Goal: Task Accomplishment & Management: Manage account settings

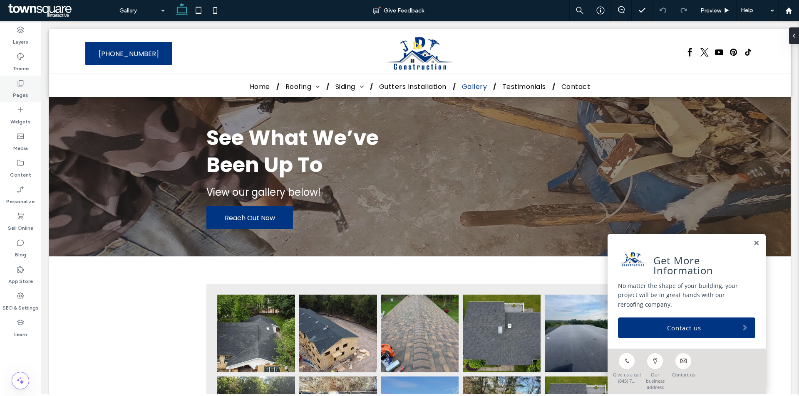
click at [20, 83] on icon at bounding box center [20, 83] width 8 height 8
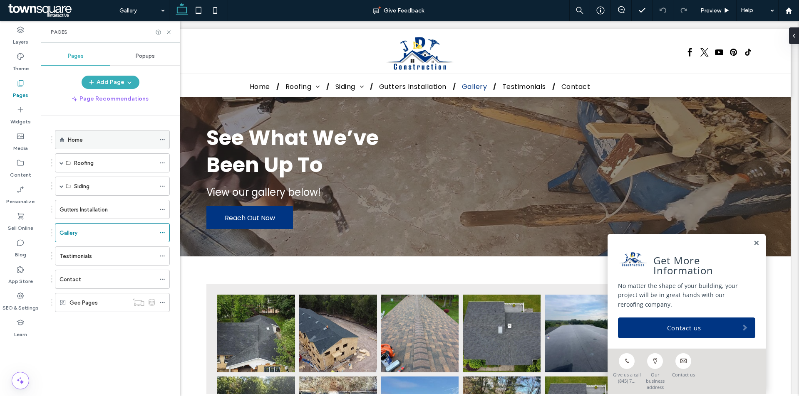
click at [110, 143] on div "Home" at bounding box center [111, 140] width 87 height 9
click at [168, 33] on use at bounding box center [168, 31] width 3 height 3
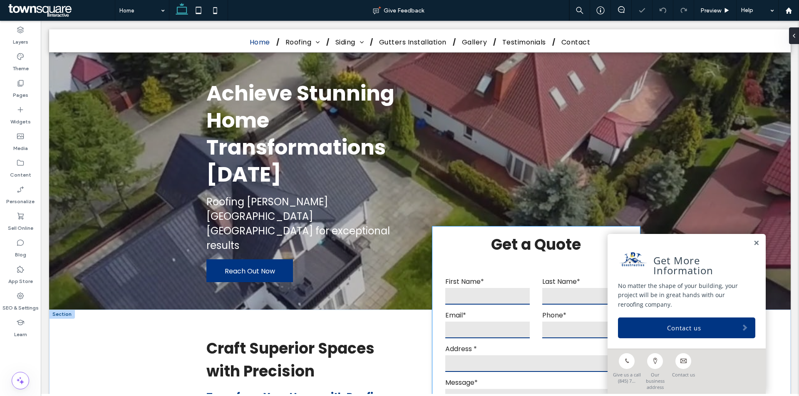
scroll to position [83, 0]
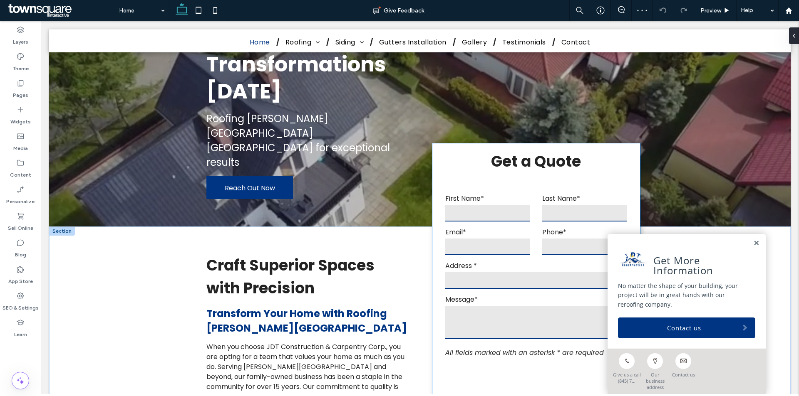
click at [495, 295] on label "Message*" at bounding box center [536, 300] width 182 height 10
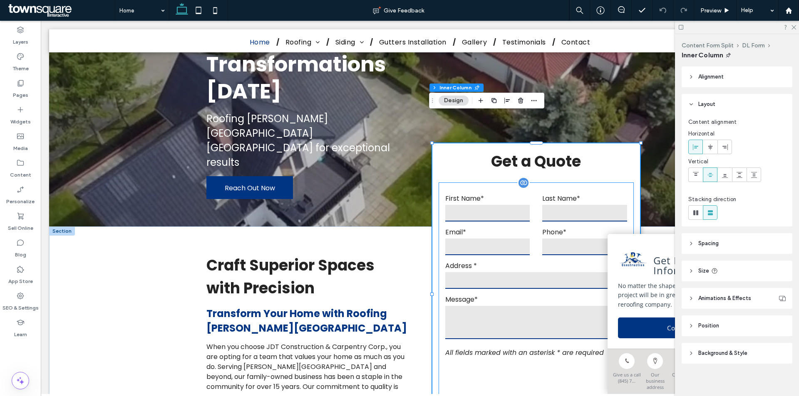
click at [487, 261] on label "Address *" at bounding box center [536, 266] width 182 height 10
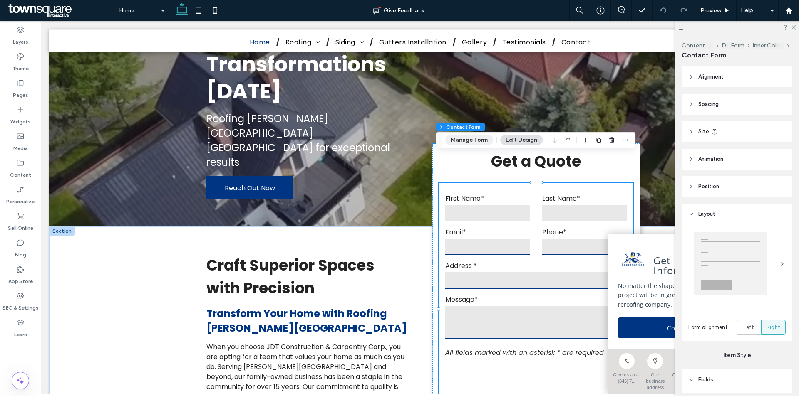
click at [476, 141] on button "Manage Form" at bounding box center [469, 140] width 48 height 10
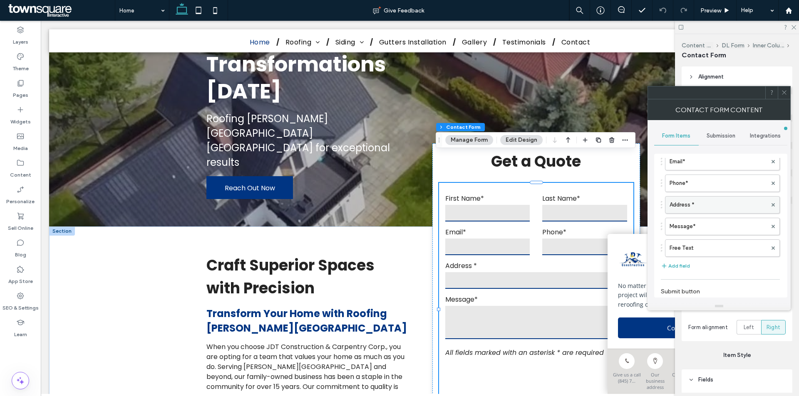
click at [720, 206] on label "Address *" at bounding box center [717, 205] width 97 height 17
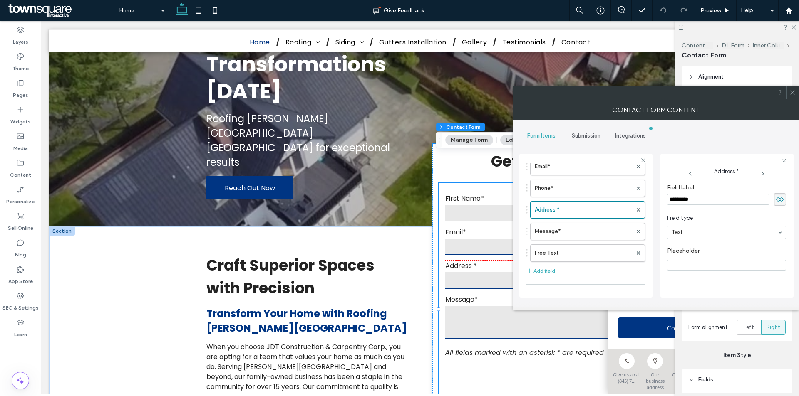
click at [690, 198] on input "*********" at bounding box center [718, 199] width 102 height 11
type input "********"
click at [712, 214] on span "Field type" at bounding box center [725, 218] width 116 height 8
click at [791, 92] on icon at bounding box center [792, 92] width 6 height 6
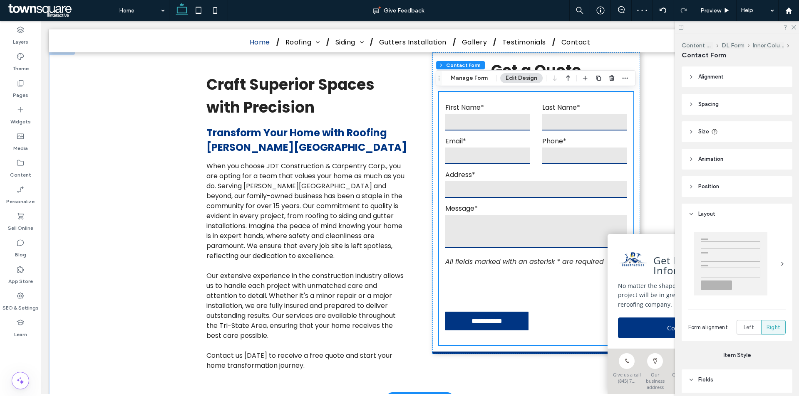
scroll to position [416, 0]
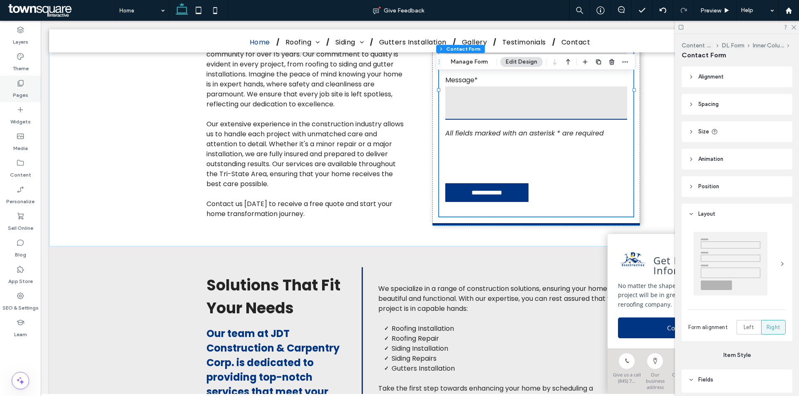
click at [17, 89] on label "Pages" at bounding box center [20, 93] width 15 height 12
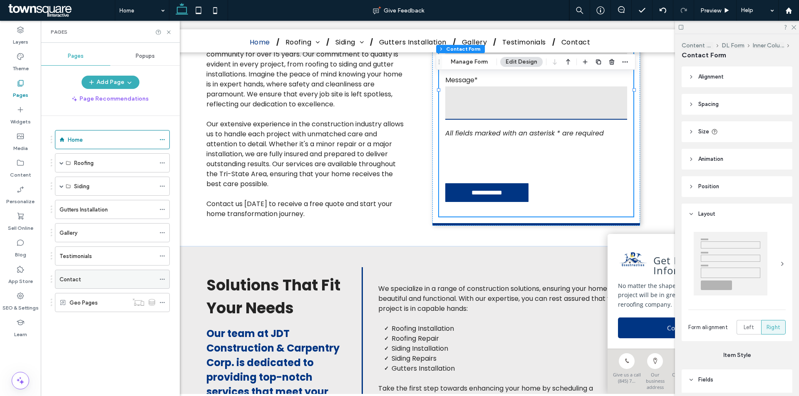
click at [103, 280] on div "Contact" at bounding box center [107, 279] width 96 height 9
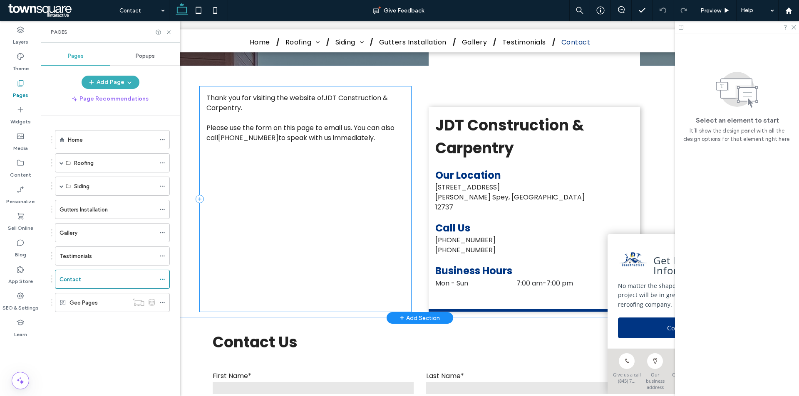
scroll to position [374, 0]
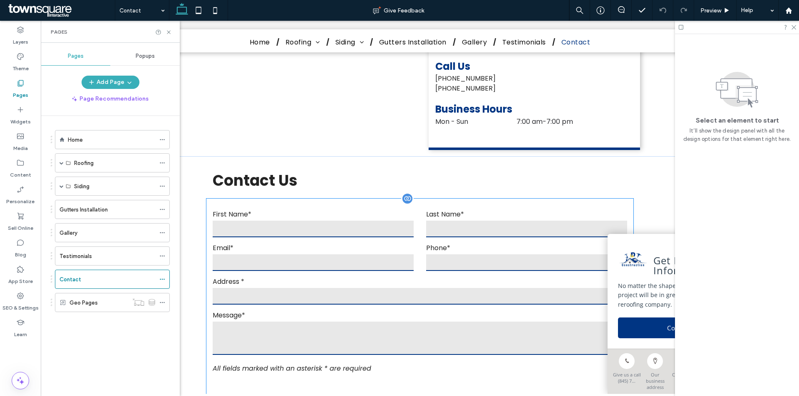
click at [326, 277] on div "Address *" at bounding box center [419, 292] width 426 height 30
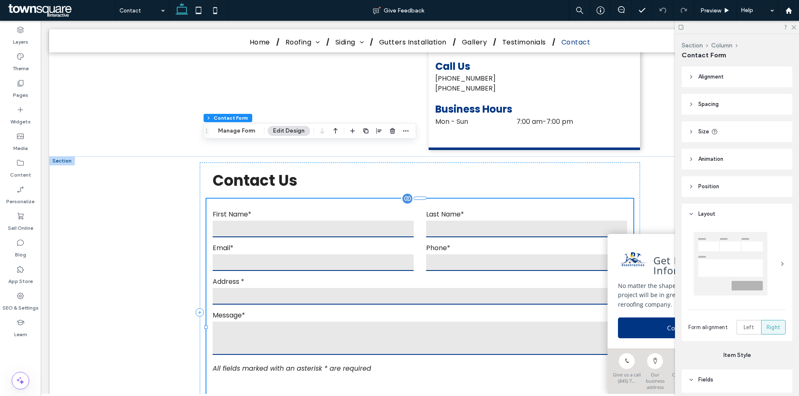
click at [255, 277] on label "Address *" at bounding box center [420, 282] width 414 height 10
click at [236, 131] on button "Manage Form" at bounding box center [237, 131] width 48 height 10
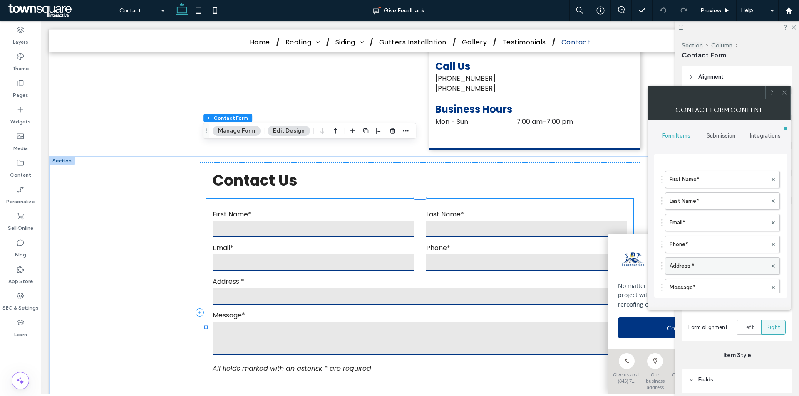
scroll to position [42, 0]
click at [713, 249] on label "Address *" at bounding box center [717, 246] width 97 height 17
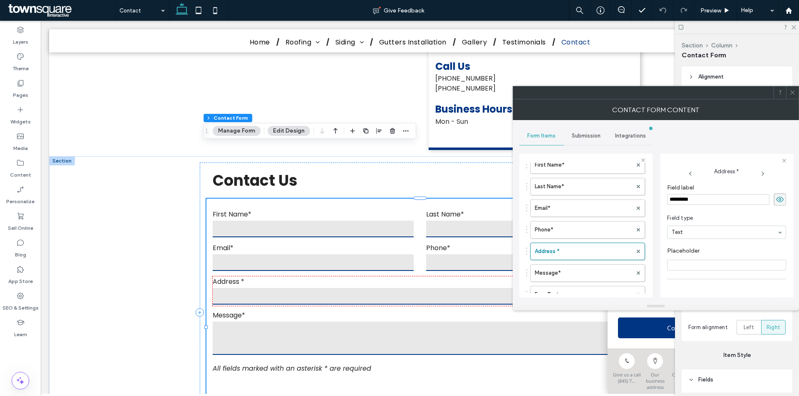
click at [691, 201] on input "*********" at bounding box center [718, 199] width 102 height 11
type input "********"
click at [723, 215] on span "Field type" at bounding box center [725, 218] width 116 height 8
click at [793, 92] on use at bounding box center [792, 93] width 4 height 4
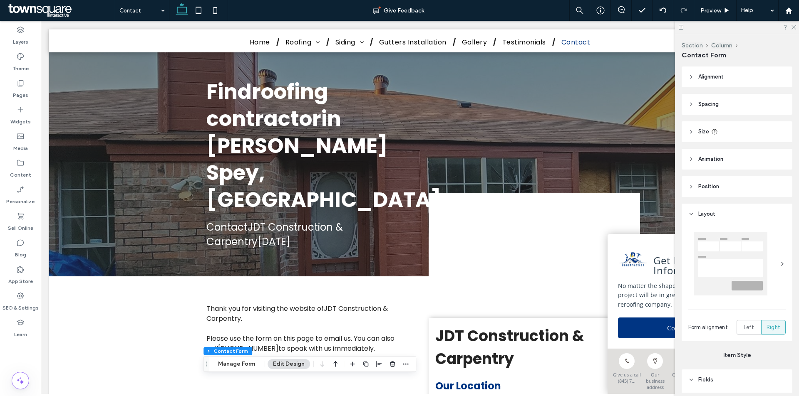
scroll to position [0, 0]
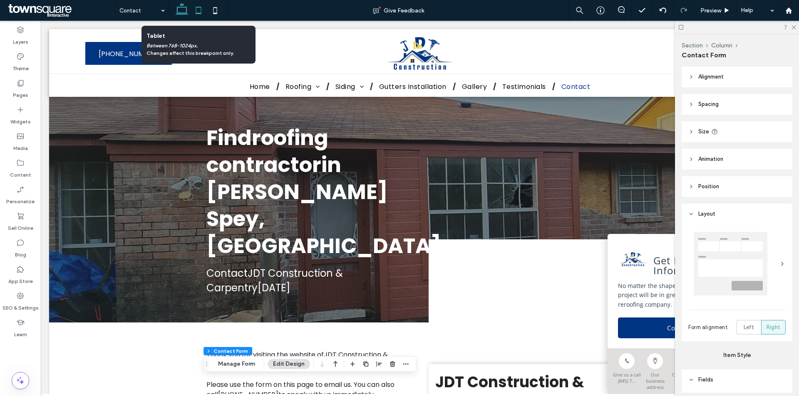
click at [204, 4] on icon at bounding box center [198, 10] width 17 height 17
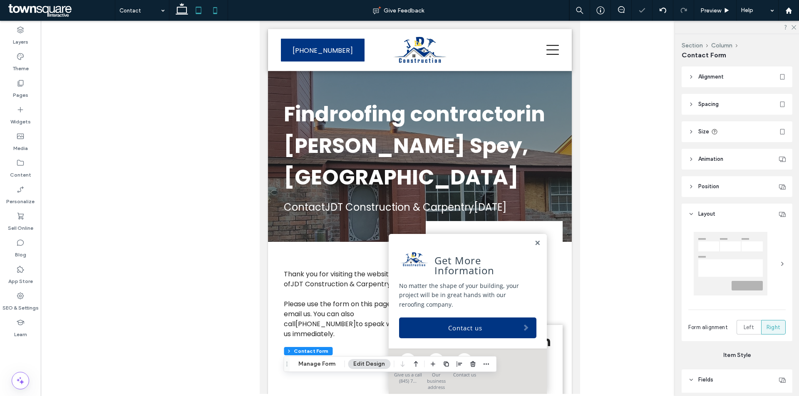
click at [217, 7] on icon at bounding box center [215, 10] width 17 height 17
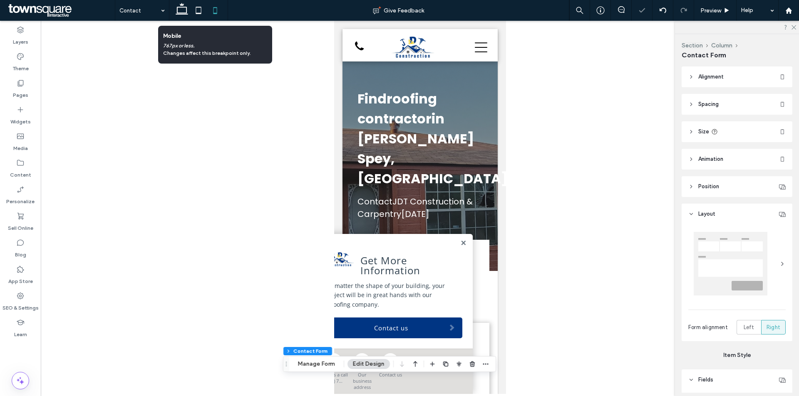
type input "***"
type input "*****"
type input "**"
type input "****"
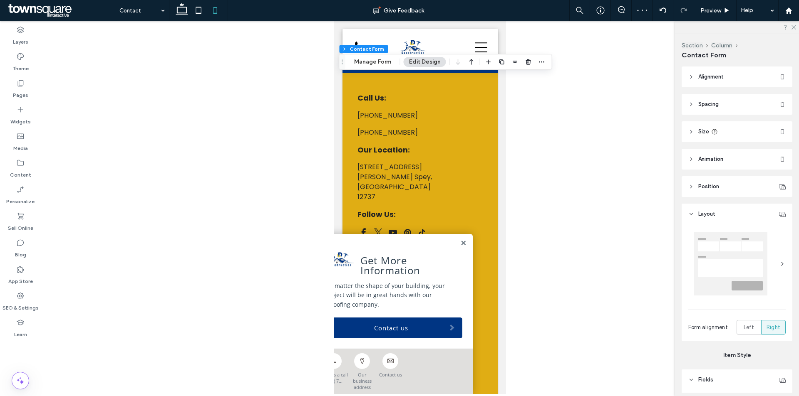
scroll to position [957, 0]
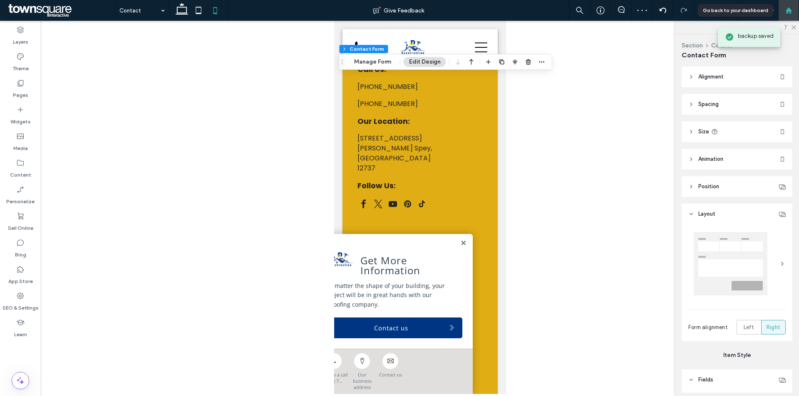
click at [789, 14] on icon at bounding box center [788, 10] width 7 height 7
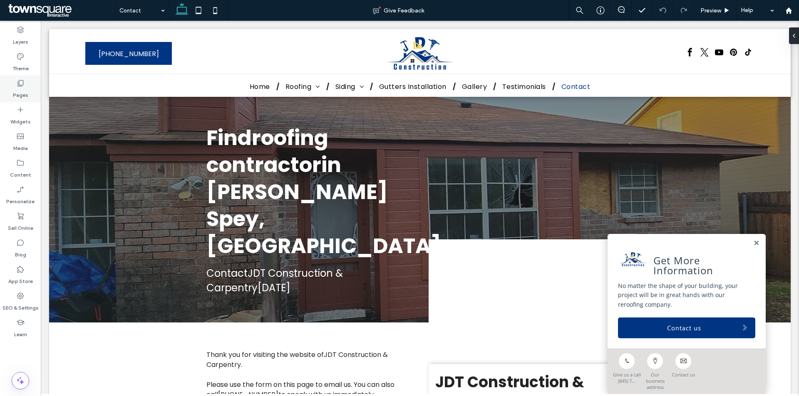
click at [20, 96] on label "Pages" at bounding box center [20, 93] width 15 height 12
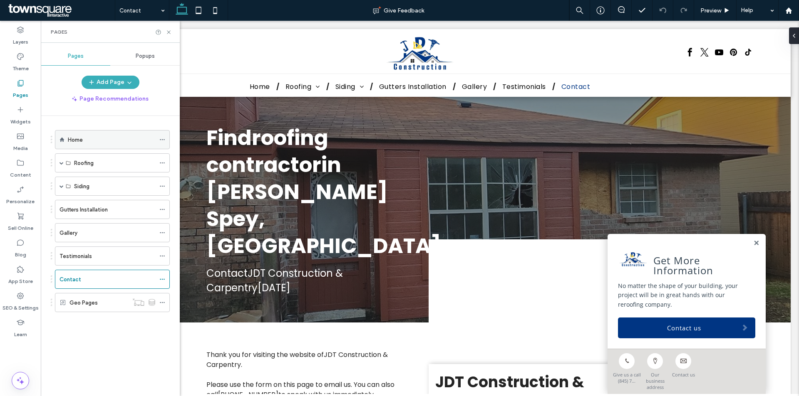
click at [102, 143] on div "Home" at bounding box center [111, 140] width 87 height 9
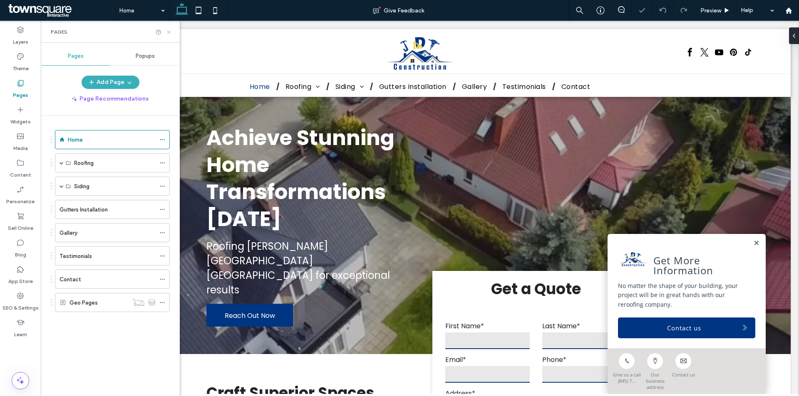
click at [169, 29] on icon at bounding box center [169, 32] width 6 height 6
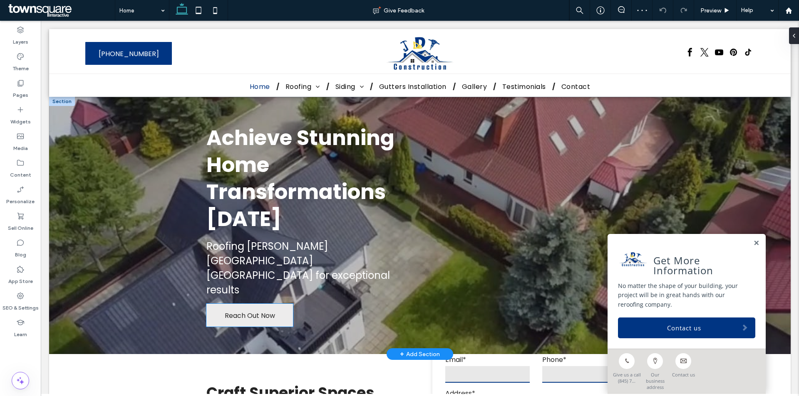
click at [248, 304] on span "Reach Out Now" at bounding box center [250, 316] width 50 height 24
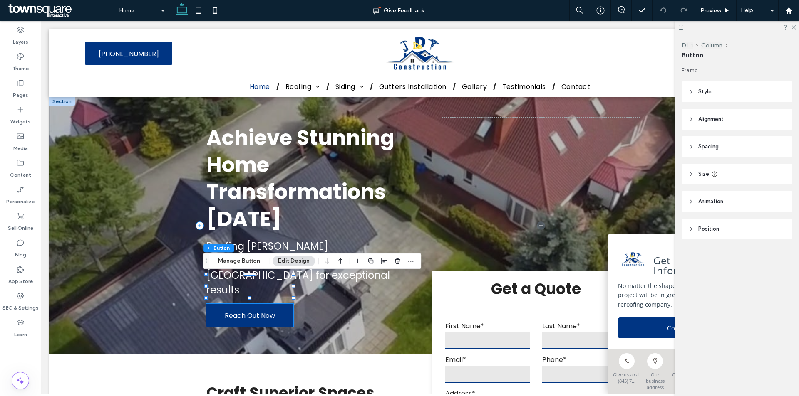
drag, startPoint x: 242, startPoint y: 260, endPoint x: 274, endPoint y: 254, distance: 33.0
click at [242, 260] on button "Manage Button" at bounding box center [239, 261] width 53 height 10
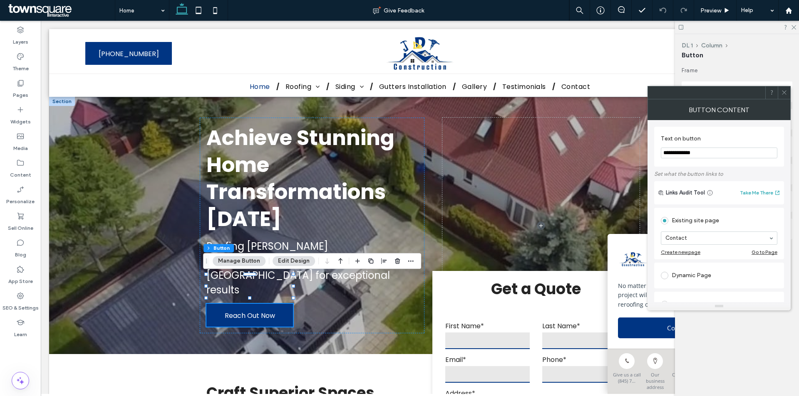
click at [688, 148] on input "**********" at bounding box center [719, 153] width 116 height 11
paste input "Text on button"
click at [666, 155] on input "**********" at bounding box center [719, 153] width 116 height 11
type input "**********"
click at [730, 175] on label "Set what the button links to" at bounding box center [719, 174] width 130 height 15
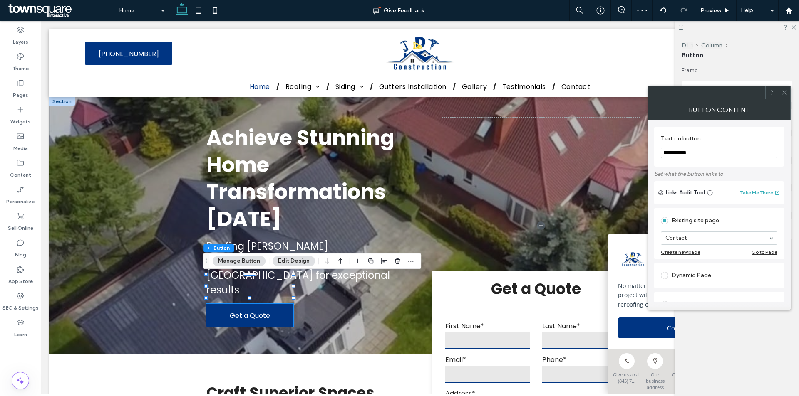
click at [781, 91] on icon at bounding box center [784, 92] width 6 height 6
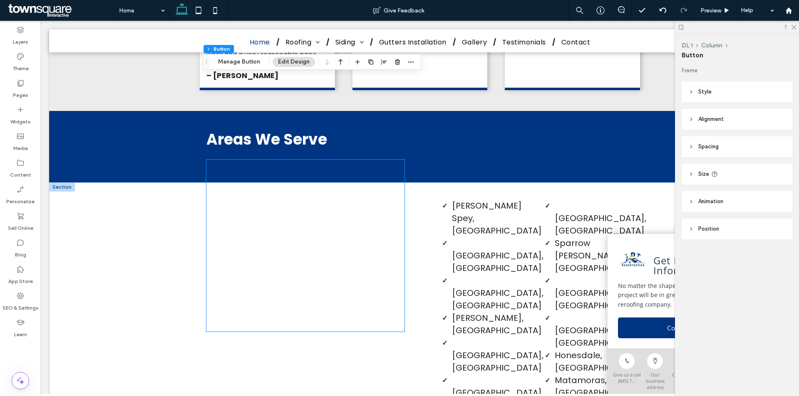
scroll to position [1872, 0]
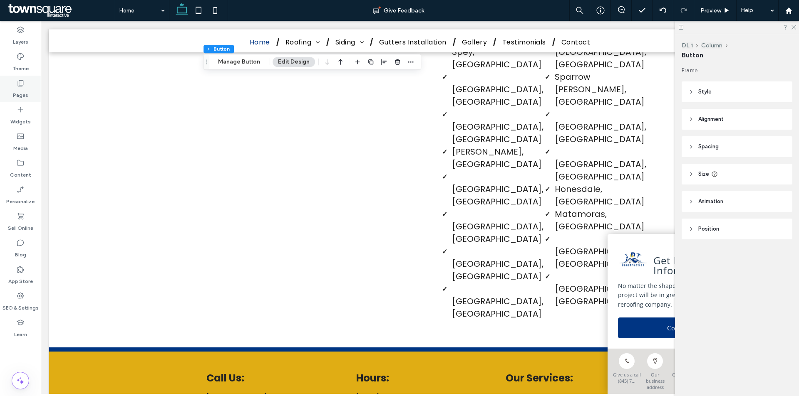
click at [10, 82] on div "Pages" at bounding box center [20, 89] width 41 height 27
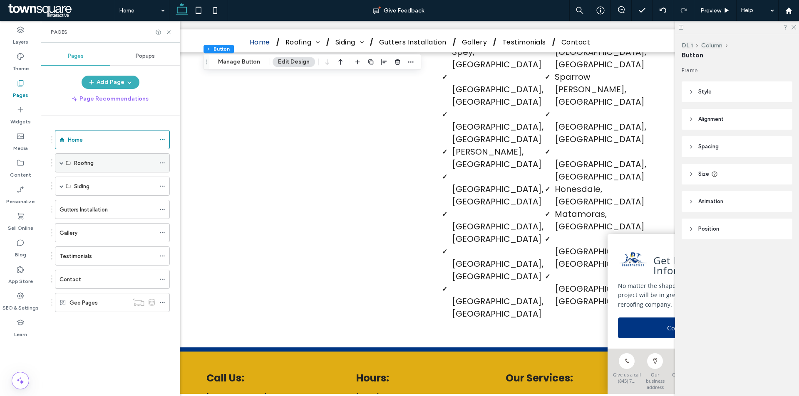
click at [62, 161] on span at bounding box center [61, 163] width 4 height 18
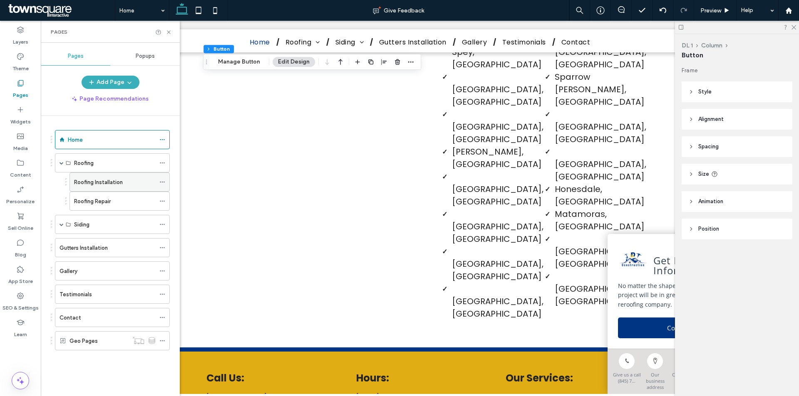
click at [89, 179] on label "Roofing Installation" at bounding box center [98, 182] width 49 height 15
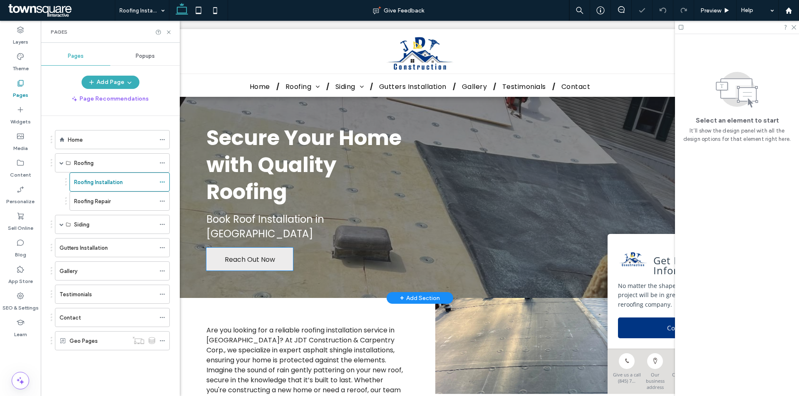
click at [239, 249] on span "Reach Out Now" at bounding box center [250, 260] width 50 height 24
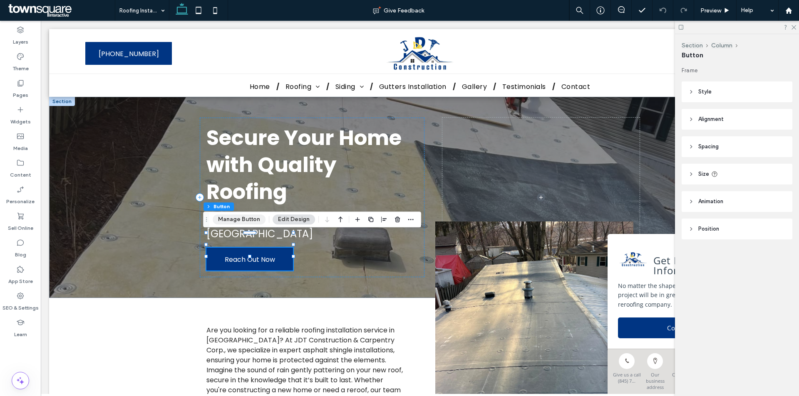
click at [246, 223] on button "Manage Button" at bounding box center [239, 220] width 53 height 10
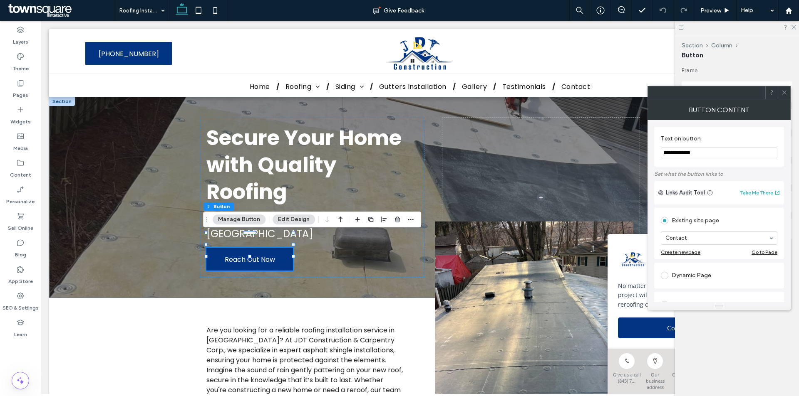
click at [707, 157] on input "**********" at bounding box center [719, 153] width 116 height 11
paste input "Text on button"
drag, startPoint x: 665, startPoint y: 156, endPoint x: 654, endPoint y: 153, distance: 12.0
click at [654, 153] on div "**********" at bounding box center [718, 211] width 143 height 182
click at [675, 156] on input "**********" at bounding box center [719, 153] width 116 height 11
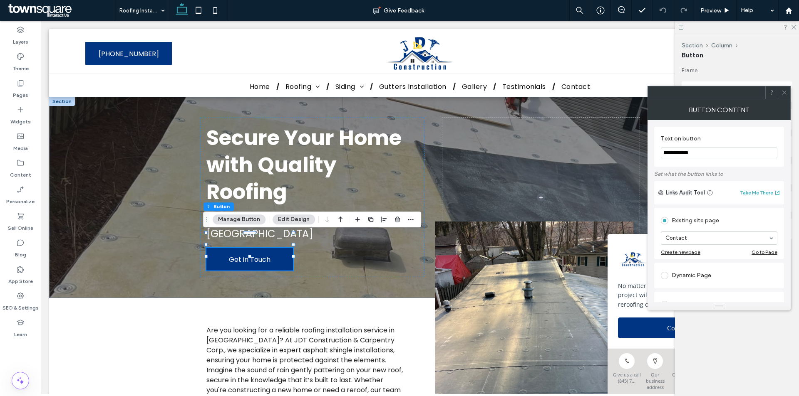
type input "**********"
click at [685, 173] on label "Set what the button links to" at bounding box center [719, 174] width 130 height 15
click at [783, 88] on span at bounding box center [784, 93] width 6 height 12
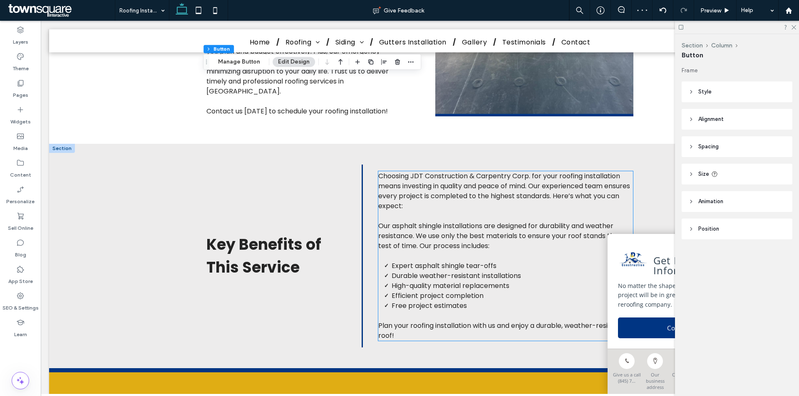
scroll to position [458, 0]
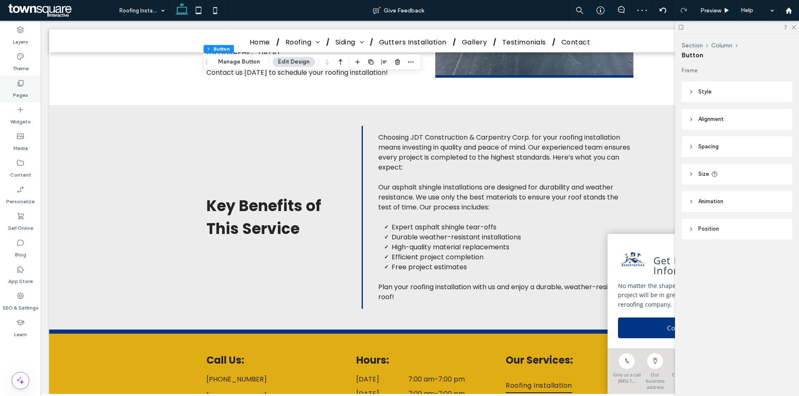
click at [16, 96] on label "Pages" at bounding box center [20, 93] width 15 height 12
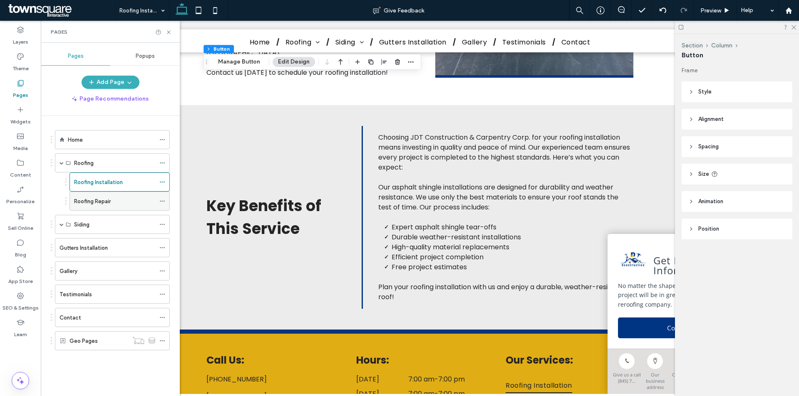
click at [112, 206] on div "Roofing Repair" at bounding box center [114, 201] width 81 height 18
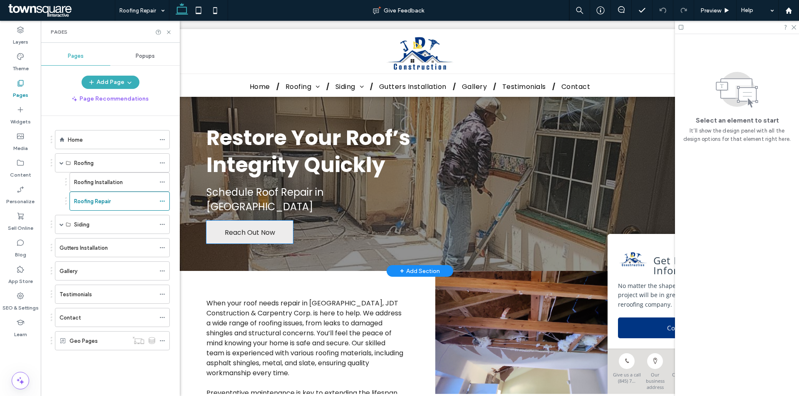
click at [253, 223] on span "Reach Out Now" at bounding box center [250, 233] width 50 height 24
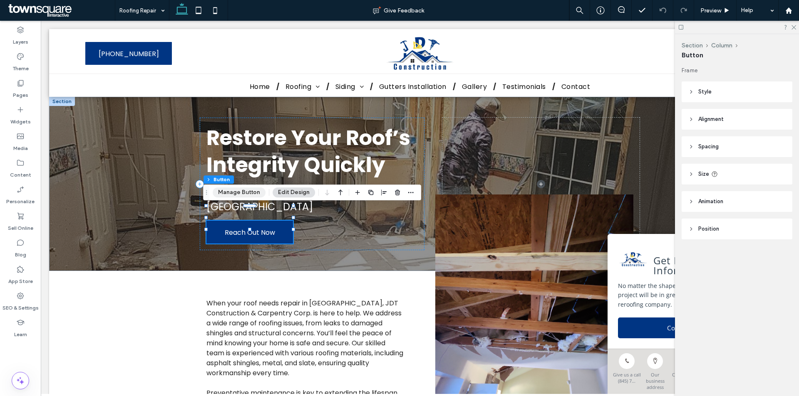
click at [240, 197] on button "Manage Button" at bounding box center [239, 193] width 53 height 10
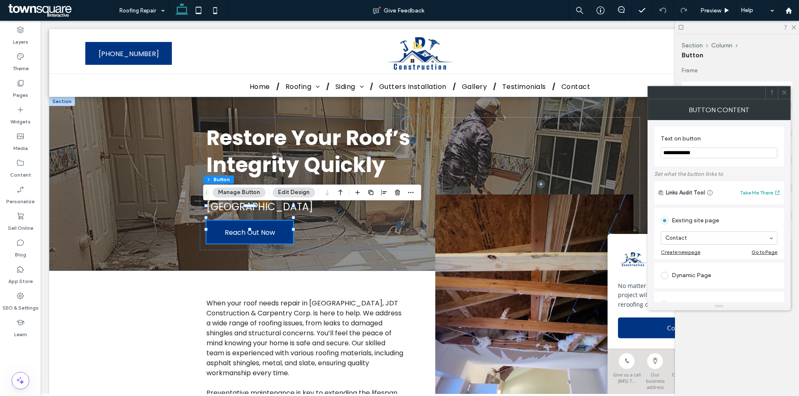
click at [714, 151] on input "**********" at bounding box center [719, 153] width 116 height 11
paste input "**"
drag, startPoint x: 666, startPoint y: 151, endPoint x: 661, endPoint y: 151, distance: 5.1
click at [661, 151] on input "**********" at bounding box center [719, 153] width 116 height 11
click at [682, 153] on input "**********" at bounding box center [719, 153] width 116 height 11
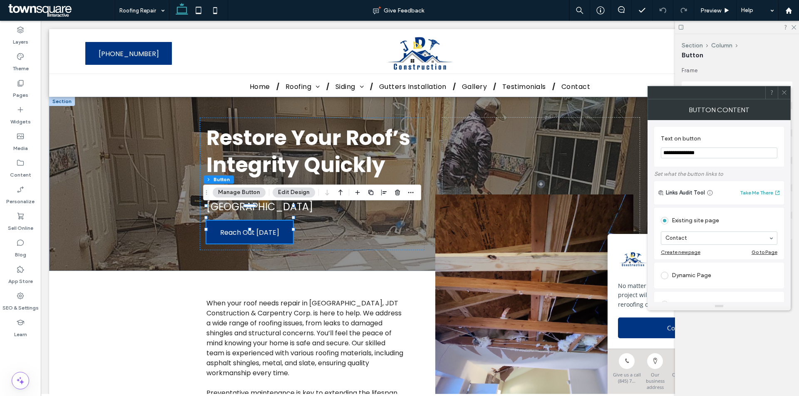
type input "**********"
click at [694, 186] on div "Links Audit Tool Take Me There" at bounding box center [719, 192] width 130 height 23
click at [783, 91] on icon at bounding box center [784, 92] width 6 height 6
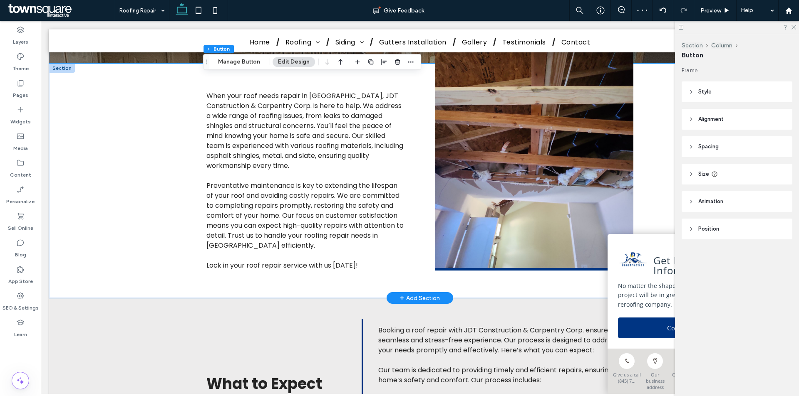
scroll to position [208, 0]
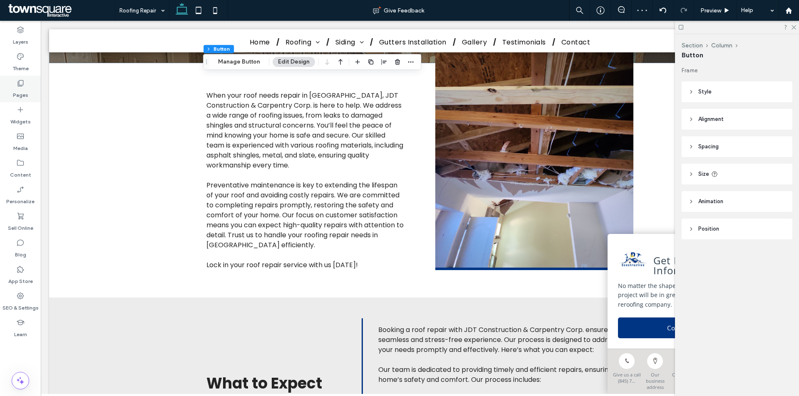
click at [32, 80] on div "Pages" at bounding box center [20, 89] width 41 height 27
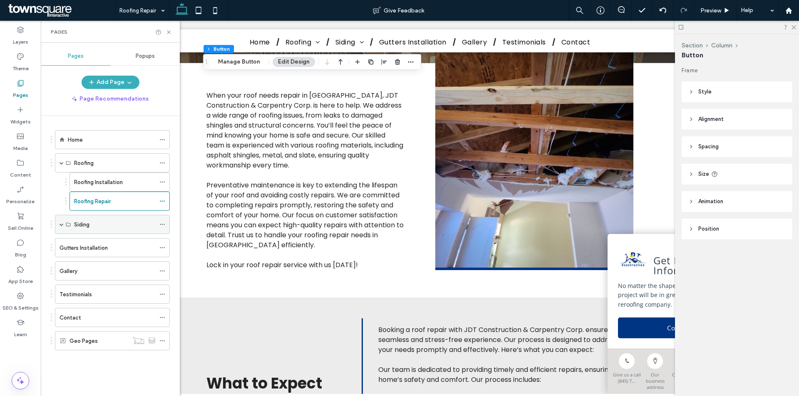
click at [61, 220] on span at bounding box center [61, 224] width 4 height 18
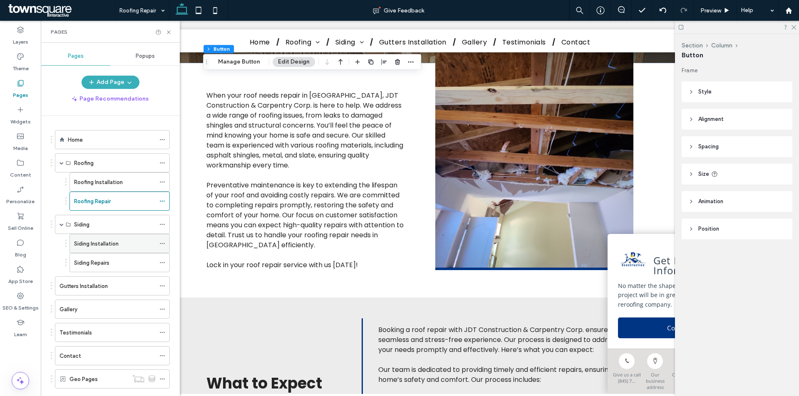
click at [94, 251] on div "Siding Installation" at bounding box center [114, 244] width 81 height 18
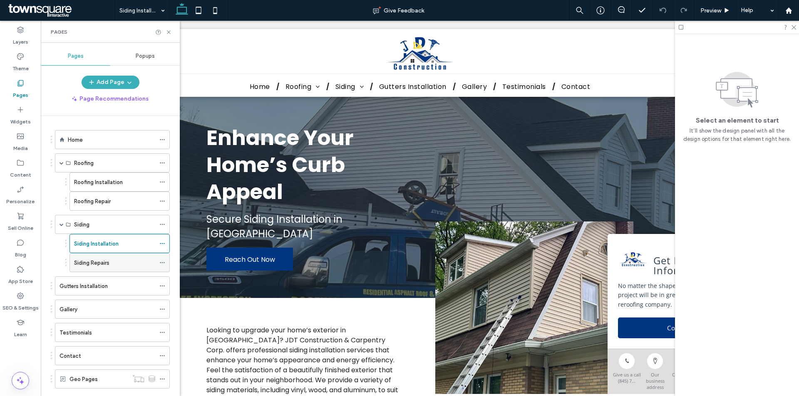
click at [136, 267] on div "Siding Repairs" at bounding box center [114, 263] width 81 height 9
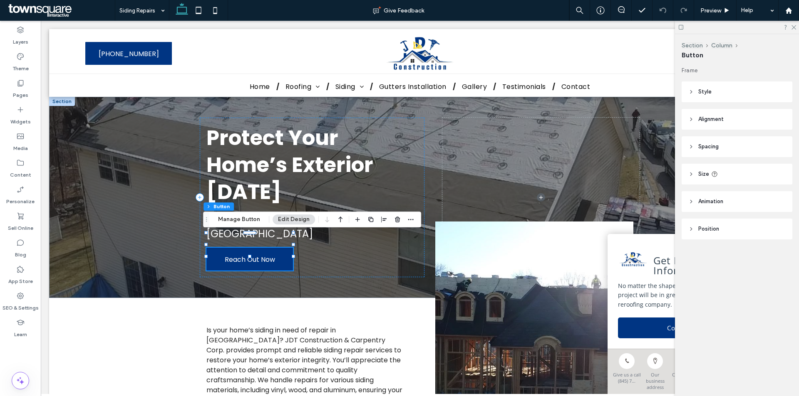
click at [240, 212] on div "Section Column Button Manage Button Edit Design" at bounding box center [312, 220] width 218 height 16
click at [236, 223] on button "Manage Button" at bounding box center [239, 220] width 53 height 10
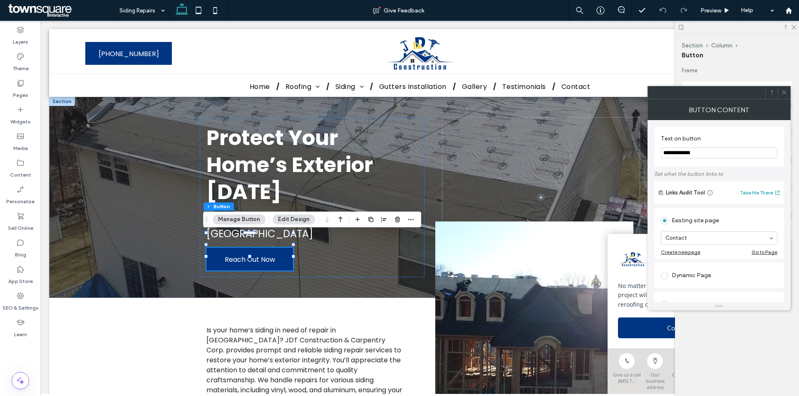
click at [714, 155] on input "**********" at bounding box center [719, 153] width 116 height 11
paste input "Text on button"
click at [667, 153] on input "**********" at bounding box center [719, 153] width 116 height 11
type input "**********"
click at [689, 172] on label "Set what the button links to" at bounding box center [719, 174] width 130 height 15
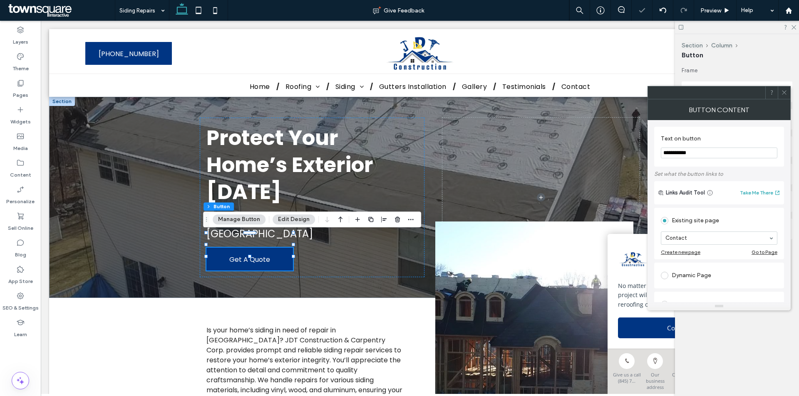
click at [781, 92] on icon at bounding box center [784, 92] width 6 height 6
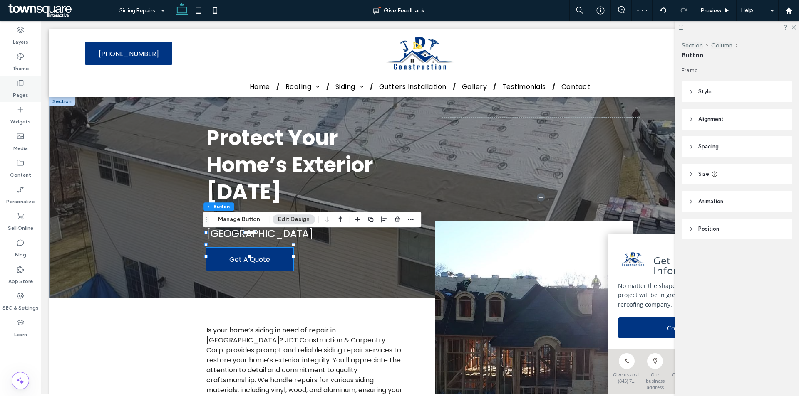
click at [23, 96] on label "Pages" at bounding box center [20, 93] width 15 height 12
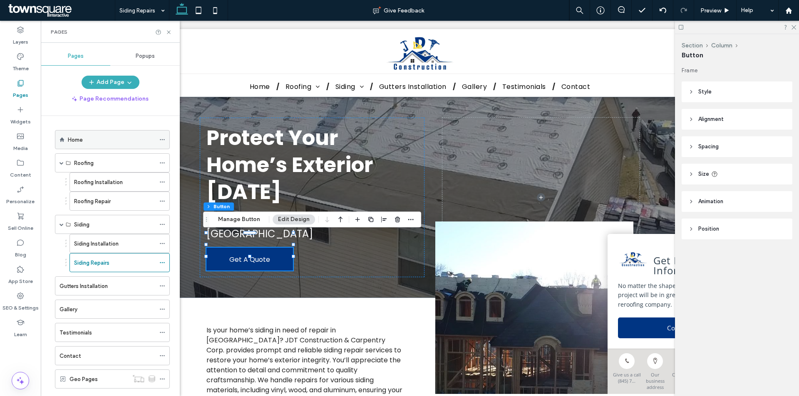
click at [117, 139] on div "Home" at bounding box center [111, 140] width 87 height 9
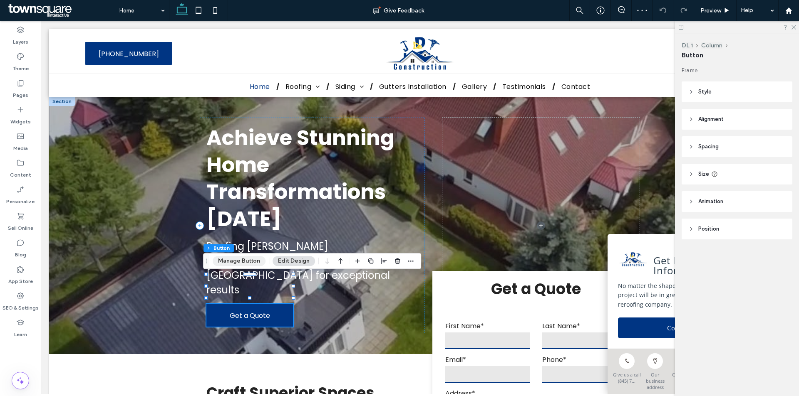
click at [235, 260] on button "Manage Button" at bounding box center [239, 261] width 53 height 10
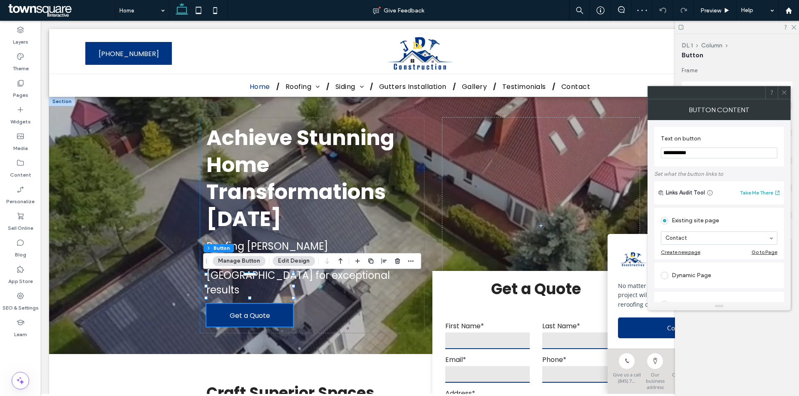
click at [676, 151] on input "**********" at bounding box center [719, 153] width 116 height 11
type input "**********"
click at [699, 185] on div "Links Audit Tool Take Me There" at bounding box center [719, 192] width 130 height 23
drag, startPoint x: 781, startPoint y: 92, endPoint x: 796, endPoint y: 151, distance: 61.2
click at [782, 92] on icon at bounding box center [784, 92] width 6 height 6
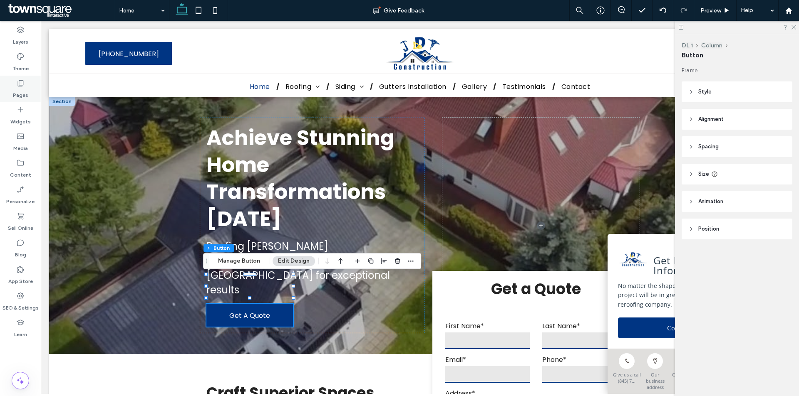
click at [20, 84] on icon at bounding box center [20, 83] width 8 height 8
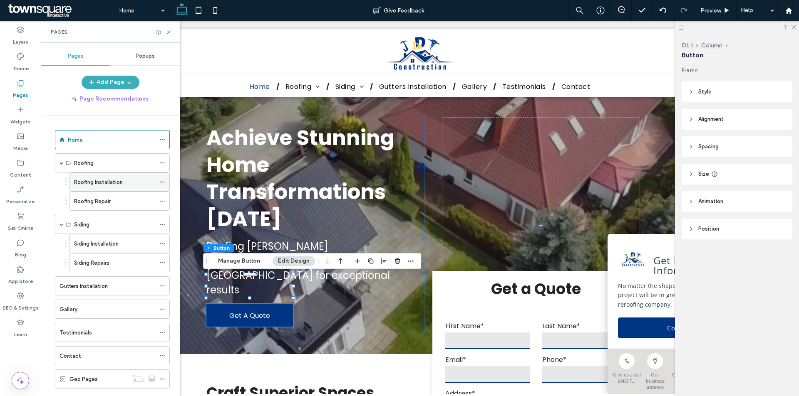
click at [120, 191] on div "Roofing Installation" at bounding box center [114, 182] width 81 height 18
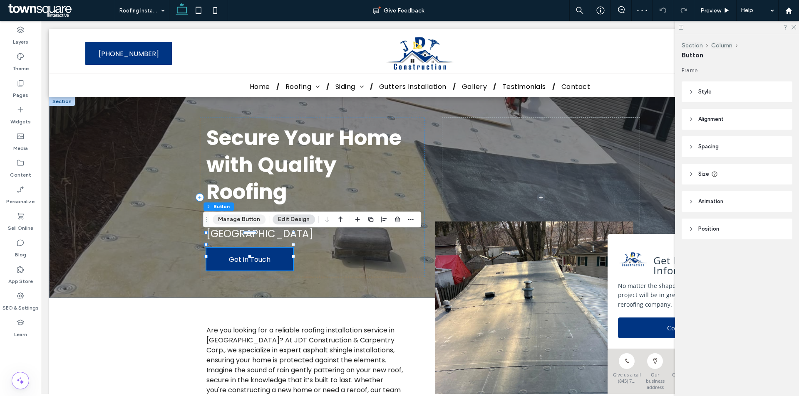
click at [234, 215] on button "Manage Button" at bounding box center [239, 220] width 53 height 10
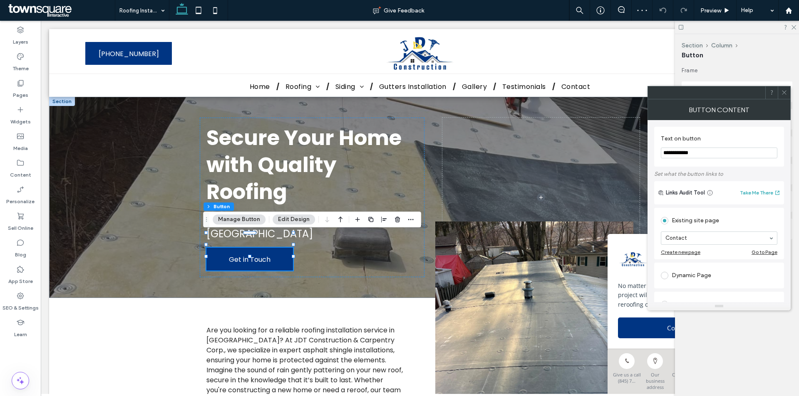
click at [676, 152] on input "**********" at bounding box center [719, 153] width 116 height 11
type input "**********"
drag, startPoint x: 706, startPoint y: 182, endPoint x: 750, endPoint y: 148, distance: 55.5
click at [708, 182] on div "Links Audit Tool Take Me There" at bounding box center [719, 192] width 130 height 23
click at [785, 94] on use at bounding box center [784, 93] width 4 height 4
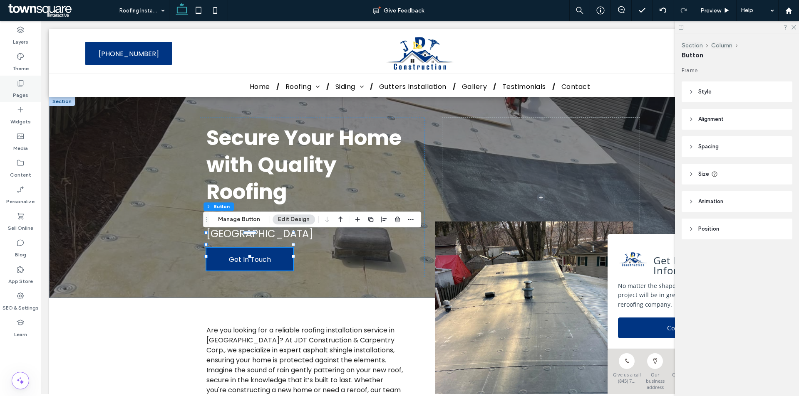
click at [19, 89] on label "Pages" at bounding box center [20, 93] width 15 height 12
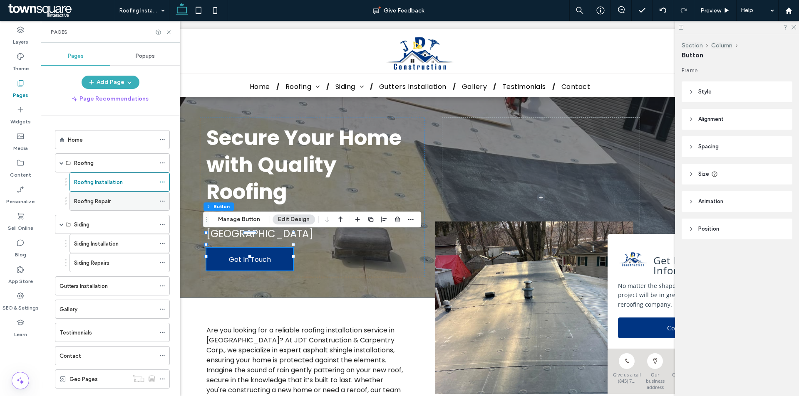
click at [130, 197] on div "Roofing Repair" at bounding box center [114, 201] width 81 height 9
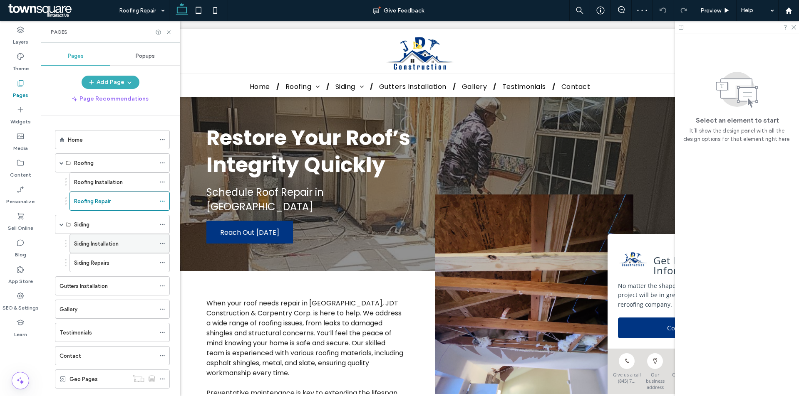
click at [88, 240] on label "Siding Installation" at bounding box center [96, 244] width 45 height 15
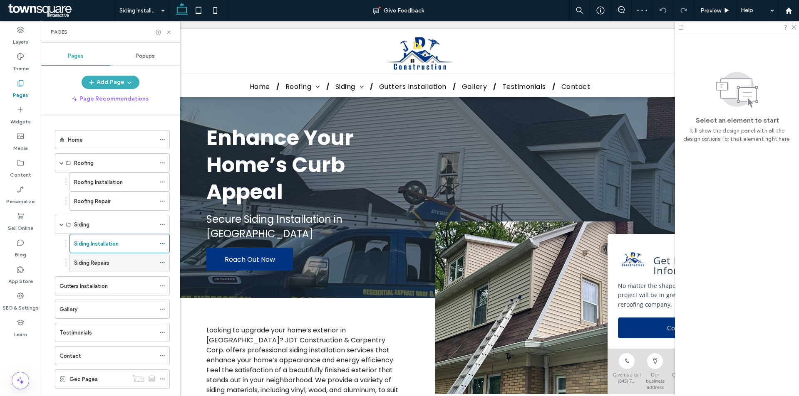
click at [111, 260] on div "Siding Repairs" at bounding box center [114, 263] width 81 height 9
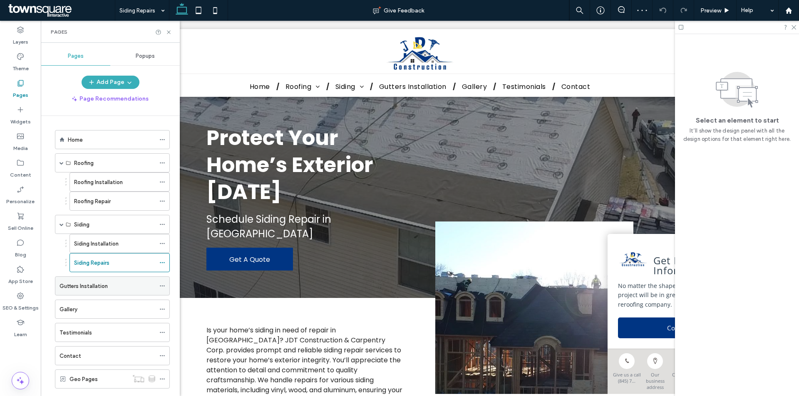
click at [126, 284] on div "Gutters Installation" at bounding box center [107, 286] width 96 height 9
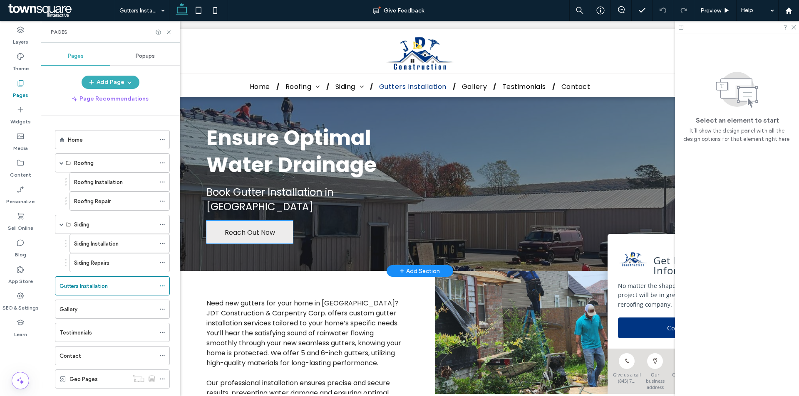
click at [254, 225] on span "Reach Out Now" at bounding box center [250, 233] width 50 height 24
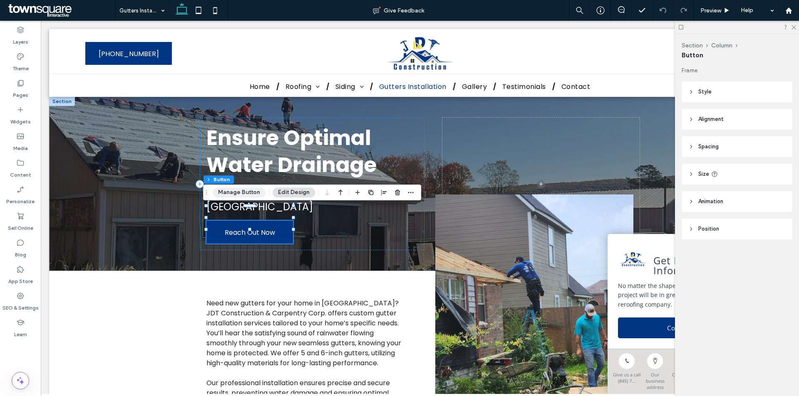
drag, startPoint x: 208, startPoint y: 180, endPoint x: 251, endPoint y: 193, distance: 44.9
click at [251, 193] on button "Manage Button" at bounding box center [239, 193] width 53 height 10
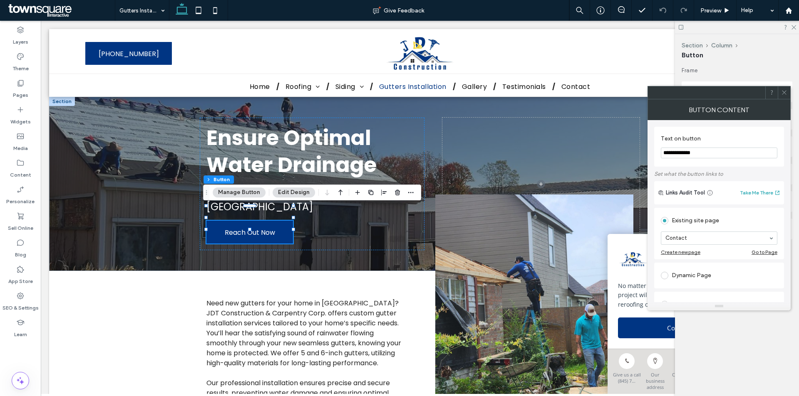
click at [699, 152] on input "**********" at bounding box center [719, 153] width 116 height 11
paste input "Text on button"
click at [675, 153] on input "**********" at bounding box center [719, 153] width 116 height 11
type input "**********"
click at [714, 180] on label "Set what the button links to" at bounding box center [719, 174] width 130 height 15
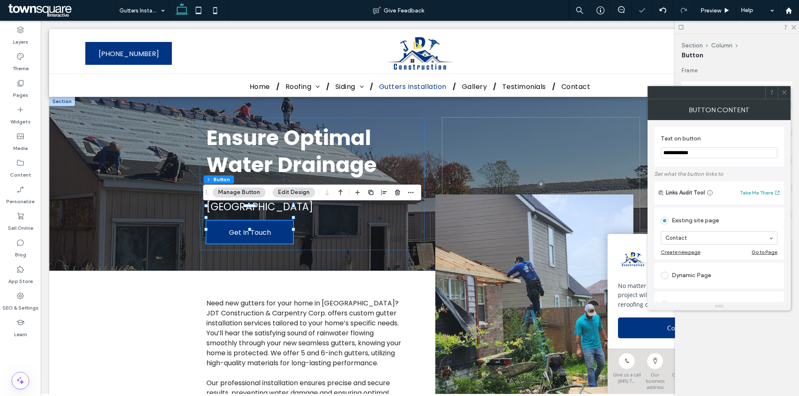
click at [783, 93] on icon at bounding box center [784, 92] width 6 height 6
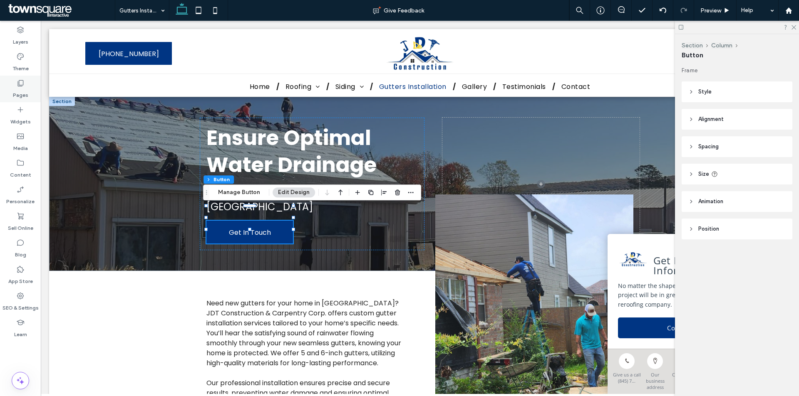
click at [24, 78] on div "Pages" at bounding box center [20, 89] width 41 height 27
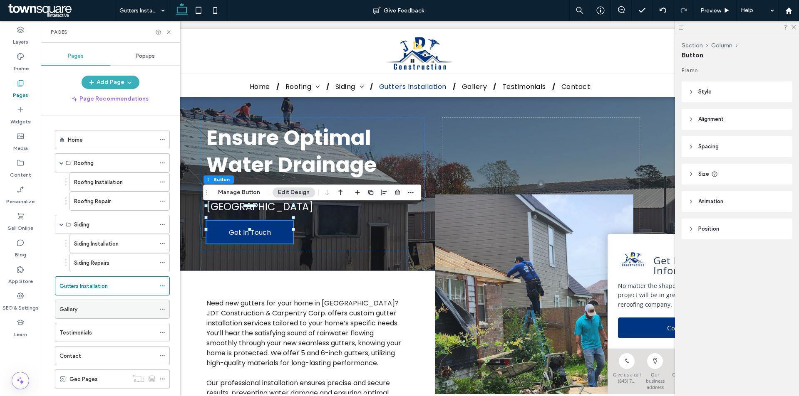
click at [138, 305] on div "Gallery" at bounding box center [107, 309] width 96 height 18
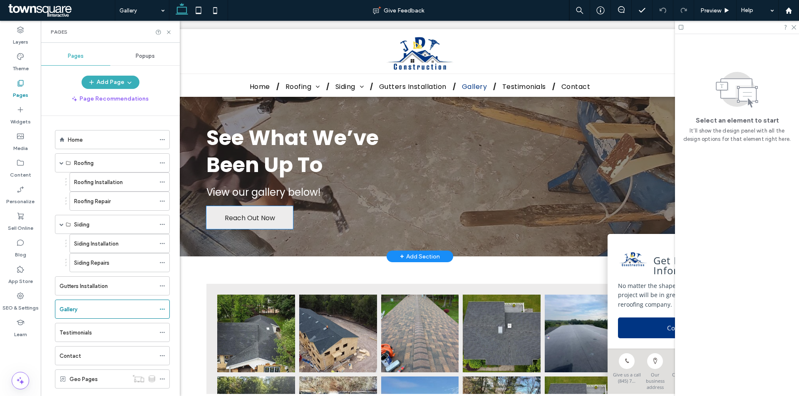
click at [272, 223] on span "Reach Out Now" at bounding box center [250, 218] width 50 height 24
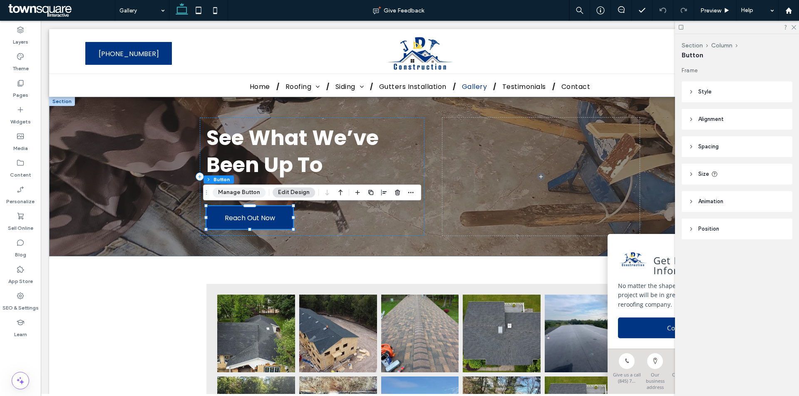
click at [250, 189] on button "Manage Button" at bounding box center [239, 193] width 53 height 10
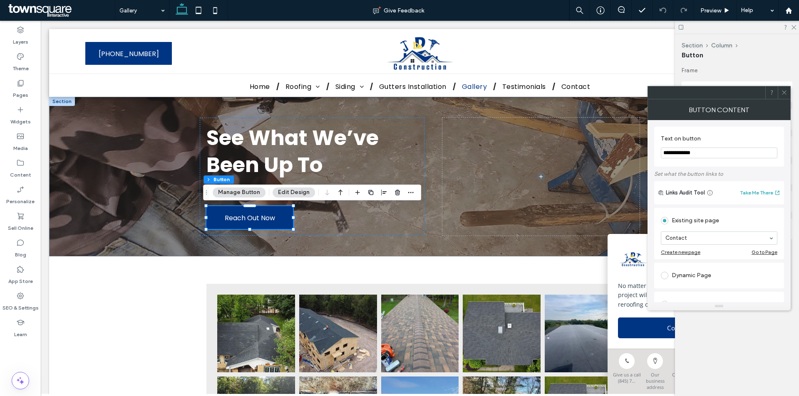
click at [725, 149] on input "**********" at bounding box center [719, 153] width 116 height 11
paste input "**"
type input "**********"
click at [721, 163] on div "**********" at bounding box center [719, 147] width 130 height 40
click at [783, 90] on icon at bounding box center [784, 92] width 6 height 6
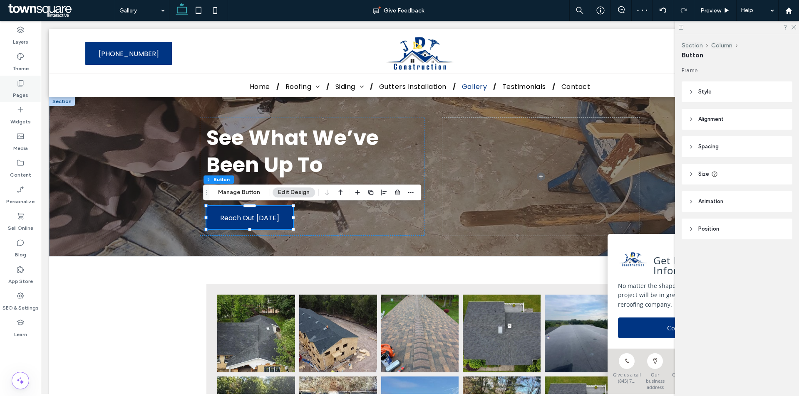
click at [23, 81] on use at bounding box center [21, 83] width 6 height 6
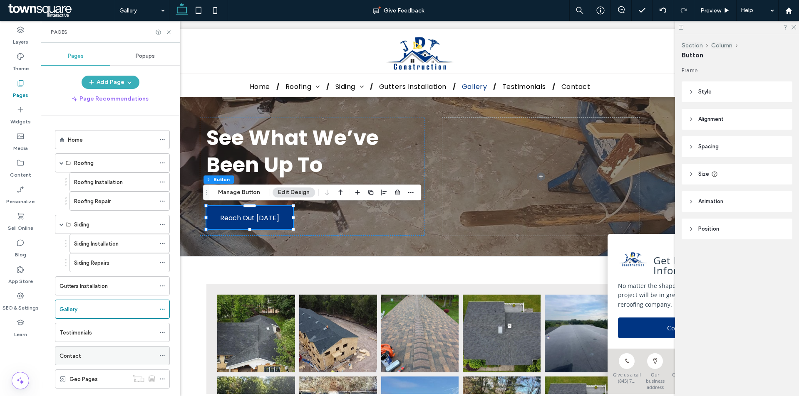
click at [108, 357] on div "Contact" at bounding box center [107, 356] width 96 height 9
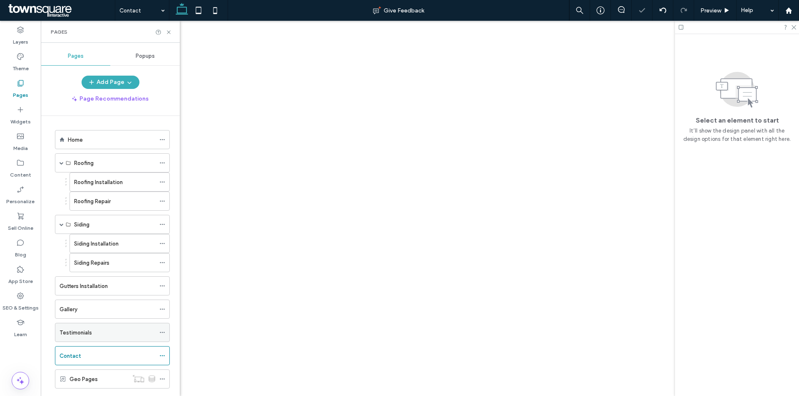
click at [115, 336] on div "Testimonials" at bounding box center [107, 333] width 96 height 9
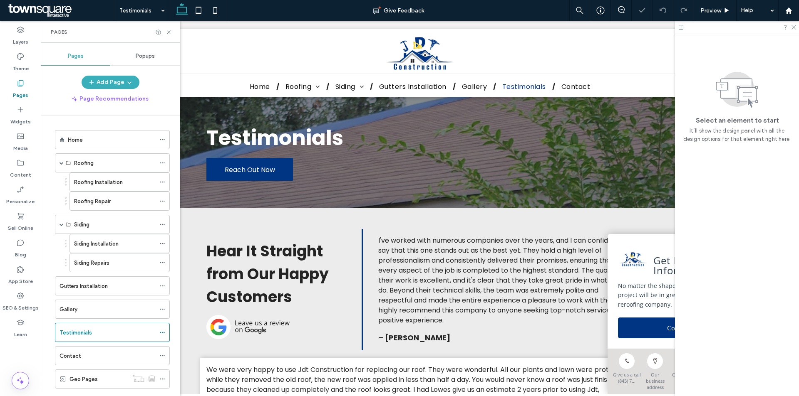
click at [115, 357] on div "Contact" at bounding box center [107, 356] width 96 height 9
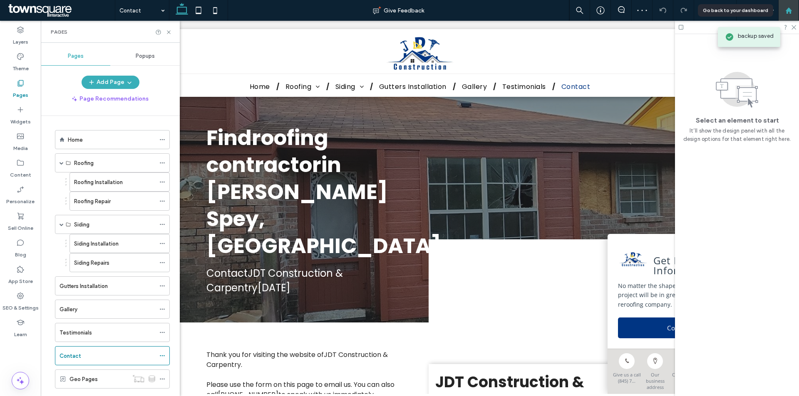
click at [784, 14] on div at bounding box center [788, 10] width 21 height 21
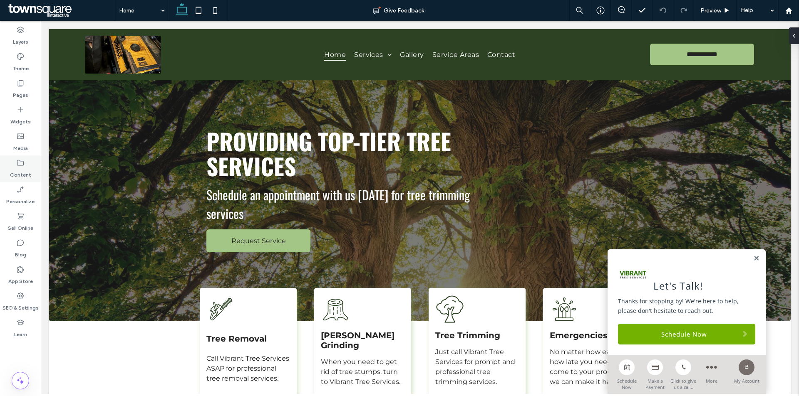
click at [25, 163] on div "Content" at bounding box center [20, 169] width 41 height 27
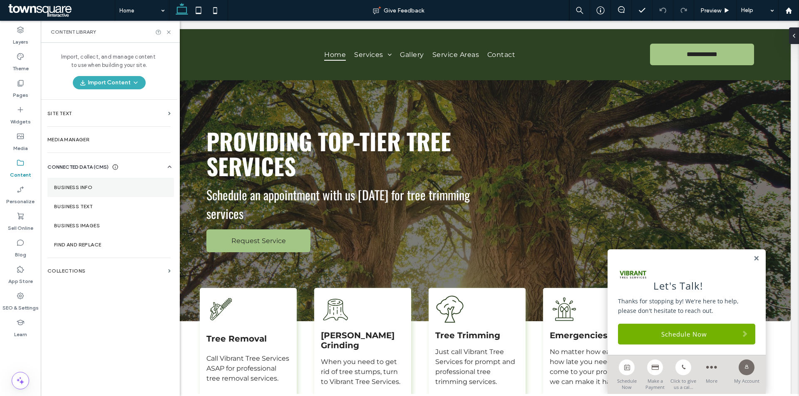
click at [106, 183] on section "Business Info" at bounding box center [110, 187] width 126 height 19
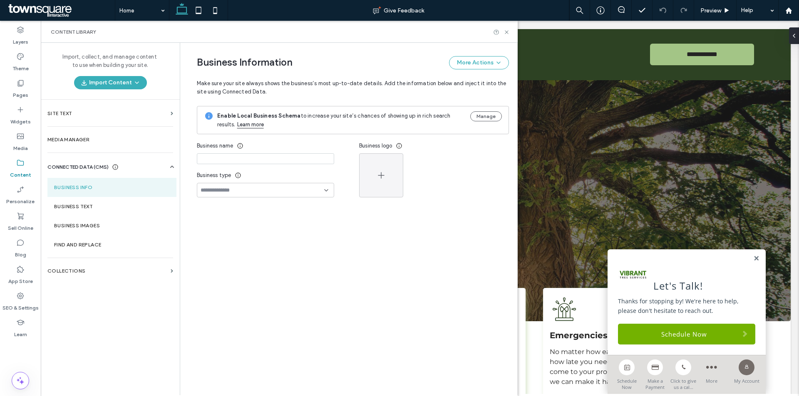
type input "**********"
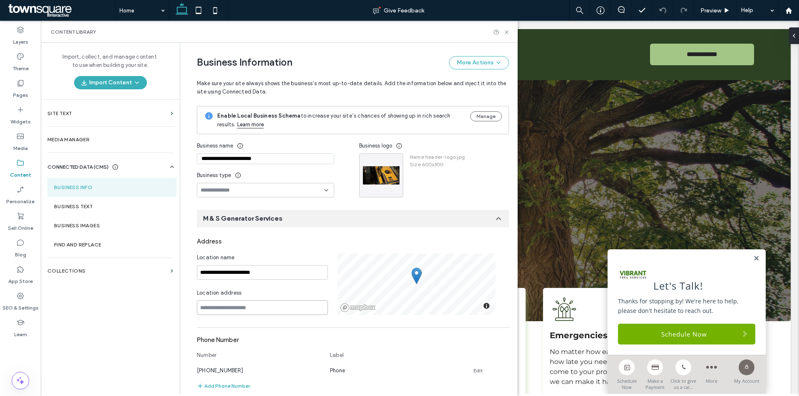
click at [223, 306] on input at bounding box center [262, 308] width 131 height 15
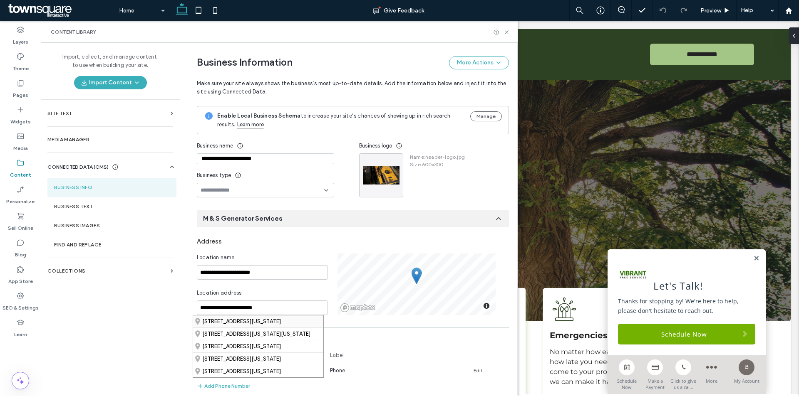
click at [243, 316] on div "603 Orangewood Drive, Conroe, Texas 77302, United States" at bounding box center [258, 322] width 130 height 12
type input "**********"
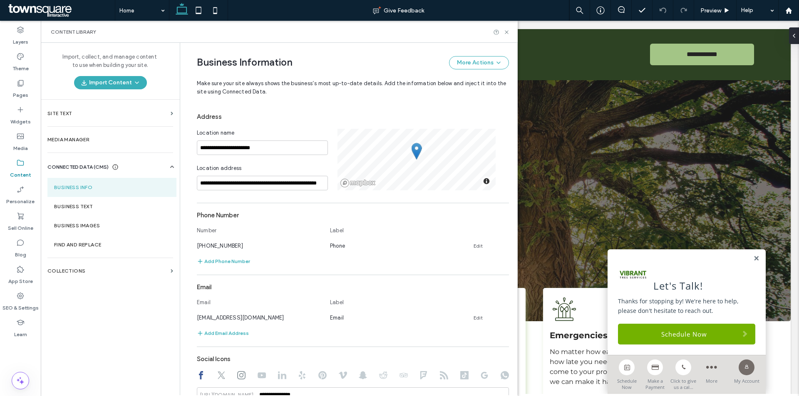
scroll to position [166, 0]
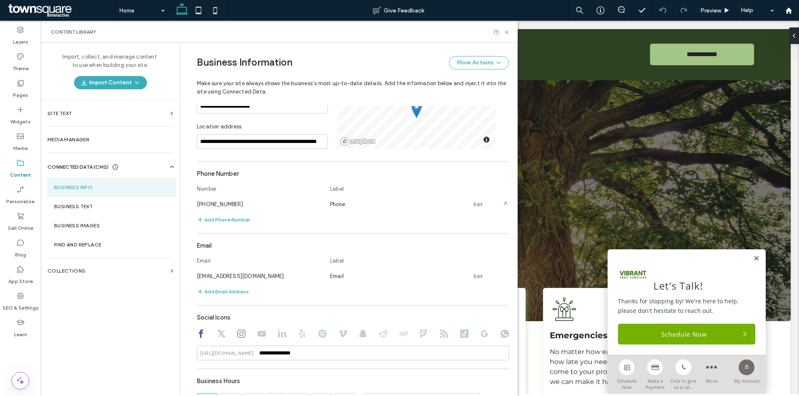
click at [474, 204] on link "Edit" at bounding box center [477, 204] width 9 height 7
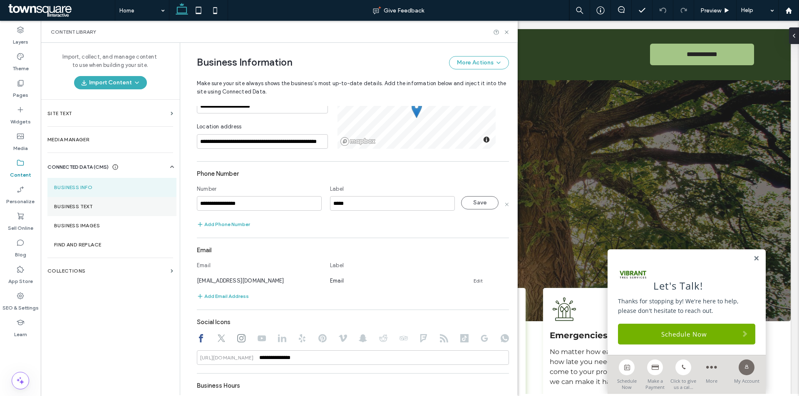
drag, startPoint x: 205, startPoint y: 203, endPoint x: 135, endPoint y: 205, distance: 69.9
click at [135, 205] on div "**********" at bounding box center [279, 219] width 477 height 353
type input "**********"
click at [471, 205] on button "Save" at bounding box center [479, 202] width 37 height 13
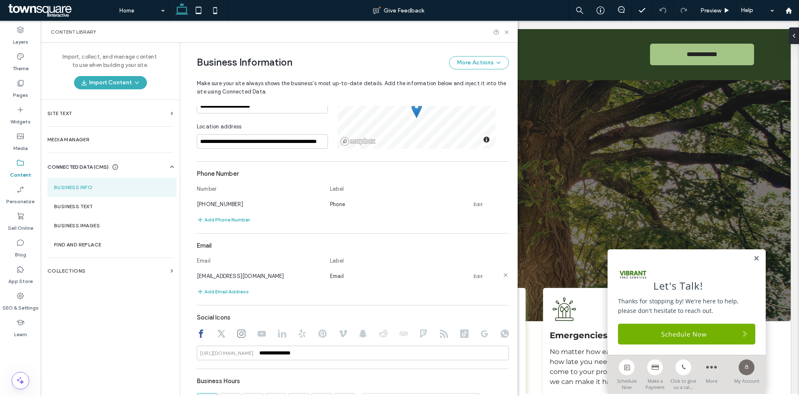
click at [473, 276] on link "Edit" at bounding box center [477, 276] width 9 height 7
type input "**********"
click at [469, 277] on button "Save" at bounding box center [479, 274] width 37 height 13
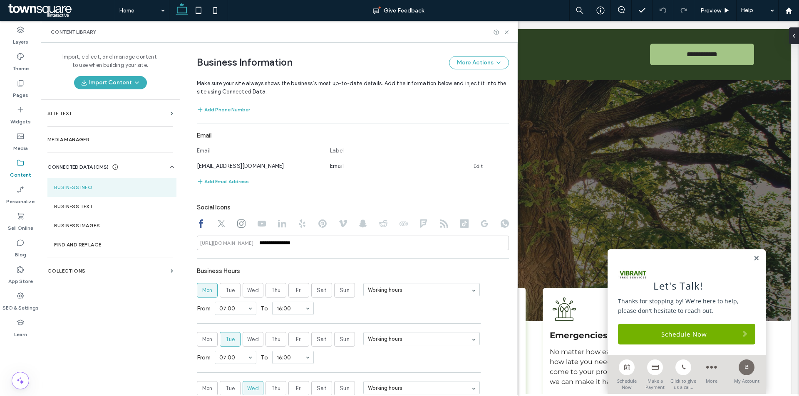
scroll to position [291, 0]
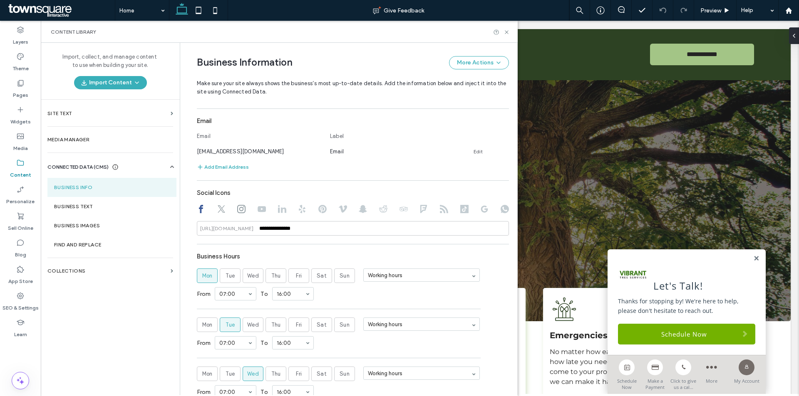
click at [217, 210] on icon at bounding box center [221, 209] width 8 height 8
type input "*"
click at [259, 223] on input "*" at bounding box center [353, 228] width 312 height 15
click at [239, 213] on use at bounding box center [241, 209] width 8 height 8
type input "*"
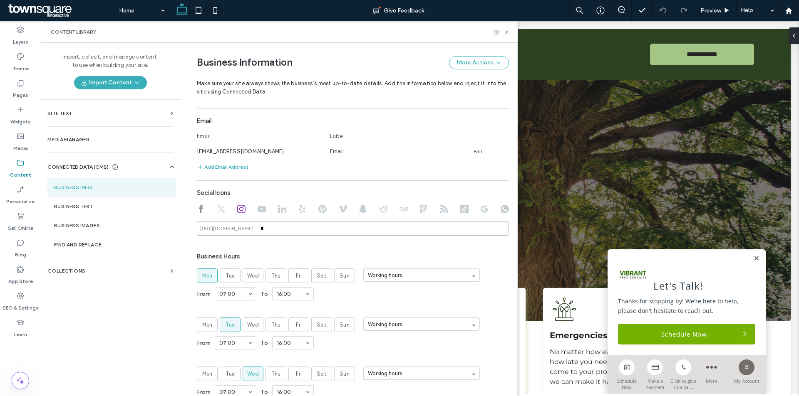
click at [271, 226] on input "*" at bounding box center [353, 228] width 312 height 15
click at [259, 211] on use at bounding box center [262, 209] width 8 height 6
click at [280, 210] on icon at bounding box center [282, 209] width 8 height 8
click at [298, 212] on icon at bounding box center [302, 209] width 8 height 8
click at [318, 211] on icon at bounding box center [322, 209] width 8 height 8
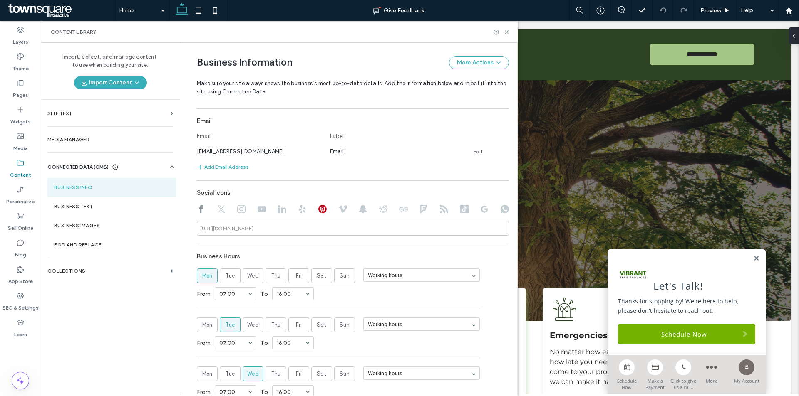
click at [339, 210] on icon at bounding box center [343, 209] width 8 height 8
click at [368, 209] on div at bounding box center [353, 210] width 312 height 10
click at [239, 211] on icon at bounding box center [241, 209] width 8 height 8
click at [258, 210] on use at bounding box center [262, 209] width 8 height 6
click at [278, 212] on use at bounding box center [282, 210] width 8 height 8
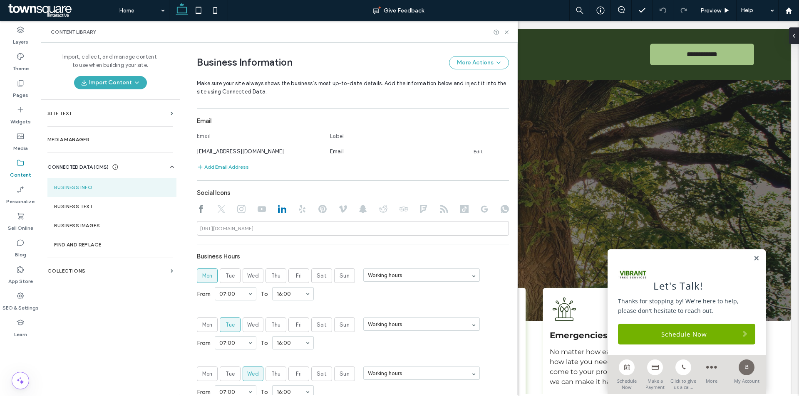
click at [298, 211] on icon at bounding box center [302, 209] width 8 height 8
click at [318, 208] on use at bounding box center [322, 209] width 8 height 8
click at [339, 208] on icon at bounding box center [343, 209] width 8 height 8
click at [361, 208] on use at bounding box center [363, 210] width 8 height 8
click at [379, 208] on icon at bounding box center [383, 209] width 8 height 8
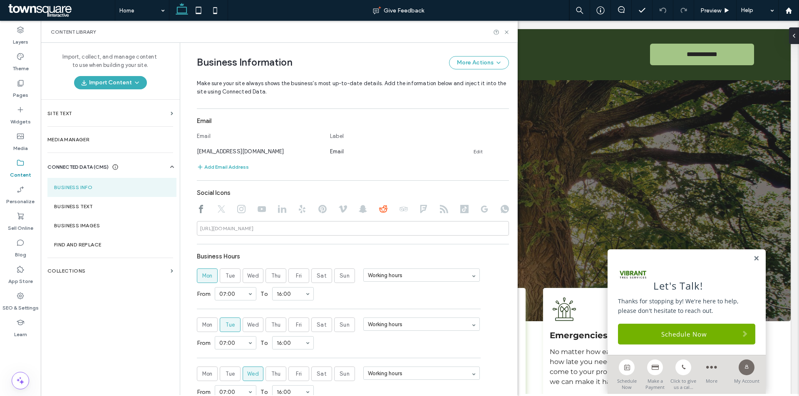
click at [403, 209] on icon at bounding box center [403, 209] width 8 height 8
click at [419, 209] on icon at bounding box center [423, 209] width 8 height 8
click at [440, 209] on icon at bounding box center [444, 209] width 8 height 8
click at [455, 208] on div at bounding box center [353, 210] width 312 height 10
click at [463, 208] on use at bounding box center [464, 209] width 8 height 8
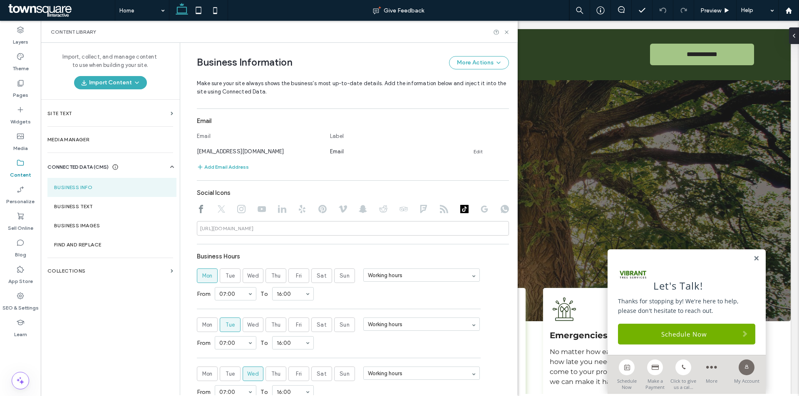
click at [481, 208] on icon at bounding box center [484, 209] width 8 height 8
click at [500, 208] on use at bounding box center [504, 209] width 8 height 8
click at [228, 276] on span "Tue" at bounding box center [230, 276] width 10 height 8
click at [247, 278] on span "Wed" at bounding box center [253, 276] width 12 height 8
click at [271, 274] on span "Thu" at bounding box center [276, 276] width 10 height 8
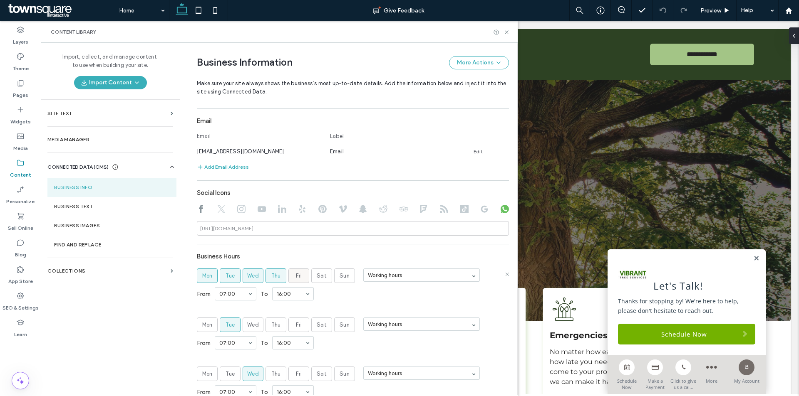
click at [290, 274] on label "Fri" at bounding box center [298, 276] width 21 height 15
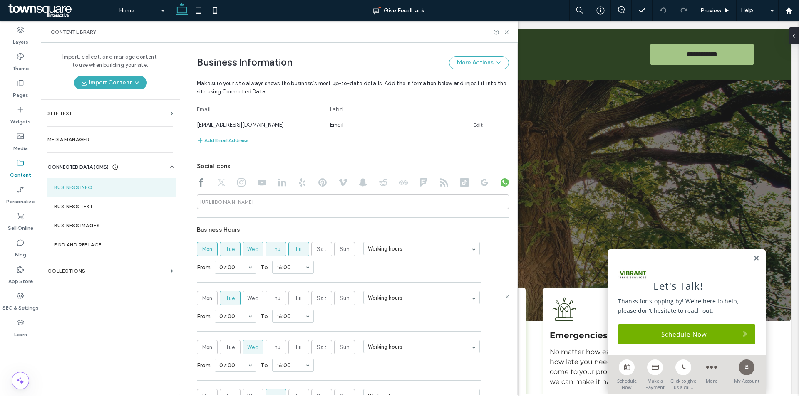
scroll to position [333, 0]
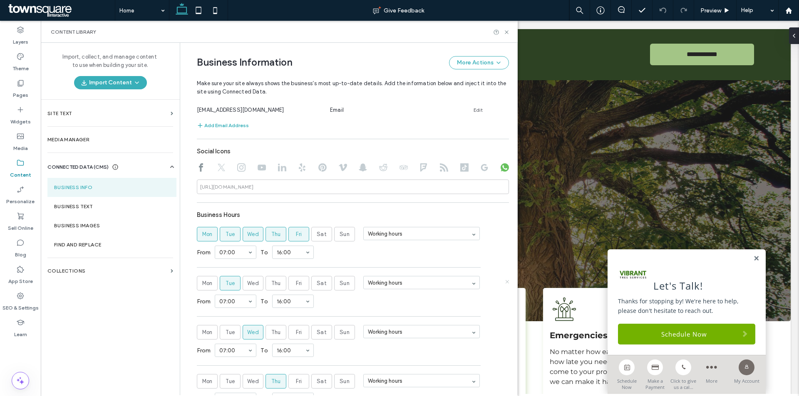
click at [505, 281] on icon at bounding box center [507, 282] width 4 height 4
click at [505, 282] on icon at bounding box center [507, 282] width 4 height 4
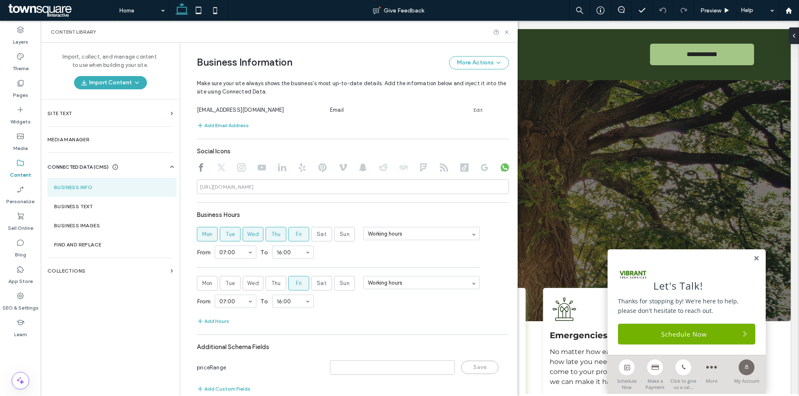
click at [505, 282] on icon at bounding box center [507, 282] width 4 height 4
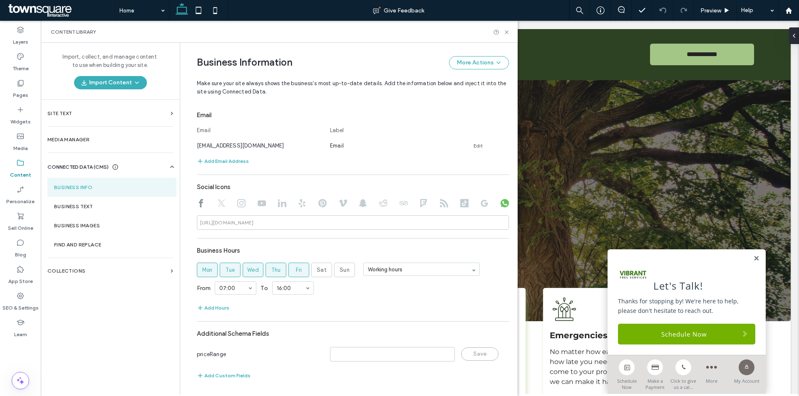
scroll to position [297, 0]
click at [76, 209] on label "Business Text" at bounding box center [112, 207] width 116 height 6
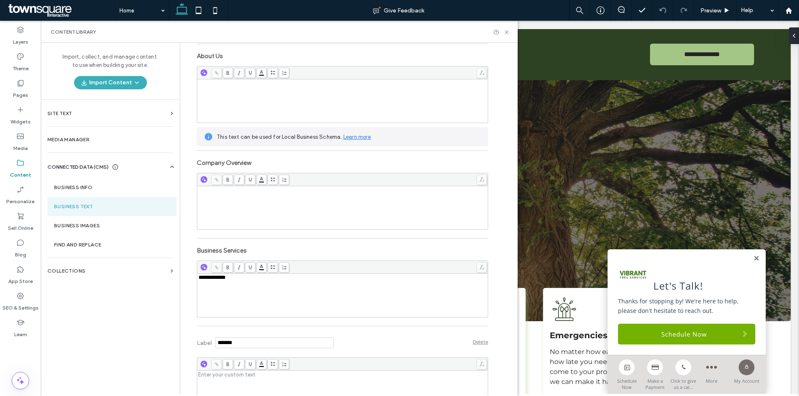
scroll to position [125, 0]
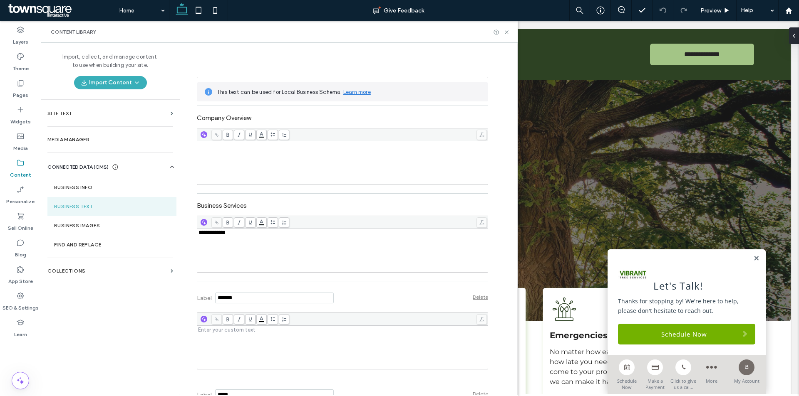
click at [241, 245] on div "**********" at bounding box center [342, 251] width 288 height 42
drag, startPoint x: 198, startPoint y: 231, endPoint x: 188, endPoint y: 230, distance: 10.0
click at [221, 233] on span "**********" at bounding box center [216, 232] width 37 height 5
click at [312, 255] on div "**********" at bounding box center [342, 251] width 288 height 42
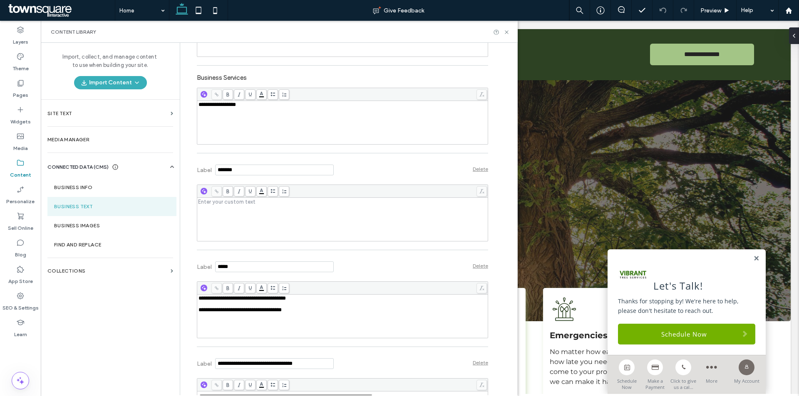
scroll to position [291, 0]
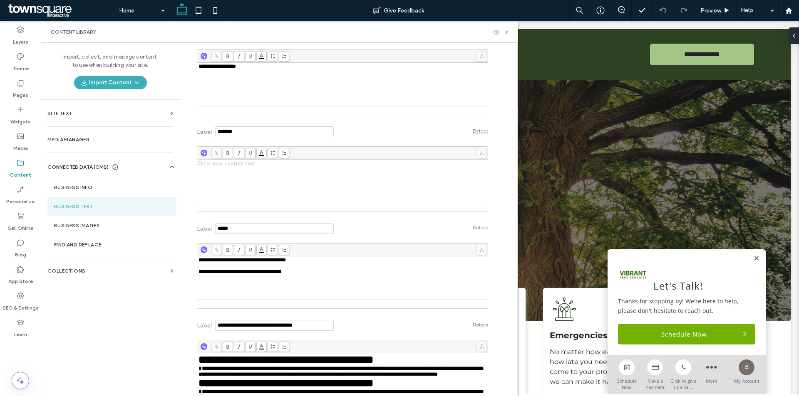
click at [252, 180] on div "Rich Text Editor" at bounding box center [342, 182] width 288 height 42
paste div "Rich Text Editor"
click at [229, 170] on div "**********" at bounding box center [342, 169] width 288 height 6
drag, startPoint x: 228, startPoint y: 169, endPoint x: 189, endPoint y: 170, distance: 38.7
click at [189, 170] on div "**********" at bounding box center [336, 307] width 304 height 1111
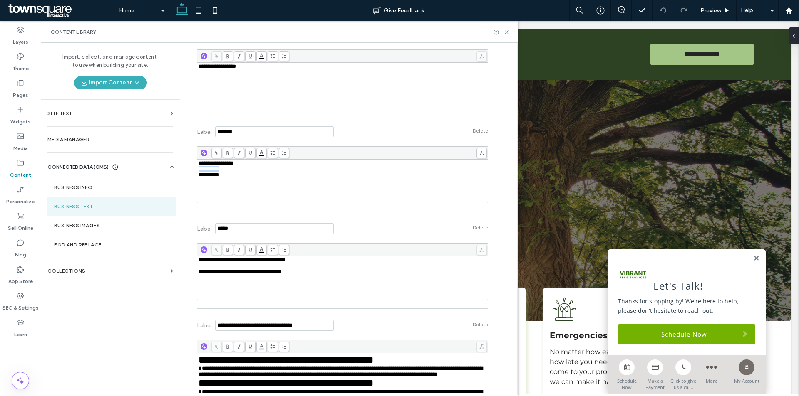
copy span "**********"
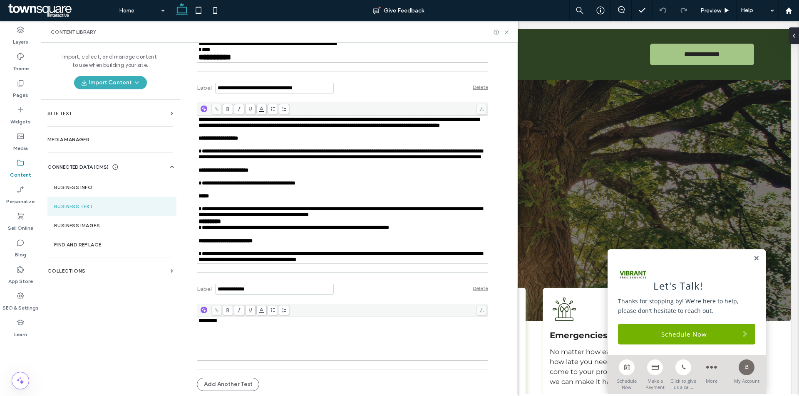
scroll to position [809, 0]
click at [263, 323] on div "*********" at bounding box center [342, 321] width 288 height 6
click at [386, 282] on div "Label Delete" at bounding box center [342, 288] width 291 height 23
click at [421, 295] on div "Label Delete" at bounding box center [342, 288] width 291 height 23
click at [26, 62] on label "Theme" at bounding box center [20, 67] width 16 height 12
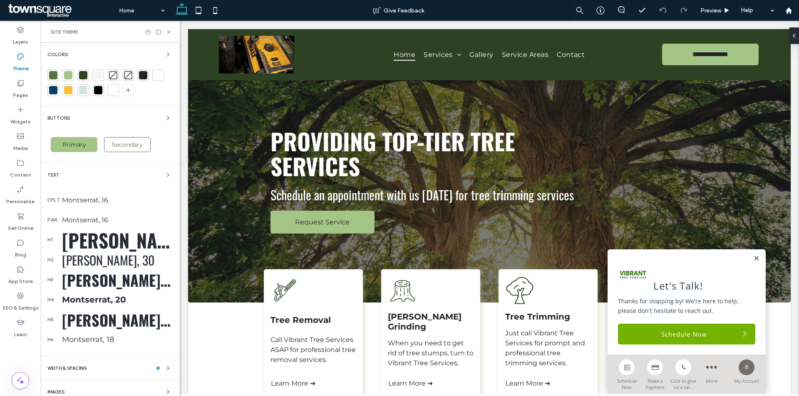
click at [53, 75] on div at bounding box center [53, 75] width 8 height 8
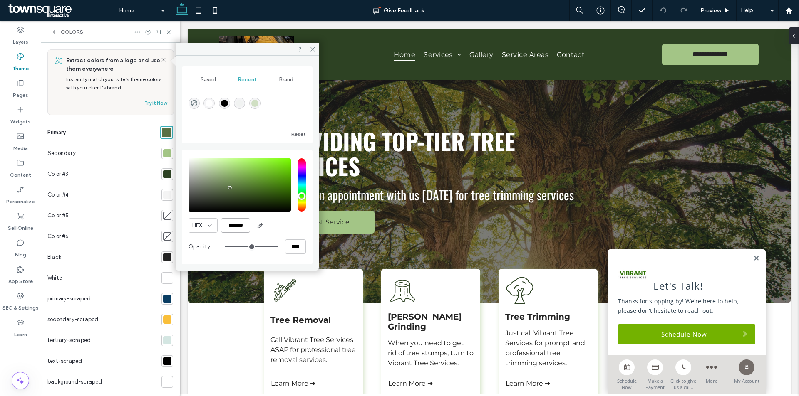
click at [233, 226] on input "*******" at bounding box center [235, 225] width 29 height 15
paste input "color picker textbox"
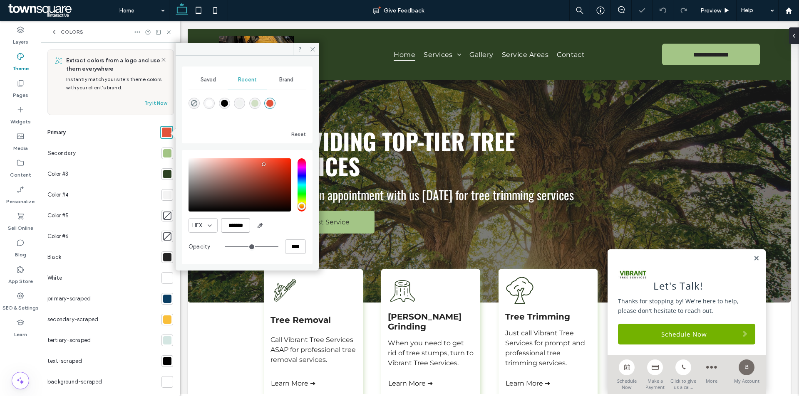
scroll to position [0, 0]
type input "*******"
drag, startPoint x: 313, startPoint y: 49, endPoint x: 14, endPoint y: 1, distance: 303.3
click at [313, 49] on icon at bounding box center [313, 49] width 6 height 6
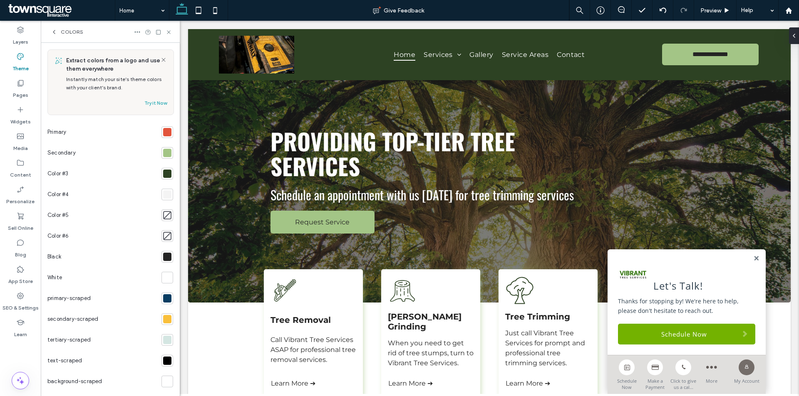
click at [166, 153] on div at bounding box center [167, 153] width 8 height 8
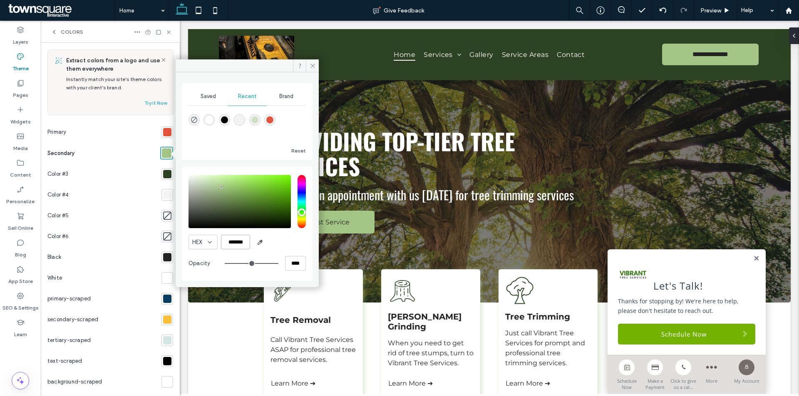
click at [237, 248] on input "*******" at bounding box center [235, 242] width 29 height 15
paste input "color picker textbox"
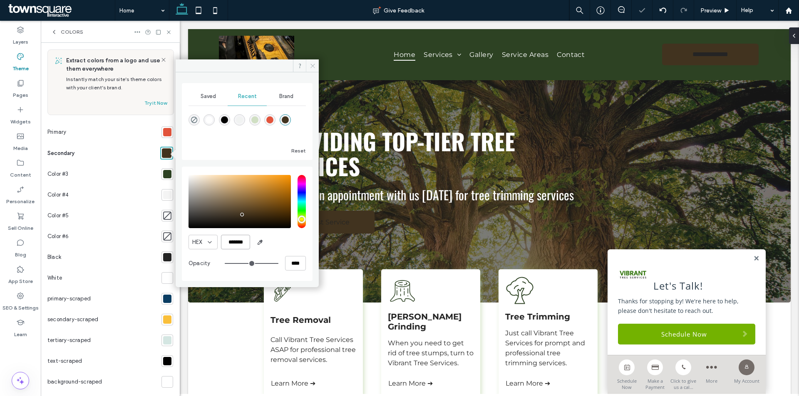
type input "*******"
click at [312, 64] on icon at bounding box center [313, 66] width 6 height 6
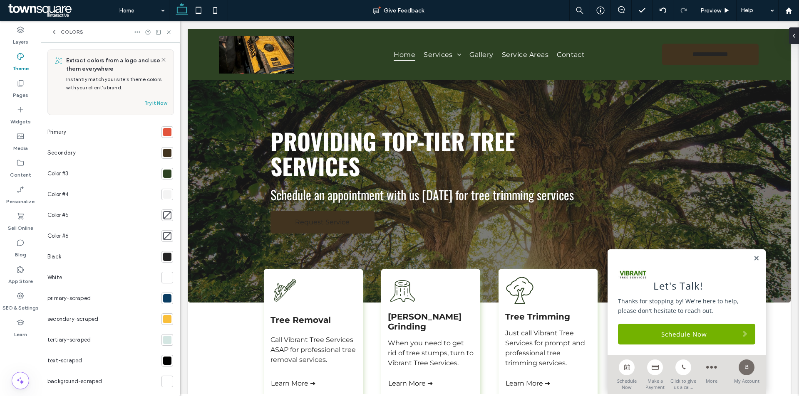
click at [163, 172] on div at bounding box center [167, 174] width 8 height 8
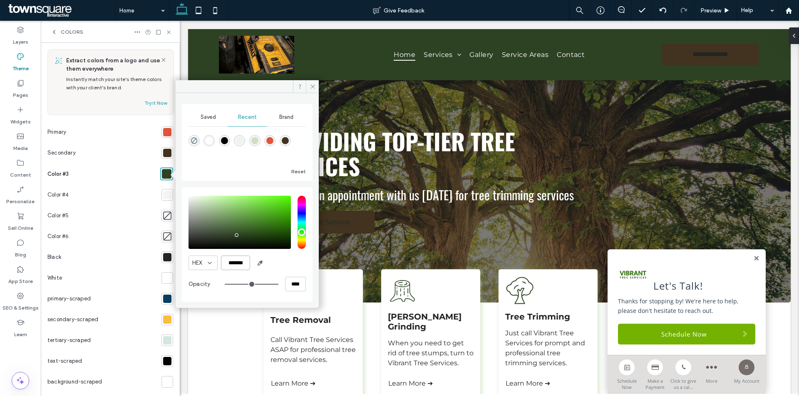
click at [245, 266] on input "*******" at bounding box center [235, 263] width 29 height 15
paste input "color picker textbox"
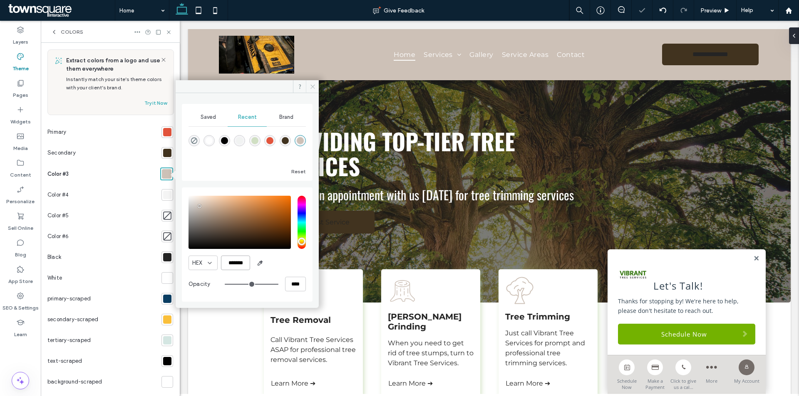
type input "*******"
click at [313, 87] on use at bounding box center [312, 86] width 4 height 4
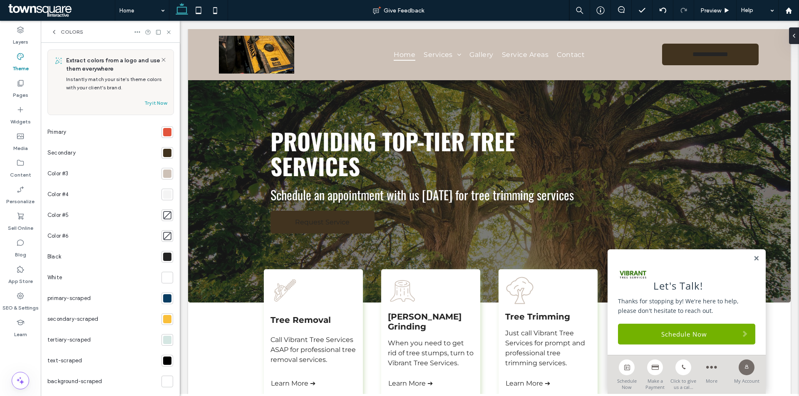
click at [163, 193] on div at bounding box center [167, 195] width 8 height 8
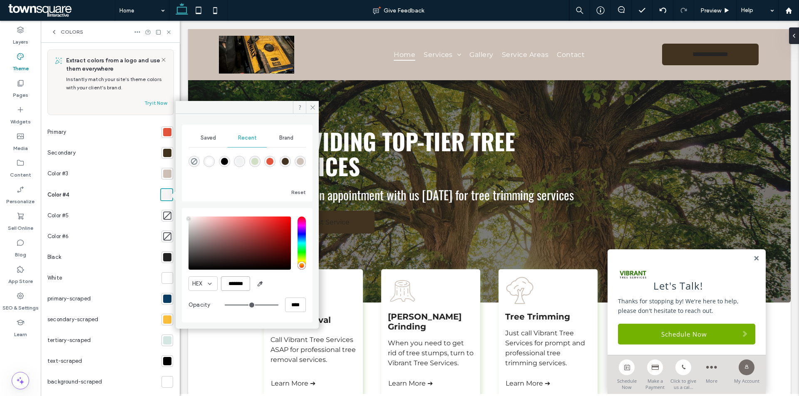
click at [238, 285] on input "*******" at bounding box center [235, 284] width 29 height 15
paste input "color picker textbox"
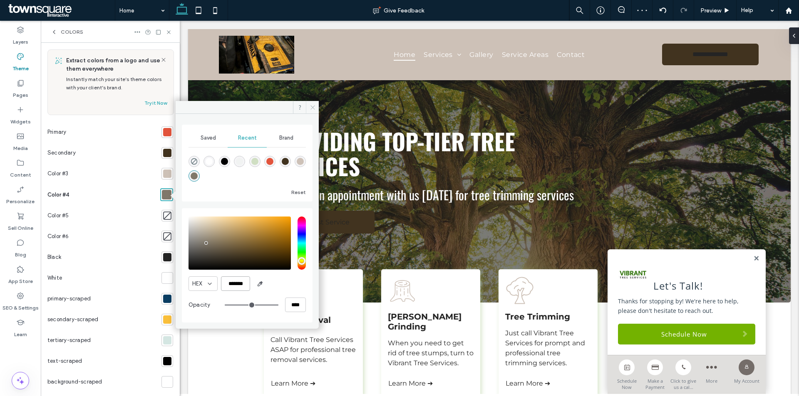
type input "*******"
click at [312, 105] on icon at bounding box center [313, 107] width 6 height 6
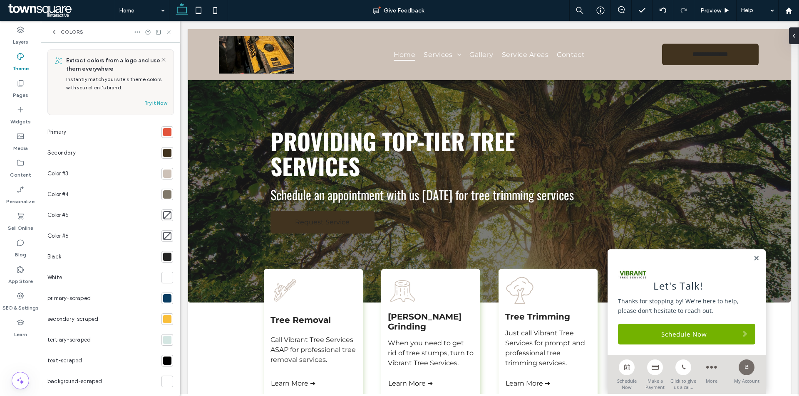
click at [169, 32] on use at bounding box center [168, 31] width 3 height 3
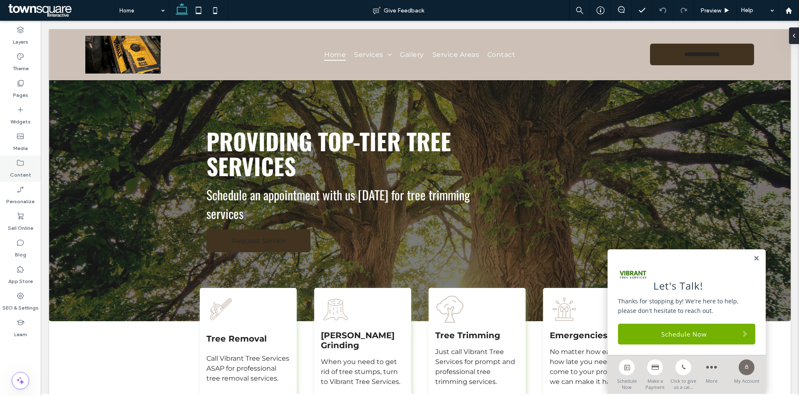
click at [22, 171] on label "Content" at bounding box center [20, 173] width 21 height 12
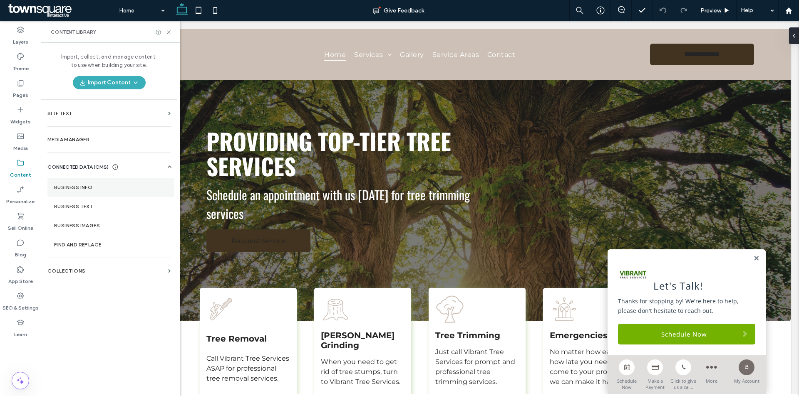
click at [107, 190] on label "Business Info" at bounding box center [110, 188] width 113 height 6
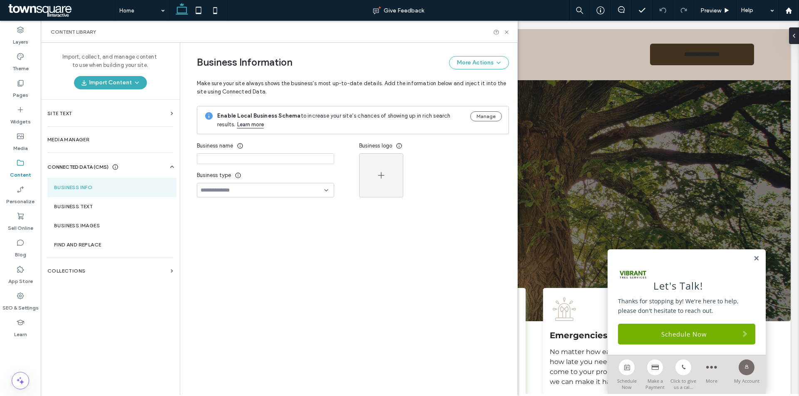
type input "**********"
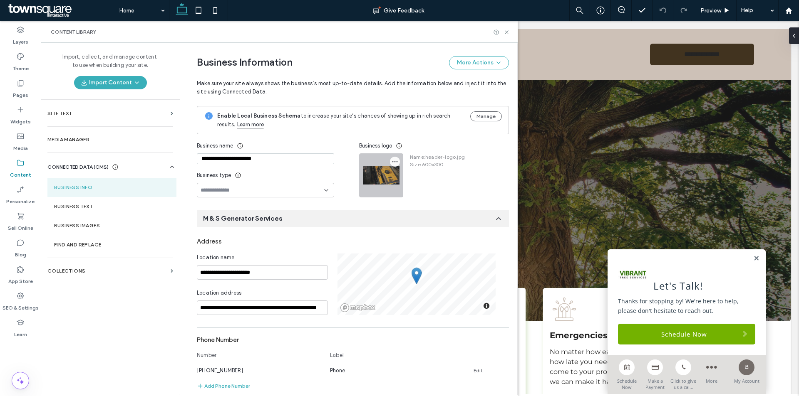
click at [391, 164] on icon "button" at bounding box center [394, 162] width 7 height 7
click at [414, 183] on span "Replace Image" at bounding box center [422, 182] width 38 height 8
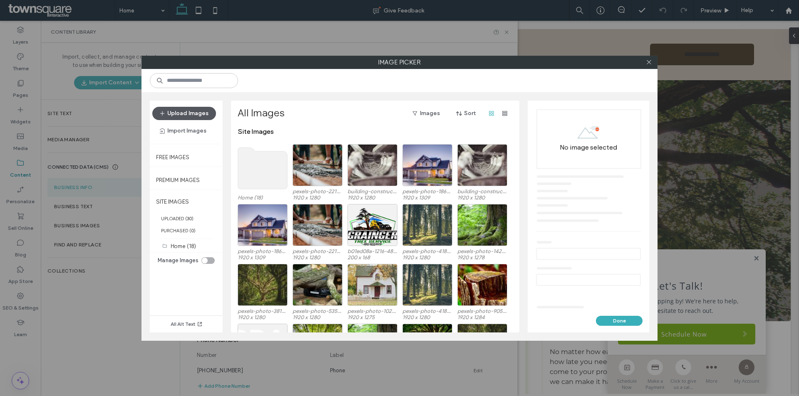
click at [202, 116] on button "Upload Images" at bounding box center [184, 113] width 64 height 13
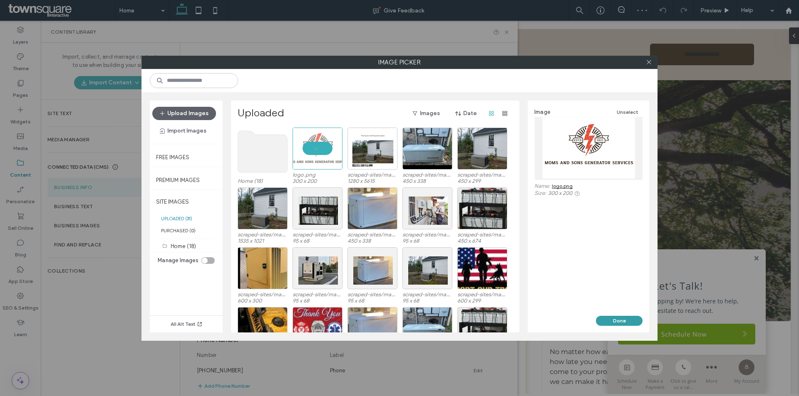
click at [628, 324] on button "Done" at bounding box center [619, 321] width 47 height 10
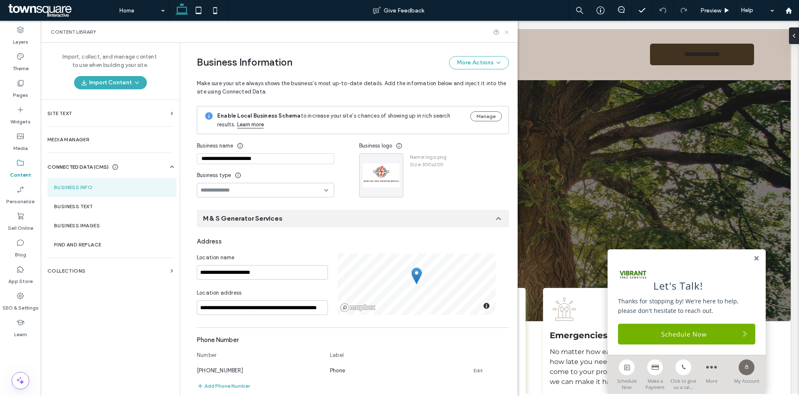
click at [508, 30] on icon at bounding box center [506, 32] width 6 height 6
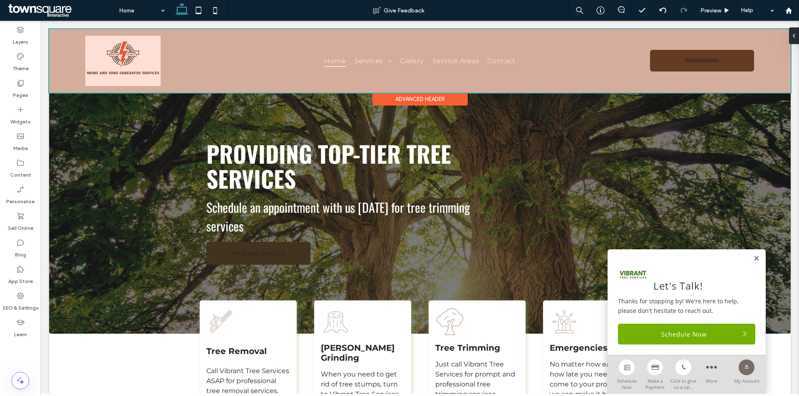
click at [131, 68] on div at bounding box center [419, 61] width 741 height 64
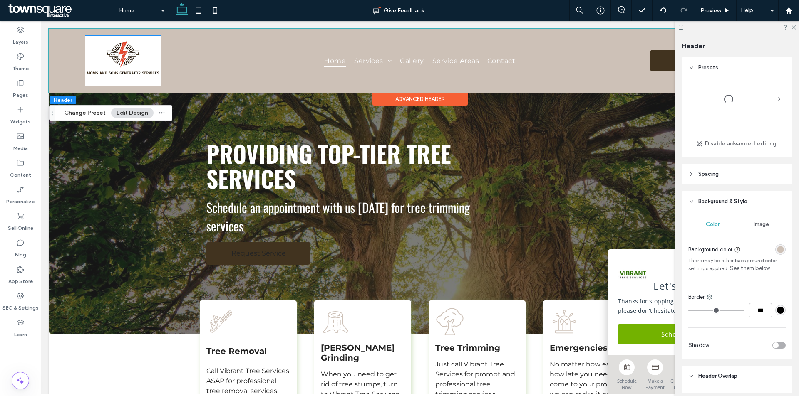
click at [131, 68] on img at bounding box center [122, 61] width 75 height 50
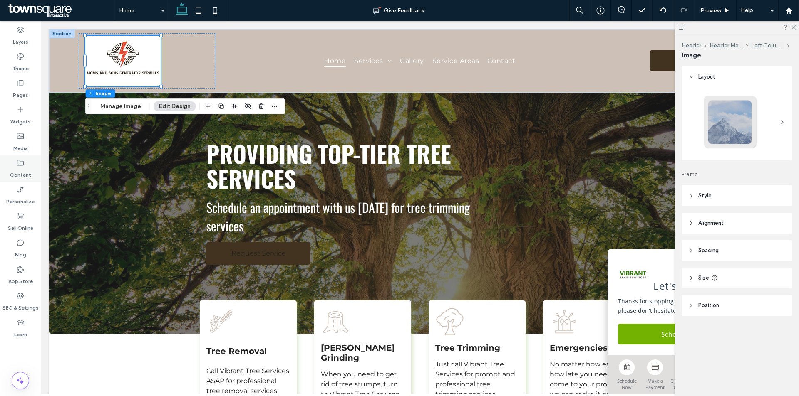
click at [29, 168] on label "Content" at bounding box center [20, 173] width 21 height 12
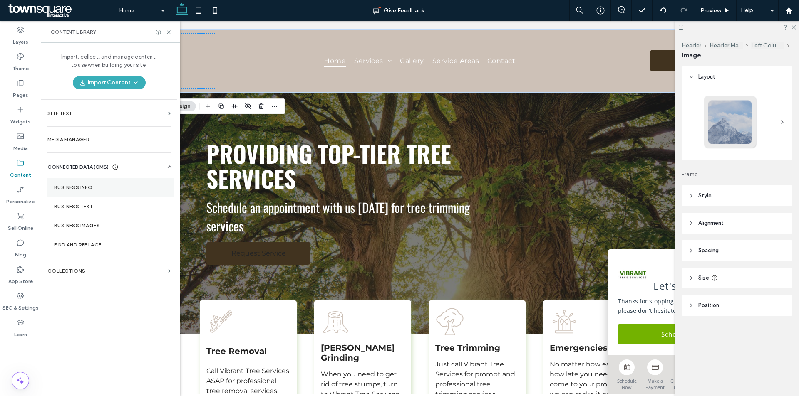
click at [124, 197] on section "Business Info" at bounding box center [110, 187] width 126 height 19
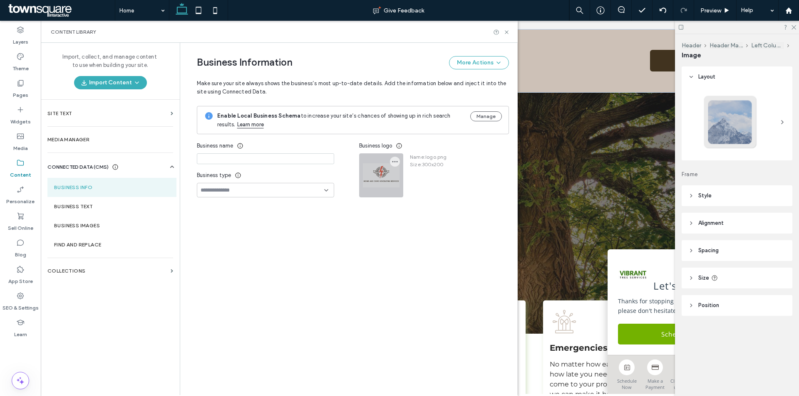
type input "**********"
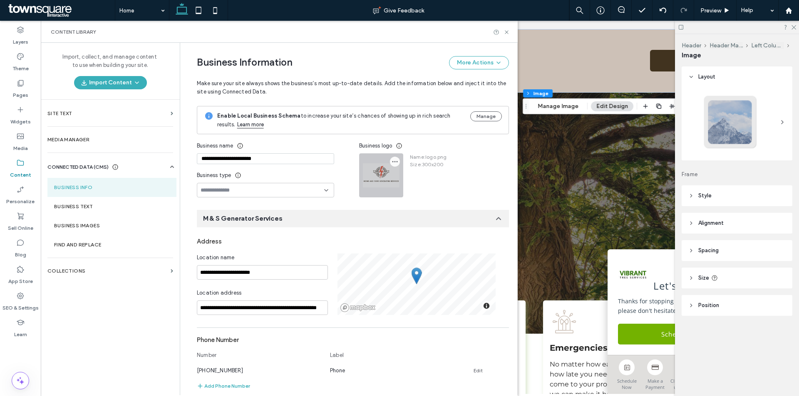
click at [391, 163] on icon "button" at bounding box center [394, 162] width 7 height 7
click at [406, 178] on span "Replace Image" at bounding box center [422, 182] width 38 height 8
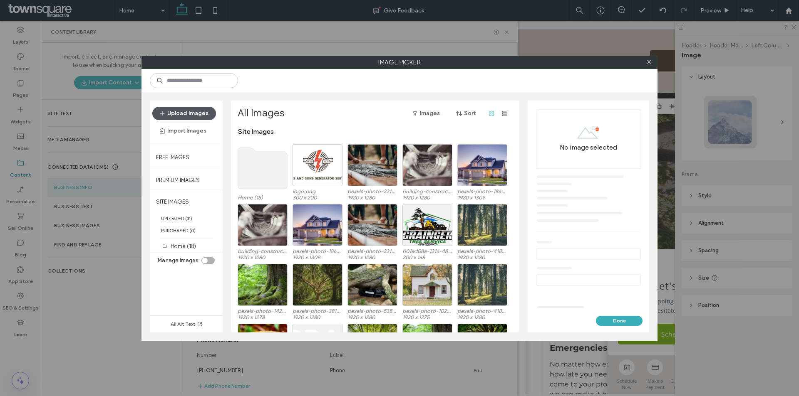
click at [205, 115] on button "Upload Images" at bounding box center [184, 113] width 64 height 13
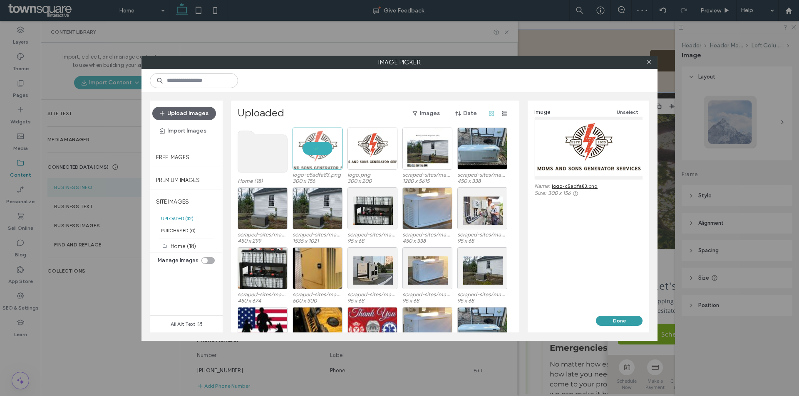
click at [635, 318] on button "Done" at bounding box center [619, 321] width 47 height 10
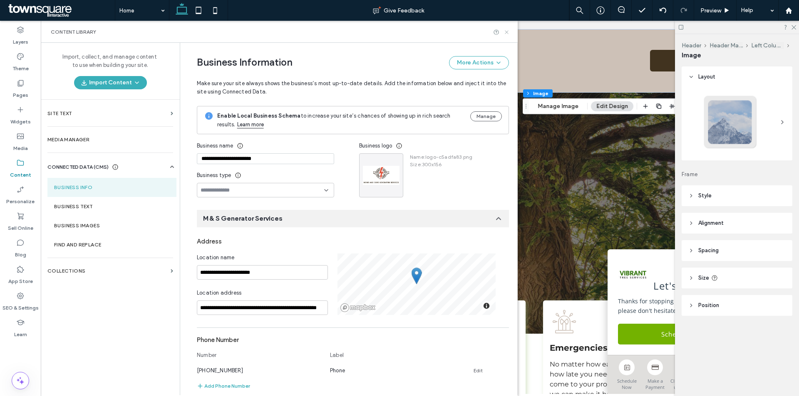
click at [506, 33] on use at bounding box center [506, 31] width 3 height 3
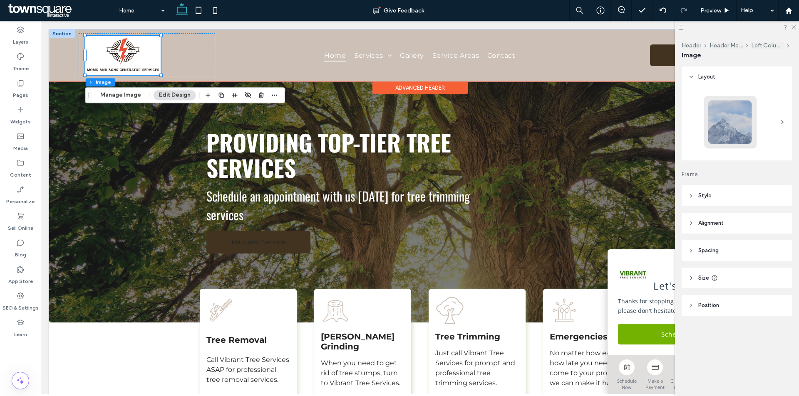
click at [424, 84] on div "Advanced Header" at bounding box center [419, 88] width 95 height 13
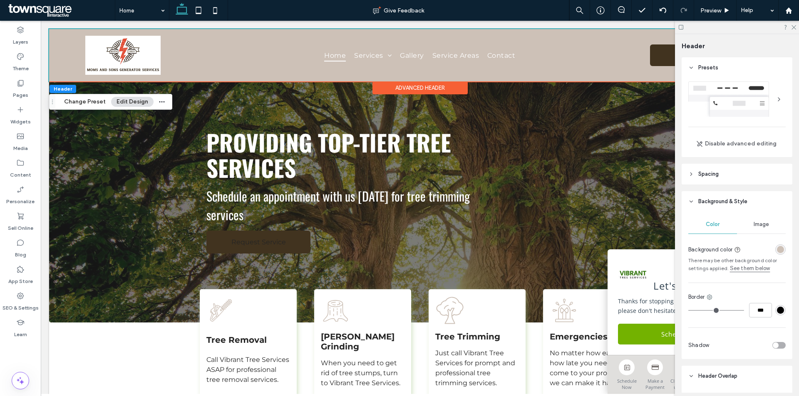
click at [777, 248] on div "rgba(205, 193, 183, 1)" at bounding box center [780, 249] width 7 height 7
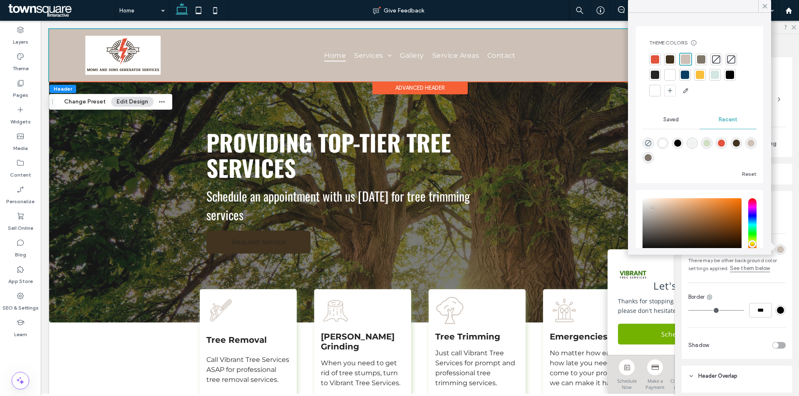
click at [673, 74] on div at bounding box center [670, 75] width 8 height 8
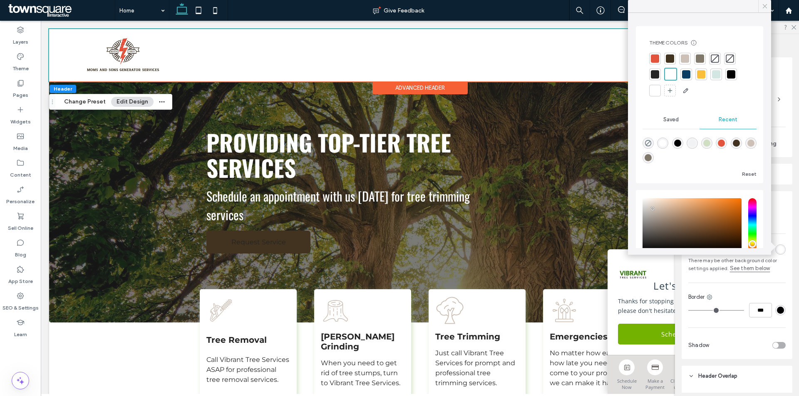
click at [767, 7] on icon at bounding box center [764, 5] width 7 height 7
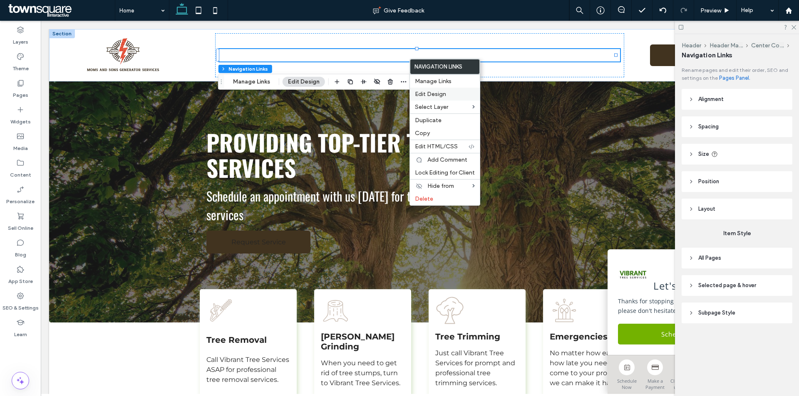
click at [441, 99] on div "Edit Design" at bounding box center [445, 94] width 70 height 13
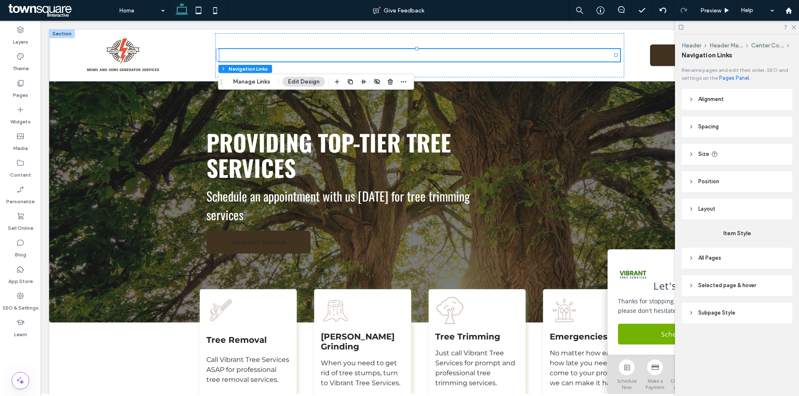
click at [743, 254] on header "All Pages" at bounding box center [736, 258] width 111 height 21
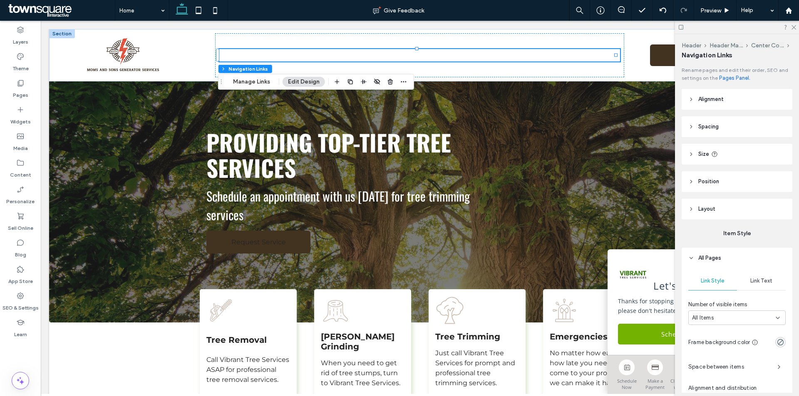
click at [753, 280] on span "Link Text" at bounding box center [761, 281] width 22 height 7
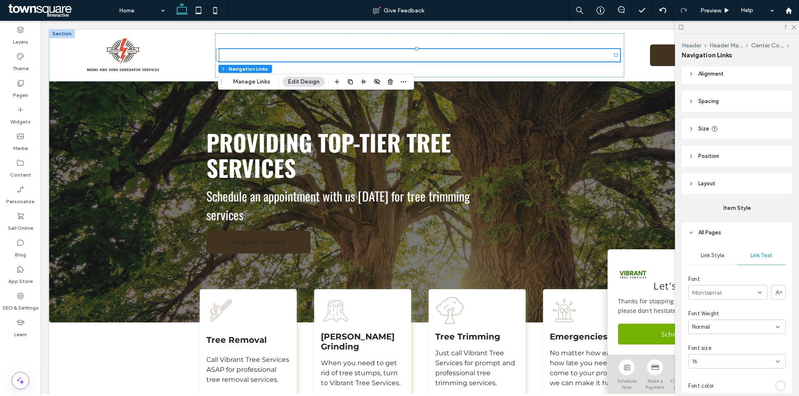
scroll to position [83, 0]
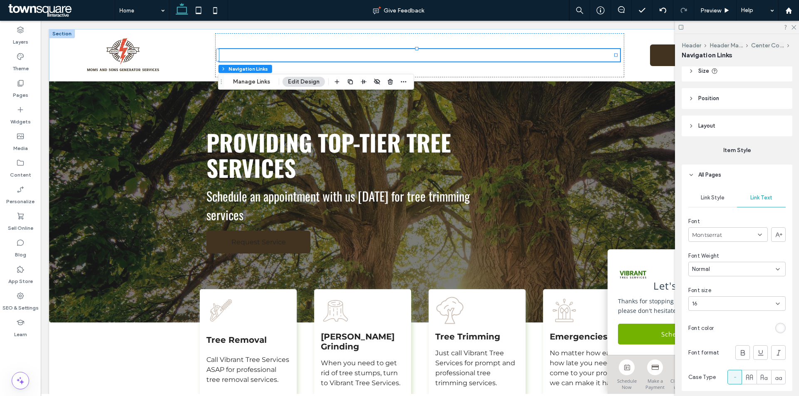
click at [777, 329] on div "rgb(255, 255, 255)" at bounding box center [780, 328] width 7 height 7
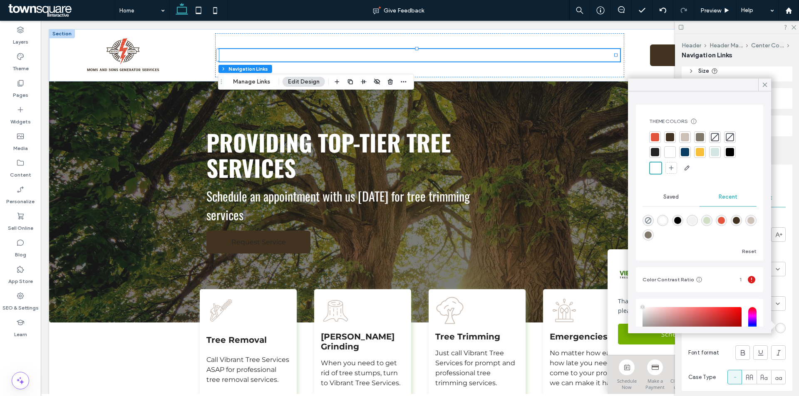
click at [654, 154] on div at bounding box center [655, 152] width 8 height 8
click at [769, 85] on div at bounding box center [764, 85] width 13 height 12
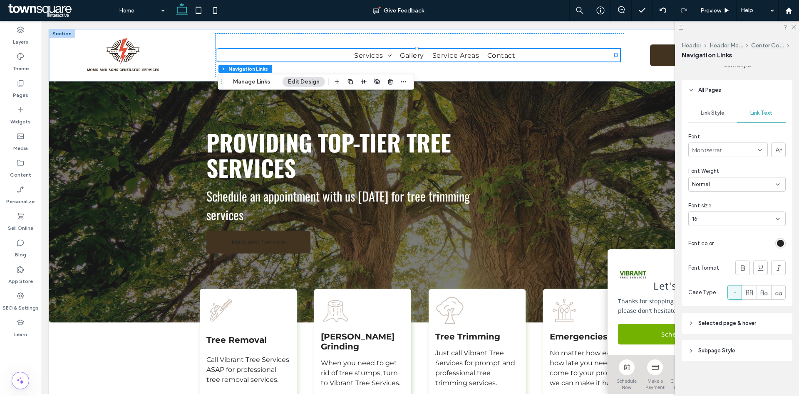
scroll to position [170, 0]
click at [732, 326] on header "Selected page & hover" at bounding box center [736, 322] width 111 height 21
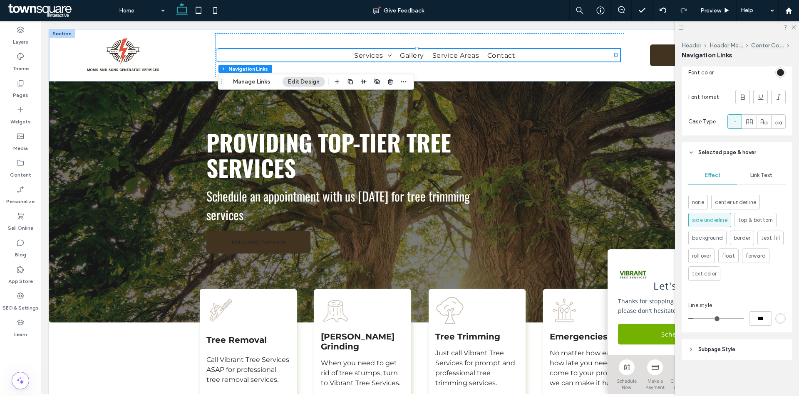
scroll to position [339, 0]
click at [777, 315] on div "rgb(255, 255, 255)" at bounding box center [780, 318] width 7 height 7
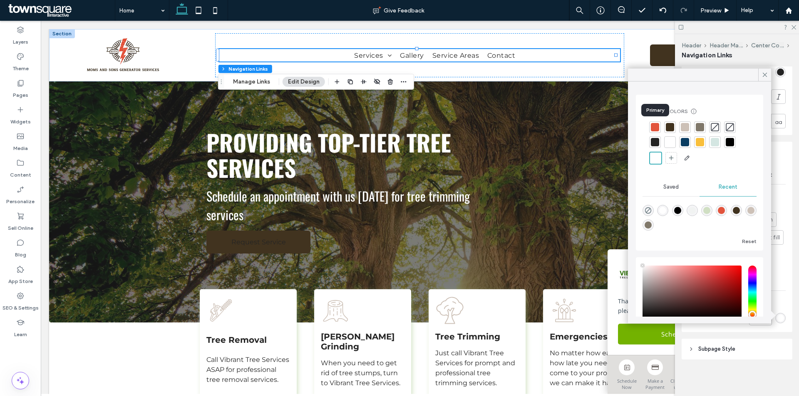
click at [656, 128] on div at bounding box center [655, 127] width 8 height 8
click at [765, 76] on icon at bounding box center [764, 74] width 7 height 7
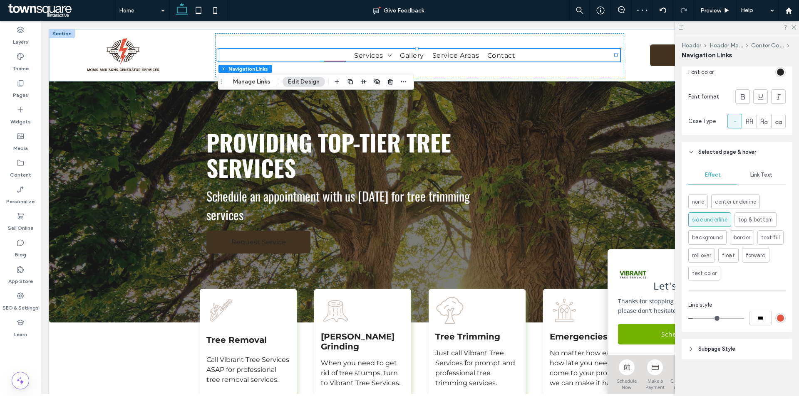
click at [753, 176] on span "Link Text" at bounding box center [761, 175] width 22 height 7
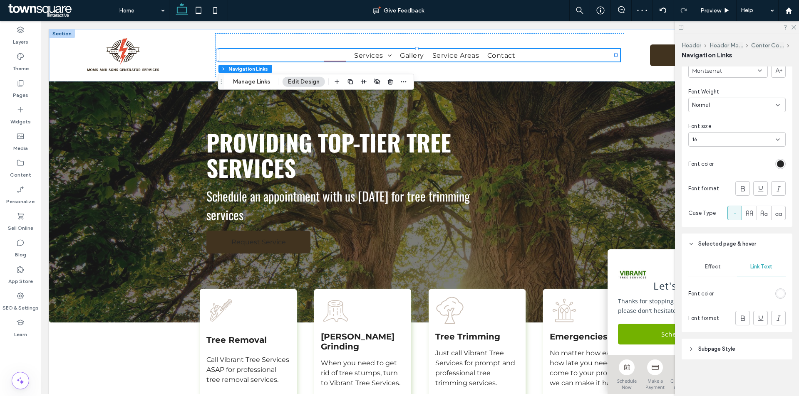
click at [777, 292] on div "rgb(255, 255, 255)" at bounding box center [780, 293] width 7 height 7
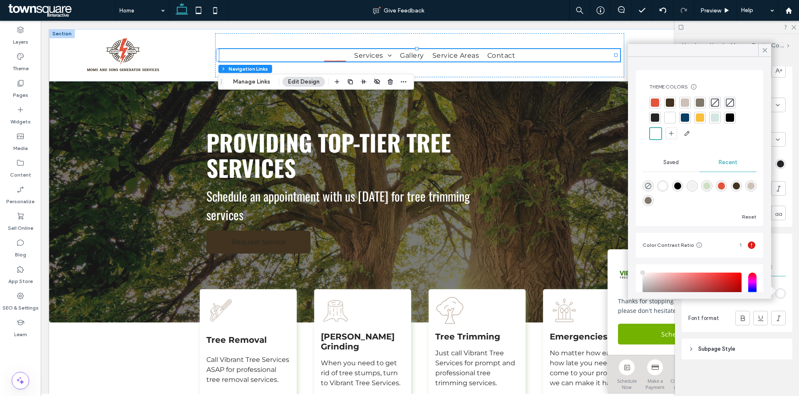
click at [653, 103] on div at bounding box center [655, 103] width 8 height 8
click at [765, 48] on icon at bounding box center [764, 50] width 7 height 7
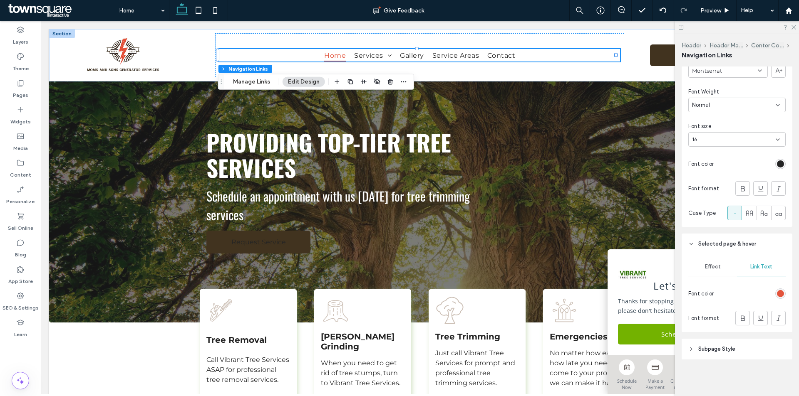
click at [749, 354] on header "Subpage Style" at bounding box center [736, 349] width 111 height 21
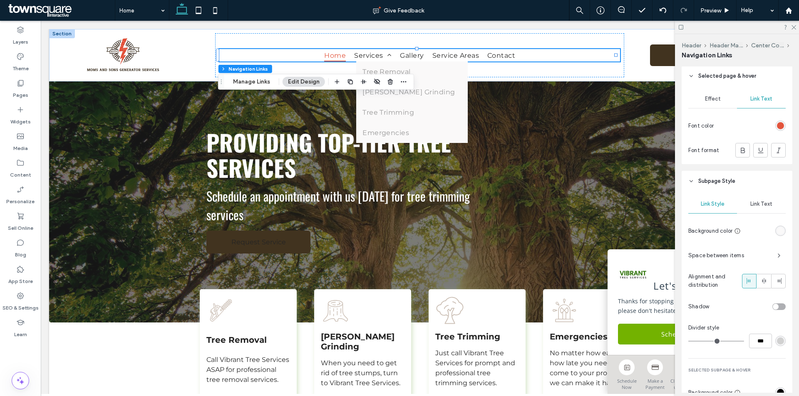
scroll to position [423, 0]
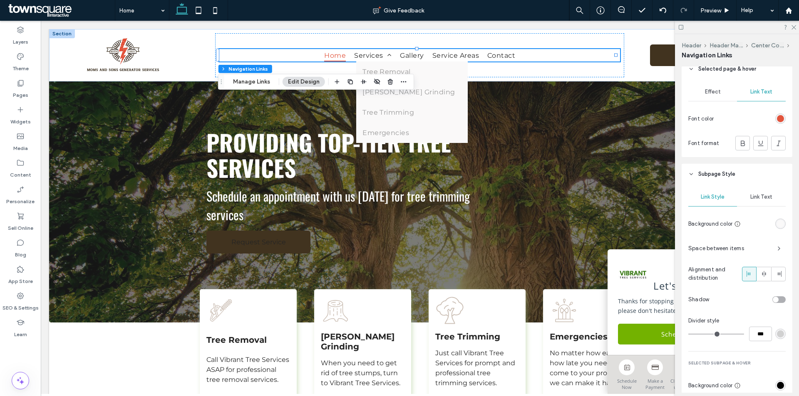
click at [758, 195] on span "Link Text" at bounding box center [761, 197] width 22 height 7
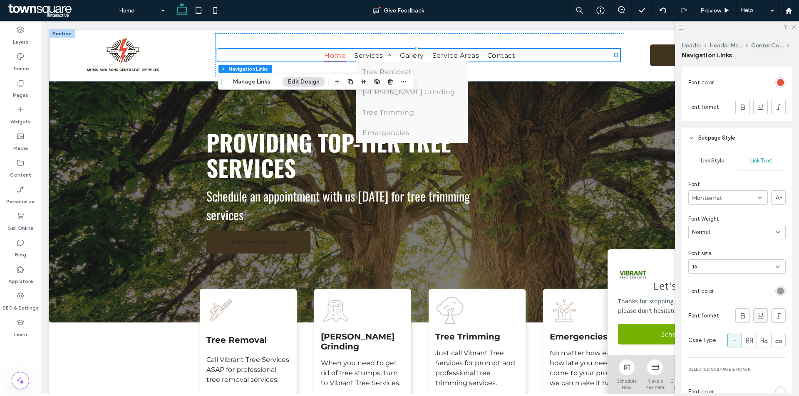
scroll to position [506, 0]
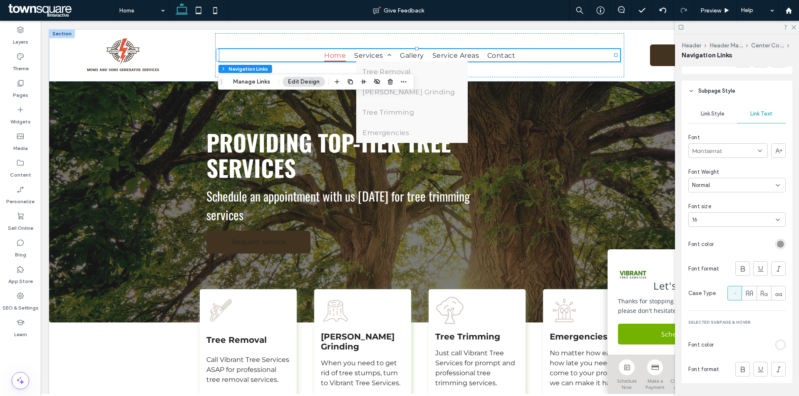
click at [777, 242] on div "rgb(153, 153, 153)" at bounding box center [780, 244] width 7 height 7
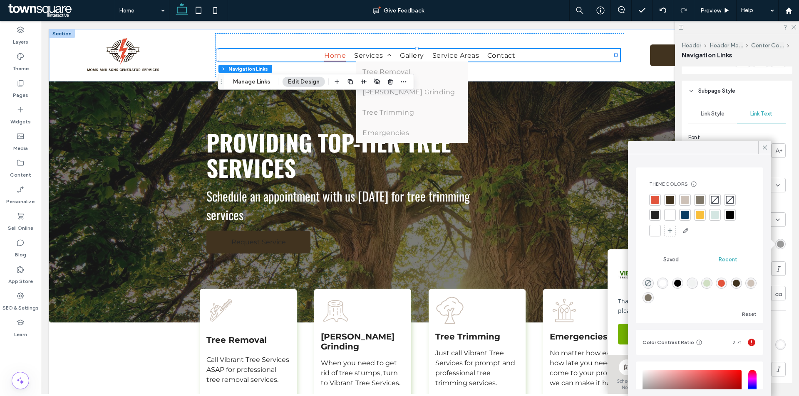
click at [654, 214] on div at bounding box center [655, 215] width 8 height 8
click at [766, 143] on span at bounding box center [764, 147] width 7 height 12
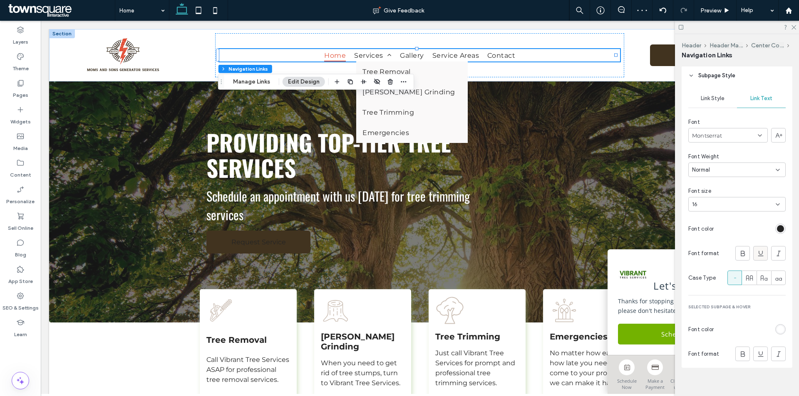
scroll to position [530, 0]
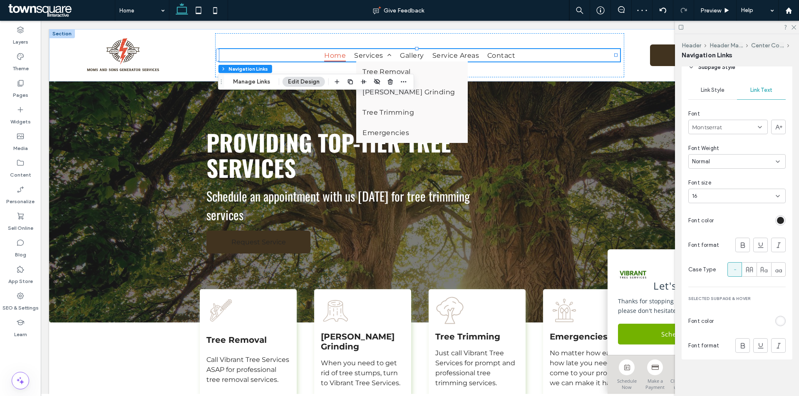
click at [713, 92] on span "Link Style" at bounding box center [713, 90] width 24 height 7
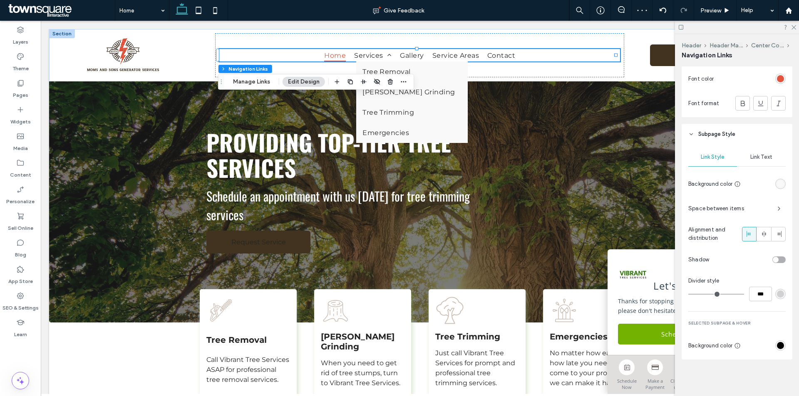
scroll to position [463, 0]
click at [777, 344] on div "rgb(0, 0, 0)" at bounding box center [780, 345] width 7 height 7
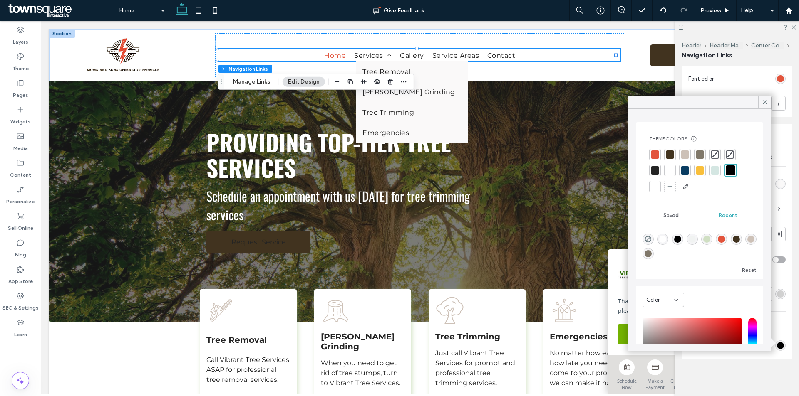
click at [656, 154] on div at bounding box center [655, 155] width 8 height 8
click at [767, 102] on icon at bounding box center [764, 102] width 7 height 7
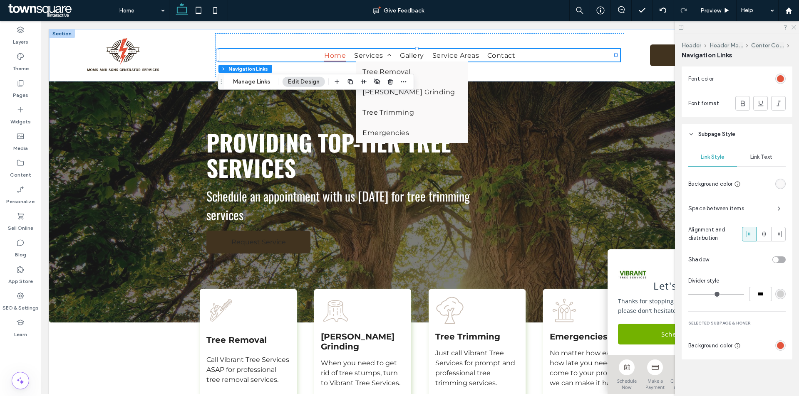
drag, startPoint x: 795, startPoint y: 25, endPoint x: 306, endPoint y: 111, distance: 496.8
click at [795, 25] on icon at bounding box center [792, 26] width 5 height 5
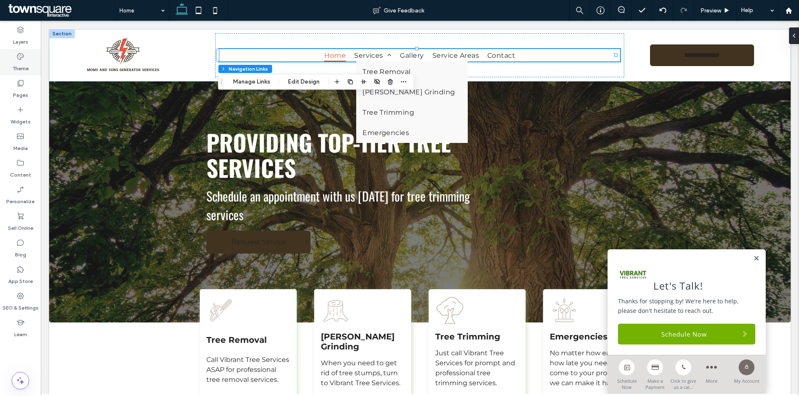
click at [23, 62] on label "Theme" at bounding box center [20, 67] width 16 height 12
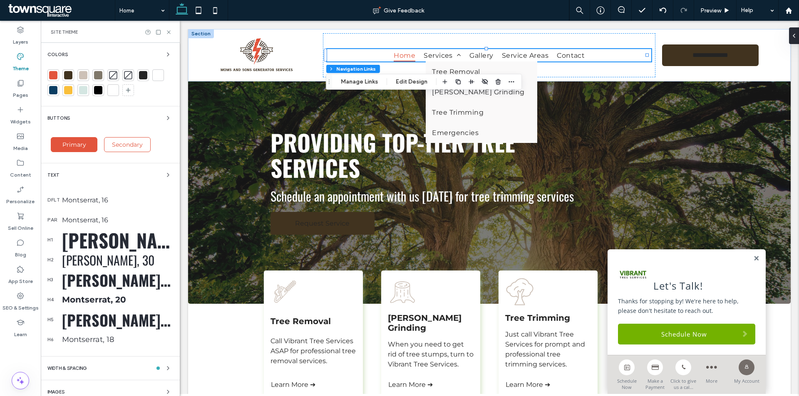
click at [79, 143] on span "Primary" at bounding box center [74, 144] width 30 height 7
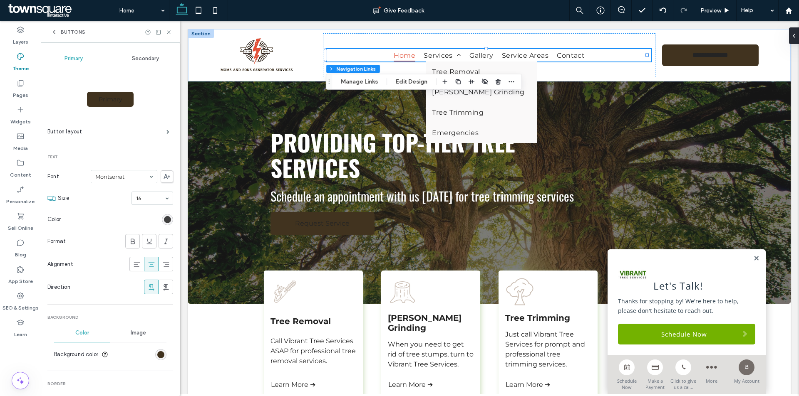
click at [164, 219] on div "rgb(36, 36, 36)" at bounding box center [167, 219] width 7 height 7
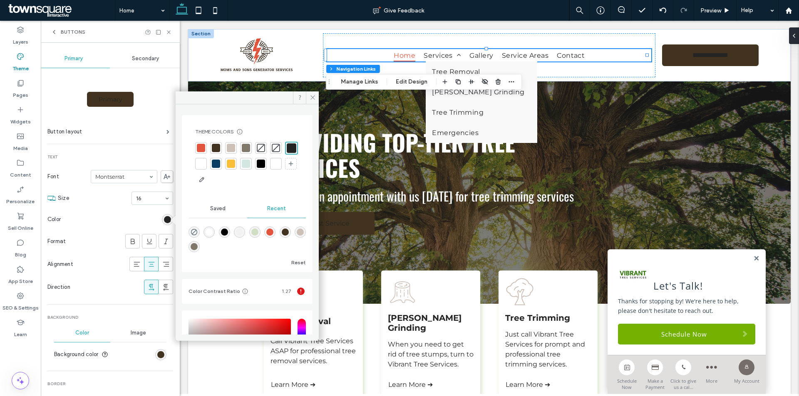
click at [205, 160] on div at bounding box center [201, 164] width 8 height 8
click at [203, 144] on div at bounding box center [201, 148] width 8 height 8
click at [205, 163] on div at bounding box center [201, 164] width 8 height 8
drag, startPoint x: 314, startPoint y: 101, endPoint x: 45, endPoint y: 86, distance: 269.2
click at [314, 101] on span at bounding box center [312, 98] width 13 height 12
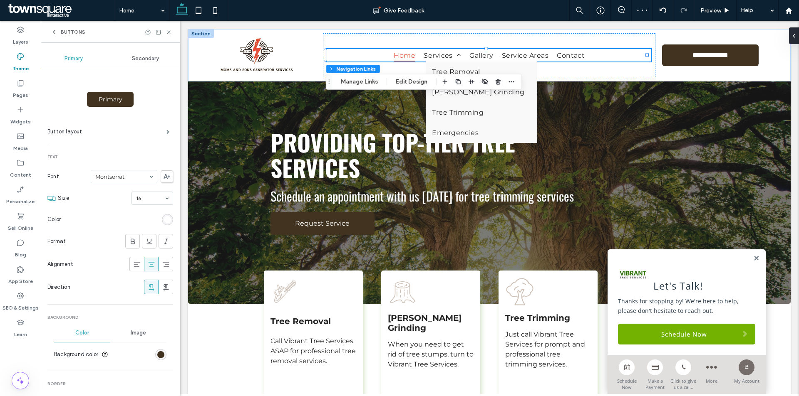
click at [49, 33] on div "Buttons" at bounding box center [110, 32] width 139 height 22
click at [52, 33] on icon at bounding box center [54, 32] width 7 height 7
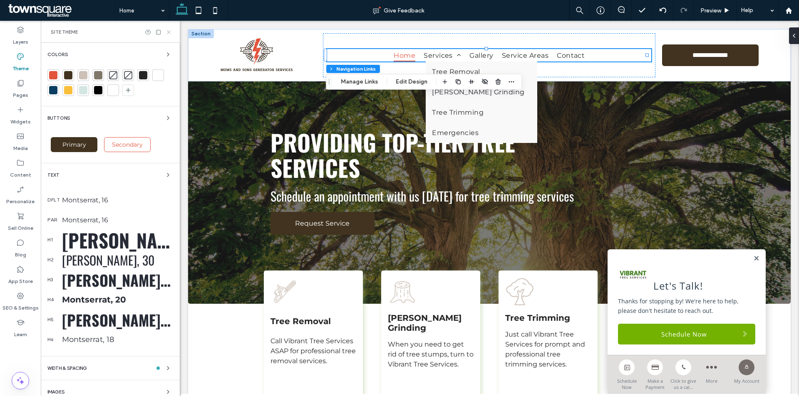
click at [171, 30] on icon at bounding box center [169, 32] width 6 height 6
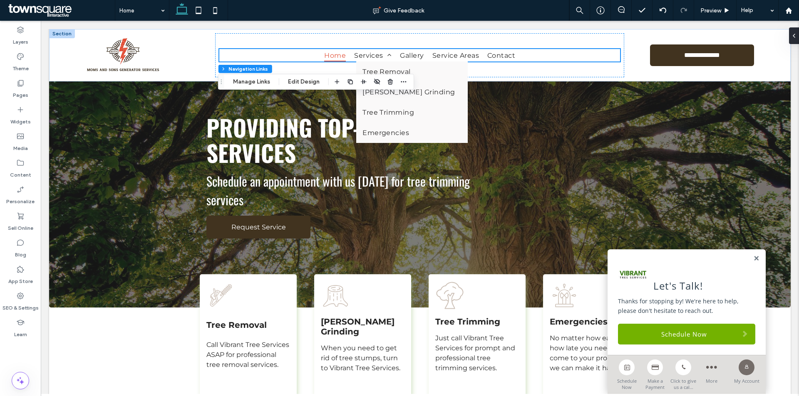
scroll to position [0, 0]
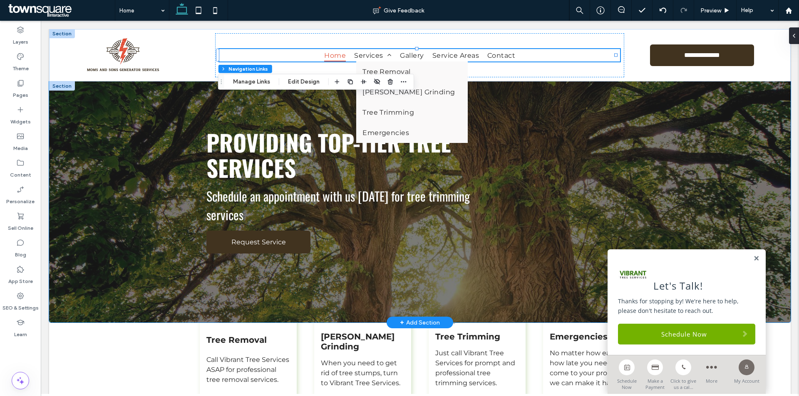
click at [703, 129] on div "Providing Top-Tier Tree Services Schedule an appointment with us [DATE] for tre…" at bounding box center [419, 202] width 741 height 241
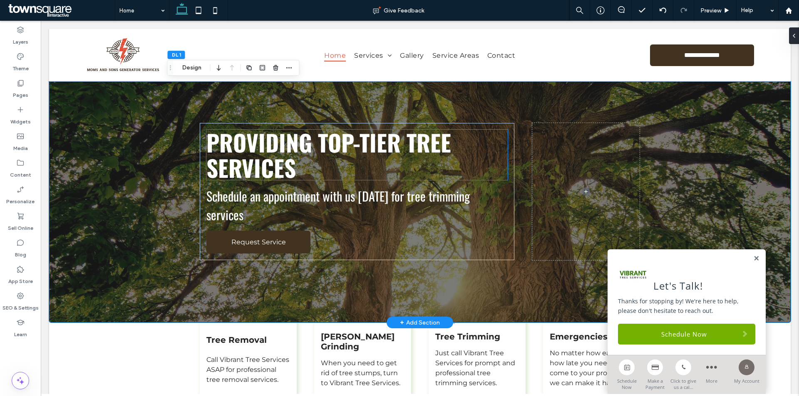
click at [331, 154] on span "Providing Top-Tier Tree Services" at bounding box center [328, 154] width 245 height 59
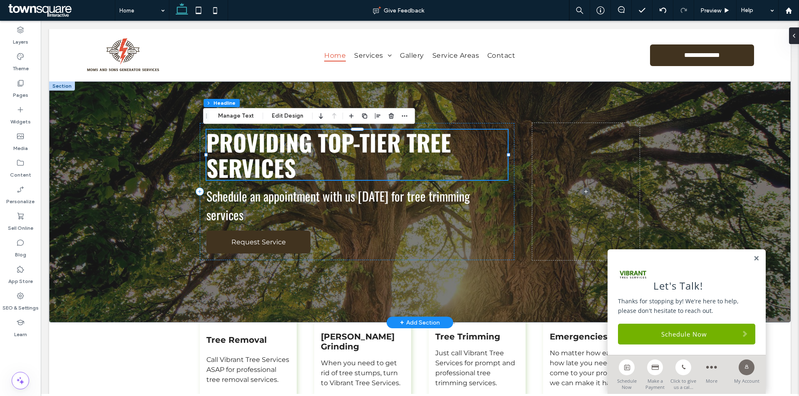
click at [331, 154] on div "Providing Top-Tier Tree Services" at bounding box center [356, 155] width 301 height 50
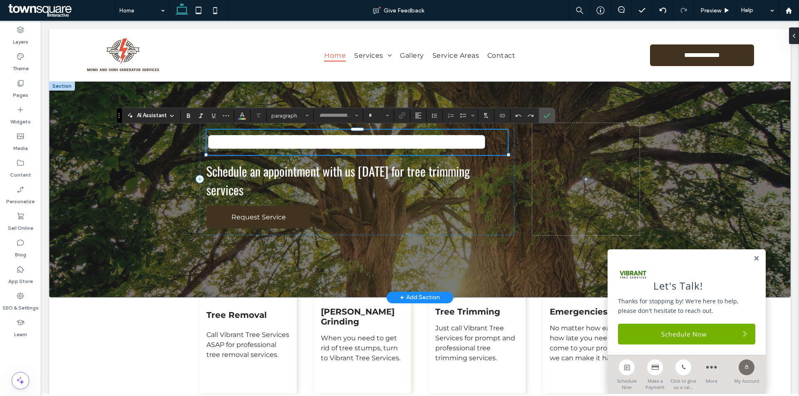
type input "******"
type input "**"
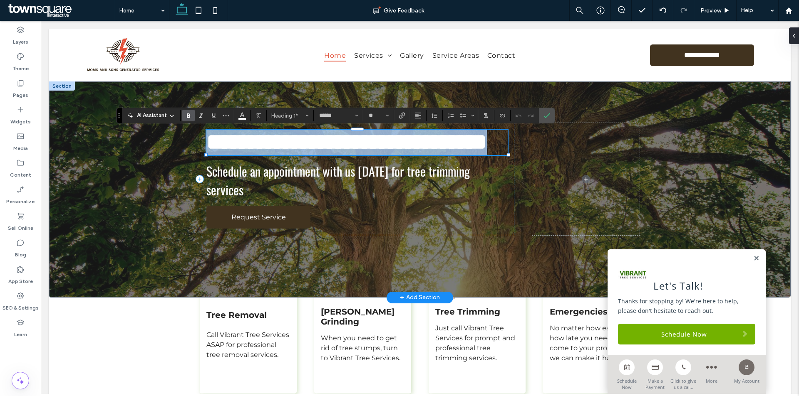
paste div
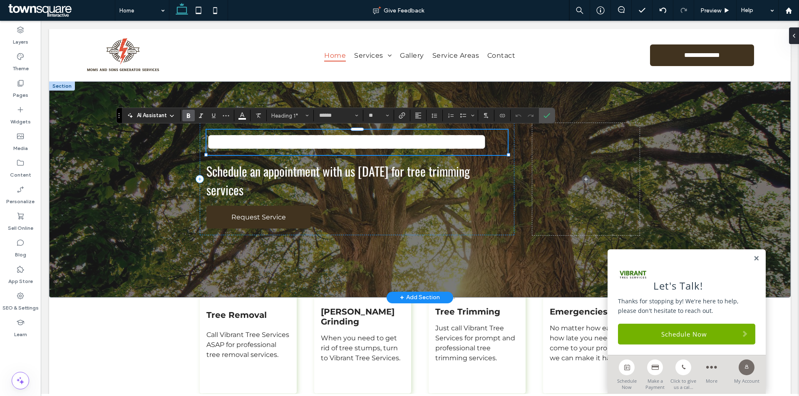
type input "**"
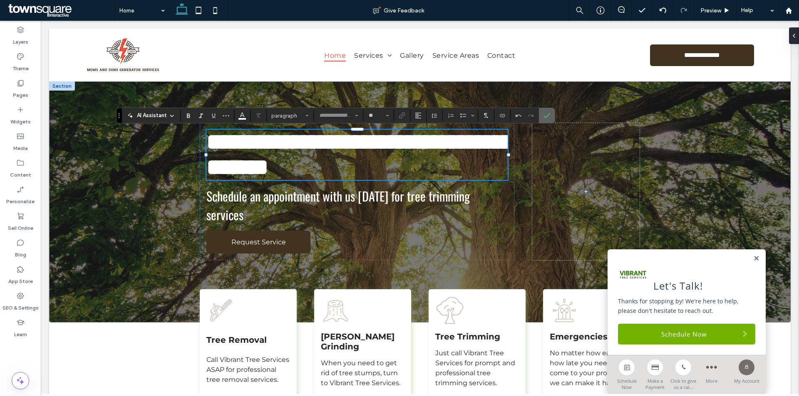
click at [550, 114] on icon "Confirm" at bounding box center [546, 115] width 7 height 7
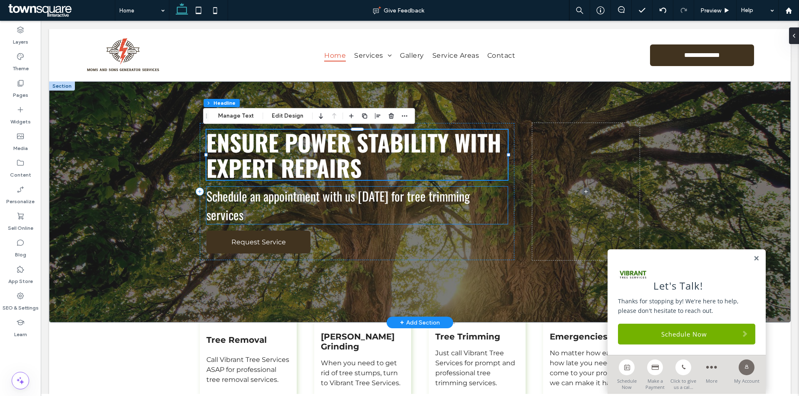
click at [322, 198] on span "Schedule an appointment with us [DATE] for tree trimming services" at bounding box center [337, 205] width 263 height 37
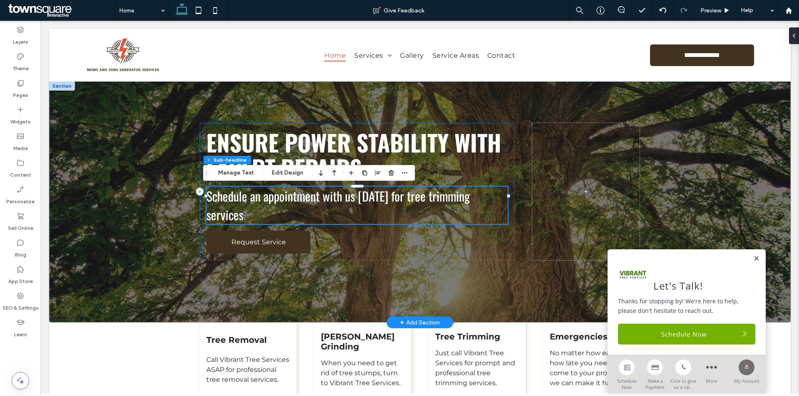
click at [322, 198] on span "Schedule an appointment with us [DATE] for tree trimming services" at bounding box center [337, 205] width 263 height 37
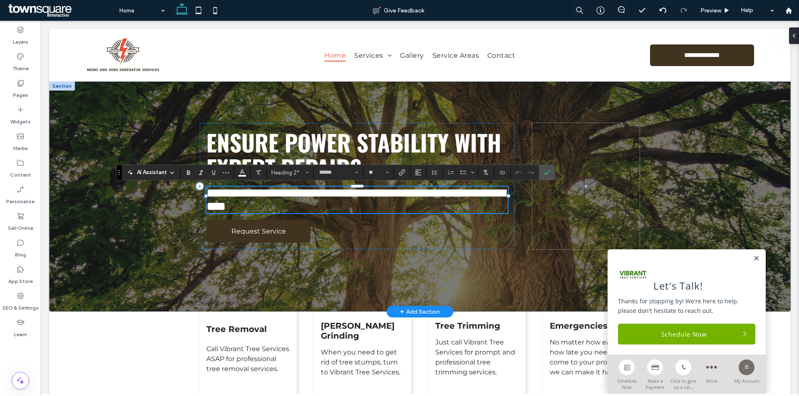
paste div
type input "**"
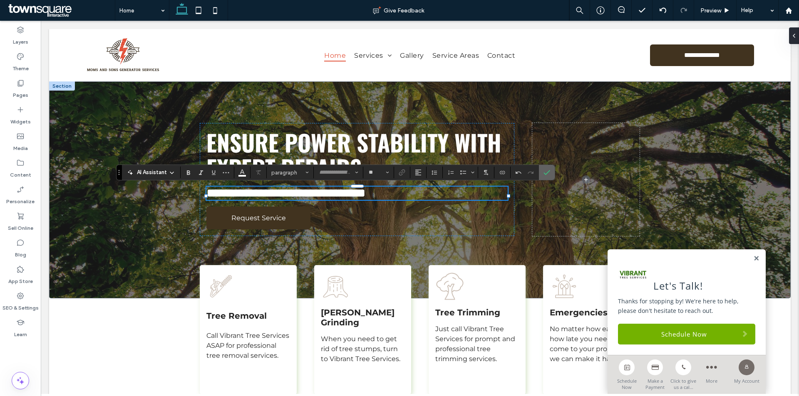
click at [549, 174] on icon "Confirm" at bounding box center [546, 172] width 7 height 7
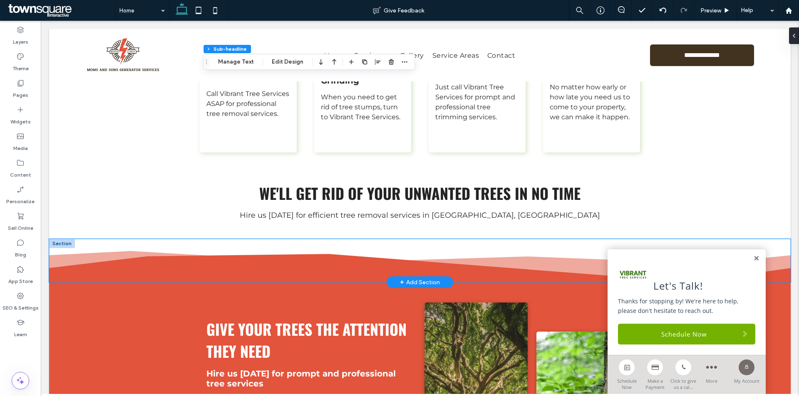
scroll to position [250, 0]
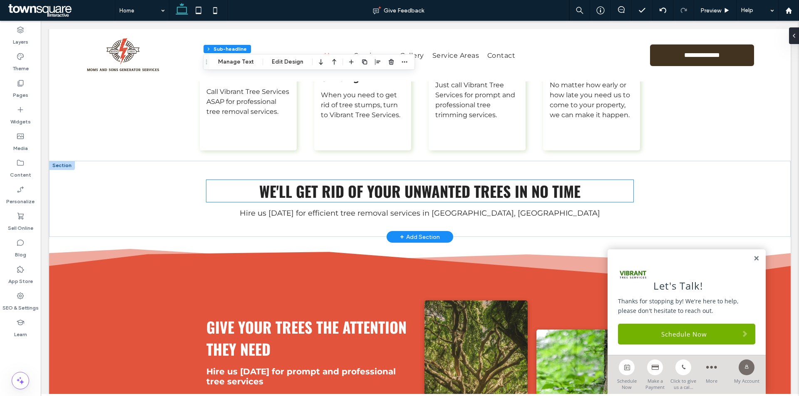
click at [336, 198] on span "We'll Get Rid of Your Unwanted Trees in No Time" at bounding box center [419, 191] width 321 height 22
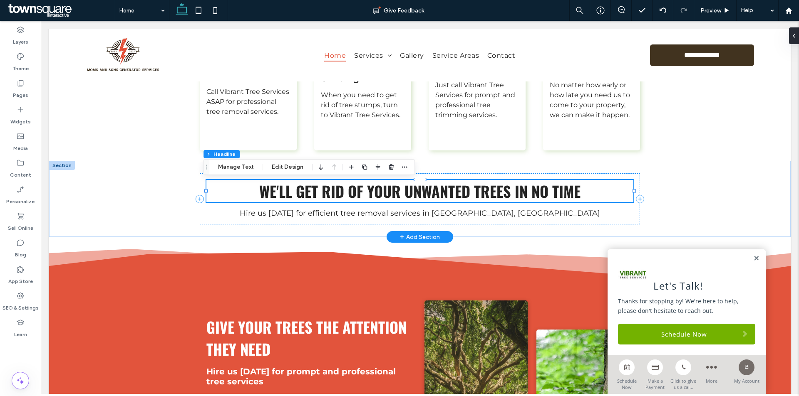
click at [336, 198] on span "We'll Get Rid of Your Unwanted Trees in No Time" at bounding box center [419, 191] width 321 height 22
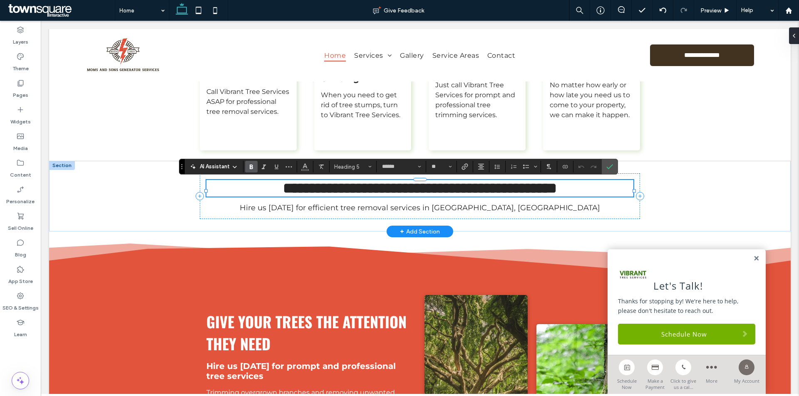
paste div
type input "**"
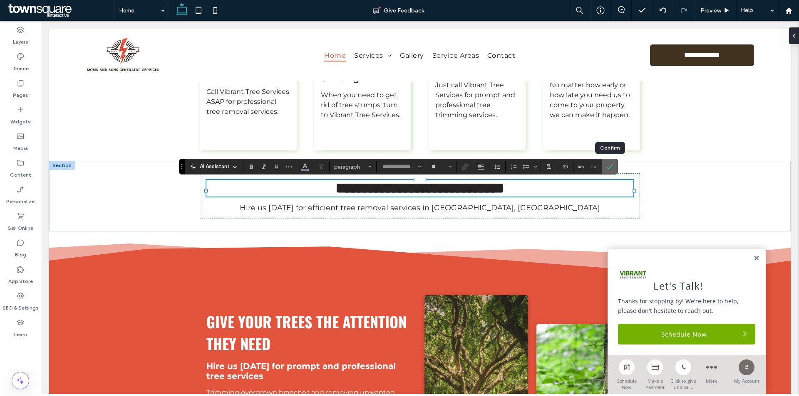
click at [614, 164] on label "Confirm" at bounding box center [609, 166] width 12 height 15
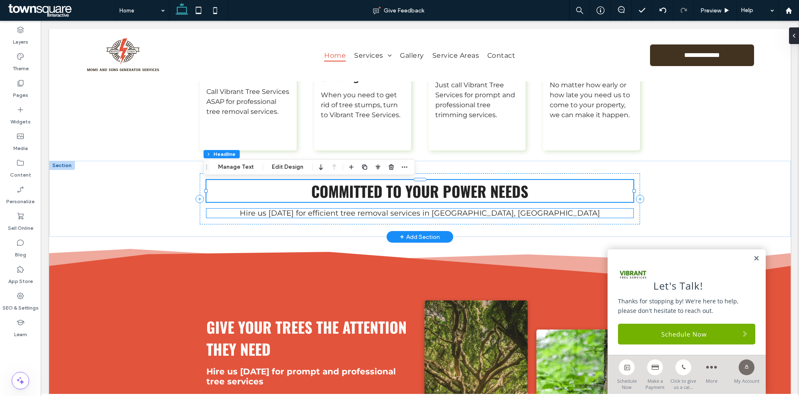
click at [475, 217] on span "Hire us today for efficient tree removal services in Charlotte, NC" at bounding box center [420, 213] width 360 height 9
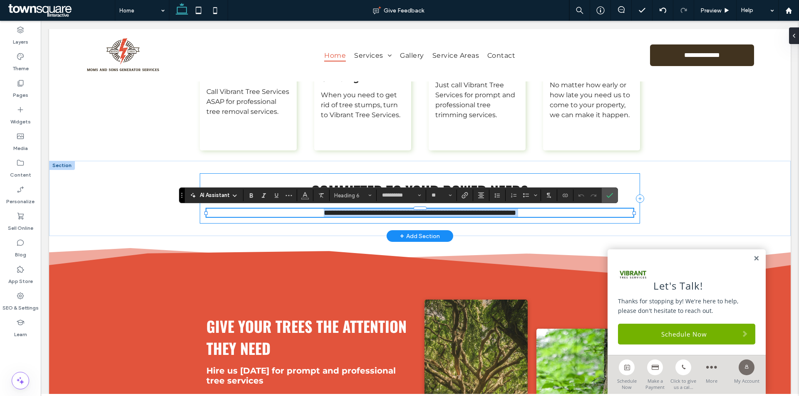
paste div
type input "**"
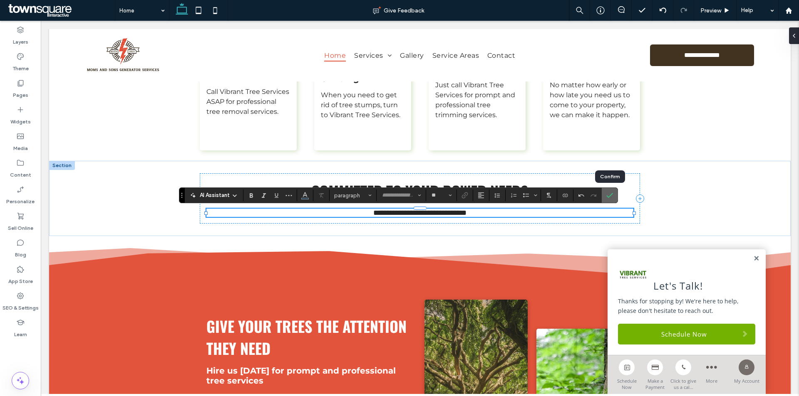
click at [607, 195] on icon "Confirm" at bounding box center [609, 195] width 7 height 7
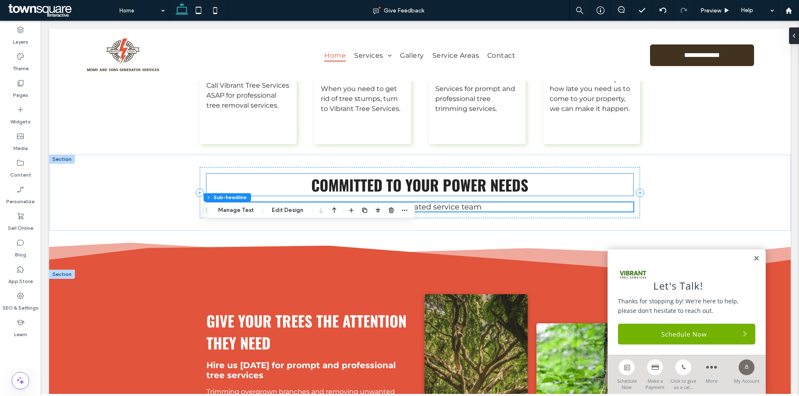
scroll to position [374, 0]
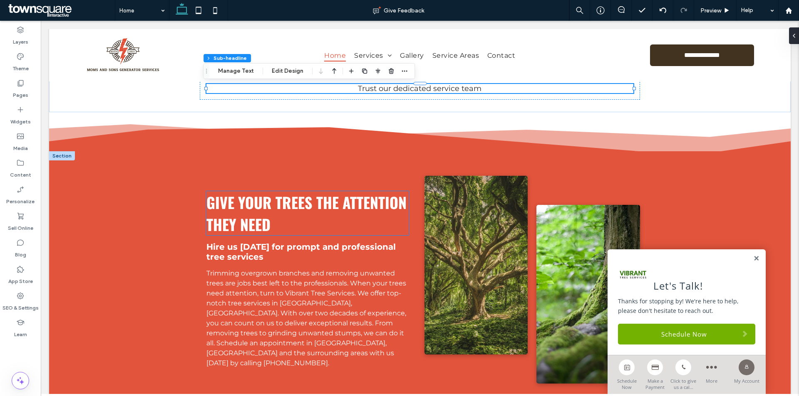
click at [290, 218] on h3 "Give Your Trees the ATTENTION THEY NEED" at bounding box center [307, 213] width 202 height 44
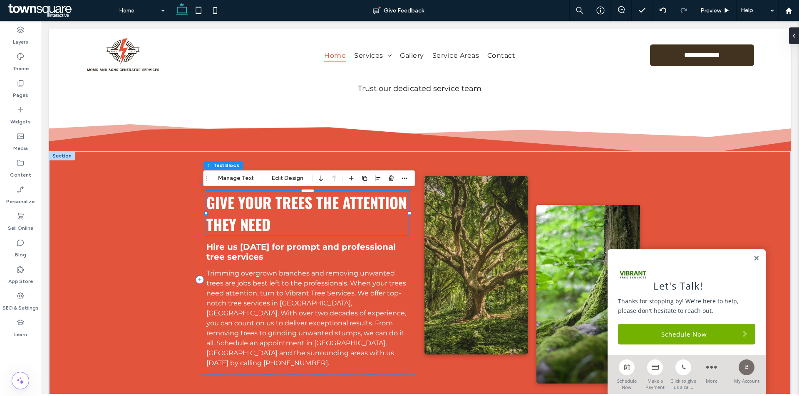
click at [290, 218] on h3 "Give Your Trees the ATTENTION THEY NEED" at bounding box center [307, 213] width 202 height 44
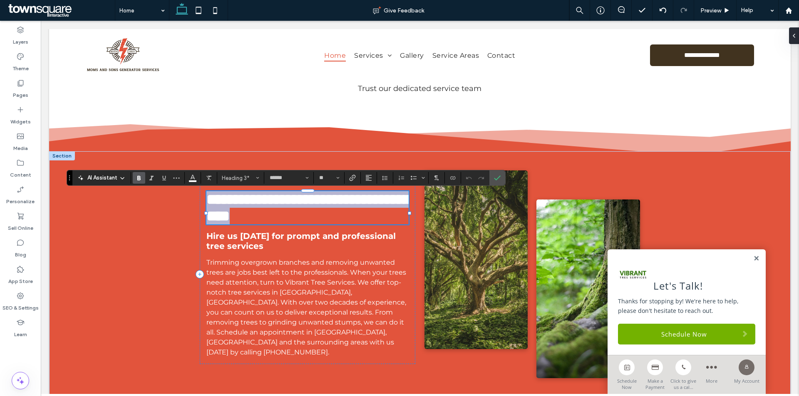
paste div
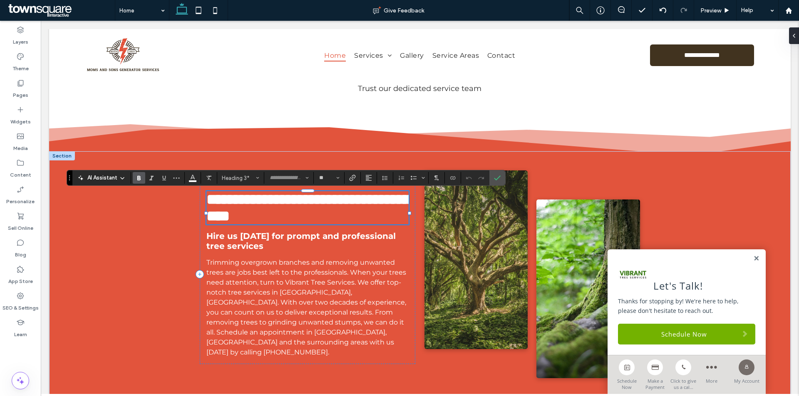
scroll to position [6, 0]
click at [497, 178] on icon "Confirm" at bounding box center [497, 178] width 7 height 7
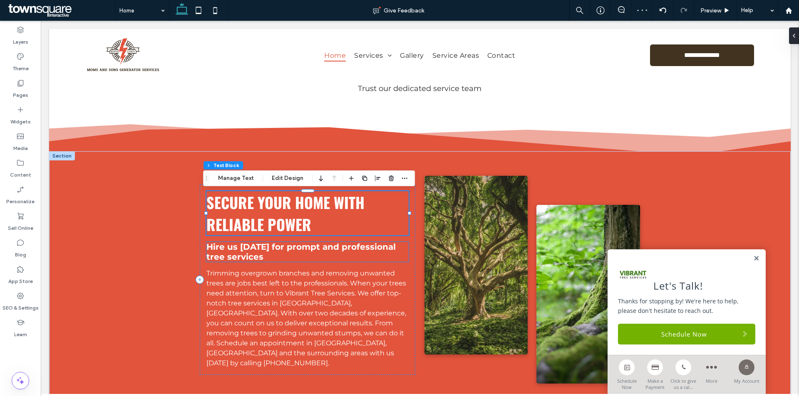
click at [288, 248] on span "Hire us today for prompt and professional tree services" at bounding box center [300, 252] width 189 height 20
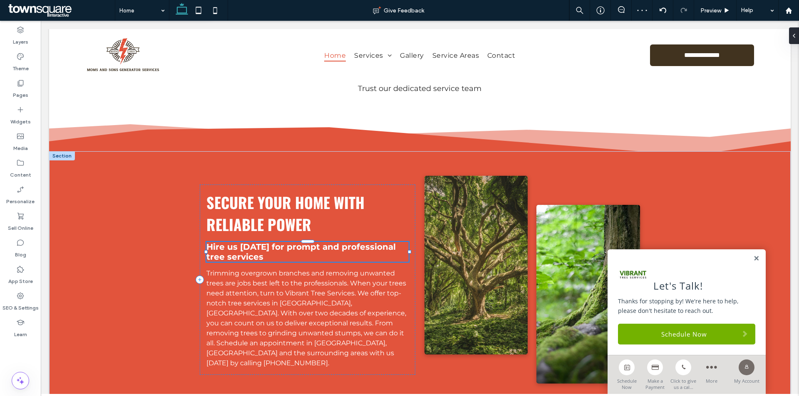
click at [288, 248] on span "Hire us today for prompt and professional tree services" at bounding box center [300, 252] width 189 height 20
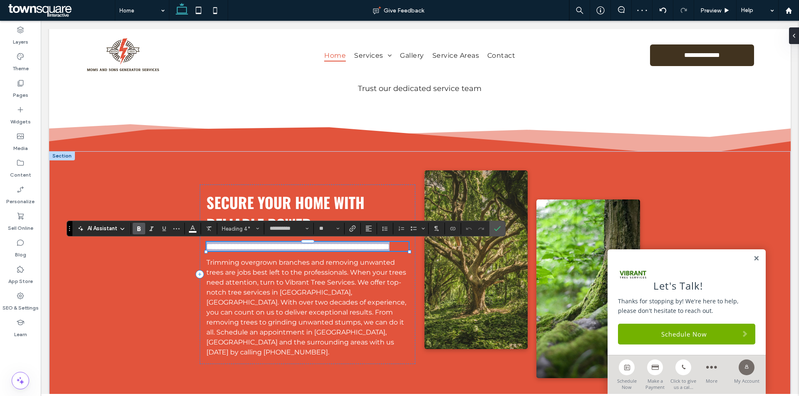
paste div
type input "**"
click at [498, 234] on span "Confirm" at bounding box center [497, 229] width 7 height 14
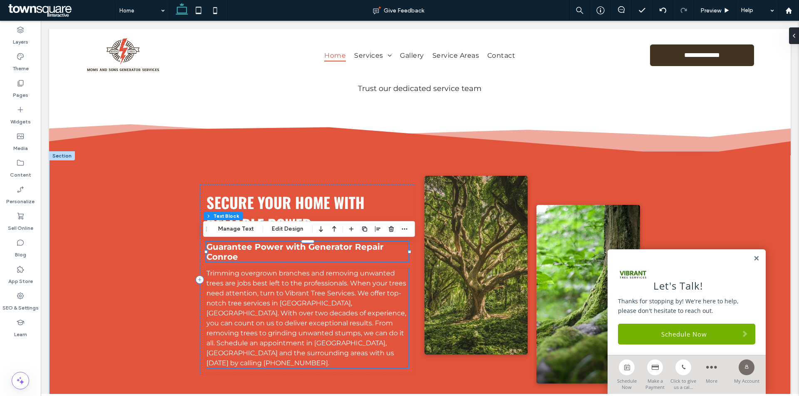
click at [278, 328] on span "Trimming overgrown branches and removing unwanted trees are jobs best left to t…" at bounding box center [306, 319] width 200 height 98
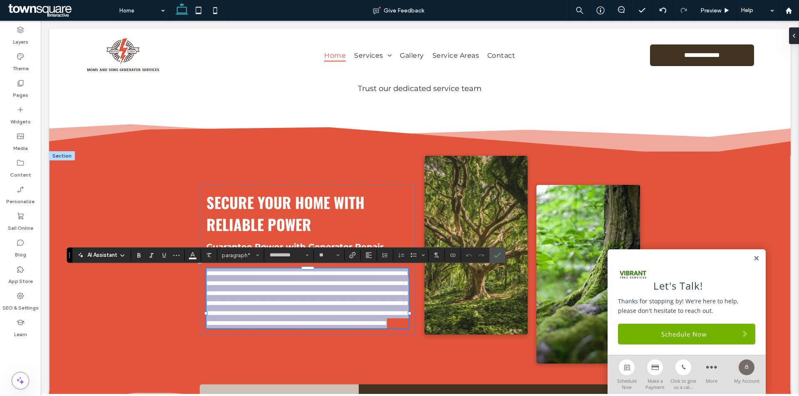
paste div
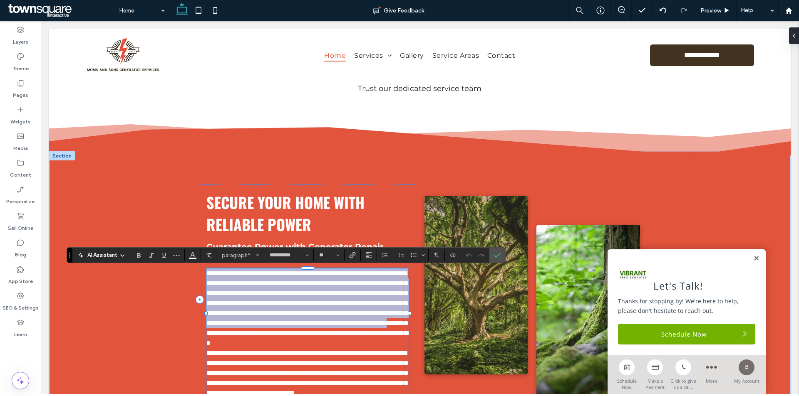
type input "**"
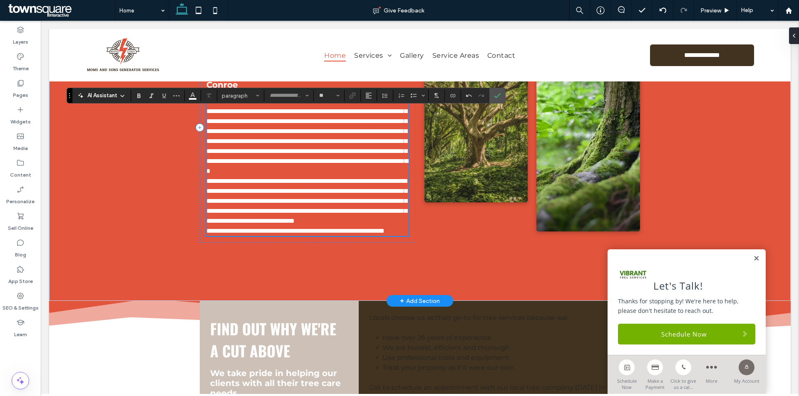
scroll to position [532, 0]
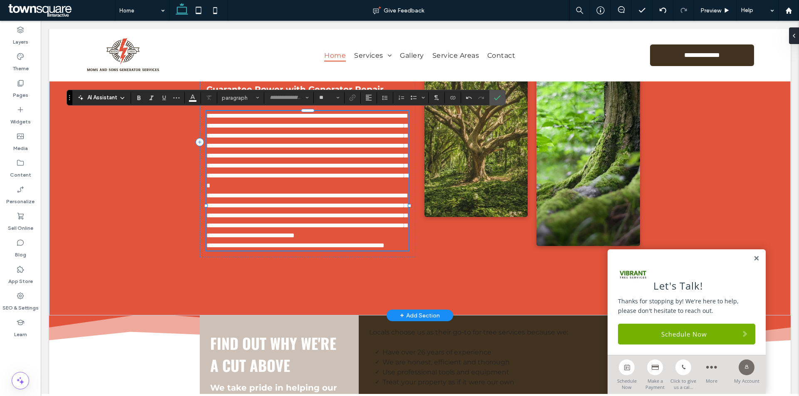
type input "**********"
type input "**"
click at [252, 241] on p "**********" at bounding box center [307, 216] width 202 height 50
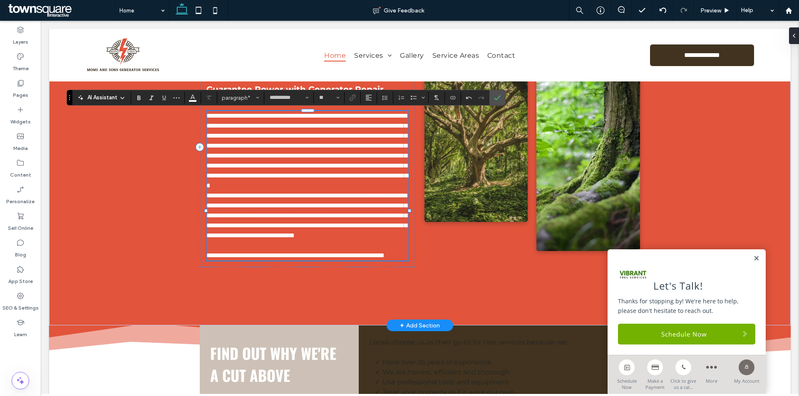
click at [391, 191] on p "**********" at bounding box center [307, 151] width 202 height 80
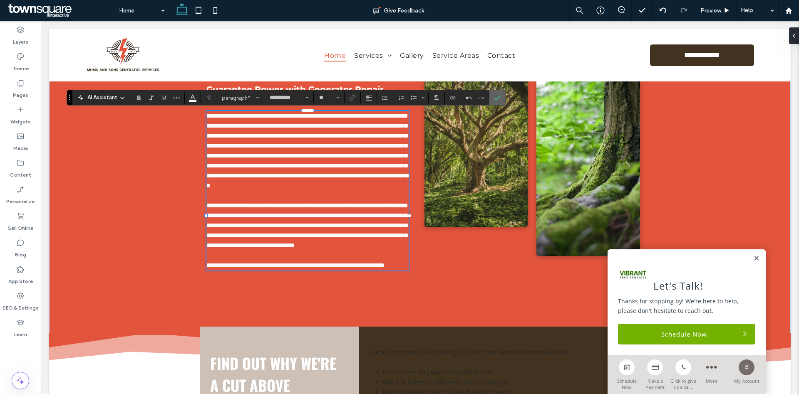
click at [499, 97] on use "Confirm" at bounding box center [497, 97] width 7 height 5
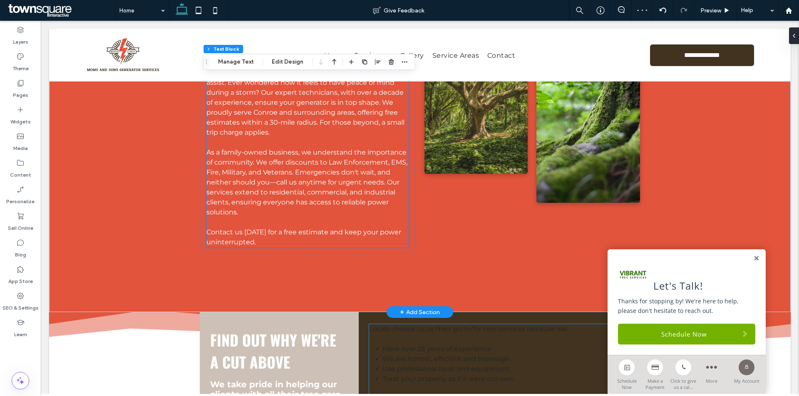
scroll to position [782, 0]
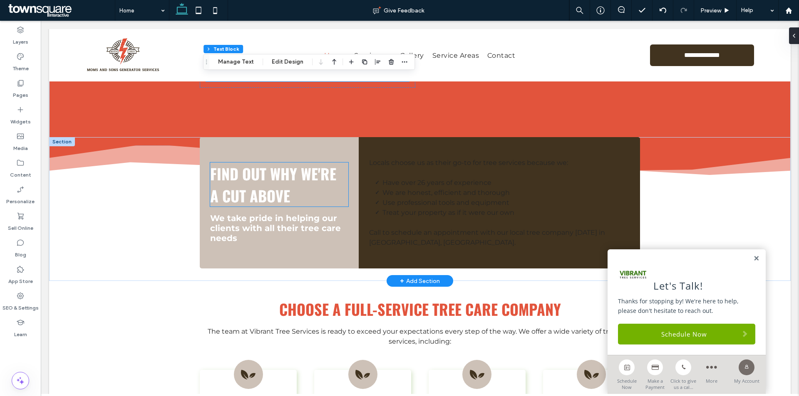
click at [270, 169] on span "FIND OUT WHY WE'RE A CUT ABOVE" at bounding box center [273, 185] width 126 height 44
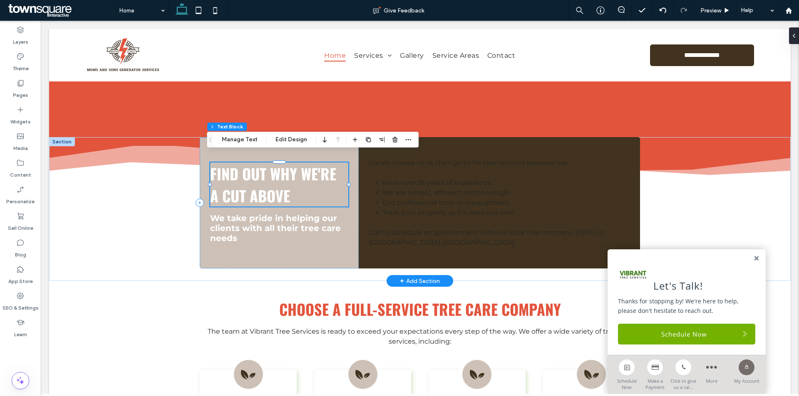
click at [270, 169] on div "FIND OUT WHY WE'RE A CUT ABOVE" at bounding box center [279, 185] width 138 height 44
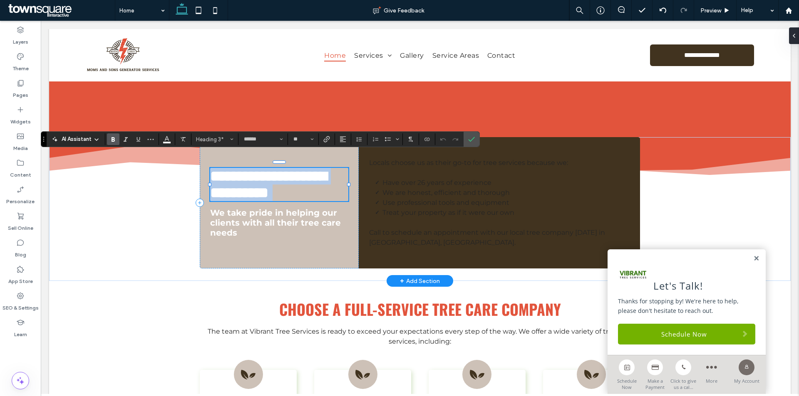
paste div
type input "**"
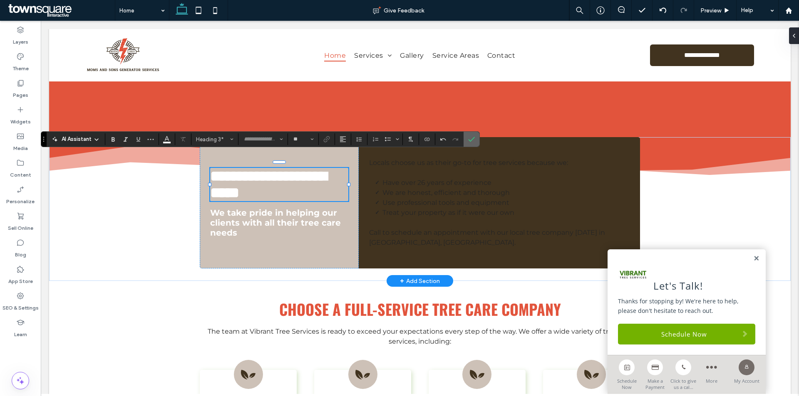
click at [473, 136] on span "Confirm" at bounding box center [471, 139] width 7 height 14
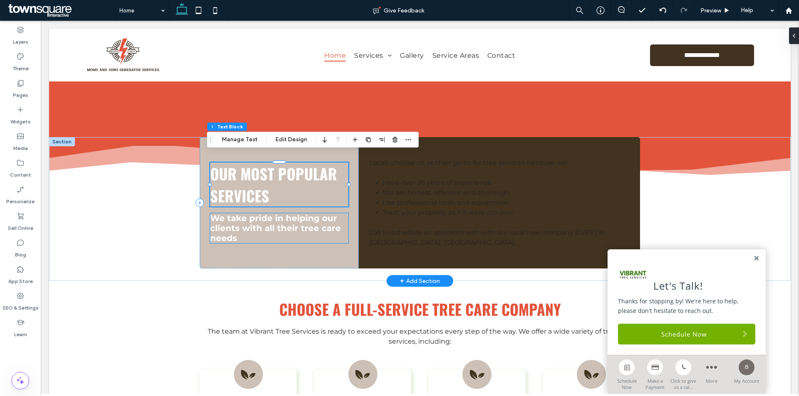
click at [261, 218] on span "We take pride in helping our clients with all their tree care needs" at bounding box center [275, 228] width 131 height 30
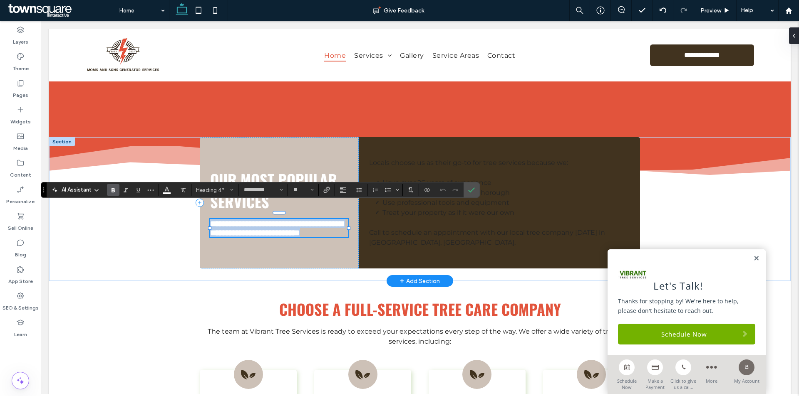
paste div
type input "**"
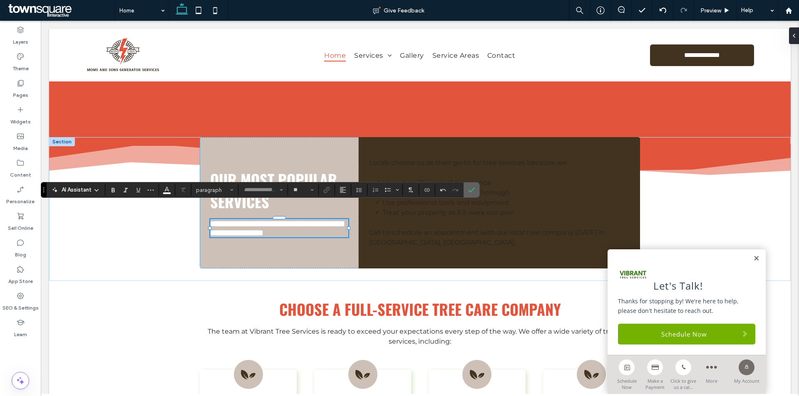
click at [471, 183] on span "Confirm" at bounding box center [470, 190] width 4 height 15
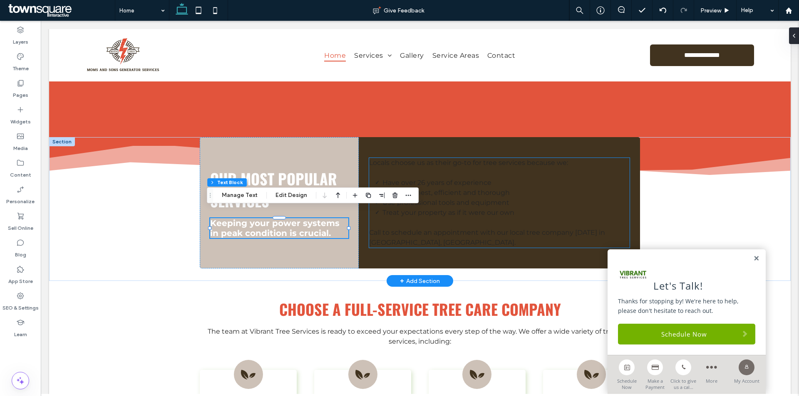
click at [464, 189] on span "We are honest, efficient and thorough" at bounding box center [445, 193] width 127 height 8
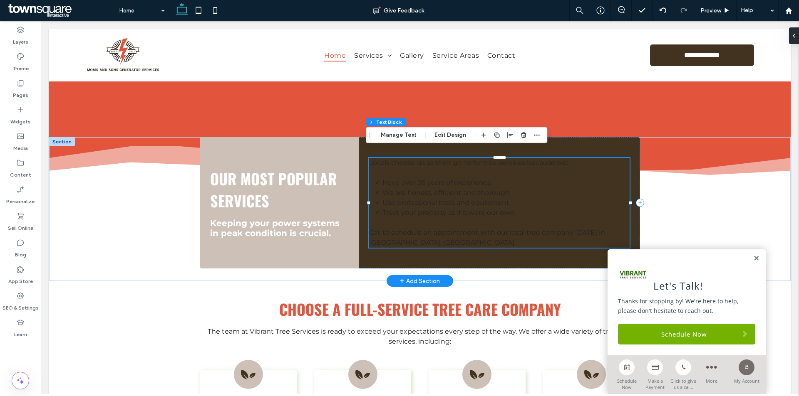
click at [533, 188] on li "We are honest, efficient and thorough" at bounding box center [505, 193] width 247 height 10
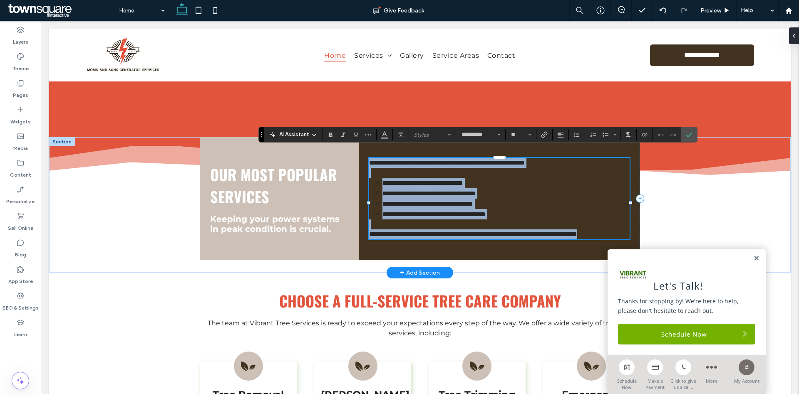
paste div
type input "**"
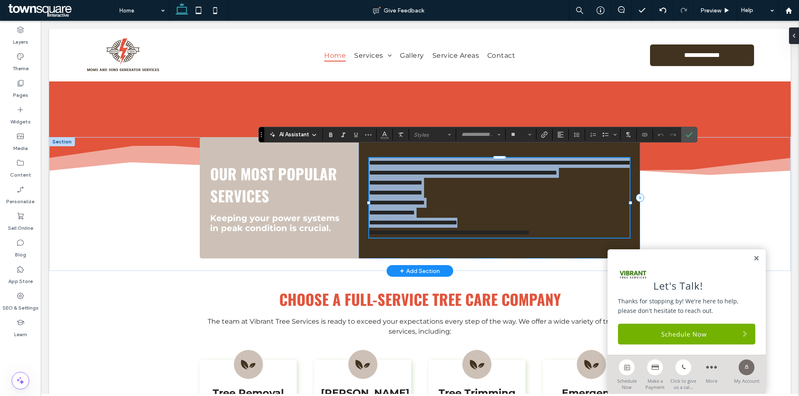
scroll to position [62, 0]
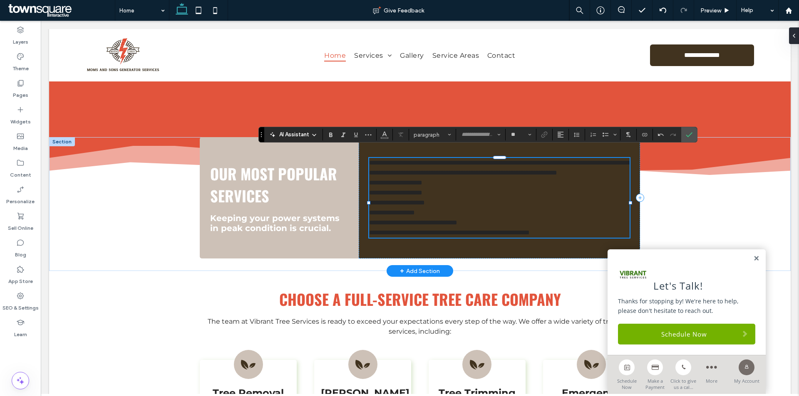
type input "**********"
type input "**"
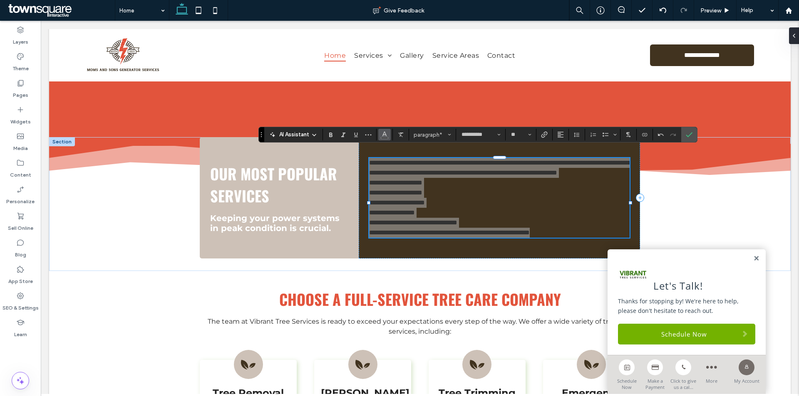
click at [386, 133] on icon "Color" at bounding box center [384, 134] width 7 height 7
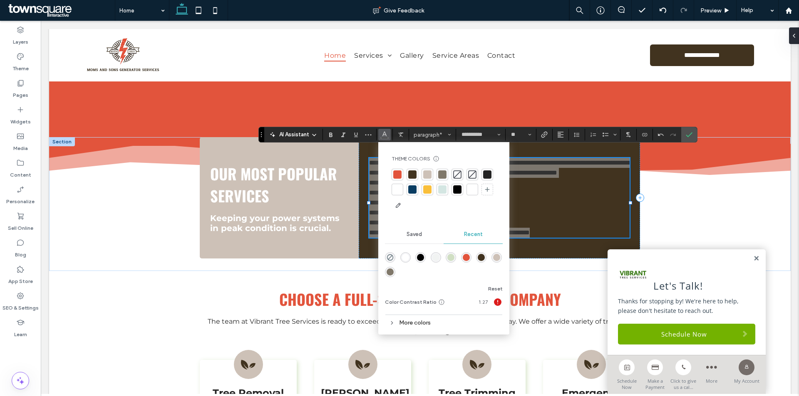
click at [392, 188] on div at bounding box center [397, 190] width 12 height 12
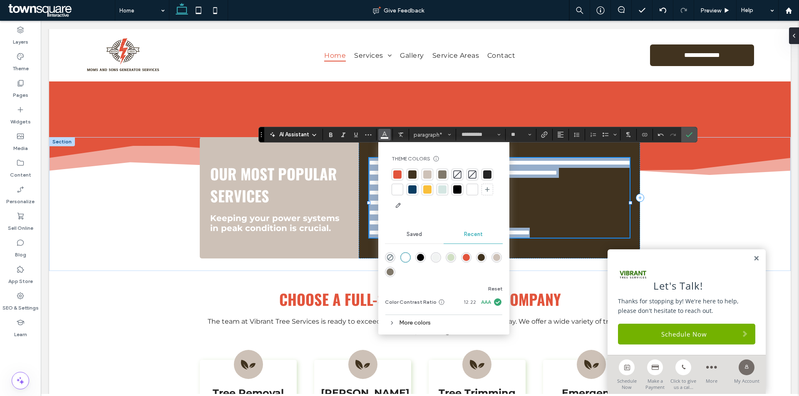
click at [540, 176] on p "**********" at bounding box center [499, 168] width 260 height 20
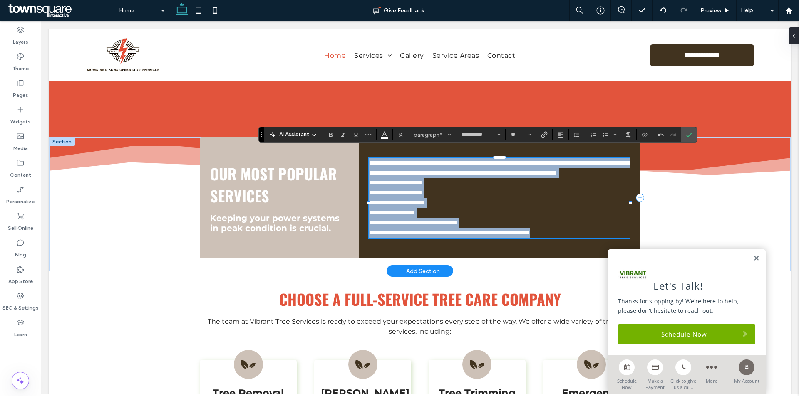
click at [477, 172] on p "**********" at bounding box center [499, 168] width 260 height 20
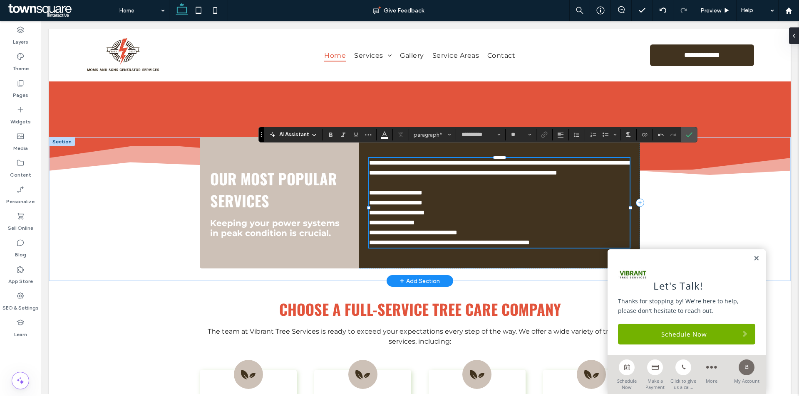
click at [498, 237] on p "**********" at bounding box center [499, 233] width 260 height 10
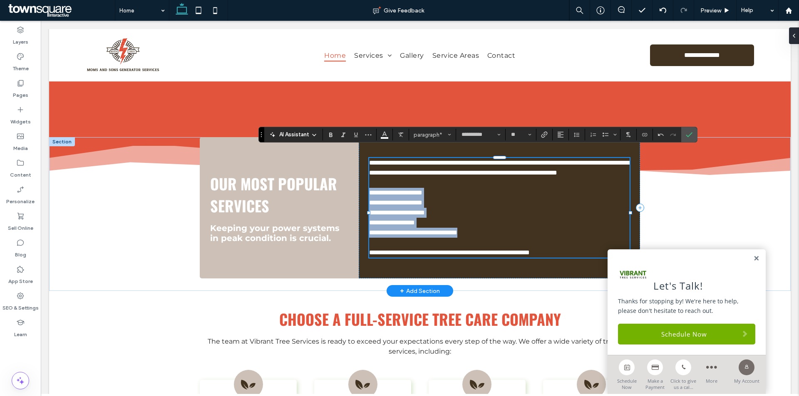
drag, startPoint x: 491, startPoint y: 233, endPoint x: 367, endPoint y: 196, distance: 129.7
click at [369, 196] on div "**********" at bounding box center [499, 208] width 260 height 100
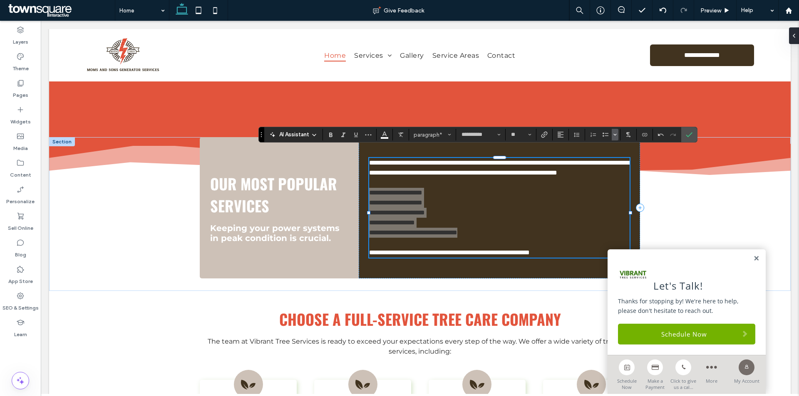
click at [612, 134] on icon "Bulleted list menu" at bounding box center [614, 134] width 5 height 5
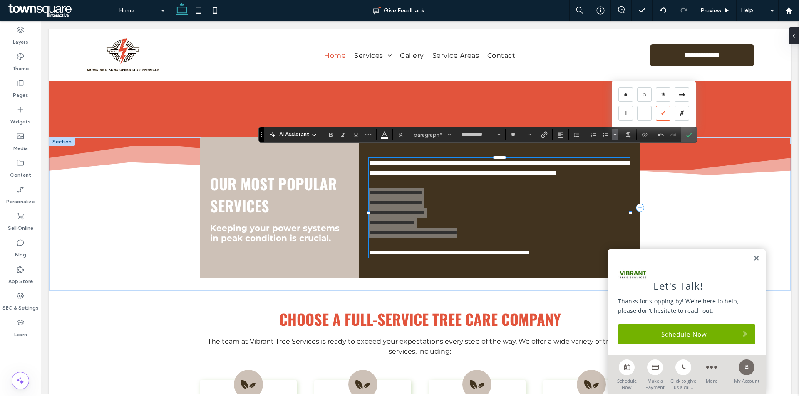
click at [663, 113] on div "✓" at bounding box center [663, 113] width 15 height 15
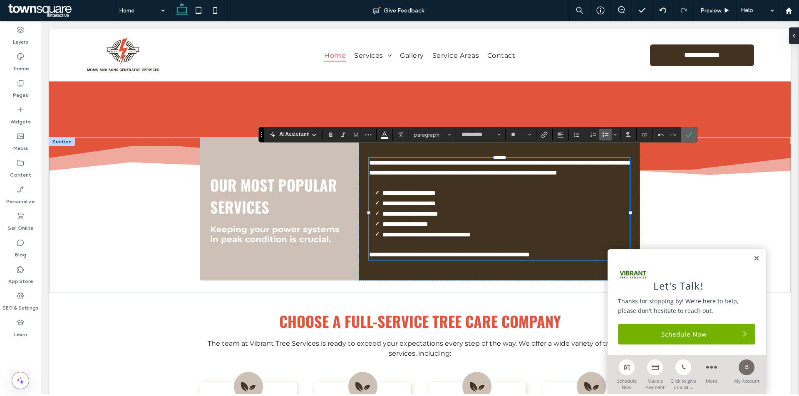
drag, startPoint x: 690, startPoint y: 135, endPoint x: 630, endPoint y: 134, distance: 59.5
click at [690, 135] on use "Confirm" at bounding box center [689, 134] width 7 height 5
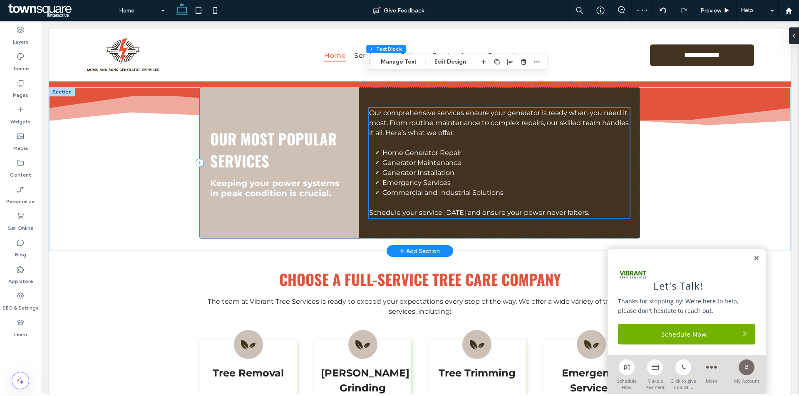
scroll to position [782, 0]
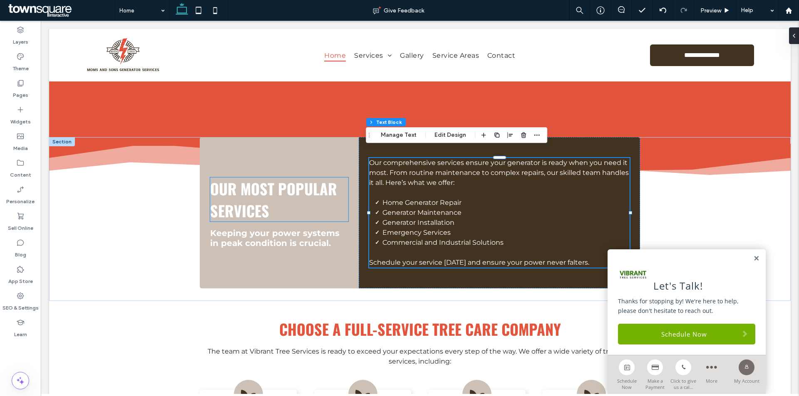
click at [287, 206] on h3 "Our Most Popular Services" at bounding box center [279, 200] width 138 height 44
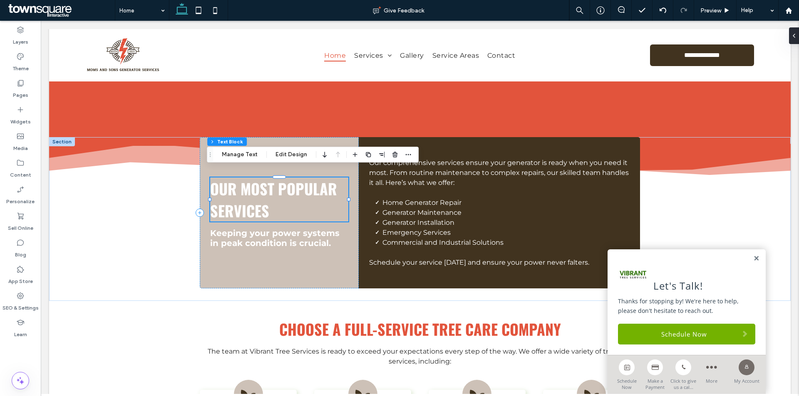
click at [287, 206] on h3 "Our Most Popular Services" at bounding box center [279, 200] width 138 height 44
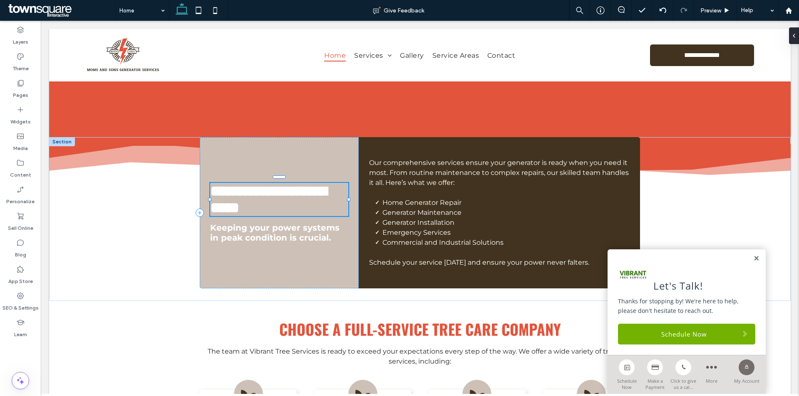
type input "******"
type input "**"
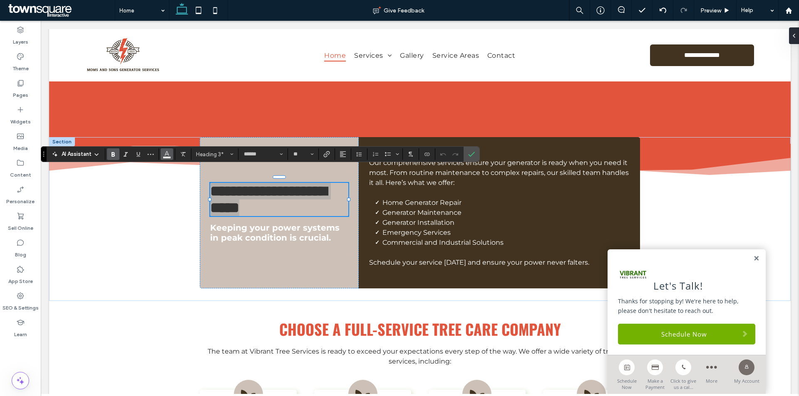
click at [167, 153] on use "Color" at bounding box center [167, 153] width 5 height 5
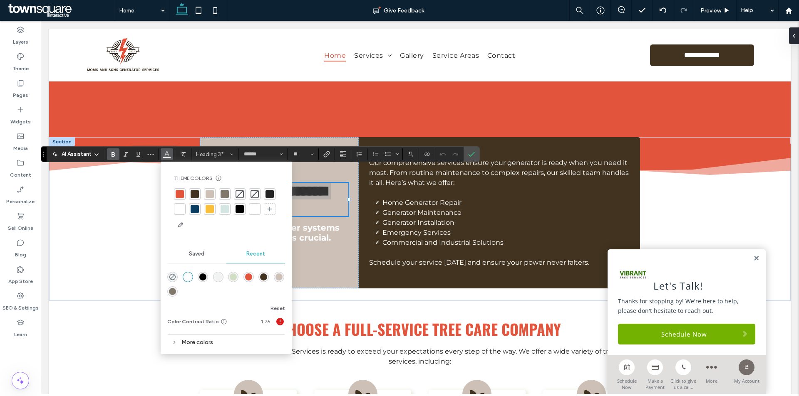
click at [267, 196] on div at bounding box center [269, 194] width 8 height 8
click at [303, 226] on span "Keeping your power systems in peak condition is crucial." at bounding box center [274, 233] width 129 height 20
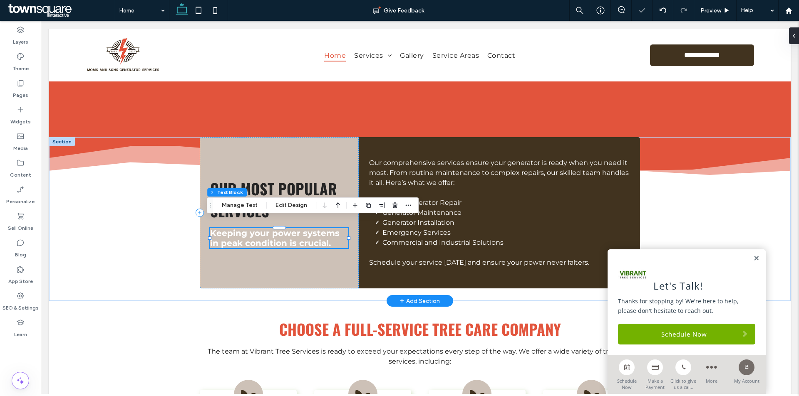
click at [311, 228] on span "Keeping your power systems in peak condition is crucial." at bounding box center [274, 238] width 129 height 20
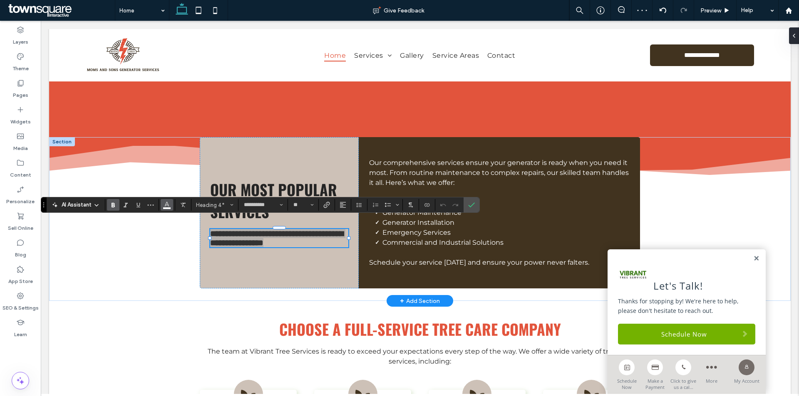
click at [169, 203] on icon "Color" at bounding box center [166, 204] width 7 height 7
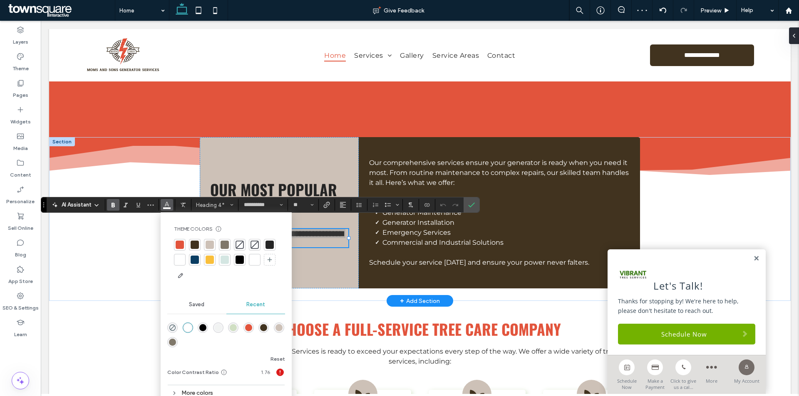
click at [269, 241] on div at bounding box center [269, 245] width 8 height 8
click at [471, 209] on span "Confirm" at bounding box center [470, 205] width 4 height 15
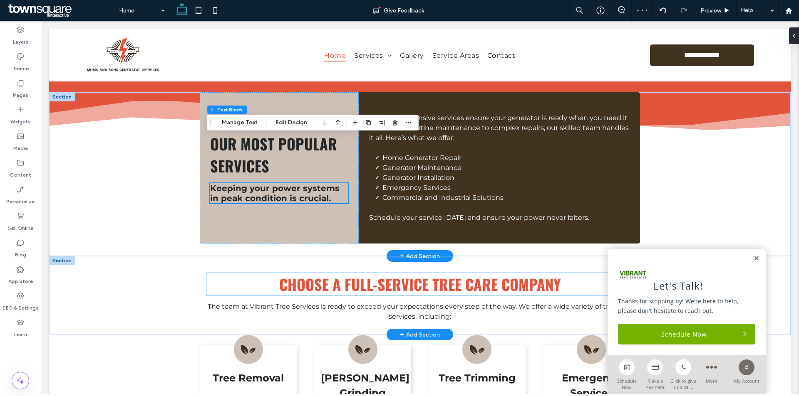
scroll to position [865, 0]
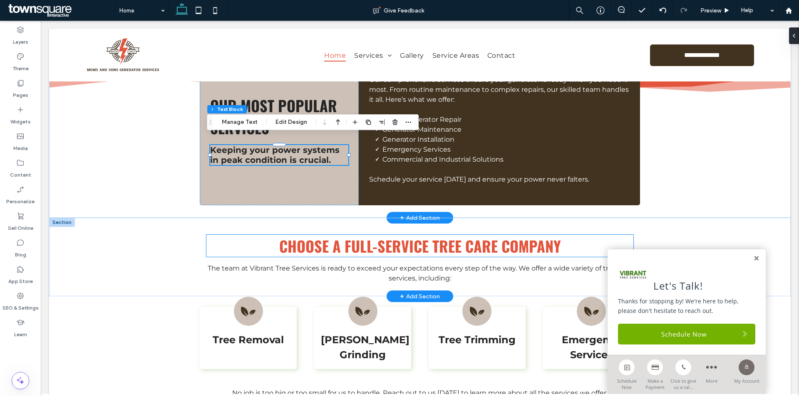
click at [368, 242] on span "Choose a full-service TREE CARE COMPANY" at bounding box center [420, 246] width 282 height 22
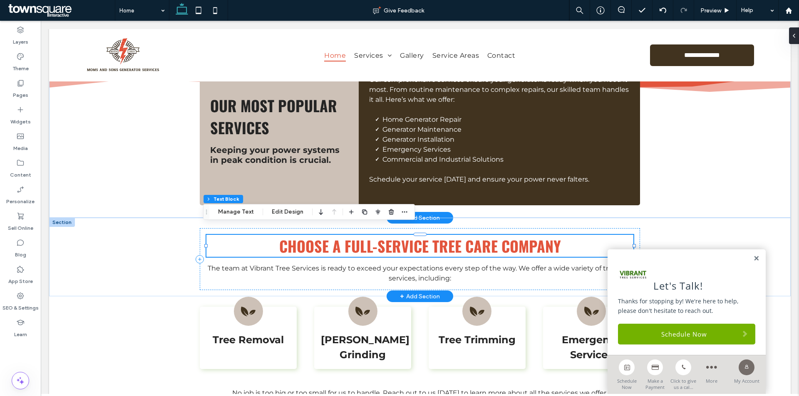
click at [368, 242] on span "Choose a full-service TREE CARE COMPANY" at bounding box center [420, 246] width 282 height 22
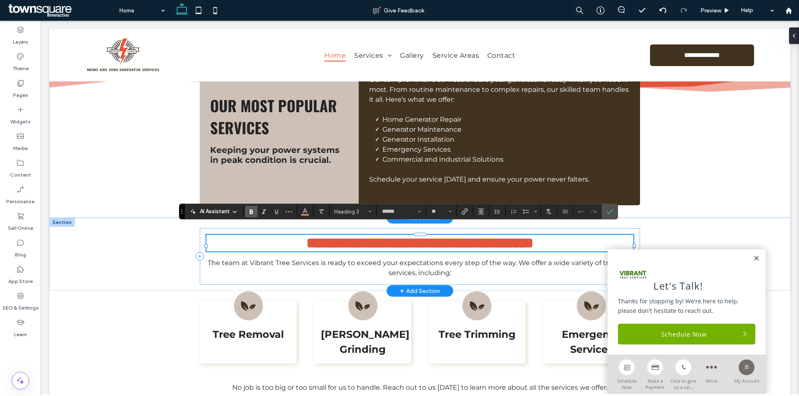
paste div
type input "**"
click at [609, 210] on icon "Confirm" at bounding box center [609, 211] width 7 height 7
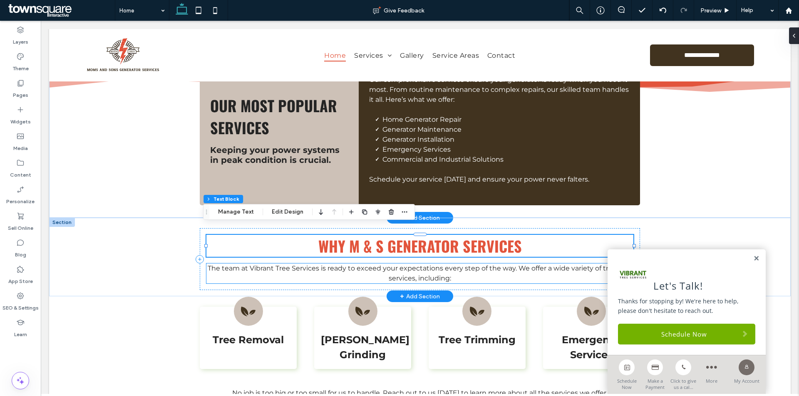
click at [340, 267] on p "The team at Vibrant Tree Services is ready to exceed your expectations every st…" at bounding box center [419, 274] width 426 height 20
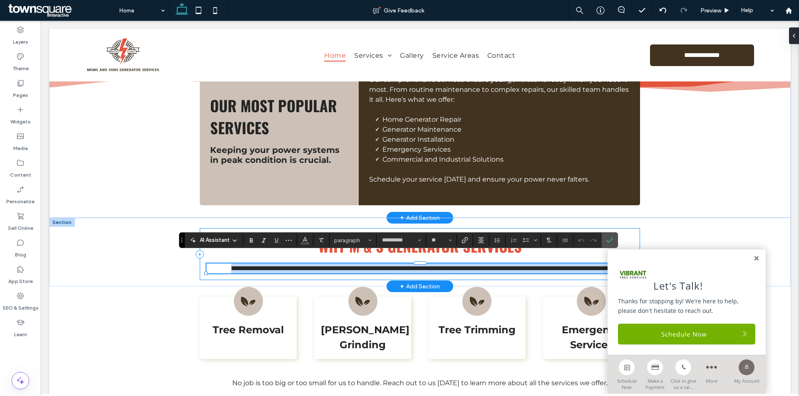
paste div
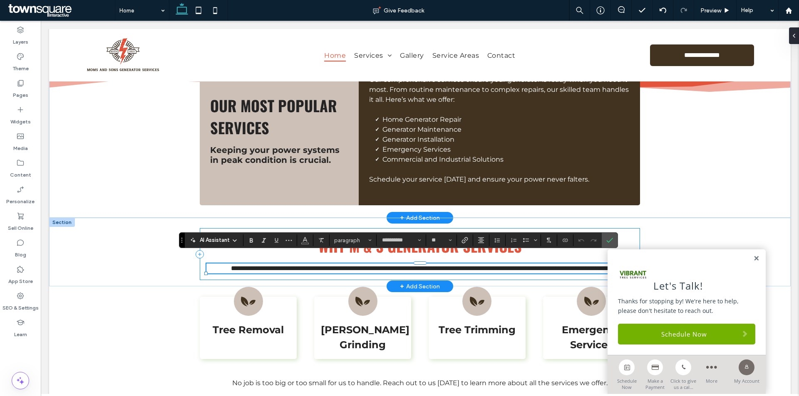
type input "**"
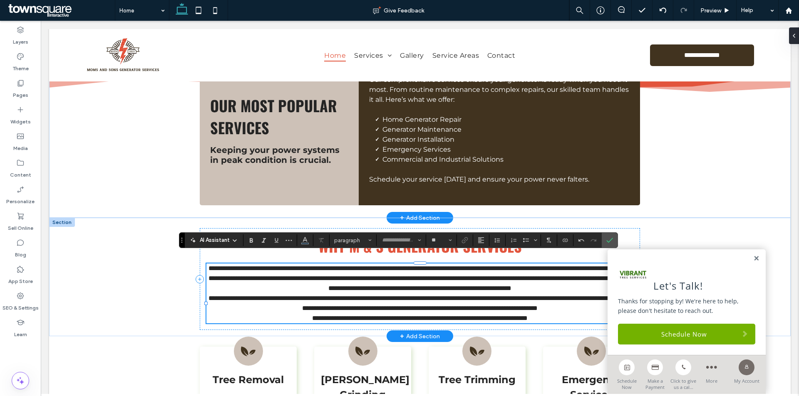
type input "**********"
type input "**"
click at [530, 290] on p "**********" at bounding box center [419, 279] width 426 height 30
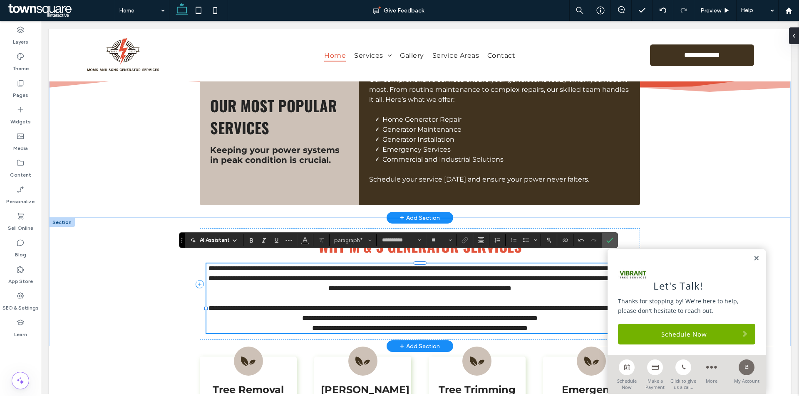
click at [473, 324] on p "**********" at bounding box center [419, 314] width 426 height 20
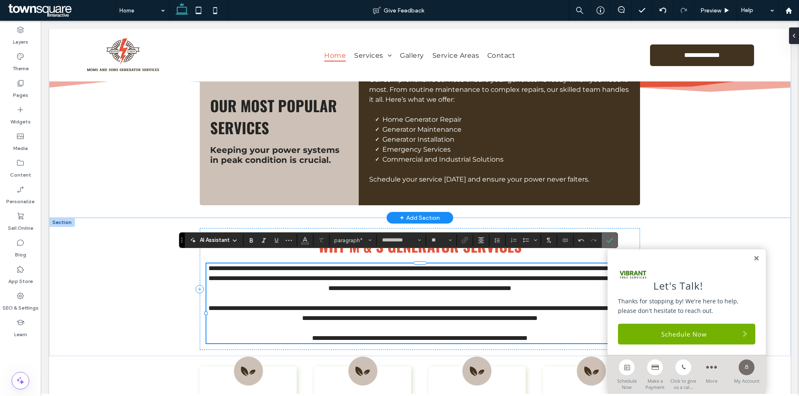
click at [607, 240] on icon "Confirm" at bounding box center [609, 240] width 7 height 7
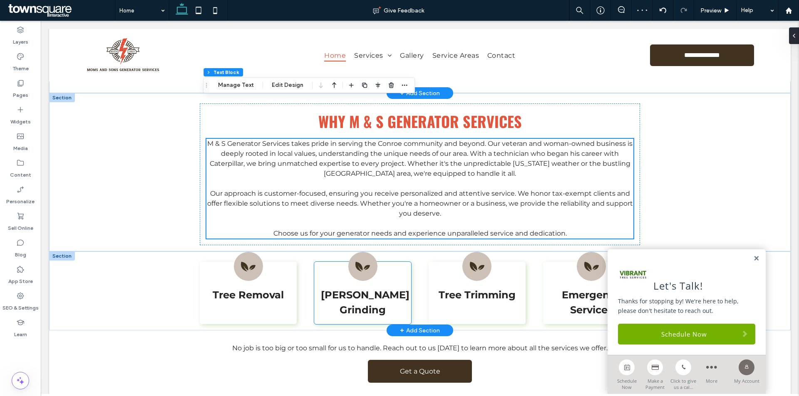
scroll to position [1073, 0]
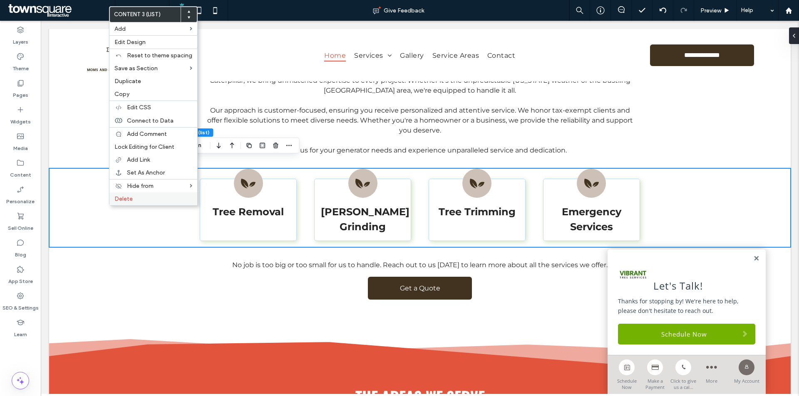
click at [126, 201] on span "Delete" at bounding box center [123, 199] width 18 height 7
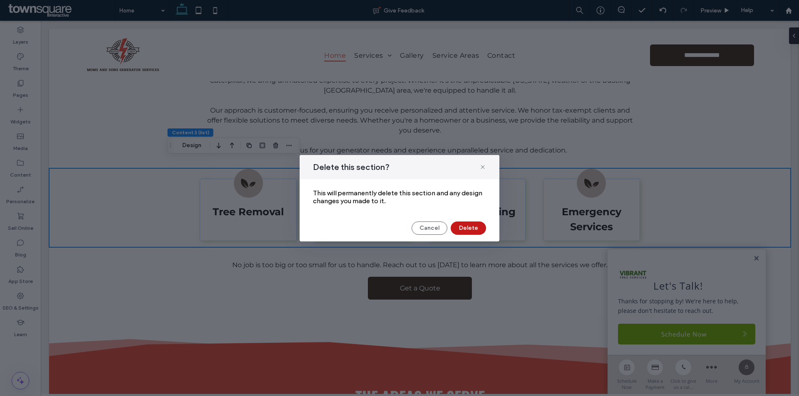
click at [470, 229] on button "Delete" at bounding box center [468, 228] width 35 height 13
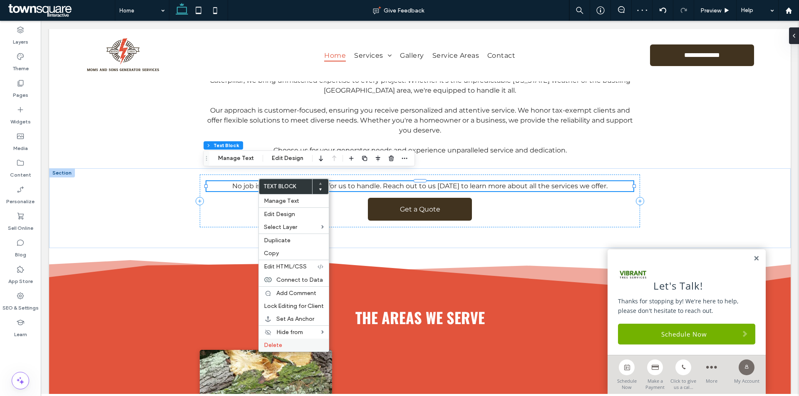
click at [292, 345] on label "Delete" at bounding box center [294, 345] width 60 height 7
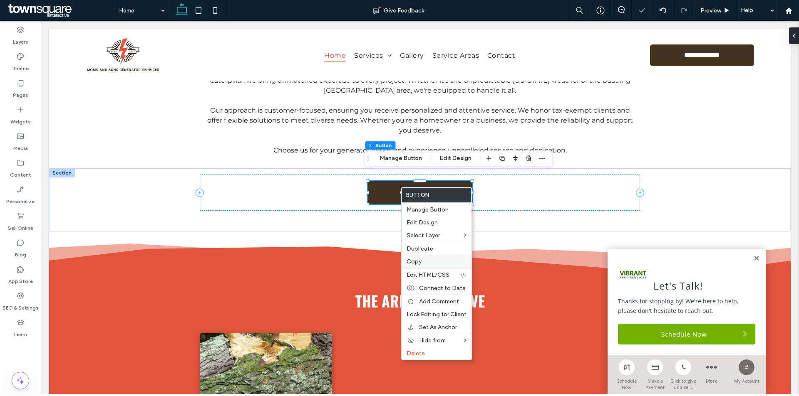
click at [439, 259] on label "Copy" at bounding box center [436, 261] width 60 height 7
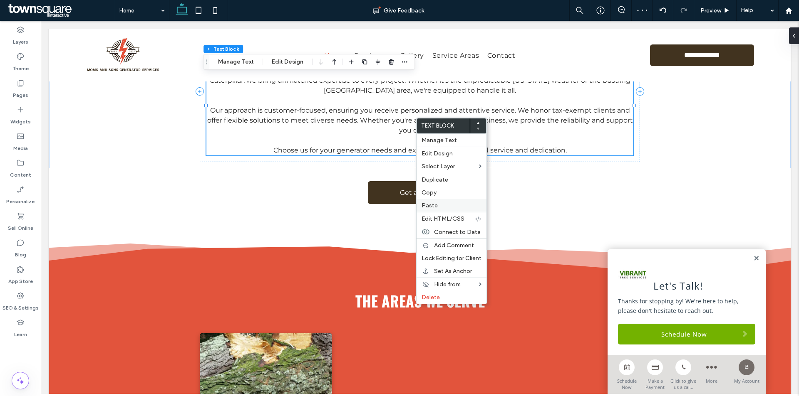
click at [448, 204] on label "Paste" at bounding box center [451, 205] width 60 height 7
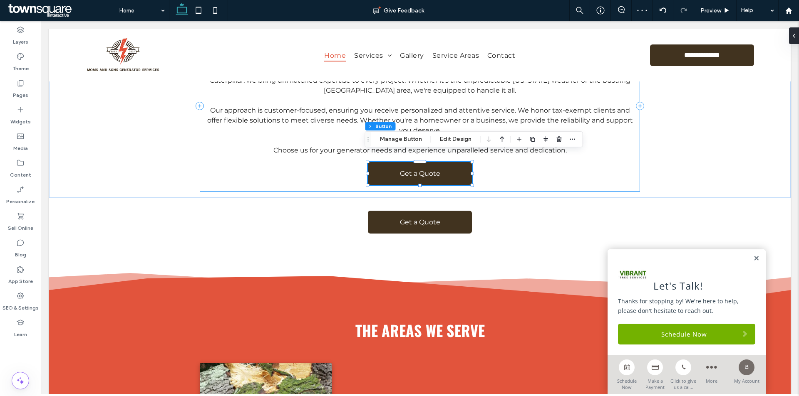
type input "**"
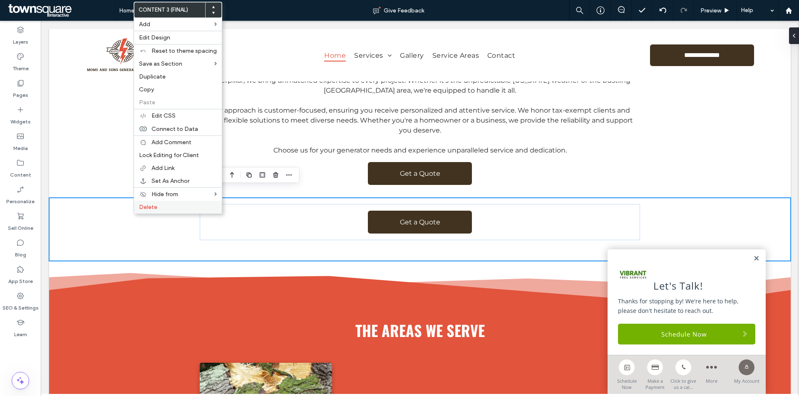
click at [162, 204] on label "Delete" at bounding box center [178, 207] width 78 height 7
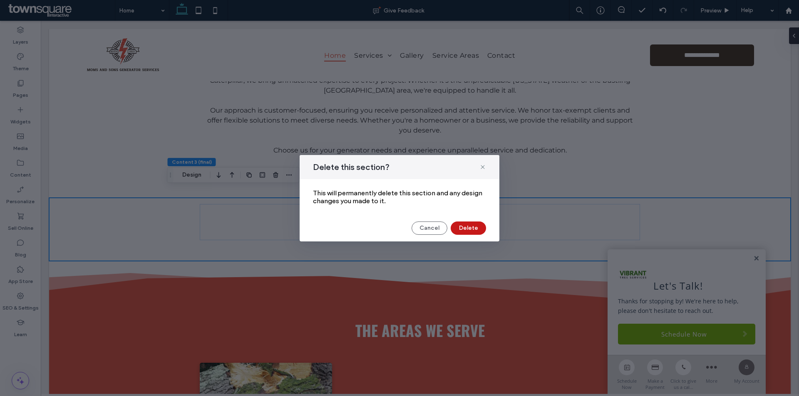
click at [473, 223] on button "Delete" at bounding box center [468, 228] width 35 height 13
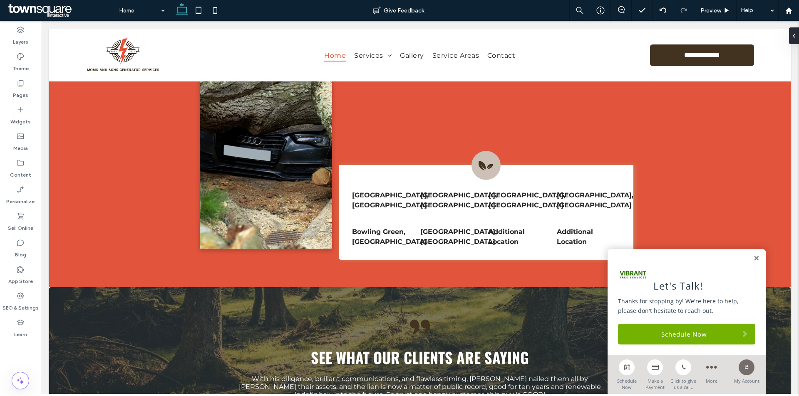
scroll to position [1447, 0]
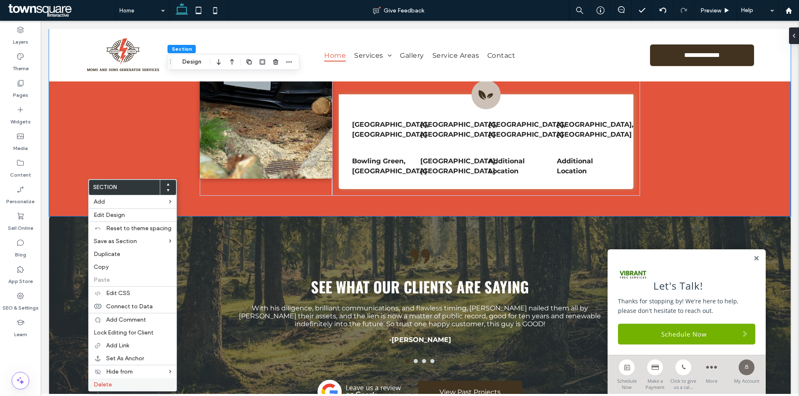
click at [134, 384] on label "Delete" at bounding box center [133, 384] width 78 height 7
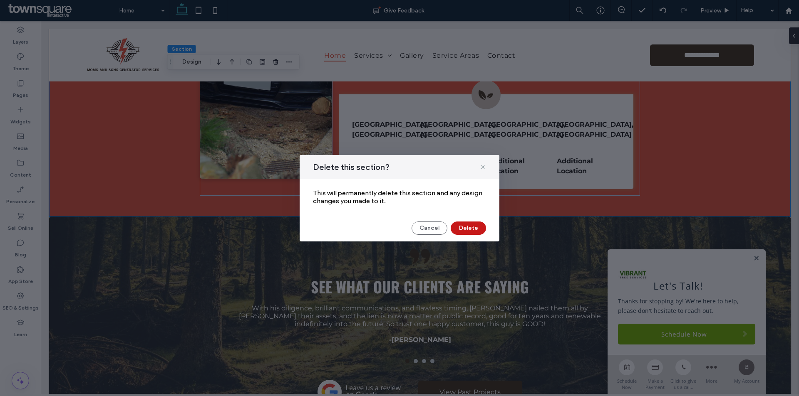
click at [465, 230] on button "Delete" at bounding box center [468, 228] width 35 height 13
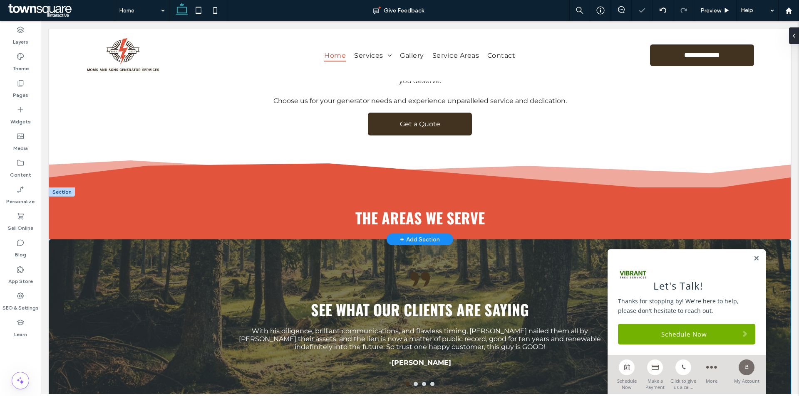
scroll to position [1030, 0]
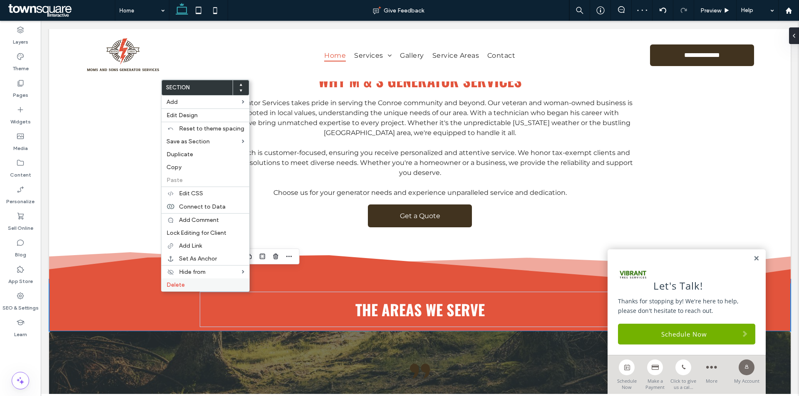
click at [184, 280] on div "Delete" at bounding box center [205, 285] width 88 height 13
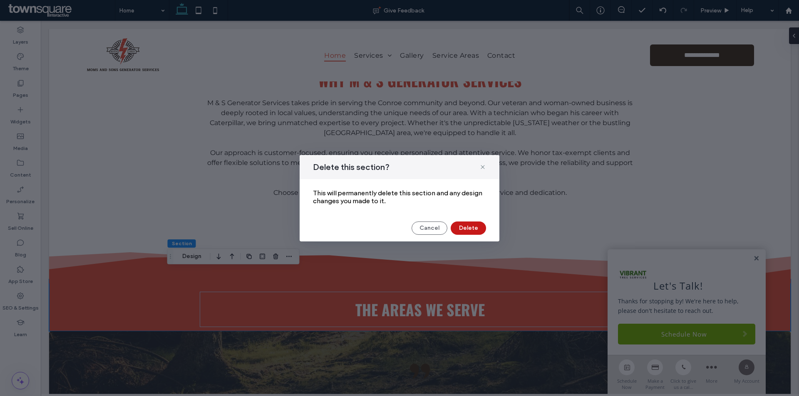
click at [480, 227] on button "Delete" at bounding box center [468, 228] width 35 height 13
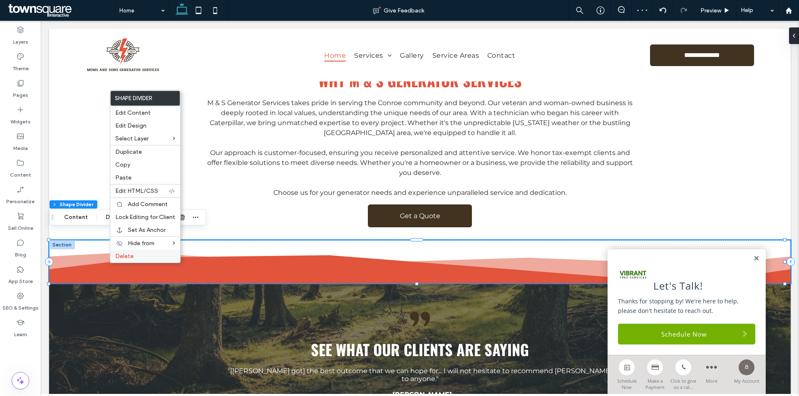
drag, startPoint x: 130, startPoint y: 253, endPoint x: 254, endPoint y: 230, distance: 126.1
click at [130, 253] on div "Delete" at bounding box center [145, 256] width 70 height 13
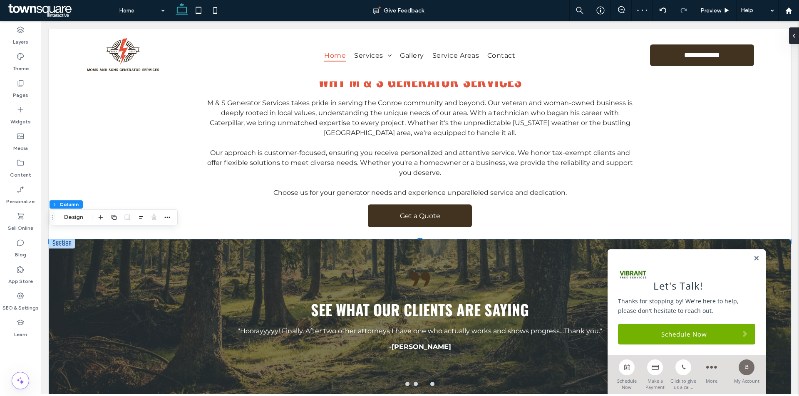
click at [75, 255] on div "See what our clients are saying "Hoorayyyyy! Finally. After two other attorneys…" at bounding box center [419, 347] width 741 height 215
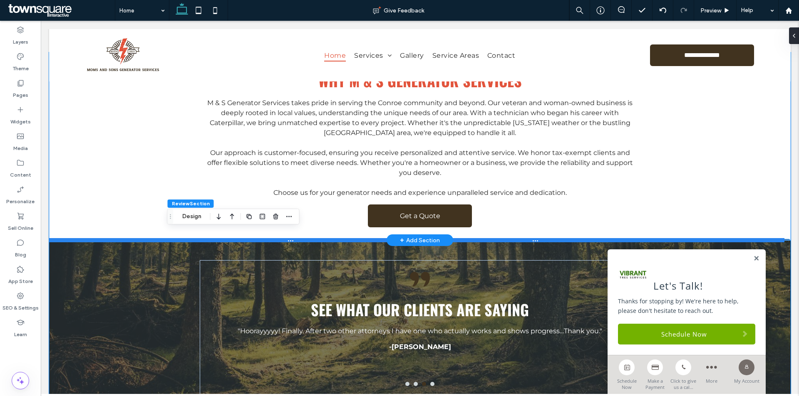
click at [74, 238] on div at bounding box center [416, 240] width 735 height 4
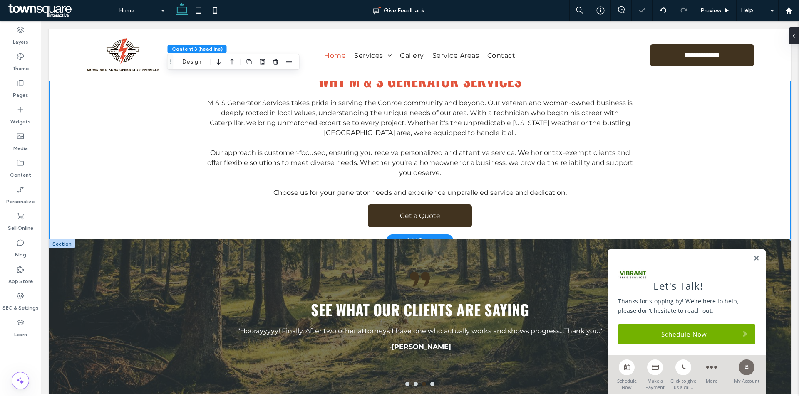
click at [89, 270] on div "See what our clients are saying "Hoorayyyyy! Finally. After two other attorneys…" at bounding box center [419, 347] width 741 height 215
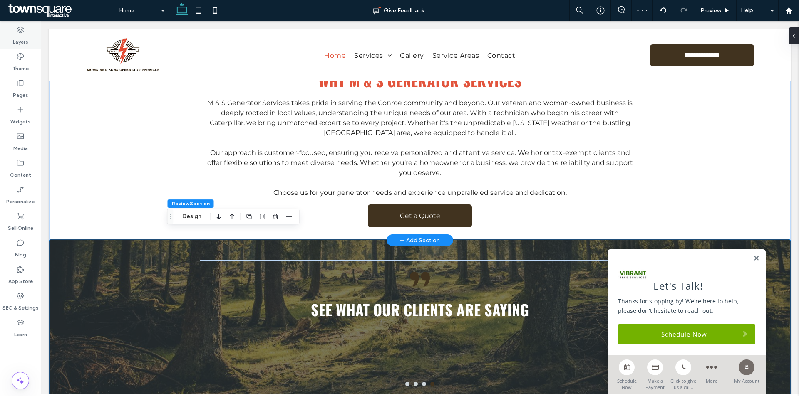
click at [22, 34] on icon at bounding box center [20, 30] width 8 height 8
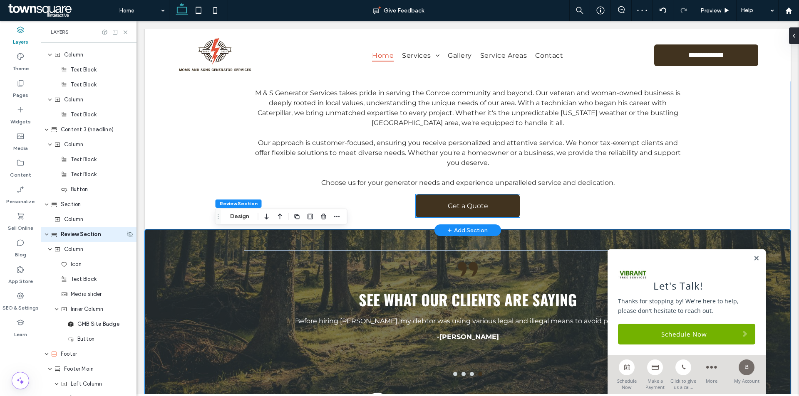
scroll to position [864, 0]
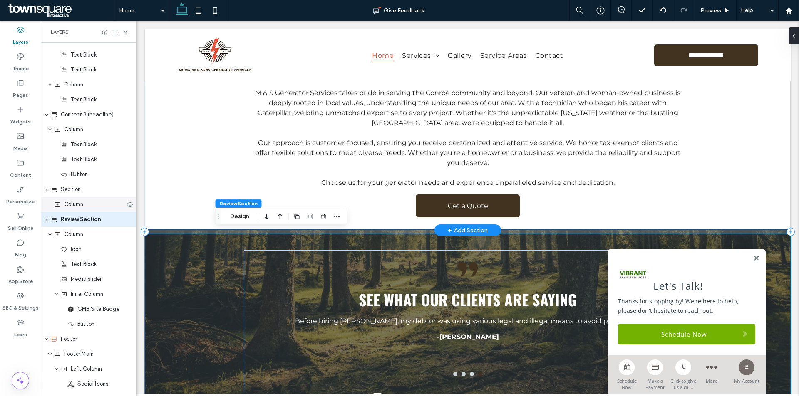
click at [76, 207] on span "Column" at bounding box center [73, 205] width 19 height 8
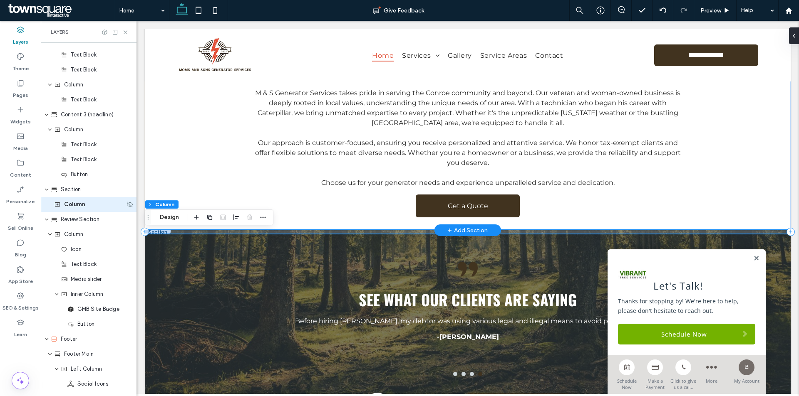
scroll to position [849, 0]
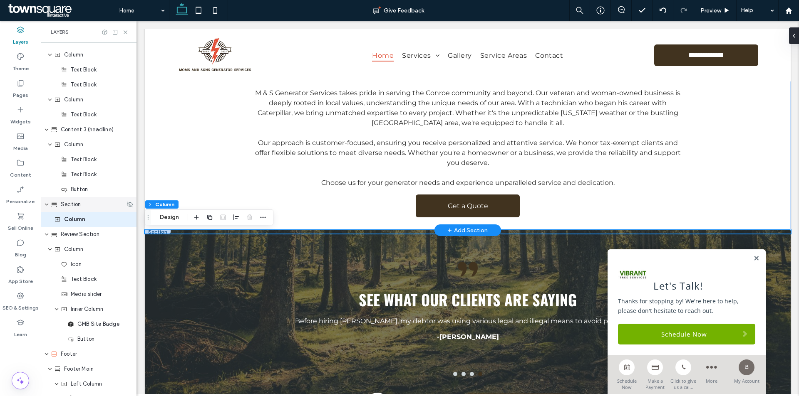
click at [91, 207] on div "Section" at bounding box center [88, 205] width 74 height 8
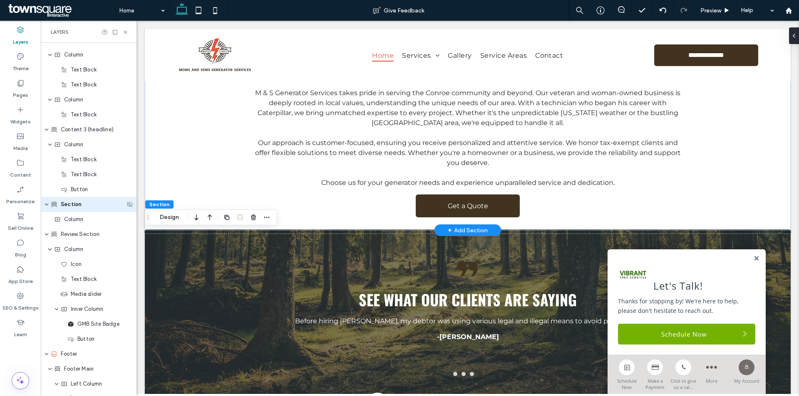
scroll to position [834, 0]
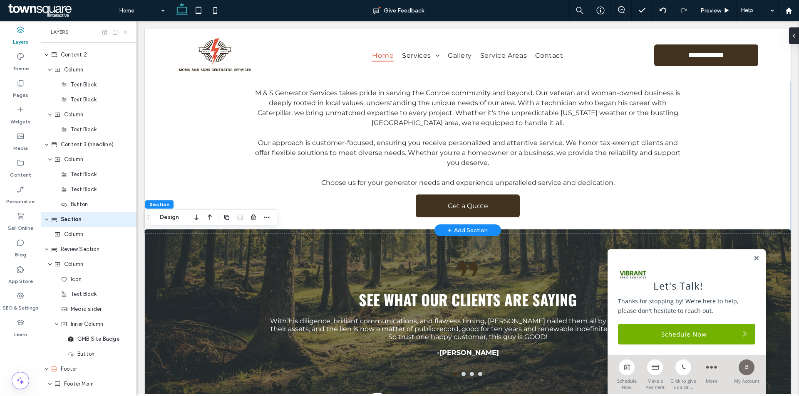
click at [126, 29] on icon at bounding box center [125, 32] width 6 height 6
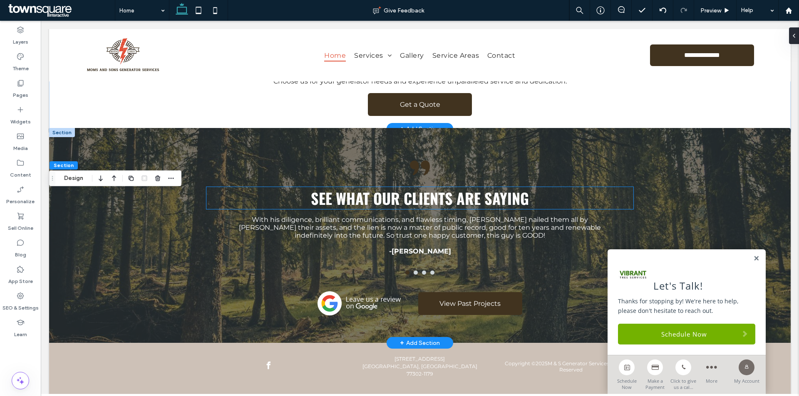
scroll to position [1144, 0]
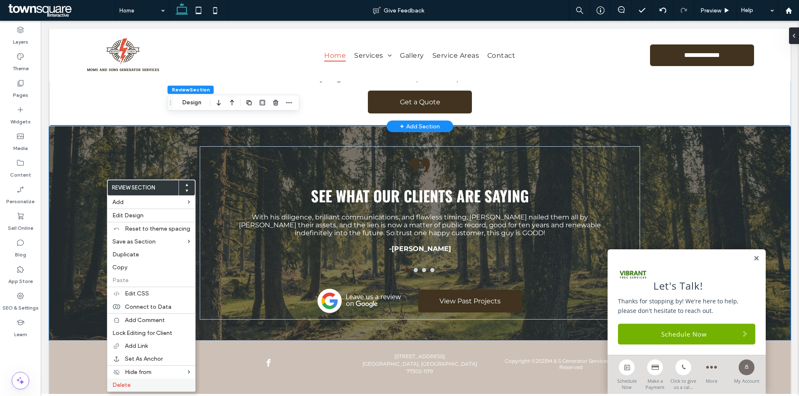
click at [151, 387] on label "Delete" at bounding box center [151, 385] width 78 height 7
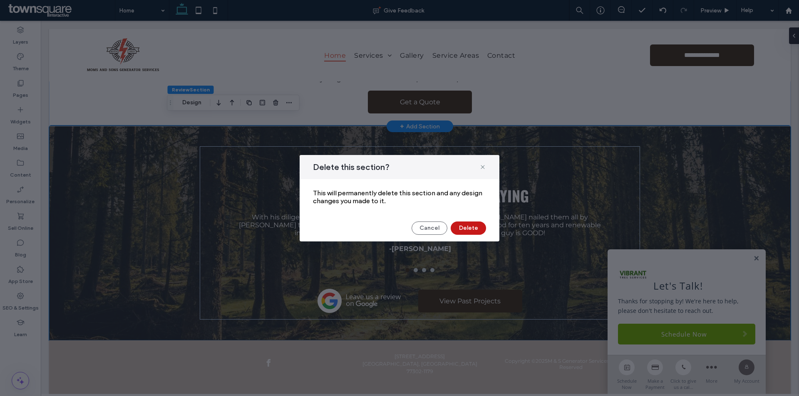
click at [468, 230] on button "Delete" at bounding box center [468, 228] width 35 height 13
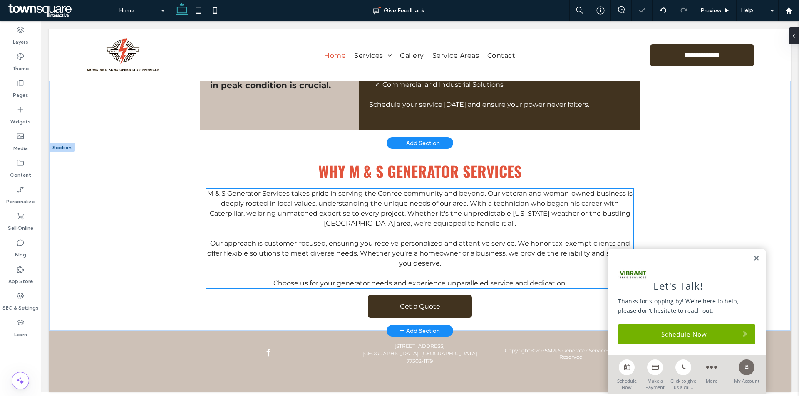
scroll to position [931, 0]
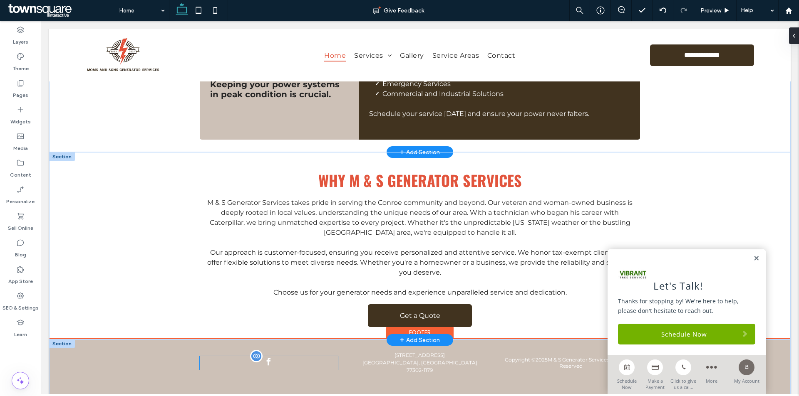
click at [277, 357] on div at bounding box center [269, 364] width 138 height 14
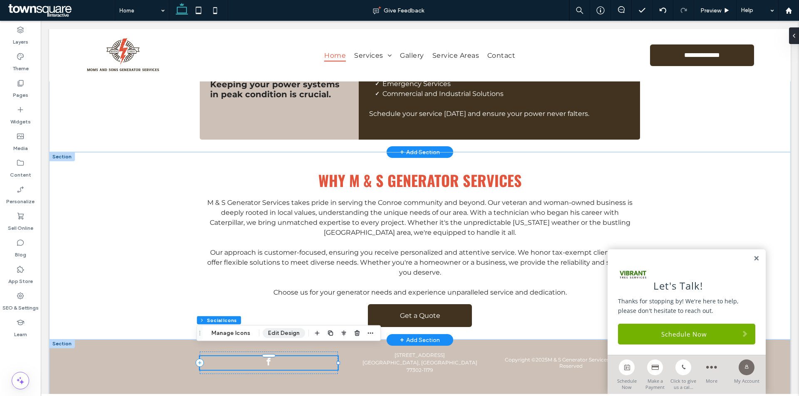
click at [276, 333] on button "Edit Design" at bounding box center [284, 334] width 42 height 10
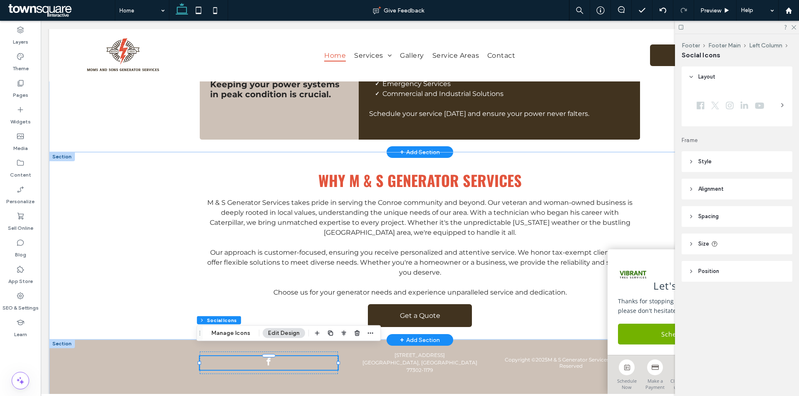
click at [733, 165] on header "Style" at bounding box center [736, 161] width 111 height 21
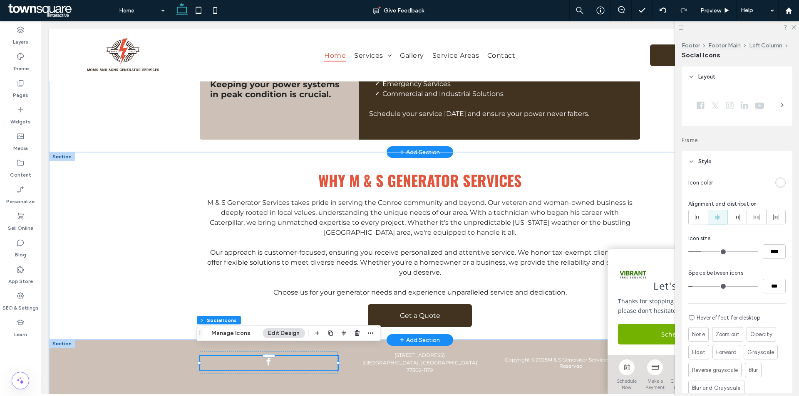
click at [777, 183] on div "rgb(255, 255, 255)" at bounding box center [780, 182] width 7 height 7
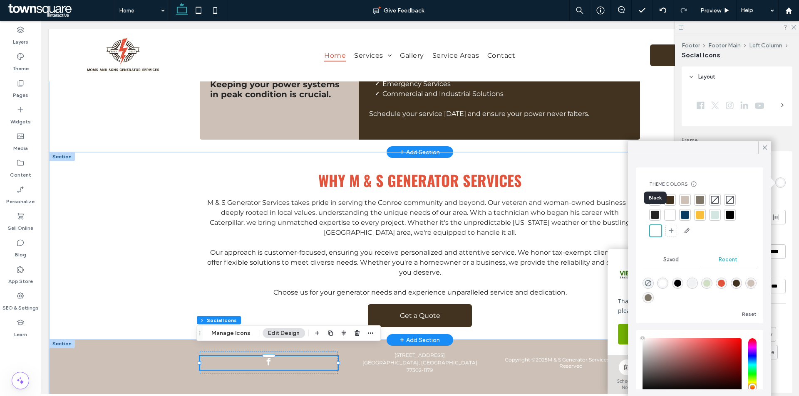
click at [655, 218] on div at bounding box center [655, 215] width 8 height 8
click at [766, 148] on icon at bounding box center [764, 147] width 7 height 7
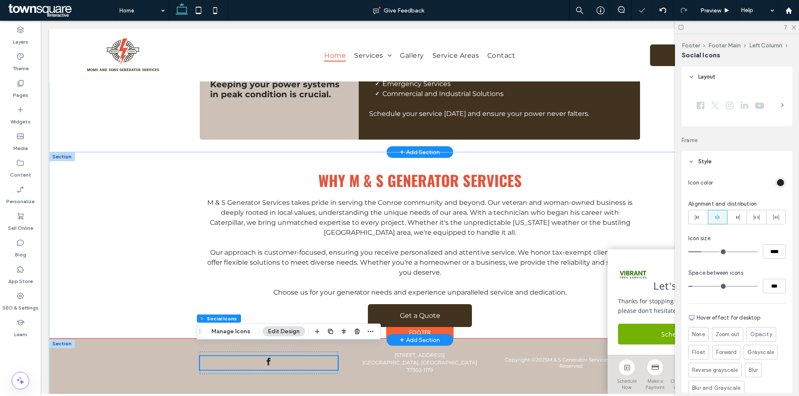
scroll to position [937, 0]
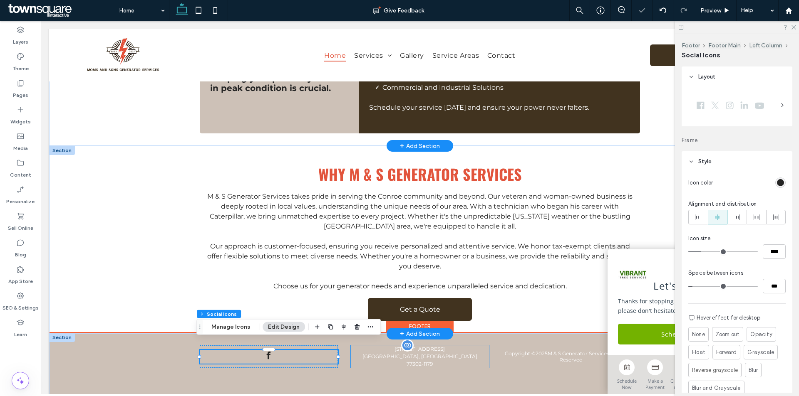
click at [434, 353] on p "[GEOGRAPHIC_DATA], [GEOGRAPHIC_DATA]" at bounding box center [420, 356] width 138 height 7
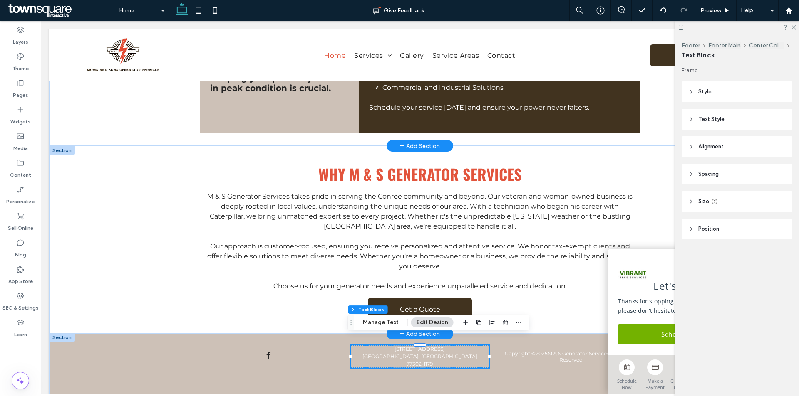
click at [734, 123] on header "Text Style" at bounding box center [736, 119] width 111 height 21
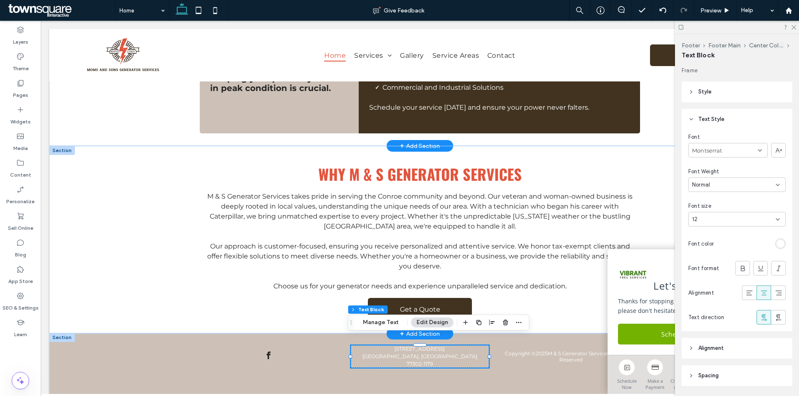
click at [778, 247] on div "rgb(255, 255, 255)" at bounding box center [780, 243] width 7 height 7
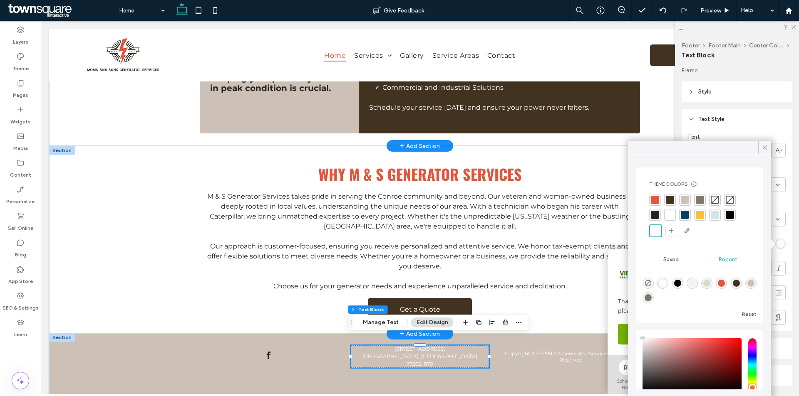
click at [652, 214] on div at bounding box center [655, 215] width 8 height 8
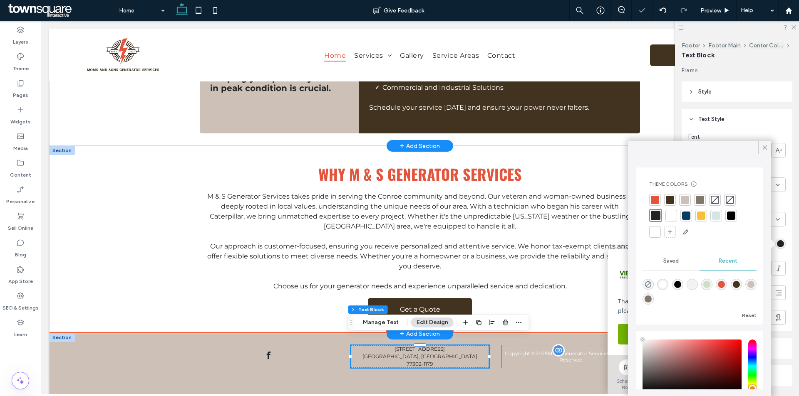
click at [547, 360] on div "Copyright © 2025 M & S Generator Services | All Rights Reserved" at bounding box center [571, 362] width 138 height 22
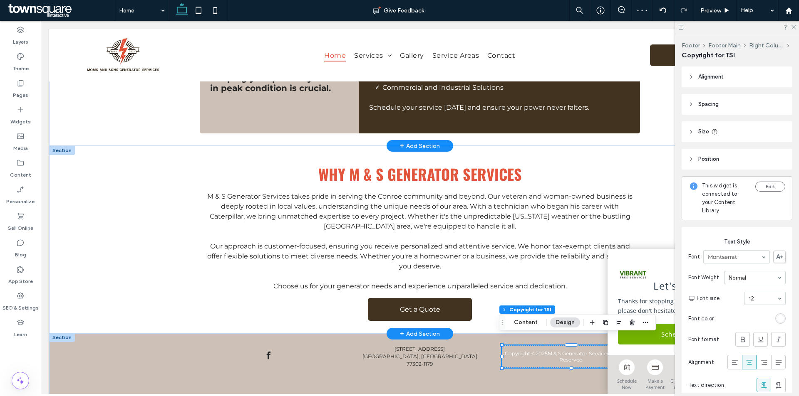
click at [777, 319] on div "rgb(255, 255, 255)" at bounding box center [780, 318] width 7 height 7
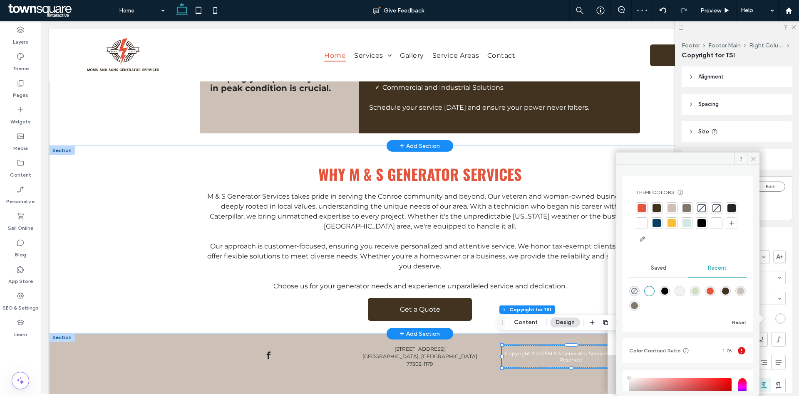
click at [727, 213] on div at bounding box center [731, 208] width 8 height 8
click at [754, 156] on icon at bounding box center [753, 159] width 6 height 6
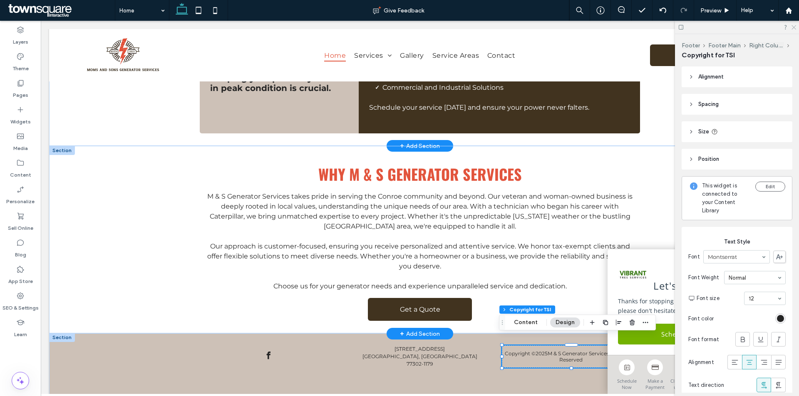
click at [792, 27] on icon at bounding box center [792, 26] width 5 height 5
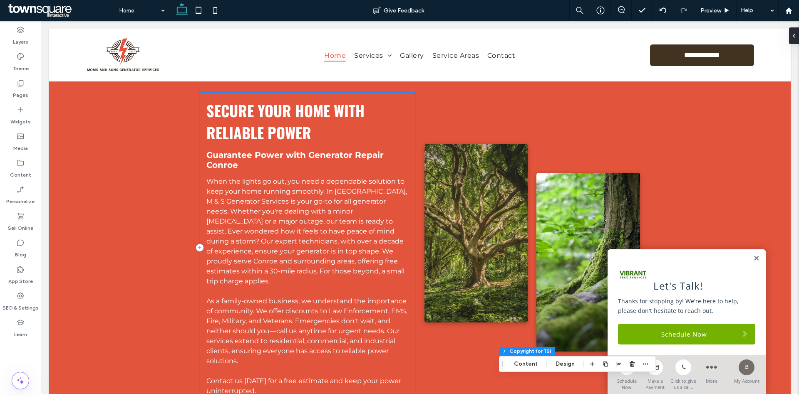
scroll to position [390, 0]
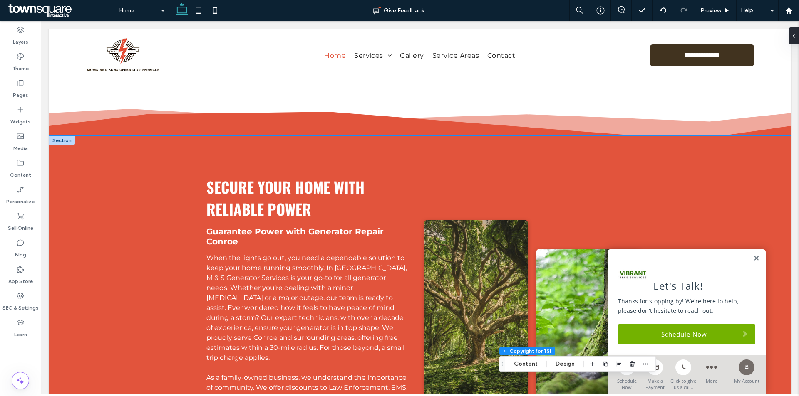
click at [106, 203] on div "Secure Your Home with Reliable Power Guarantee Power with Generator Repair Conr…" at bounding box center [419, 337] width 741 height 402
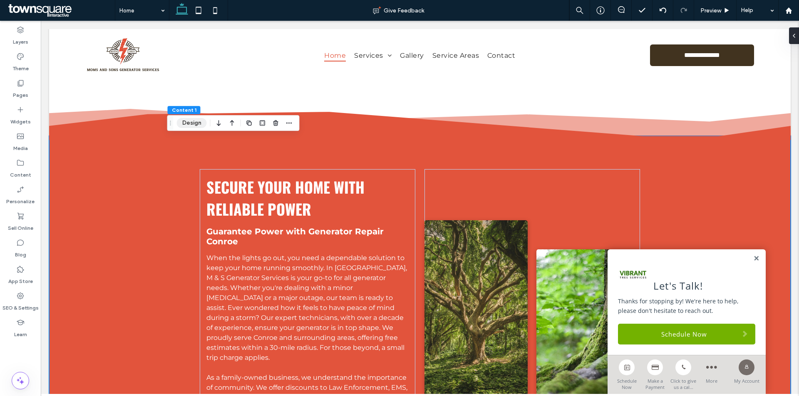
click at [192, 125] on button "Design" at bounding box center [192, 123] width 30 height 10
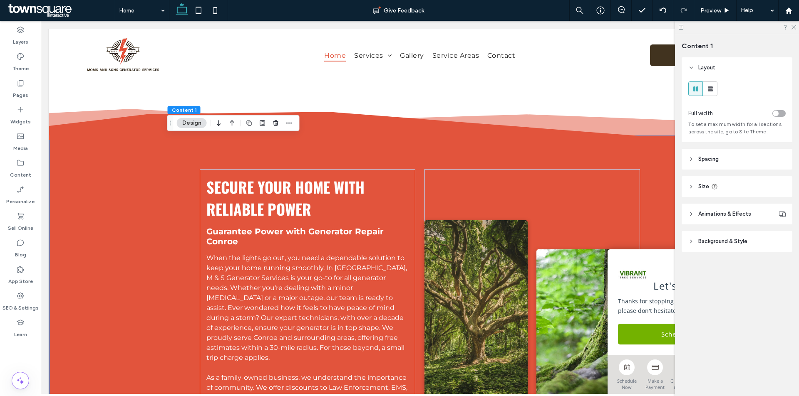
click at [755, 242] on header "Background & Style" at bounding box center [736, 241] width 111 height 21
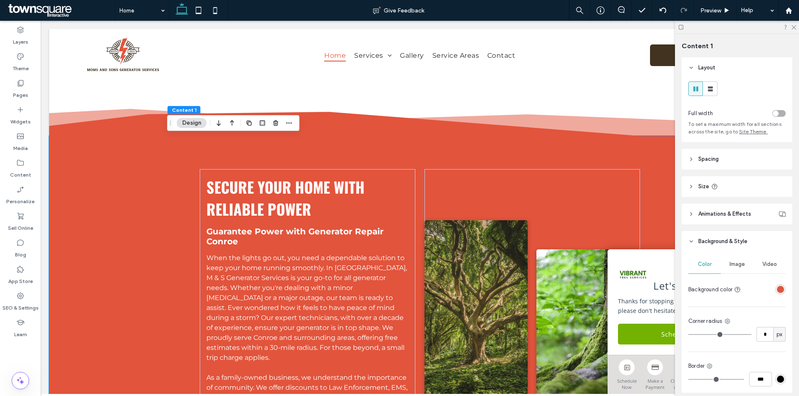
click at [777, 293] on div "rgba(226, 84, 60, 1)" at bounding box center [780, 290] width 10 height 10
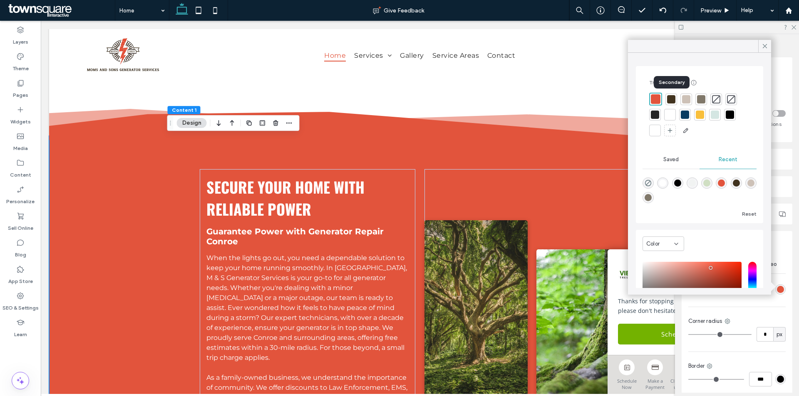
click at [671, 100] on div at bounding box center [671, 99] width 8 height 8
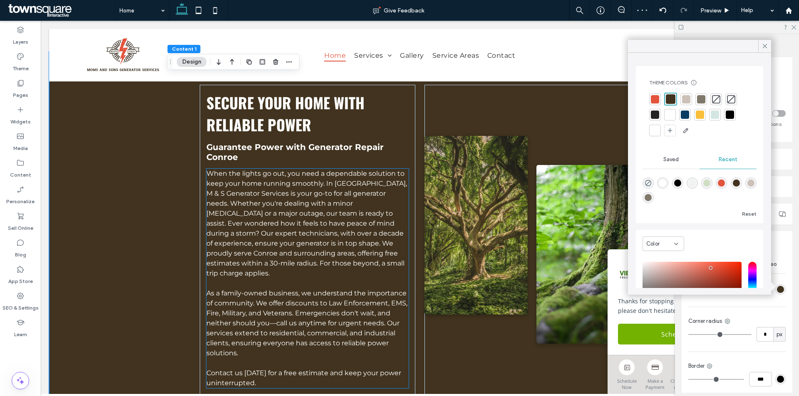
scroll to position [473, 0]
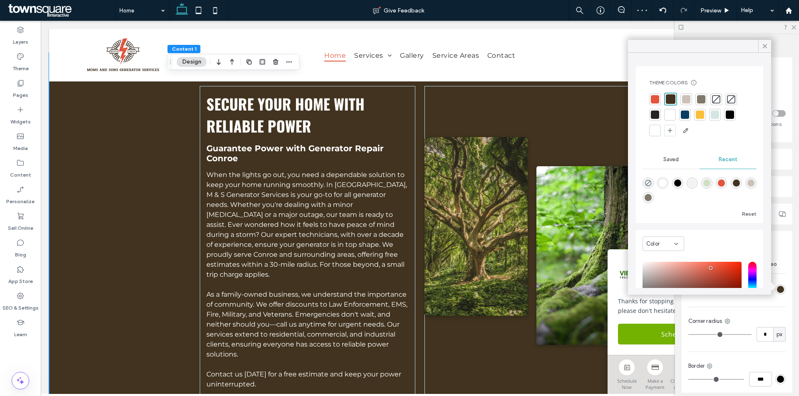
click at [687, 100] on div at bounding box center [686, 99] width 8 height 8
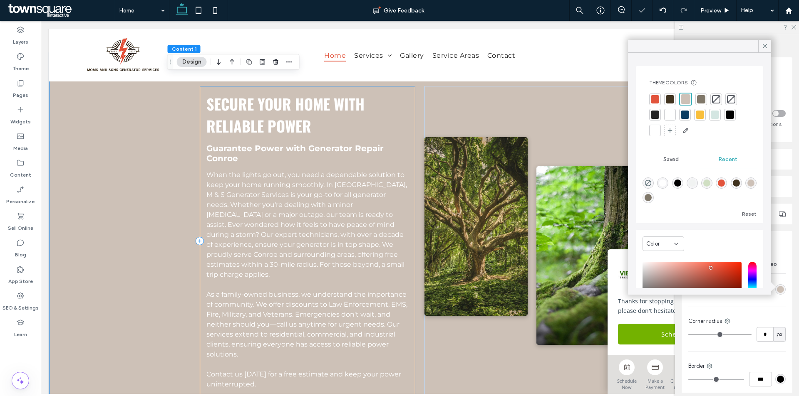
scroll to position [639, 0]
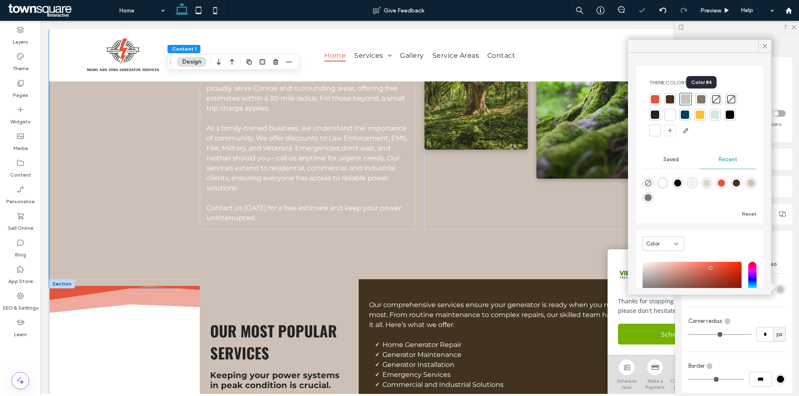
click at [703, 98] on div at bounding box center [701, 99] width 8 height 8
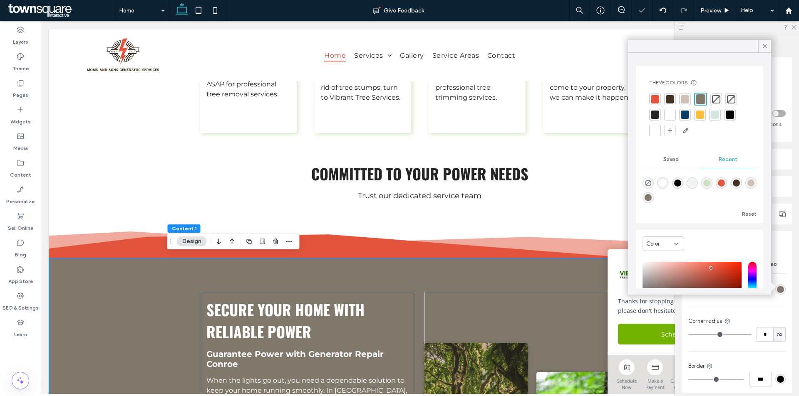
scroll to position [265, 0]
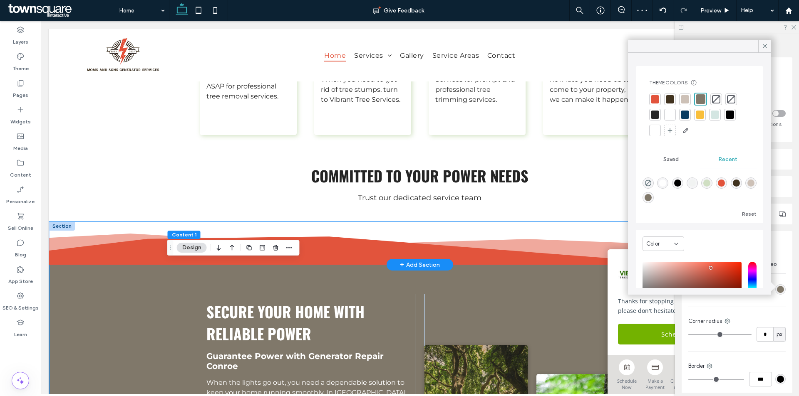
click at [120, 258] on icon at bounding box center [419, 251] width 741 height 28
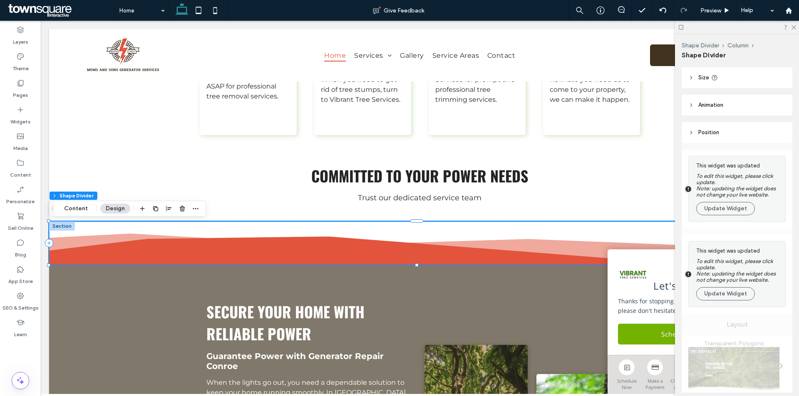
scroll to position [0, 0]
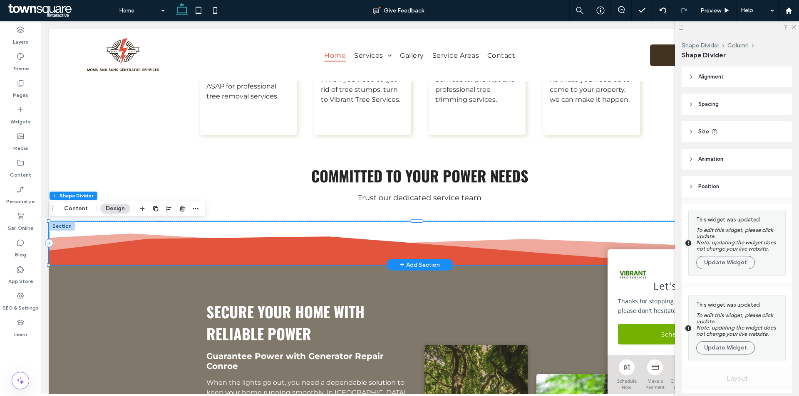
click at [120, 248] on icon at bounding box center [419, 251] width 741 height 28
click at [91, 210] on button "Content" at bounding box center [76, 209] width 35 height 10
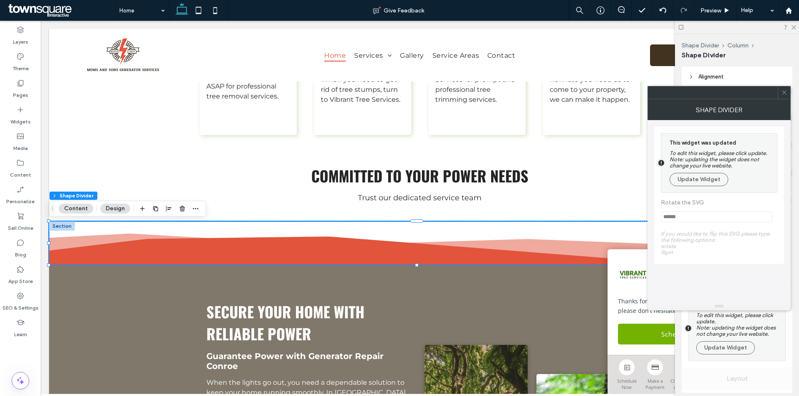
click at [785, 92] on icon at bounding box center [784, 92] width 6 height 6
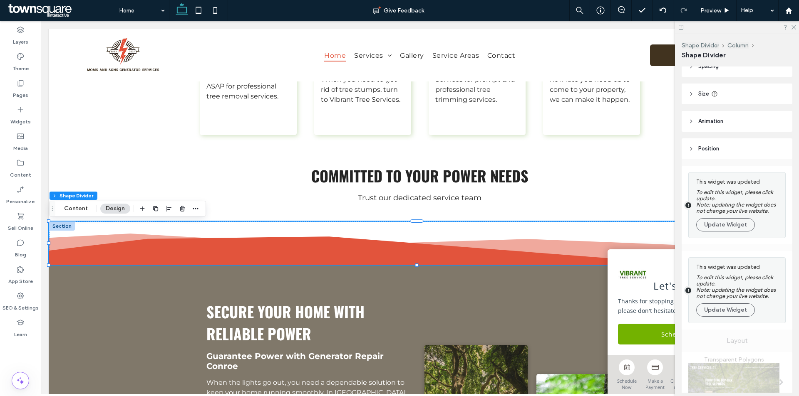
scroll to position [123, 0]
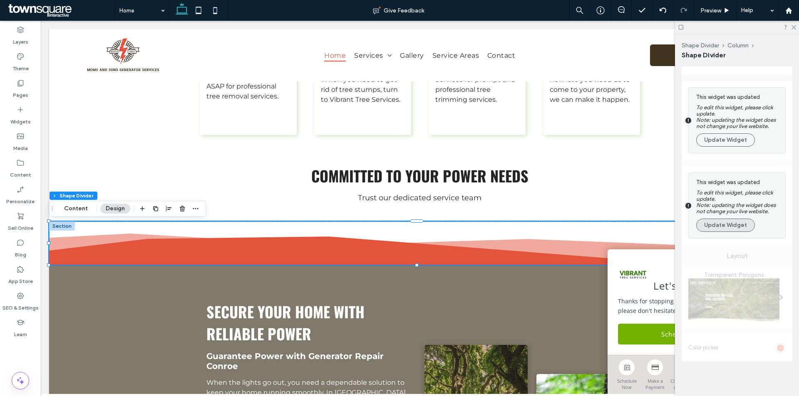
click at [741, 227] on button "Update Widget" at bounding box center [725, 225] width 59 height 13
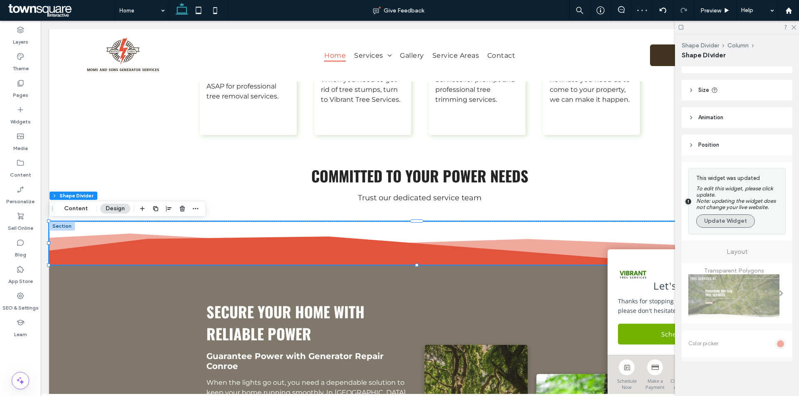
click at [711, 223] on button "Update Widget" at bounding box center [725, 221] width 59 height 13
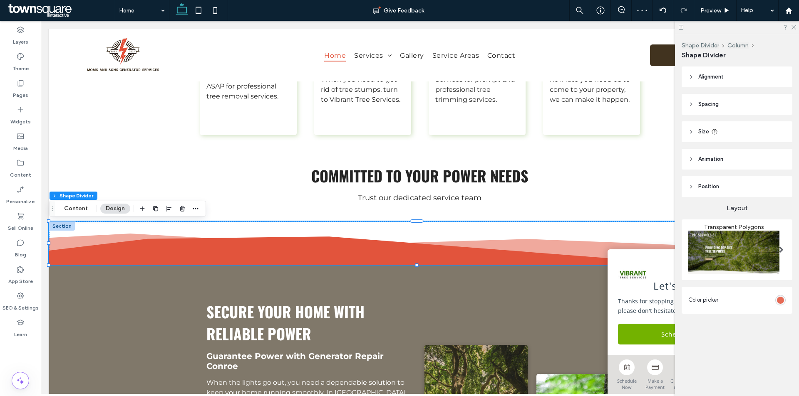
click at [778, 301] on div "rgba(226, 84, 60, 1)" at bounding box center [780, 300] width 7 height 7
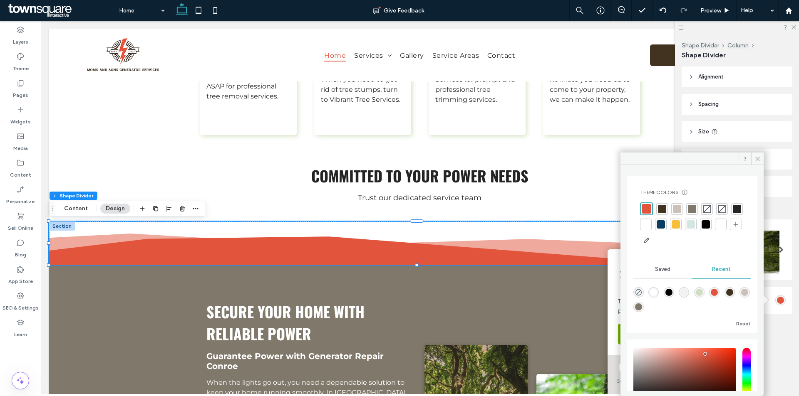
click at [691, 208] on div at bounding box center [692, 209] width 8 height 8
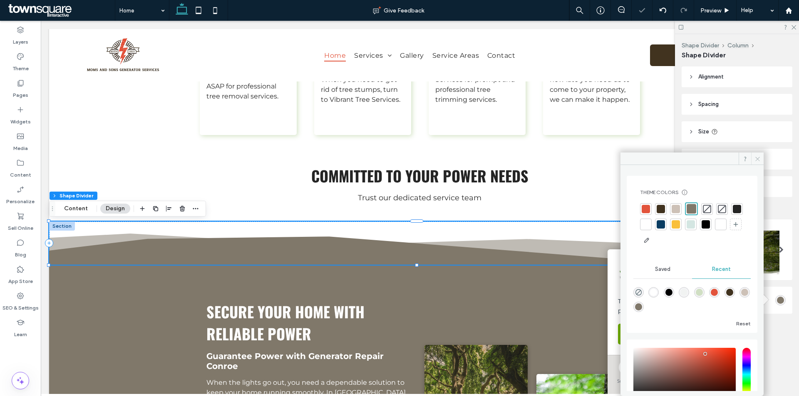
click at [754, 157] on span at bounding box center [757, 159] width 12 height 12
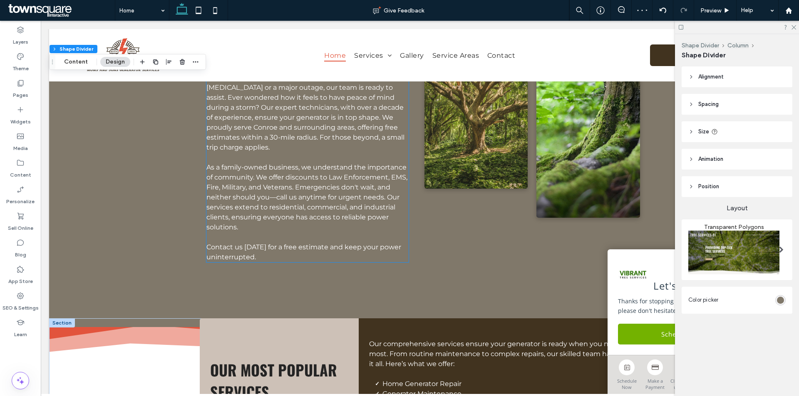
scroll to position [764, 0]
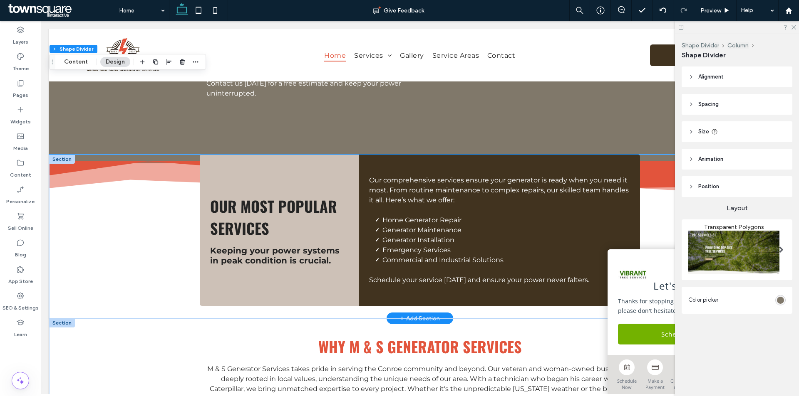
click at [109, 162] on div "Our Most Popular Services Keeping your power systems in peak condition is cruci…" at bounding box center [419, 237] width 741 height 164
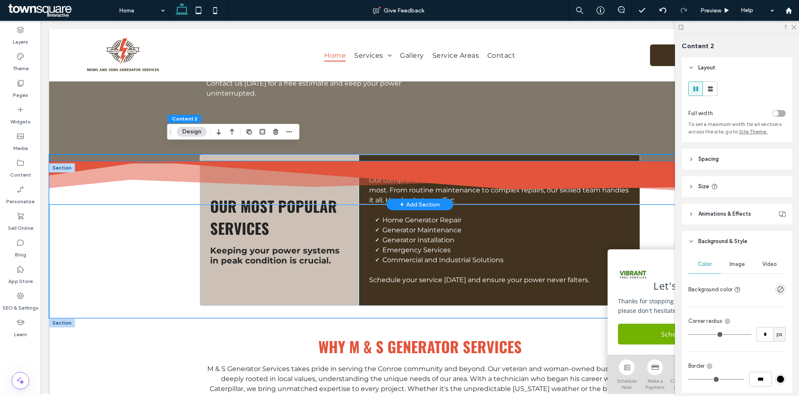
click at [77, 161] on icon at bounding box center [419, 175] width 741 height 28
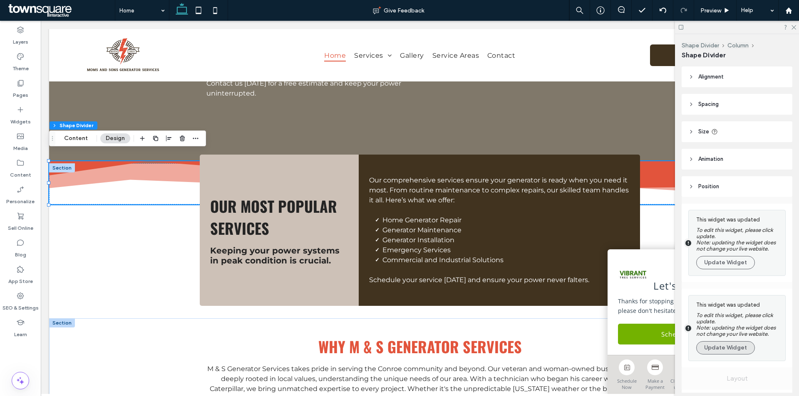
click at [723, 349] on button "Update Widget" at bounding box center [725, 348] width 59 height 13
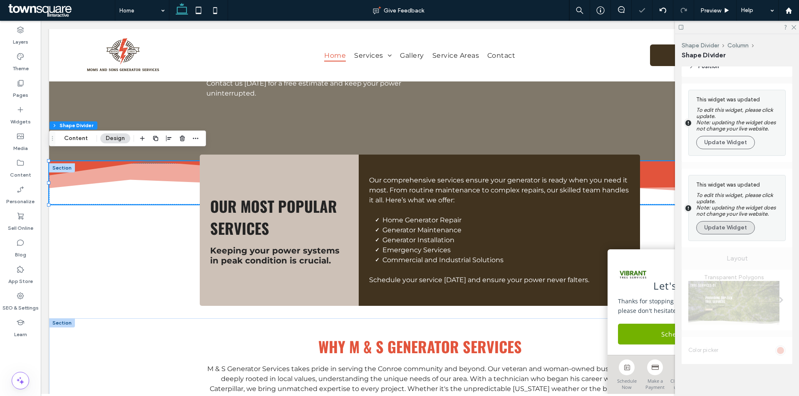
scroll to position [42, 0]
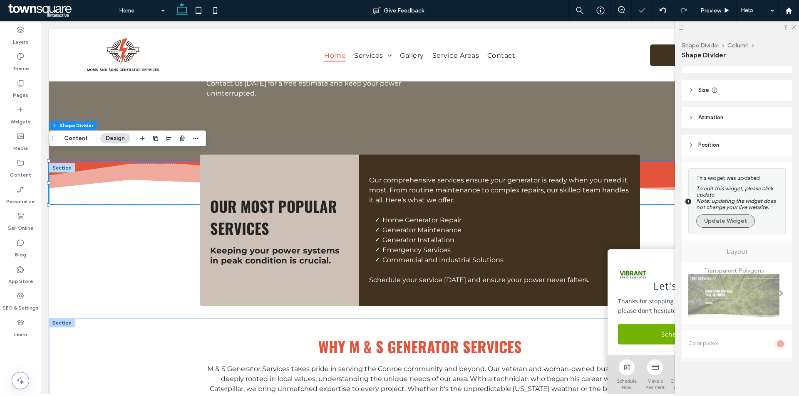
click at [724, 219] on button "Update Widget" at bounding box center [725, 221] width 59 height 13
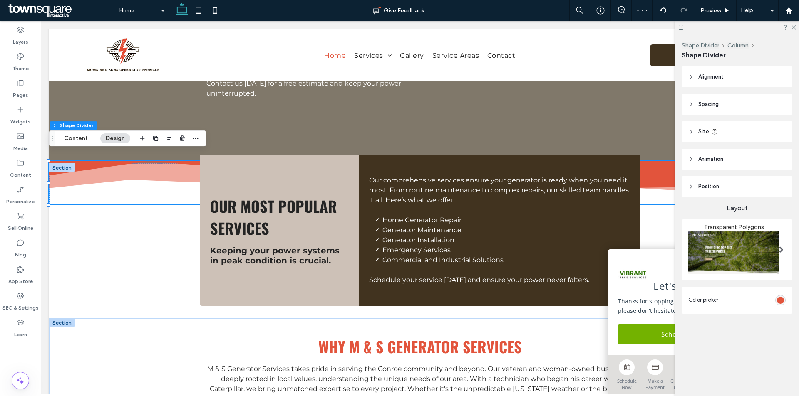
scroll to position [0, 0]
click at [780, 304] on div "rgba(226, 84, 60, 1)" at bounding box center [780, 300] width 10 height 10
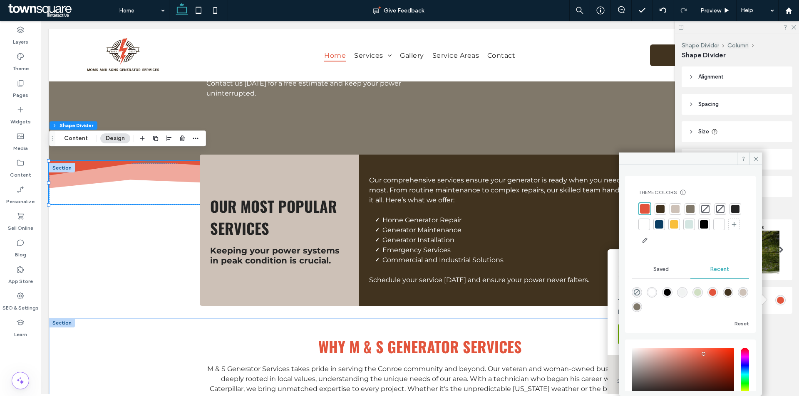
click at [686, 206] on div at bounding box center [690, 209] width 8 height 8
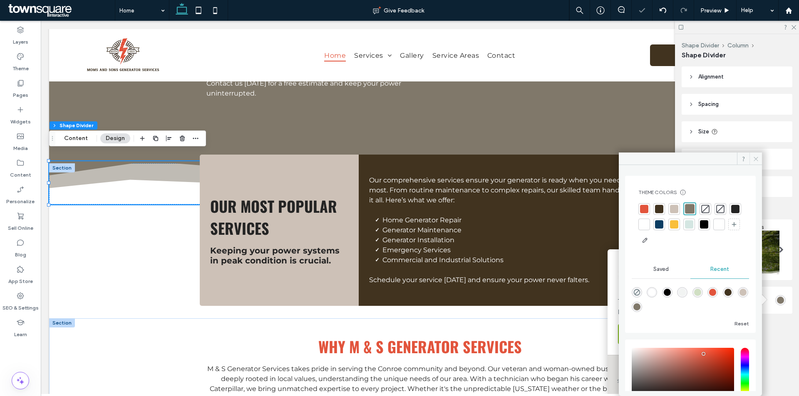
click at [754, 159] on icon at bounding box center [756, 159] width 6 height 6
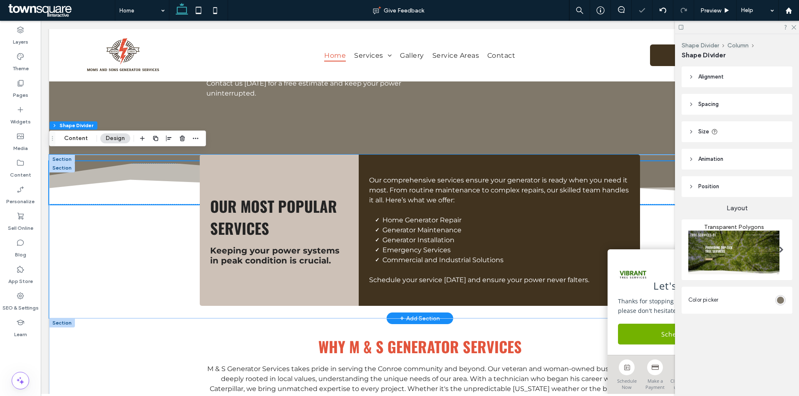
scroll to position [639, 0]
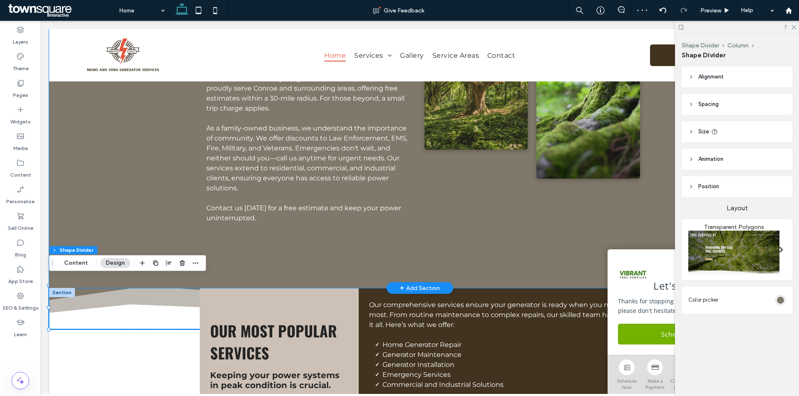
click at [121, 181] on div "Secure Your Home with Reliable Power Guarantee Power with Generator Repair Conr…" at bounding box center [419, 87] width 741 height 402
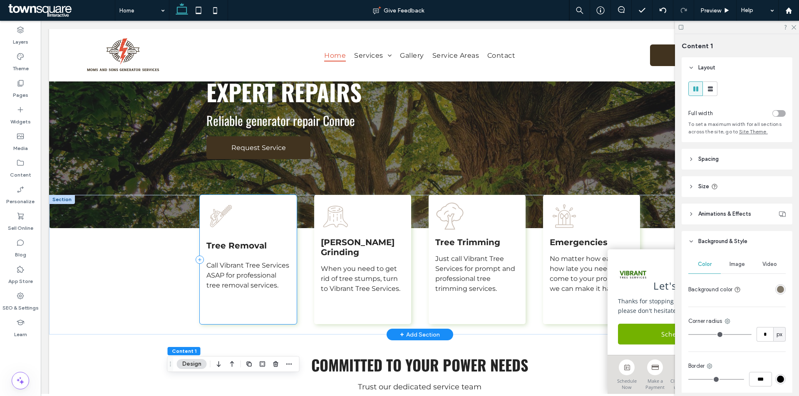
scroll to position [0, 0]
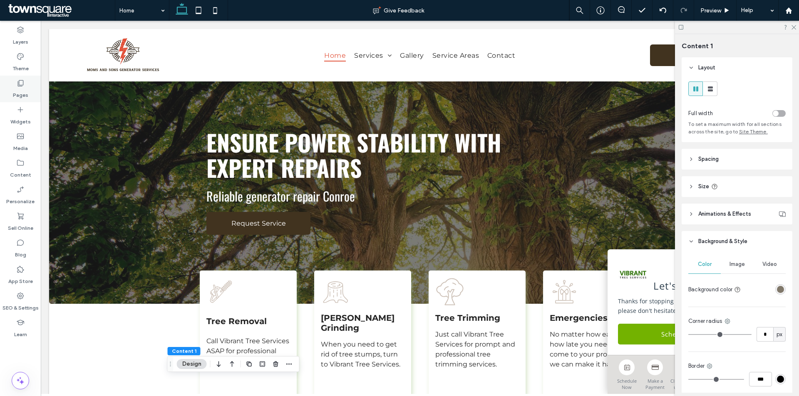
click at [14, 76] on div "Pages" at bounding box center [20, 89] width 41 height 27
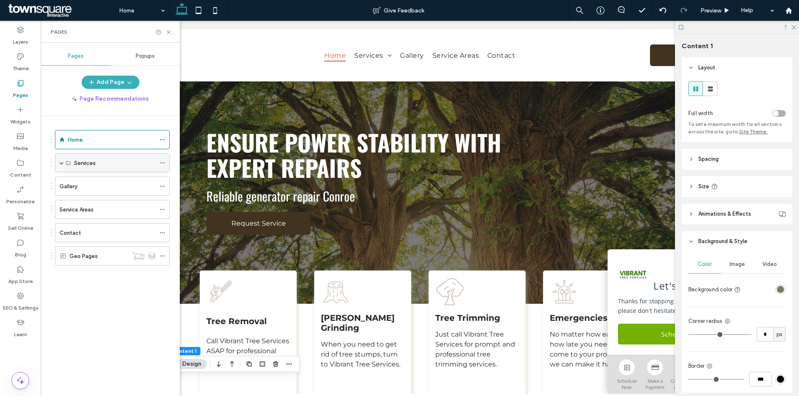
click at [61, 163] on span at bounding box center [61, 163] width 4 height 4
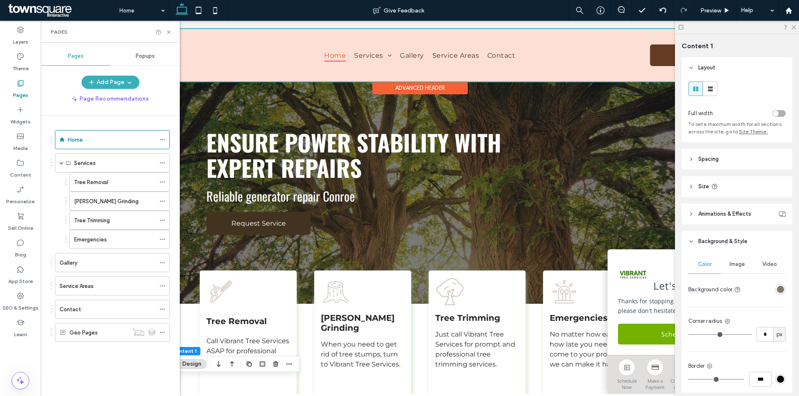
click at [364, 54] on div at bounding box center [419, 55] width 741 height 52
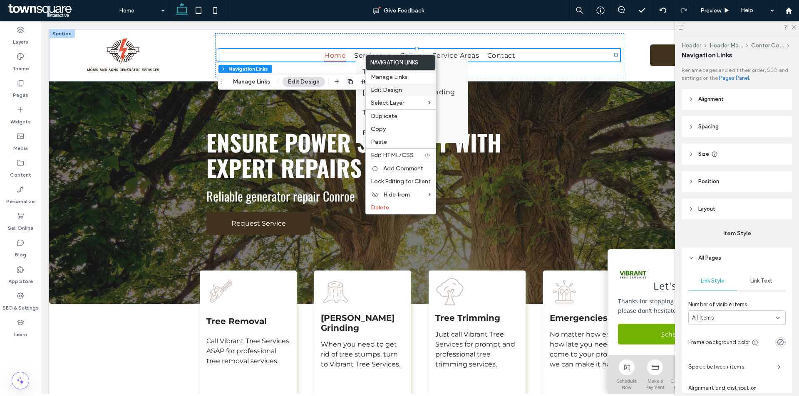
click at [399, 86] on div "Edit Design" at bounding box center [401, 90] width 70 height 13
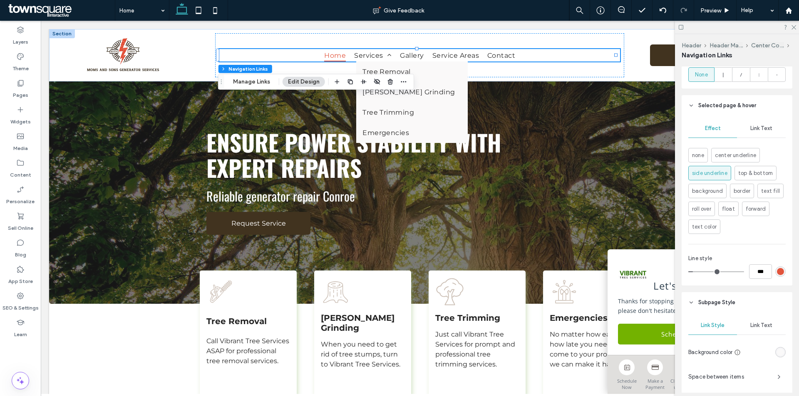
scroll to position [416, 0]
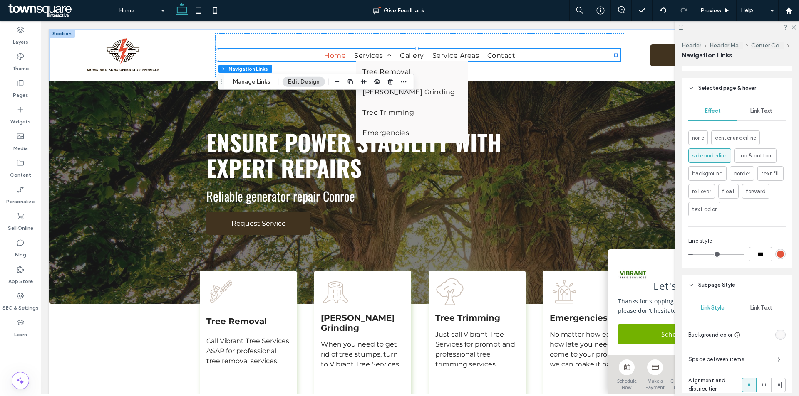
click at [777, 252] on div "rgb(226, 84, 60)" at bounding box center [780, 254] width 7 height 7
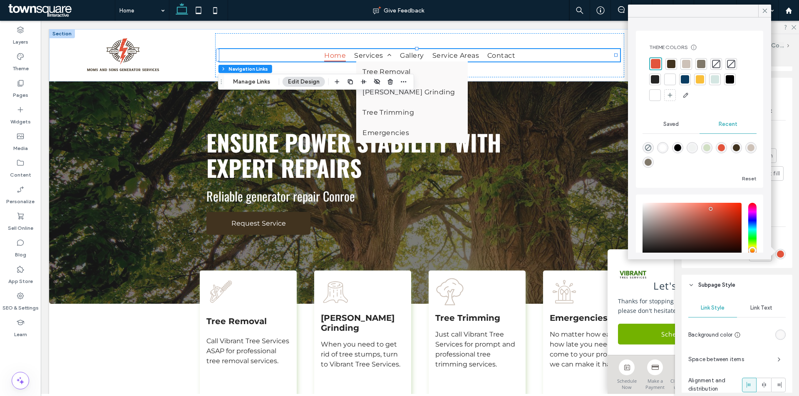
click at [780, 165] on div "none center underline side underline top & bottom background border text fill r…" at bounding box center [736, 174] width 97 height 86
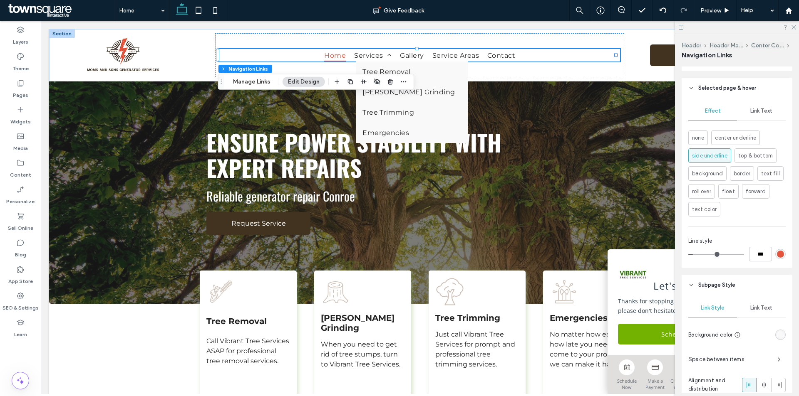
click at [753, 114] on div "Link Text" at bounding box center [761, 111] width 49 height 18
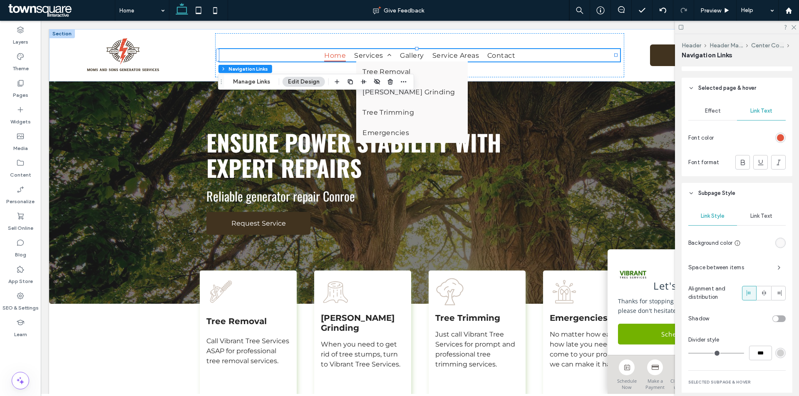
click at [777, 139] on div "rgb(226, 84, 60)" at bounding box center [780, 137] width 7 height 7
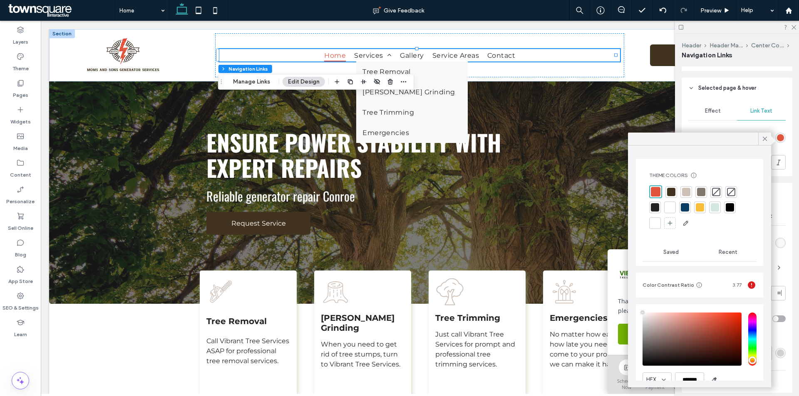
type input "****"
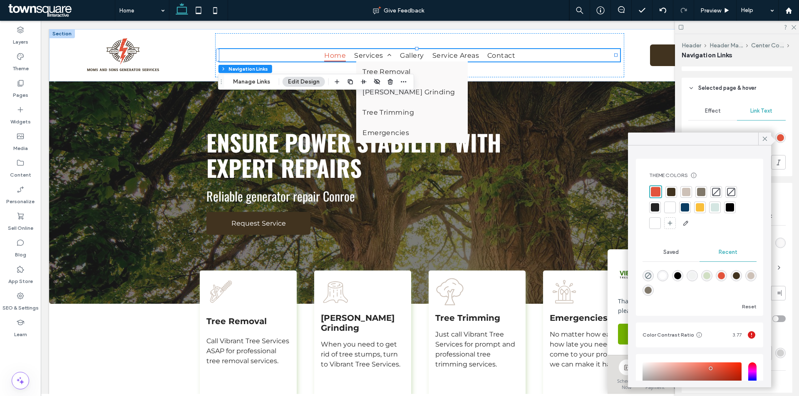
click at [674, 191] on div at bounding box center [671, 192] width 8 height 8
click at [766, 138] on icon at bounding box center [764, 138] width 7 height 7
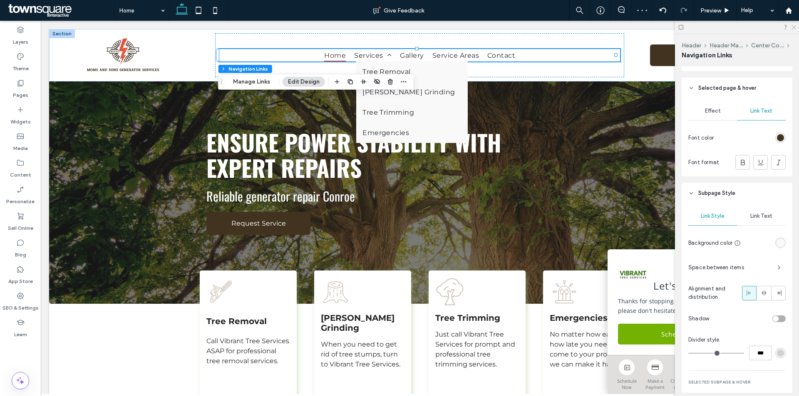
click at [791, 27] on icon at bounding box center [792, 26] width 5 height 5
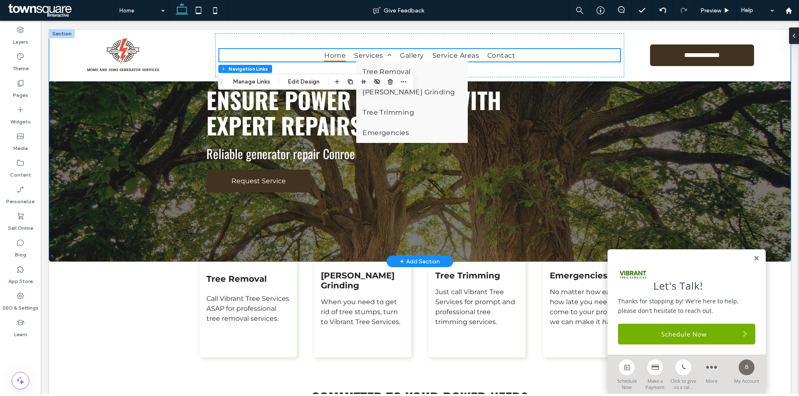
scroll to position [0, 0]
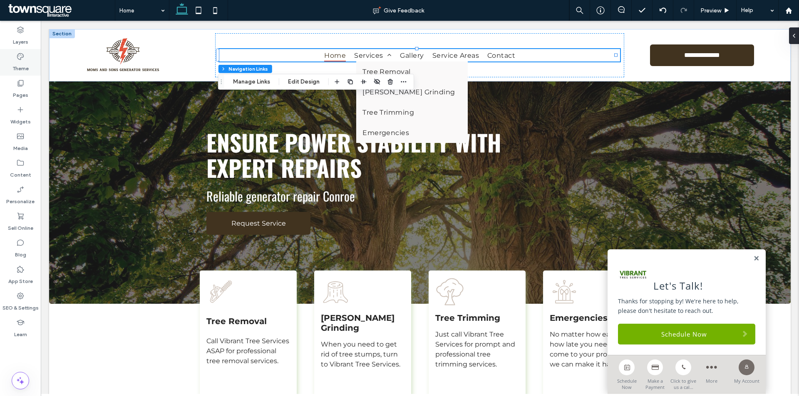
click at [19, 59] on use at bounding box center [20, 56] width 7 height 7
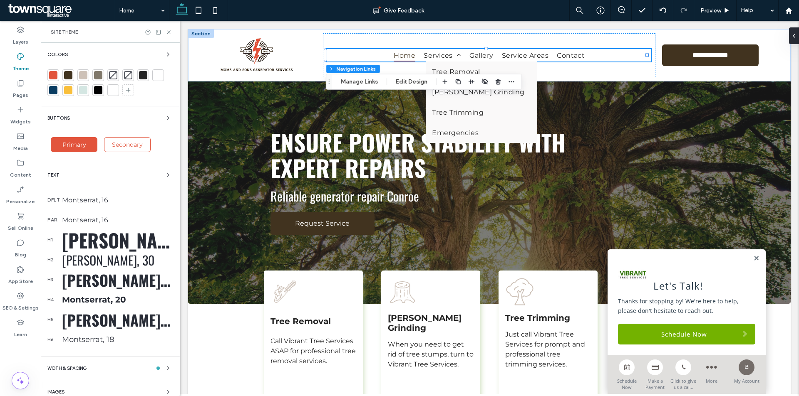
click at [80, 144] on span "Primary" at bounding box center [74, 144] width 30 height 7
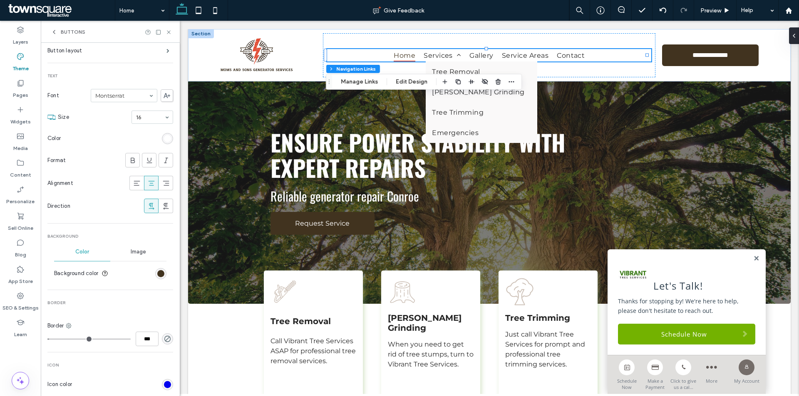
scroll to position [83, 0]
click at [157, 271] on div "rgb(65, 51, 31)" at bounding box center [160, 271] width 7 height 7
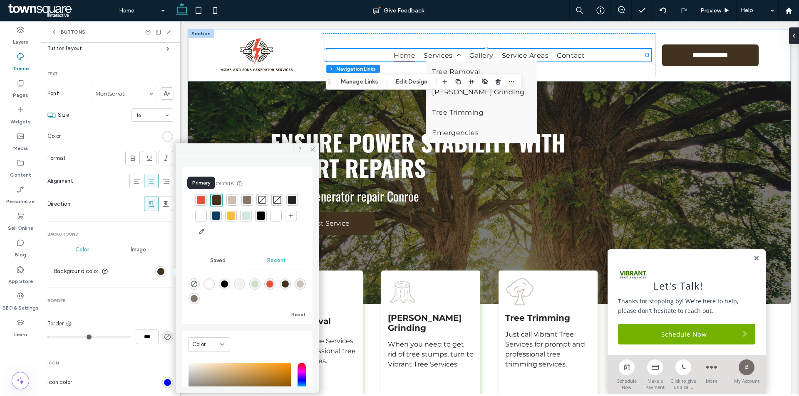
click at [203, 199] on div at bounding box center [201, 200] width 8 height 8
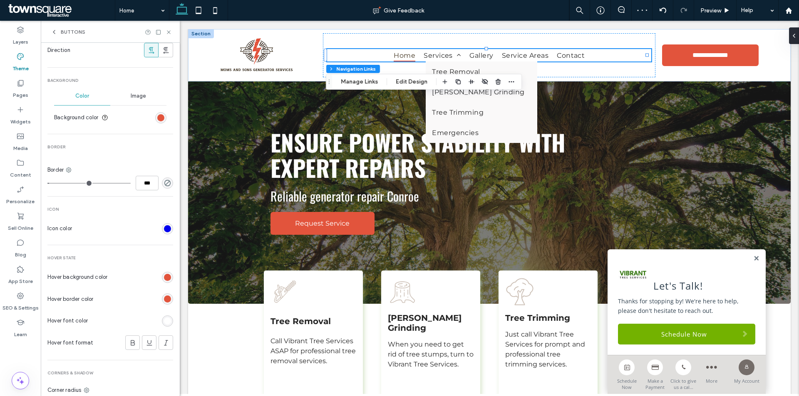
scroll to position [250, 0]
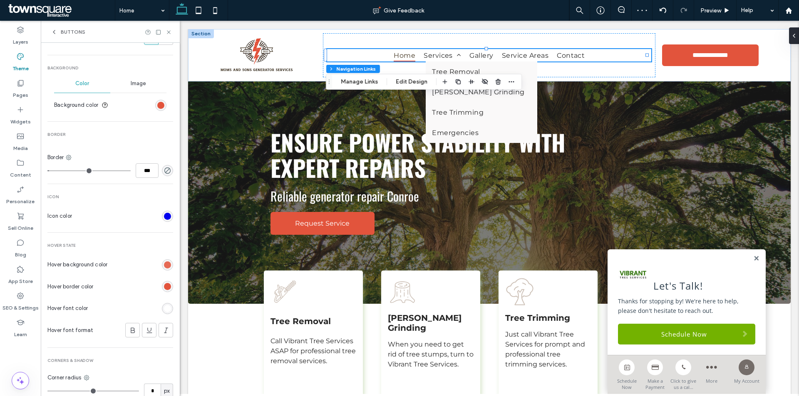
click at [164, 263] on div "rgb(226, 84, 60)" at bounding box center [167, 265] width 7 height 7
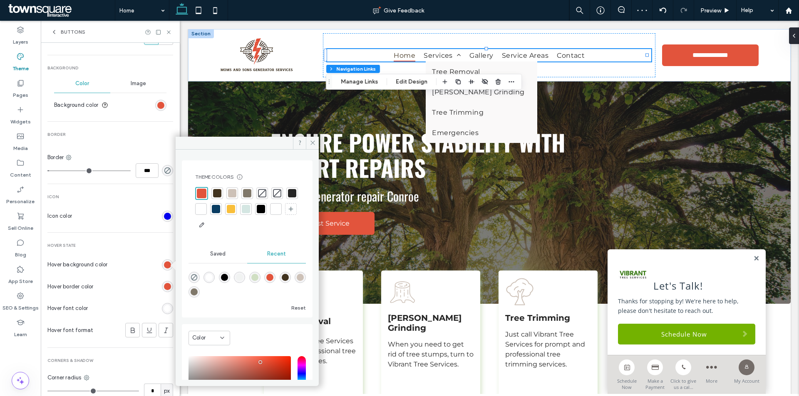
click at [218, 192] on div at bounding box center [217, 193] width 8 height 8
click at [165, 287] on div "rgb(226, 84, 60)" at bounding box center [167, 286] width 7 height 7
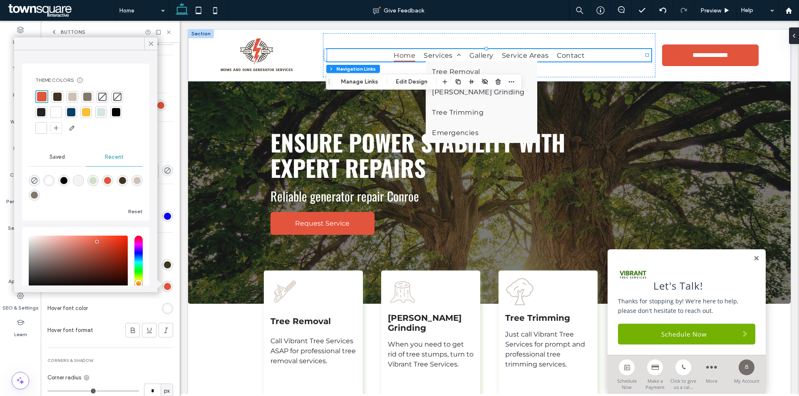
click at [59, 95] on div at bounding box center [57, 97] width 8 height 8
click at [151, 43] on use at bounding box center [151, 44] width 4 height 4
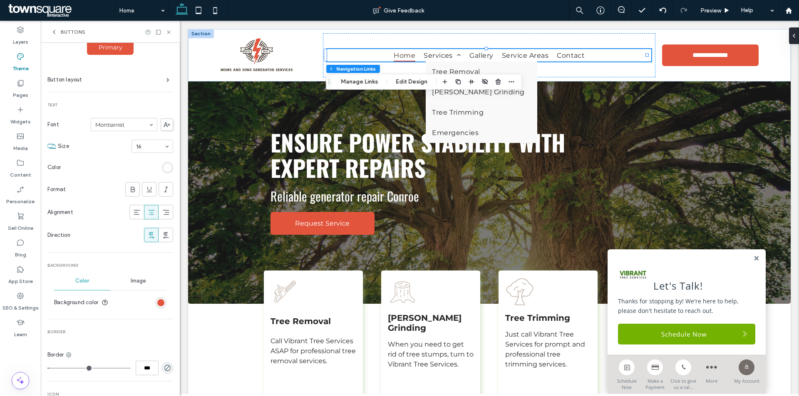
scroll to position [0, 0]
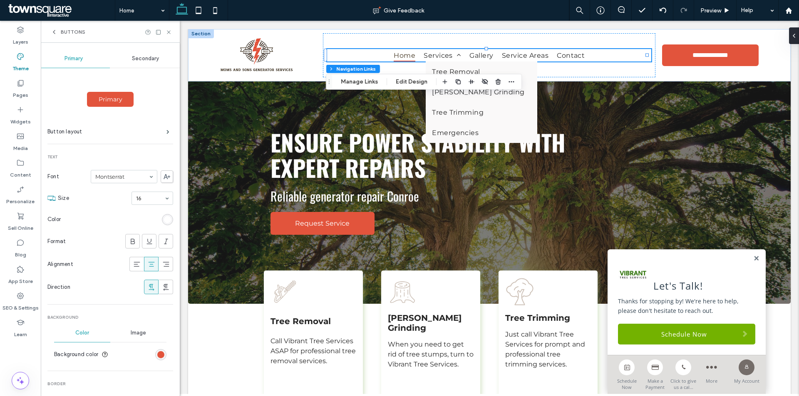
click at [164, 215] on div "rgb(255, 255, 255)" at bounding box center [167, 219] width 11 height 11
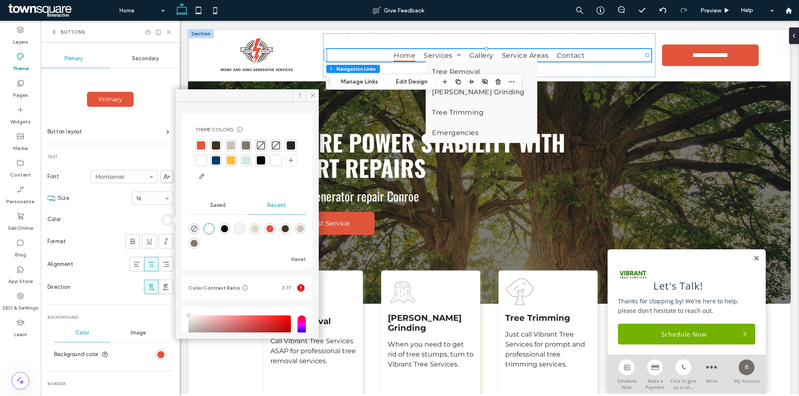
click at [287, 150] on div at bounding box center [291, 145] width 8 height 8
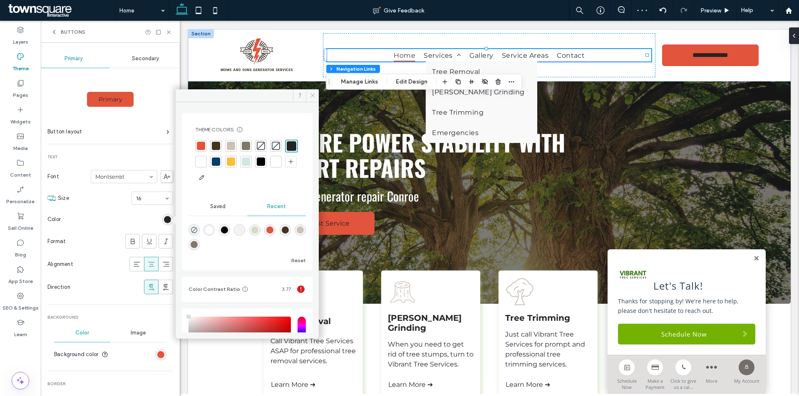
drag, startPoint x: 311, startPoint y: 91, endPoint x: 120, endPoint y: 77, distance: 191.1
click at [311, 91] on span at bounding box center [312, 95] width 13 height 12
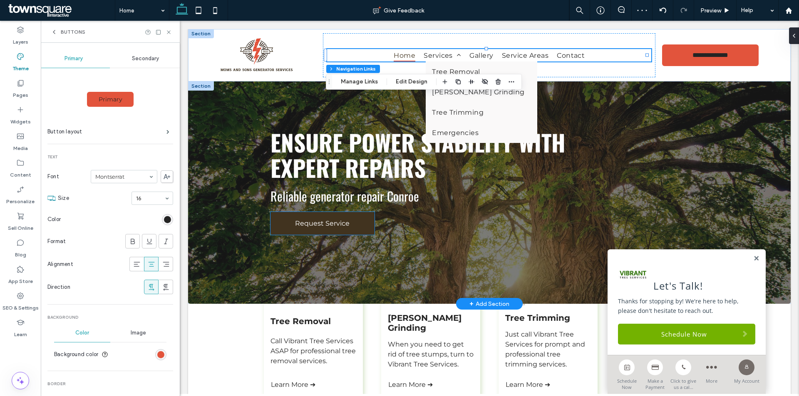
scroll to position [416, 0]
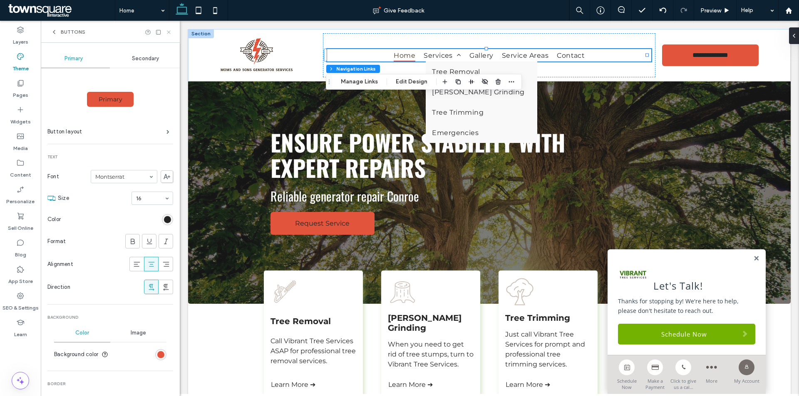
click at [168, 33] on icon at bounding box center [169, 32] width 6 height 6
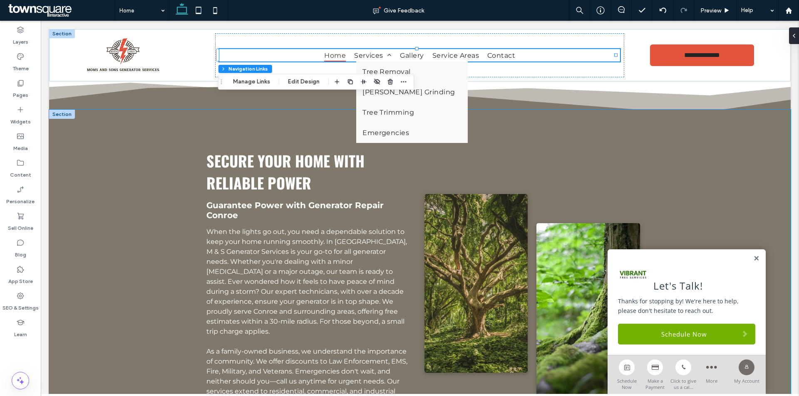
click at [129, 166] on div "Secure Your Home with Reliable Power Guarantee Power with Generator Repair Conr…" at bounding box center [419, 311] width 741 height 402
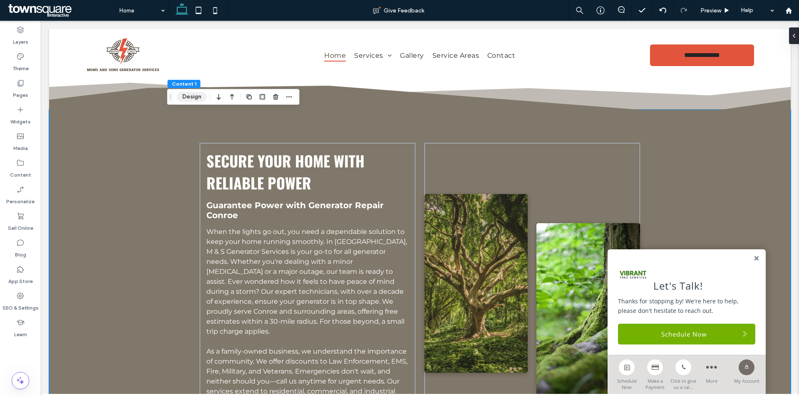
click at [188, 96] on button "Design" at bounding box center [192, 97] width 30 height 10
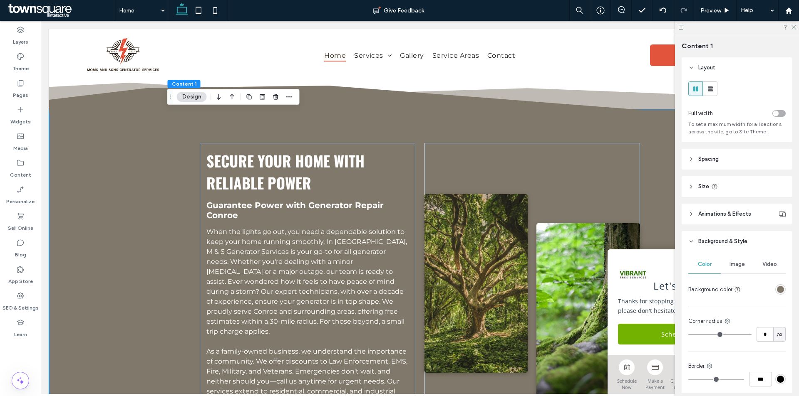
click at [778, 287] on div "rgba(128, 120, 106, 1)" at bounding box center [780, 289] width 7 height 7
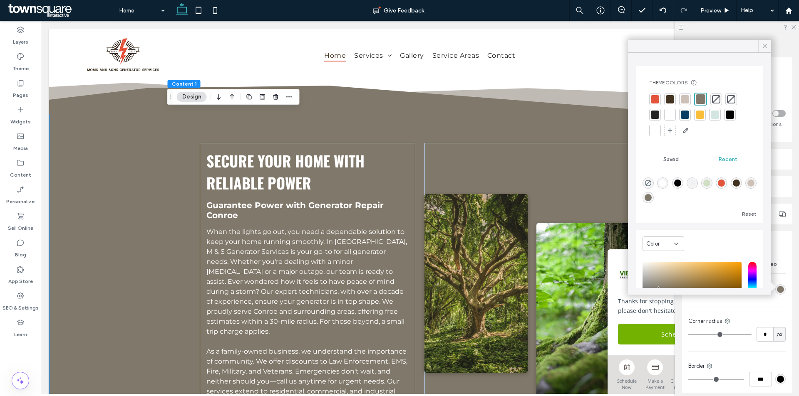
click at [765, 45] on icon at bounding box center [764, 45] width 7 height 7
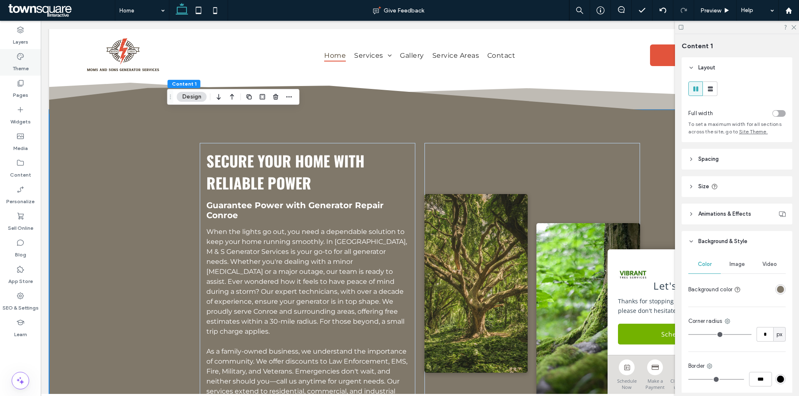
click at [28, 65] on label "Theme" at bounding box center [20, 67] width 16 height 12
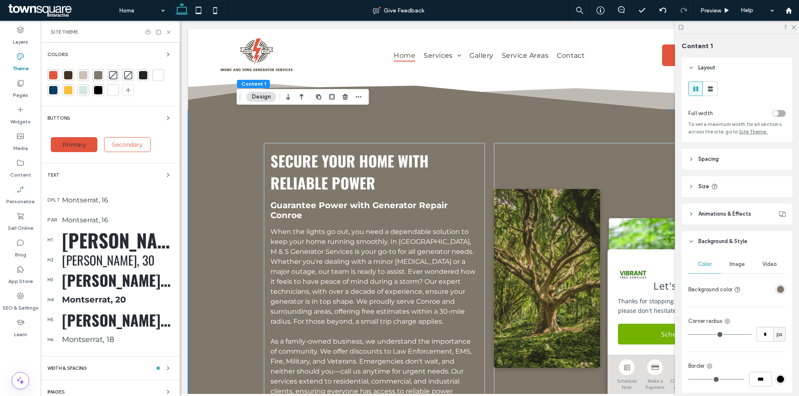
click at [72, 74] on div at bounding box center [68, 75] width 8 height 8
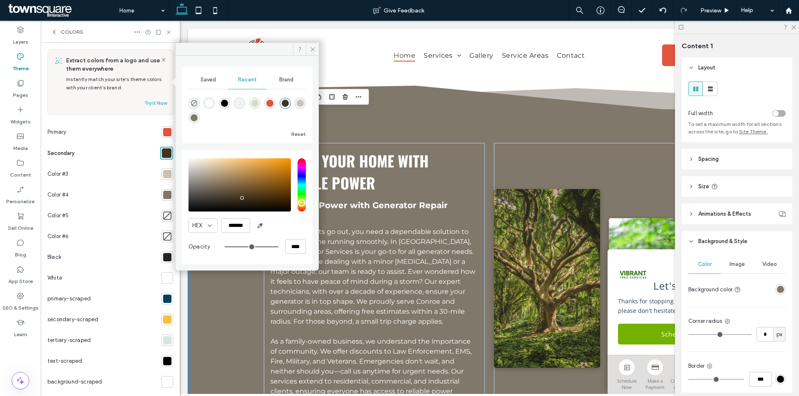
click at [274, 103] on div "rgba(226, 84, 60, 1)" at bounding box center [269, 103] width 11 height 11
type input "*******"
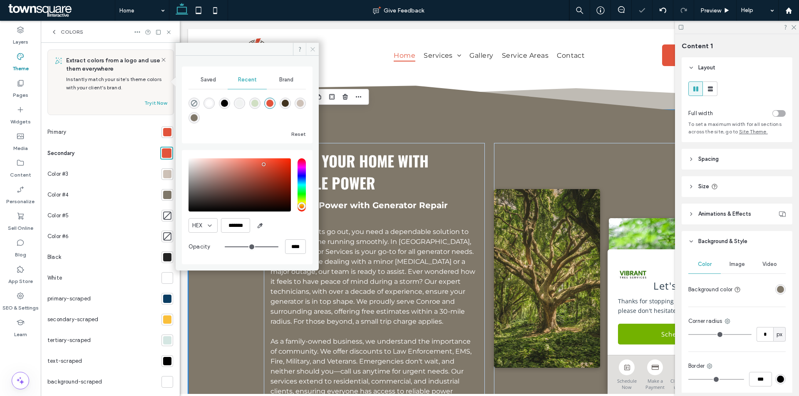
click at [312, 48] on icon at bounding box center [313, 49] width 6 height 6
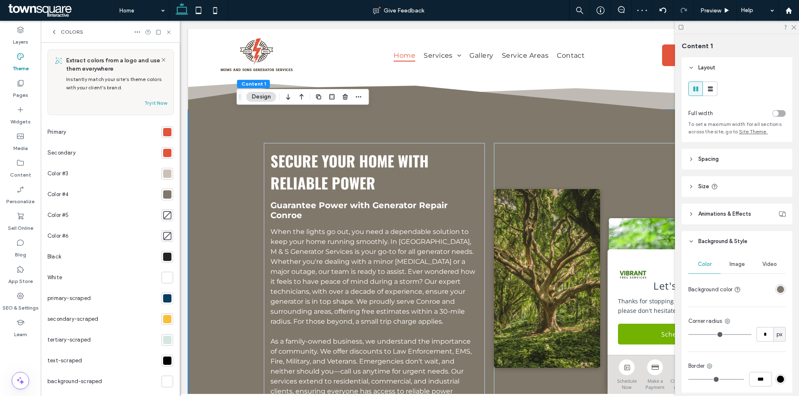
click at [163, 130] on div at bounding box center [167, 132] width 8 height 8
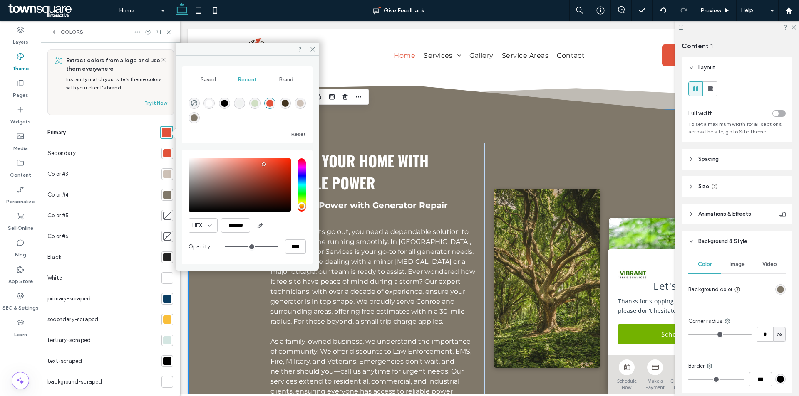
click at [284, 104] on div "rgba(65, 51, 31, 1)" at bounding box center [285, 103] width 7 height 7
type input "*******"
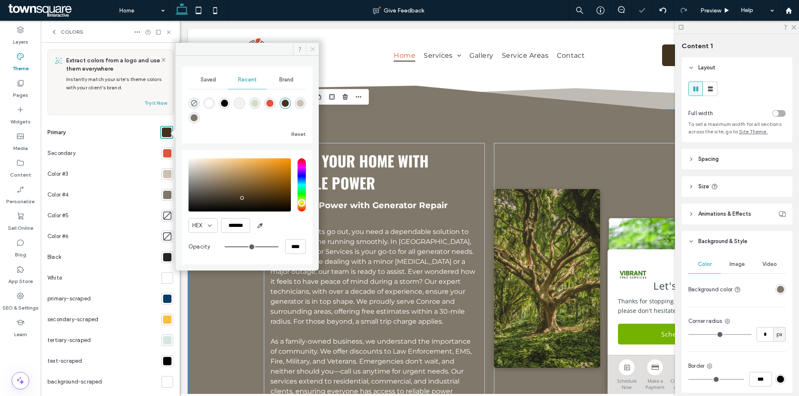
click at [313, 47] on icon at bounding box center [313, 49] width 6 height 6
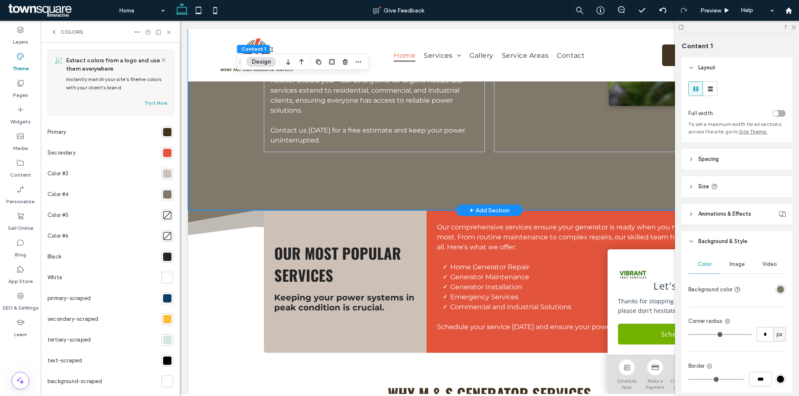
scroll to position [624, 0]
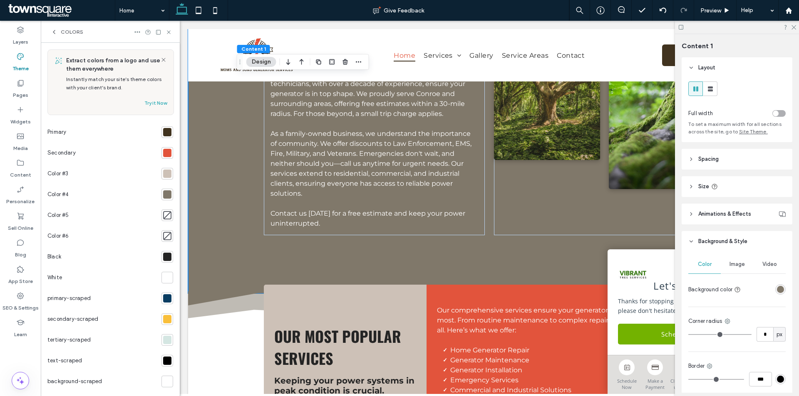
click at [163, 197] on div at bounding box center [167, 195] width 8 height 8
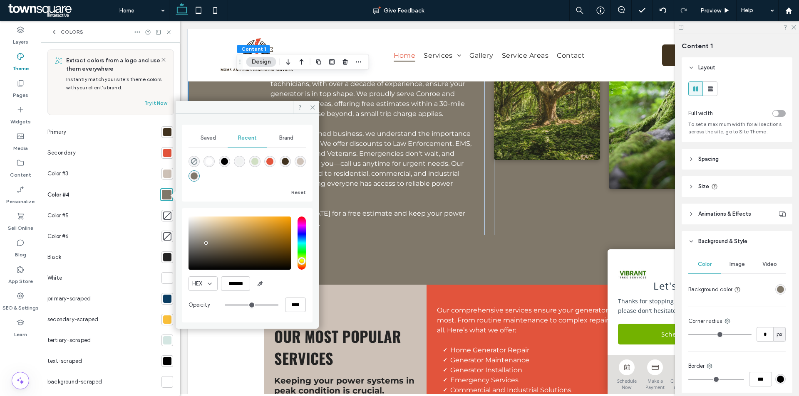
click at [166, 133] on div at bounding box center [167, 132] width 8 height 8
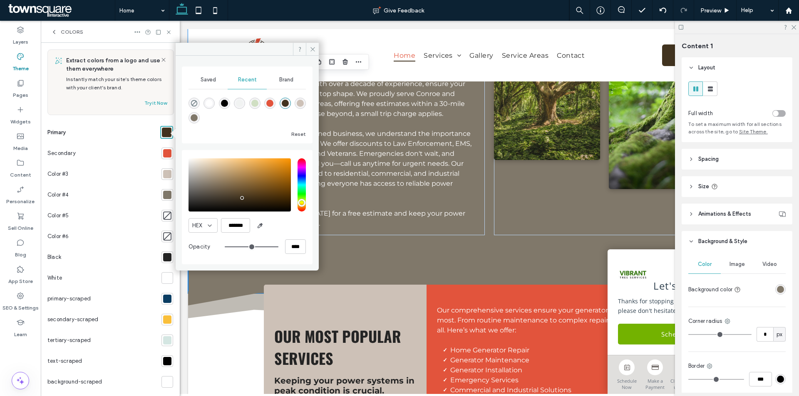
click at [193, 120] on div "rgba(128, 120, 106, 1)" at bounding box center [194, 117] width 7 height 7
type input "*******"
click at [163, 171] on div at bounding box center [167, 174] width 8 height 8
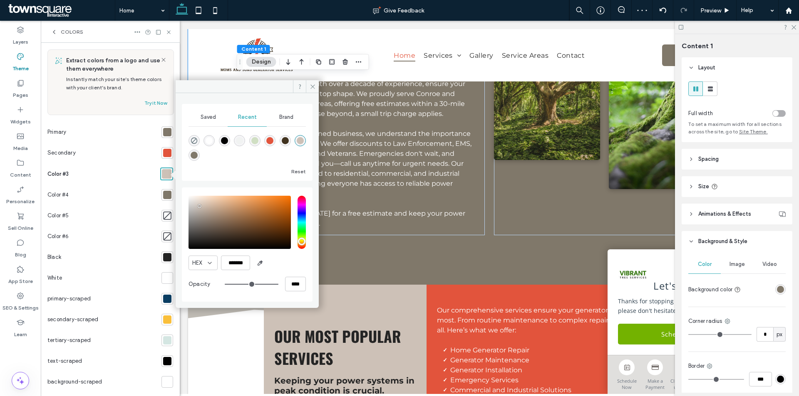
click at [287, 141] on div "rgba(65, 51, 31, 1)" at bounding box center [285, 140] width 7 height 7
type input "*******"
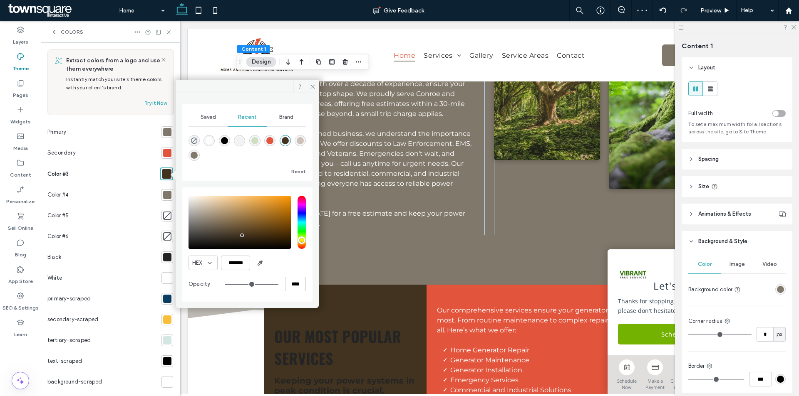
click at [163, 194] on div at bounding box center [167, 195] width 8 height 8
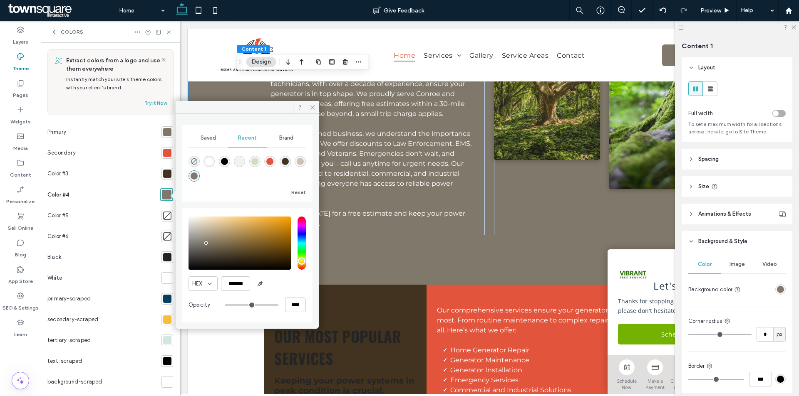
click at [303, 159] on div "rgba(205, 193, 183, 1)" at bounding box center [300, 161] width 7 height 7
type input "*******"
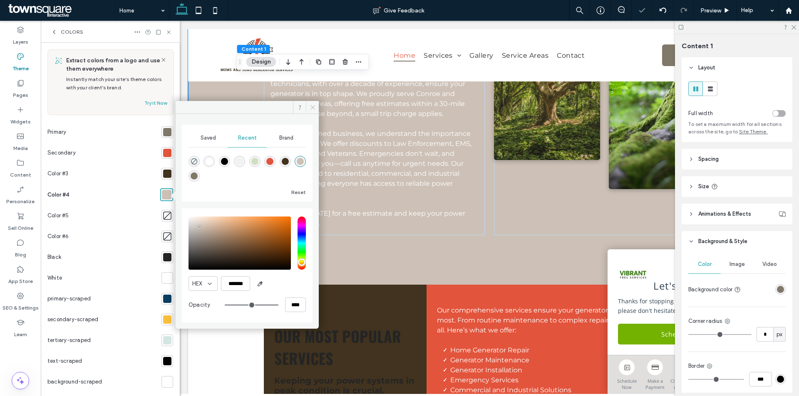
click at [314, 106] on use at bounding box center [312, 107] width 4 height 4
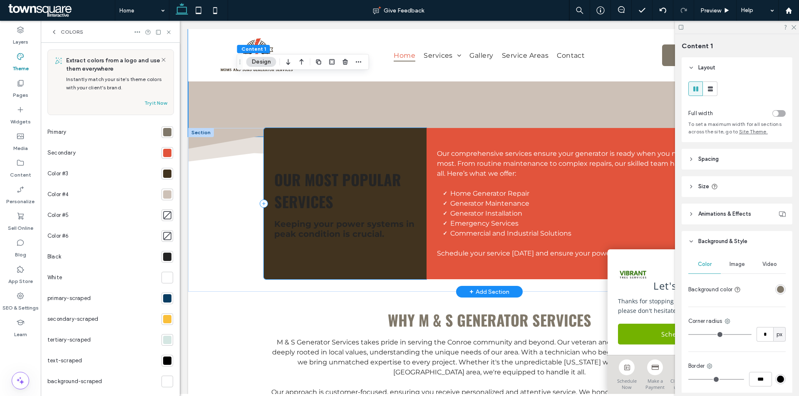
scroll to position [707, 0]
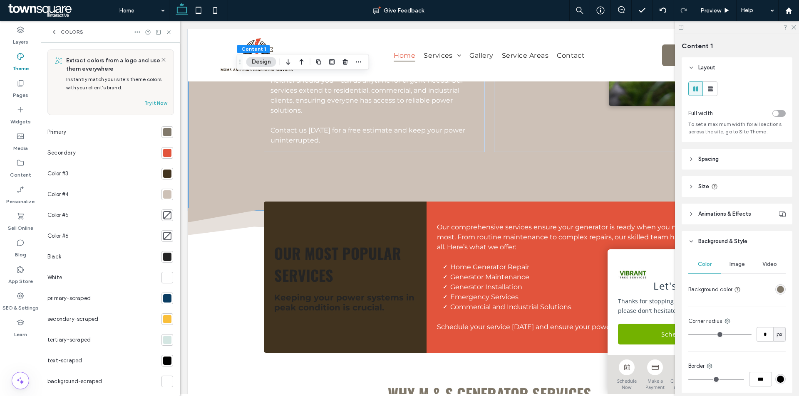
click at [166, 133] on div at bounding box center [167, 132] width 8 height 8
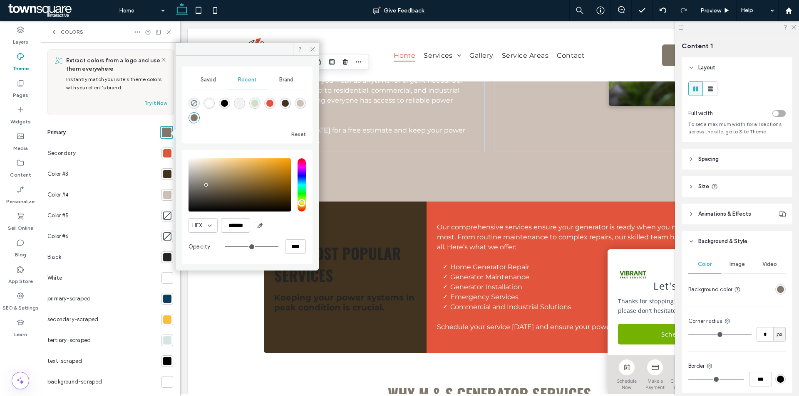
click at [300, 103] on div "rgba(205, 193, 183, 1)" at bounding box center [300, 103] width 7 height 7
type input "*******"
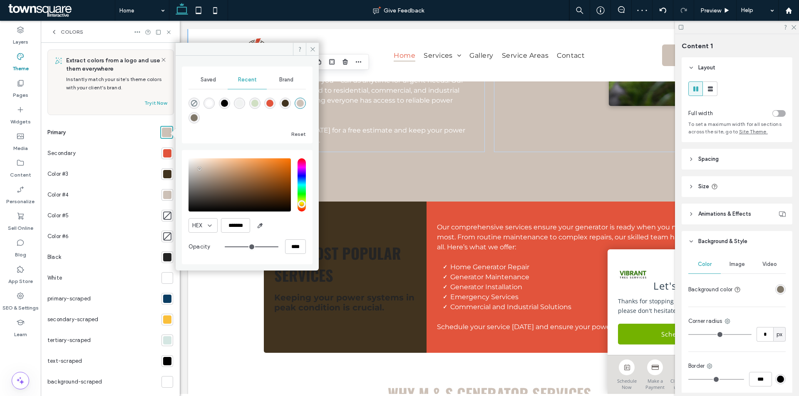
click at [163, 152] on div at bounding box center [167, 153] width 8 height 8
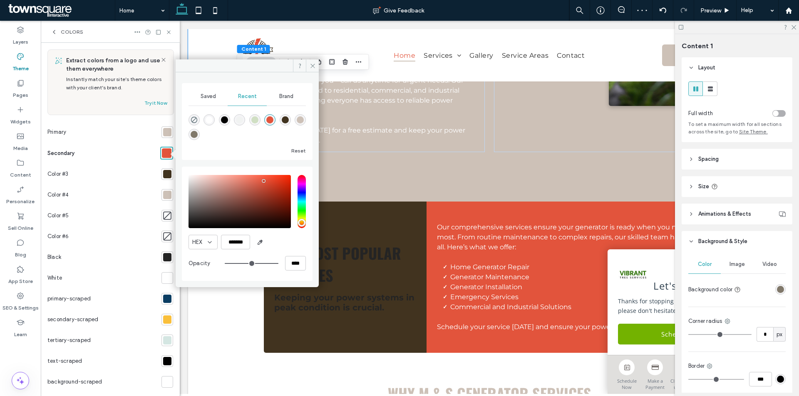
click at [286, 117] on div "rgba(65, 51, 31, 1)" at bounding box center [285, 119] width 7 height 7
type input "*******"
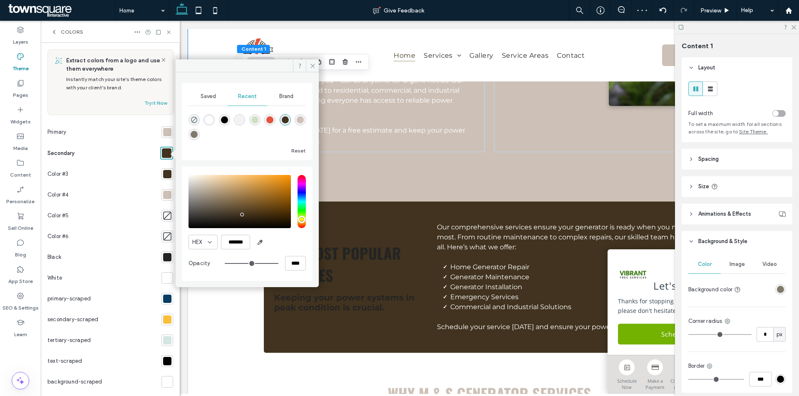
click at [166, 171] on div at bounding box center [167, 174] width 8 height 8
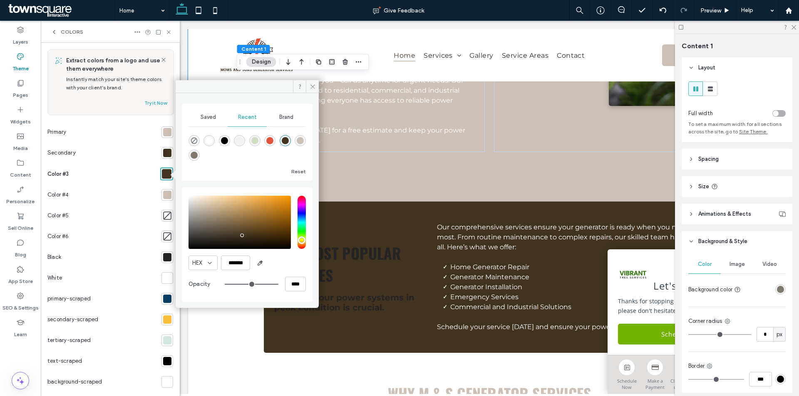
click at [301, 139] on div "rgba(205, 193, 183, 1)" at bounding box center [300, 140] width 7 height 7
type input "*******"
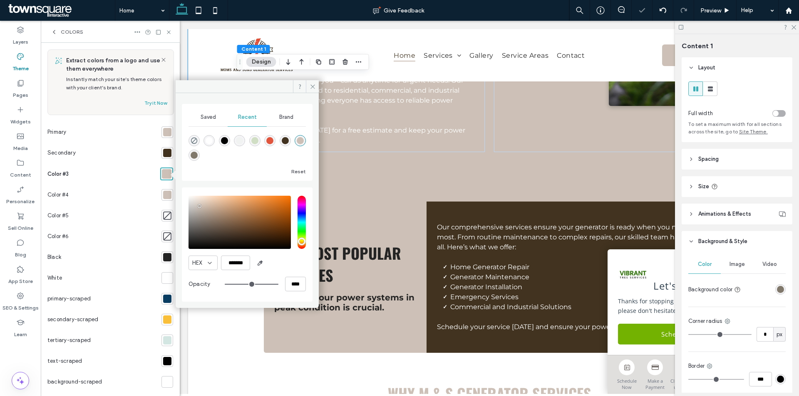
click at [168, 194] on div at bounding box center [167, 195] width 12 height 12
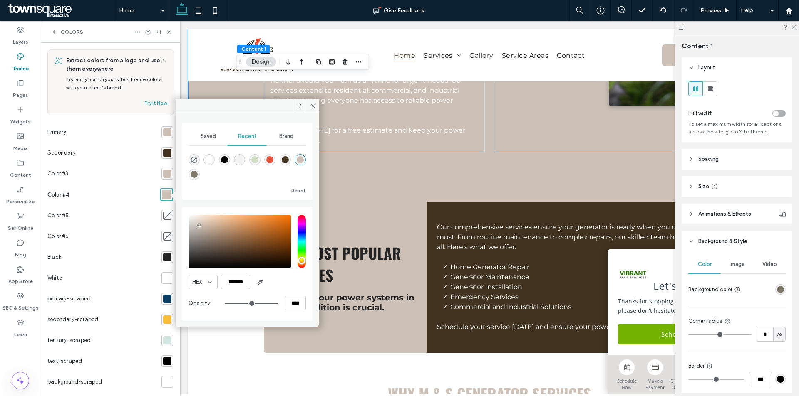
click at [270, 161] on div "rgba(226, 84, 60, 1)" at bounding box center [269, 159] width 7 height 7
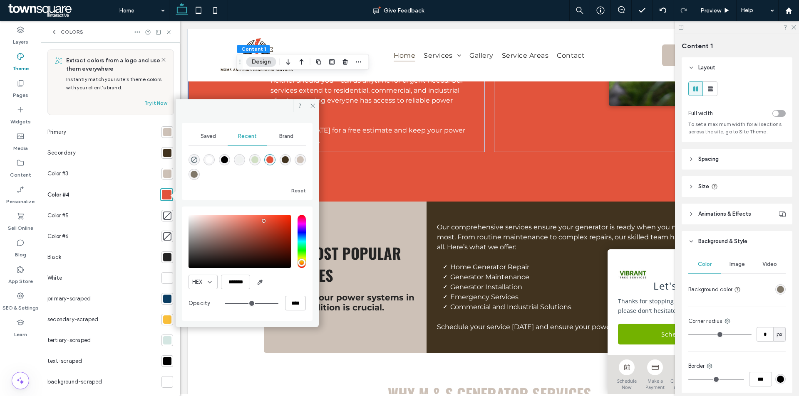
click at [283, 162] on div "rgba(65, 51, 31, 1)" at bounding box center [285, 159] width 7 height 7
type input "*******"
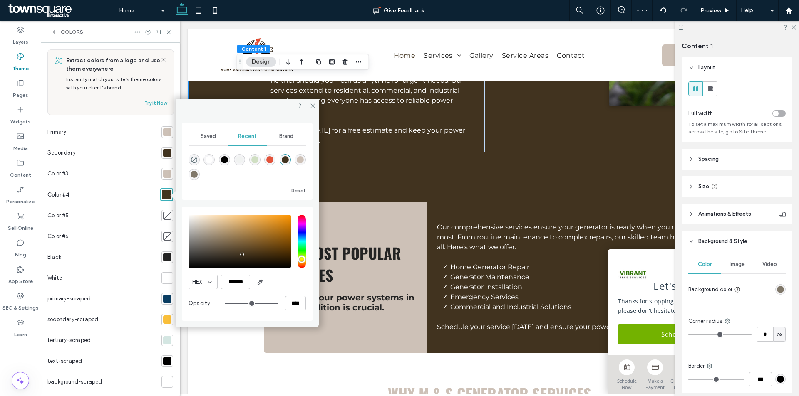
click at [163, 172] on div at bounding box center [167, 174] width 8 height 8
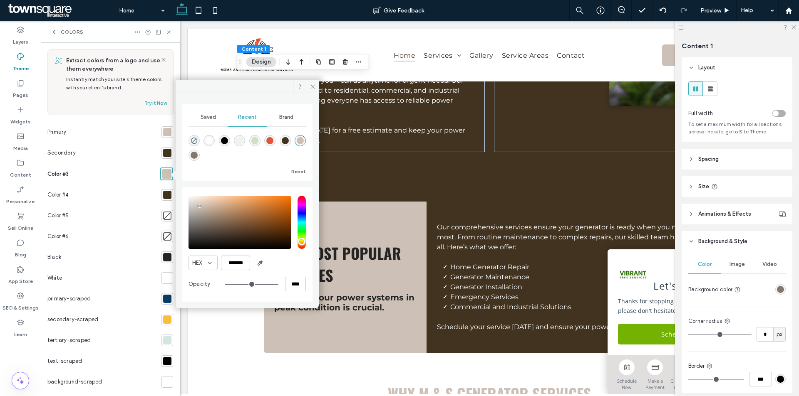
click at [166, 152] on div at bounding box center [167, 153] width 8 height 8
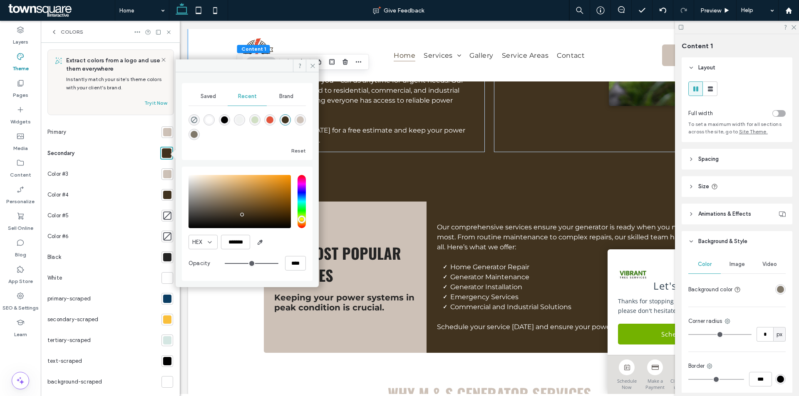
click at [273, 118] on div "rgba(226, 84, 60, 1)" at bounding box center [269, 119] width 7 height 7
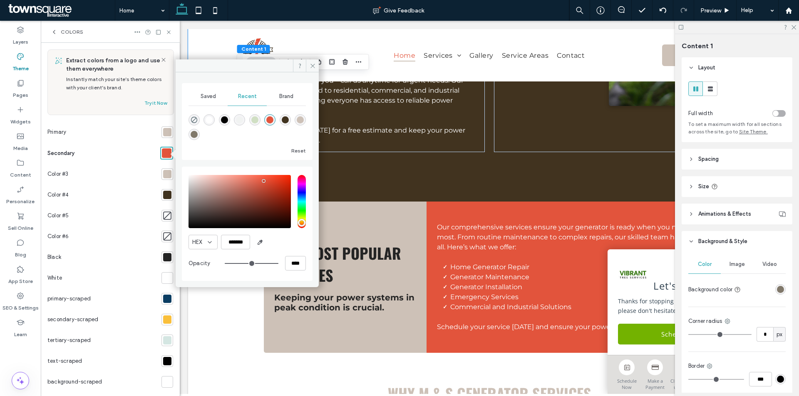
click at [300, 121] on div "rgba(205, 193, 183, 1)" at bounding box center [300, 119] width 7 height 7
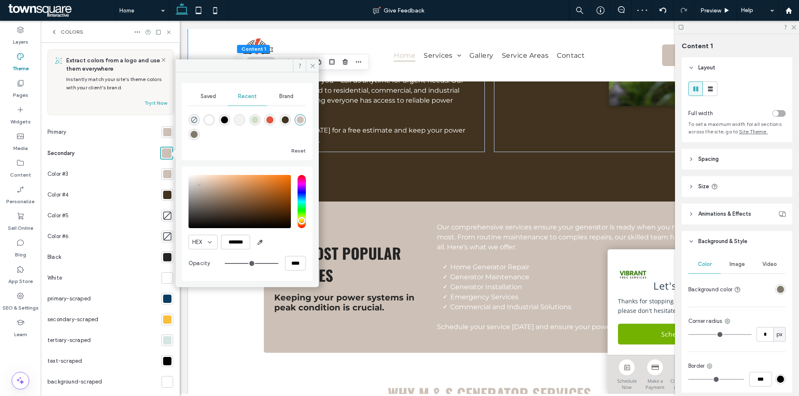
click at [272, 121] on div "rgba(226, 84, 60, 1)" at bounding box center [269, 119] width 7 height 7
type input "*******"
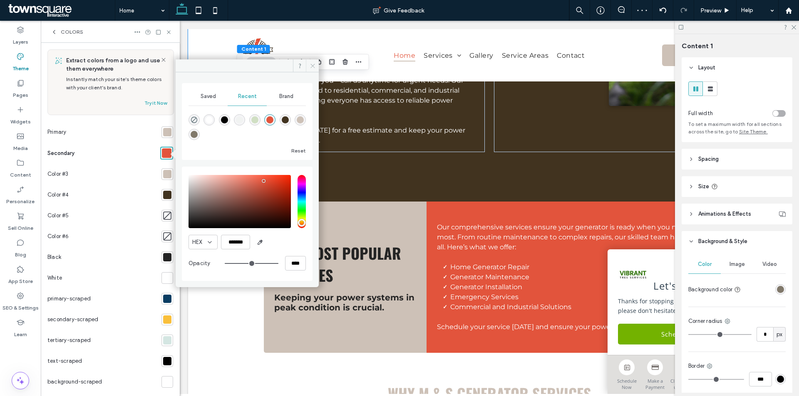
click at [314, 66] on icon at bounding box center [313, 66] width 6 height 6
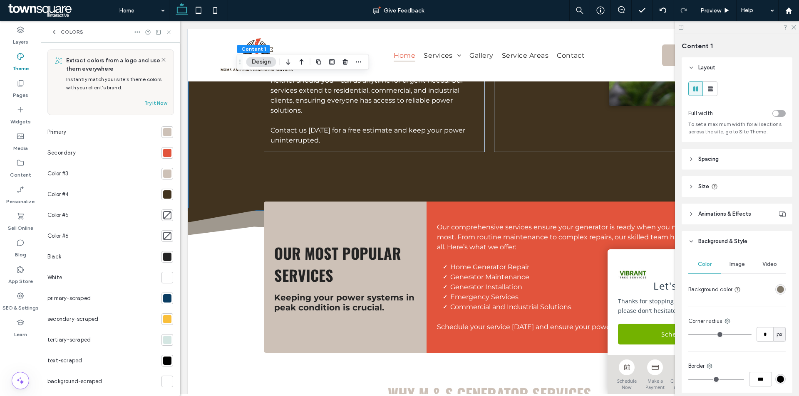
click at [166, 32] on icon at bounding box center [169, 32] width 6 height 6
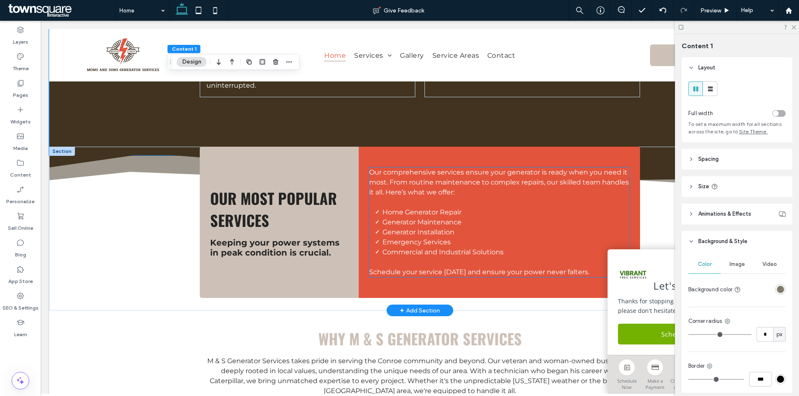
scroll to position [770, 0]
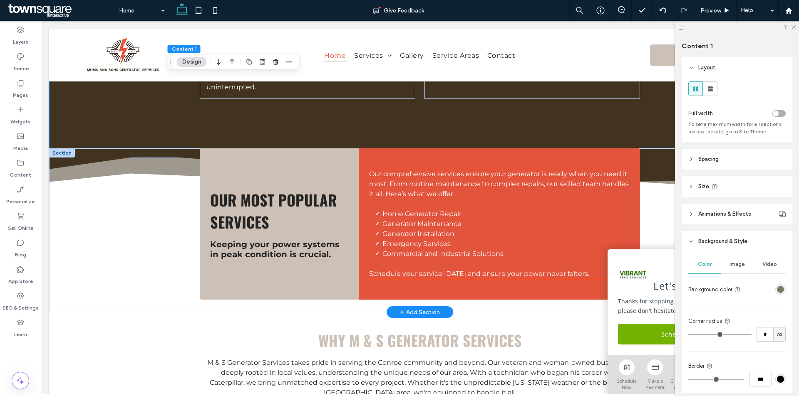
click at [429, 210] on span "Home Generator Repair" at bounding box center [421, 214] width 79 height 8
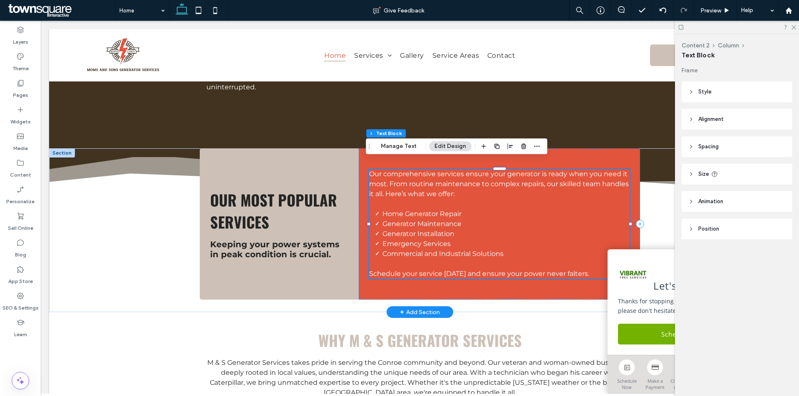
click at [429, 210] on span "Home Generator Repair" at bounding box center [421, 214] width 79 height 8
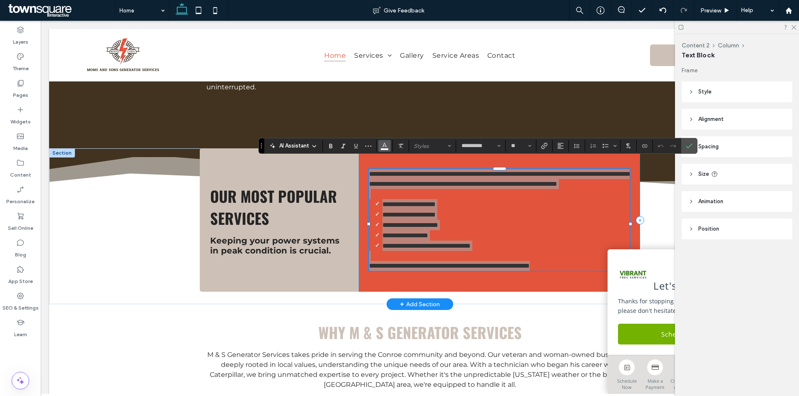
click at [380, 144] on button "Color" at bounding box center [384, 146] width 12 height 12
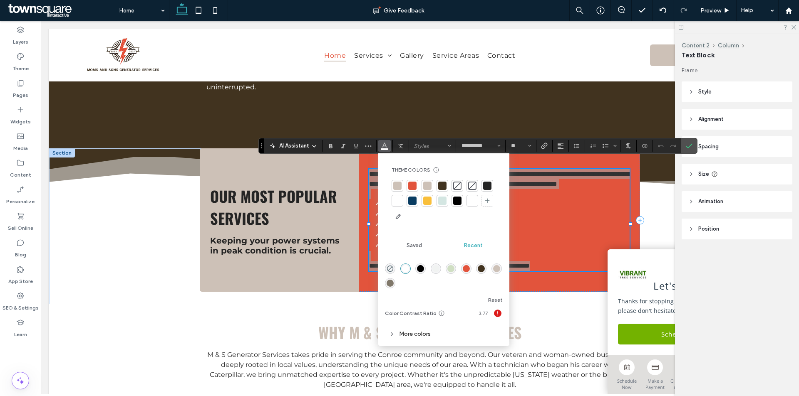
click at [484, 182] on div at bounding box center [487, 186] width 8 height 8
click at [693, 144] on label "Confirm" at bounding box center [689, 146] width 12 height 15
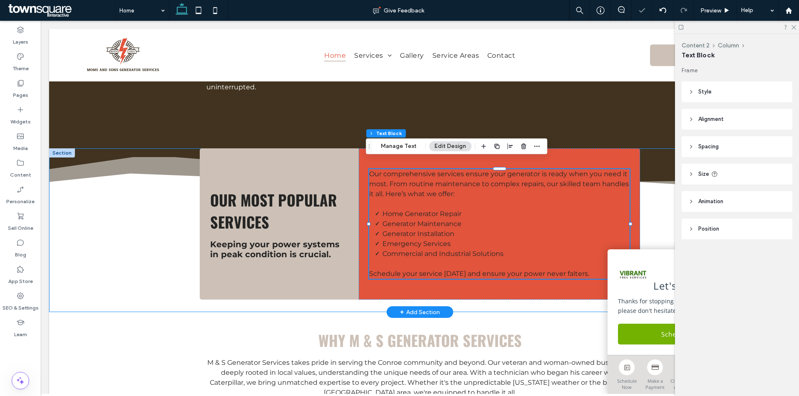
click at [160, 250] on div "Our Most Popular Services Keeping your power systems in peak condition is cruci…" at bounding box center [419, 231] width 741 height 164
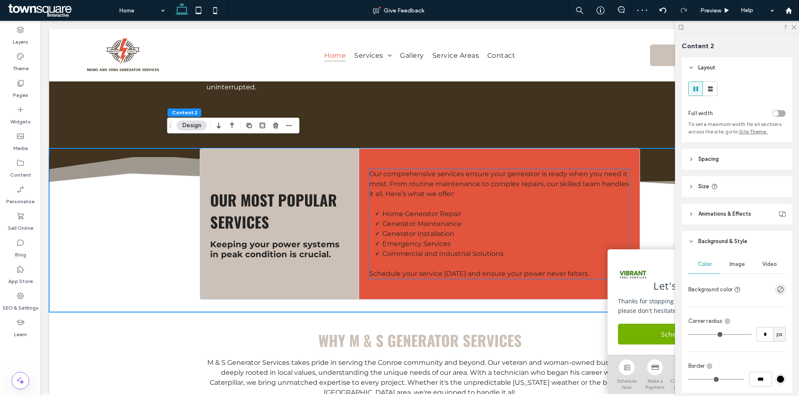
click at [499, 219] on li "Generator Maintenance" at bounding box center [505, 224] width 247 height 10
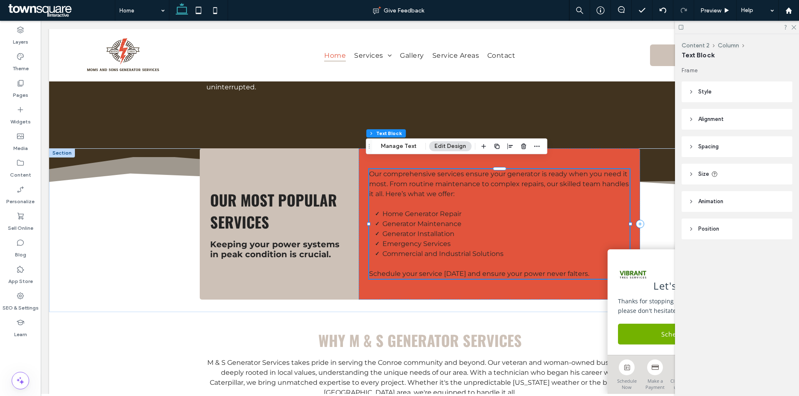
click at [499, 219] on li "Generator Maintenance" at bounding box center [505, 224] width 247 height 10
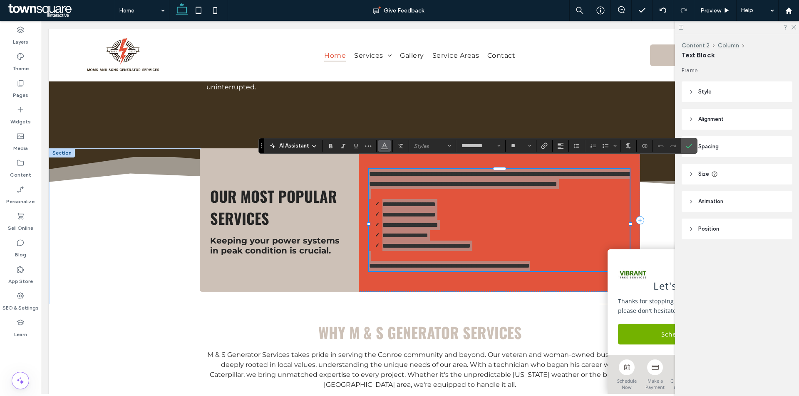
click at [386, 144] on icon "Color" at bounding box center [384, 145] width 7 height 7
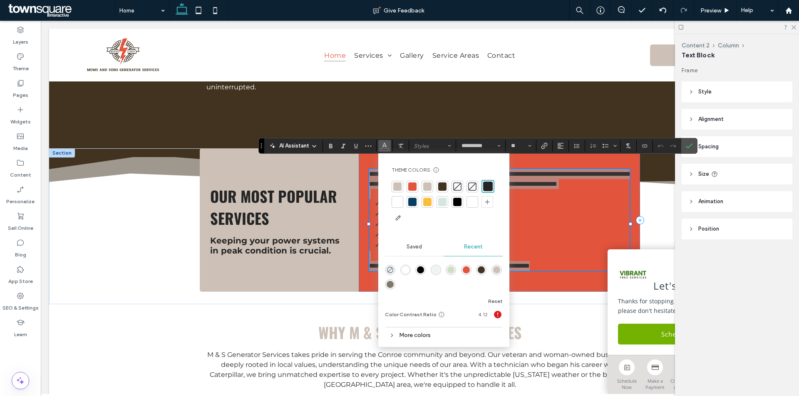
click at [397, 209] on div at bounding box center [443, 202] width 104 height 45
click at [399, 203] on div at bounding box center [397, 202] width 8 height 8
click at [689, 141] on span "Confirm" at bounding box center [688, 146] width 4 height 15
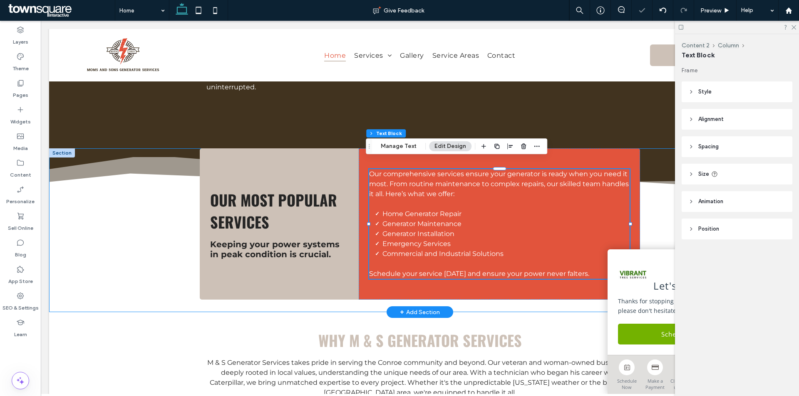
click at [124, 252] on div "Our Most Popular Services Keeping your power systems in peak condition is cruci…" at bounding box center [419, 231] width 741 height 164
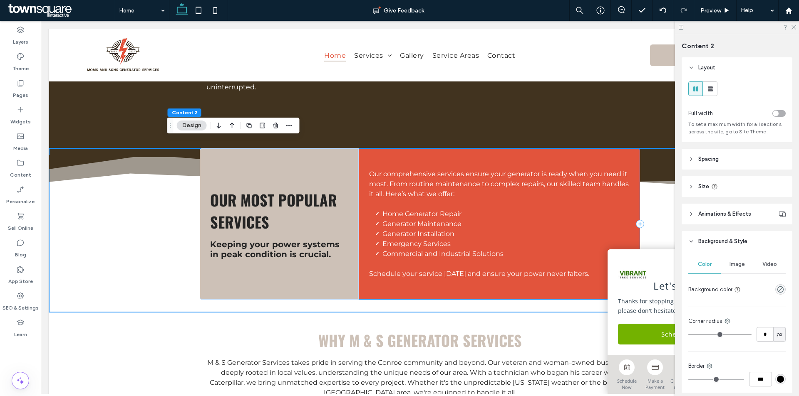
click at [472, 149] on div "Our comprehensive services ensure your generator is ready when you need it most…" at bounding box center [499, 224] width 281 height 151
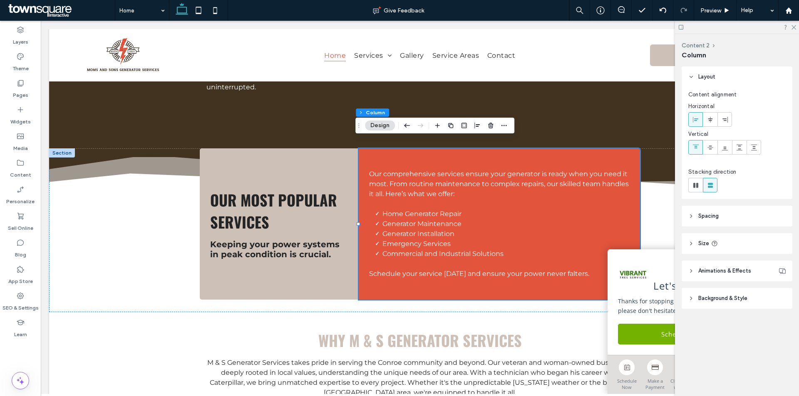
click at [746, 304] on header "Background & Style" at bounding box center [736, 298] width 111 height 21
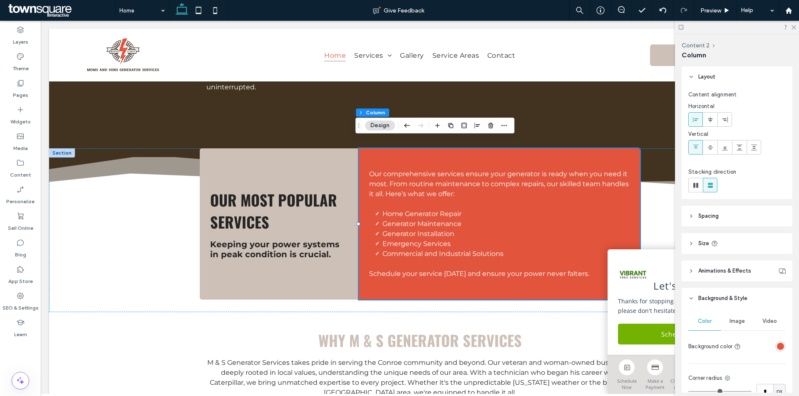
click at [777, 348] on div "rgba(226, 84, 60, 1)" at bounding box center [780, 346] width 7 height 7
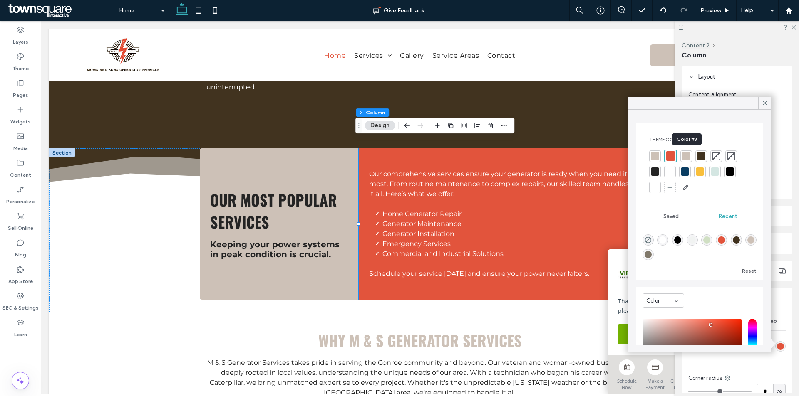
click at [684, 156] on div at bounding box center [686, 156] width 8 height 8
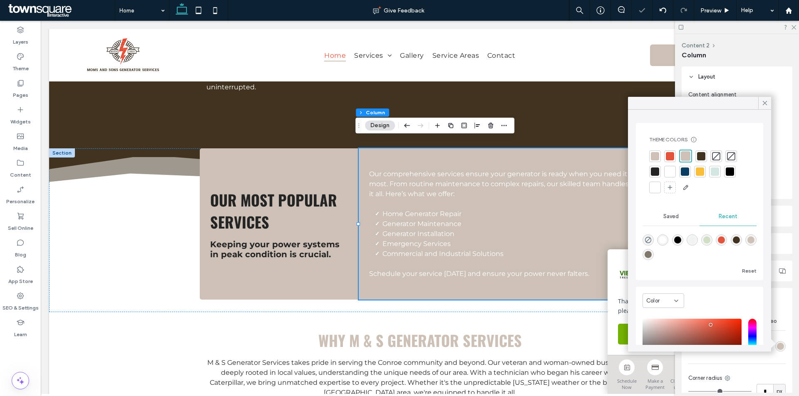
click at [656, 156] on div at bounding box center [655, 156] width 8 height 8
click at [704, 157] on div at bounding box center [701, 156] width 8 height 8
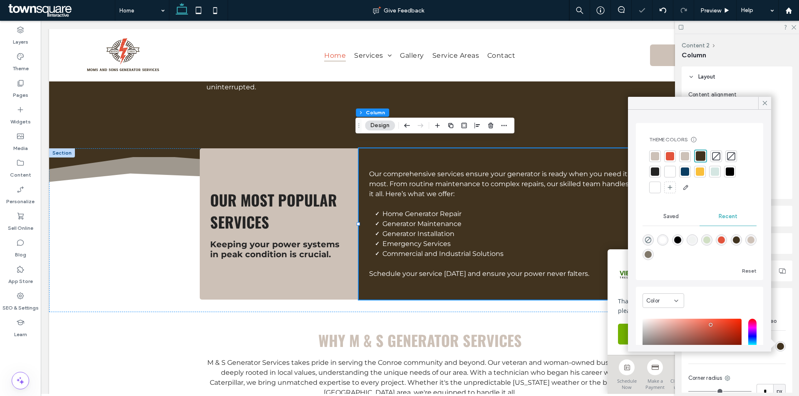
click at [669, 158] on div at bounding box center [670, 156] width 8 height 8
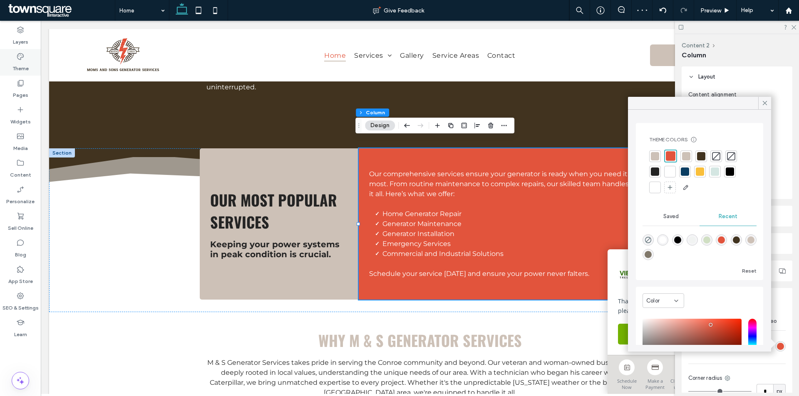
click at [28, 59] on div "Theme" at bounding box center [20, 62] width 41 height 27
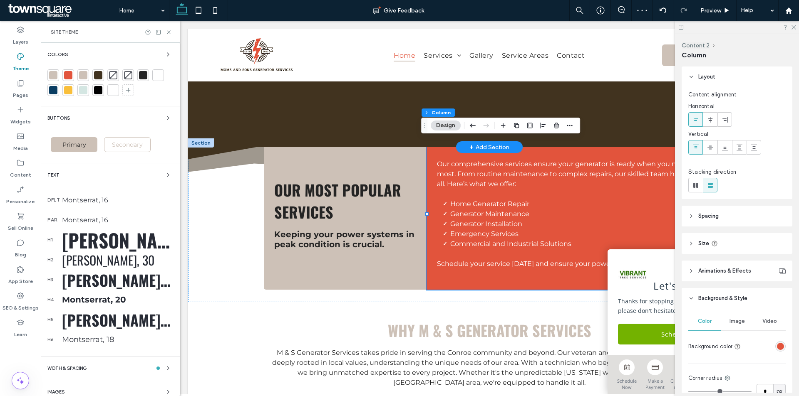
scroll to position [760, 0]
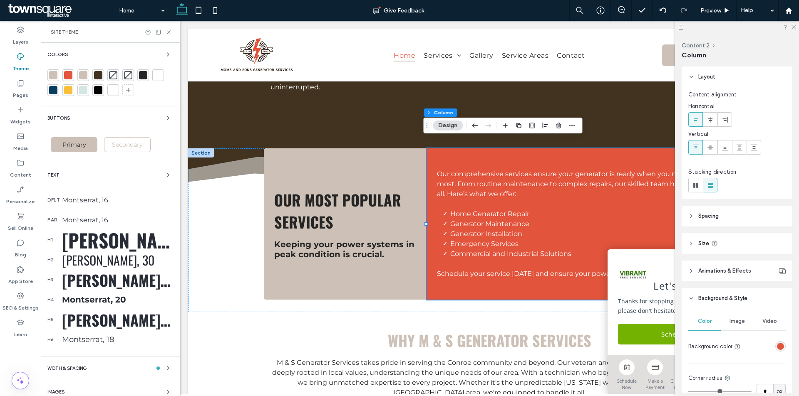
click at [54, 72] on div at bounding box center [53, 75] width 8 height 8
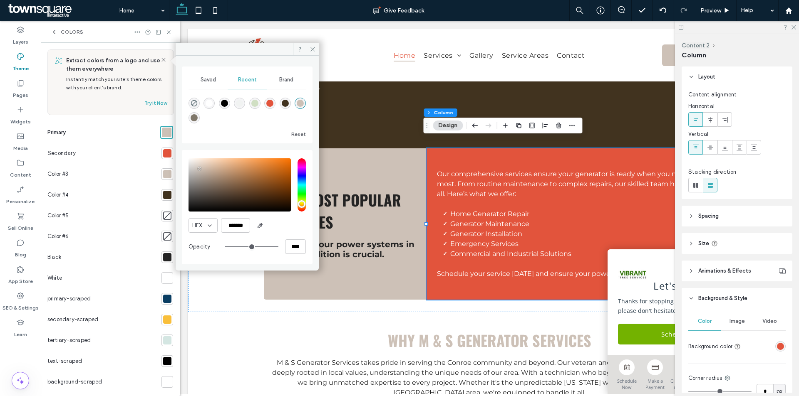
click at [268, 104] on div "rgba(226, 84, 60, 1)" at bounding box center [269, 103] width 7 height 7
type input "*******"
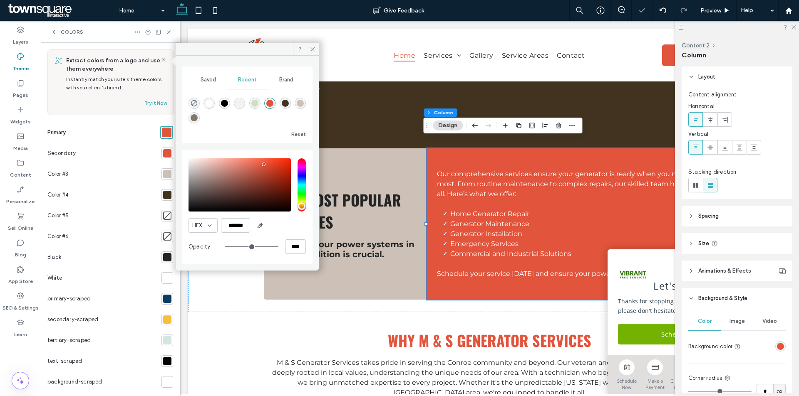
click at [163, 154] on div at bounding box center [167, 153] width 8 height 8
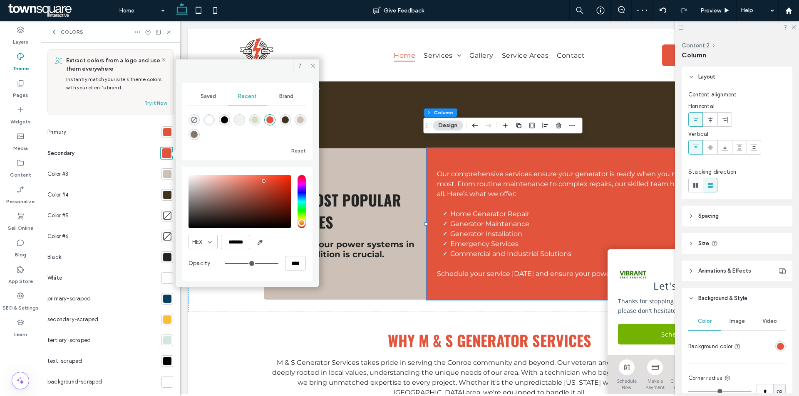
click at [282, 119] on div "rgba(65, 51, 31, 1)" at bounding box center [285, 119] width 7 height 7
type input "*******"
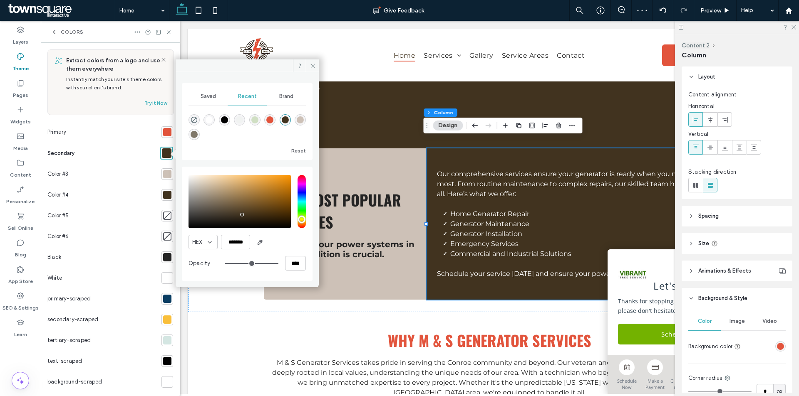
click at [163, 176] on div at bounding box center [167, 174] width 8 height 8
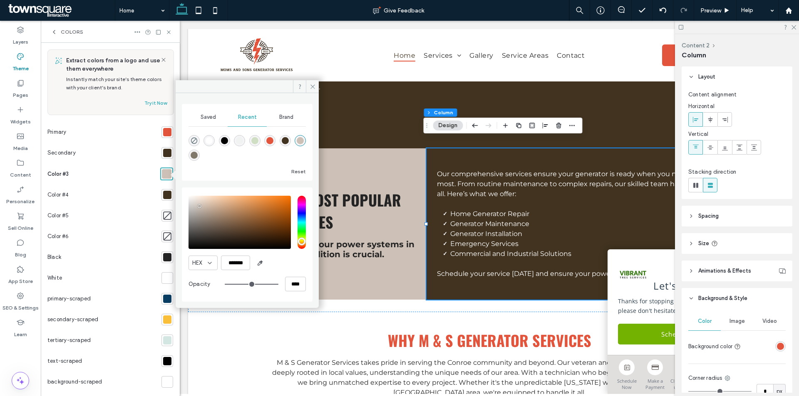
click at [166, 197] on div at bounding box center [167, 195] width 8 height 8
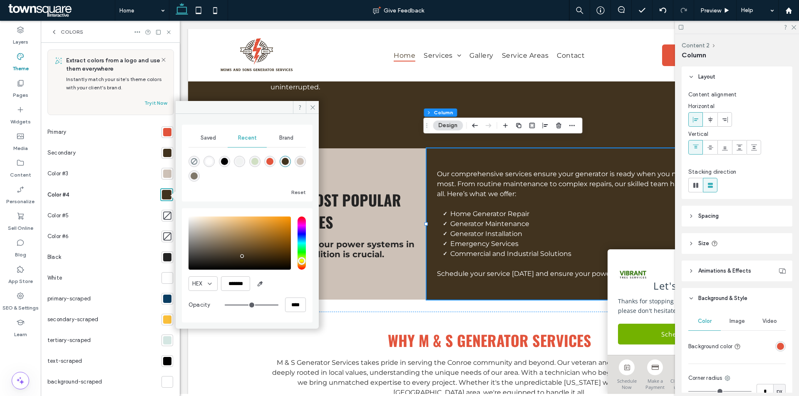
click at [196, 178] on div "rgba(128, 120, 106, 1)" at bounding box center [194, 176] width 7 height 7
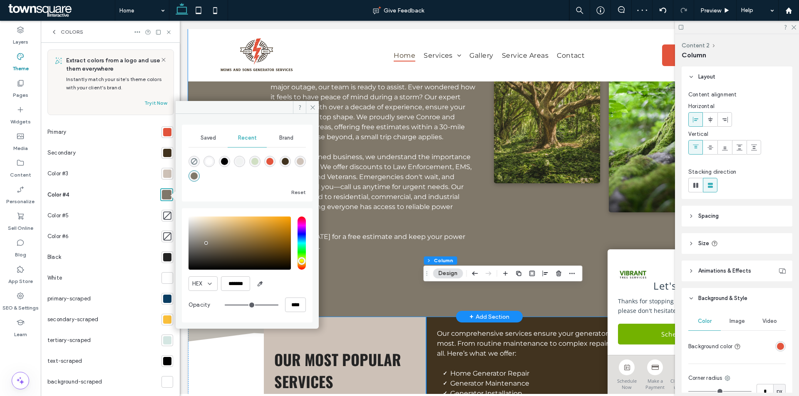
scroll to position [552, 0]
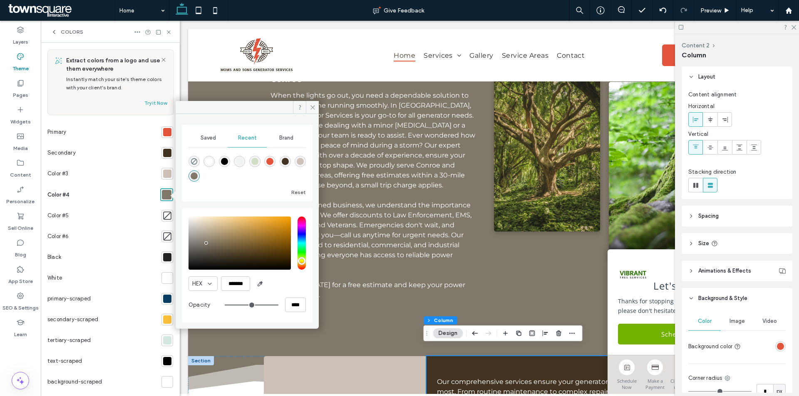
click at [205, 247] on div "saturation and value" at bounding box center [239, 243] width 102 height 53
type input "*******"
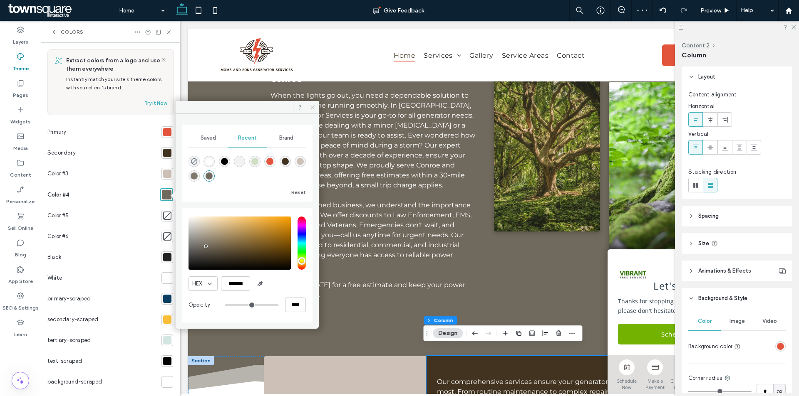
click at [312, 104] on icon at bounding box center [313, 107] width 6 height 6
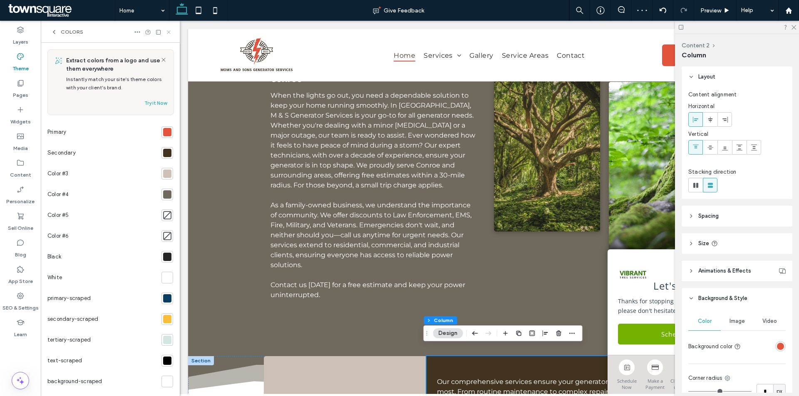
click at [171, 32] on icon at bounding box center [169, 32] width 6 height 6
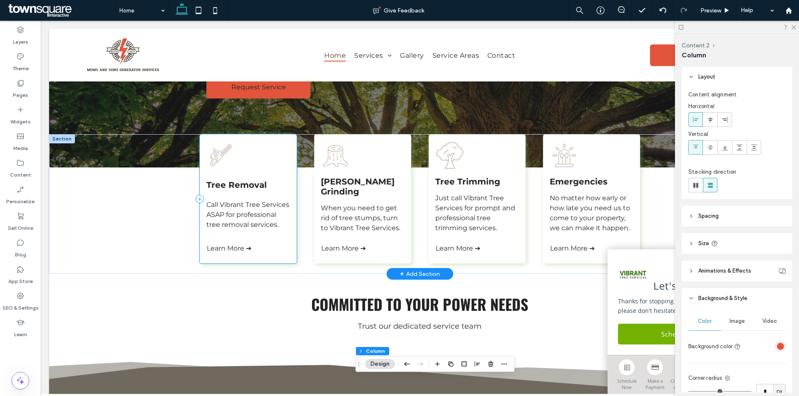
scroll to position [0, 0]
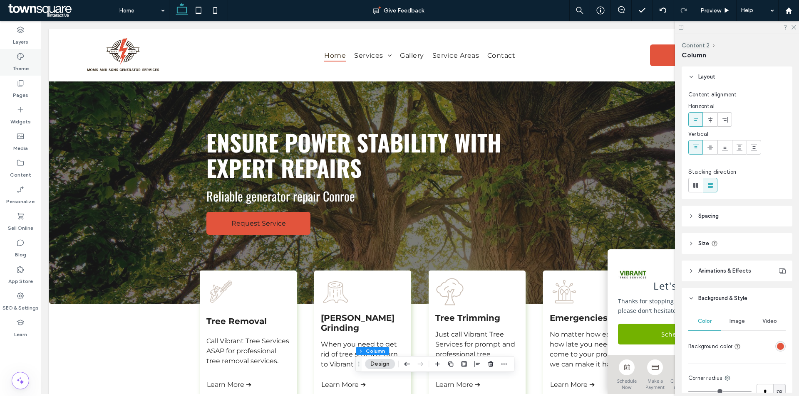
click at [22, 51] on div "Theme" at bounding box center [20, 62] width 41 height 27
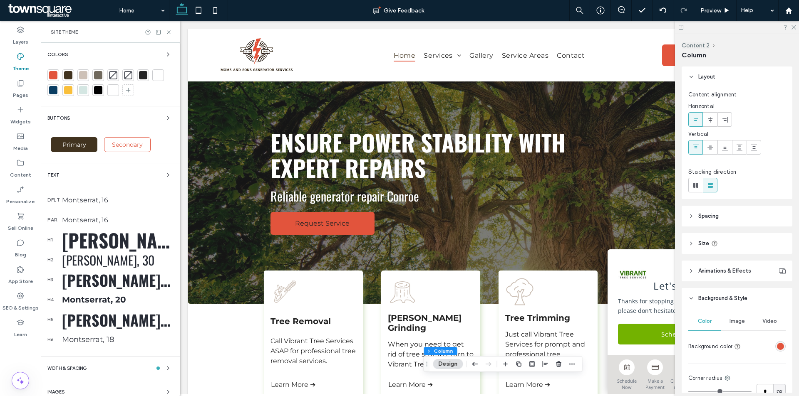
click at [74, 144] on span "Primary" at bounding box center [74, 144] width 30 height 7
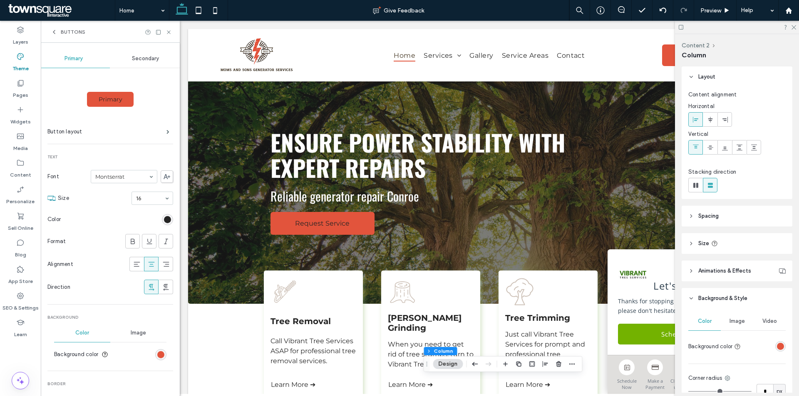
click at [162, 220] on div "rgb(36, 36, 36)" at bounding box center [167, 219] width 11 height 11
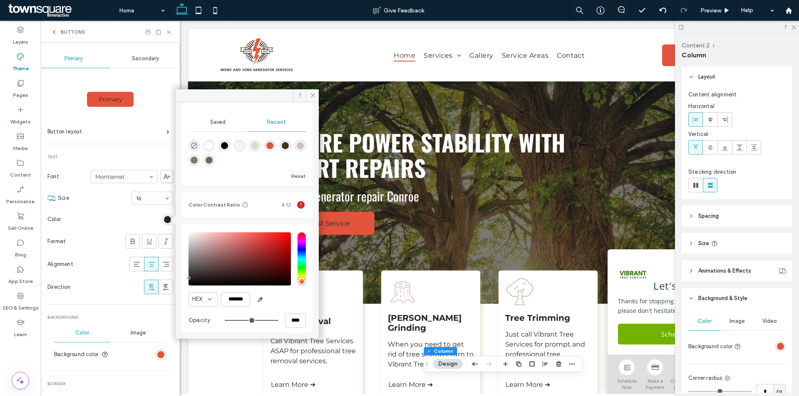
scroll to position [90, 0]
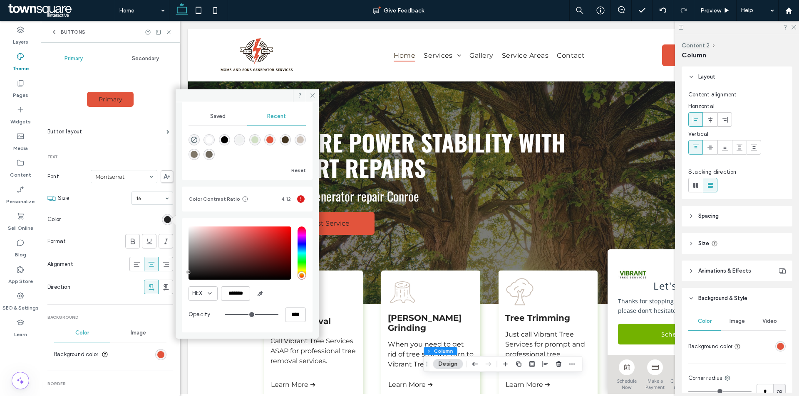
click at [189, 275] on div "saturation and value" at bounding box center [239, 253] width 102 height 53
type input "*******"
click at [310, 92] on icon at bounding box center [313, 95] width 6 height 6
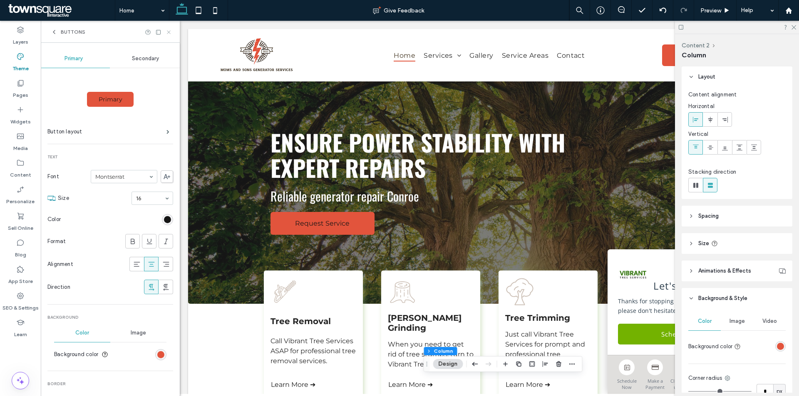
click at [170, 31] on use at bounding box center [168, 31] width 3 height 3
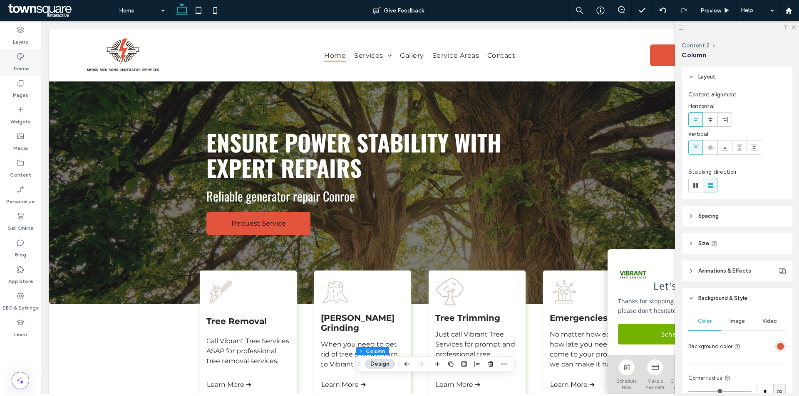
click at [27, 64] on label "Theme" at bounding box center [20, 67] width 16 height 12
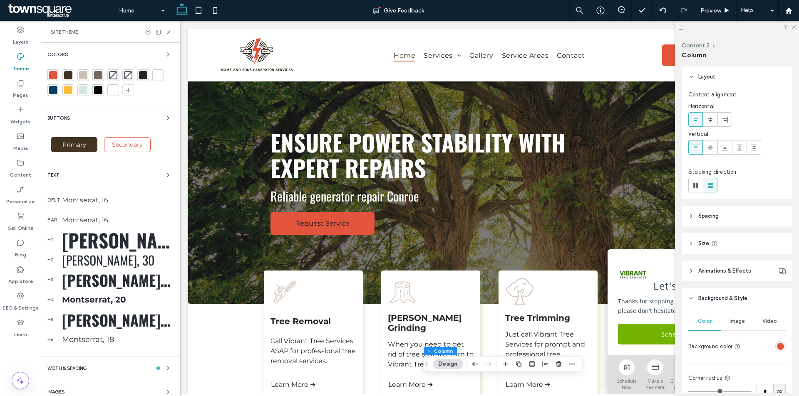
click at [84, 149] on div "Primary" at bounding box center [74, 144] width 47 height 15
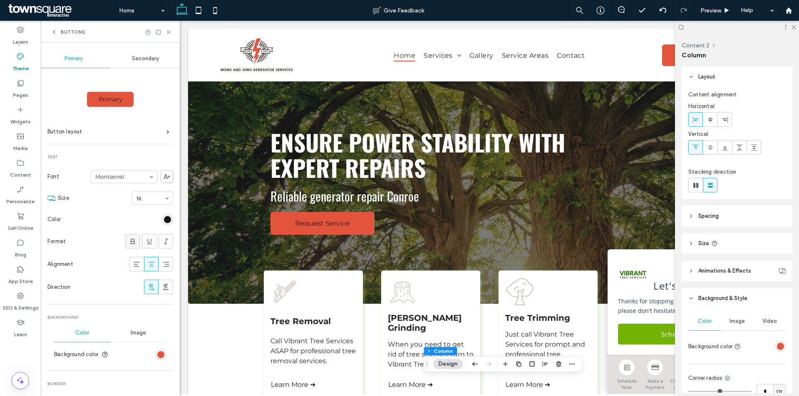
click at [129, 239] on icon at bounding box center [133, 242] width 8 height 8
click at [795, 28] on icon at bounding box center [792, 26] width 5 height 5
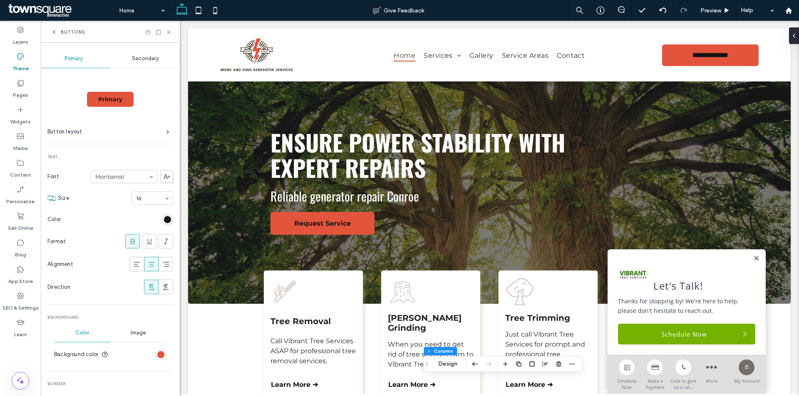
click at [129, 243] on icon at bounding box center [133, 242] width 8 height 8
click at [169, 32] on use at bounding box center [168, 31] width 3 height 3
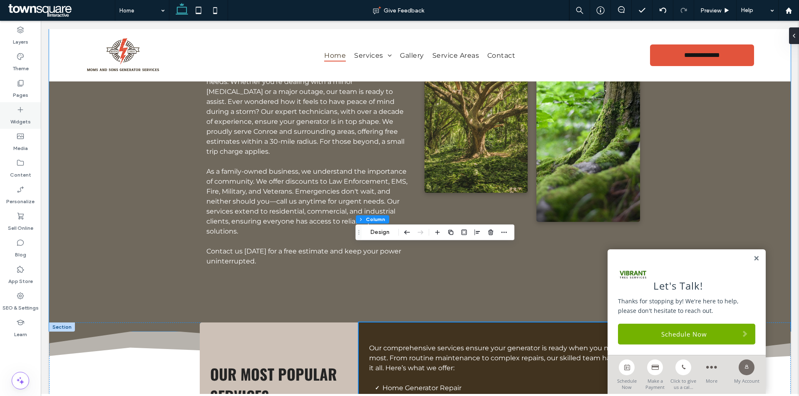
scroll to position [515, 0]
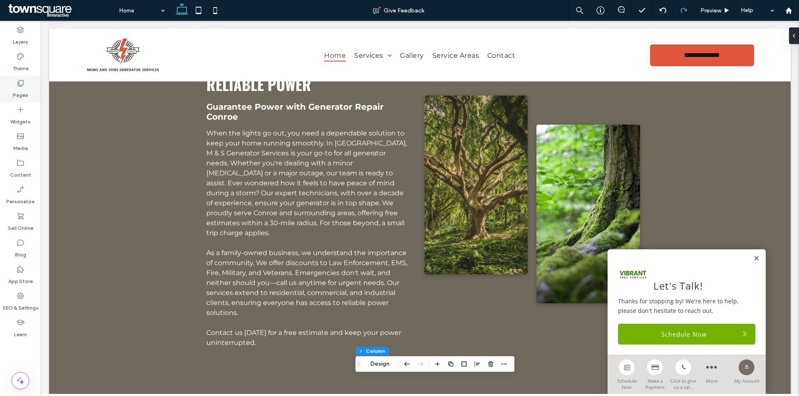
drag, startPoint x: 13, startPoint y: 88, endPoint x: 17, endPoint y: 90, distance: 4.3
click at [13, 88] on label "Pages" at bounding box center [20, 93] width 15 height 12
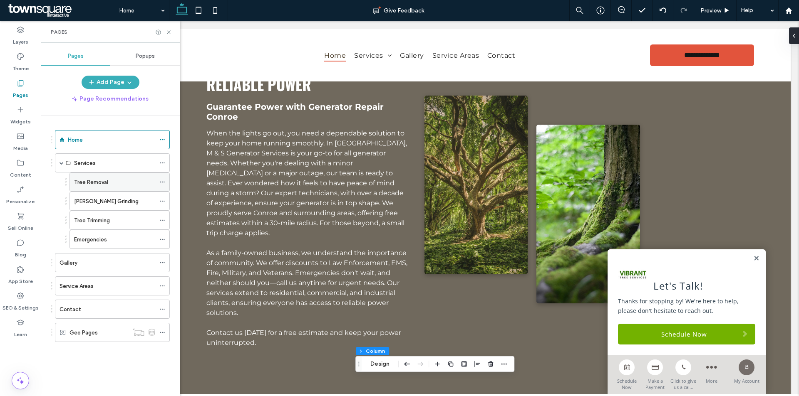
click at [161, 180] on icon at bounding box center [162, 182] width 6 height 6
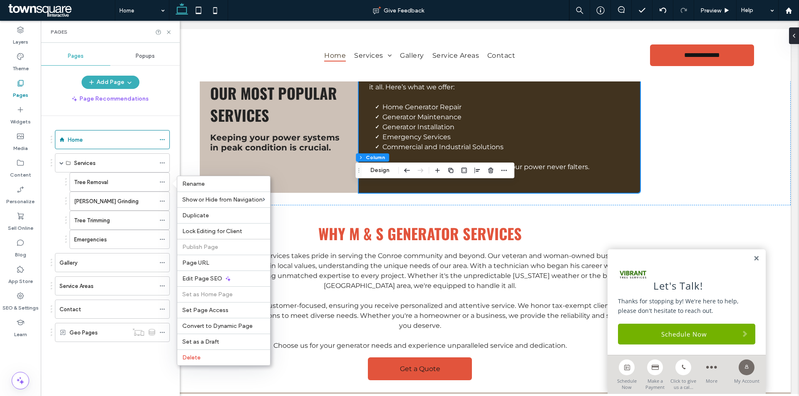
scroll to position [931, 0]
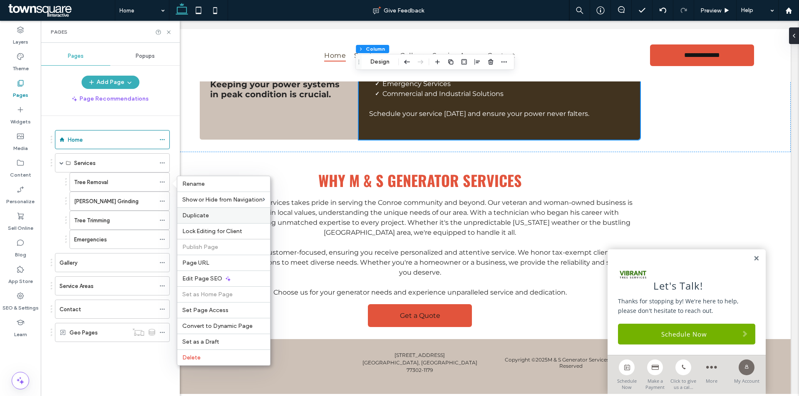
click at [252, 219] on label "Duplicate" at bounding box center [223, 215] width 83 height 7
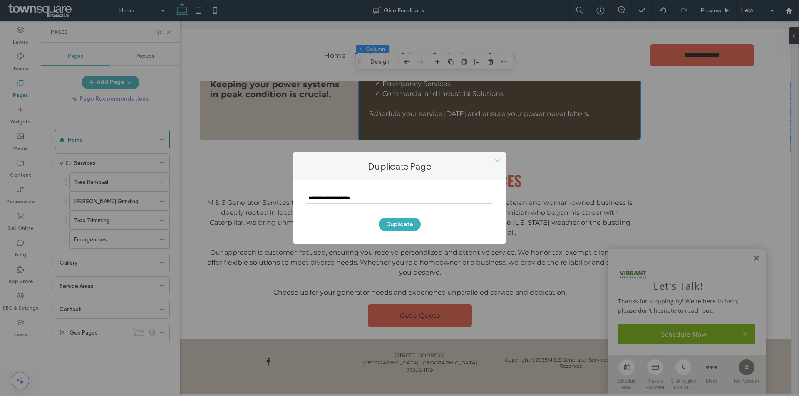
click at [362, 192] on section at bounding box center [399, 199] width 187 height 21
click at [368, 198] on input "notEmpty" at bounding box center [399, 198] width 187 height 11
paste input "**********"
type input "**********"
click at [403, 225] on button "Duplicate" at bounding box center [400, 224] width 42 height 13
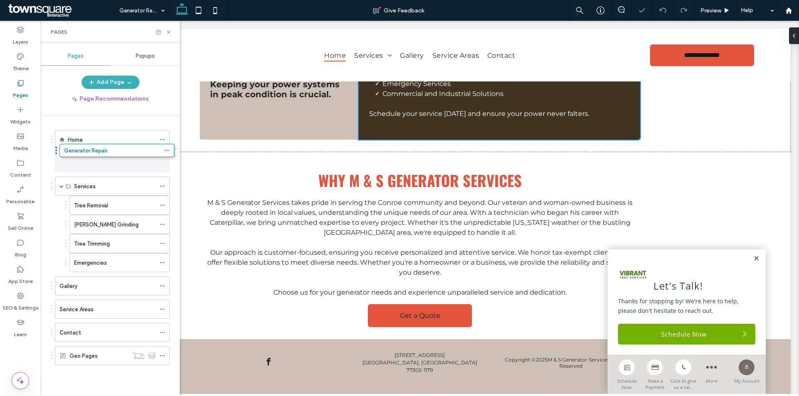
drag, startPoint x: 51, startPoint y: 355, endPoint x: 55, endPoint y: 153, distance: 202.7
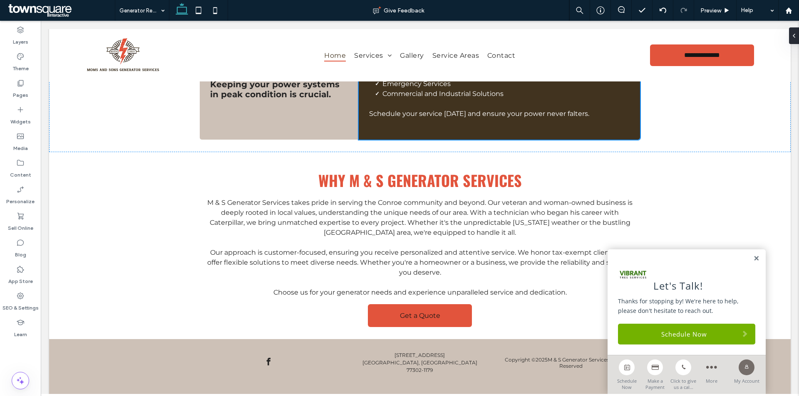
type input "******"
type input "**"
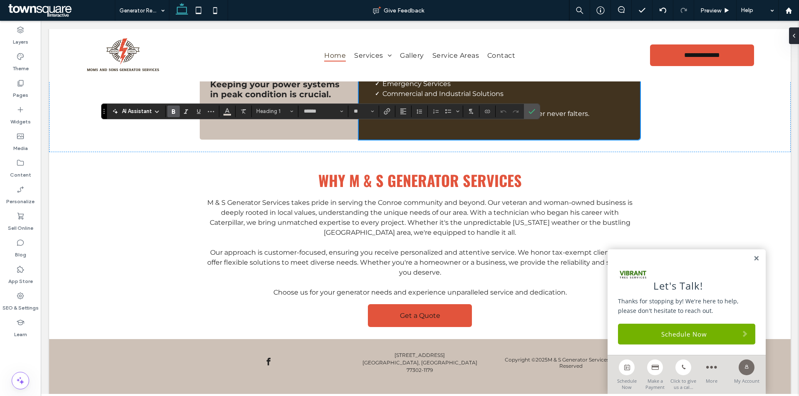
type input "**"
click at [529, 109] on icon "Confirm" at bounding box center [531, 111] width 7 height 7
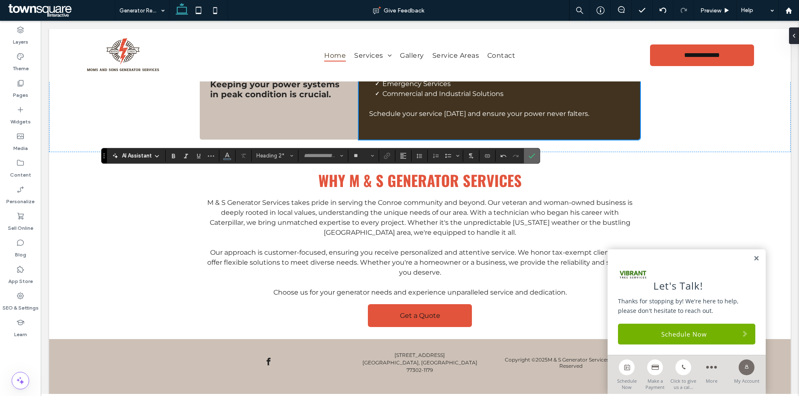
click at [533, 159] on span "Confirm" at bounding box center [531, 156] width 7 height 14
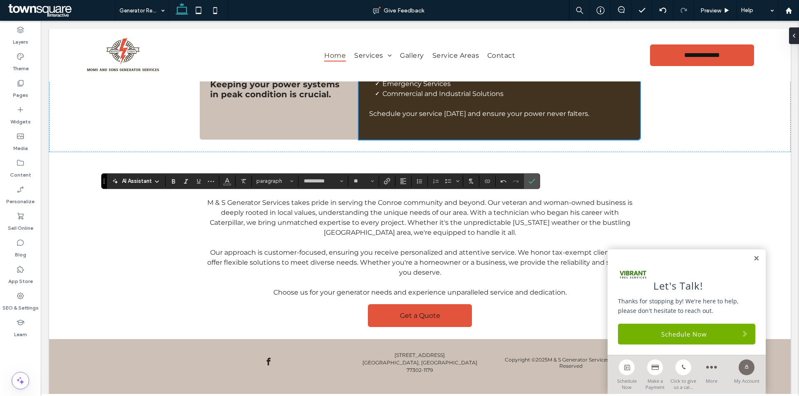
type input "**"
type input "**********"
type input "**"
click at [537, 177] on label "Confirm" at bounding box center [531, 181] width 12 height 15
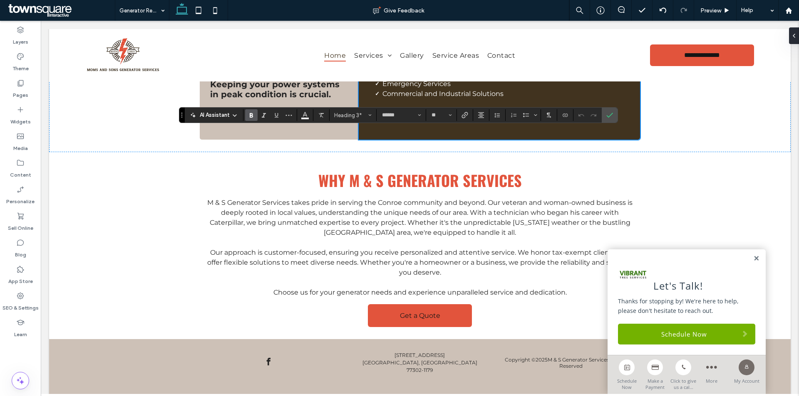
type input "**"
click at [610, 114] on icon "Confirm" at bounding box center [609, 115] width 7 height 7
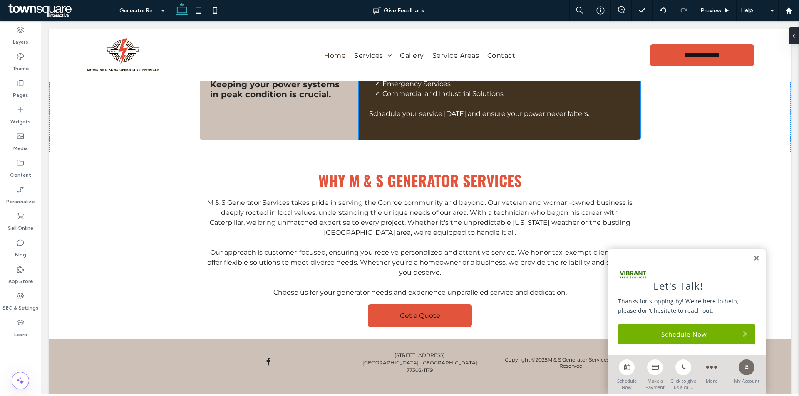
type input "**********"
type input "**"
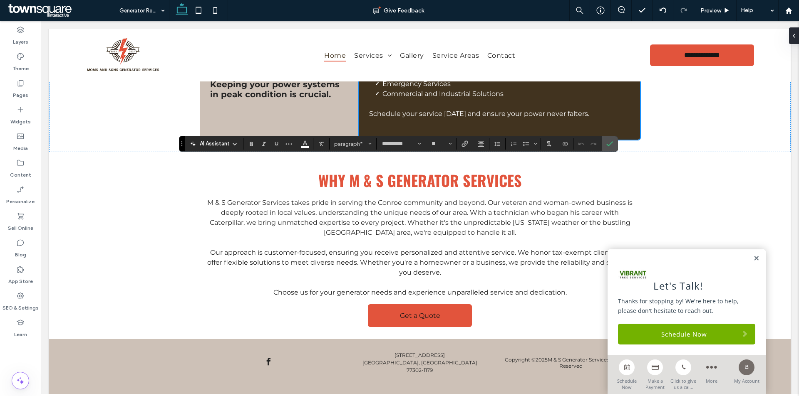
type input "**"
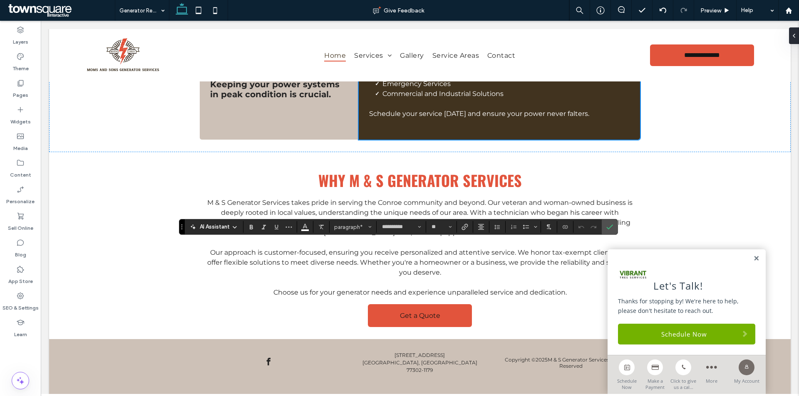
click at [311, 224] on section at bounding box center [305, 227] width 16 height 12
click at [307, 225] on icon "Color" at bounding box center [305, 226] width 7 height 7
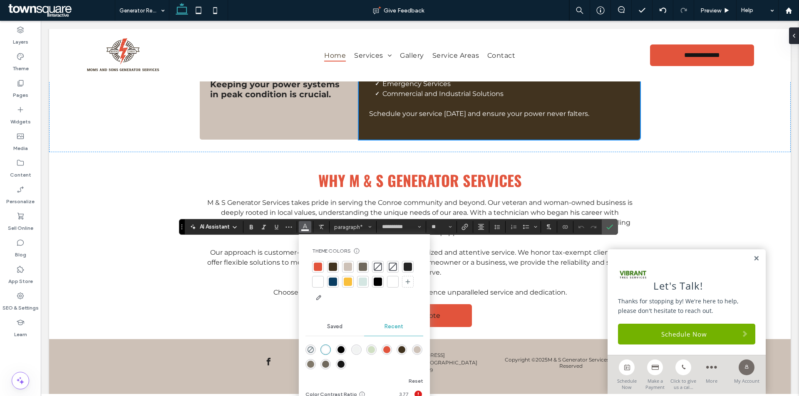
click at [341, 370] on div "rgba(21, 21, 21, 1)" at bounding box center [341, 364] width 10 height 10
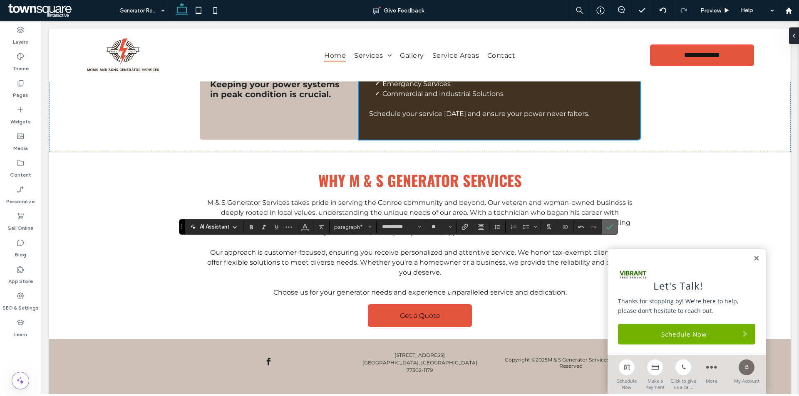
click at [609, 223] on span "Confirm" at bounding box center [608, 227] width 4 height 15
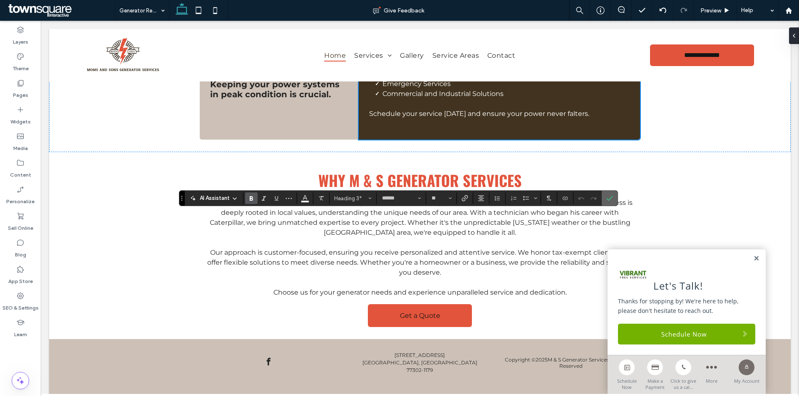
click at [609, 191] on span "Confirm" at bounding box center [608, 198] width 4 height 15
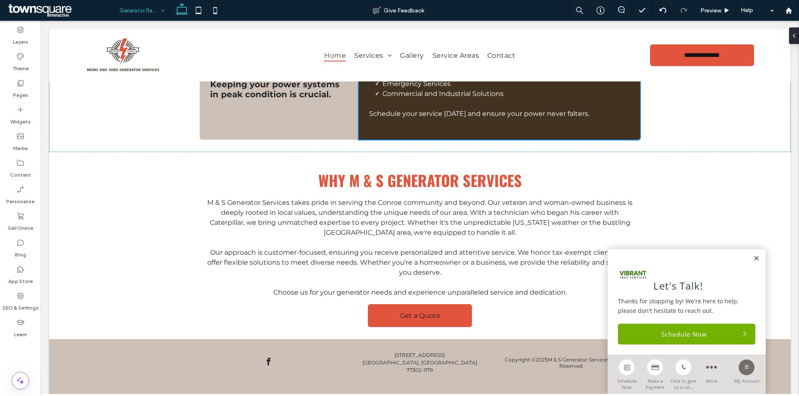
type input "******"
type input "**"
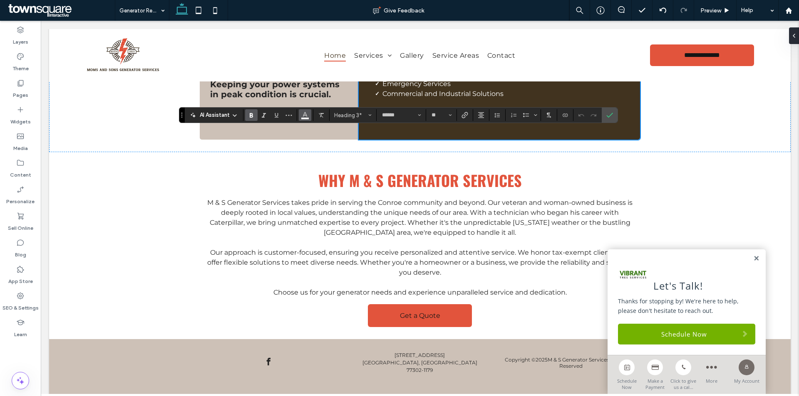
click at [300, 111] on button "Color" at bounding box center [305, 115] width 12 height 12
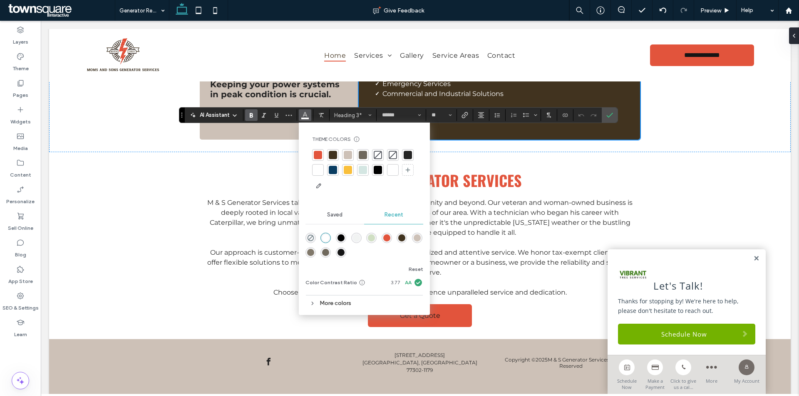
click at [409, 153] on div at bounding box center [408, 155] width 8 height 8
click at [609, 112] on icon "Confirm" at bounding box center [609, 115] width 7 height 7
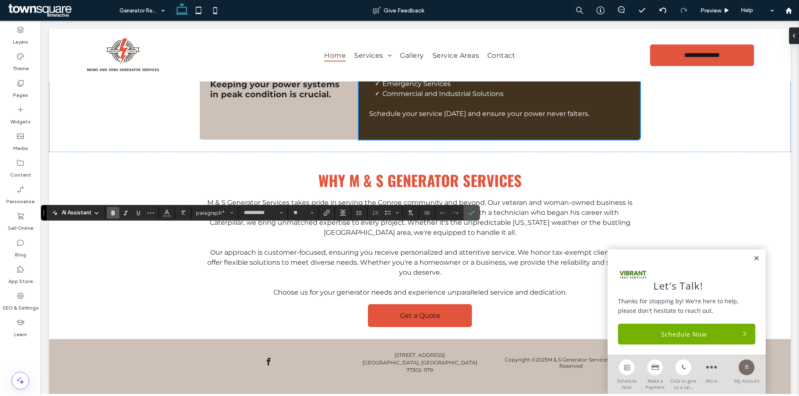
type input "**"
click at [473, 213] on icon "Confirm" at bounding box center [471, 213] width 7 height 7
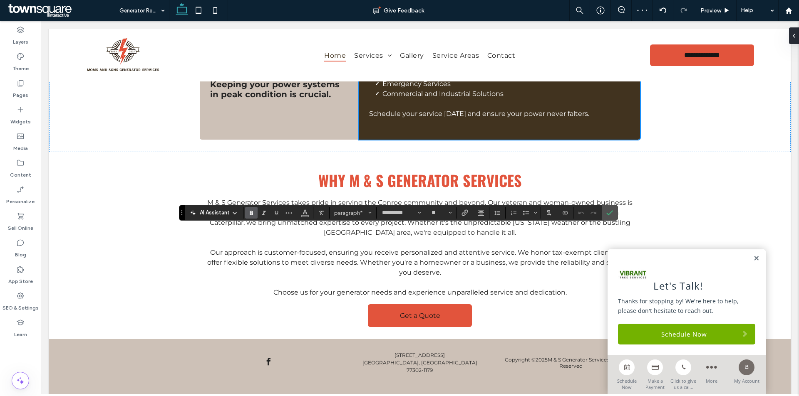
type input "**"
click at [606, 213] on icon "Confirm" at bounding box center [609, 213] width 7 height 7
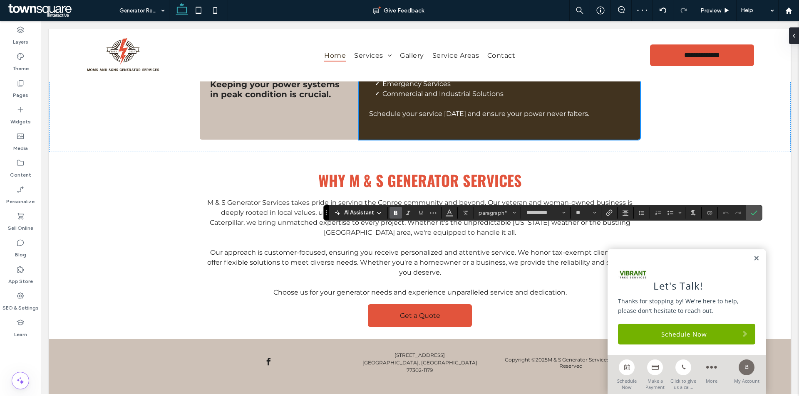
type input "**"
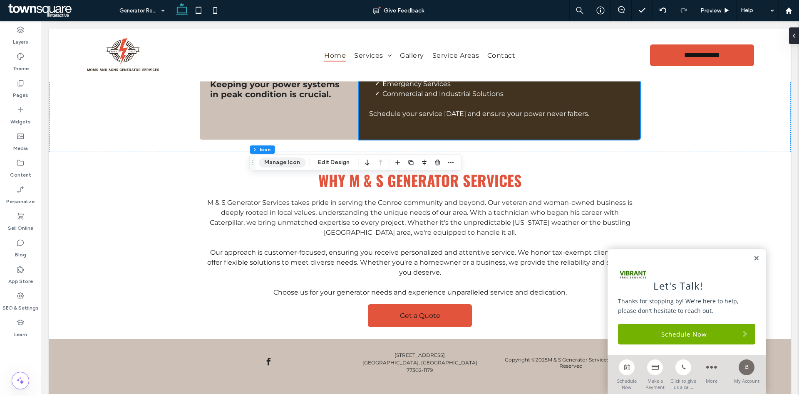
click at [289, 165] on button "Manage Icon" at bounding box center [282, 163] width 47 height 10
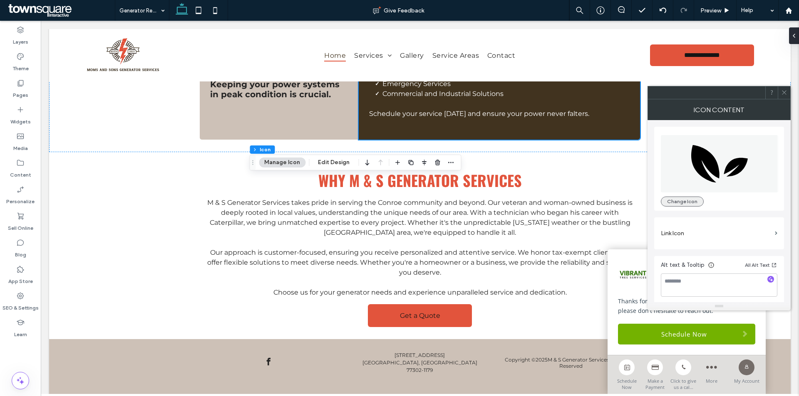
click at [694, 202] on button "Change Icon" at bounding box center [682, 202] width 43 height 10
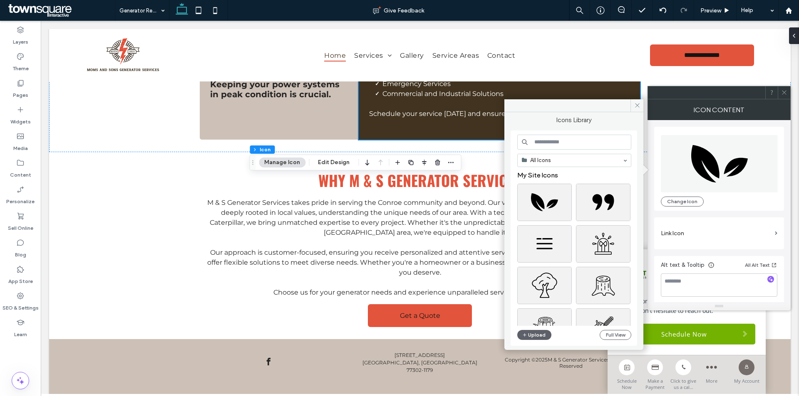
click at [588, 140] on input at bounding box center [574, 142] width 114 height 15
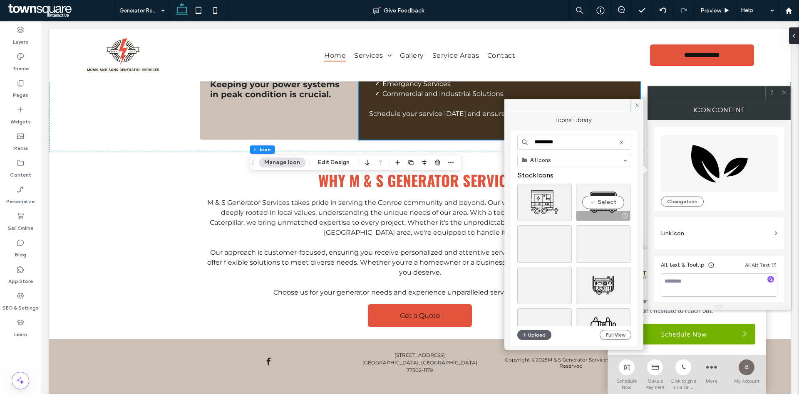
type input "*********"
click at [614, 202] on div "Select" at bounding box center [603, 202] width 54 height 37
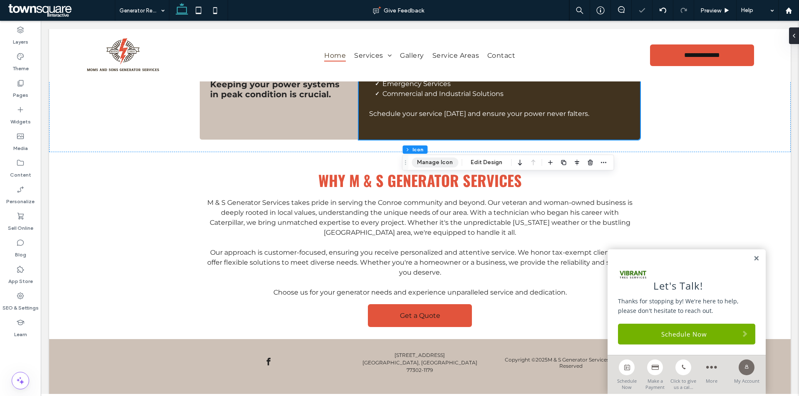
click at [441, 161] on button "Manage Icon" at bounding box center [434, 163] width 47 height 10
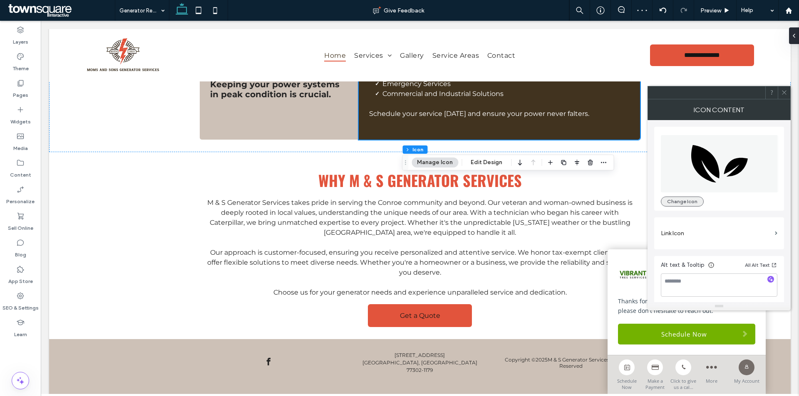
click at [697, 205] on button "Change Icon" at bounding box center [682, 202] width 43 height 10
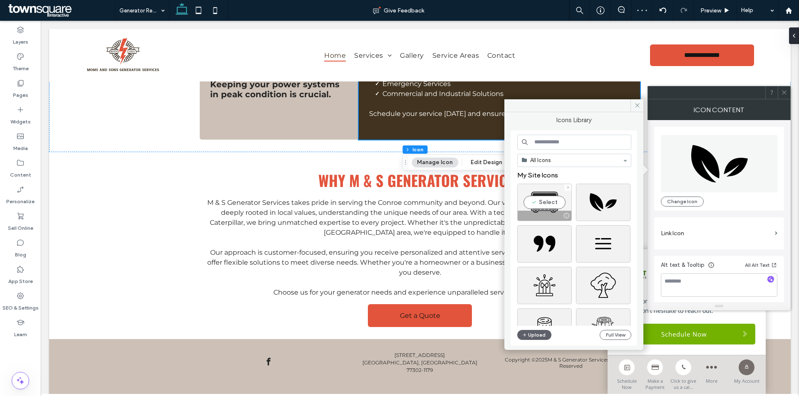
click at [552, 198] on div "Select" at bounding box center [544, 202] width 54 height 37
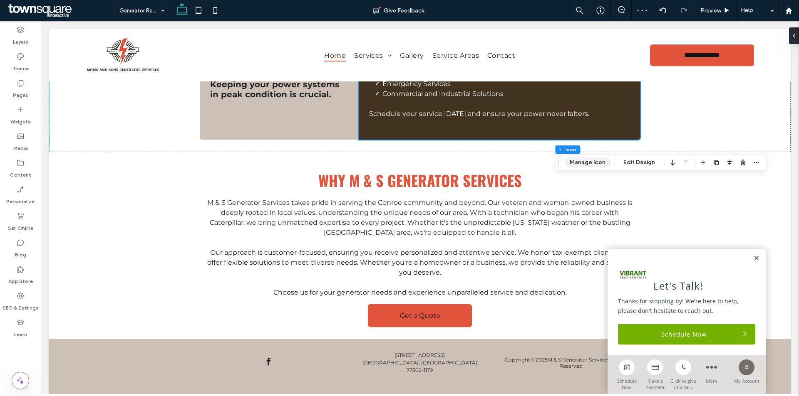
click at [589, 164] on button "Manage Icon" at bounding box center [587, 163] width 47 height 10
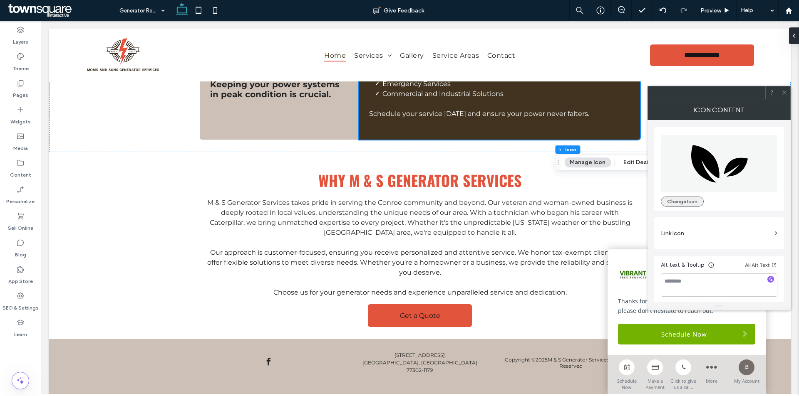
click at [689, 203] on button "Change Icon" at bounding box center [682, 202] width 43 height 10
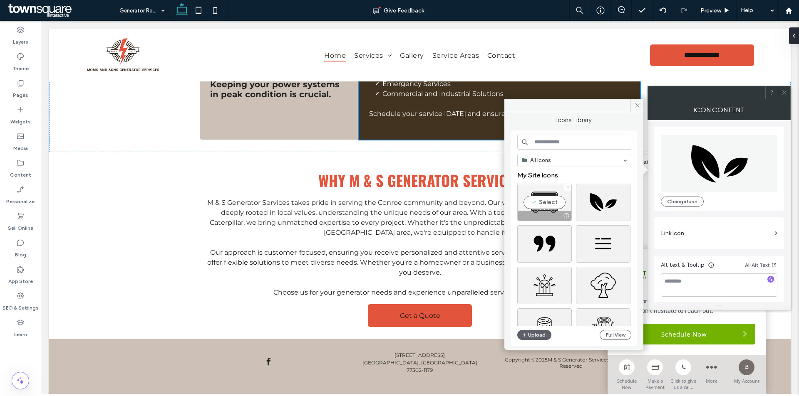
click at [557, 201] on div "Select" at bounding box center [544, 202] width 54 height 37
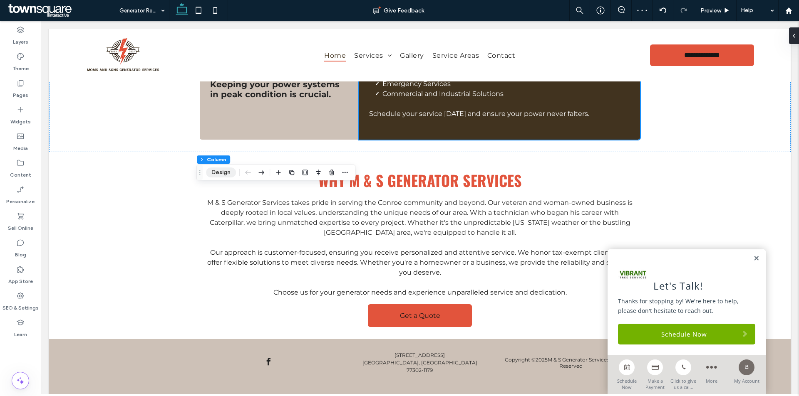
click at [224, 169] on button "Design" at bounding box center [221, 173] width 30 height 10
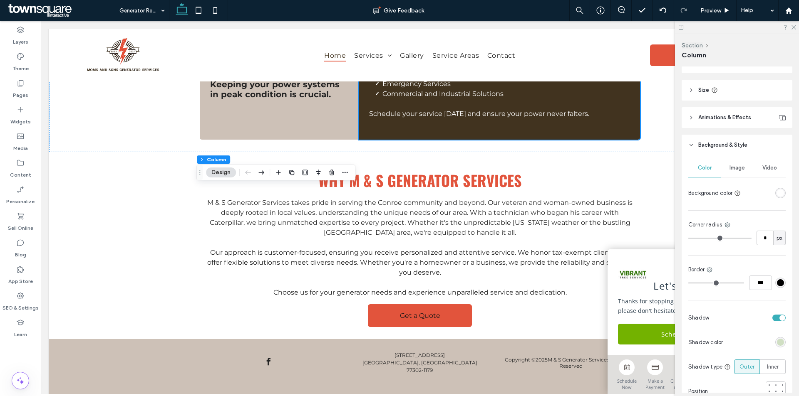
scroll to position [201, 0]
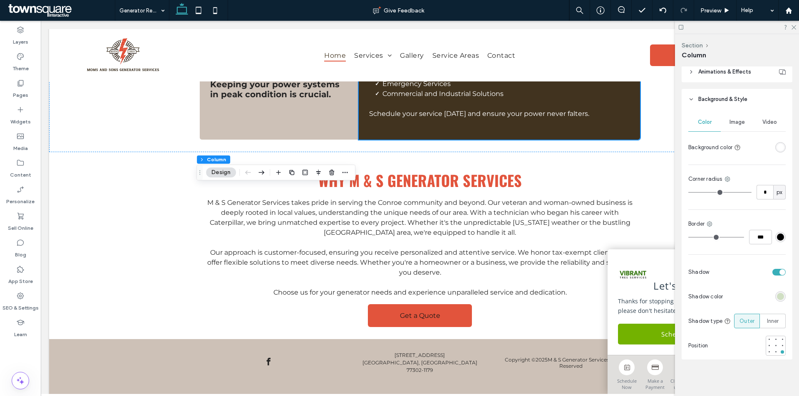
click at [778, 298] on div "rgba(163, 197, 134, 0.46)" at bounding box center [780, 297] width 10 height 10
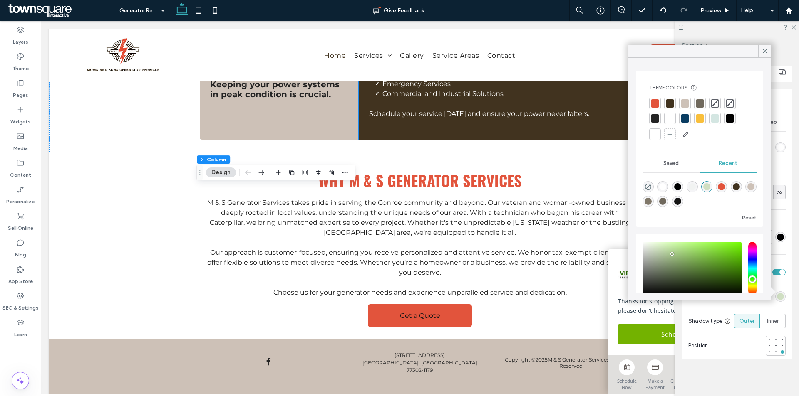
click at [683, 102] on div at bounding box center [685, 103] width 8 height 8
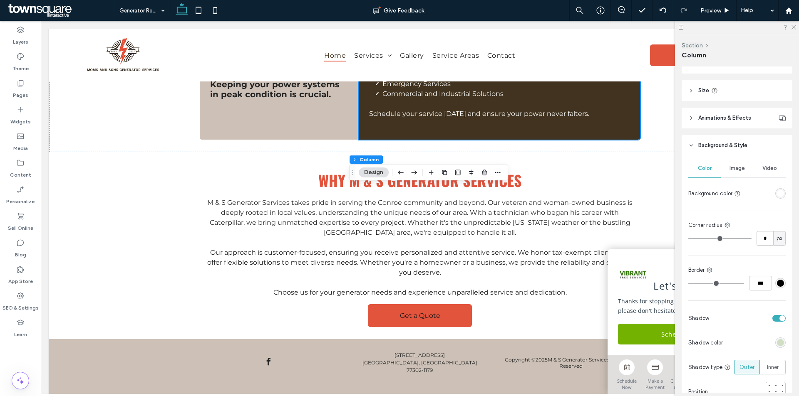
scroll to position [166, 0]
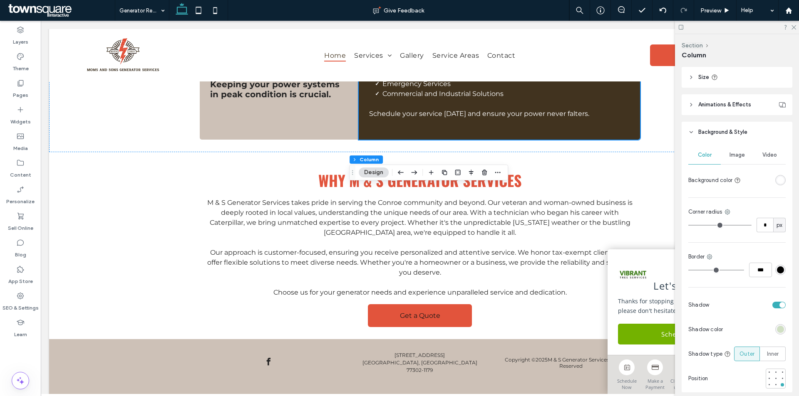
click at [777, 332] on div "rgba(163, 197, 134, 0.46)" at bounding box center [780, 329] width 7 height 7
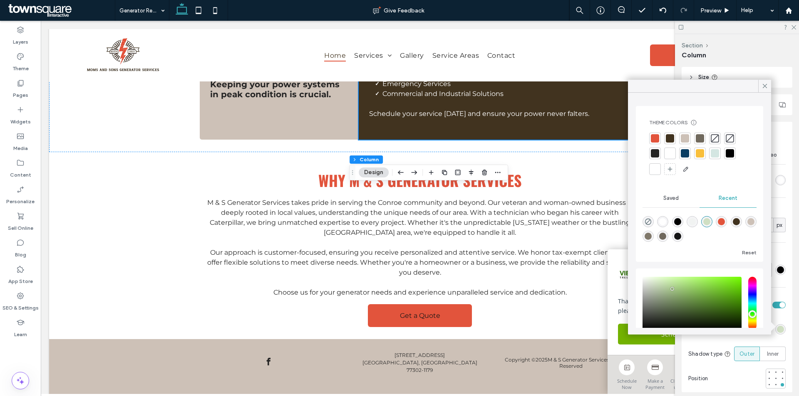
click at [683, 135] on div at bounding box center [685, 138] width 8 height 8
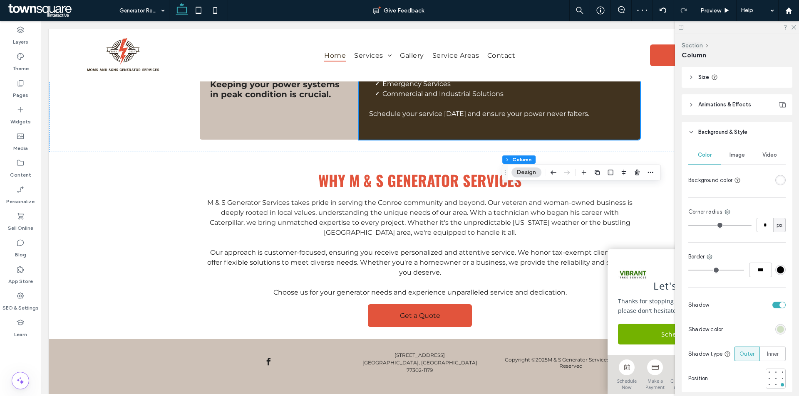
click at [777, 327] on div "rgba(163, 197, 134, 0.46)" at bounding box center [780, 329] width 7 height 7
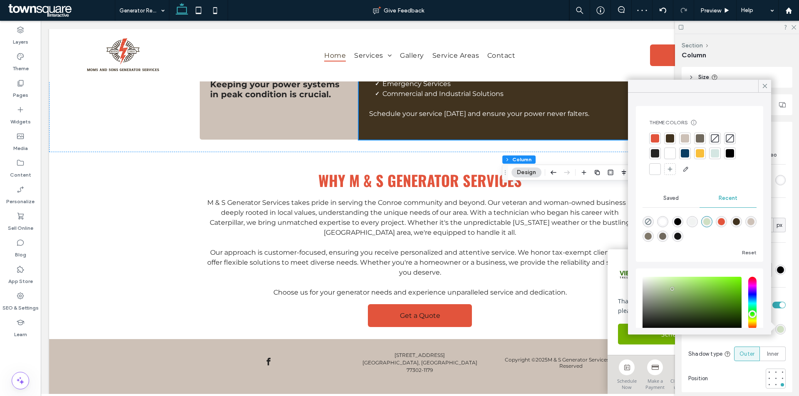
click at [679, 137] on div at bounding box center [685, 139] width 12 height 12
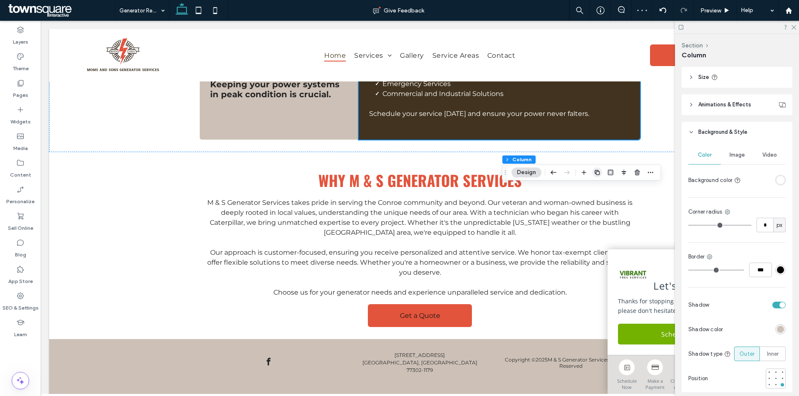
click at [600, 171] on icon "button" at bounding box center [597, 172] width 7 height 7
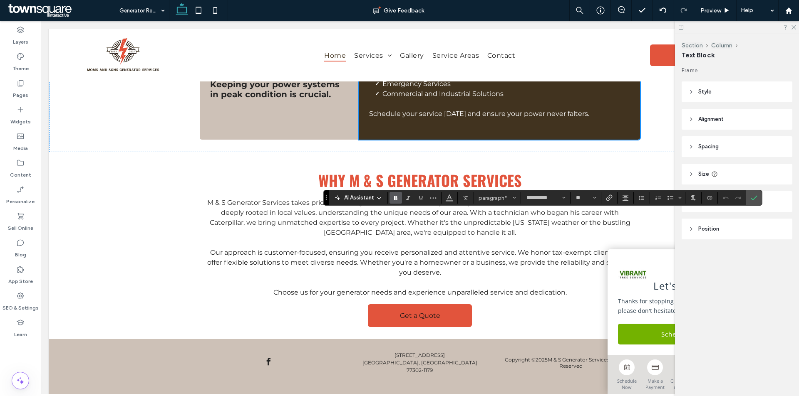
type input "**"
click at [752, 197] on icon "Confirm" at bounding box center [753, 198] width 7 height 7
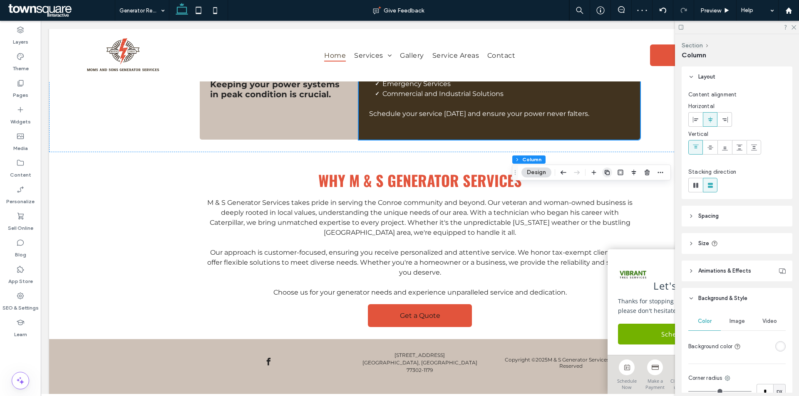
click at [609, 171] on icon "button" at bounding box center [607, 172] width 7 height 7
type input "**"
type input "*****"
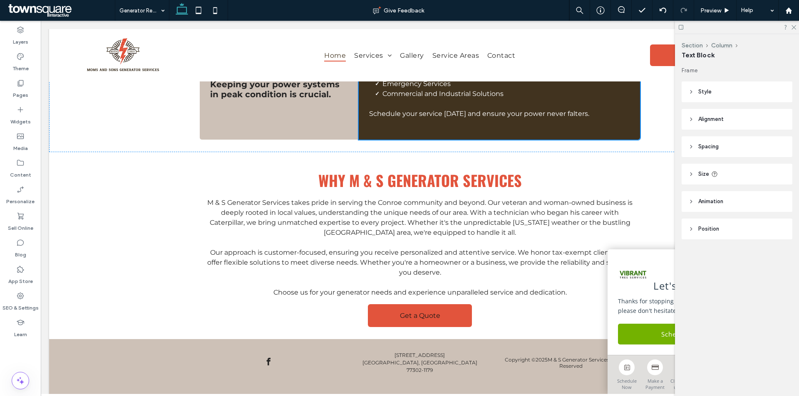
type input "**********"
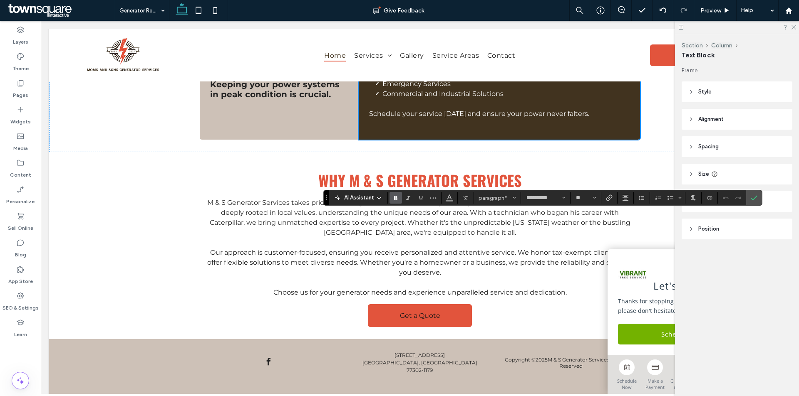
type input "**"
click at [753, 199] on icon "Confirm" at bounding box center [753, 198] width 7 height 7
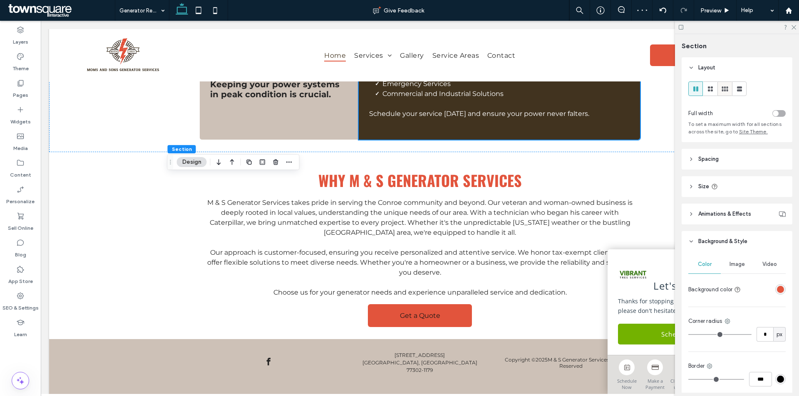
click at [721, 86] on icon at bounding box center [725, 89] width 8 height 8
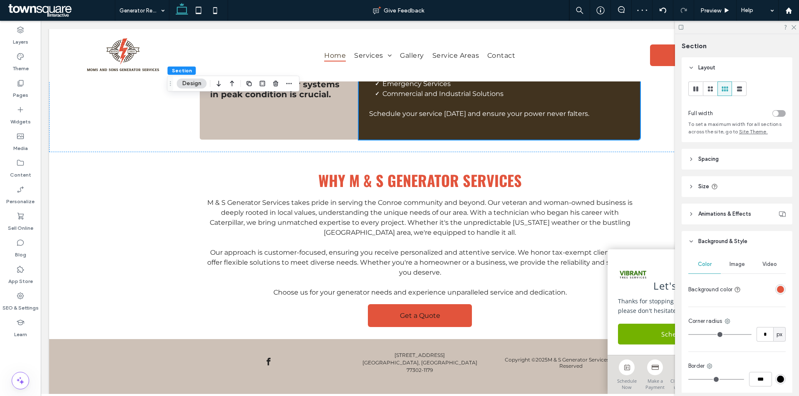
click at [748, 157] on header "Spacing" at bounding box center [736, 159] width 111 height 21
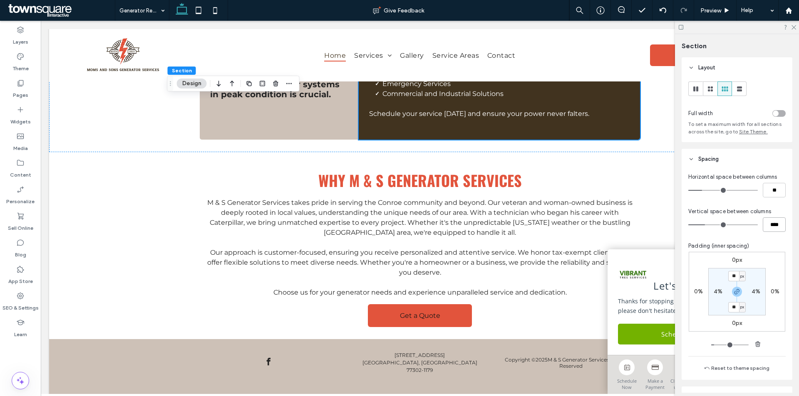
click at [763, 227] on input "****" at bounding box center [774, 225] width 23 height 15
type input "**"
drag, startPoint x: 770, startPoint y: 226, endPoint x: 761, endPoint y: 225, distance: 8.7
click at [763, 225] on input "****" at bounding box center [774, 225] width 23 height 15
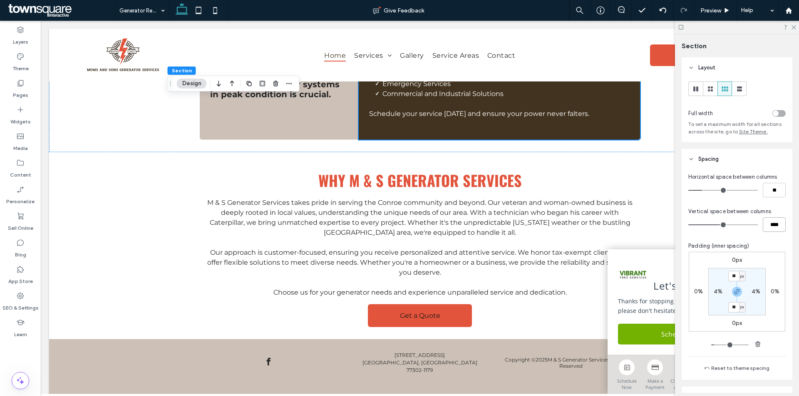
type input "****"
type input "**"
drag, startPoint x: 767, startPoint y: 223, endPoint x: 762, endPoint y: 223, distance: 5.0
click at [763, 223] on input "****" at bounding box center [774, 225] width 23 height 15
type input "****"
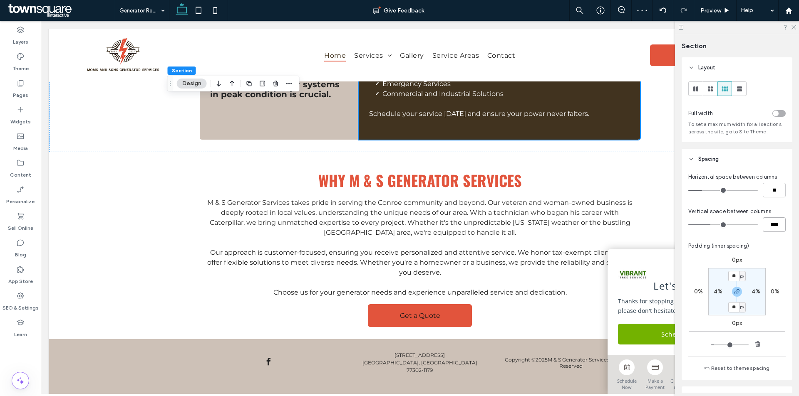
type input "**"
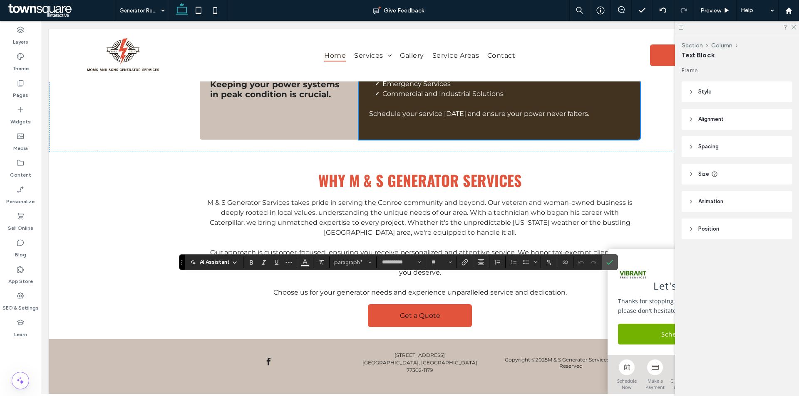
type input "**"
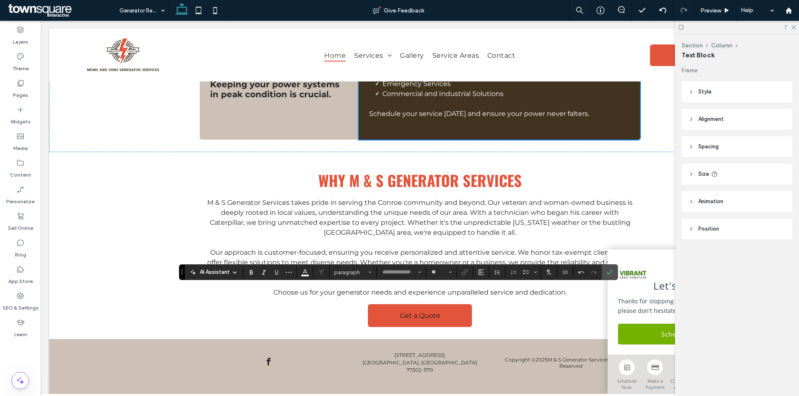
type input "**********"
type input "**"
click at [304, 275] on icon "Color" at bounding box center [305, 271] width 7 height 7
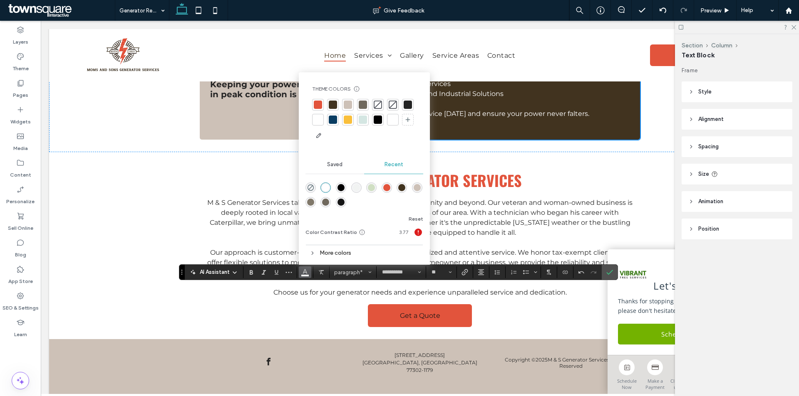
click at [339, 204] on div "rgba(21, 21, 21, 1)" at bounding box center [340, 202] width 7 height 7
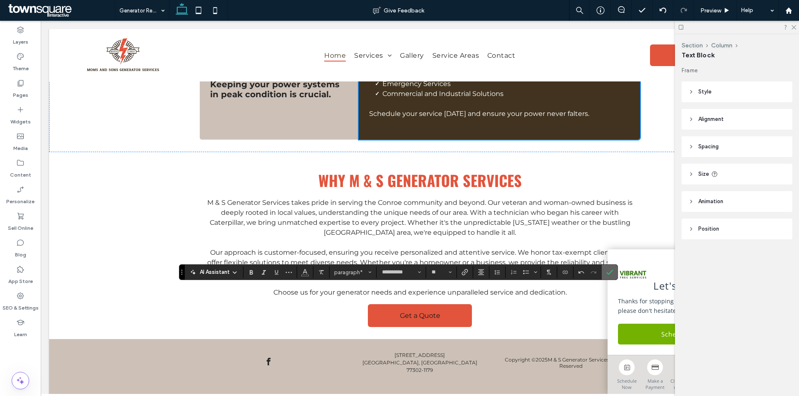
click at [612, 272] on icon "Confirm" at bounding box center [609, 272] width 7 height 7
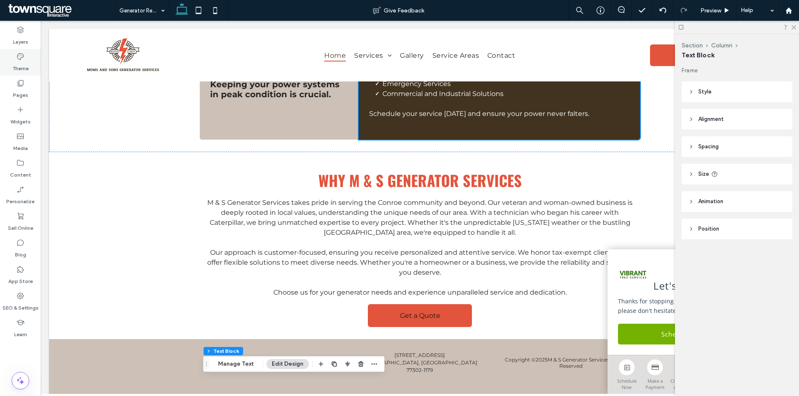
click at [26, 60] on div "Theme" at bounding box center [20, 62] width 41 height 27
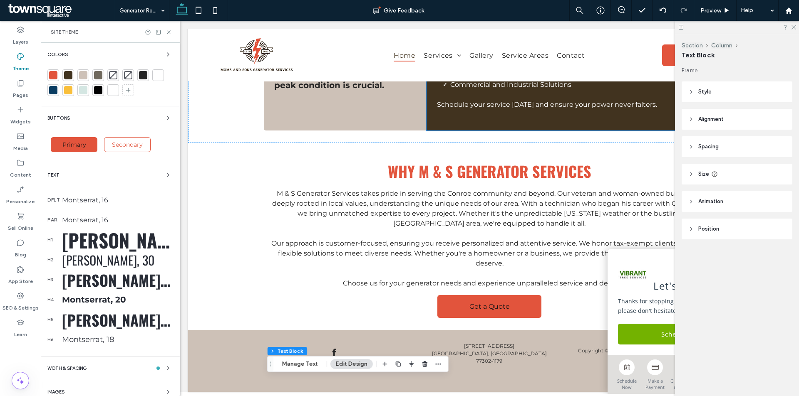
click at [107, 241] on div "[PERSON_NAME], 55" at bounding box center [117, 240] width 111 height 28
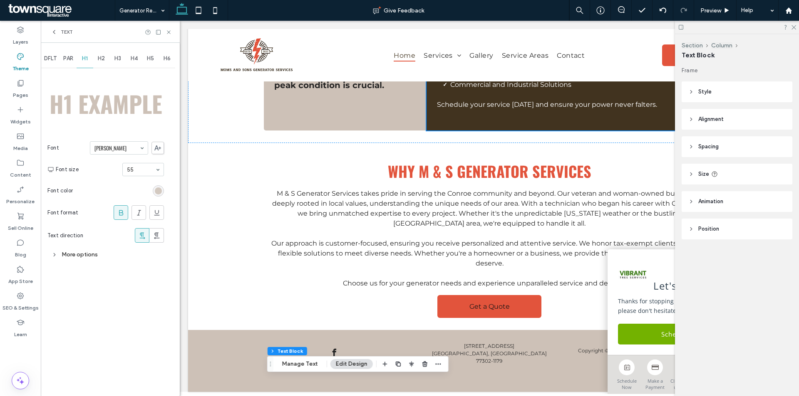
click at [157, 192] on div "rgb(205, 193, 183)" at bounding box center [158, 191] width 7 height 7
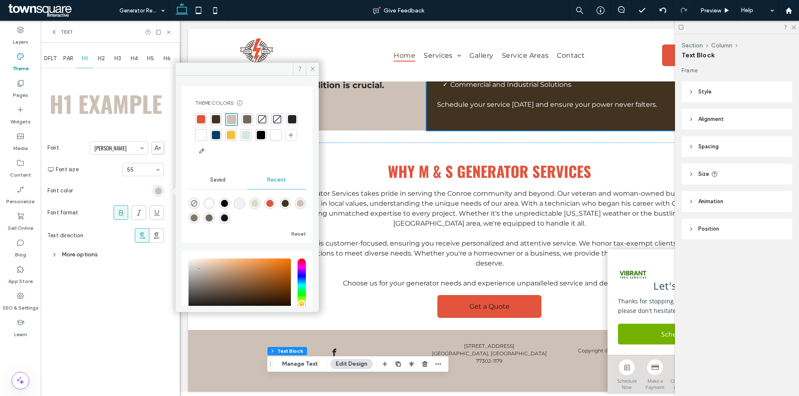
click at [218, 121] on div at bounding box center [216, 119] width 8 height 8
click at [315, 65] on span at bounding box center [312, 69] width 13 height 12
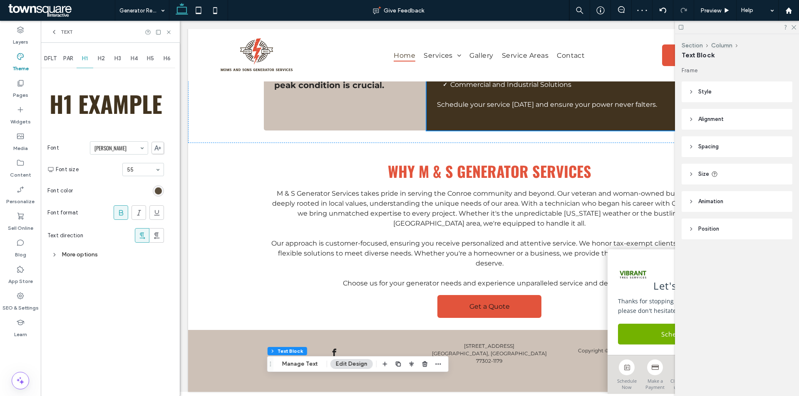
click at [159, 188] on div "rgba(65, 51, 31, 1)" at bounding box center [158, 191] width 7 height 7
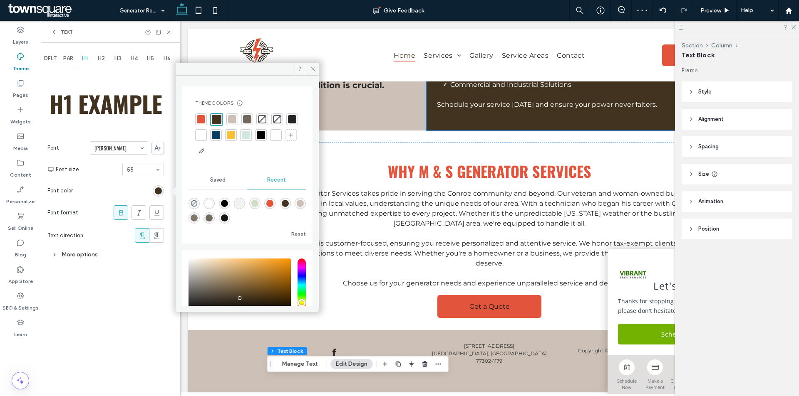
click at [245, 118] on div at bounding box center [247, 119] width 8 height 8
click at [311, 68] on icon at bounding box center [313, 69] width 6 height 6
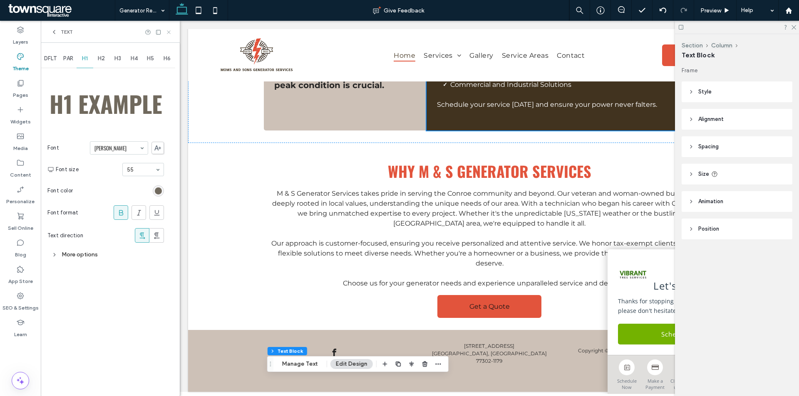
click at [170, 31] on use at bounding box center [168, 31] width 3 height 3
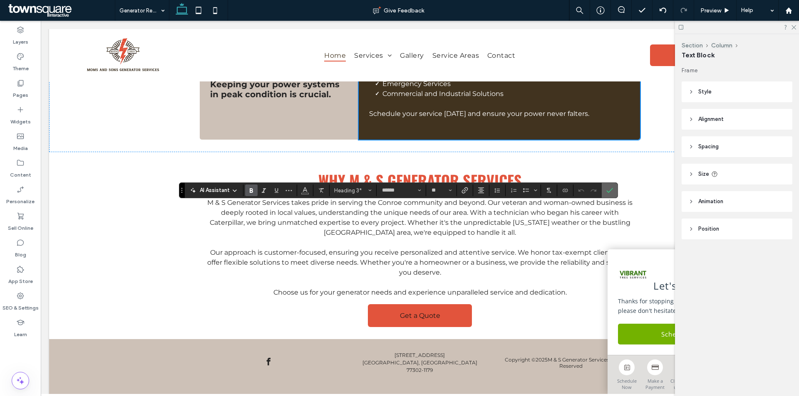
click at [613, 189] on label "Confirm" at bounding box center [609, 190] width 12 height 15
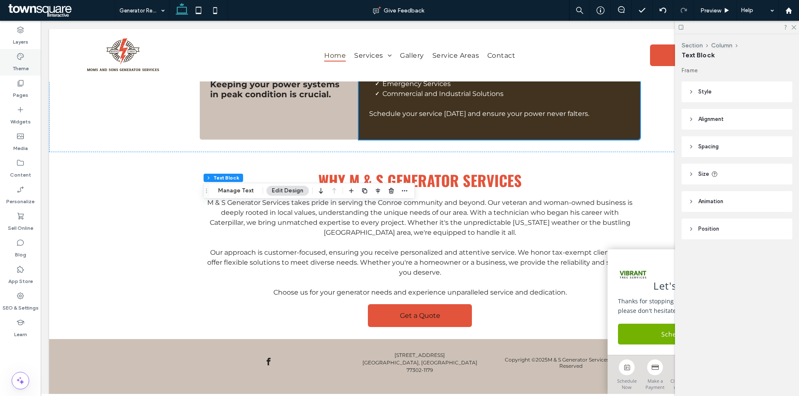
click at [21, 61] on label "Theme" at bounding box center [20, 67] width 16 height 12
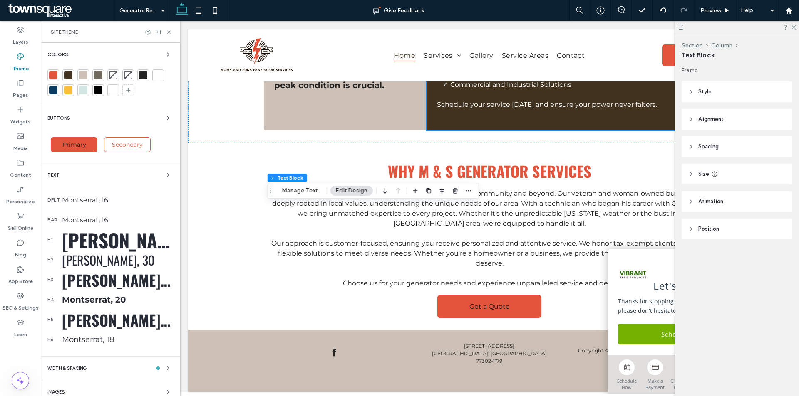
click at [89, 276] on div "Oswald, 36" at bounding box center [117, 280] width 111 height 22
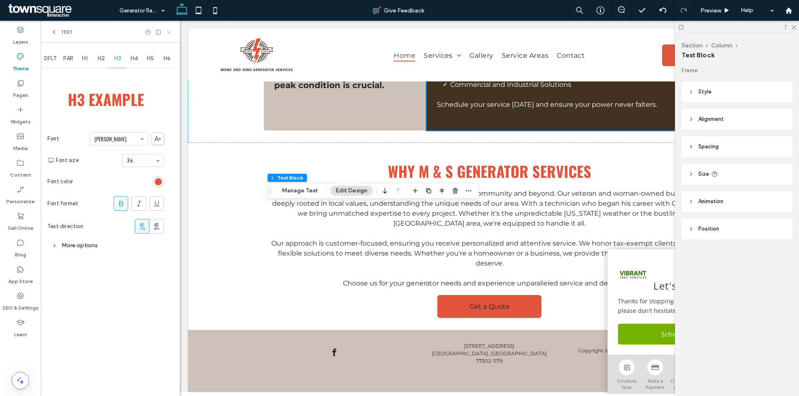
click at [171, 31] on icon at bounding box center [169, 32] width 6 height 6
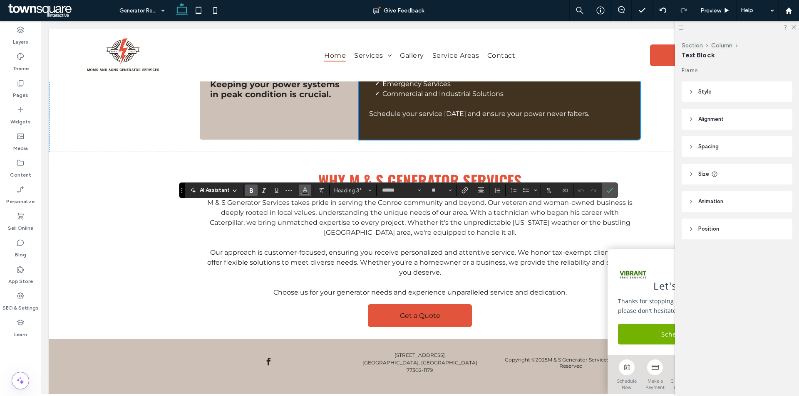
click at [305, 191] on icon "Color" at bounding box center [305, 189] width 7 height 7
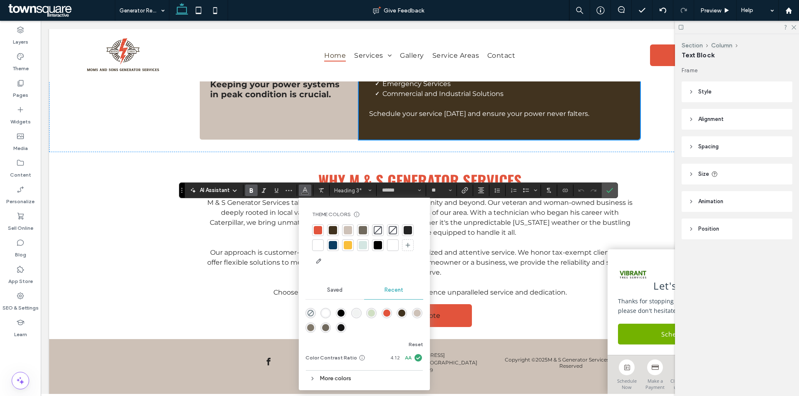
click at [340, 326] on div "rgba(21, 21, 21, 1)" at bounding box center [340, 327] width 7 height 7
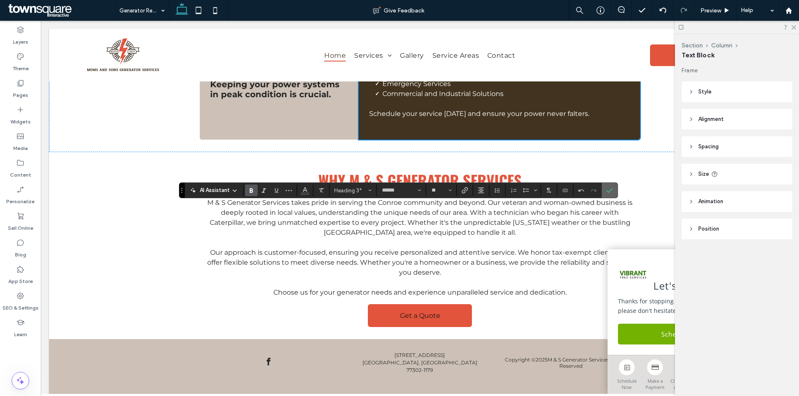
click at [616, 192] on section at bounding box center [610, 190] width 16 height 15
click at [303, 192] on use "Color" at bounding box center [304, 190] width 5 height 5
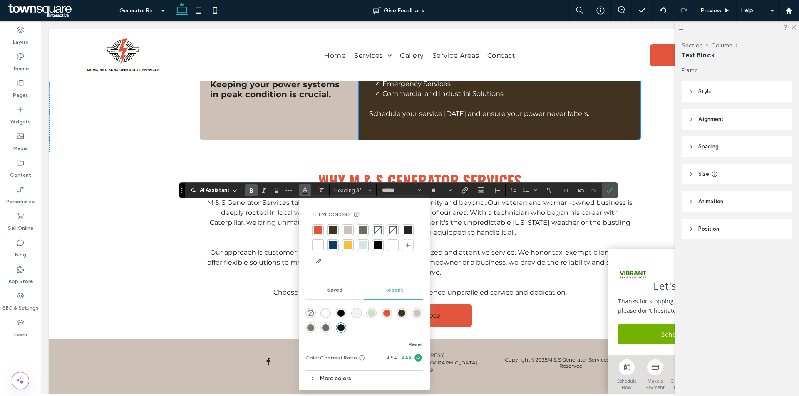
click at [341, 378] on div "More colors" at bounding box center [364, 378] width 118 height 11
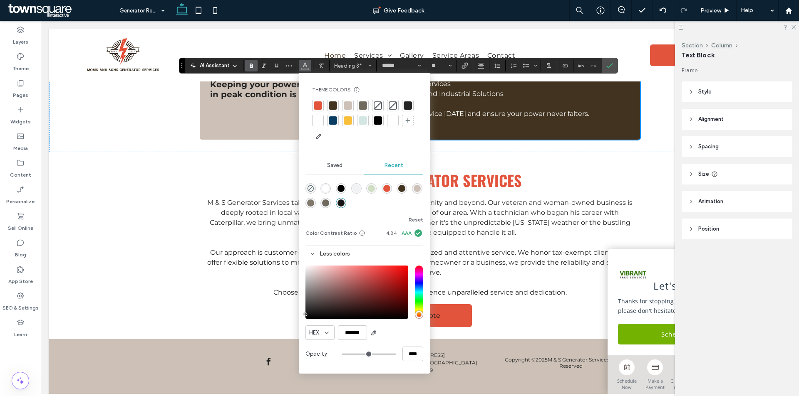
click at [338, 203] on div "rgba(21, 21, 21, 1)" at bounding box center [340, 203] width 7 height 7
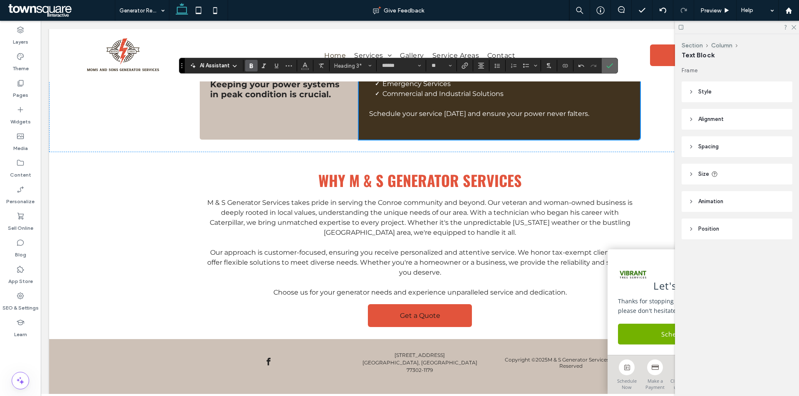
click at [612, 62] on icon "Confirm" at bounding box center [609, 65] width 7 height 7
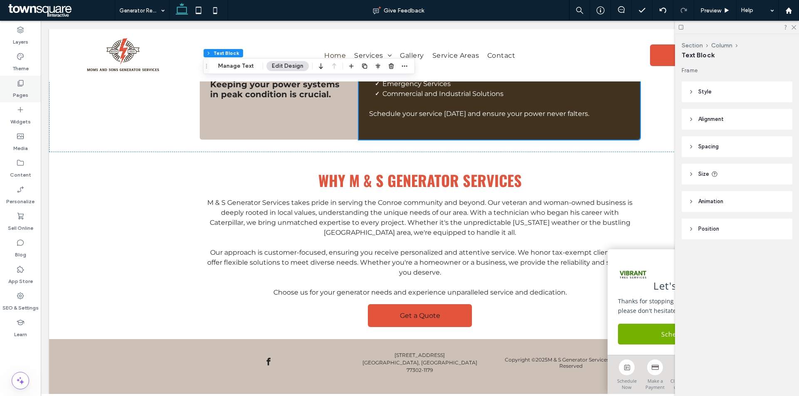
click at [17, 89] on label "Pages" at bounding box center [20, 93] width 15 height 12
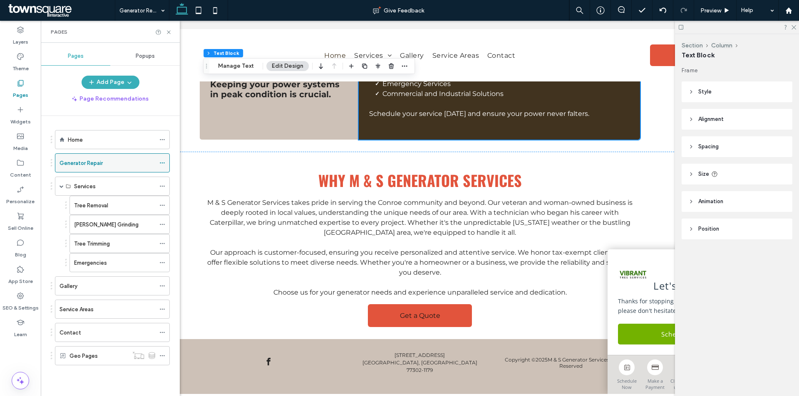
click at [164, 163] on use at bounding box center [162, 163] width 5 height 1
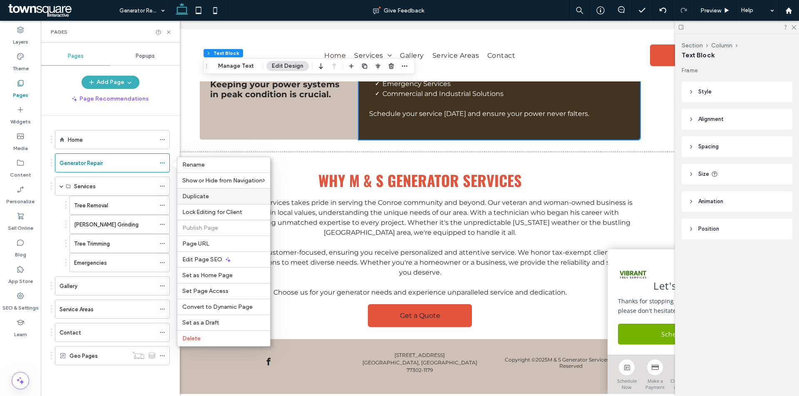
click at [209, 191] on div "Duplicate" at bounding box center [223, 196] width 93 height 16
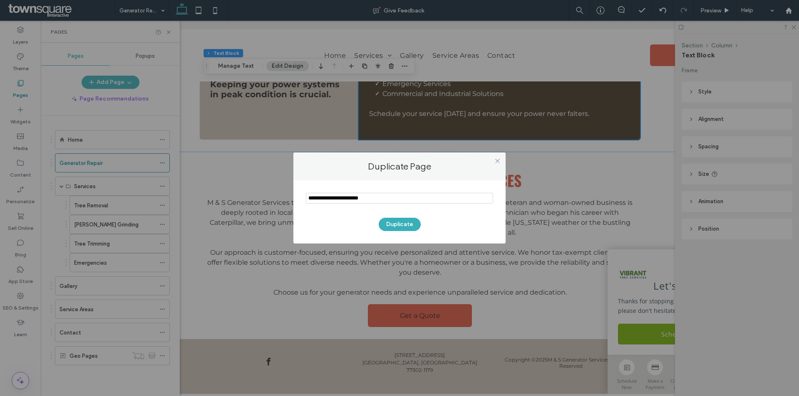
click at [378, 199] on input "notEmpty" at bounding box center [399, 198] width 187 height 11
type input "**********"
click at [397, 225] on button "Duplicate" at bounding box center [400, 224] width 42 height 13
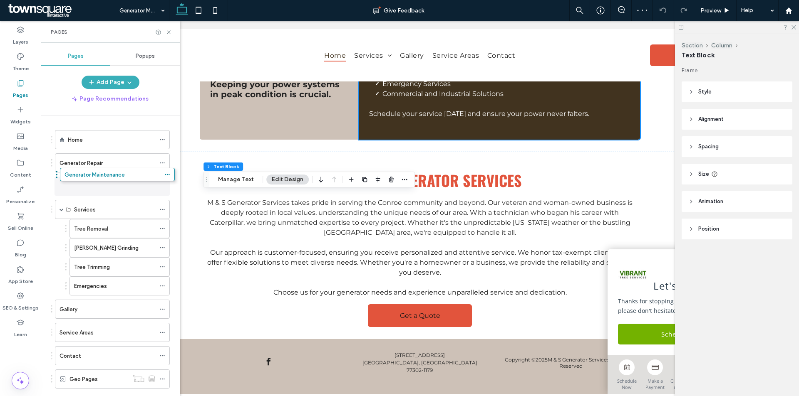
drag, startPoint x: 51, startPoint y: 379, endPoint x: 56, endPoint y: 177, distance: 201.8
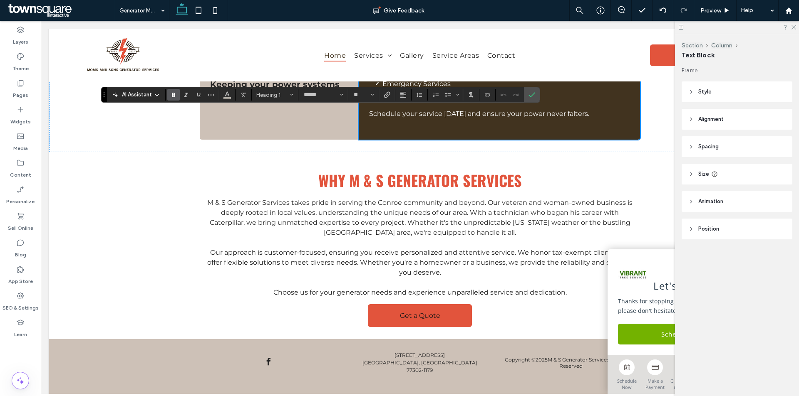
type input "**"
click at [532, 96] on use "Confirm" at bounding box center [531, 94] width 7 height 5
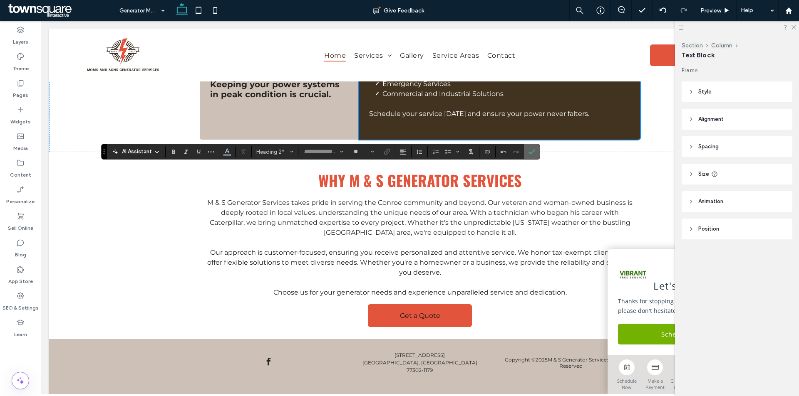
click at [529, 155] on icon "Confirm" at bounding box center [531, 152] width 7 height 7
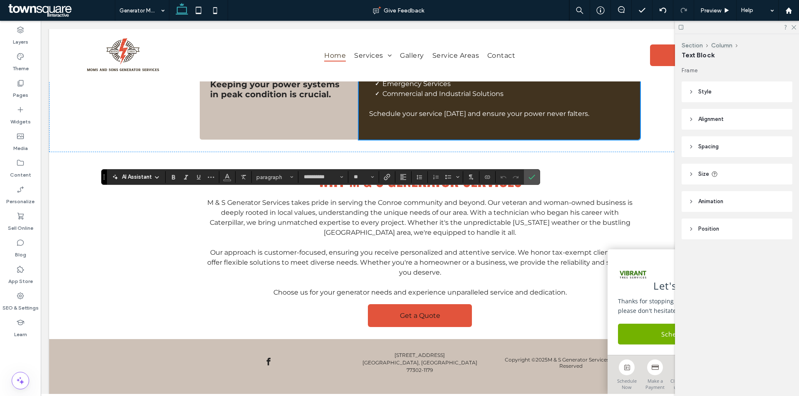
type input "**"
type input "**********"
type input "**"
click at [535, 178] on label "Confirm" at bounding box center [531, 177] width 12 height 15
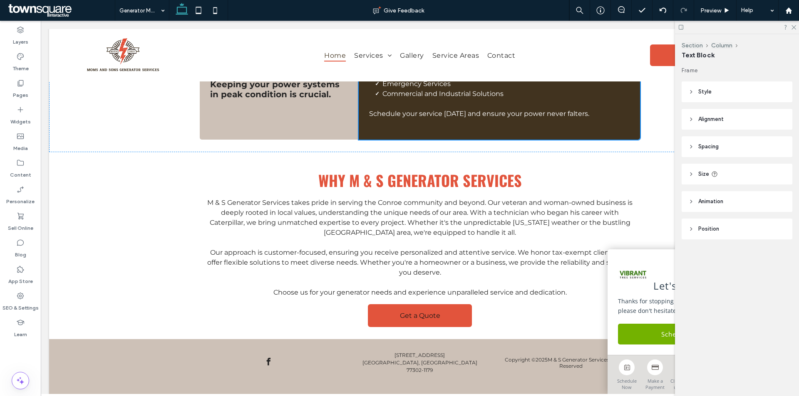
type input "******"
type input "**"
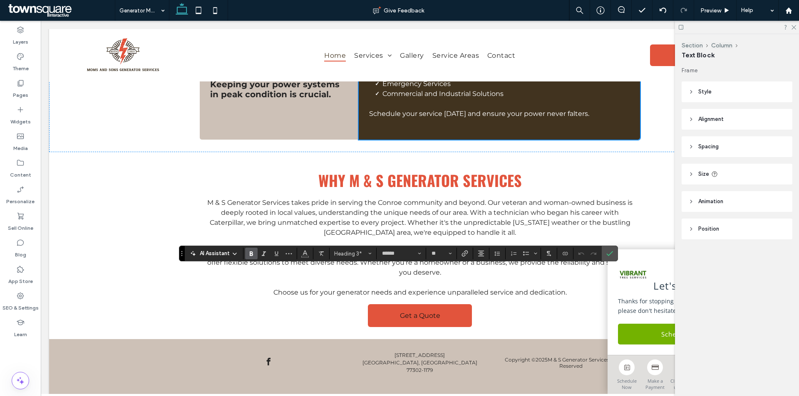
type input "**"
click at [612, 253] on icon "Confirm" at bounding box center [609, 253] width 7 height 7
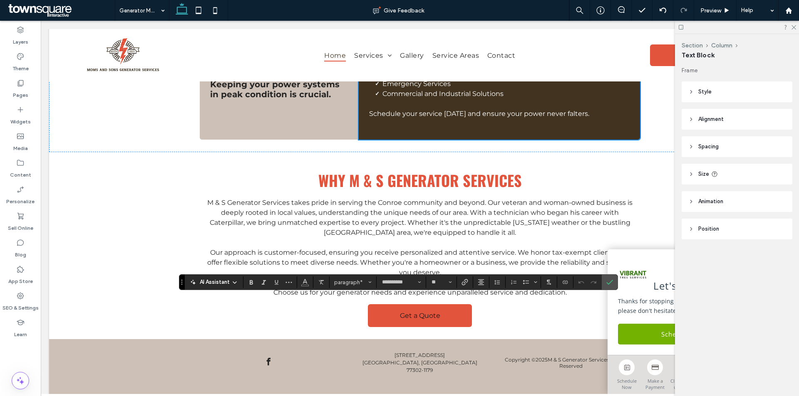
type input "**"
click at [606, 282] on icon "Confirm" at bounding box center [609, 282] width 7 height 7
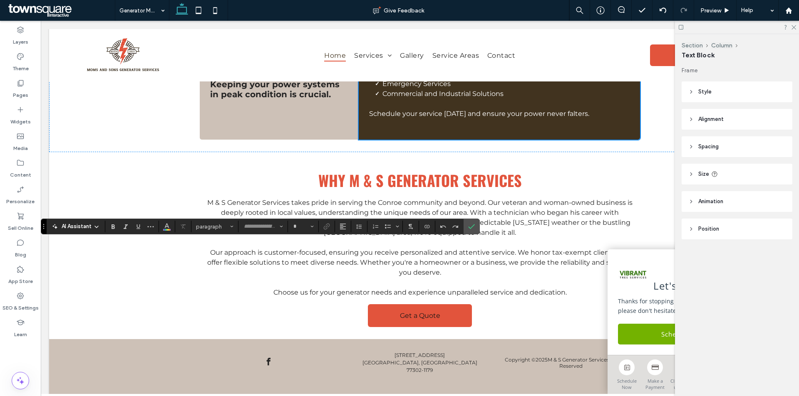
type input "**********"
type input "**"
click at [475, 225] on label "Confirm" at bounding box center [471, 226] width 12 height 15
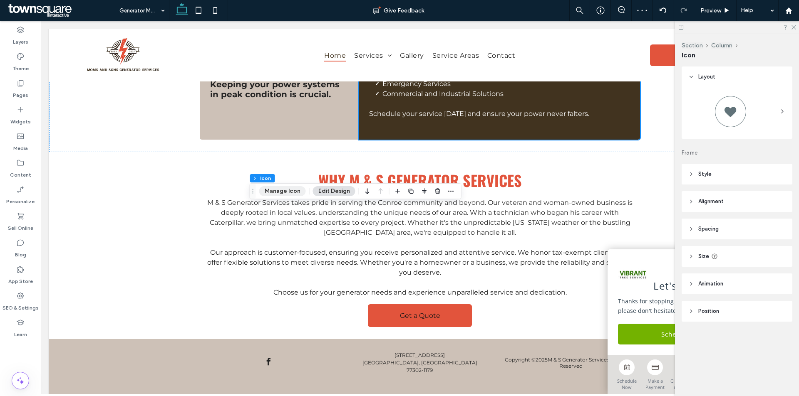
click at [293, 189] on button "Manage Icon" at bounding box center [282, 191] width 47 height 10
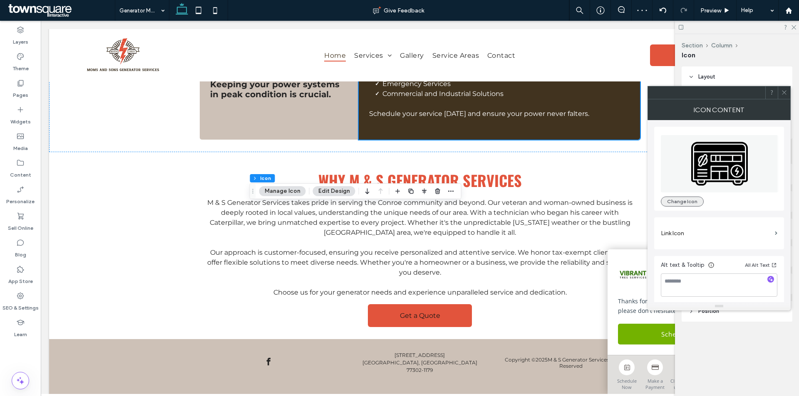
drag, startPoint x: 679, startPoint y: 202, endPoint x: 684, endPoint y: 197, distance: 7.1
click at [679, 202] on button "Change Icon" at bounding box center [682, 202] width 43 height 10
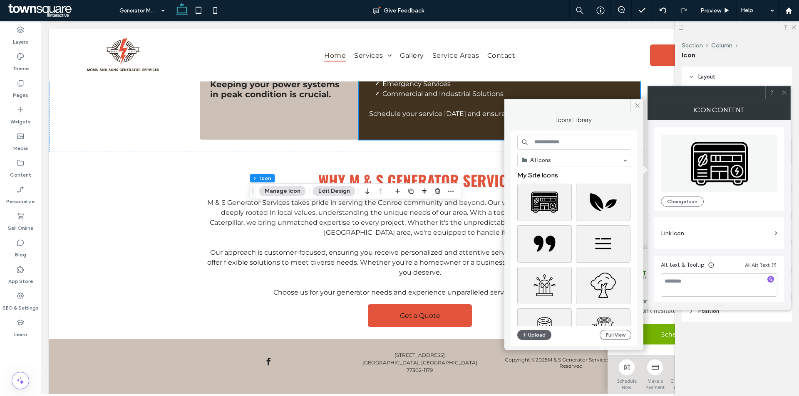
click at [582, 146] on input at bounding box center [574, 142] width 114 height 15
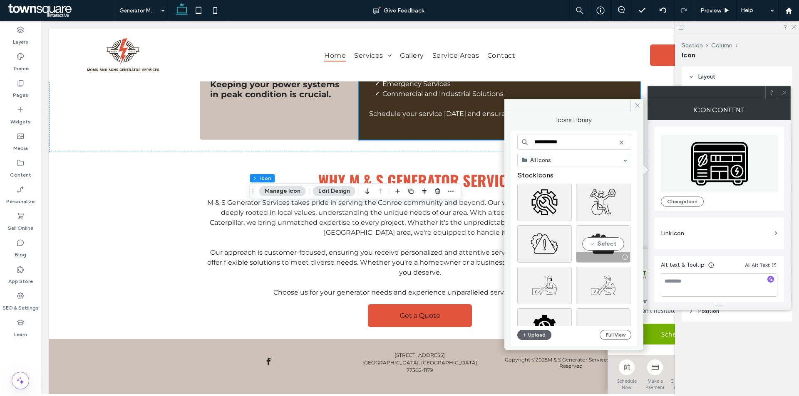
type input "**********"
click at [598, 240] on div "Select" at bounding box center [603, 243] width 54 height 37
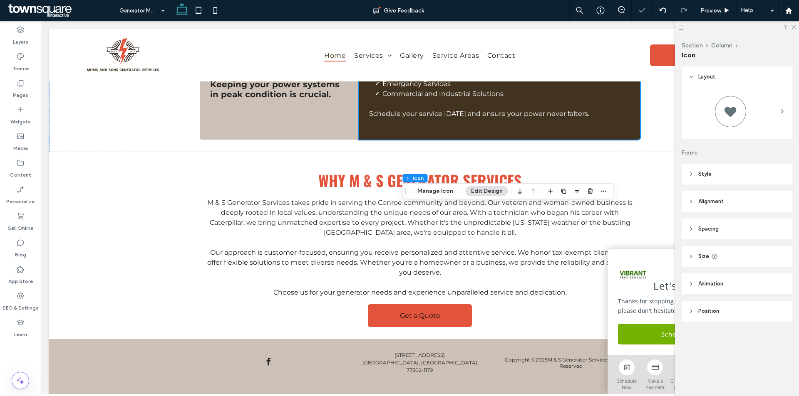
type input "****"
type input "**"
click at [431, 189] on button "Manage Icon" at bounding box center [435, 191] width 47 height 10
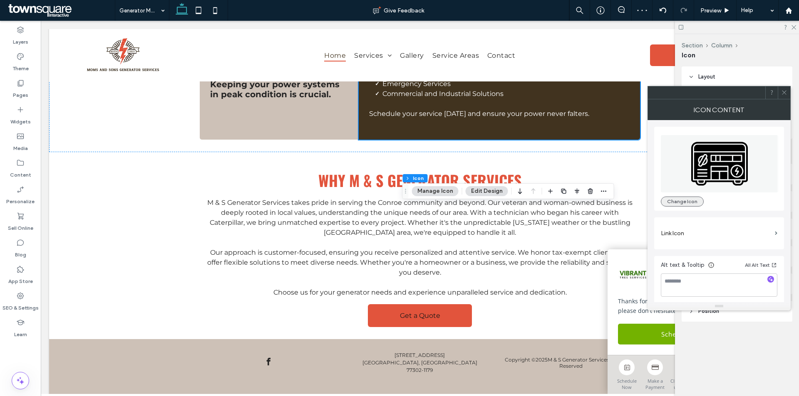
click at [684, 200] on button "Change Icon" at bounding box center [682, 202] width 43 height 10
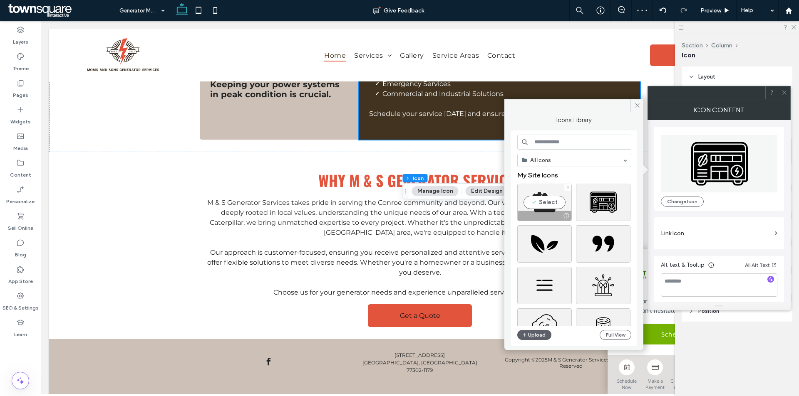
click at [558, 195] on div "Select" at bounding box center [544, 202] width 54 height 37
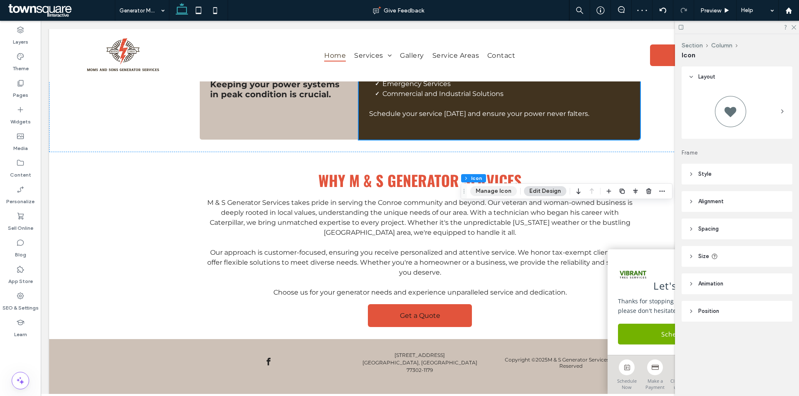
click at [488, 193] on button "Manage Icon" at bounding box center [493, 191] width 47 height 10
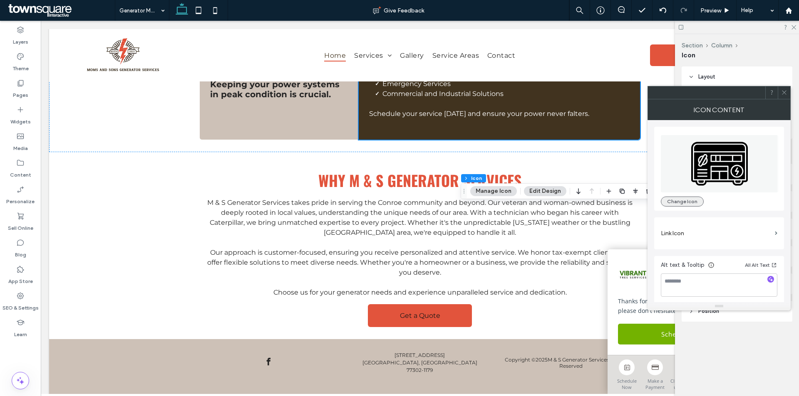
click at [685, 200] on button "Change Icon" at bounding box center [682, 202] width 43 height 10
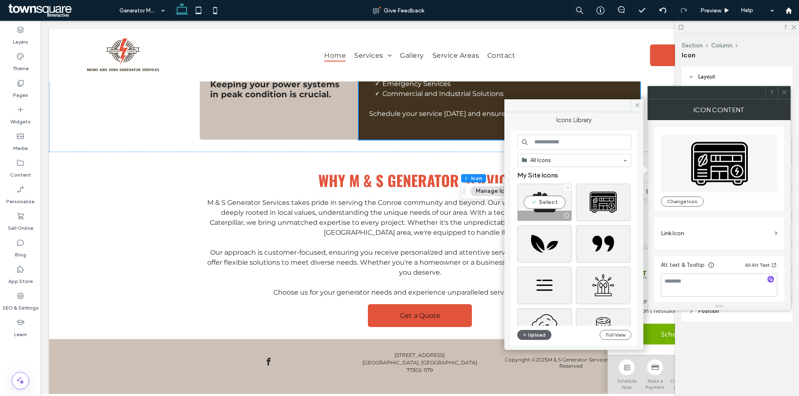
click at [555, 206] on div "Select" at bounding box center [544, 202] width 54 height 37
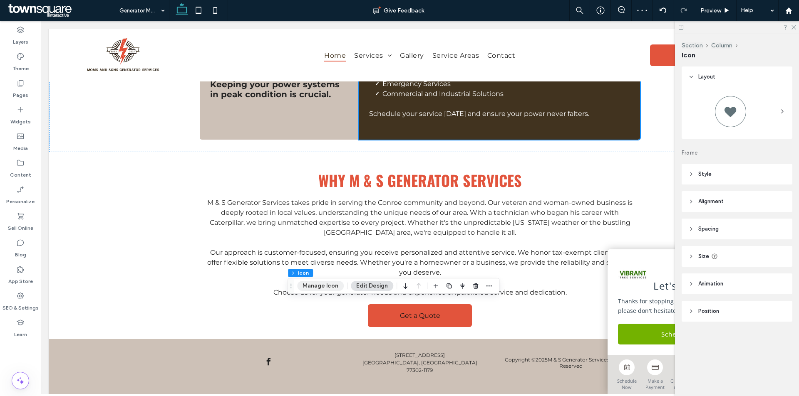
click at [323, 288] on button "Manage Icon" at bounding box center [320, 286] width 47 height 10
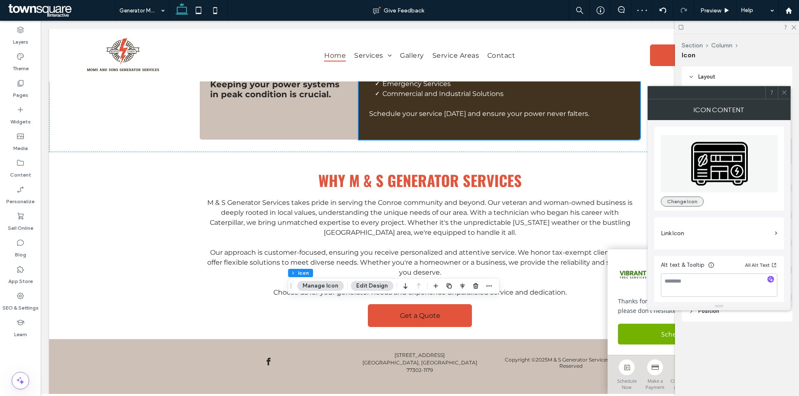
click at [685, 201] on button "Change Icon" at bounding box center [682, 202] width 43 height 10
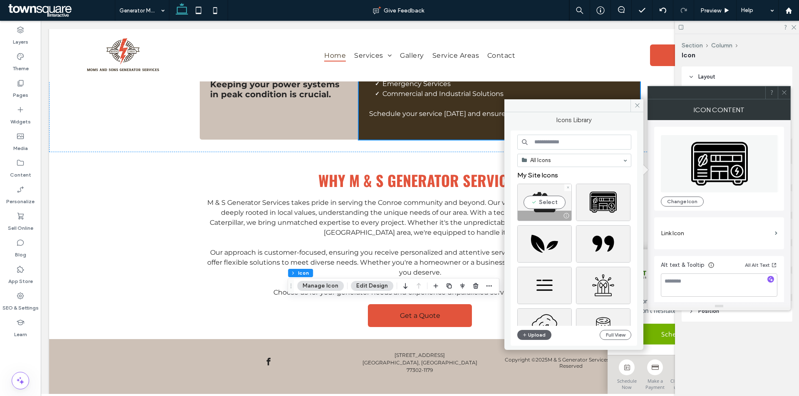
click at [545, 207] on div "Select" at bounding box center [544, 202] width 54 height 37
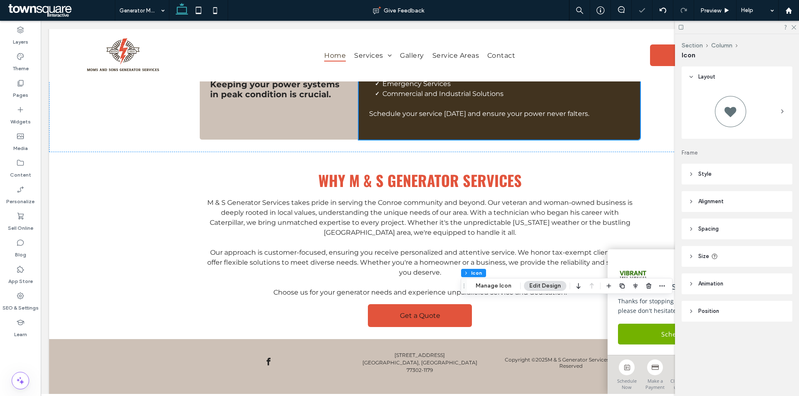
type input "****"
type input "**"
click at [492, 287] on button "Manage Icon" at bounding box center [493, 286] width 47 height 10
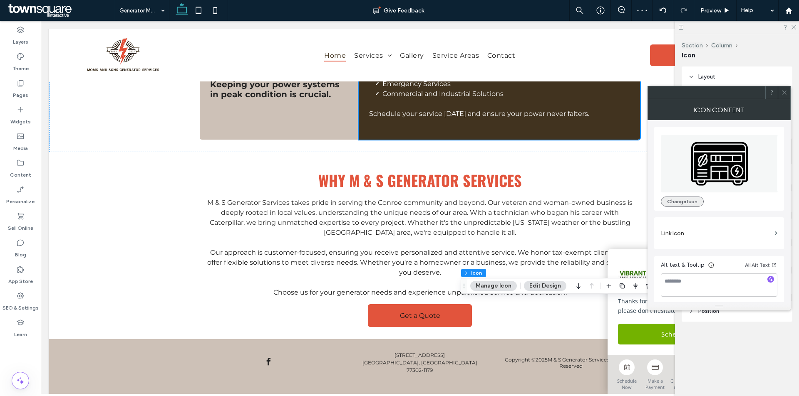
click at [672, 198] on button "Change Icon" at bounding box center [682, 202] width 43 height 10
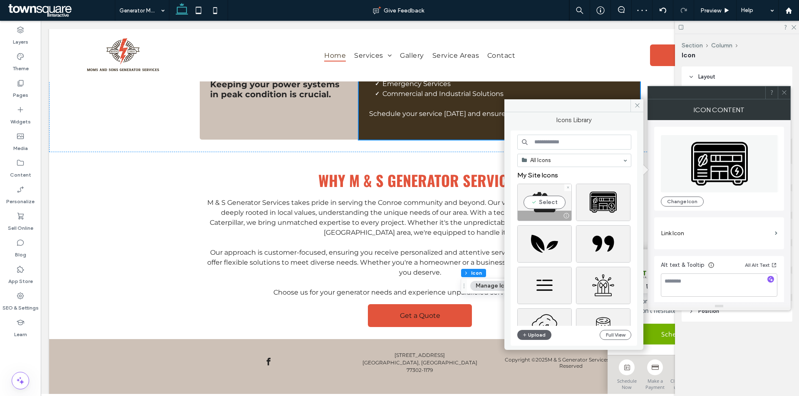
click at [550, 204] on div "Select" at bounding box center [544, 202] width 54 height 37
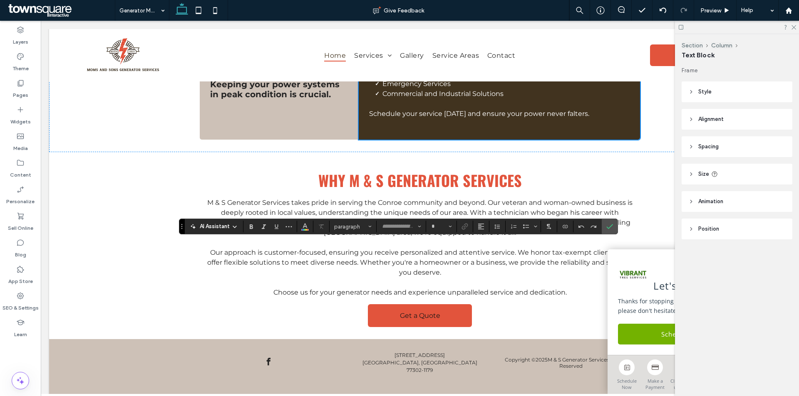
type input "**********"
type input "**"
click at [612, 226] on icon "Confirm" at bounding box center [609, 226] width 7 height 7
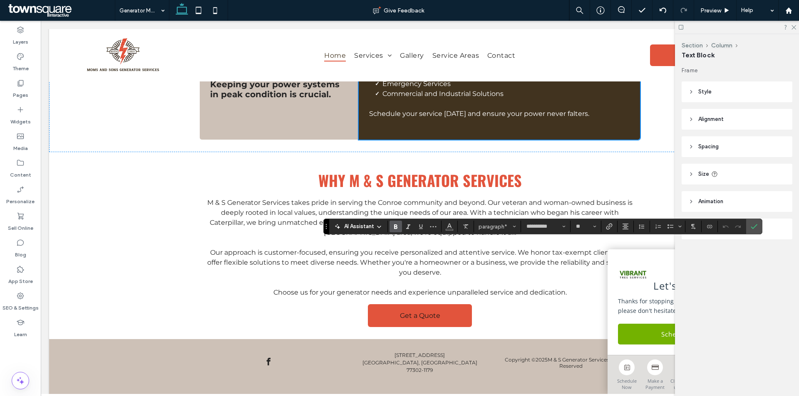
type input "**"
click at [754, 226] on icon "Confirm" at bounding box center [753, 226] width 7 height 7
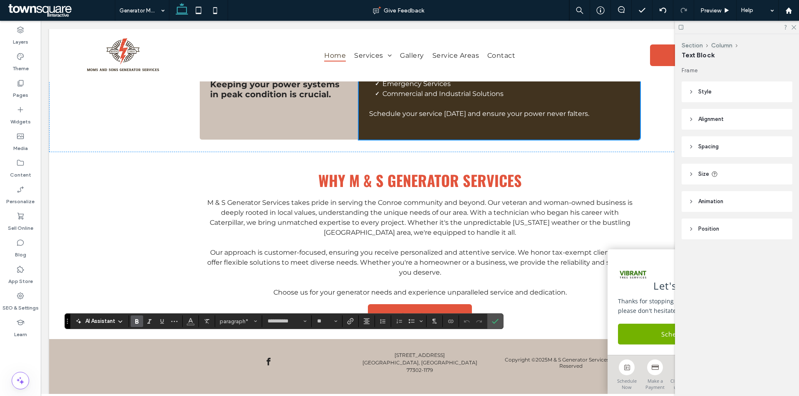
type input "**"
click at [495, 322] on icon "Confirm" at bounding box center [495, 321] width 7 height 7
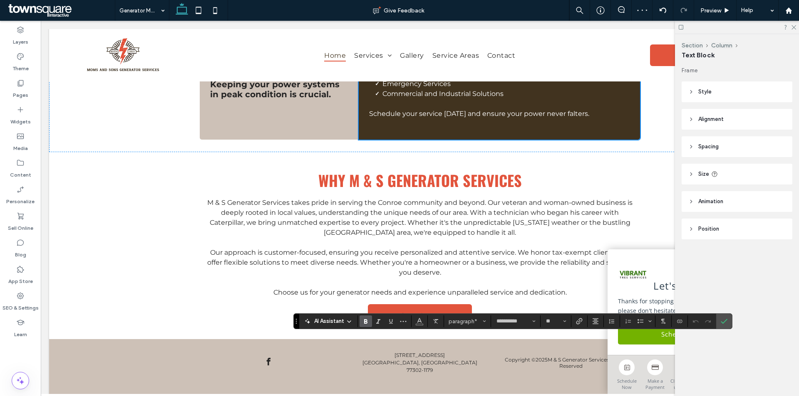
type input "**"
click at [724, 320] on icon "Confirm" at bounding box center [724, 321] width 7 height 7
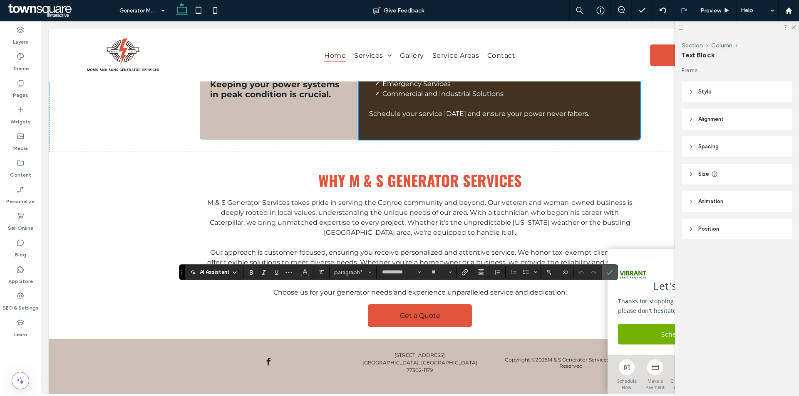
type input "**"
click at [607, 268] on span "Confirm" at bounding box center [608, 272] width 4 height 15
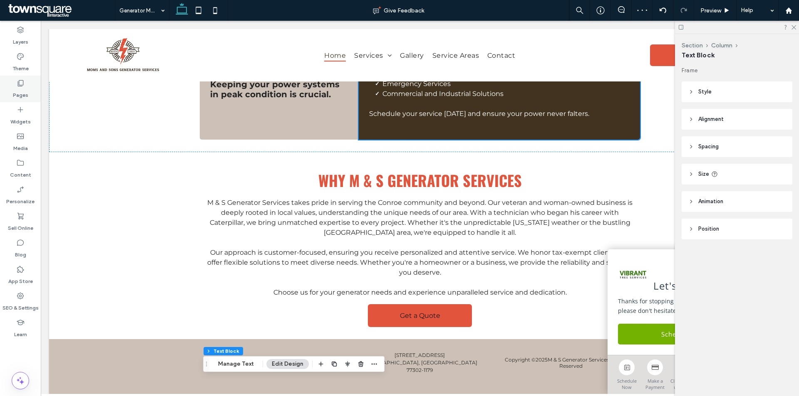
click at [34, 85] on div "Pages" at bounding box center [20, 89] width 41 height 27
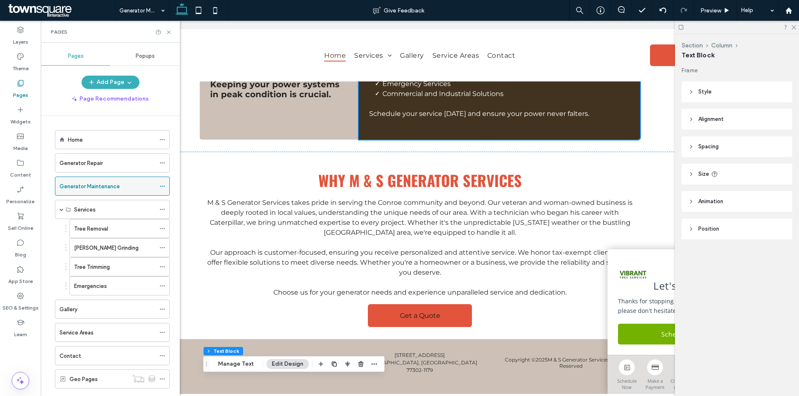
click at [166, 184] on div at bounding box center [164, 186] width 10 height 12
click at [162, 187] on icon at bounding box center [162, 186] width 6 height 6
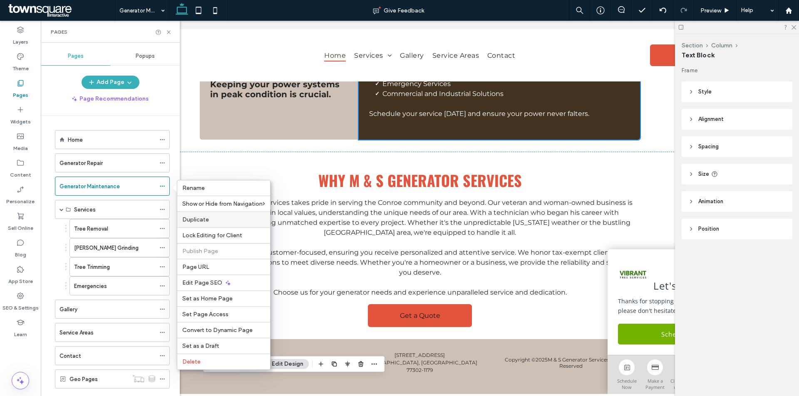
click at [217, 220] on label "Duplicate" at bounding box center [223, 219] width 83 height 7
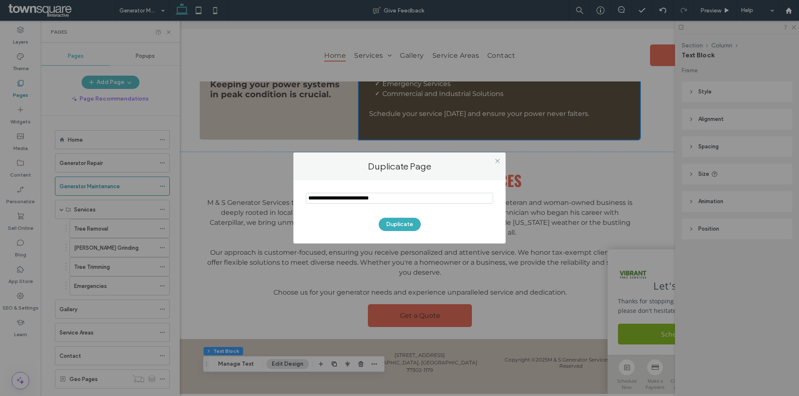
click at [392, 197] on input "notEmpty" at bounding box center [399, 198] width 187 height 11
type input "**********"
click at [406, 225] on button "Duplicate" at bounding box center [400, 224] width 42 height 13
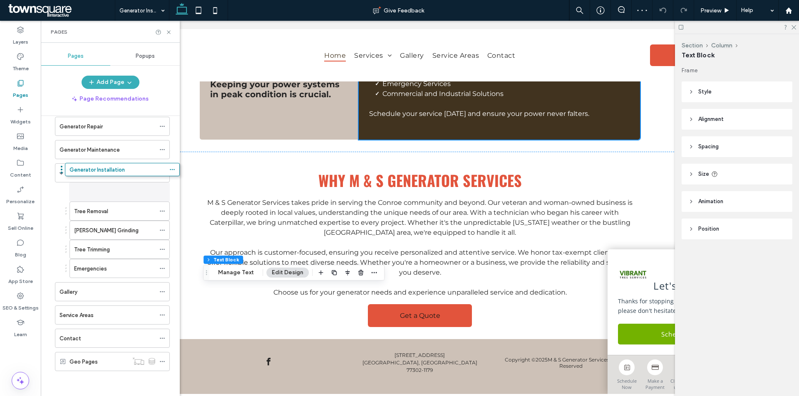
scroll to position [41, 0]
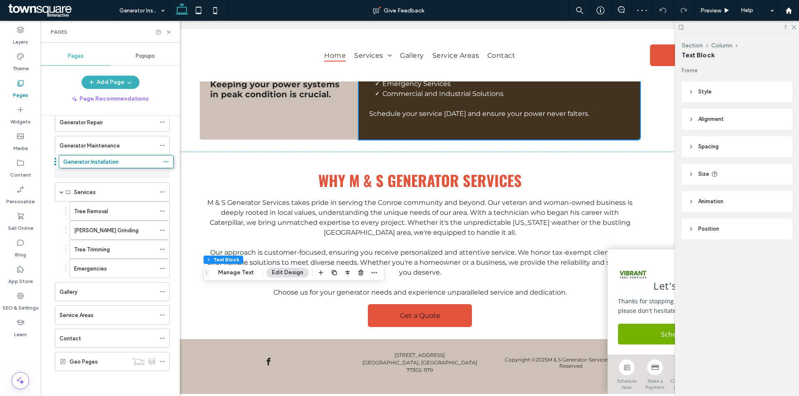
drag, startPoint x: 51, startPoint y: 362, endPoint x: 54, endPoint y: 165, distance: 197.2
click at [159, 193] on div "Services" at bounding box center [112, 192] width 115 height 19
click at [162, 193] on icon at bounding box center [162, 192] width 6 height 6
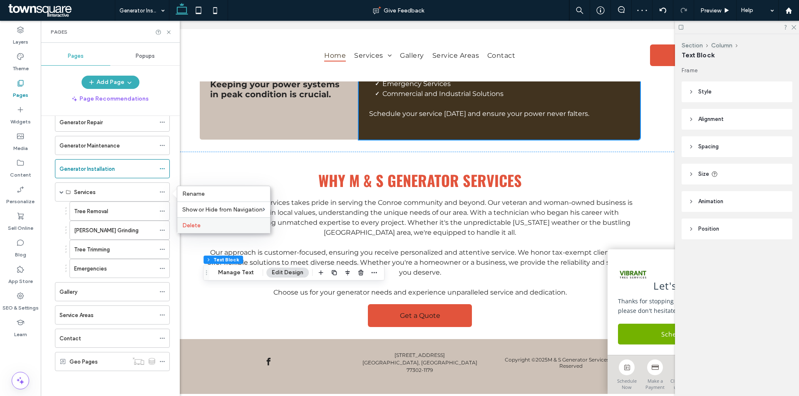
click at [200, 225] on label "Delete" at bounding box center [223, 225] width 83 height 7
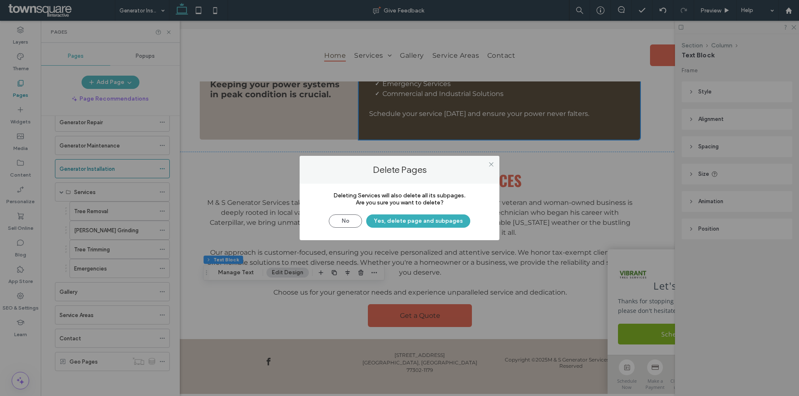
click at [421, 214] on div "No Yes, delete page and subpages" at bounding box center [399, 217] width 175 height 22
click at [422, 218] on button "Yes, delete page and subpages" at bounding box center [418, 221] width 104 height 13
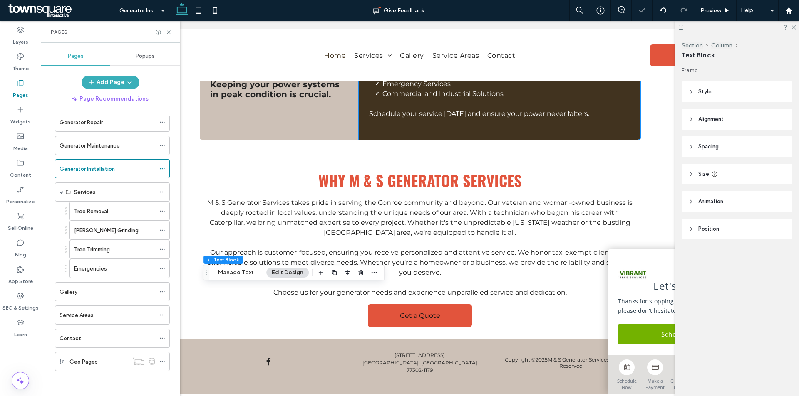
scroll to position [0, 0]
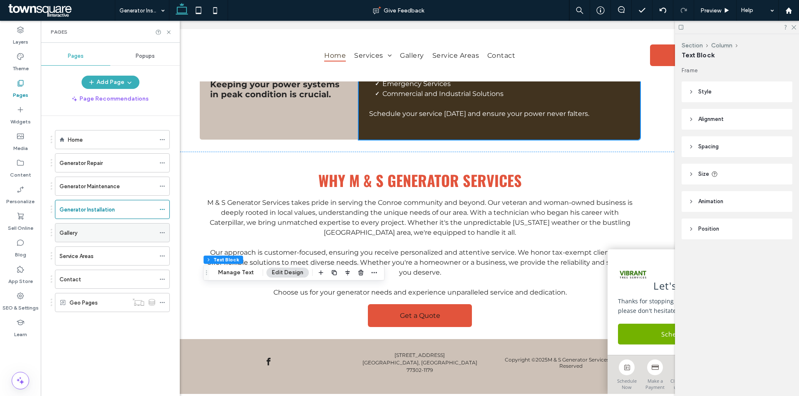
click at [162, 233] on use at bounding box center [162, 233] width 5 height 1
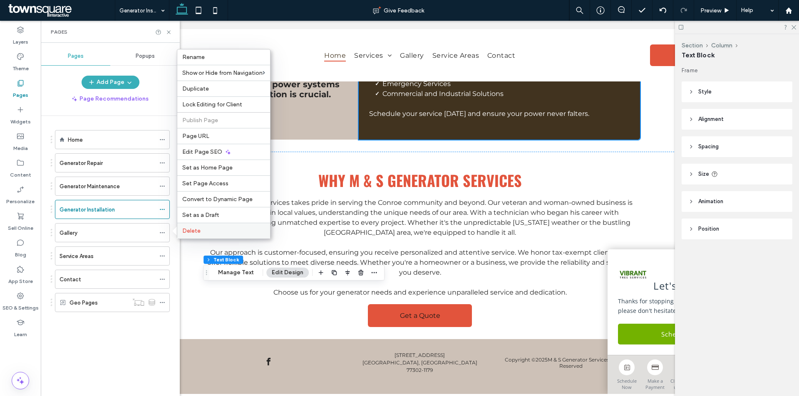
click at [186, 229] on span "Delete" at bounding box center [191, 231] width 18 height 7
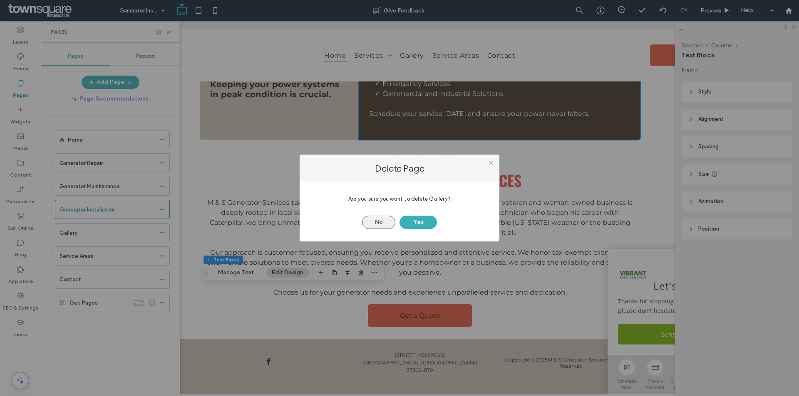
click at [385, 222] on button "No" at bounding box center [378, 222] width 33 height 13
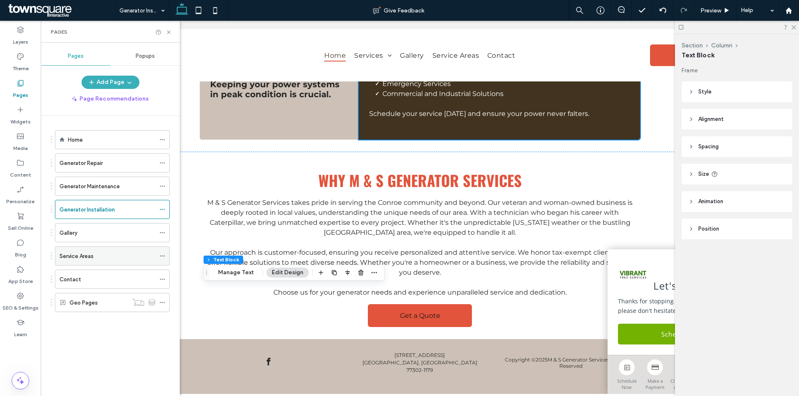
click at [163, 256] on icon at bounding box center [162, 256] width 6 height 6
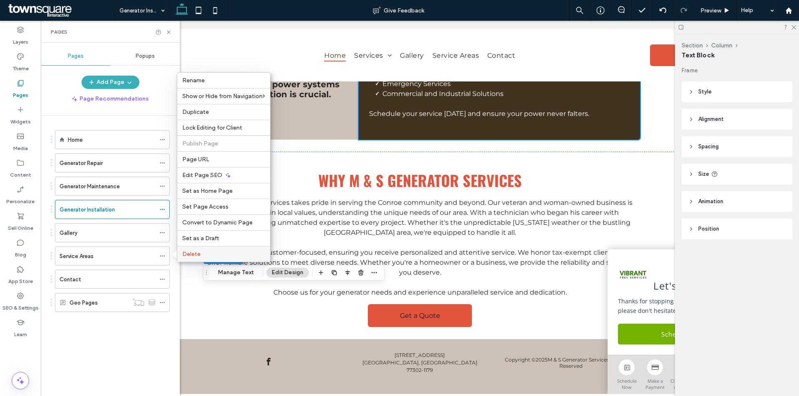
click at [186, 250] on div "Delete" at bounding box center [223, 254] width 93 height 16
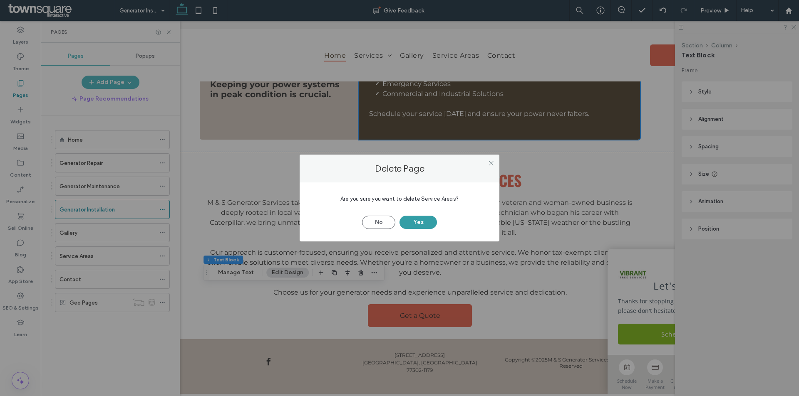
click at [424, 218] on button "Yes" at bounding box center [417, 222] width 37 height 13
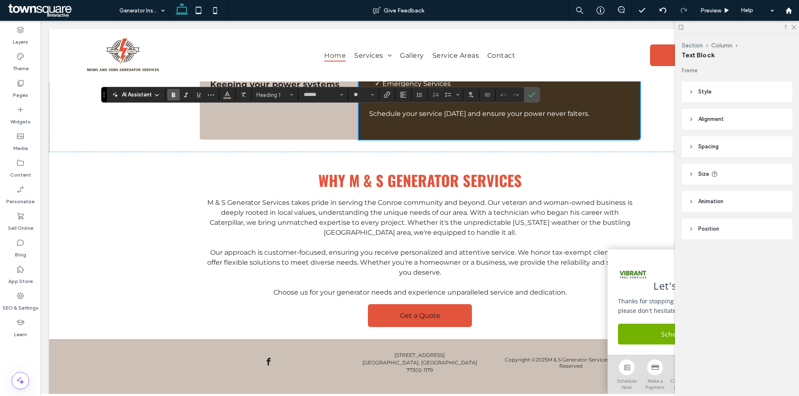
type input "**"
click at [535, 93] on use "Confirm" at bounding box center [531, 94] width 7 height 5
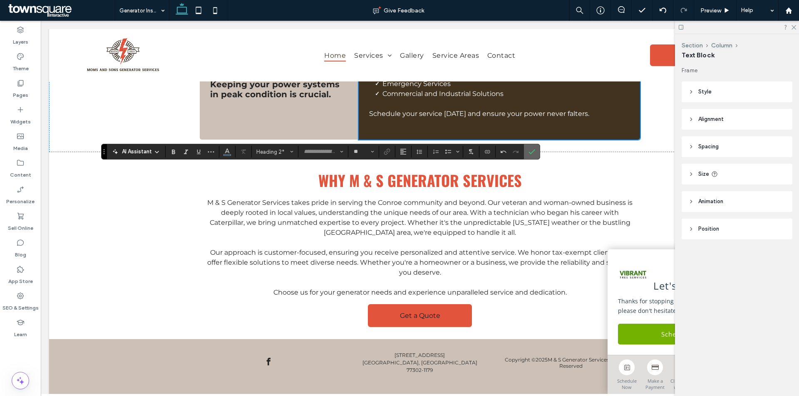
click at [530, 151] on icon "Confirm" at bounding box center [531, 152] width 7 height 7
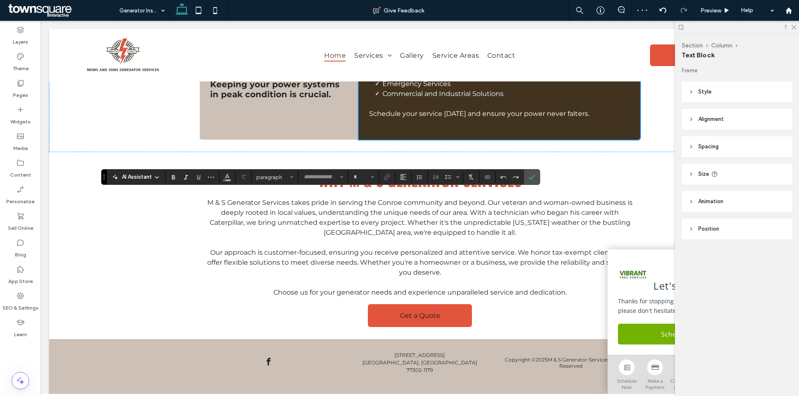
type input "**********"
type input "**"
type input "**********"
type input "**"
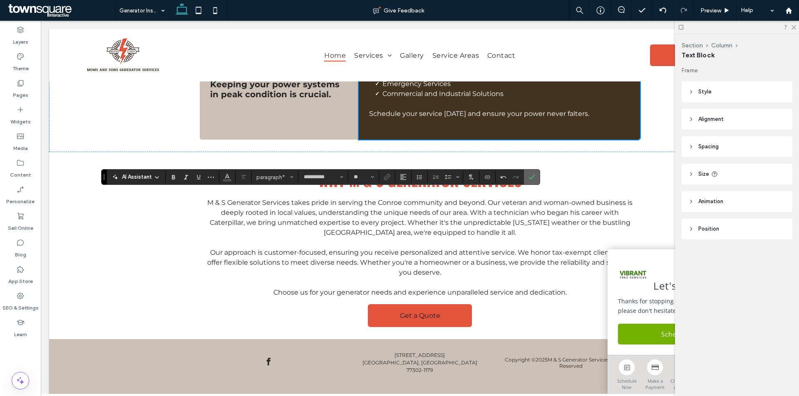
click at [530, 179] on use "Confirm" at bounding box center [531, 177] width 7 height 5
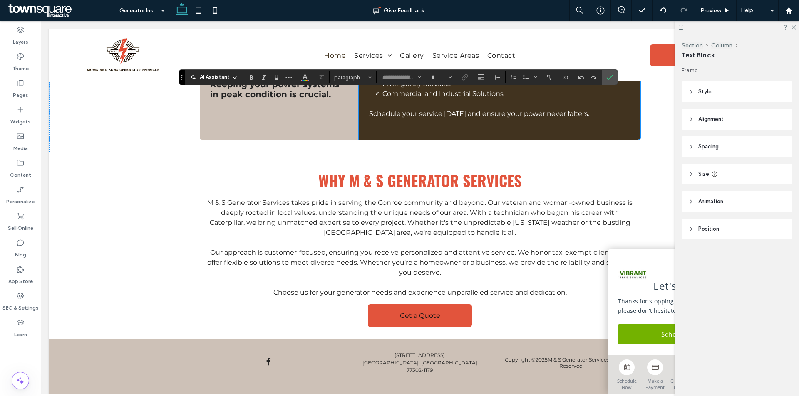
type input "******"
type input "**"
click at [608, 75] on icon "Confirm" at bounding box center [609, 77] width 7 height 7
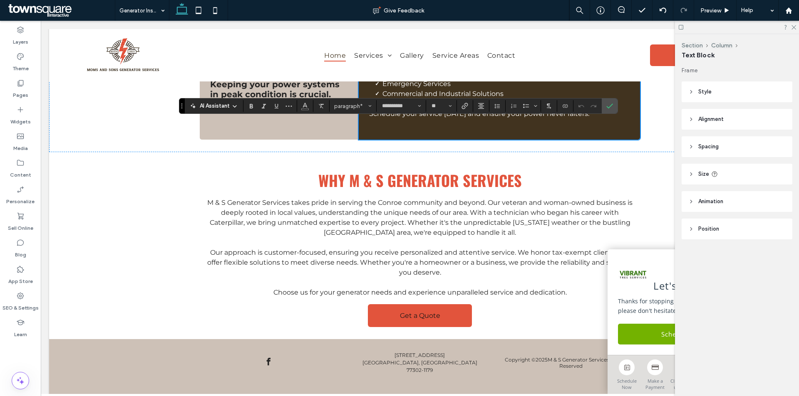
type input "**"
click at [613, 104] on label "Confirm" at bounding box center [609, 106] width 12 height 15
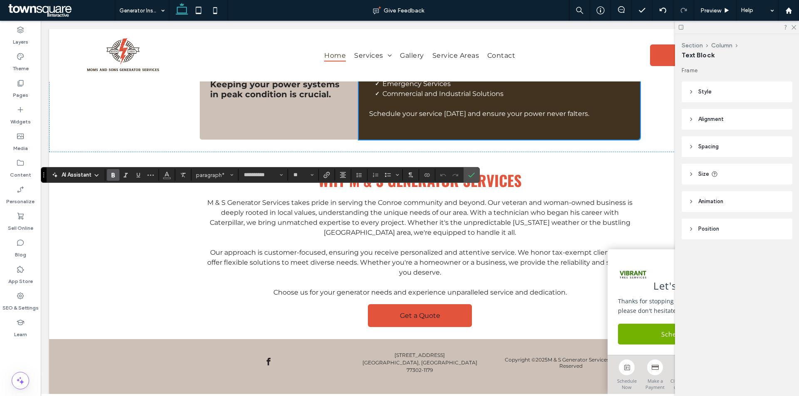
type input "**"
click at [476, 173] on label "Confirm" at bounding box center [471, 175] width 12 height 15
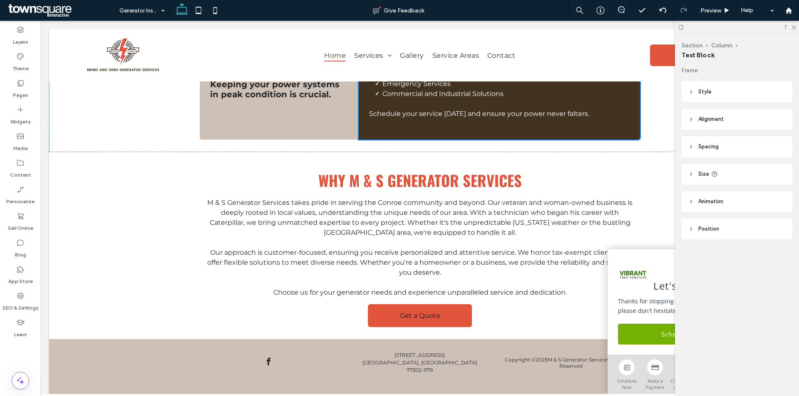
type input "**********"
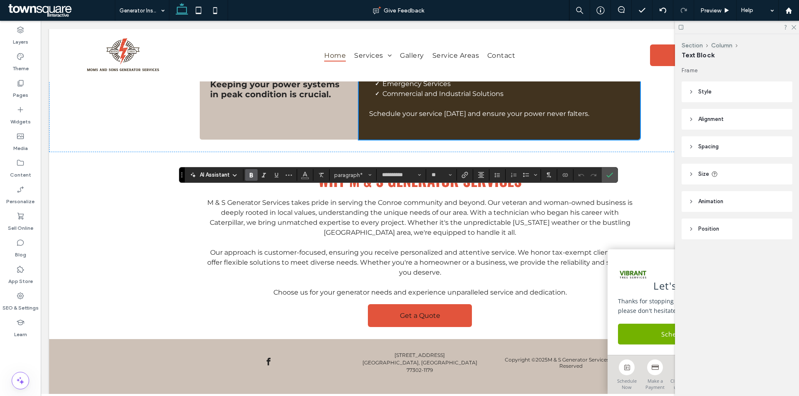
type input "**"
click at [612, 172] on icon "Confirm" at bounding box center [609, 175] width 7 height 7
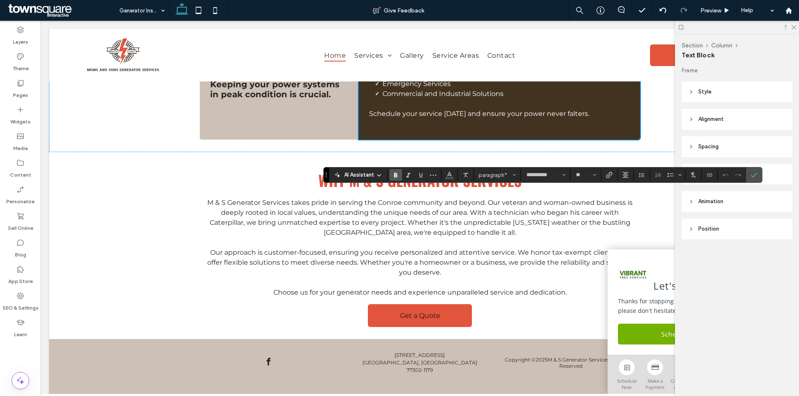
type input "**"
click at [755, 173] on icon "Confirm" at bounding box center [753, 175] width 7 height 7
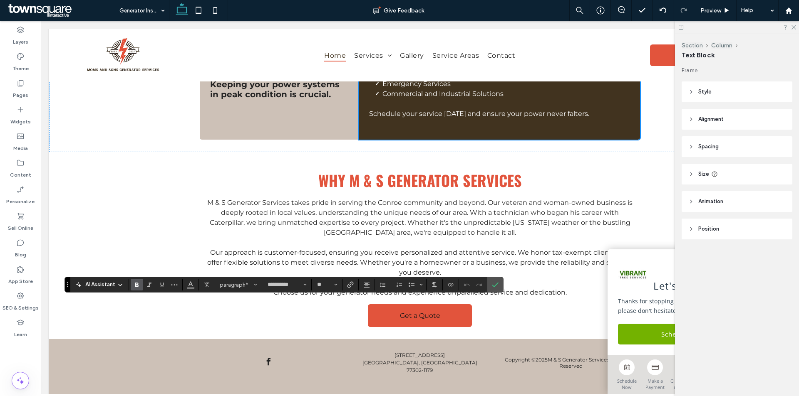
type input "**"
click at [493, 286] on use "Confirm" at bounding box center [495, 284] width 7 height 5
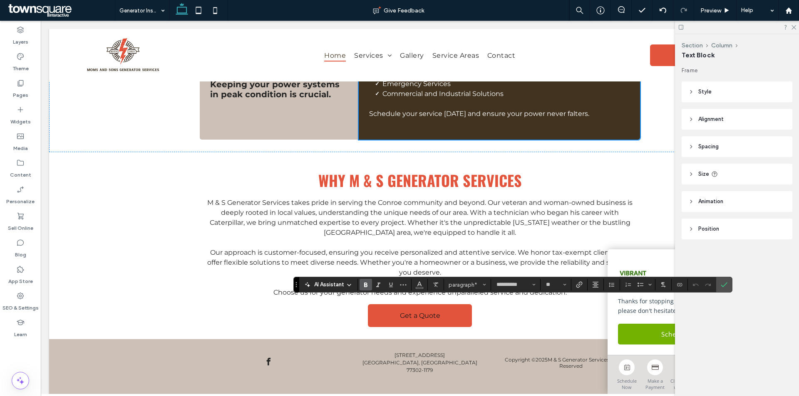
type input "**"
click at [726, 286] on icon "Confirm" at bounding box center [724, 285] width 7 height 7
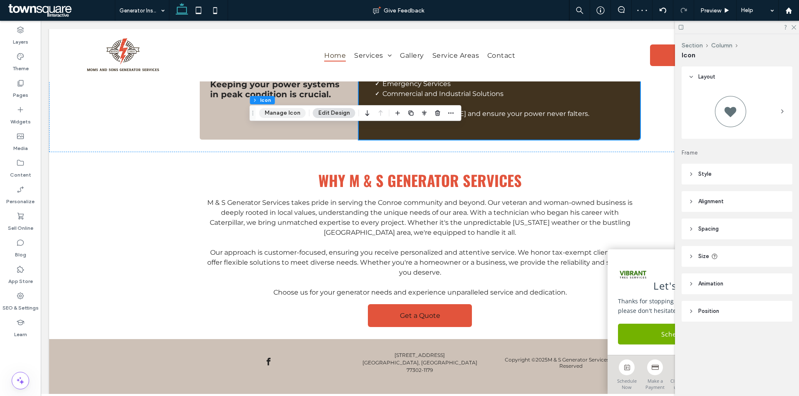
click at [295, 112] on button "Manage Icon" at bounding box center [282, 113] width 47 height 10
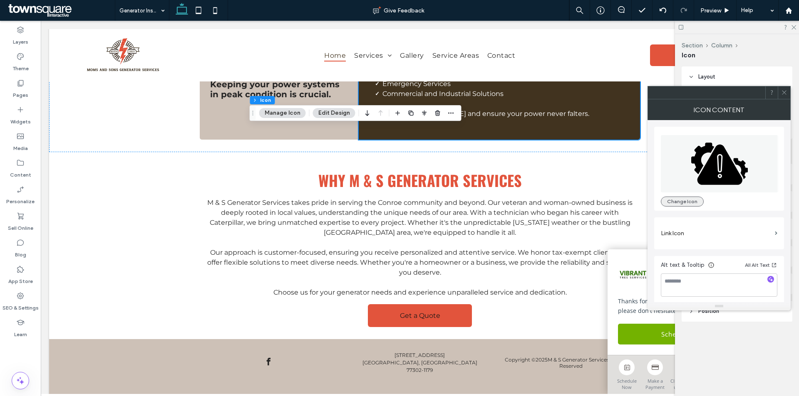
click at [683, 204] on button "Change Icon" at bounding box center [682, 202] width 43 height 10
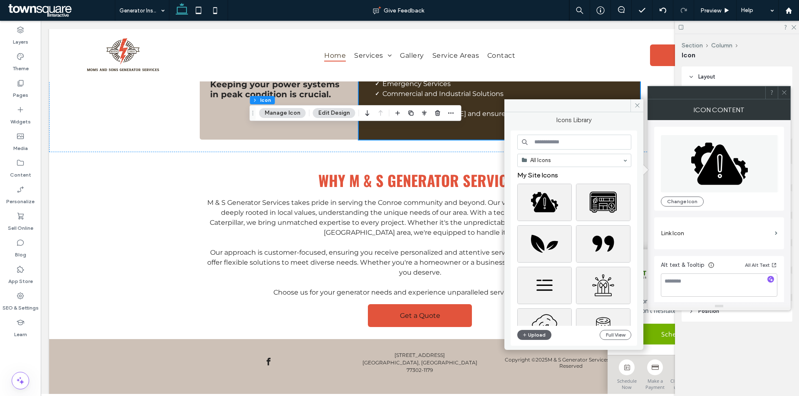
click at [540, 137] on input at bounding box center [574, 142] width 114 height 15
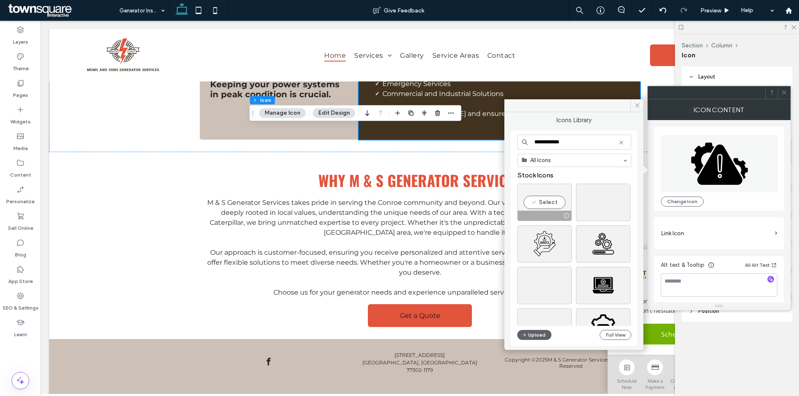
type input "**********"
click at [543, 200] on div "Select" at bounding box center [544, 202] width 54 height 37
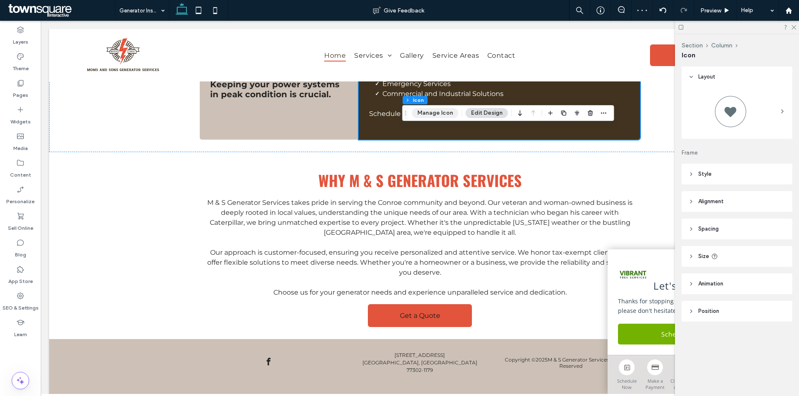
click at [431, 111] on button "Manage Icon" at bounding box center [435, 113] width 47 height 10
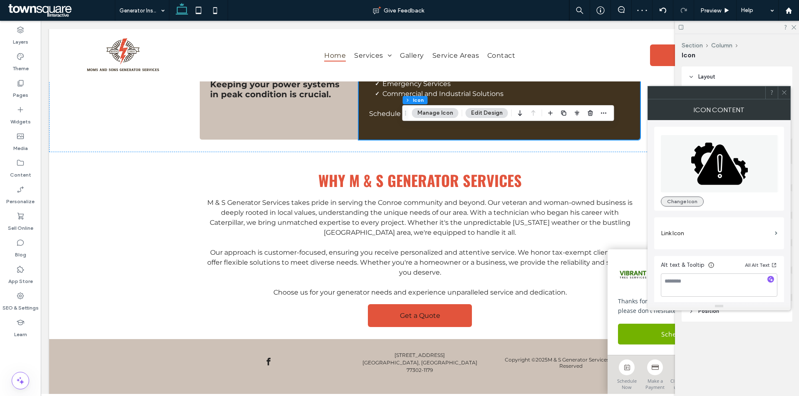
click at [682, 206] on button "Change Icon" at bounding box center [682, 202] width 43 height 10
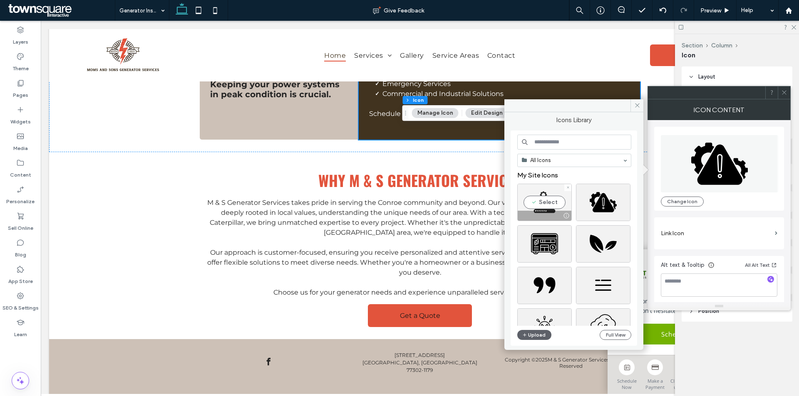
click at [540, 207] on div "Select" at bounding box center [544, 202] width 54 height 37
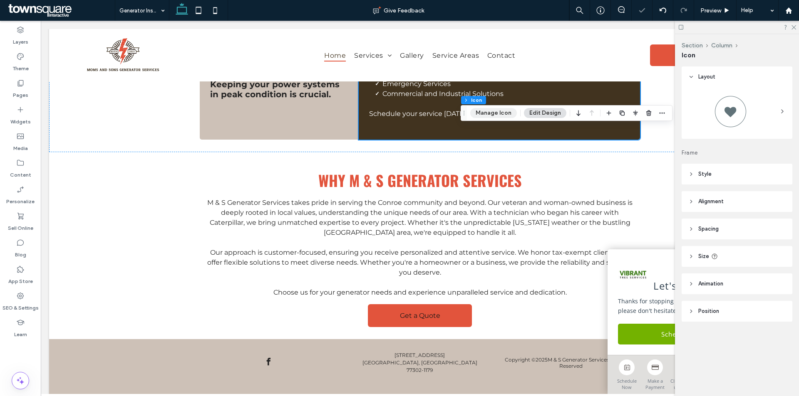
click at [491, 116] on button "Manage Icon" at bounding box center [493, 113] width 47 height 10
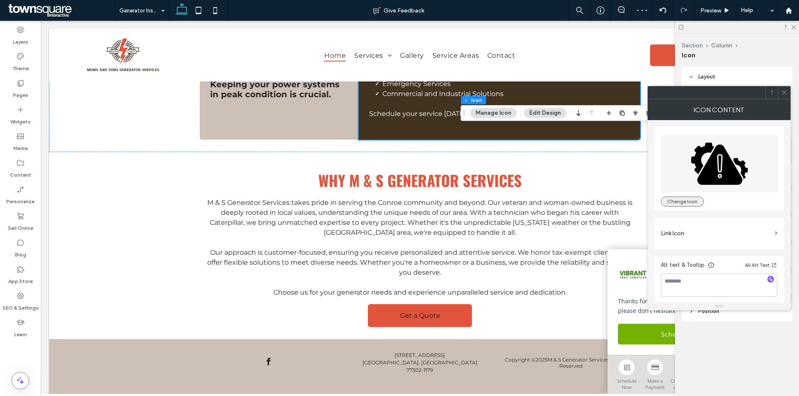
click at [692, 198] on button "Change Icon" at bounding box center [682, 202] width 43 height 10
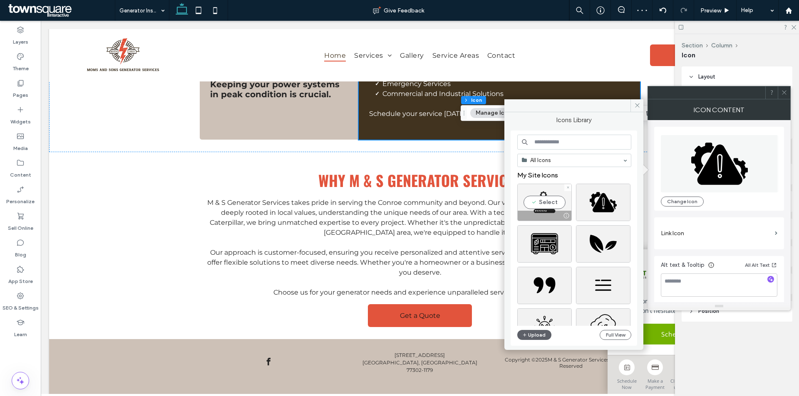
click at [549, 194] on div "Select" at bounding box center [544, 202] width 54 height 37
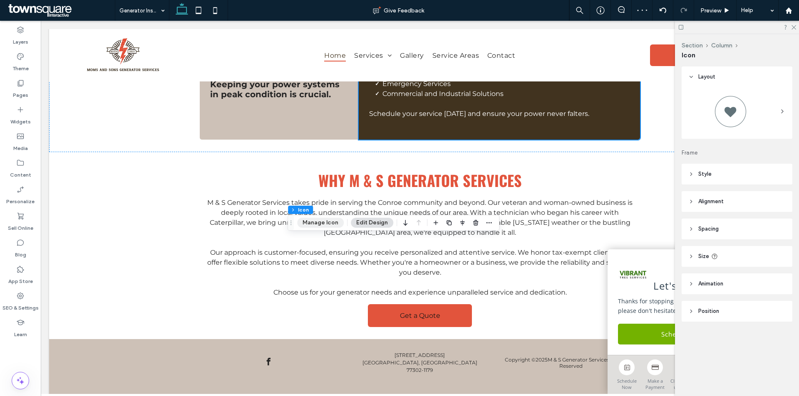
click at [328, 222] on button "Manage Icon" at bounding box center [320, 223] width 47 height 10
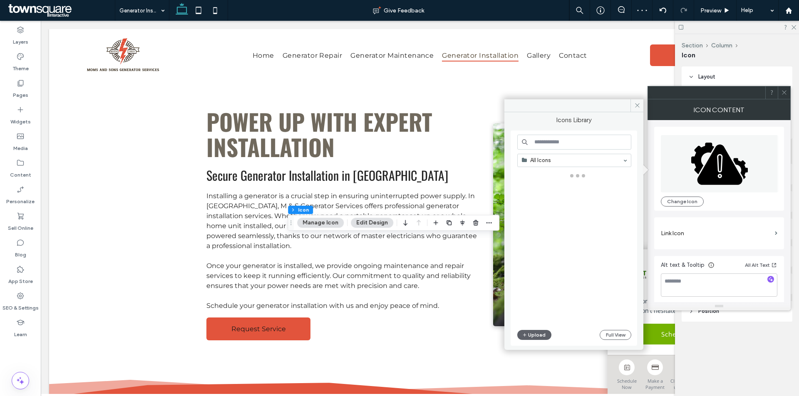
scroll to position [359, 0]
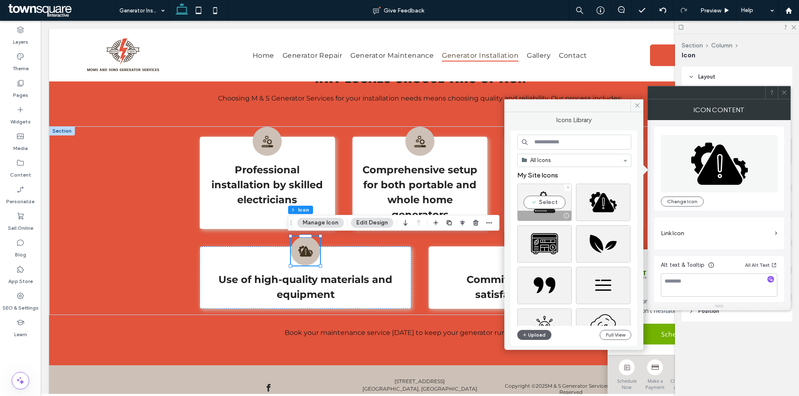
click at [557, 206] on div "Select" at bounding box center [544, 202] width 54 height 37
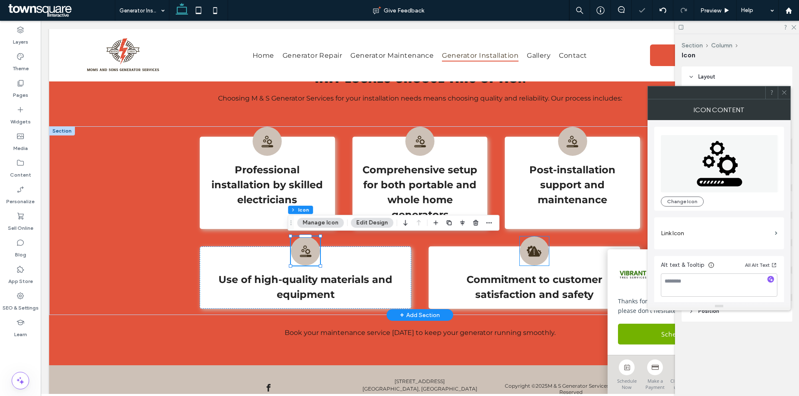
click at [528, 254] on icon at bounding box center [534, 251] width 12 height 10
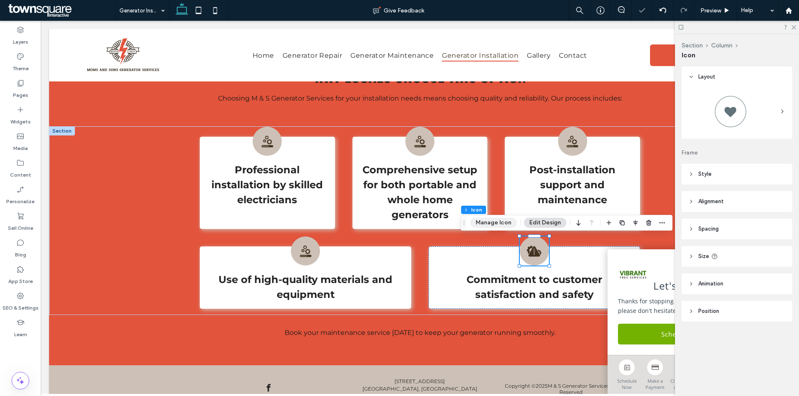
click at [497, 224] on button "Manage Icon" at bounding box center [493, 223] width 47 height 10
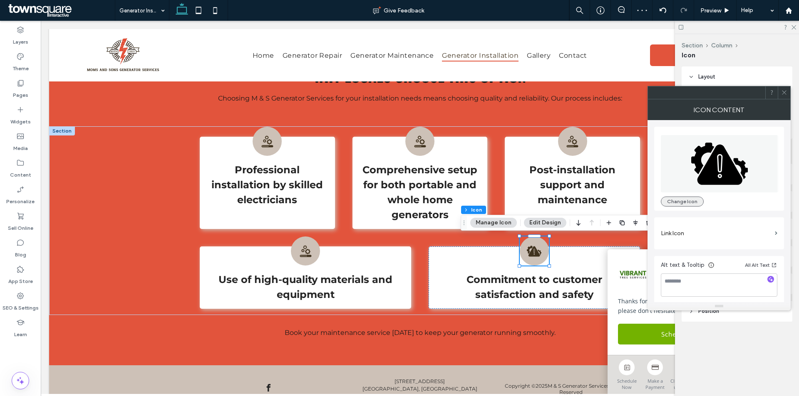
click at [685, 203] on button "Change Icon" at bounding box center [682, 202] width 43 height 10
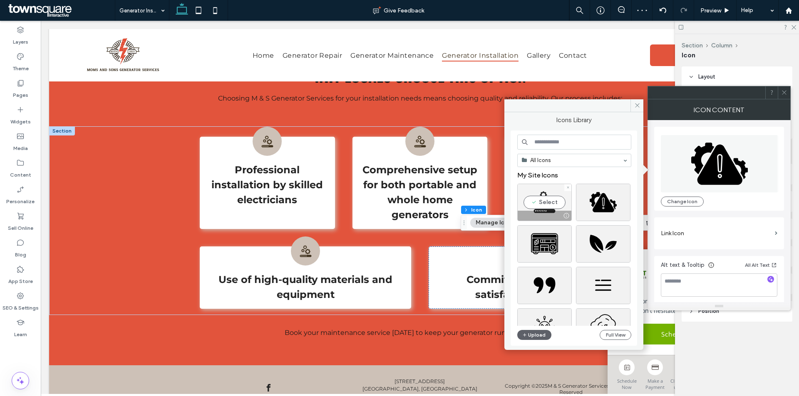
click at [537, 193] on div "Select" at bounding box center [544, 202] width 54 height 37
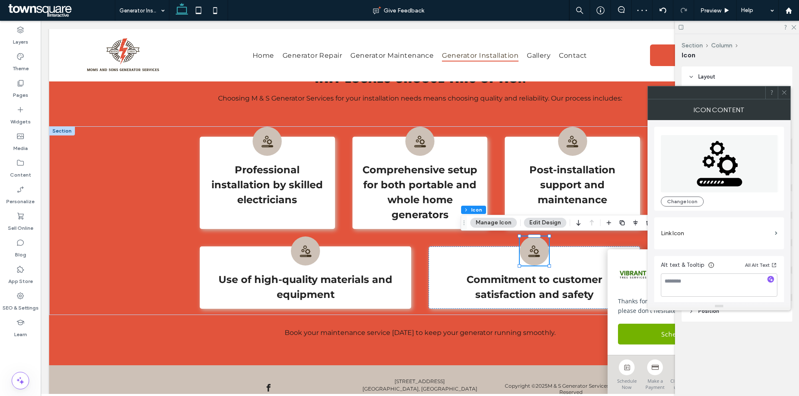
click at [786, 92] on icon at bounding box center [784, 92] width 6 height 6
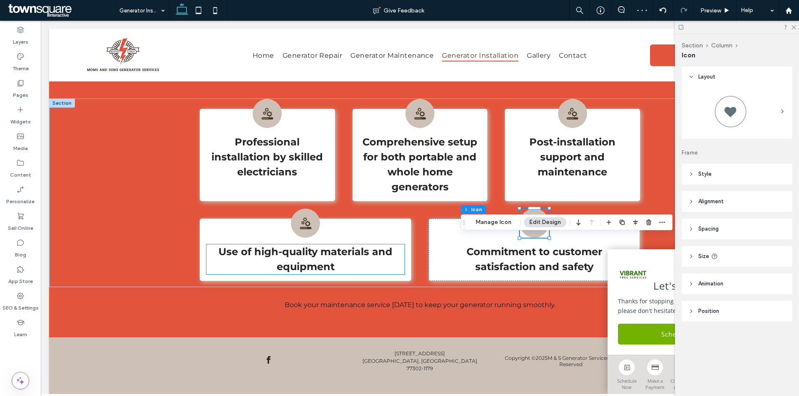
scroll to position [401, 0]
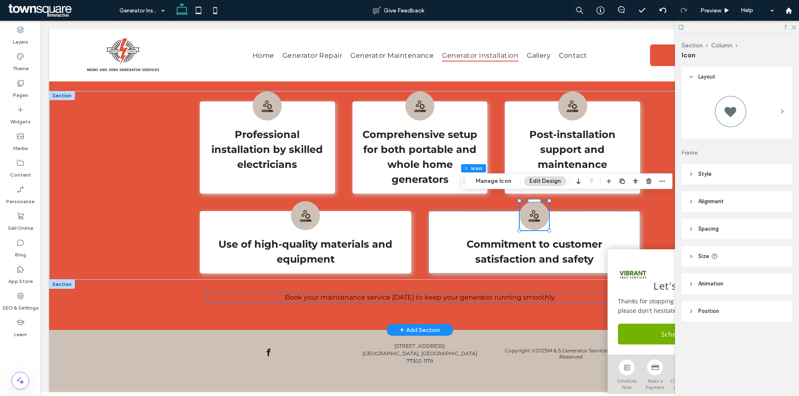
click at [323, 294] on span "Book your maintenance service [DATE] to keep your generator running smoothly." at bounding box center [420, 298] width 271 height 8
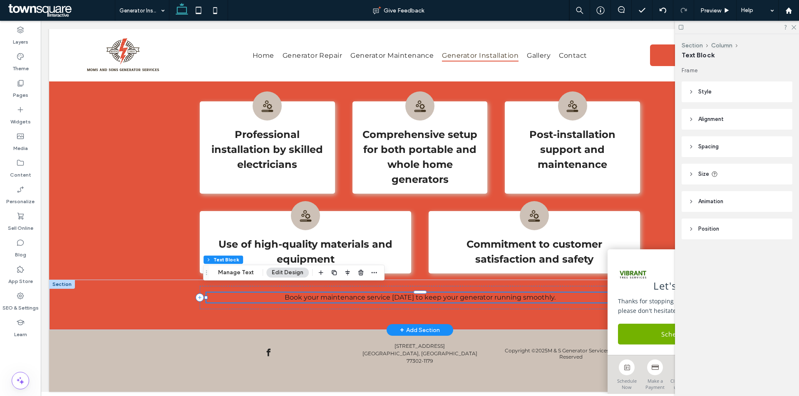
click at [323, 294] on span "Book your maintenance service [DATE] to keep your generator running smoothly." at bounding box center [420, 298] width 271 height 8
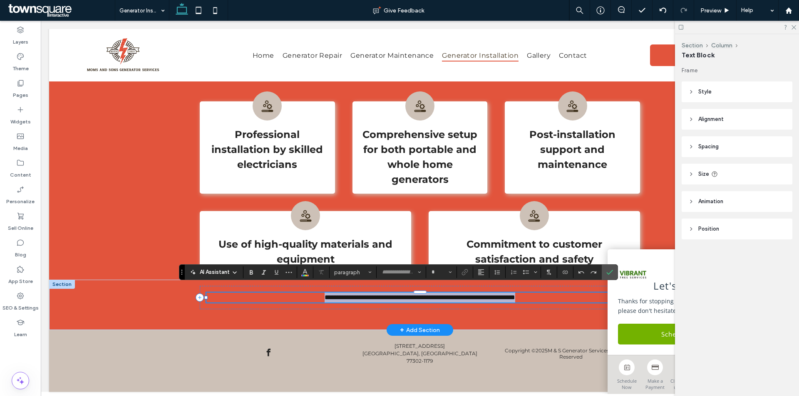
type input "**********"
type input "**"
paste div
type input "**"
click at [608, 272] on icon "Confirm" at bounding box center [609, 272] width 7 height 7
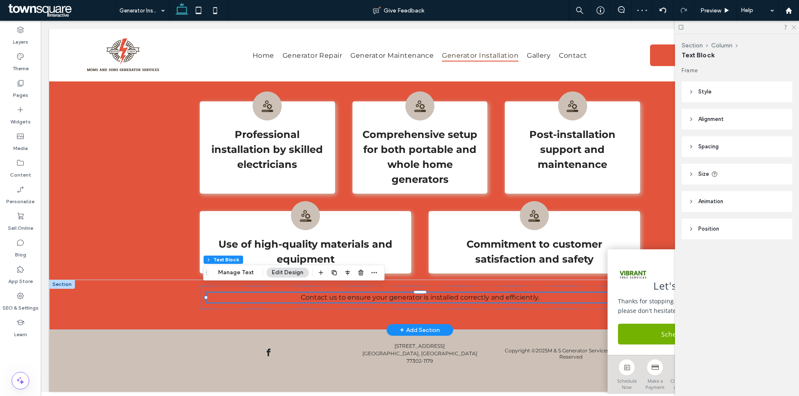
click at [793, 27] on icon at bounding box center [792, 26] width 5 height 5
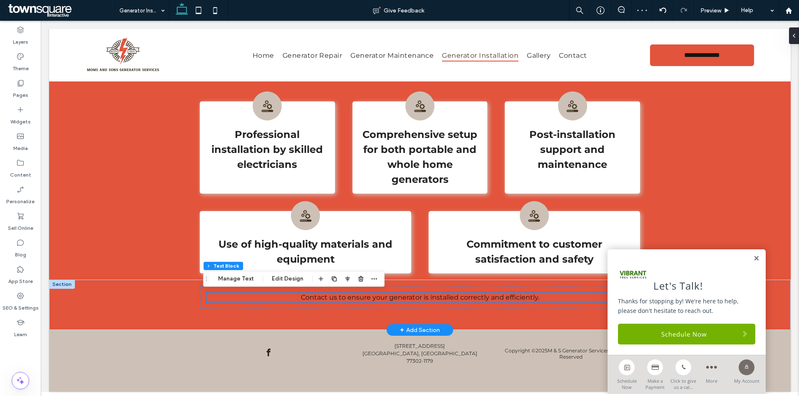
scroll to position [395, 0]
click at [13, 83] on div "Pages" at bounding box center [20, 89] width 41 height 27
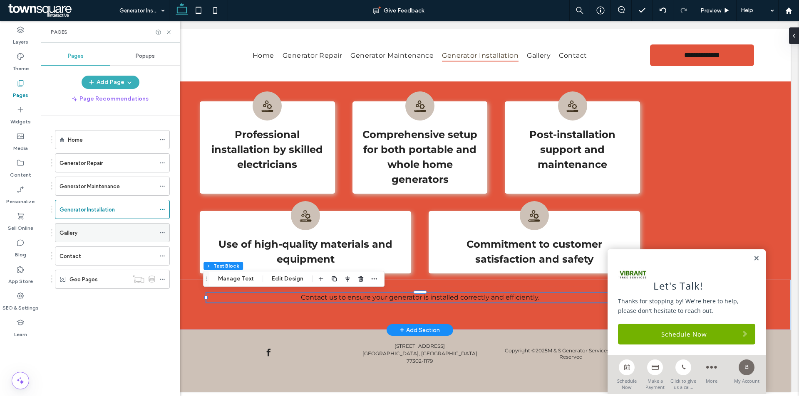
click at [165, 232] on icon at bounding box center [162, 233] width 6 height 6
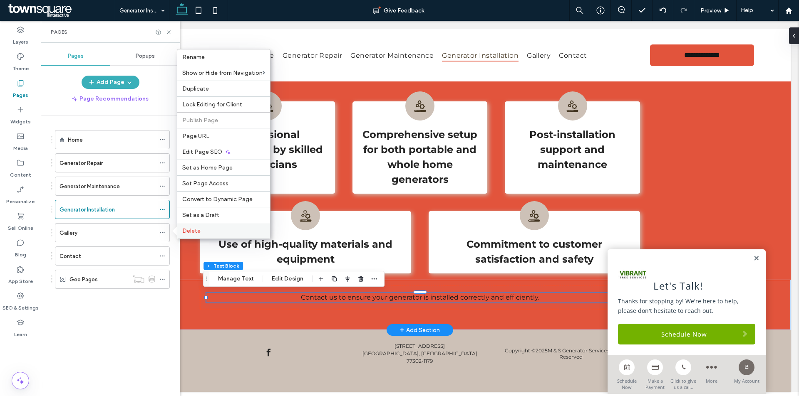
click at [195, 230] on span "Delete" at bounding box center [191, 231] width 18 height 7
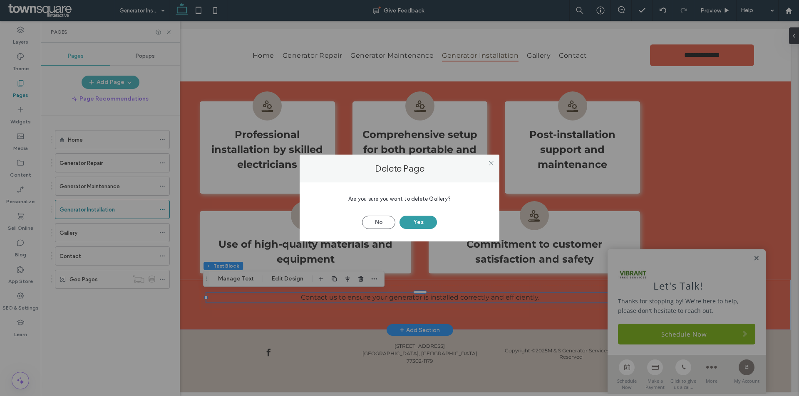
click at [420, 221] on button "Yes" at bounding box center [417, 222] width 37 height 13
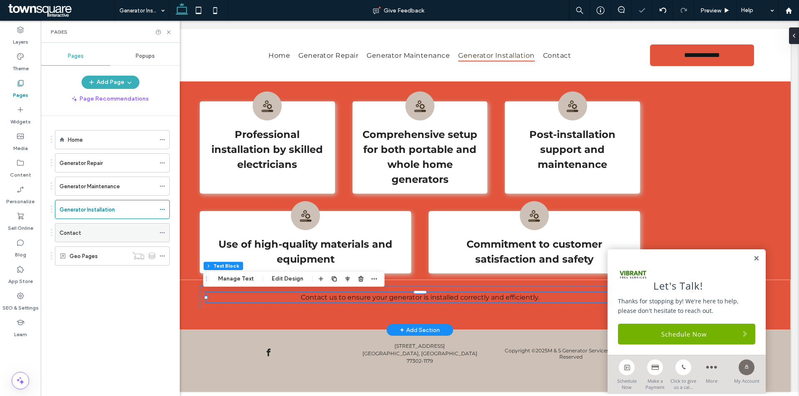
click at [102, 229] on div "Contact" at bounding box center [107, 233] width 96 height 9
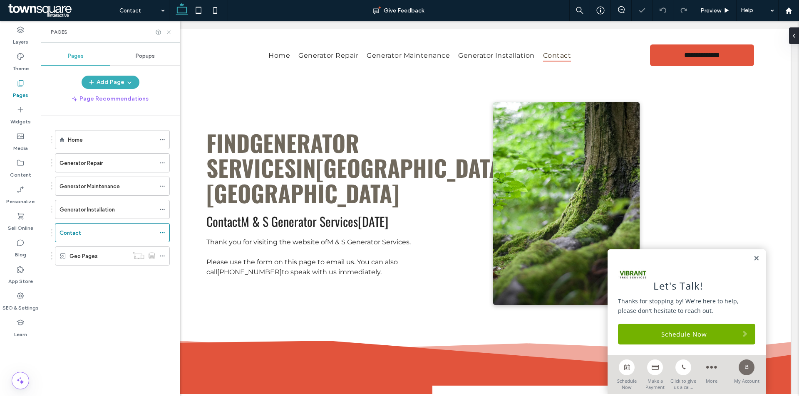
click at [168, 30] on icon at bounding box center [169, 32] width 6 height 6
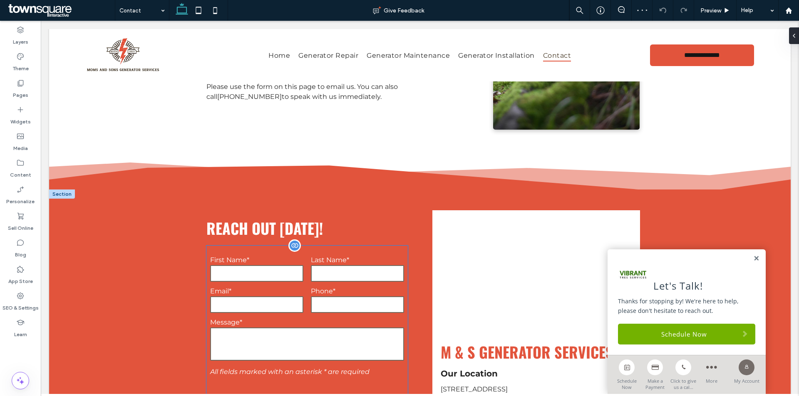
scroll to position [250, 0]
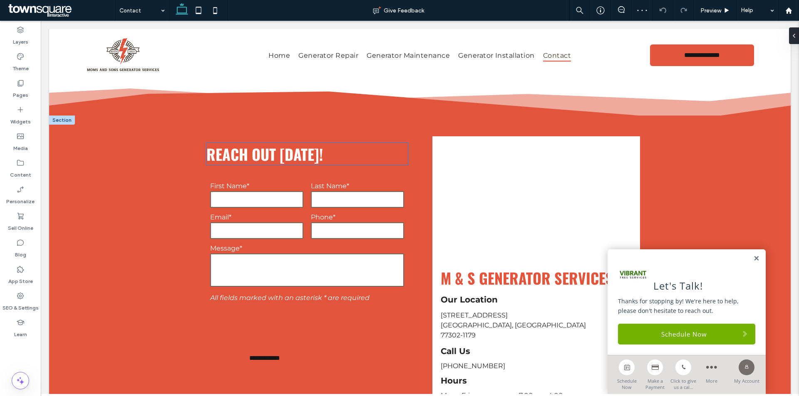
click at [285, 149] on span "Reach Out [DATE]!" at bounding box center [264, 154] width 116 height 22
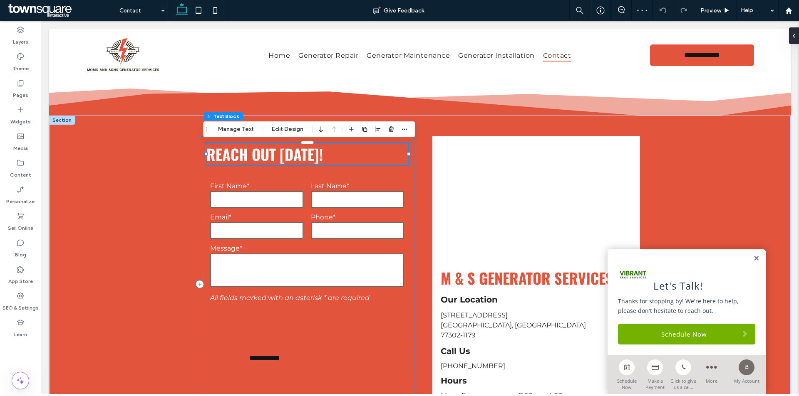
click at [285, 149] on span "Reach Out [DATE]!" at bounding box center [264, 154] width 116 height 22
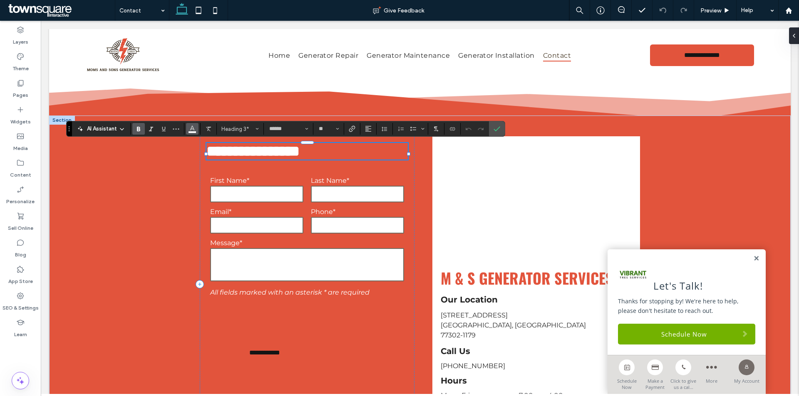
click at [191, 132] on span "Color" at bounding box center [192, 128] width 7 height 11
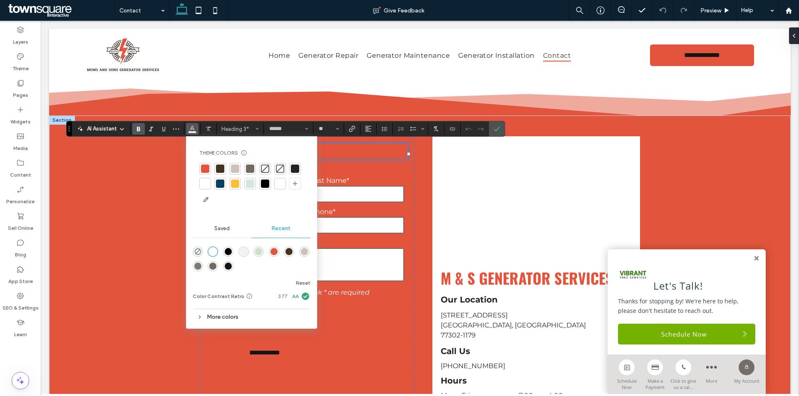
click at [225, 267] on div "rgba(21, 21, 21, 1)" at bounding box center [228, 266] width 7 height 7
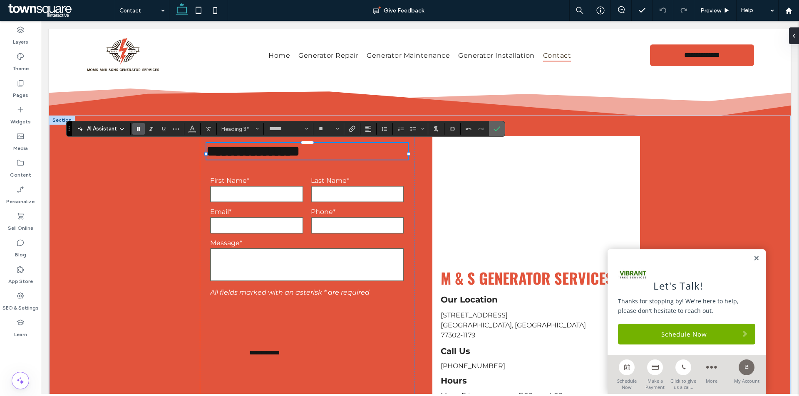
click at [499, 129] on icon "Confirm" at bounding box center [496, 129] width 7 height 7
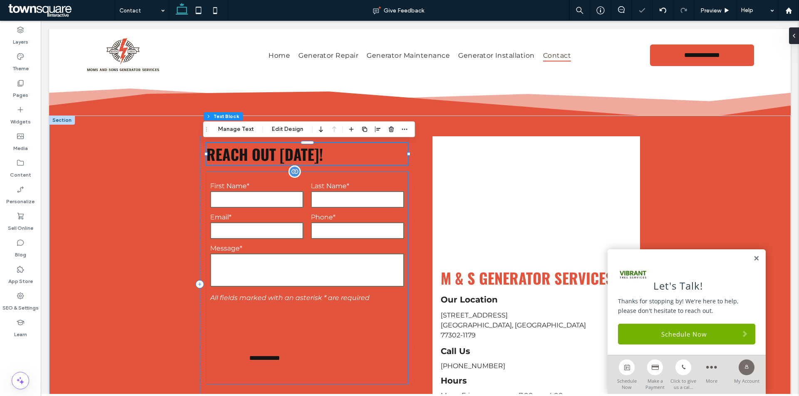
click at [307, 191] on div "Last Name*" at bounding box center [357, 195] width 101 height 27
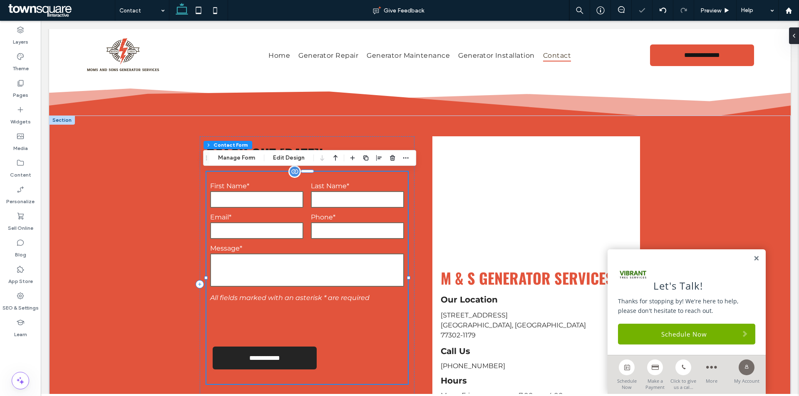
type input "*"
type input "***"
type input "*"
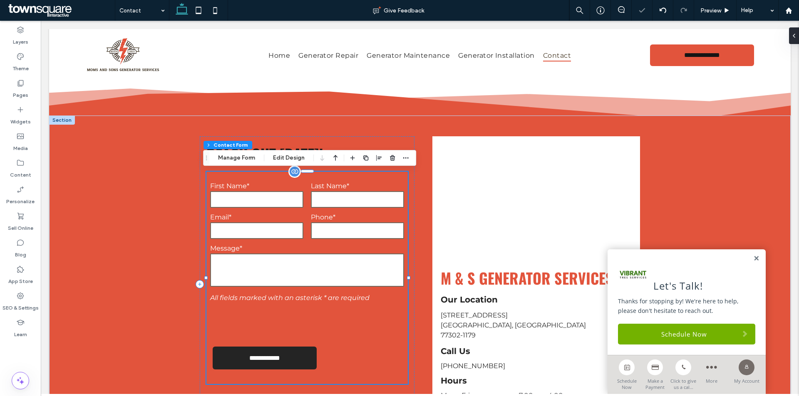
type input "***"
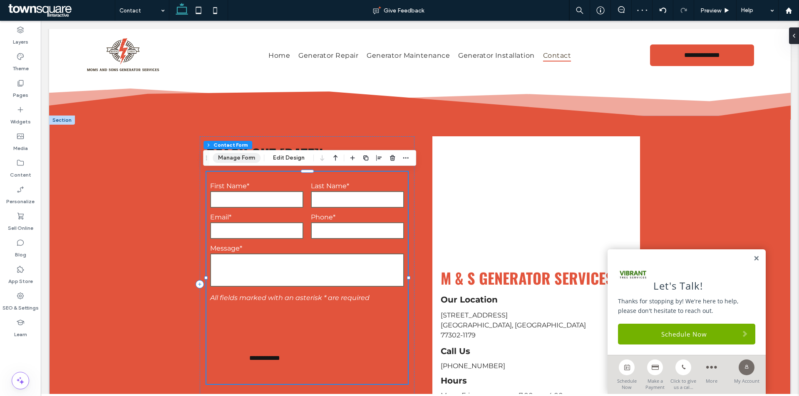
click at [249, 158] on button "Manage Form" at bounding box center [237, 158] width 48 height 10
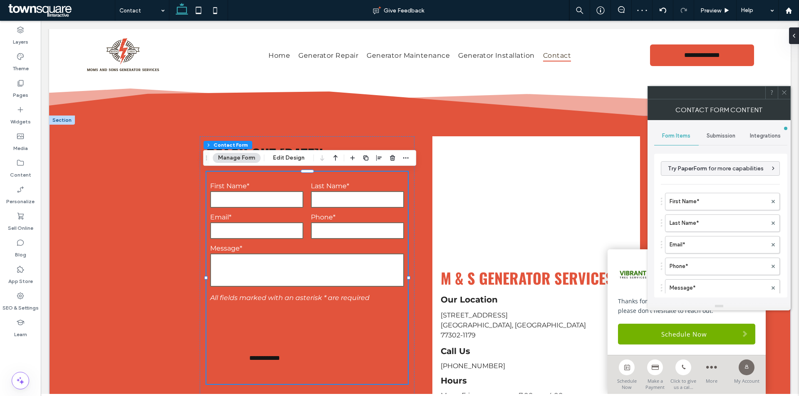
click at [710, 135] on span "Submission" at bounding box center [720, 136] width 29 height 7
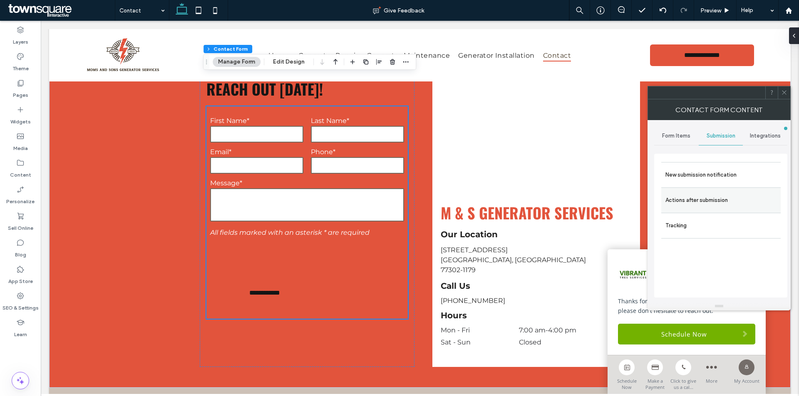
scroll to position [373, 0]
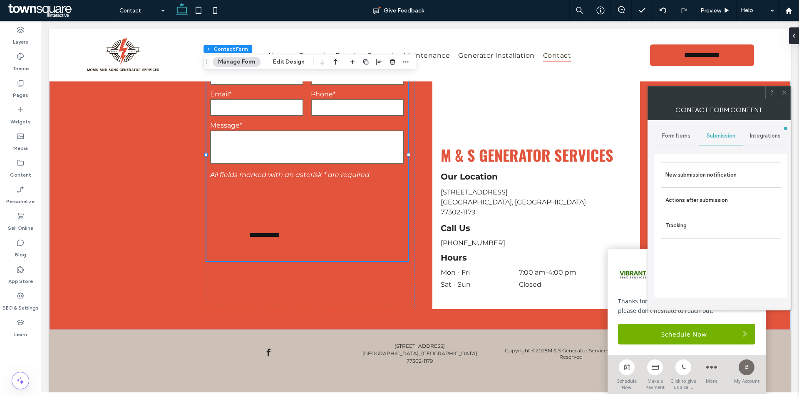
drag, startPoint x: 727, startPoint y: 179, endPoint x: 729, endPoint y: 196, distance: 17.2
click at [727, 179] on label "New submission notification" at bounding box center [720, 175] width 111 height 17
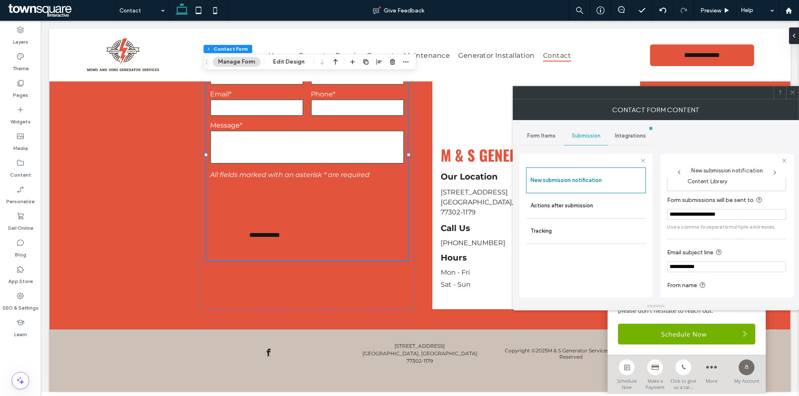
scroll to position [43, 0]
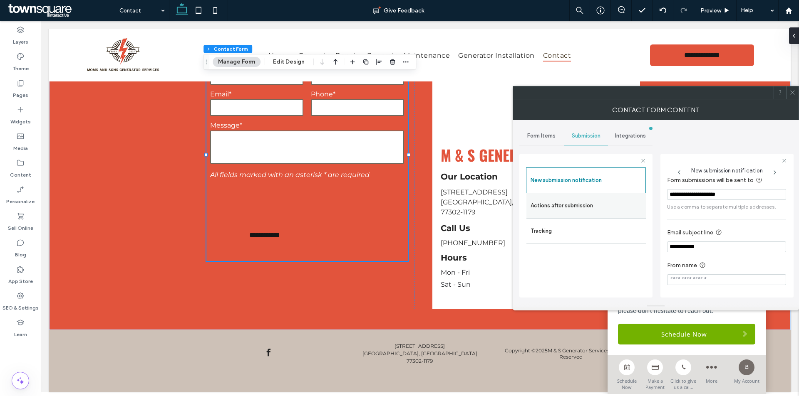
click at [599, 202] on label "Actions after submission" at bounding box center [585, 206] width 111 height 17
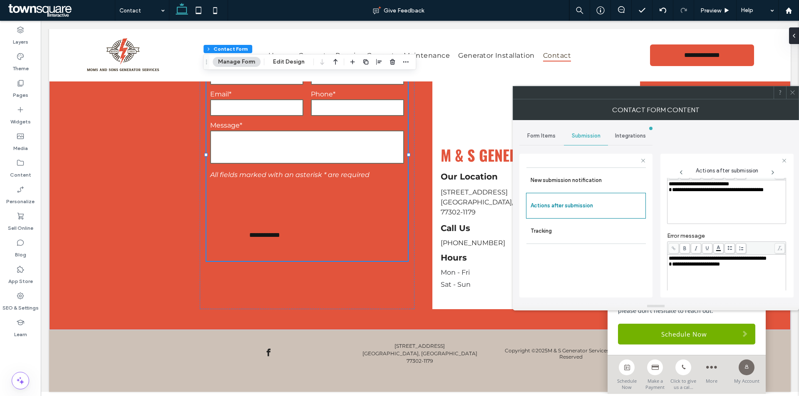
click at [792, 91] on icon at bounding box center [792, 92] width 6 height 6
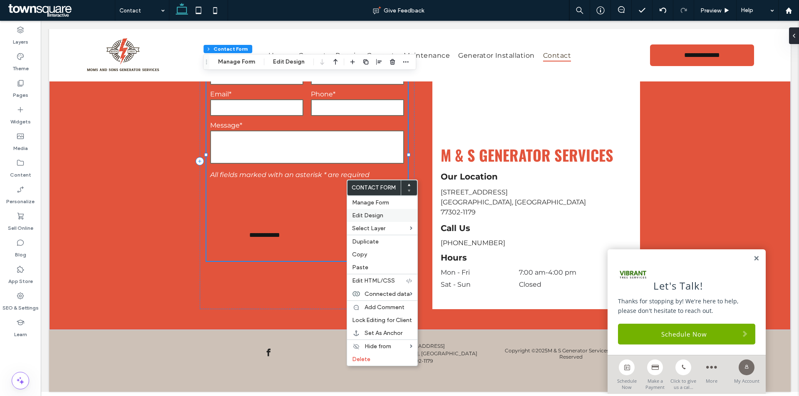
drag, startPoint x: 369, startPoint y: 211, endPoint x: 376, endPoint y: 219, distance: 10.7
click at [369, 211] on div "Edit Design" at bounding box center [382, 215] width 70 height 13
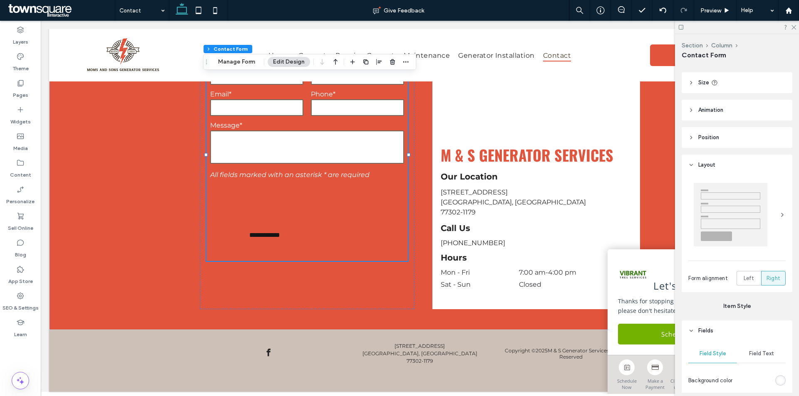
scroll to position [125, 0]
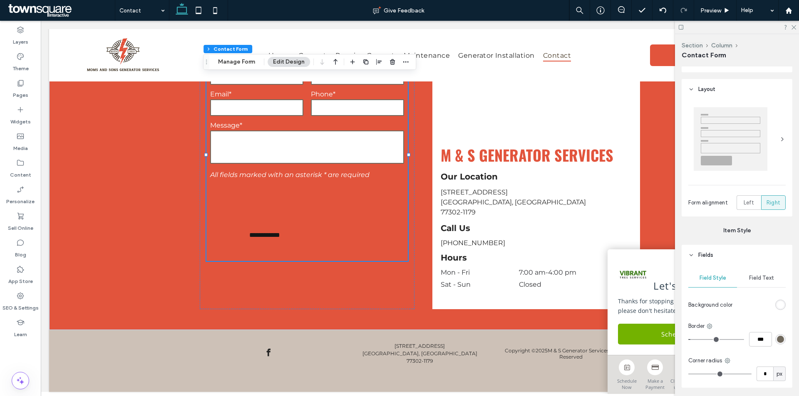
click at [751, 284] on div "Field Text" at bounding box center [761, 278] width 49 height 18
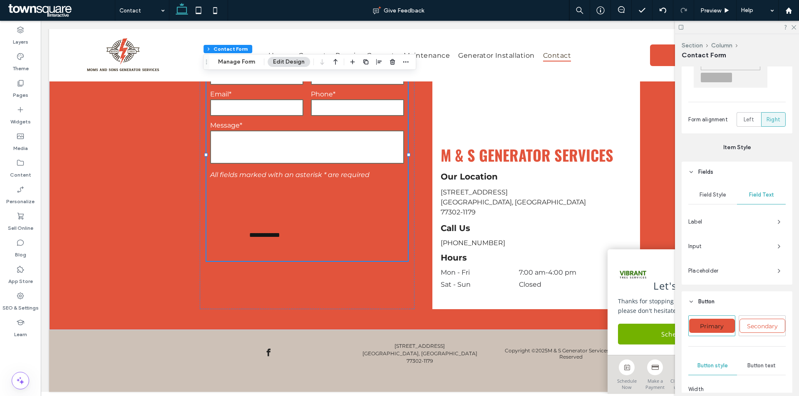
click at [756, 226] on div "Label" at bounding box center [736, 221] width 97 height 13
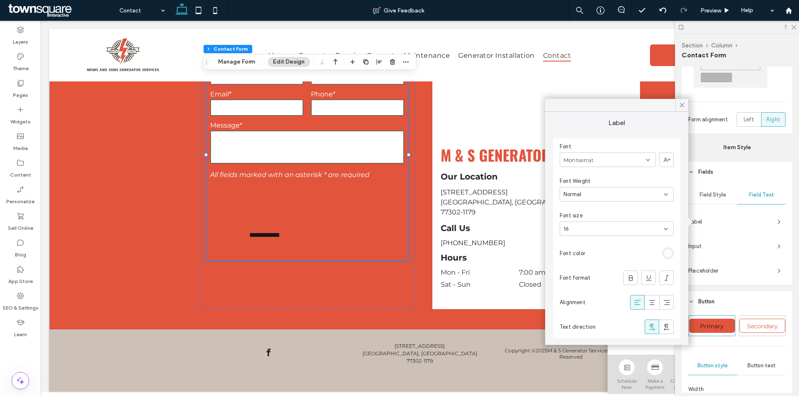
click at [671, 255] on div "rgb(255, 255, 255)" at bounding box center [667, 253] width 7 height 7
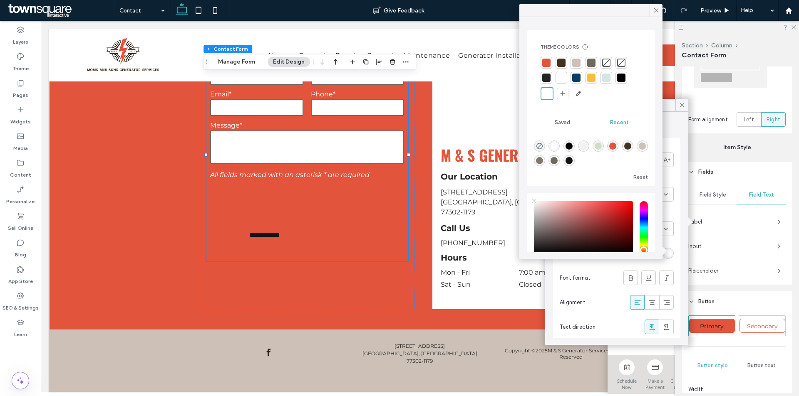
click at [572, 159] on div "rgba(21, 21, 21, 1)" at bounding box center [568, 160] width 7 height 7
type input "*******"
click at [652, 7] on icon at bounding box center [655, 10] width 7 height 7
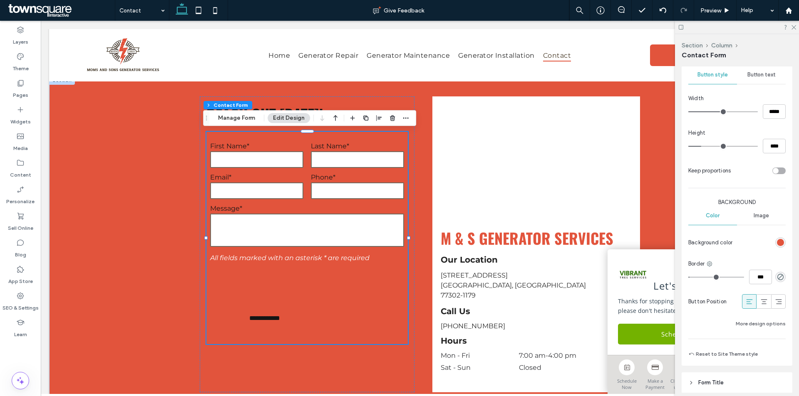
scroll to position [541, 0]
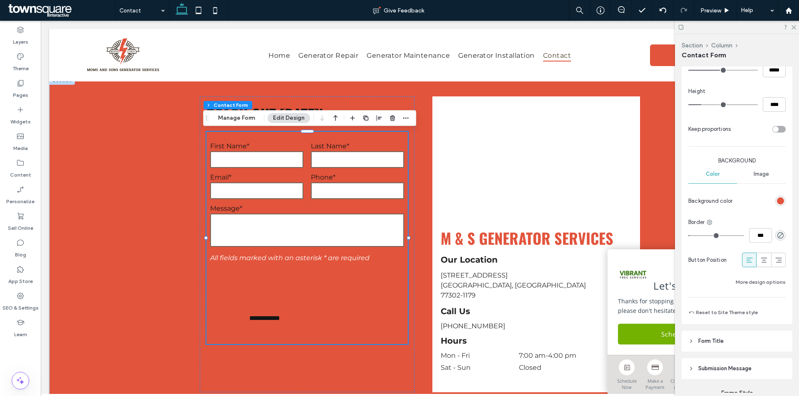
click at [742, 372] on span "Submission Message" at bounding box center [724, 369] width 53 height 8
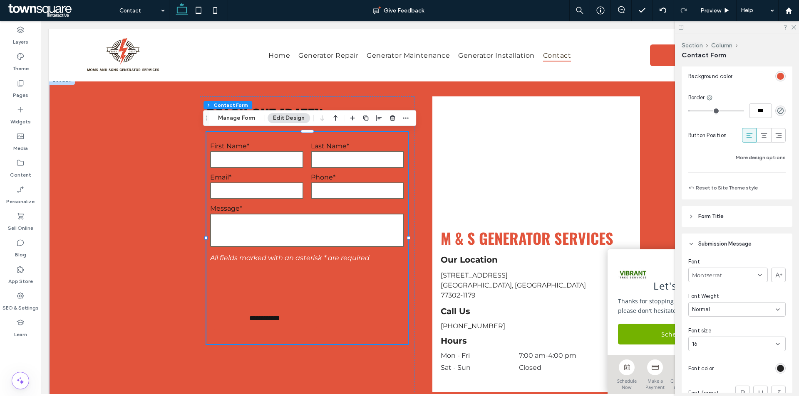
scroll to position [749, 0]
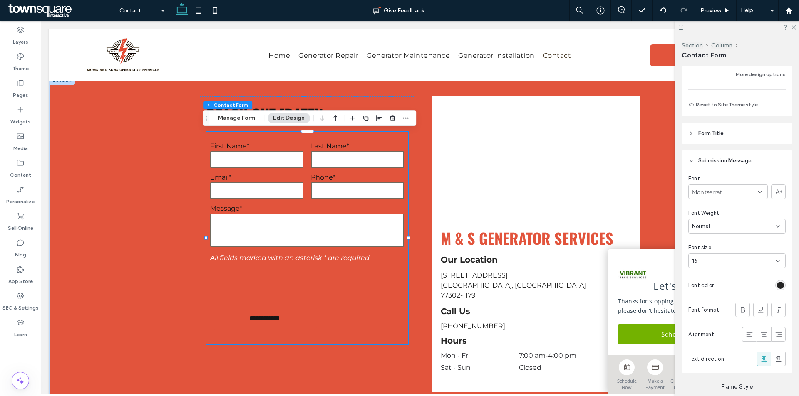
click at [777, 285] on div "rgb(36, 36, 36)" at bounding box center [780, 285] width 7 height 7
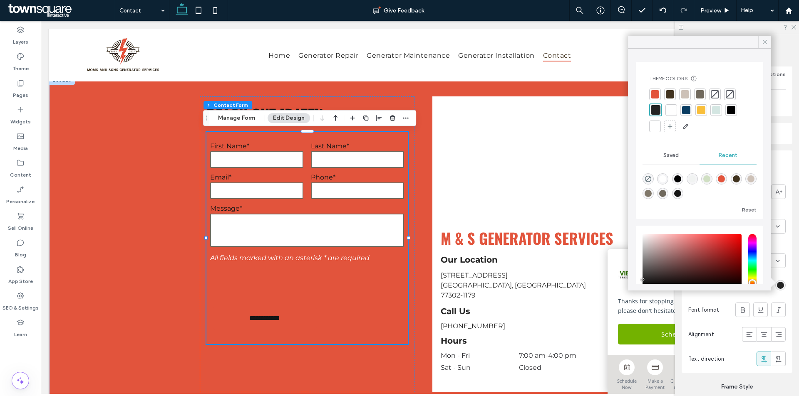
click at [762, 36] on span at bounding box center [764, 42] width 7 height 12
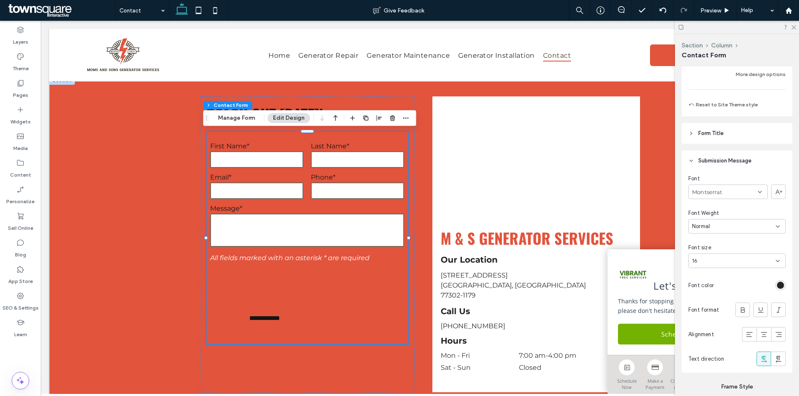
click at [778, 289] on div "rgb(36, 36, 36)" at bounding box center [780, 285] width 10 height 10
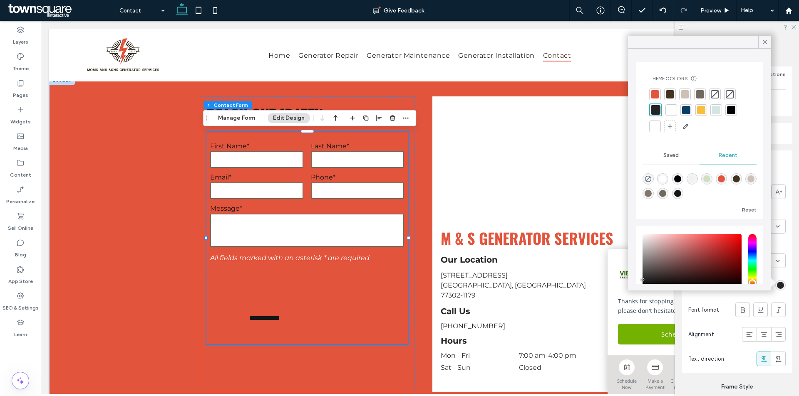
click at [674, 108] on div at bounding box center [671, 110] width 8 height 8
click at [768, 39] on icon at bounding box center [764, 41] width 7 height 7
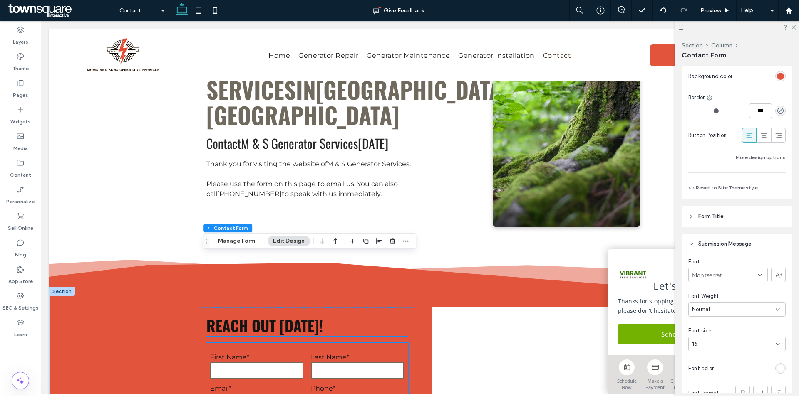
scroll to position [166, 0]
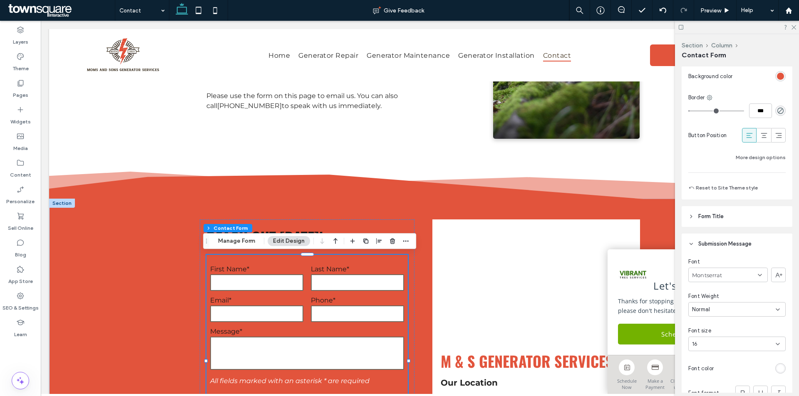
click at [777, 76] on div "rgb(226, 84, 60)" at bounding box center [780, 76] width 7 height 7
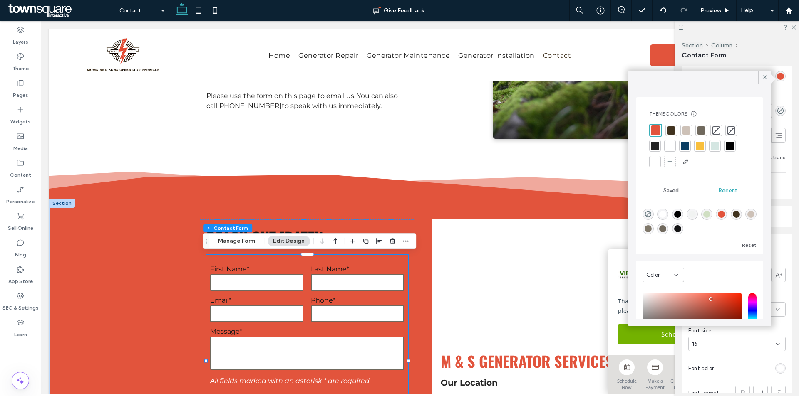
click at [671, 127] on div at bounding box center [671, 130] width 8 height 8
click at [766, 74] on icon at bounding box center [764, 77] width 7 height 7
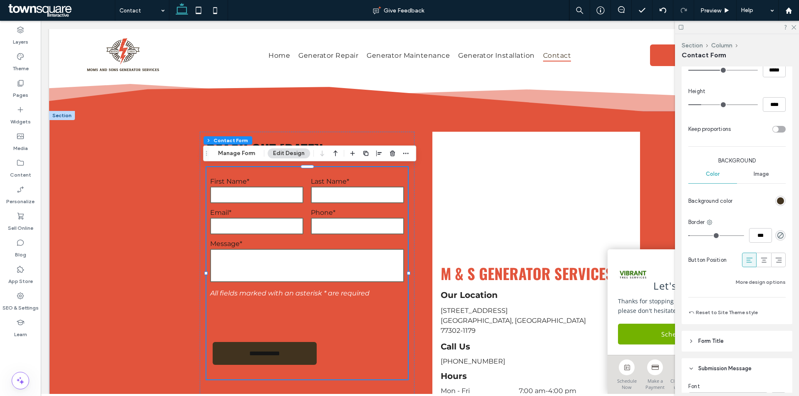
scroll to position [582, 0]
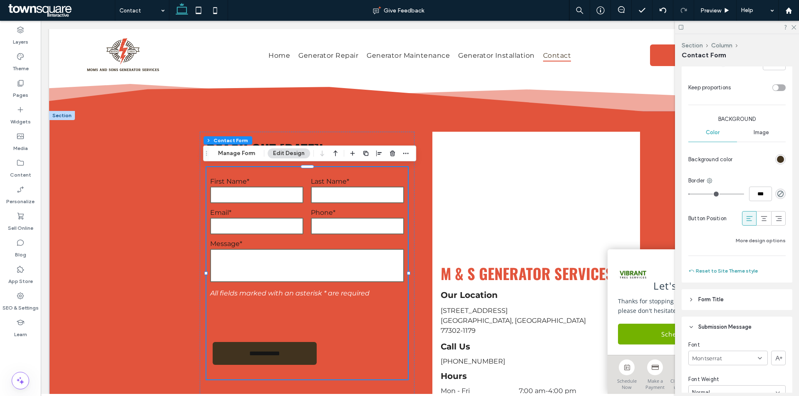
click at [741, 271] on button "Reset to Site Theme style" at bounding box center [722, 271] width 69 height 10
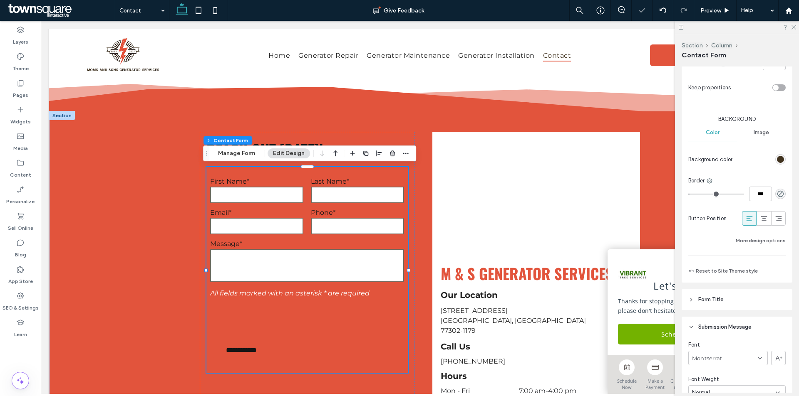
type input "***"
type input "*****"
type input "**"
type input "****"
click at [666, 11] on div at bounding box center [662, 10] width 20 height 7
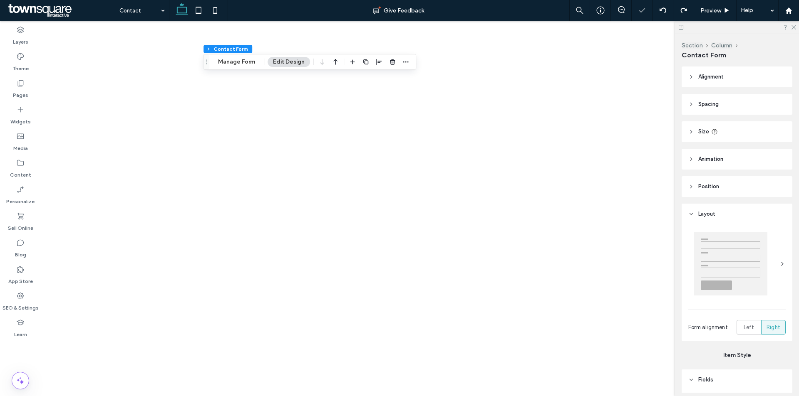
type input "*"
type input "***"
type input "*"
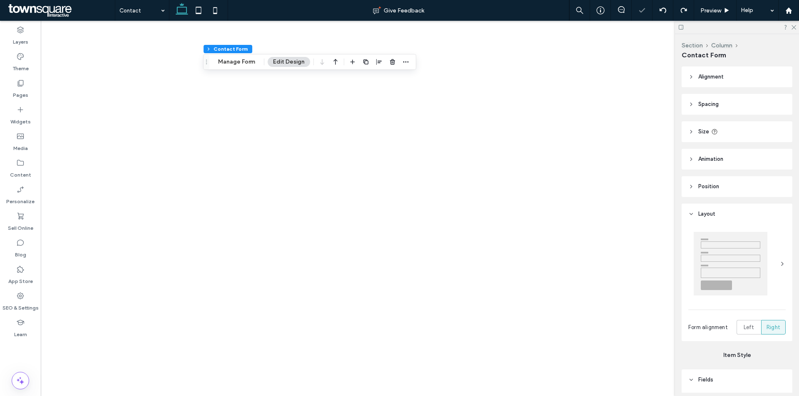
type input "***"
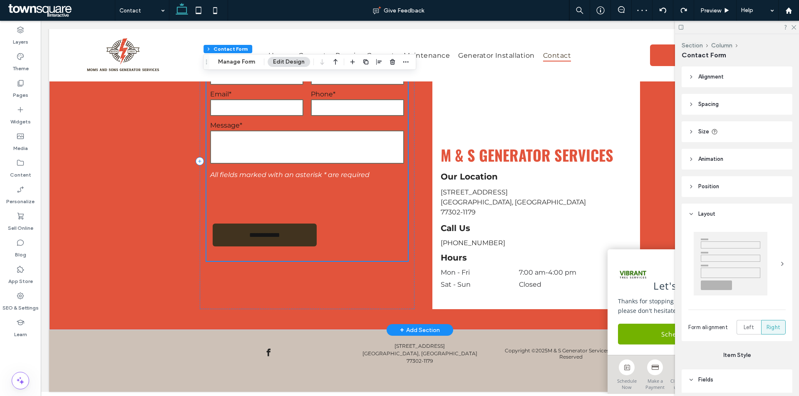
scroll to position [254, 0]
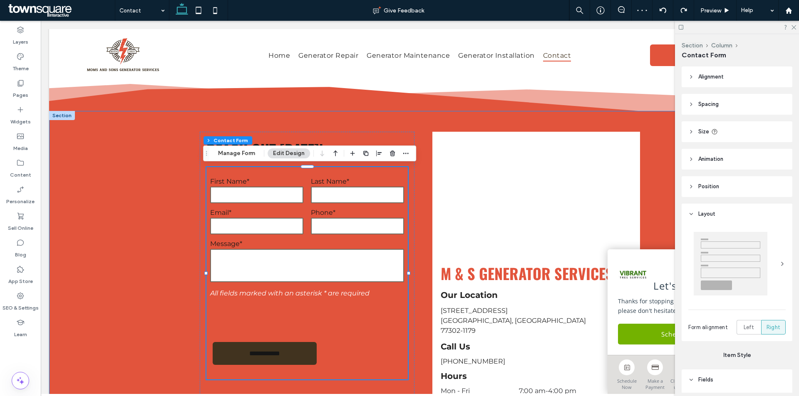
click at [149, 207] on div "**********" at bounding box center [419, 280] width 741 height 338
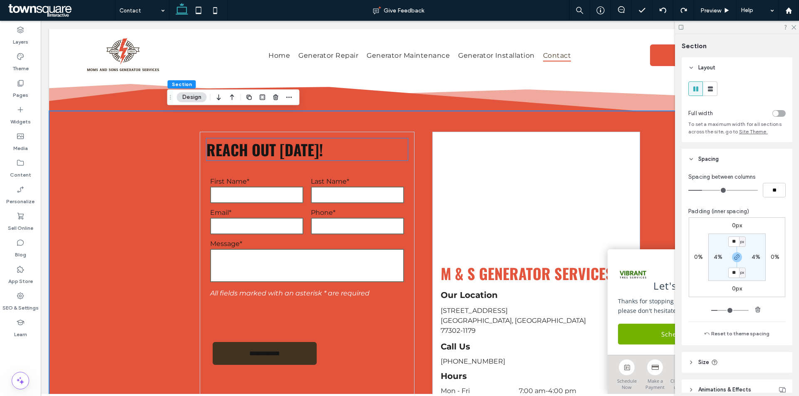
click at [337, 145] on h3 "Reach Out [DATE]!" at bounding box center [306, 150] width 201 height 22
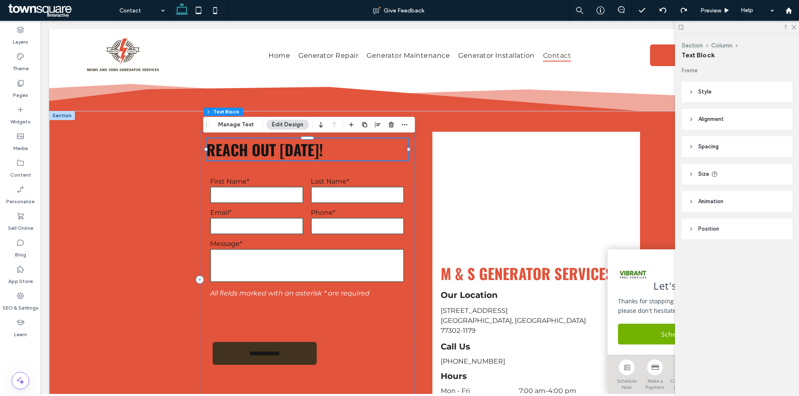
click at [337, 145] on h3 "Reach Out [DATE]!" at bounding box center [306, 150] width 201 height 22
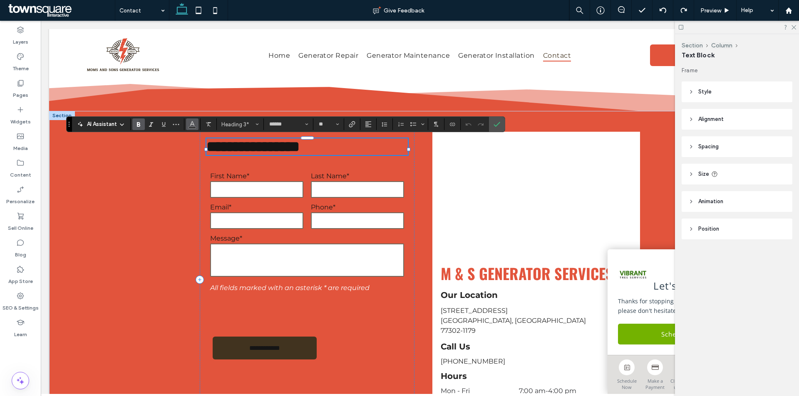
click at [196, 126] on button "Color" at bounding box center [192, 125] width 12 height 12
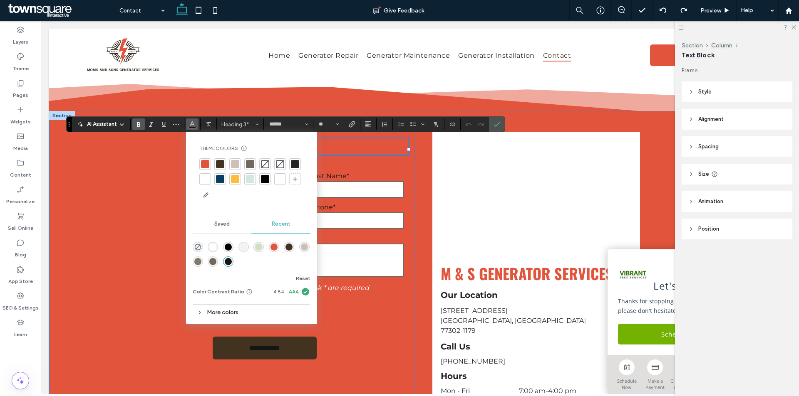
click at [121, 196] on div "**********" at bounding box center [419, 280] width 741 height 338
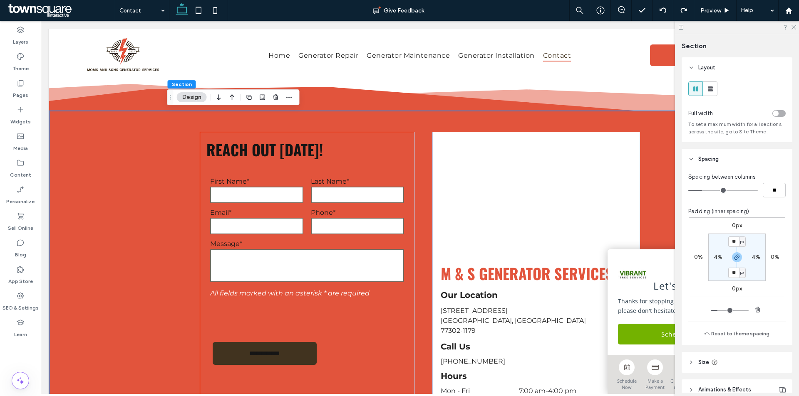
click at [131, 178] on div "**********" at bounding box center [419, 280] width 741 height 338
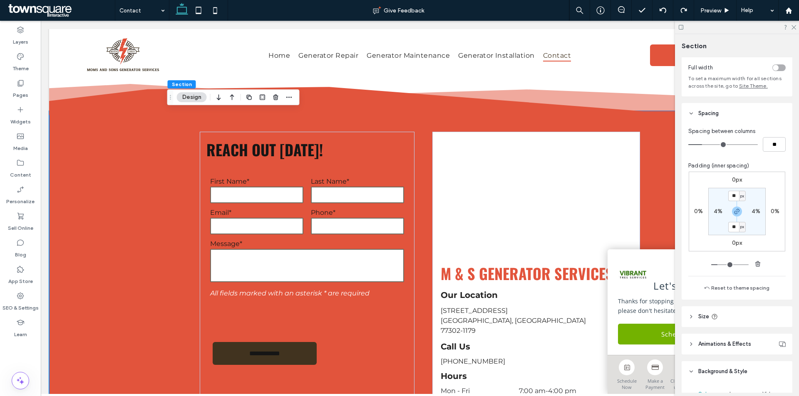
scroll to position [125, 0]
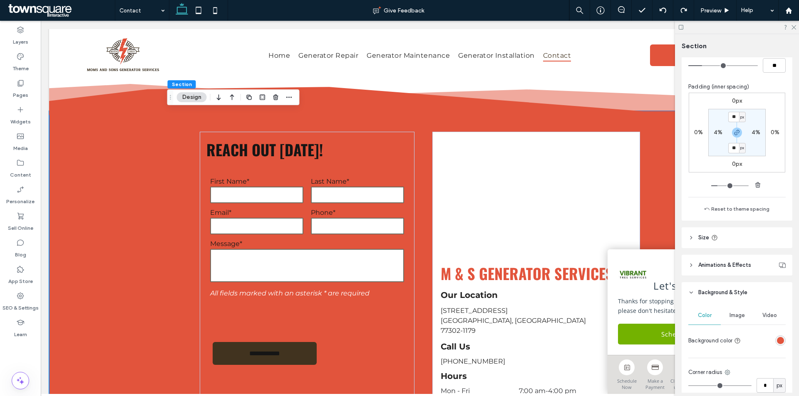
click at [777, 341] on div "rgba(226, 84, 60, 1)" at bounding box center [780, 340] width 7 height 7
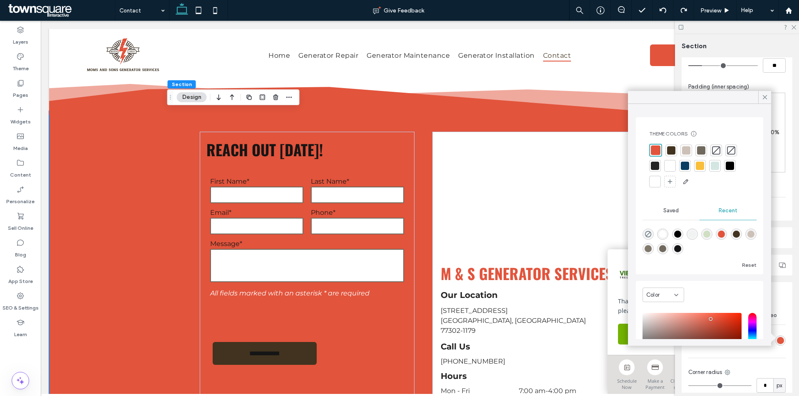
click at [671, 149] on div at bounding box center [671, 150] width 8 height 8
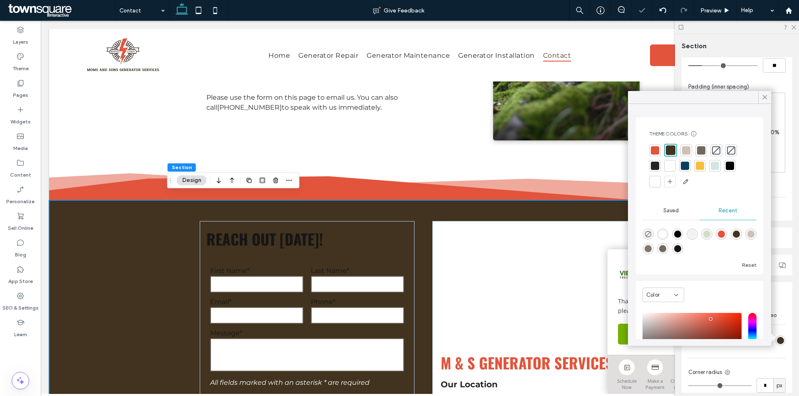
scroll to position [46, 0]
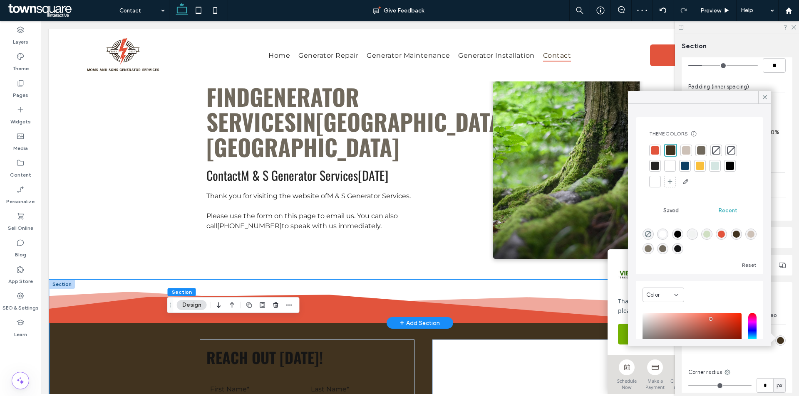
click at [121, 314] on icon at bounding box center [419, 309] width 741 height 28
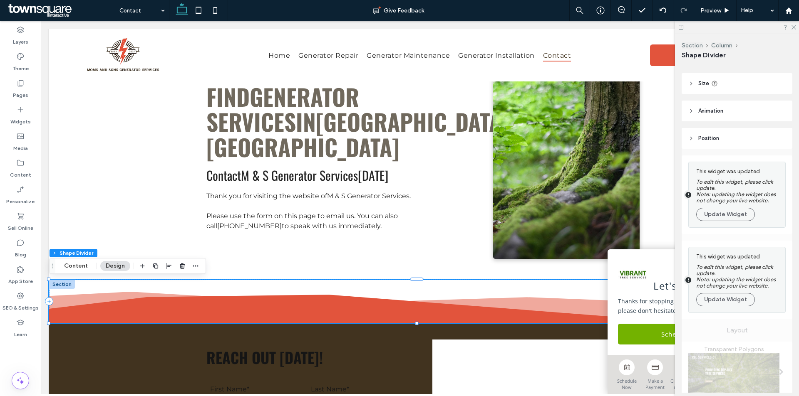
scroll to position [83, 0]
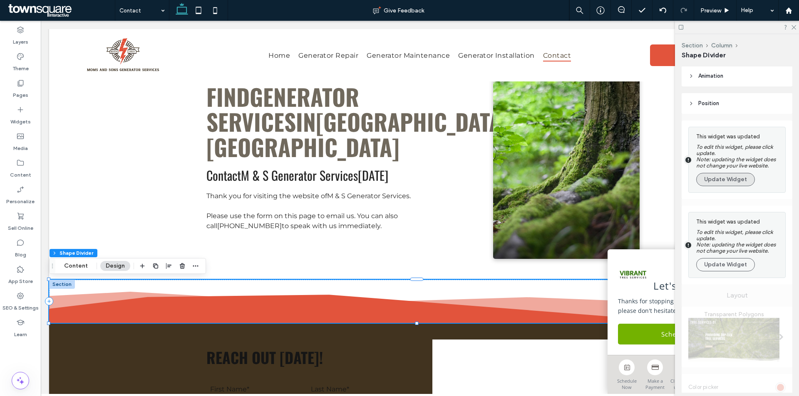
click at [734, 175] on button "Update Widget" at bounding box center [725, 179] width 59 height 13
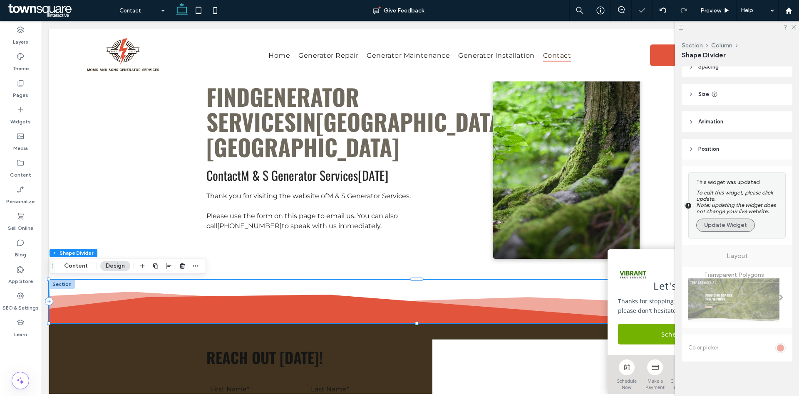
click at [735, 230] on button "Update Widget" at bounding box center [725, 225] width 59 height 13
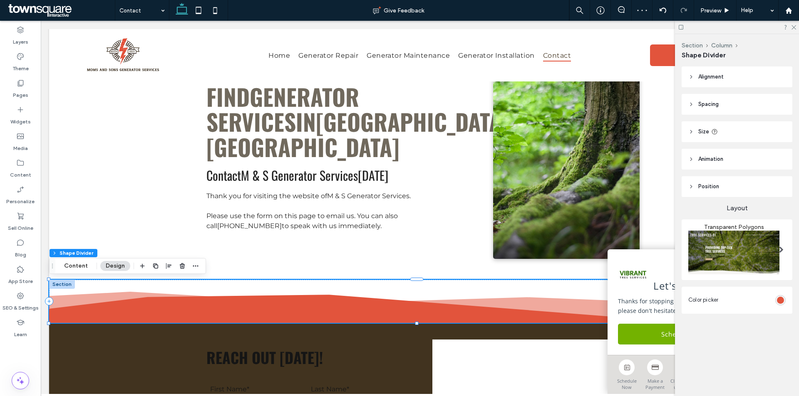
click at [776, 300] on div "rgba(226, 84, 60, 1)" at bounding box center [780, 300] width 10 height 10
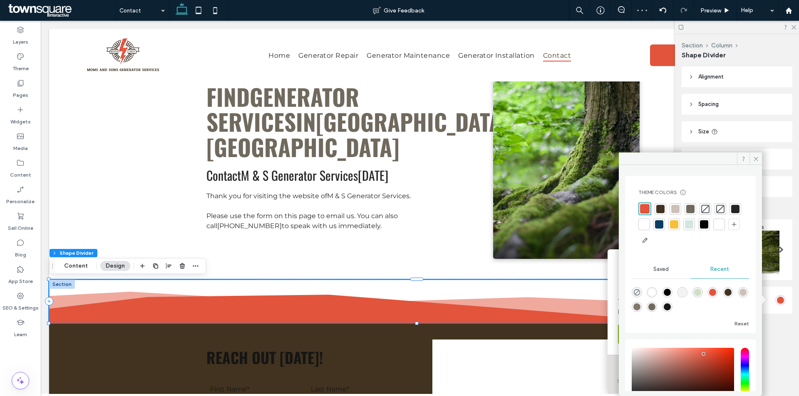
click at [659, 209] on div at bounding box center [660, 209] width 8 height 8
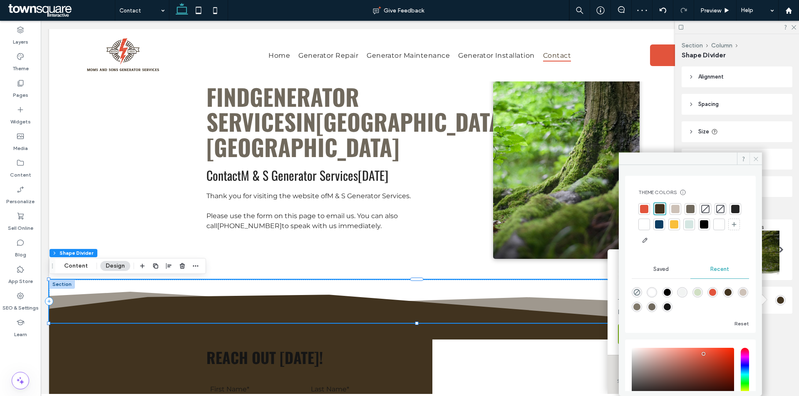
click at [753, 159] on icon at bounding box center [756, 159] width 6 height 6
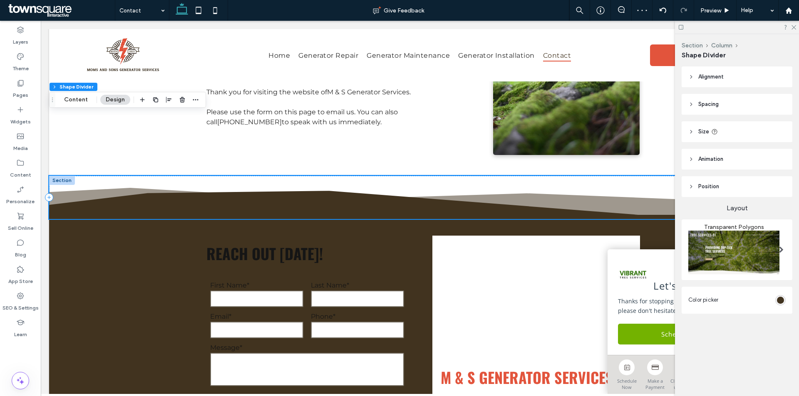
scroll to position [213, 0]
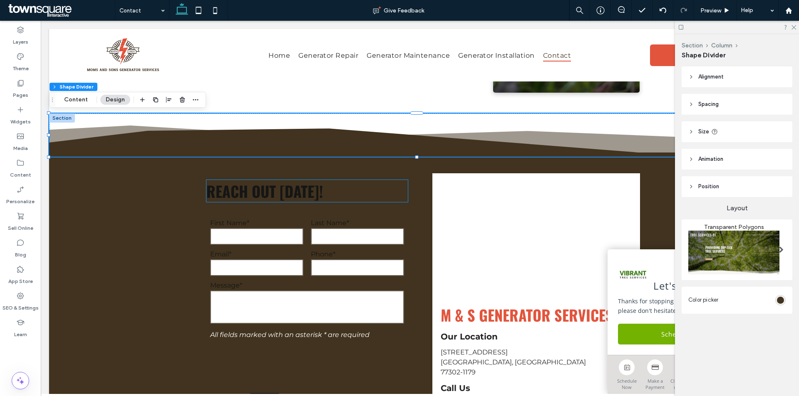
click at [284, 198] on span "Reach Out [DATE]!" at bounding box center [264, 191] width 116 height 22
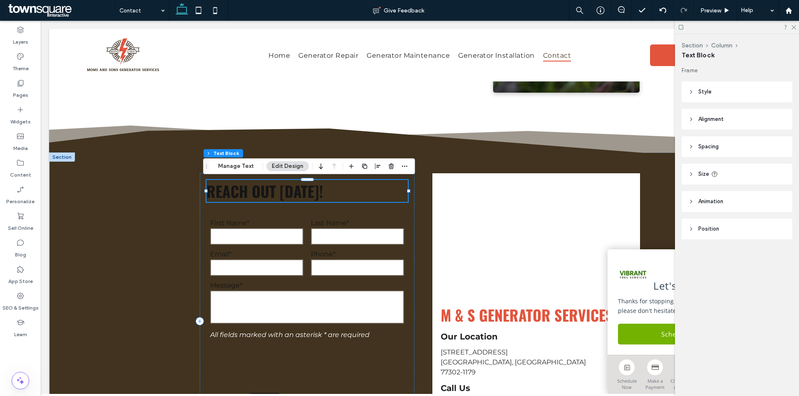
click at [284, 198] on span "Reach Out [DATE]!" at bounding box center [264, 191] width 116 height 22
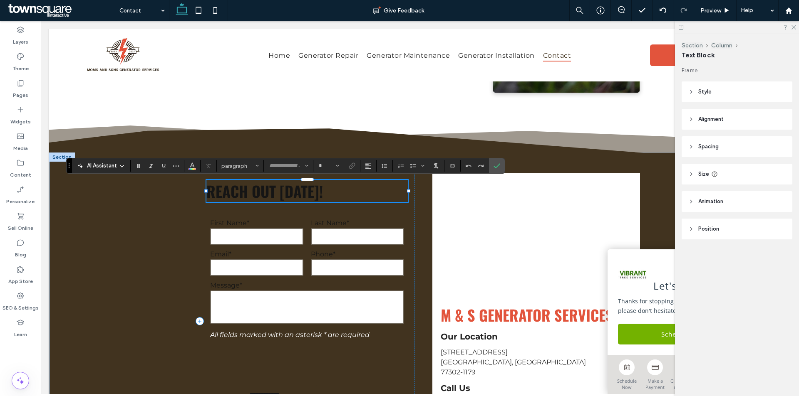
type input "******"
type input "**"
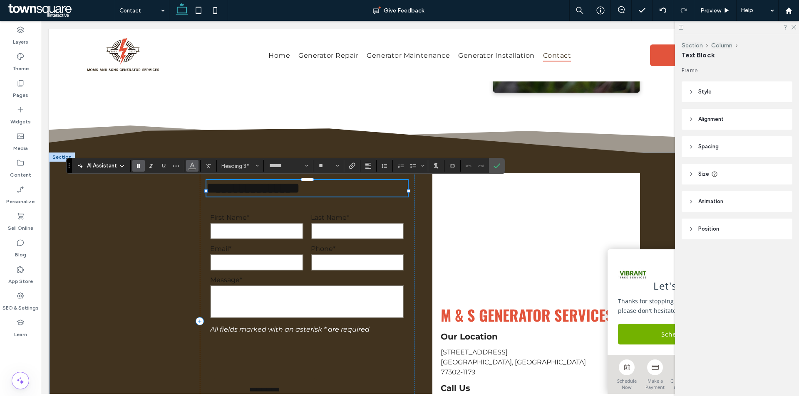
click at [196, 165] on button "Color" at bounding box center [192, 166] width 12 height 12
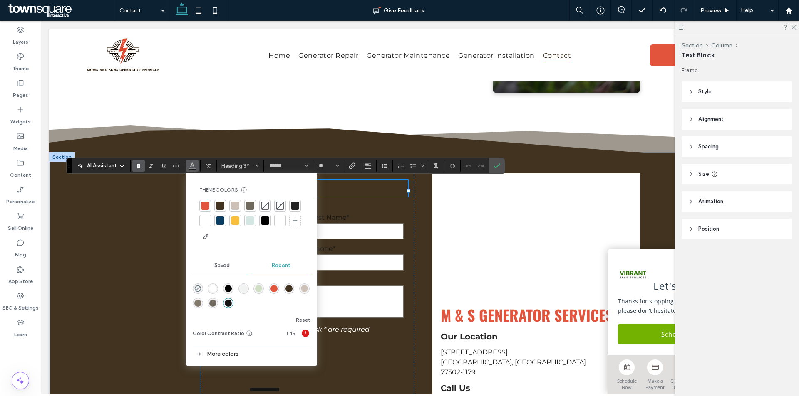
click at [207, 218] on div at bounding box center [205, 221] width 8 height 8
click at [501, 165] on label "Confirm" at bounding box center [496, 166] width 12 height 15
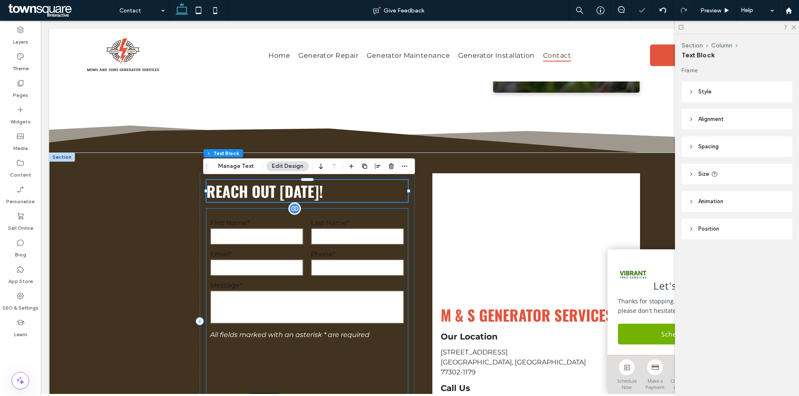
click at [307, 256] on div "Phone*" at bounding box center [357, 263] width 101 height 27
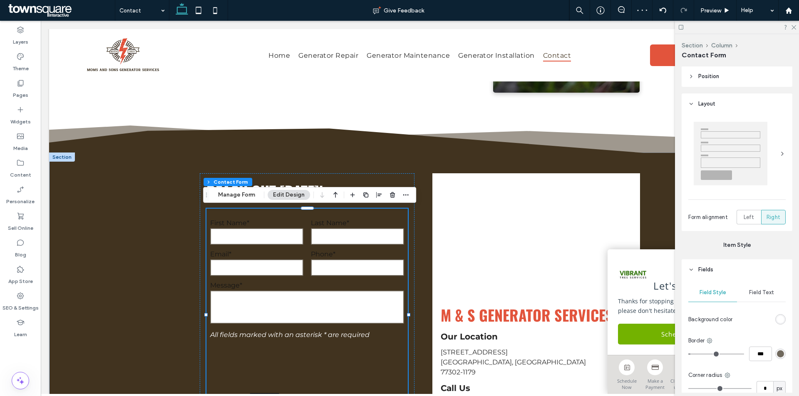
scroll to position [125, 0]
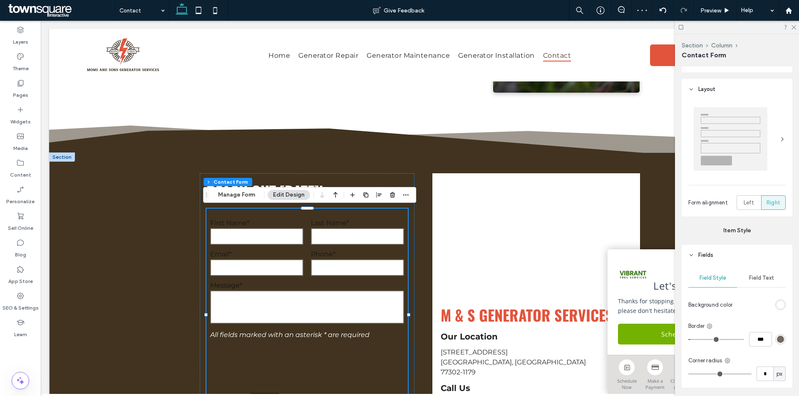
click at [752, 281] on span "Field Text" at bounding box center [761, 278] width 25 height 7
click at [762, 303] on span "Label" at bounding box center [729, 305] width 82 height 8
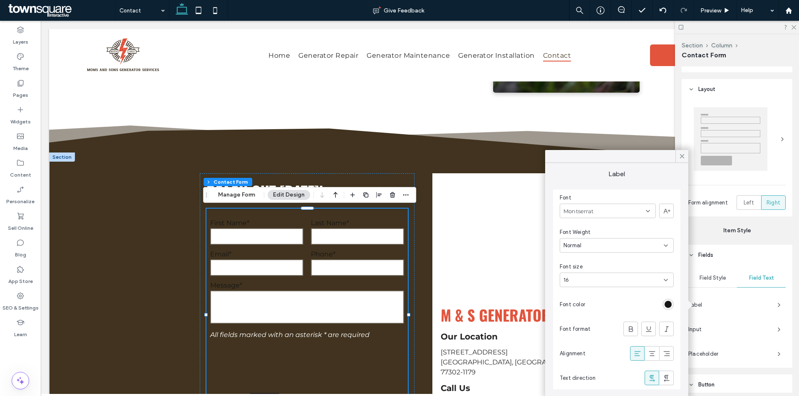
click at [669, 304] on div "rgb(21, 21, 21)" at bounding box center [667, 304] width 7 height 7
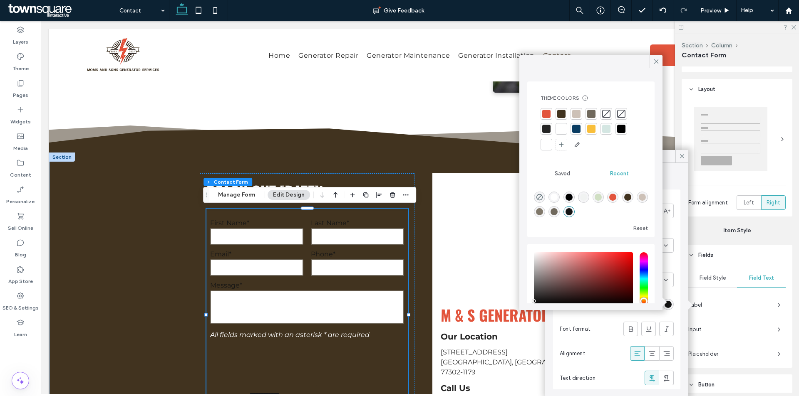
click at [560, 131] on div at bounding box center [561, 129] width 8 height 8
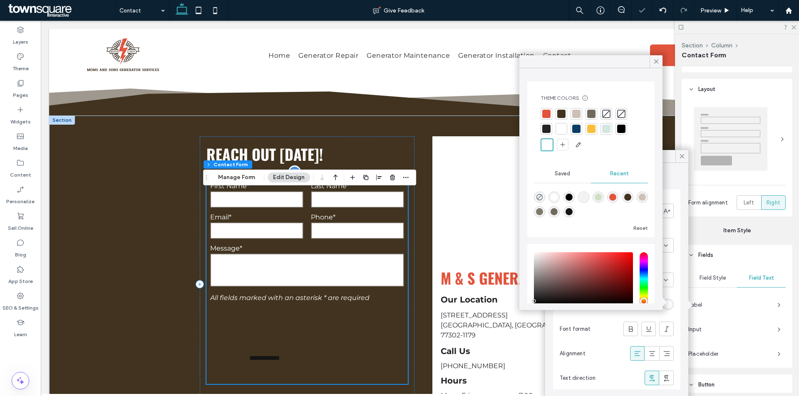
scroll to position [296, 0]
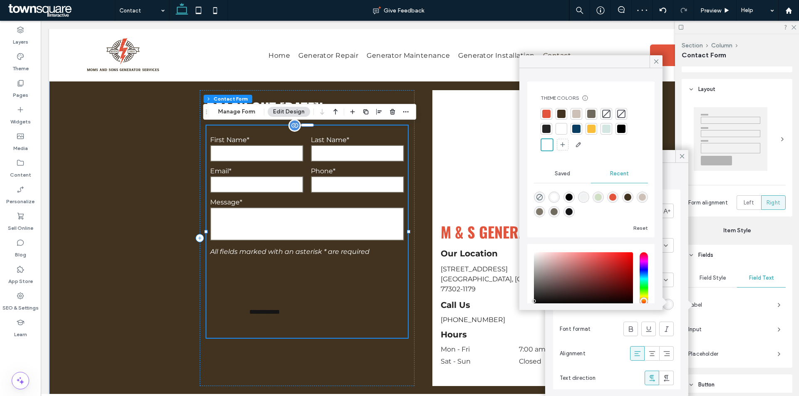
click at [362, 300] on form "**********" at bounding box center [306, 232] width 201 height 213
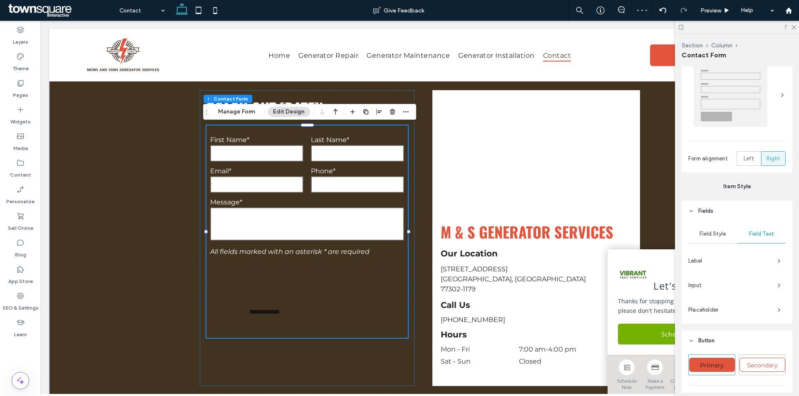
scroll to position [250, 0]
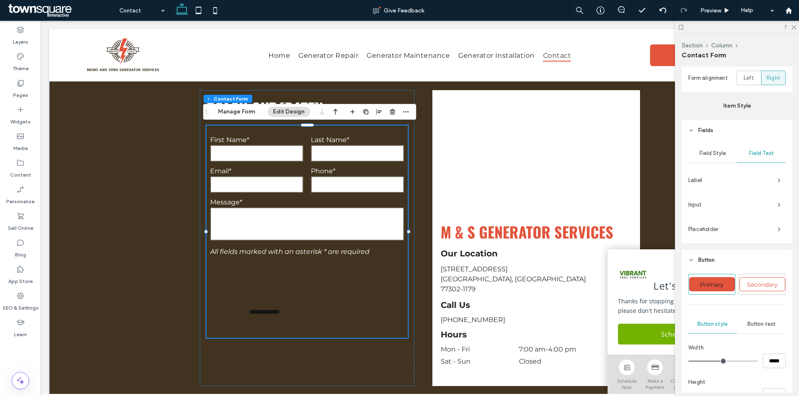
click at [718, 292] on div "Primary" at bounding box center [712, 284] width 46 height 14
type input "***"
type input "*****"
type input "**"
click at [751, 286] on span "Secondary" at bounding box center [762, 284] width 37 height 7
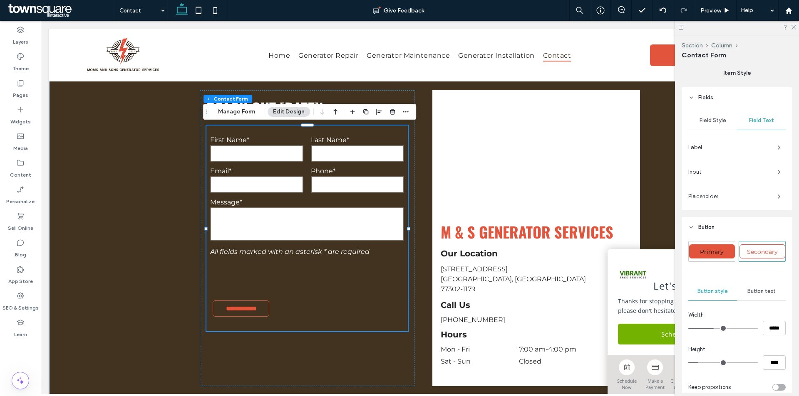
scroll to position [333, 0]
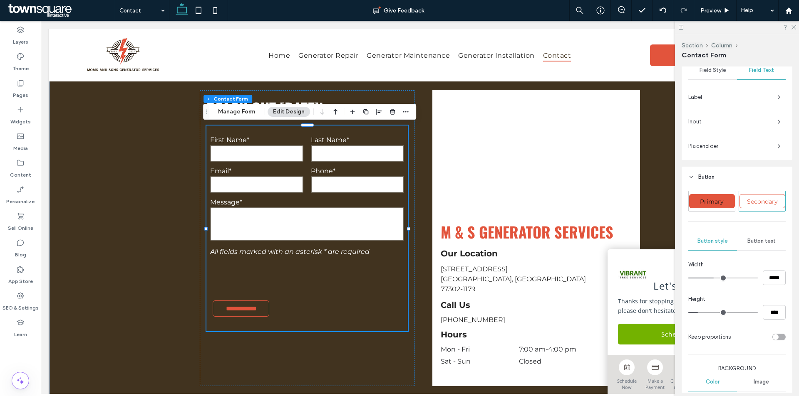
click at [703, 208] on div "Primary" at bounding box center [712, 201] width 46 height 14
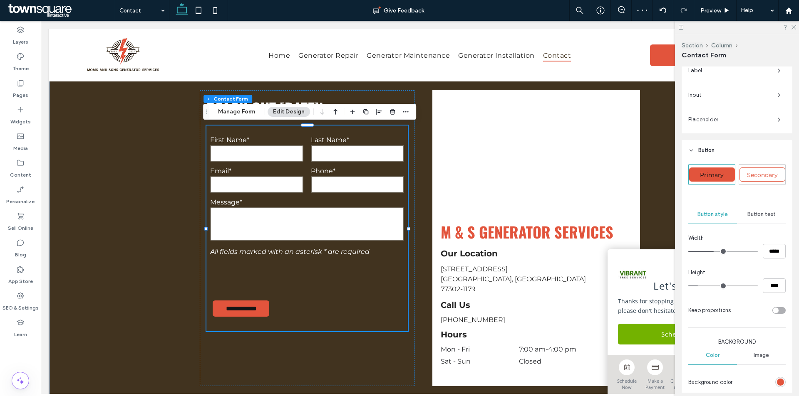
scroll to position [374, 0]
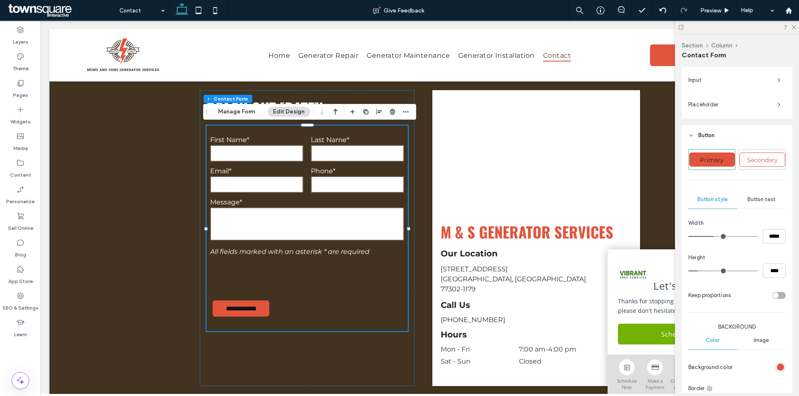
click at [766, 162] on span "Secondary" at bounding box center [762, 159] width 37 height 7
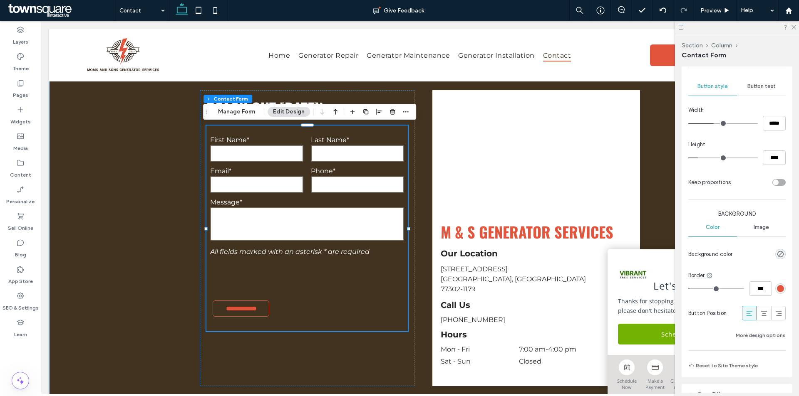
scroll to position [499, 0]
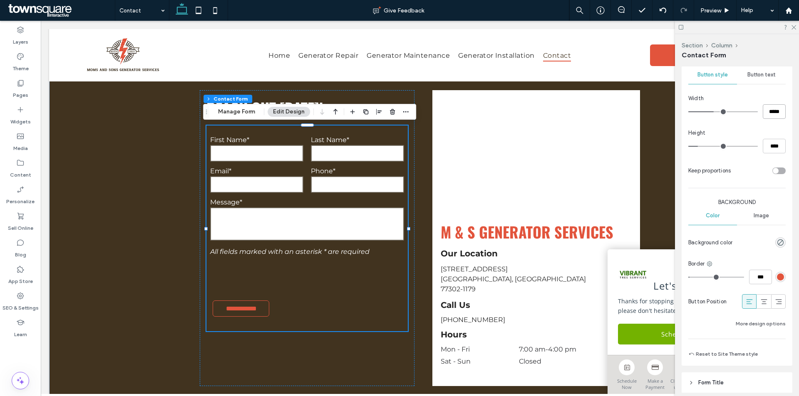
click at [769, 112] on input "*****" at bounding box center [774, 111] width 23 height 15
drag, startPoint x: 769, startPoint y: 144, endPoint x: 759, endPoint y: 144, distance: 10.0
click at [763, 144] on input "****" at bounding box center [774, 146] width 23 height 15
type input "**"
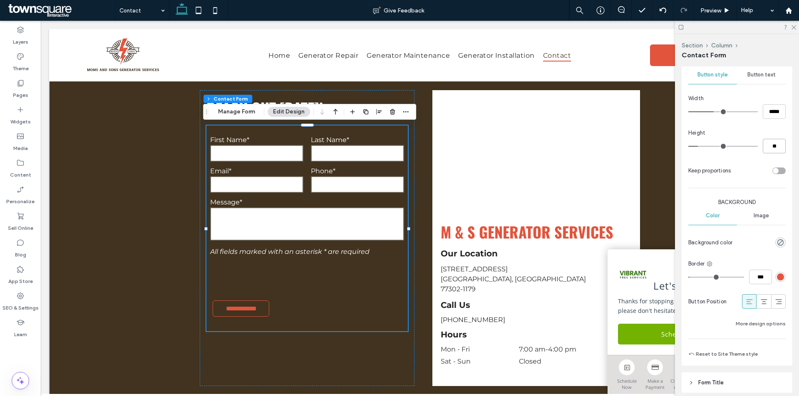
type input "****"
click at [771, 111] on input "*****" at bounding box center [774, 111] width 23 height 15
type input "***"
drag, startPoint x: 770, startPoint y: 113, endPoint x: 757, endPoint y: 109, distance: 13.4
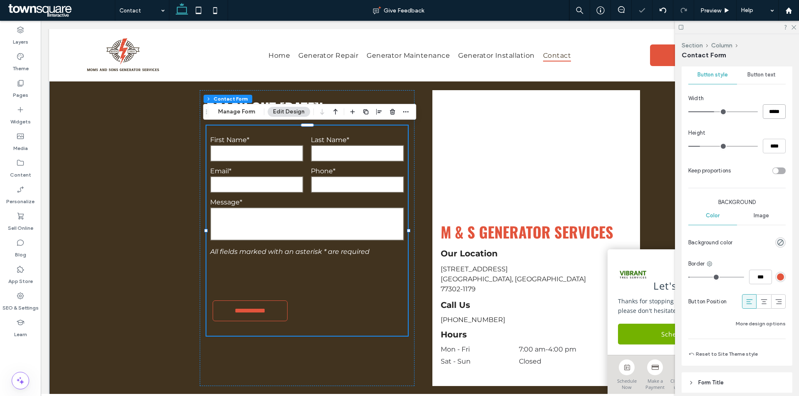
click at [757, 109] on div "*****" at bounding box center [736, 111] width 97 height 15
type input "*****"
type input "***"
click at [18, 59] on icon at bounding box center [20, 56] width 8 height 8
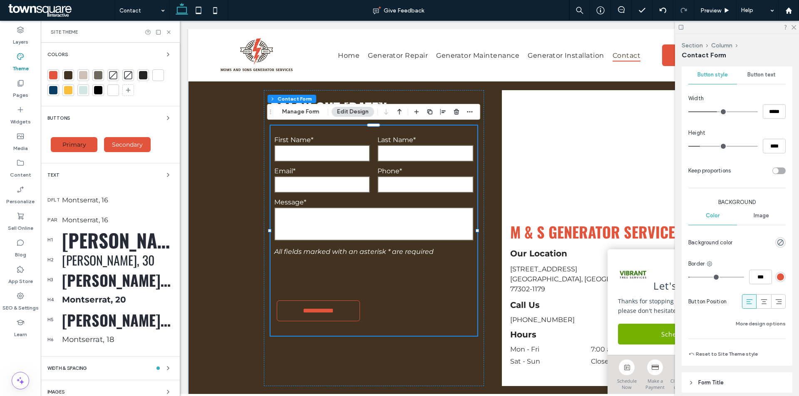
click at [127, 142] on span "Secondary" at bounding box center [127, 144] width 37 height 7
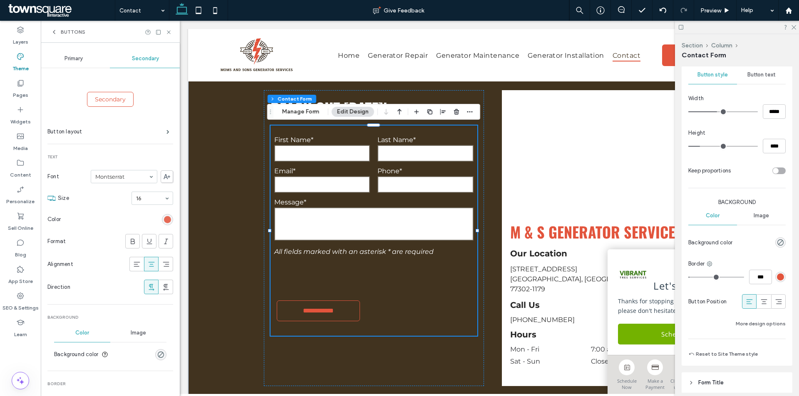
click at [164, 223] on div "rgb(226, 84, 60)" at bounding box center [167, 219] width 7 height 7
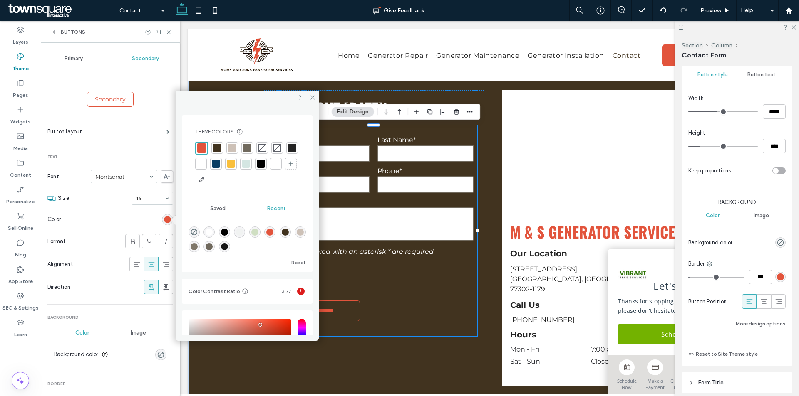
click at [205, 161] on div at bounding box center [201, 164] width 8 height 8
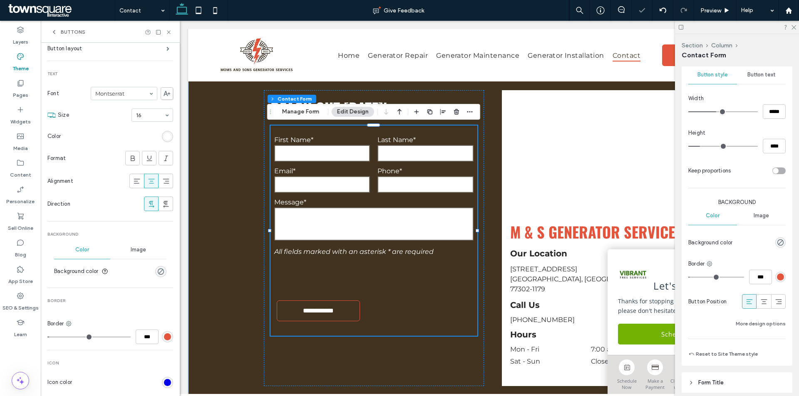
scroll to position [125, 0]
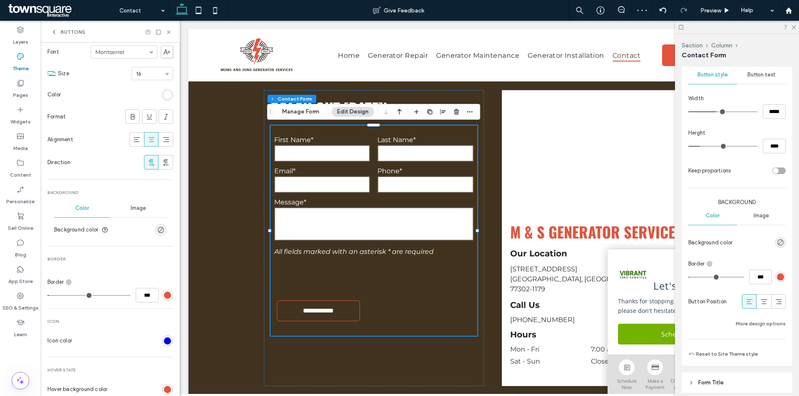
click at [164, 292] on div "rgb(226, 84, 60)" at bounding box center [167, 295] width 7 height 7
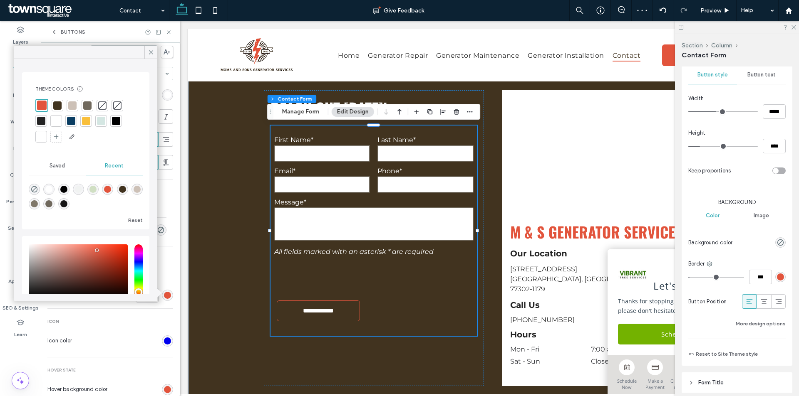
click at [52, 121] on div at bounding box center [56, 121] width 12 height 12
click at [151, 49] on icon at bounding box center [150, 52] width 7 height 7
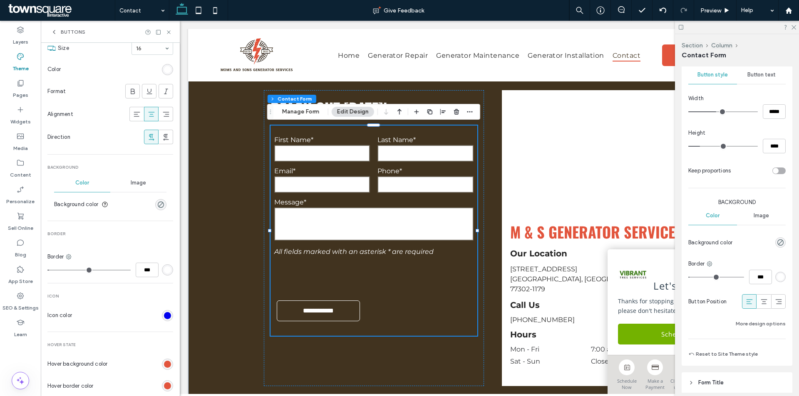
scroll to position [250, 0]
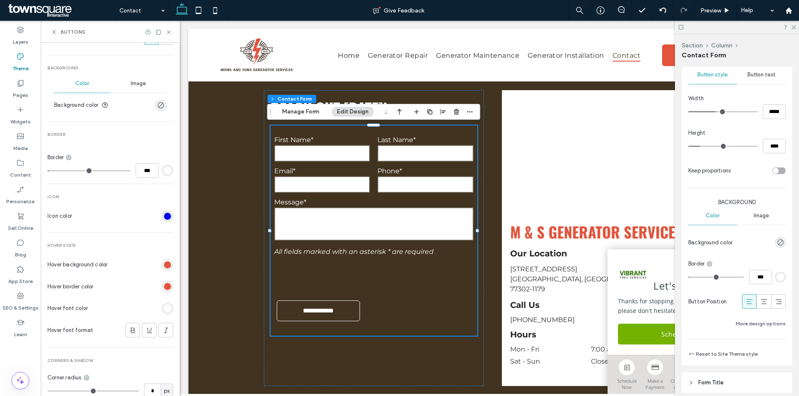
click at [162, 314] on div "rgb(255, 255, 255)" at bounding box center [167, 308] width 11 height 11
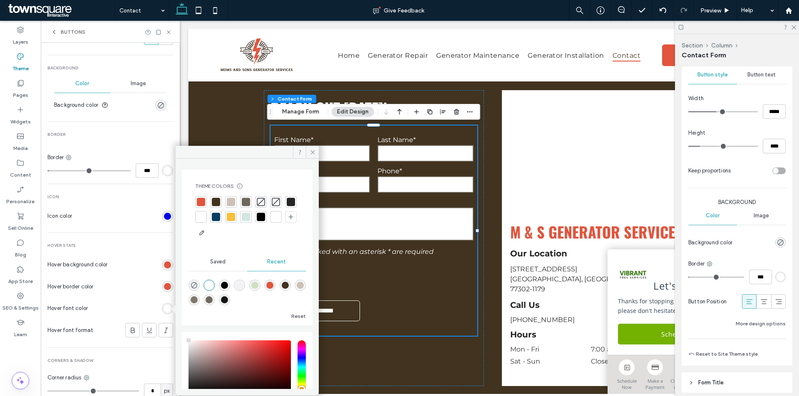
click at [191, 216] on div "Theme Colors Save time with Theme Colors Create a color palette to instantly ad…" at bounding box center [246, 211] width 117 height 70
click at [228, 301] on div "rgba(21, 21, 21, 1)" at bounding box center [224, 300] width 7 height 7
type input "*******"
click at [314, 152] on icon at bounding box center [313, 152] width 6 height 6
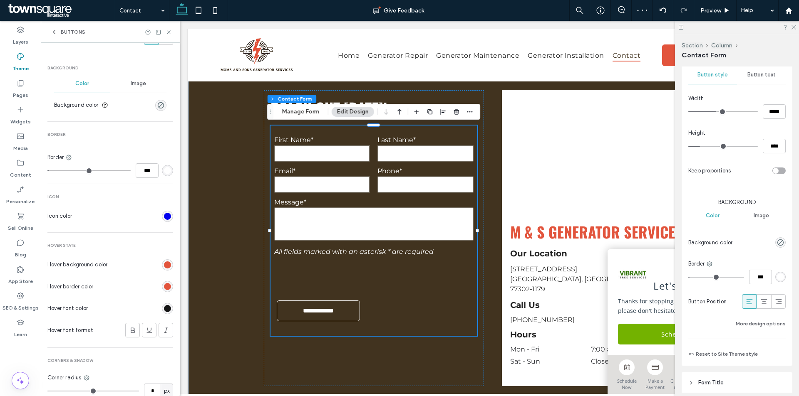
click at [54, 31] on use at bounding box center [54, 31] width 2 height 3
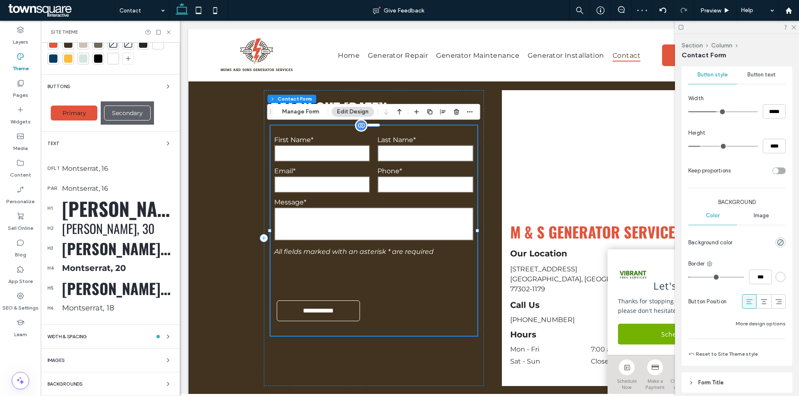
scroll to position [32, 0]
click at [170, 30] on icon at bounding box center [169, 32] width 6 height 6
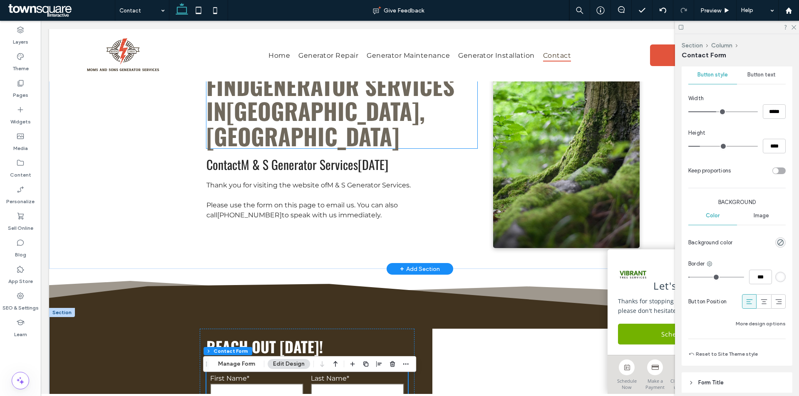
scroll to position [0, 0]
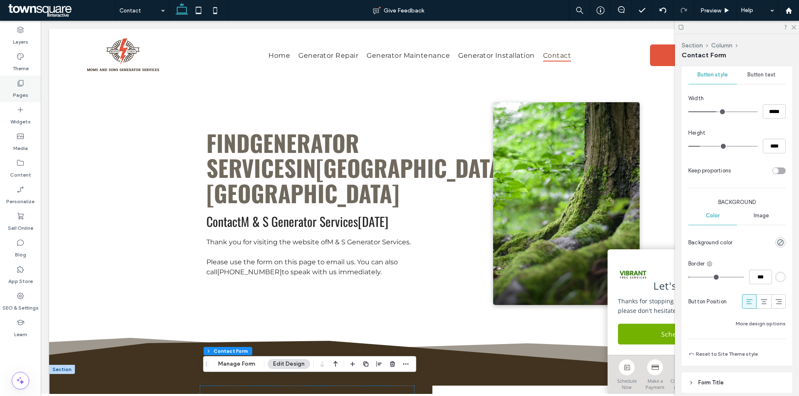
click at [25, 79] on div "Pages" at bounding box center [20, 89] width 41 height 27
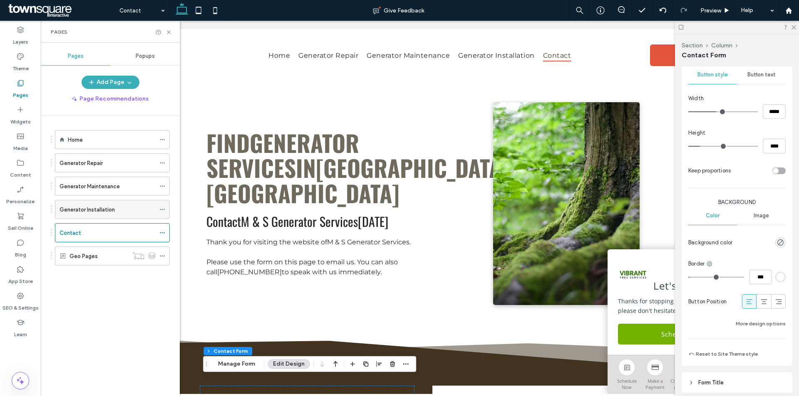
click at [114, 208] on div "Generator Installation" at bounding box center [107, 210] width 96 height 9
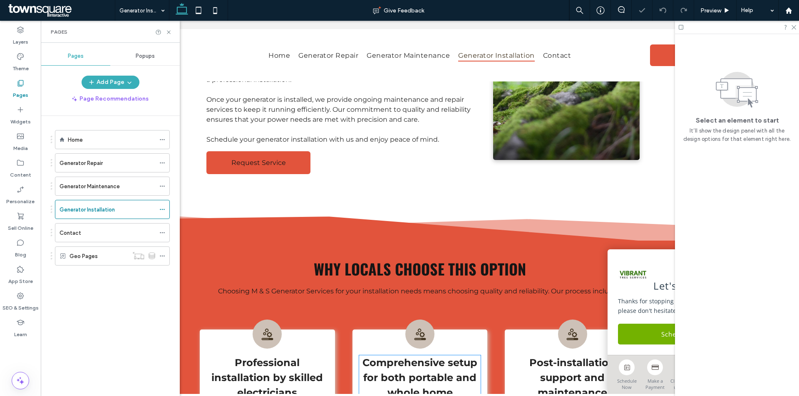
scroll to position [291, 0]
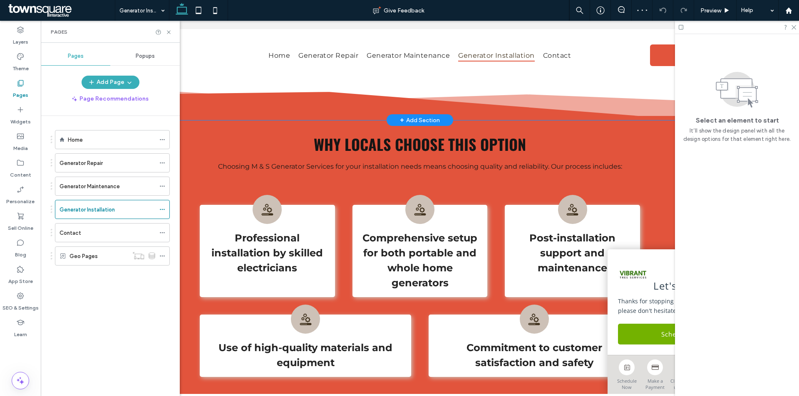
click at [246, 107] on icon at bounding box center [419, 106] width 741 height 28
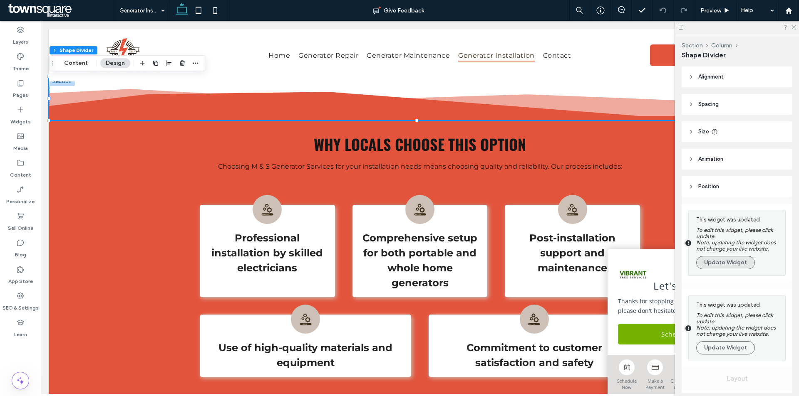
click at [740, 260] on button "Update Widget" at bounding box center [725, 262] width 59 height 13
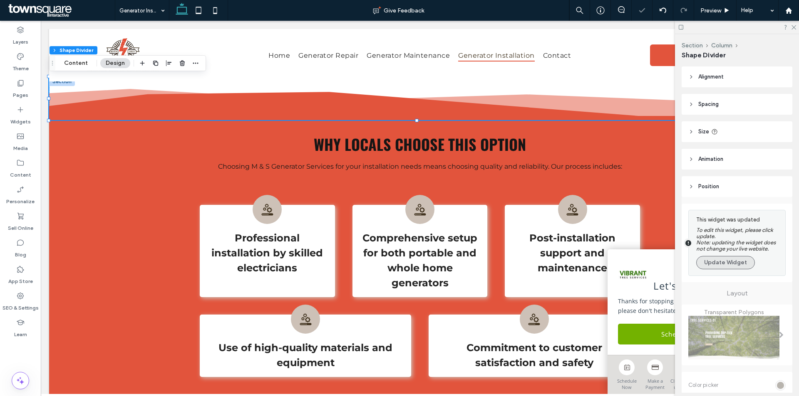
click at [730, 265] on button "Update Widget" at bounding box center [725, 262] width 59 height 13
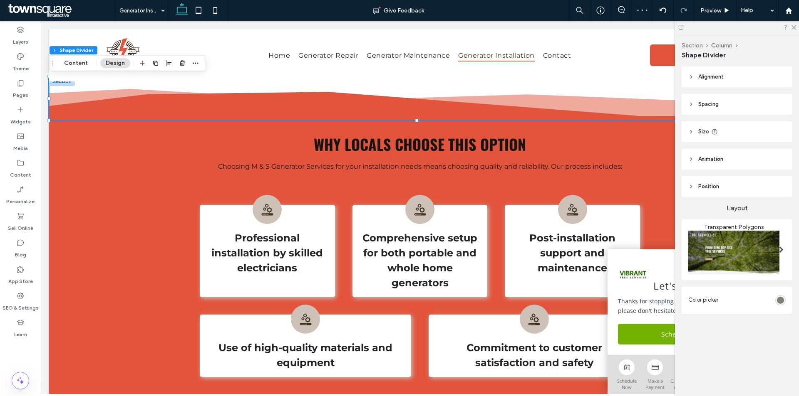
click at [780, 299] on div "rgba(112, 105, 93, 1)" at bounding box center [780, 300] width 7 height 7
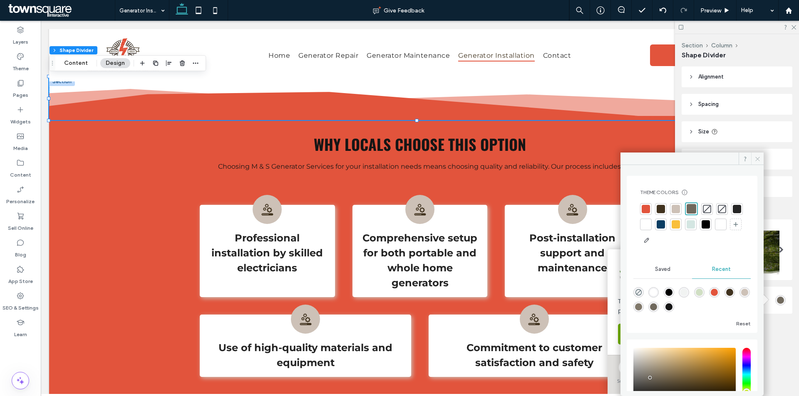
click at [756, 154] on span at bounding box center [757, 159] width 12 height 12
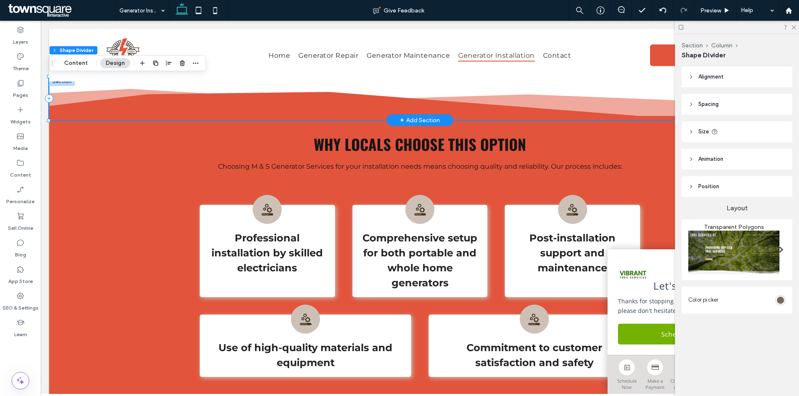
click at [235, 117] on icon at bounding box center [419, 106] width 741 height 28
click at [778, 302] on div "rgba(112, 105, 93, 1)" at bounding box center [780, 300] width 7 height 7
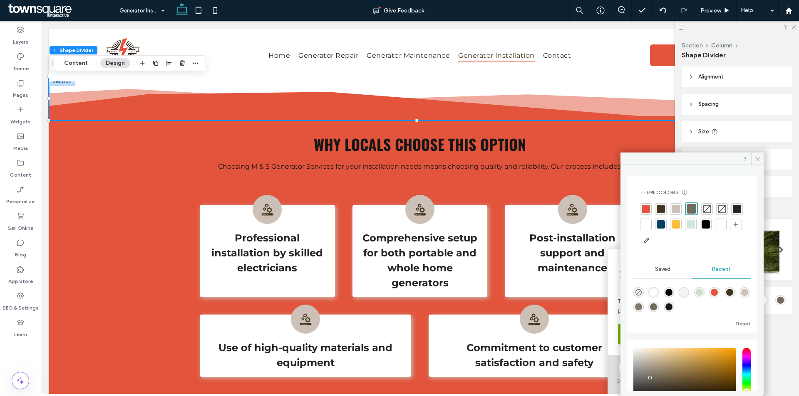
click at [657, 210] on div at bounding box center [660, 209] width 8 height 8
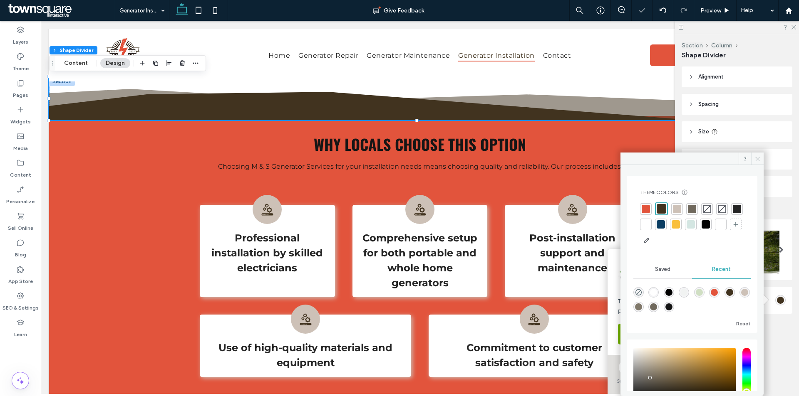
click at [759, 154] on span at bounding box center [757, 159] width 12 height 12
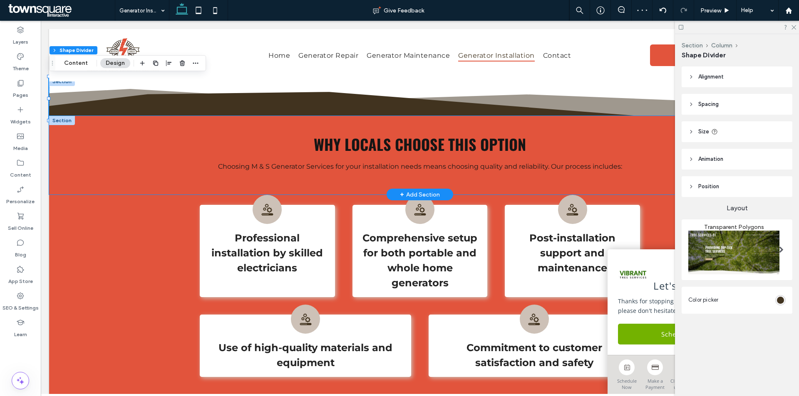
click at [97, 171] on div "Why Locals Choose This Option Choosing M & S Generator Services for your instal…" at bounding box center [419, 155] width 741 height 79
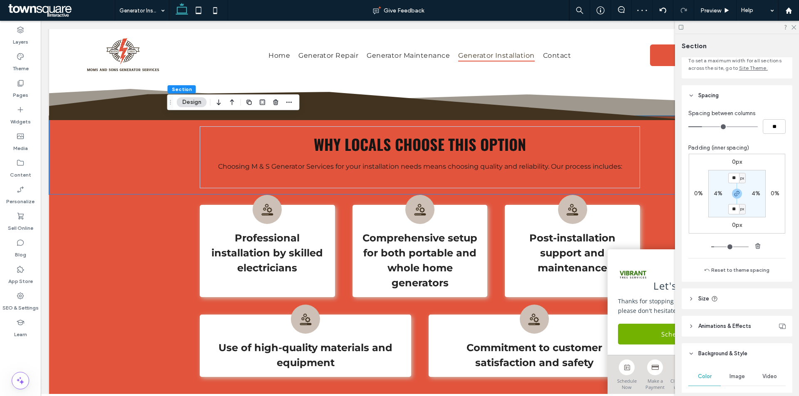
scroll to position [125, 0]
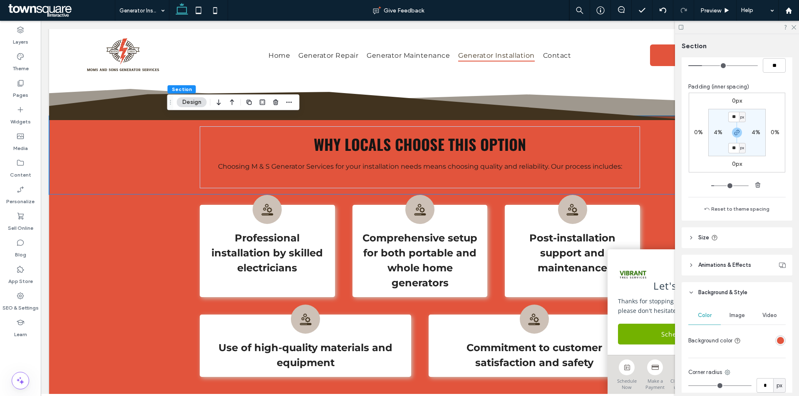
click at [775, 339] on div "rgba(226, 84, 60, 1)" at bounding box center [780, 341] width 10 height 10
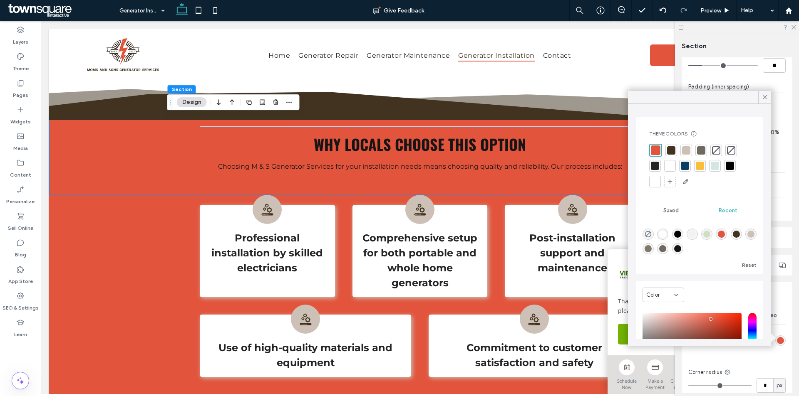
click at [669, 150] on div at bounding box center [671, 150] width 8 height 8
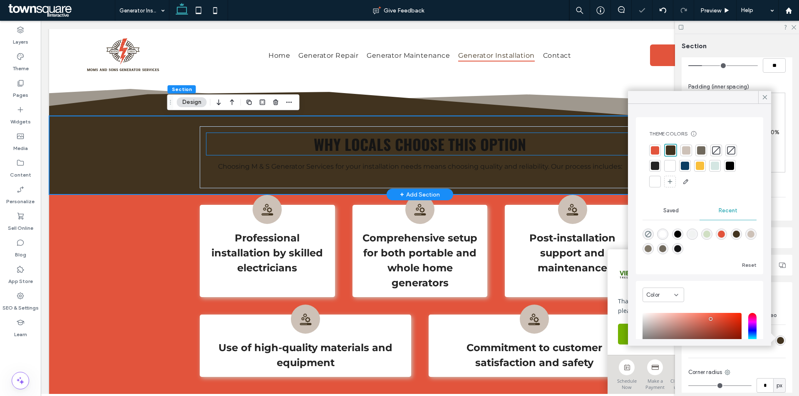
click at [463, 150] on span "Why Locals Choose This Option" at bounding box center [420, 144] width 212 height 22
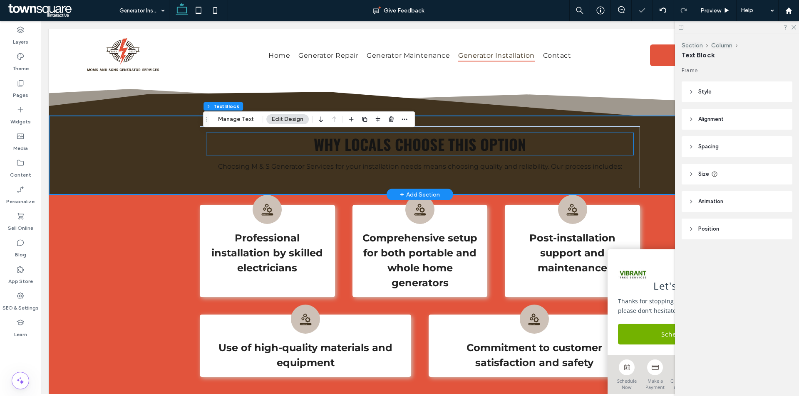
click at [463, 150] on span "Why Locals Choose This Option" at bounding box center [420, 144] width 212 height 22
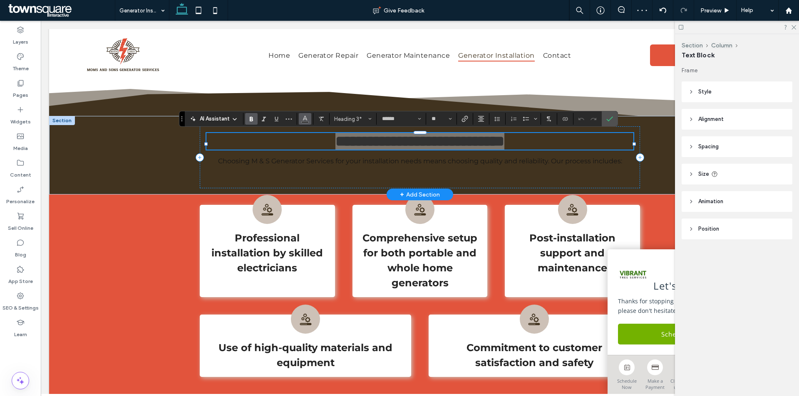
click at [301, 119] on button "Color" at bounding box center [305, 119] width 12 height 12
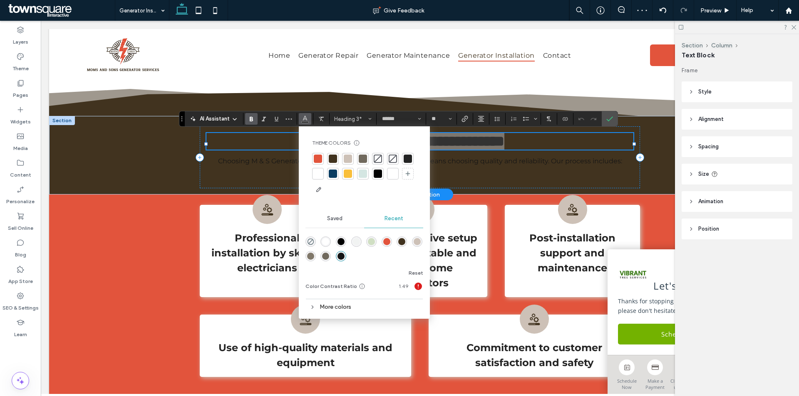
click at [317, 173] on div at bounding box center [318, 174] width 8 height 8
click at [291, 165] on span "Choosing M & S Generator Services for your installation needs means choosing qu…" at bounding box center [420, 161] width 404 height 8
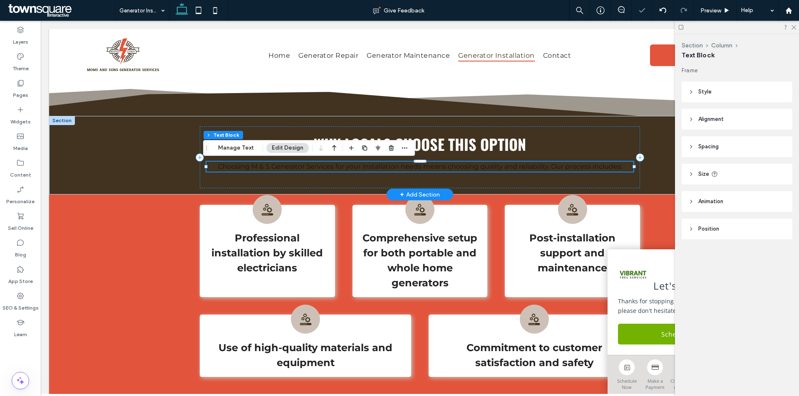
click at [291, 168] on span "Choosing M & S Generator Services for your installation needs means choosing qu…" at bounding box center [420, 167] width 404 height 8
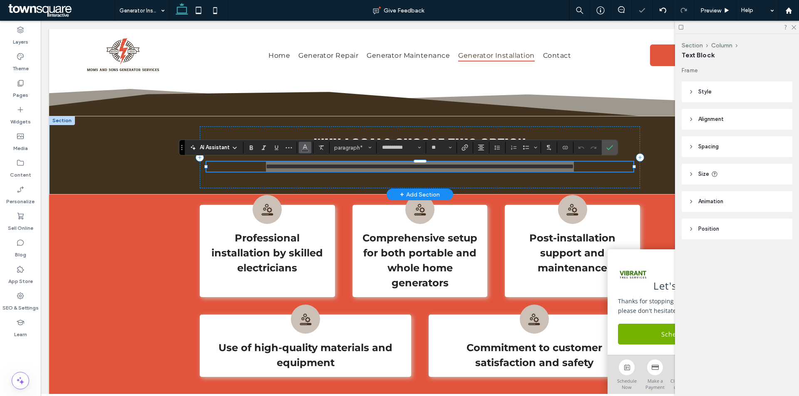
click at [304, 145] on icon "Color" at bounding box center [305, 147] width 7 height 7
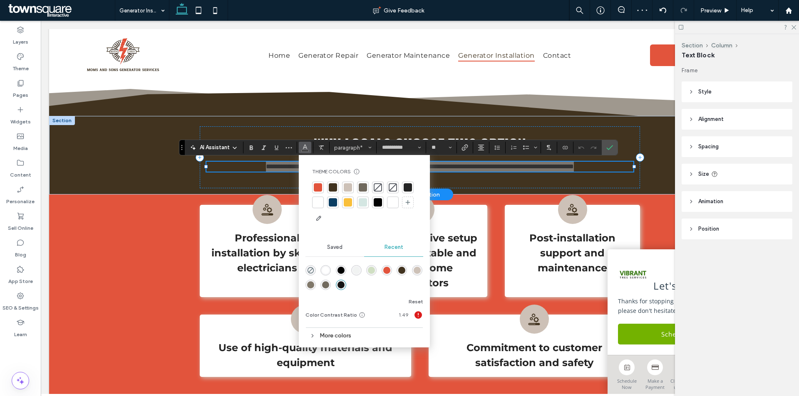
click at [318, 201] on div at bounding box center [318, 202] width 8 height 8
click at [607, 149] on use "Confirm" at bounding box center [609, 147] width 7 height 5
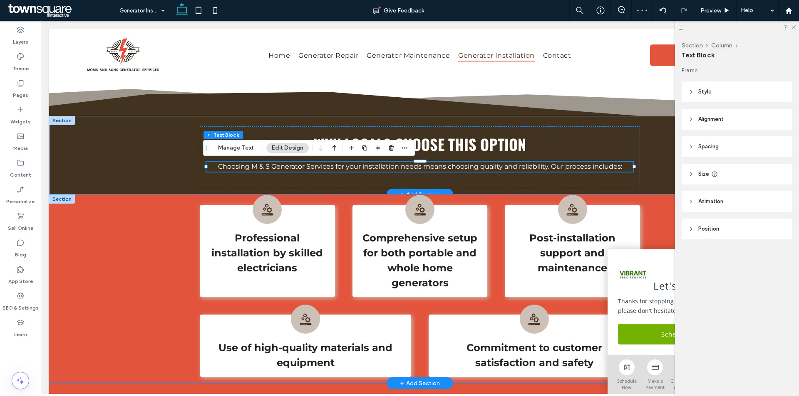
click at [94, 228] on div "Professional installation by skilled electricians Comprehensive setup for both …" at bounding box center [419, 289] width 741 height 189
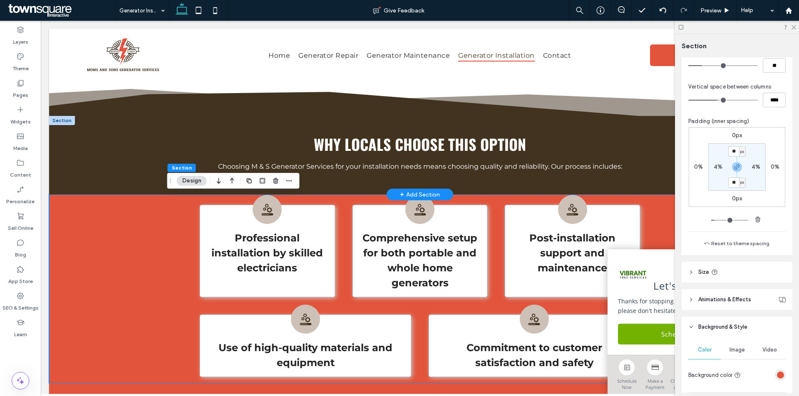
click at [778, 379] on div "rgba(226, 84, 60, 1)" at bounding box center [780, 375] width 10 height 10
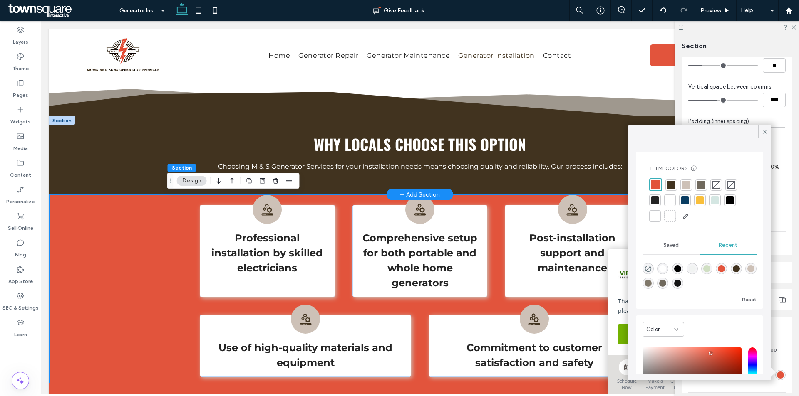
click at [674, 200] on div at bounding box center [670, 201] width 12 height 12
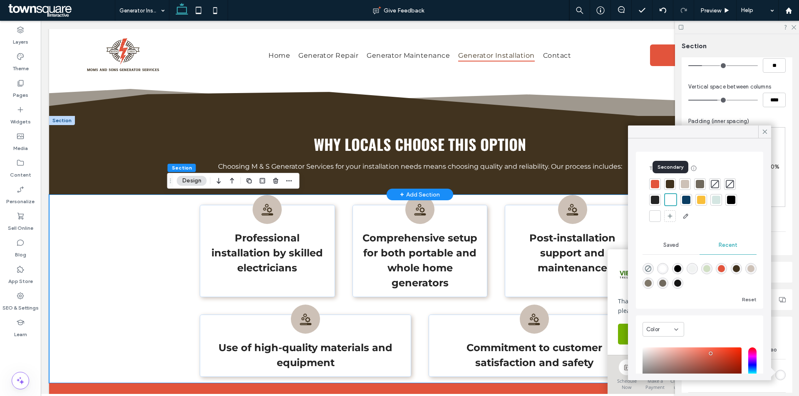
click at [671, 186] on div at bounding box center [670, 184] width 8 height 8
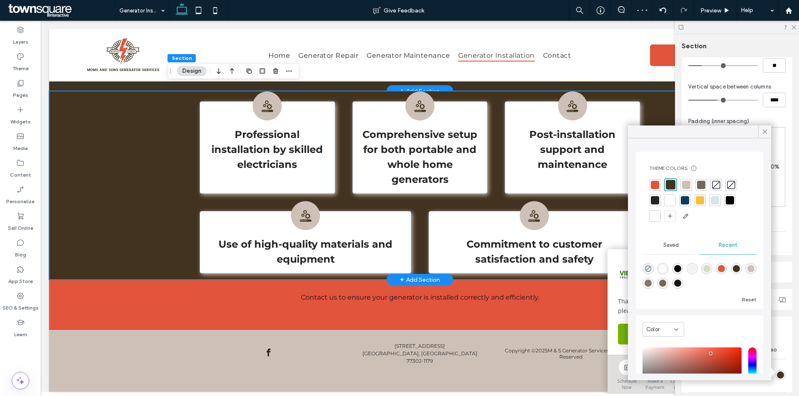
scroll to position [276, 0]
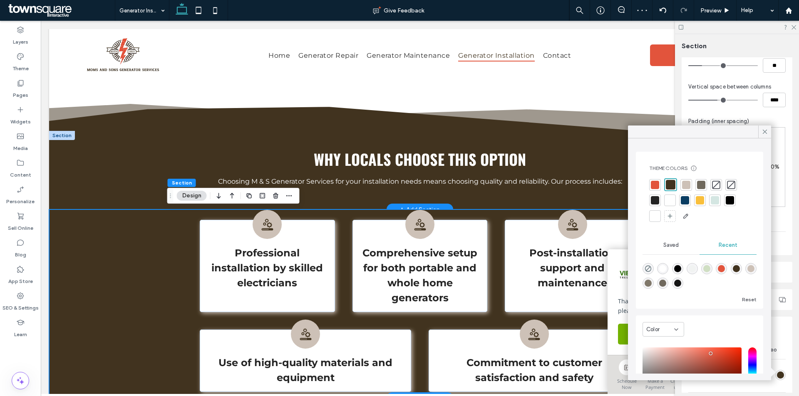
click at [96, 268] on div "Professional installation by skilled electricians Comprehensive setup for both …" at bounding box center [419, 304] width 741 height 189
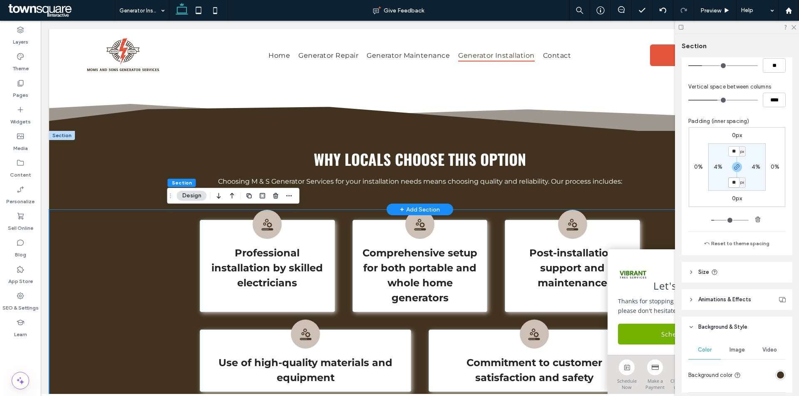
click at [733, 183] on input "**" at bounding box center [733, 183] width 11 height 10
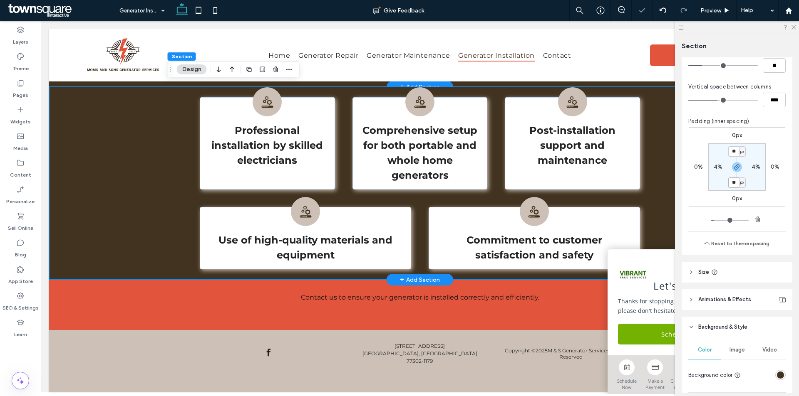
scroll to position [405, 0]
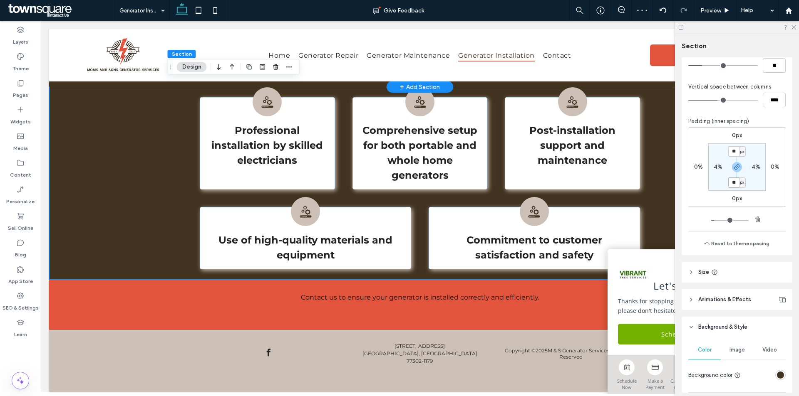
drag, startPoint x: 735, startPoint y: 181, endPoint x: 724, endPoint y: 183, distance: 10.9
click at [724, 183] on section "** px 4% ** px 4%" at bounding box center [736, 167] width 57 height 47
type input "**"
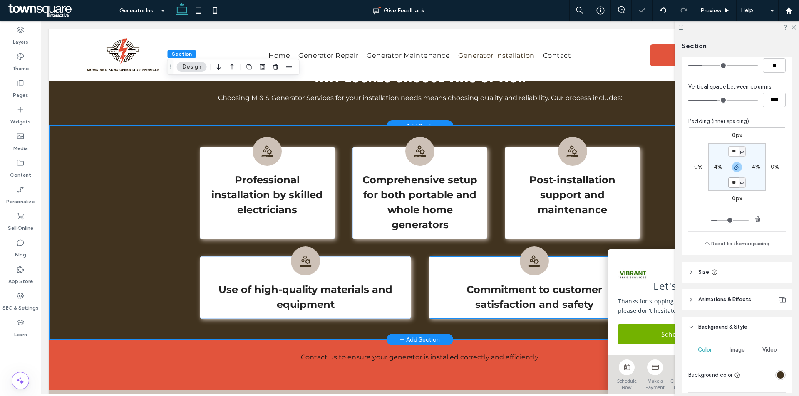
scroll to position [280, 0]
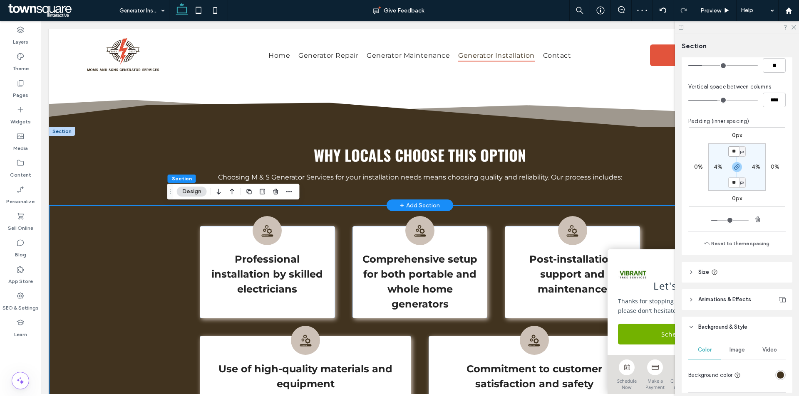
click at [731, 151] on input "**" at bounding box center [733, 151] width 11 height 10
click at [733, 168] on icon "button" at bounding box center [736, 167] width 7 height 7
click at [733, 152] on input "**" at bounding box center [733, 151] width 11 height 10
type input "**"
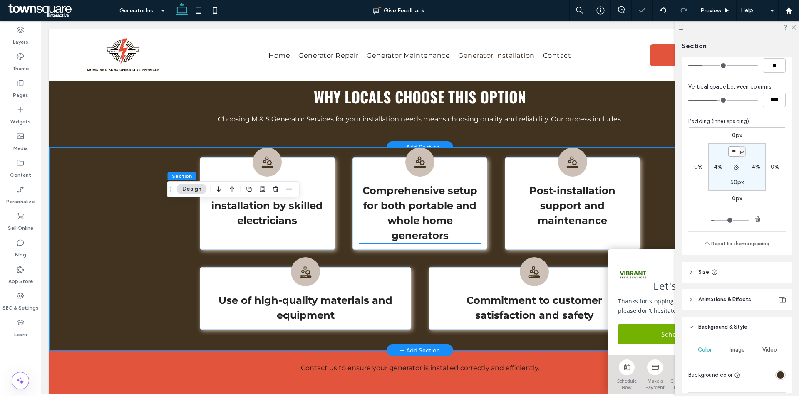
scroll to position [416, 0]
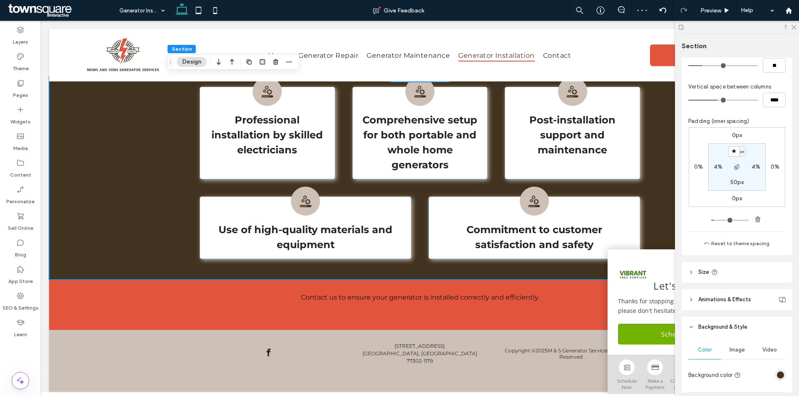
click at [731, 185] on label "50px" at bounding box center [737, 182] width 14 height 7
type input "**"
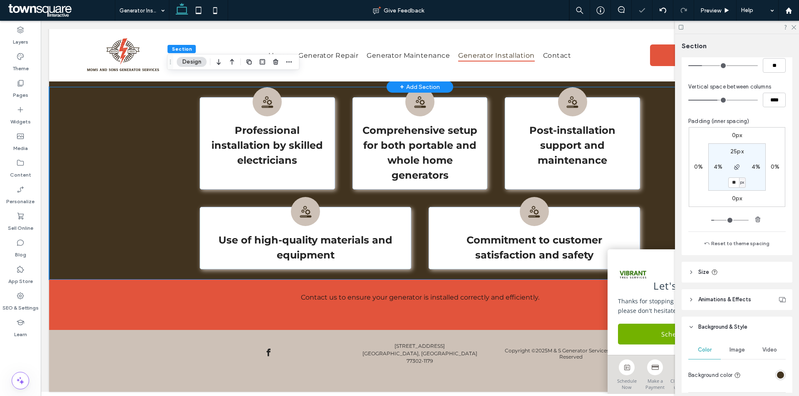
scroll to position [405, 0]
click at [142, 280] on div "Contact us to ensure your generator is installed correctly and efficiently." at bounding box center [419, 305] width 741 height 50
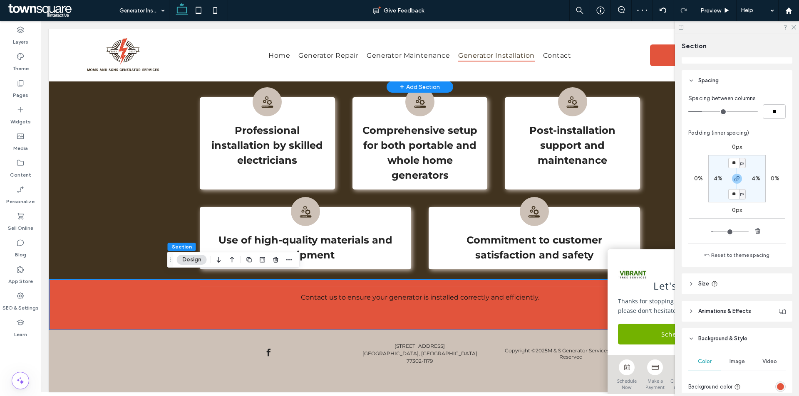
scroll to position [125, 0]
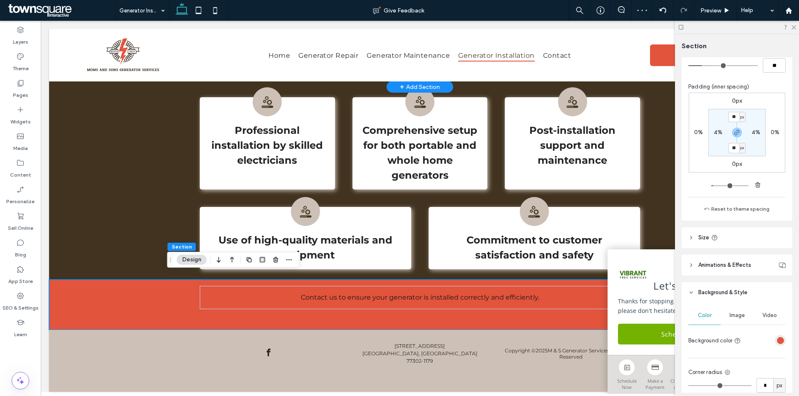
click at [777, 341] on div "rgba(226, 84, 60, 1)" at bounding box center [780, 340] width 7 height 7
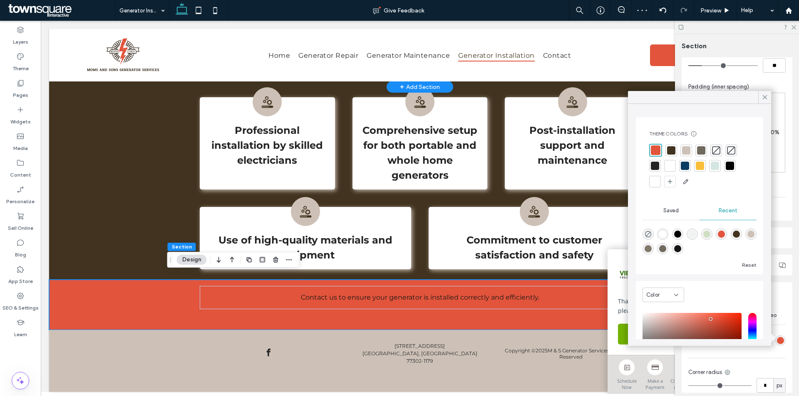
click at [670, 150] on div at bounding box center [671, 150] width 8 height 8
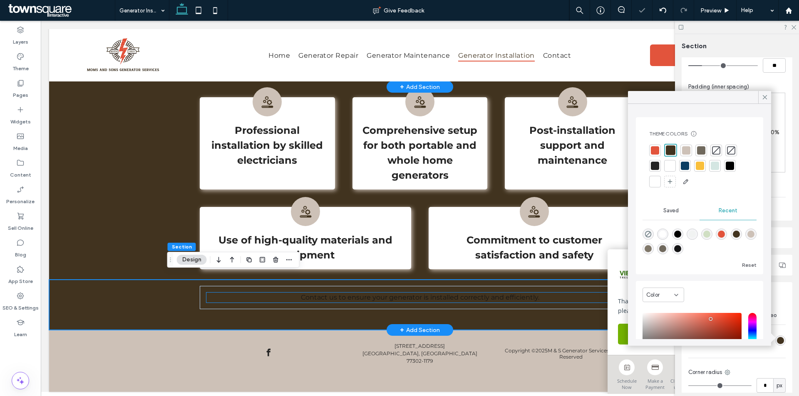
click at [421, 294] on span "Contact us to ensure your generator is installed correctly and efficiently." at bounding box center [420, 298] width 238 height 8
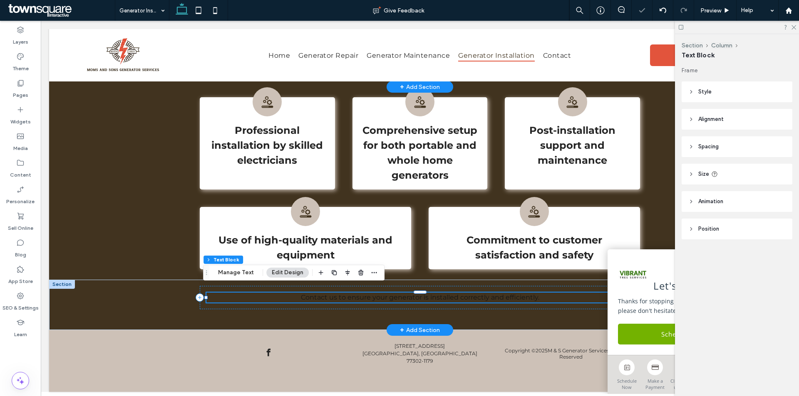
click at [421, 294] on span "Contact us to ensure your generator is installed correctly and efficiently." at bounding box center [420, 298] width 238 height 8
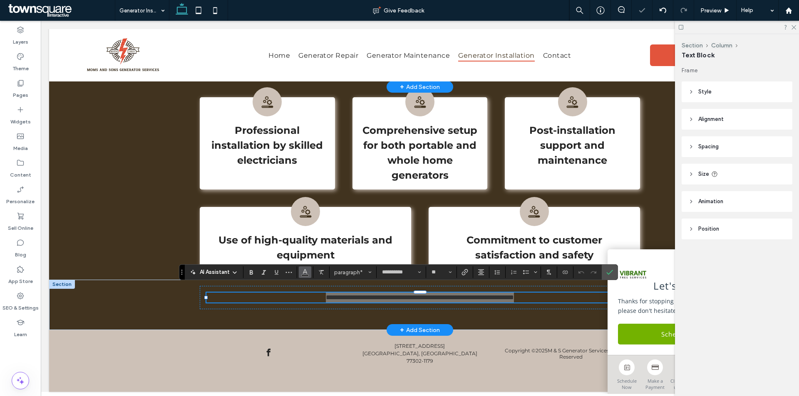
click at [307, 272] on icon "Color" at bounding box center [305, 271] width 7 height 7
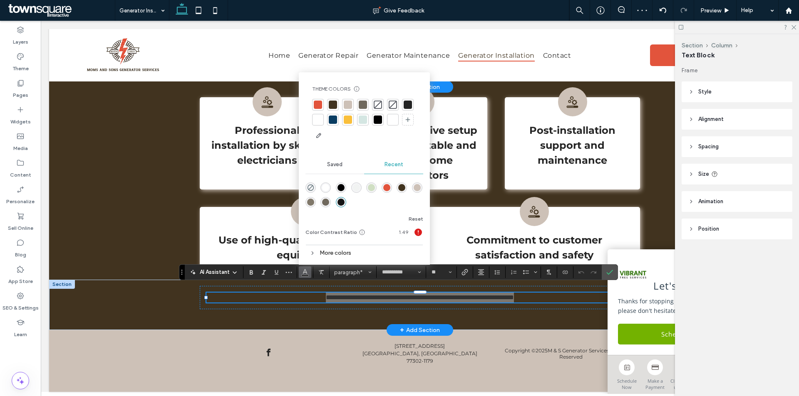
click at [324, 116] on div at bounding box center [364, 120] width 104 height 43
click at [322, 116] on div at bounding box center [318, 120] width 12 height 12
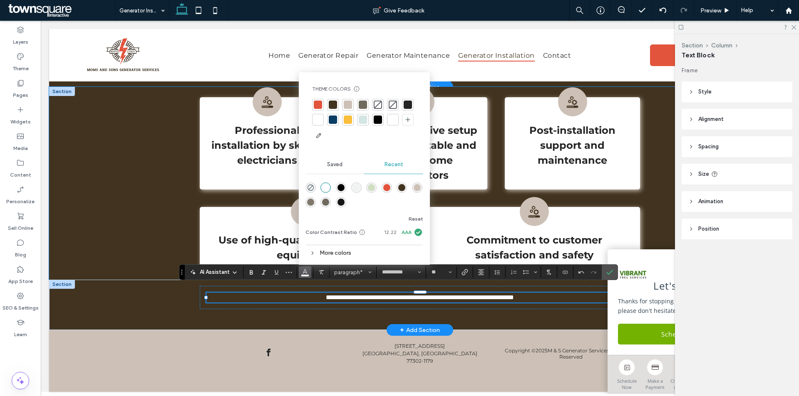
click at [136, 159] on div "Professional installation by skilled electricians Comprehensive setup for both …" at bounding box center [419, 183] width 741 height 193
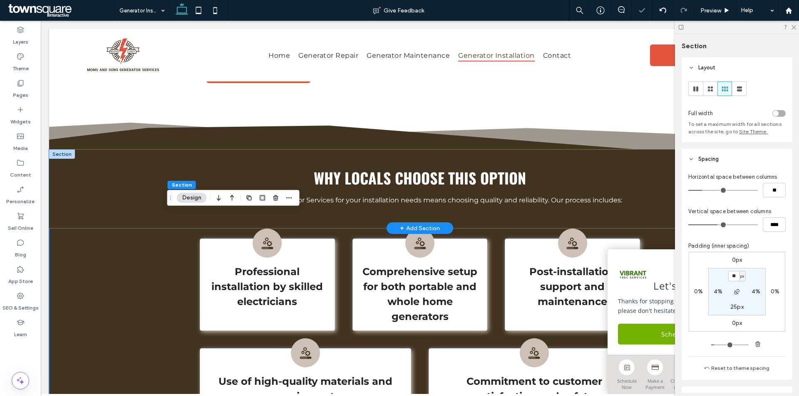
scroll to position [239, 0]
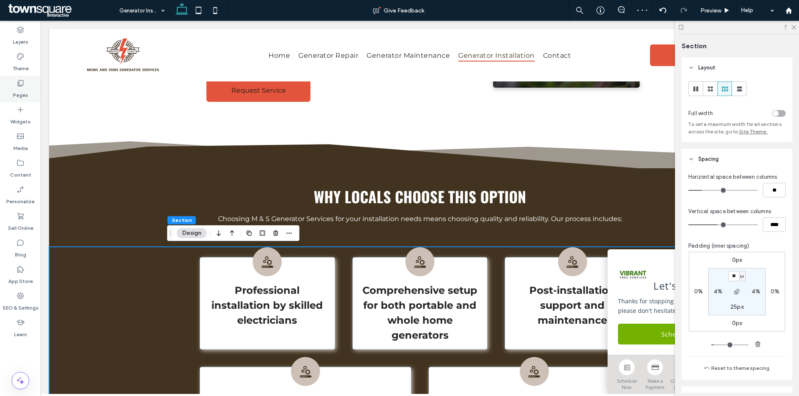
click at [15, 89] on label "Pages" at bounding box center [20, 93] width 15 height 12
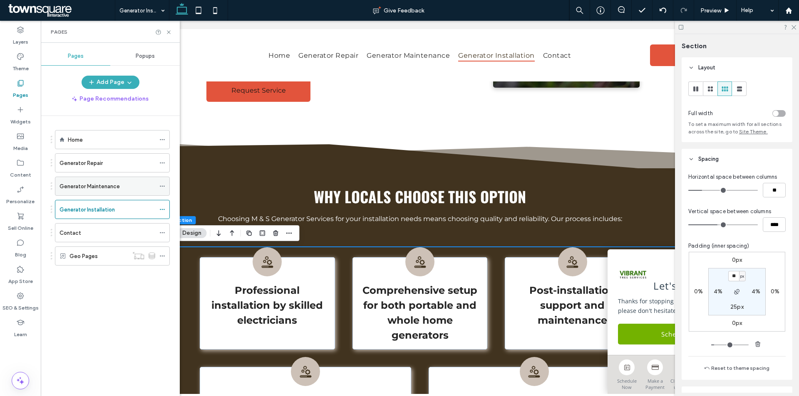
click at [103, 184] on label "Generator Maintenance" at bounding box center [89, 186] width 60 height 15
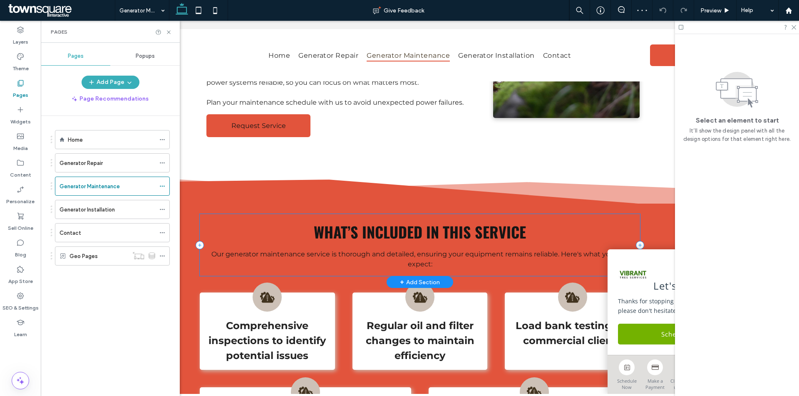
scroll to position [250, 0]
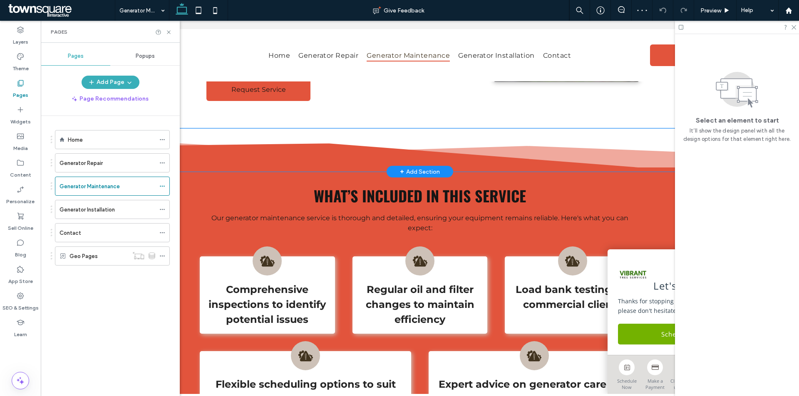
click at [251, 156] on icon at bounding box center [419, 158] width 741 height 28
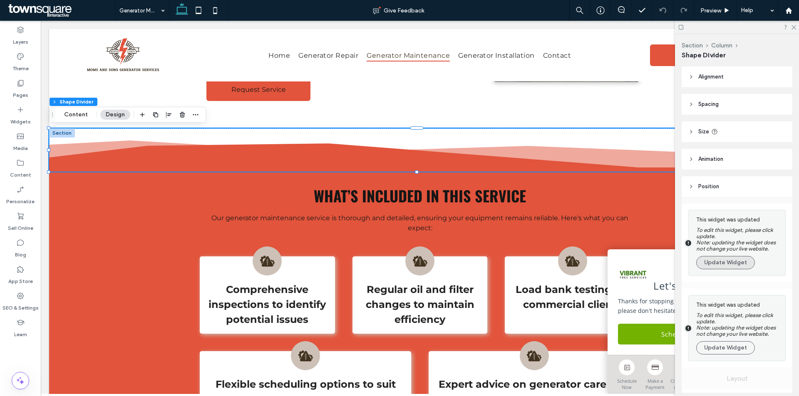
click at [728, 259] on button "Update Widget" at bounding box center [725, 262] width 59 height 13
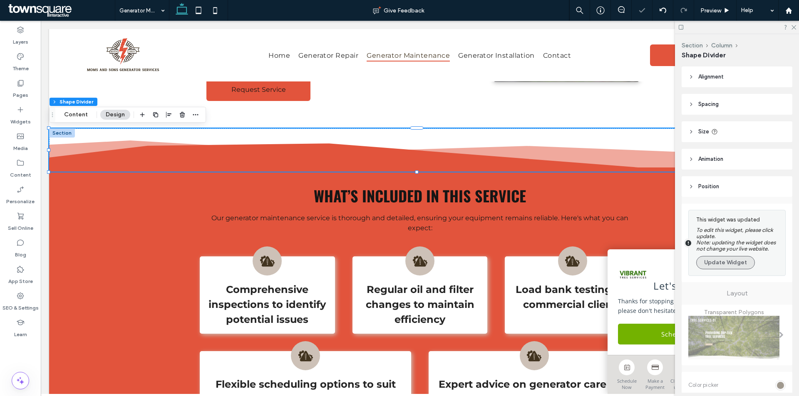
click at [733, 261] on button "Update Widget" at bounding box center [725, 262] width 59 height 13
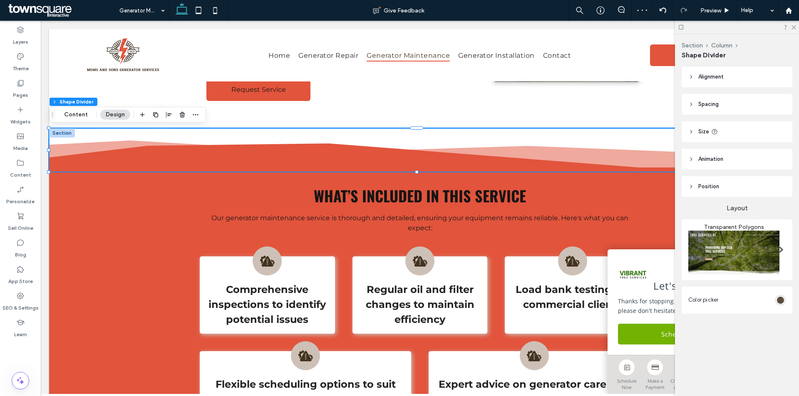
click at [781, 302] on div "rgba(65, 51, 31, 1)" at bounding box center [780, 300] width 7 height 7
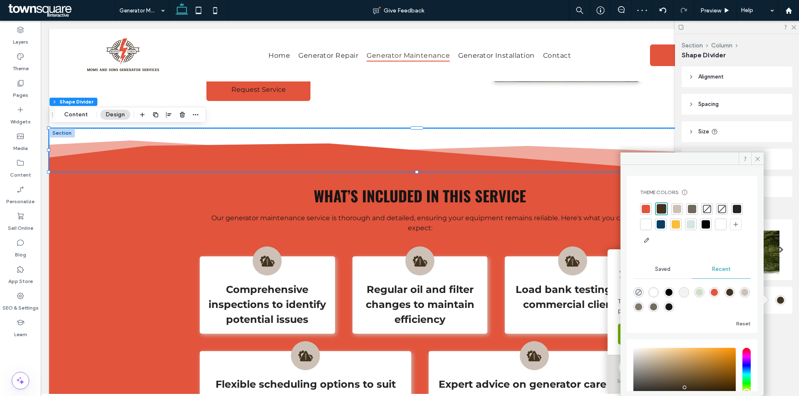
click at [662, 208] on div at bounding box center [661, 209] width 10 height 10
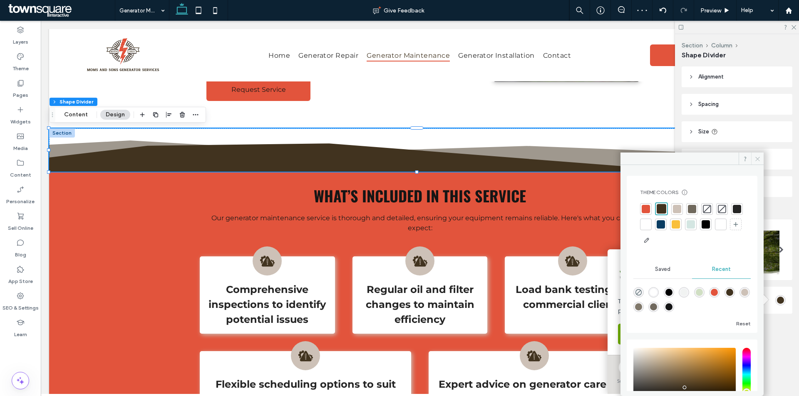
click at [756, 160] on icon at bounding box center [757, 159] width 6 height 6
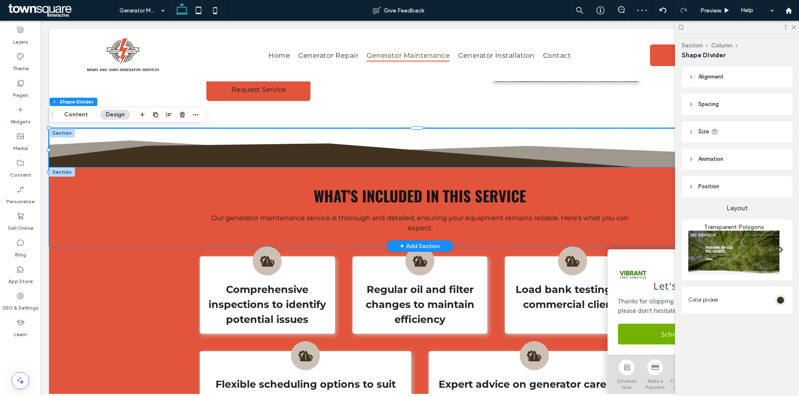
click at [105, 206] on div "What’s Included in This Service Our generator maintenance service is thorough a…" at bounding box center [419, 207] width 741 height 79
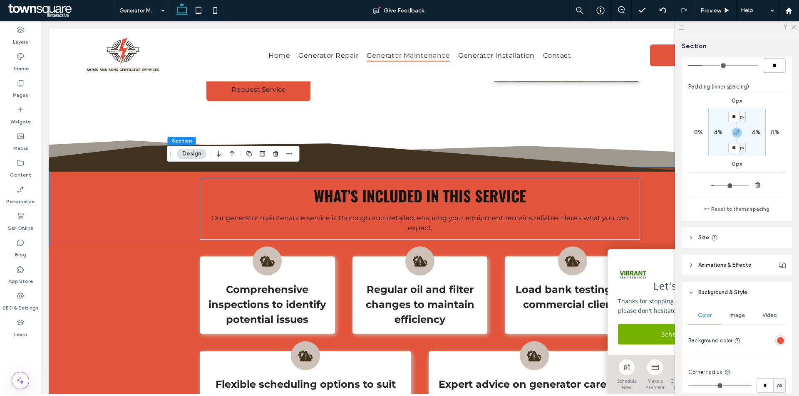
scroll to position [208, 0]
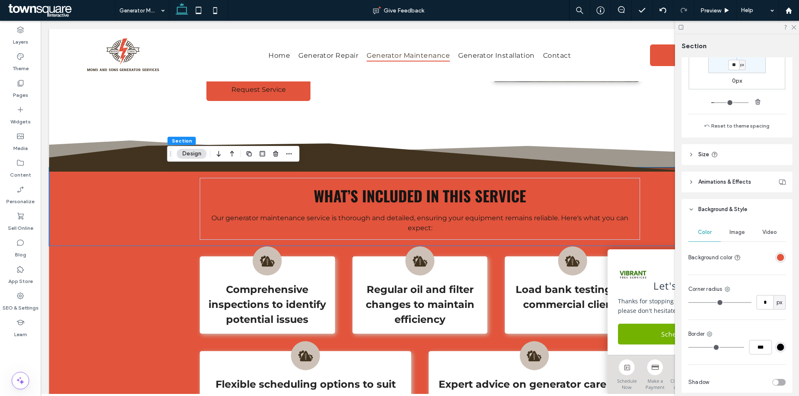
click at [775, 260] on div "rgba(226, 84, 60, 1)" at bounding box center [780, 258] width 10 height 10
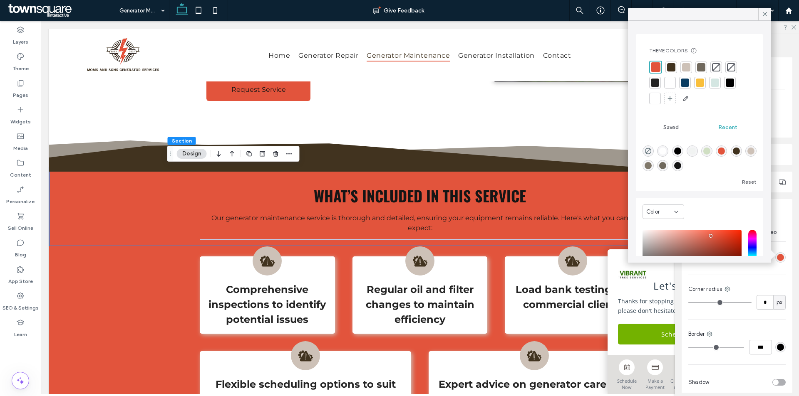
click at [671, 68] on div at bounding box center [671, 67] width 8 height 8
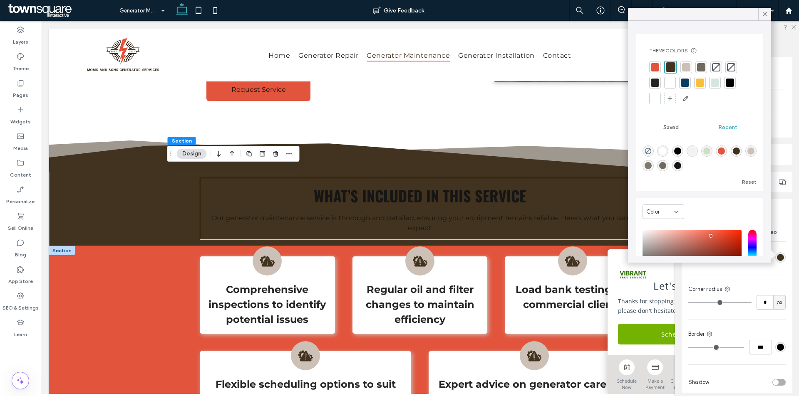
click at [121, 295] on div "Comprehensive inspections to identify potential issues Regular oil and filter c…" at bounding box center [419, 333] width 741 height 174
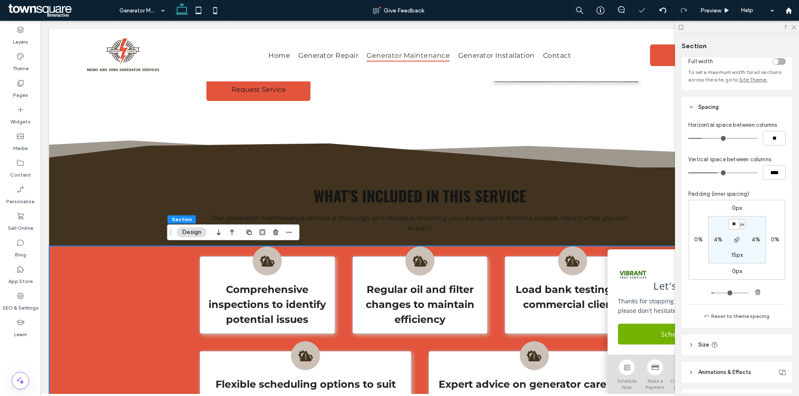
scroll to position [125, 0]
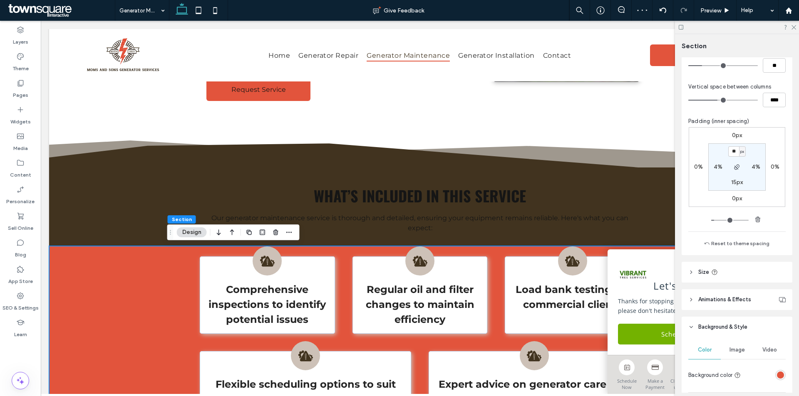
click at [778, 373] on div "rgba(226, 84, 60, 1)" at bounding box center [780, 375] width 7 height 7
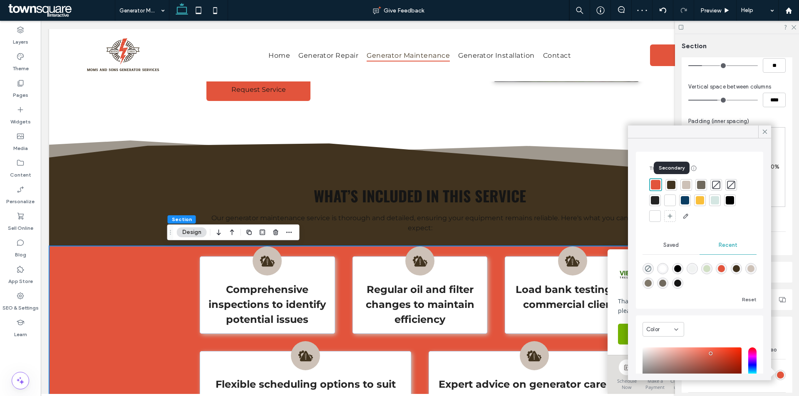
click at [675, 184] on div at bounding box center [671, 185] width 8 height 8
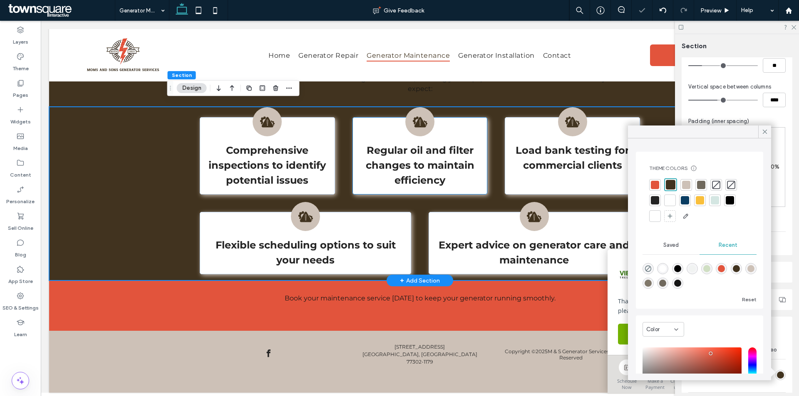
scroll to position [396, 0]
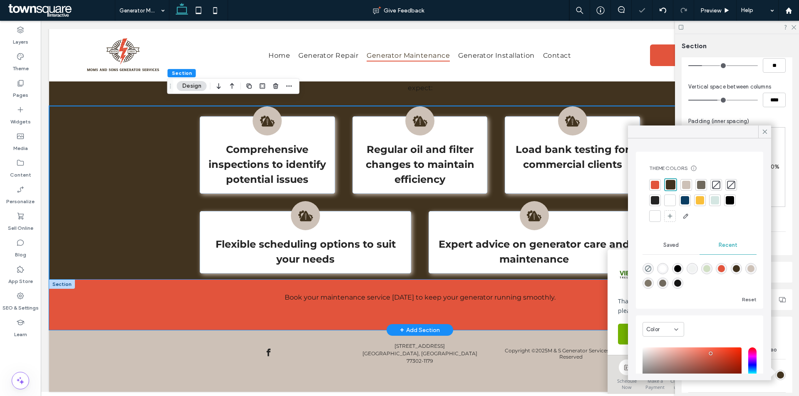
click at [142, 297] on div "Book your maintenance service [DATE] to keep your generator running smoothly." at bounding box center [419, 305] width 741 height 50
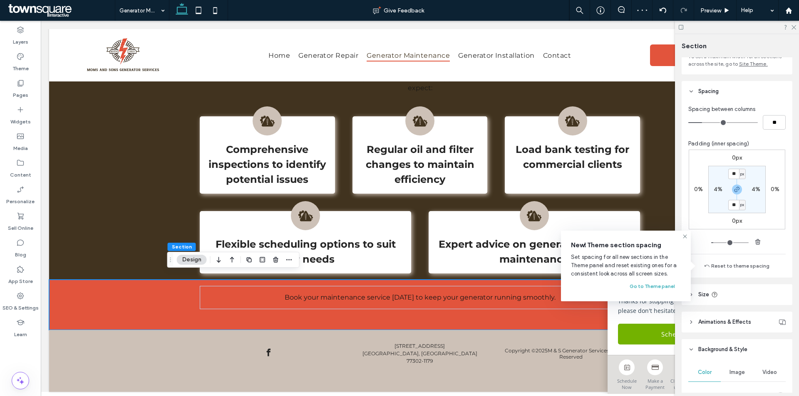
scroll to position [125, 0]
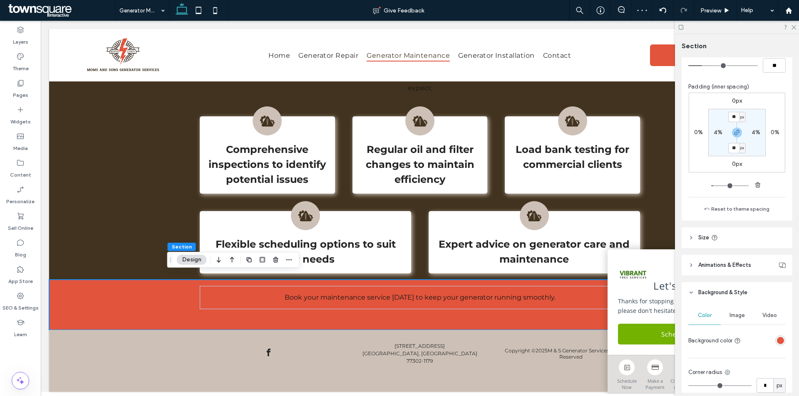
click at [777, 344] on div "rgba(226, 84, 60, 1)" at bounding box center [780, 340] width 7 height 7
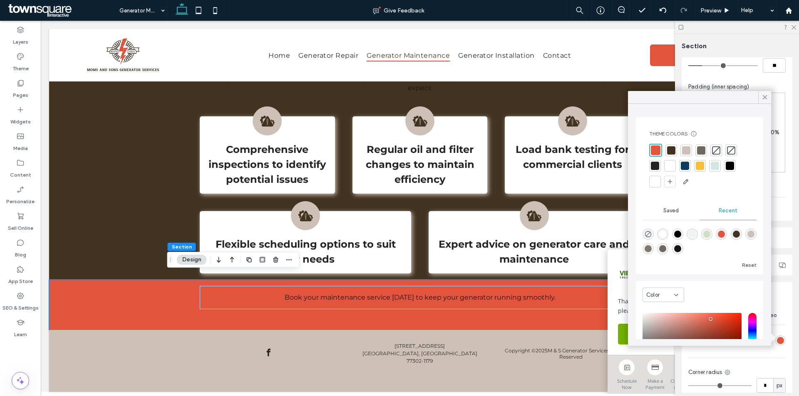
click at [669, 147] on div at bounding box center [671, 150] width 8 height 8
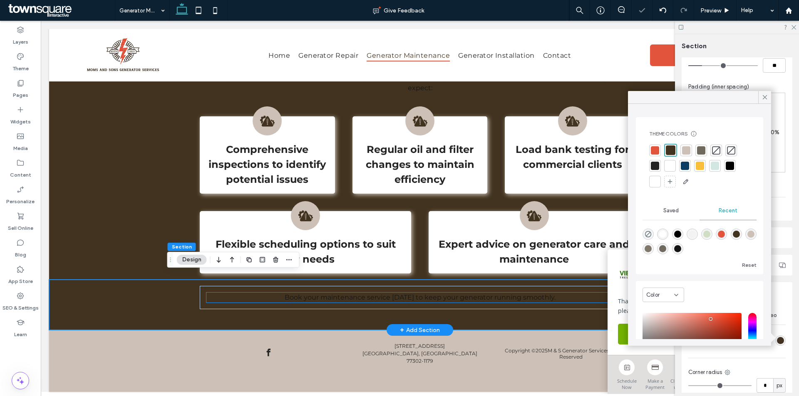
click at [439, 294] on span "Book your maintenance service [DATE] to keep your generator running smoothly." at bounding box center [420, 298] width 271 height 8
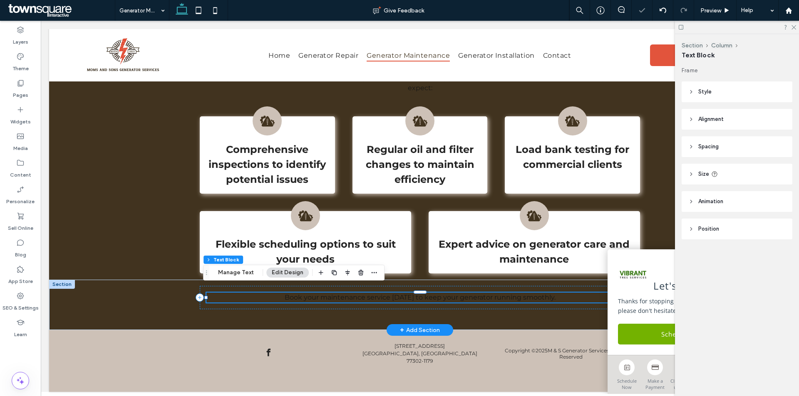
click at [439, 294] on span "Book your maintenance service [DATE] to keep your generator running smoothly." at bounding box center [420, 298] width 271 height 8
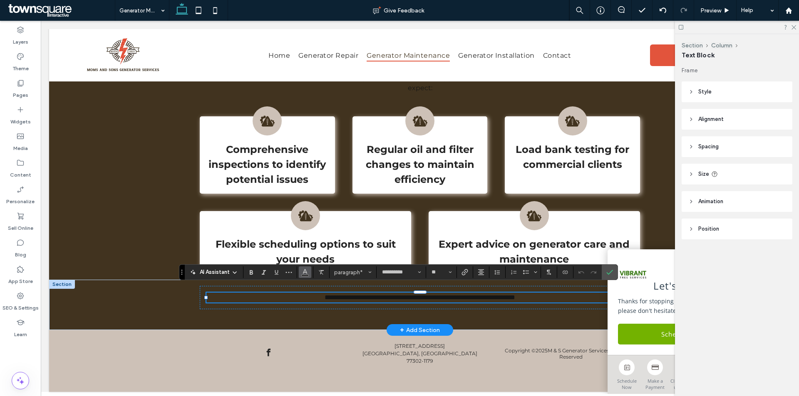
click at [305, 272] on icon "Color" at bounding box center [305, 271] width 7 height 7
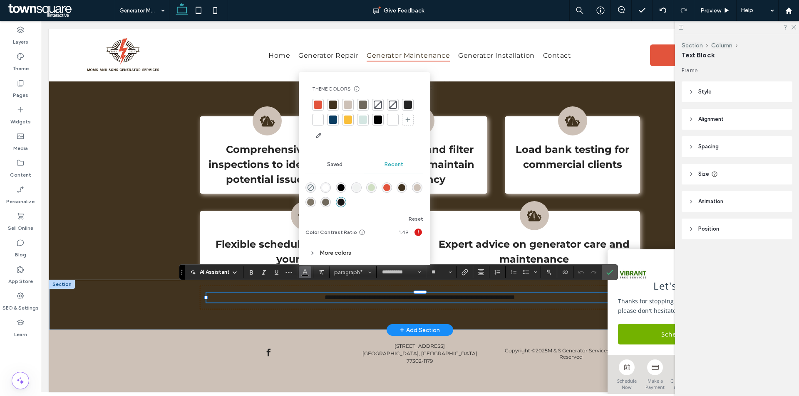
click at [322, 120] on div at bounding box center [318, 120] width 8 height 8
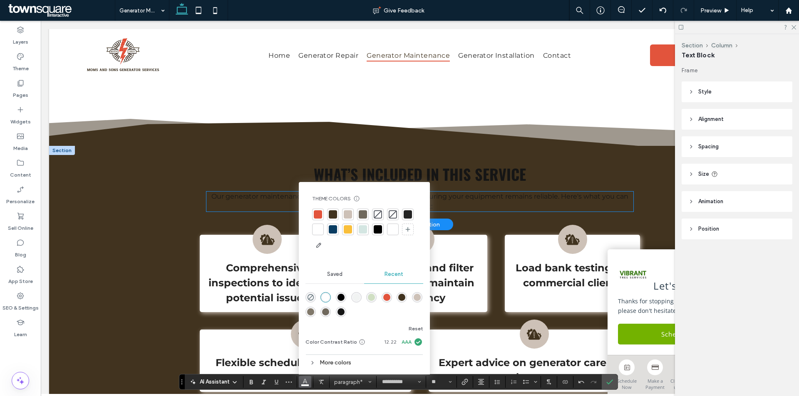
click at [211, 202] on p "Our generator maintenance service is thorough and detailed, ensuring your equip…" at bounding box center [419, 202] width 426 height 20
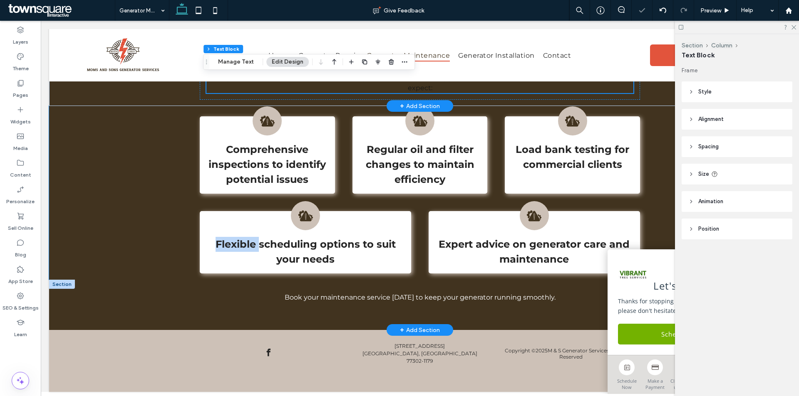
click at [211, 202] on div "Comprehensive inspections to identify potential issues Regular oil and filter c…" at bounding box center [419, 193] width 499 height 174
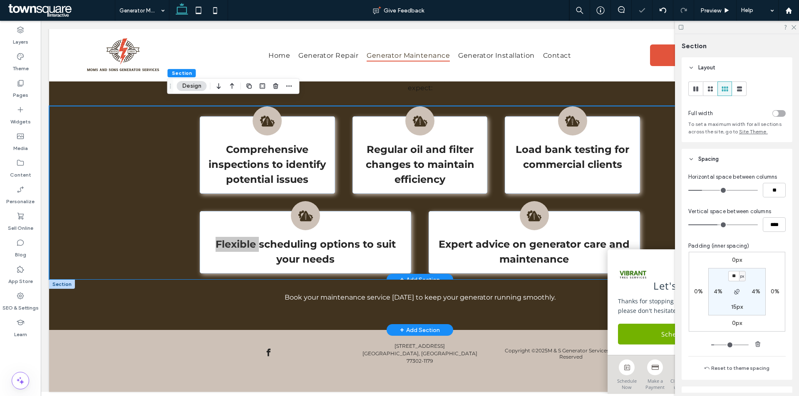
scroll to position [271, 0]
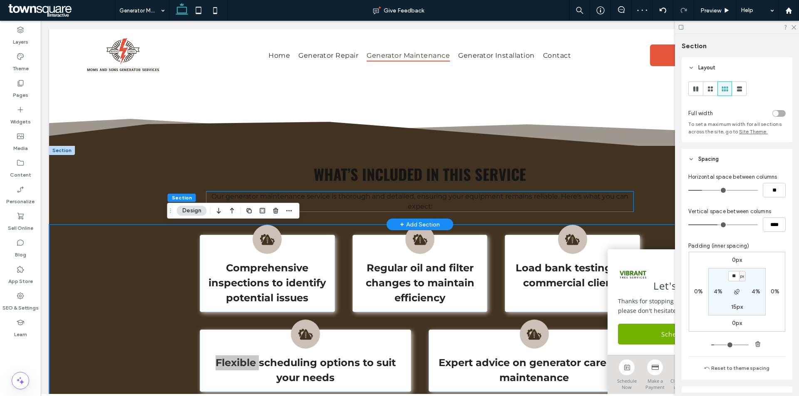
click at [369, 196] on span "Our generator maintenance service is thorough and detailed, ensuring your equip…" at bounding box center [419, 202] width 417 height 18
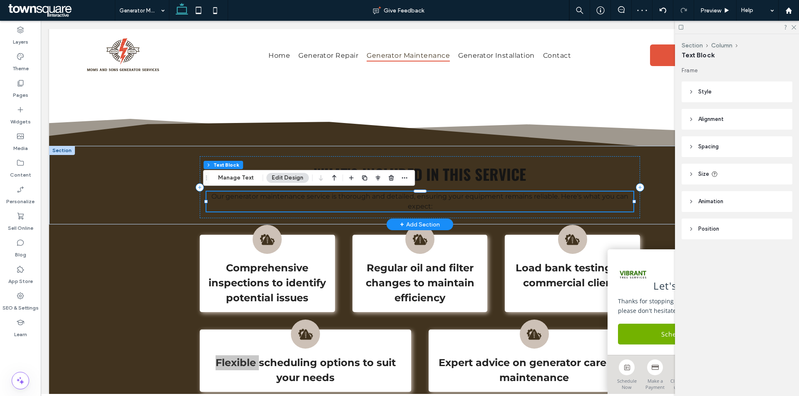
click at [369, 196] on span "Our generator maintenance service is thorough and detailed, ensuring your equip…" at bounding box center [419, 202] width 417 height 18
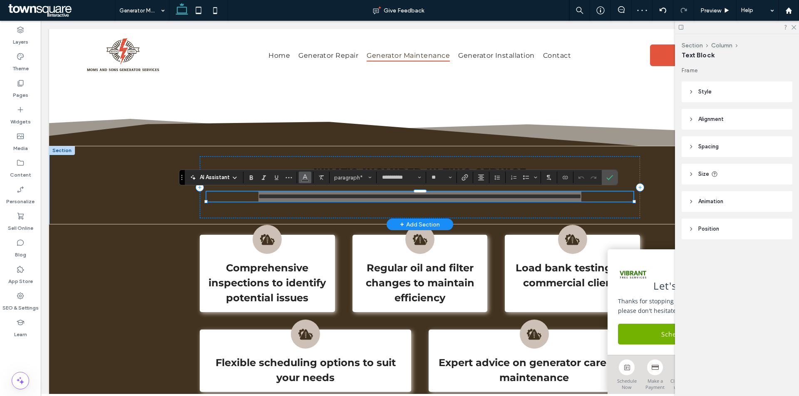
click at [302, 177] on icon "Color" at bounding box center [305, 176] width 7 height 7
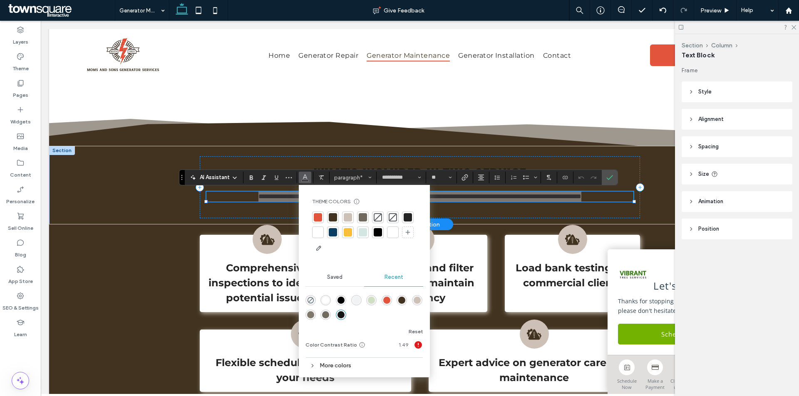
click at [320, 235] on div at bounding box center [318, 232] width 8 height 8
click at [482, 156] on div "**********" at bounding box center [419, 185] width 499 height 79
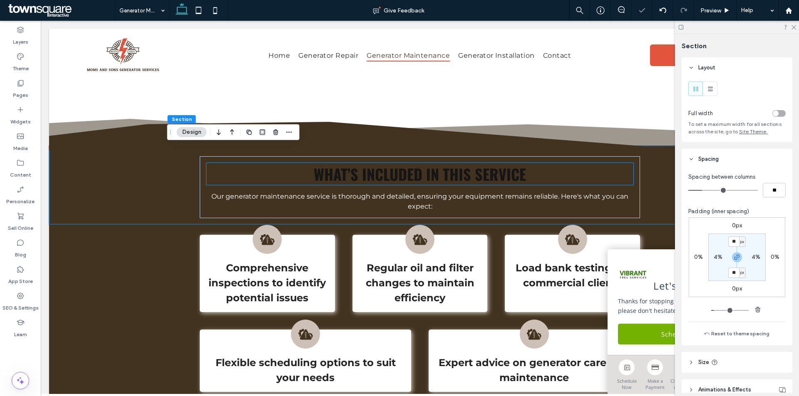
click at [476, 166] on span "What’s Included in This Service" at bounding box center [420, 174] width 212 height 22
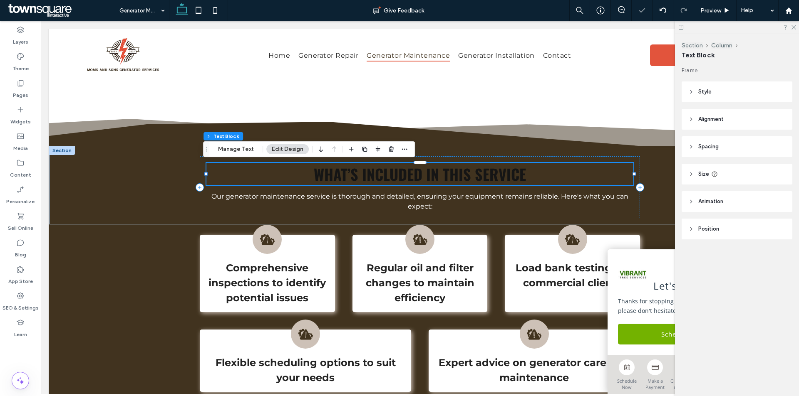
click at [478, 185] on div at bounding box center [419, 185] width 427 height 0
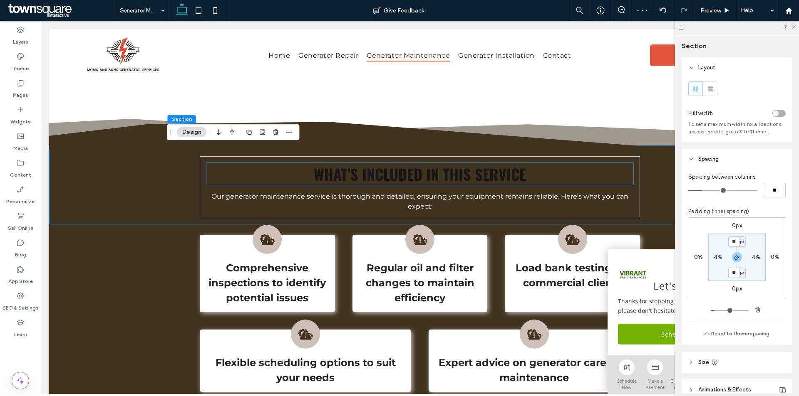
click at [473, 179] on span "What’s Included in This Service" at bounding box center [420, 174] width 212 height 22
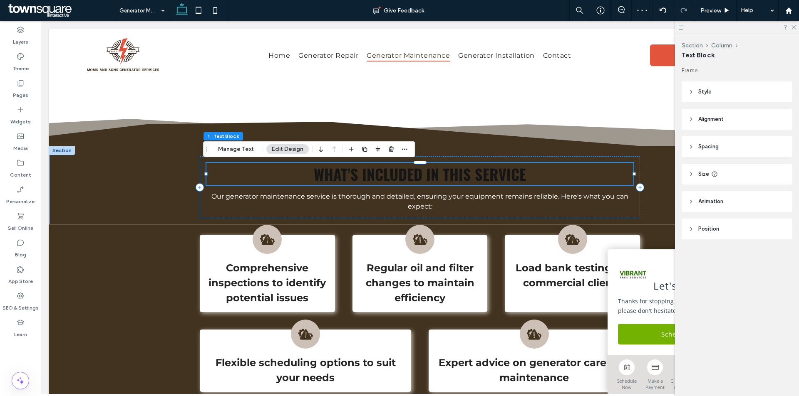
click at [473, 179] on span "What’s Included in This Service" at bounding box center [420, 174] width 212 height 22
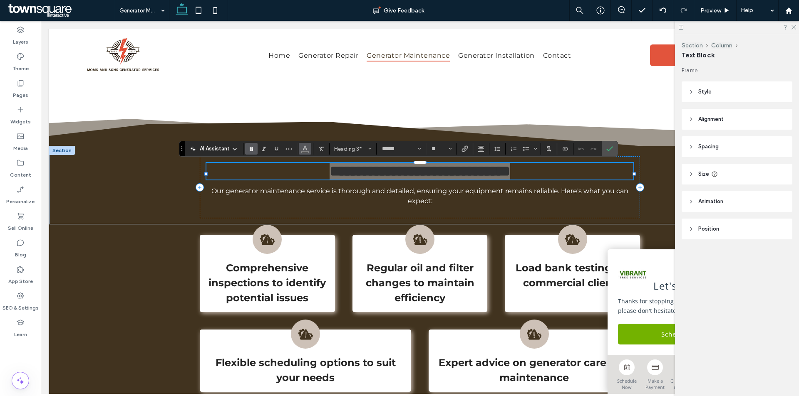
click at [307, 152] on span "Color" at bounding box center [305, 148] width 7 height 11
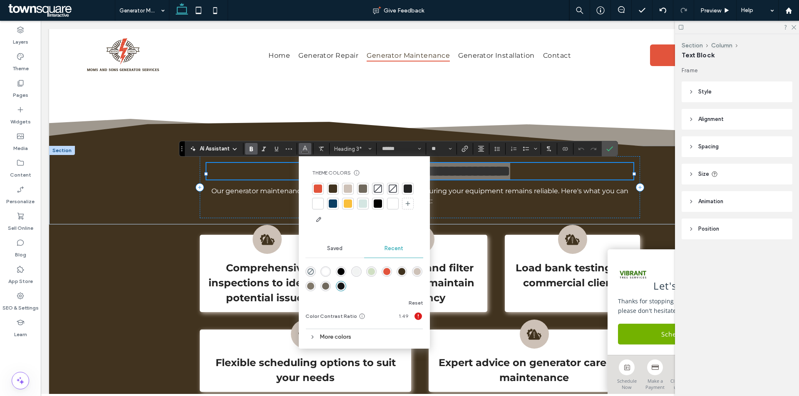
click at [322, 204] on div at bounding box center [318, 204] width 12 height 12
click at [609, 151] on icon "Confirm" at bounding box center [609, 149] width 7 height 7
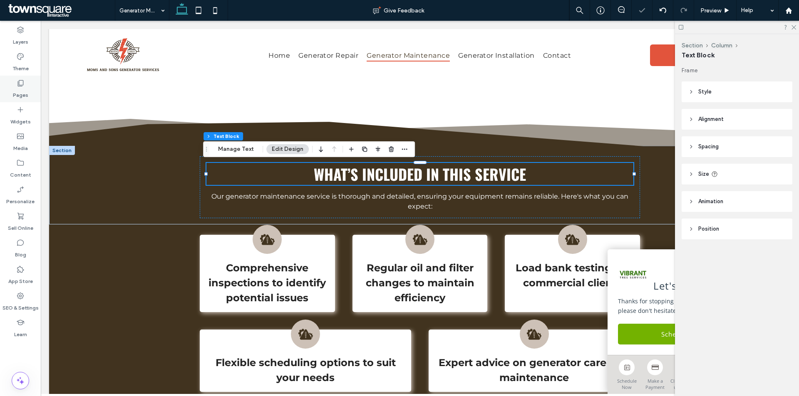
click at [24, 92] on label "Pages" at bounding box center [20, 93] width 15 height 12
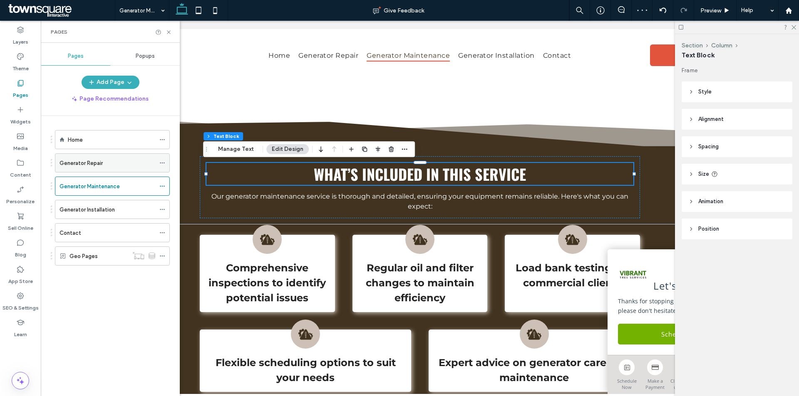
click at [107, 170] on div "Generator Repair" at bounding box center [107, 163] width 96 height 18
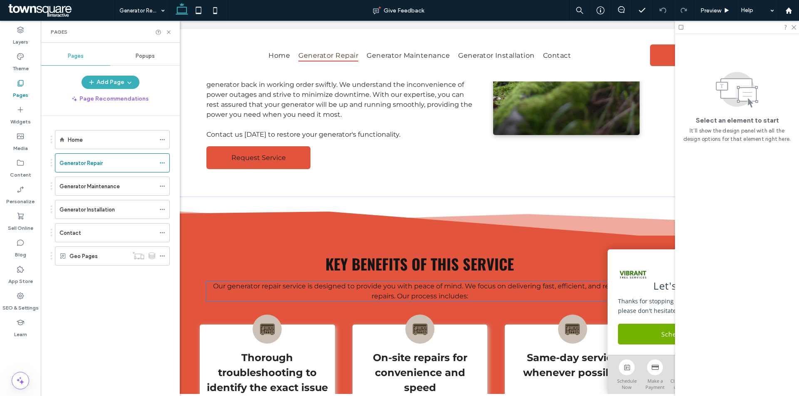
scroll to position [208, 0]
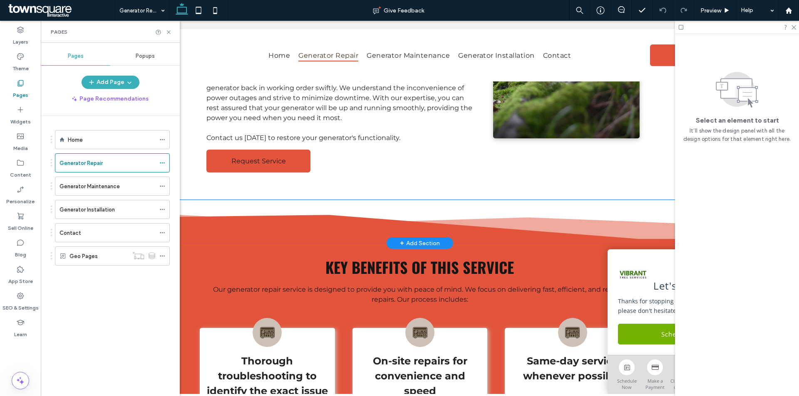
click at [247, 219] on icon at bounding box center [419, 229] width 741 height 28
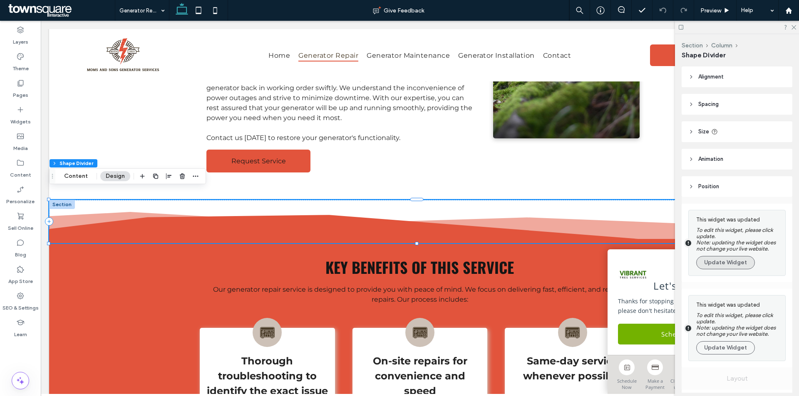
click at [731, 260] on button "Update Widget" at bounding box center [725, 262] width 59 height 13
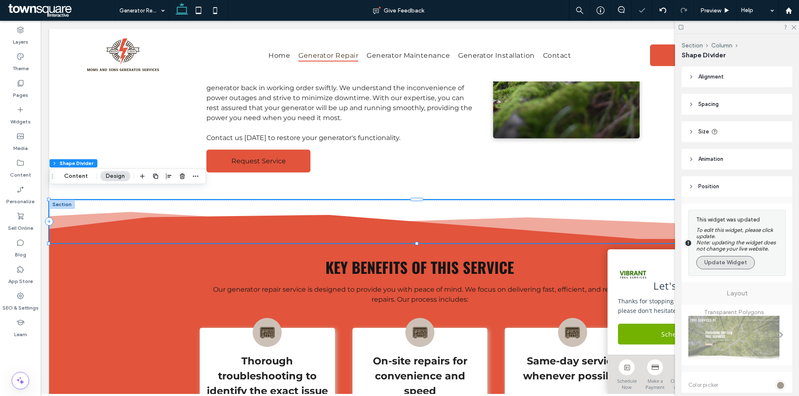
click at [723, 265] on button "Update Widget" at bounding box center [725, 262] width 59 height 13
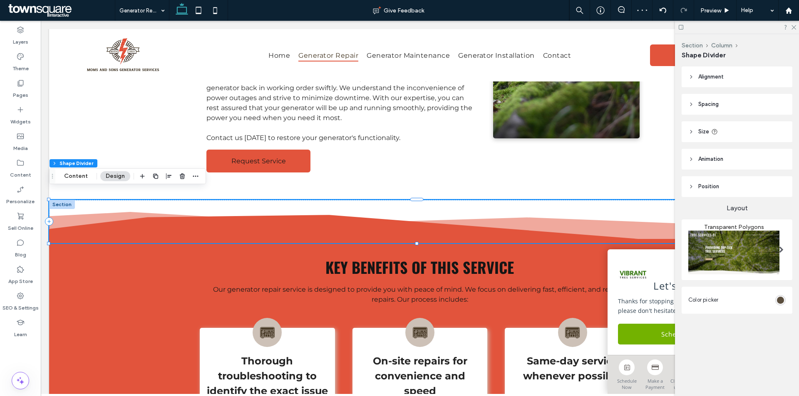
click at [779, 301] on div "rgba(65, 51, 31, 1)" at bounding box center [780, 300] width 7 height 7
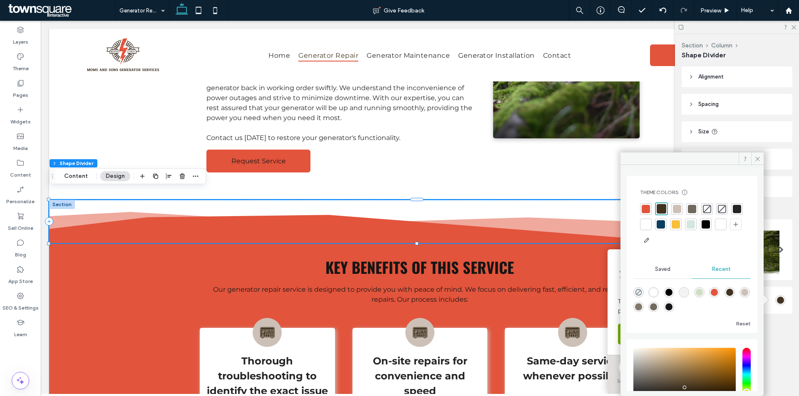
click at [659, 210] on div at bounding box center [661, 209] width 10 height 10
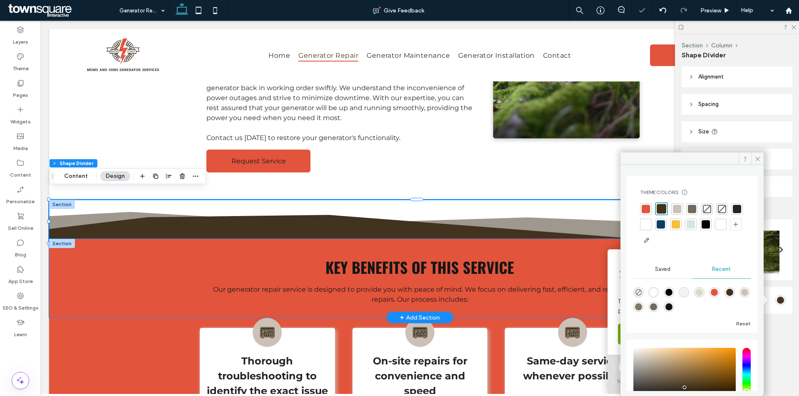
click at [122, 262] on div "Key Benefits of This Service Our generator repair service is designed to provid…" at bounding box center [419, 278] width 741 height 79
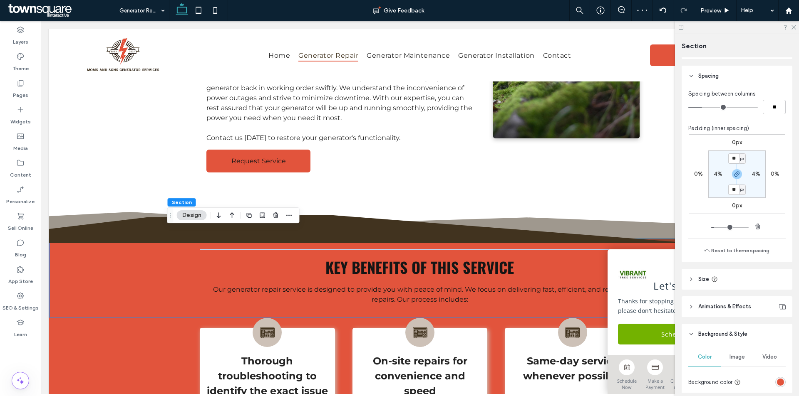
scroll to position [125, 0]
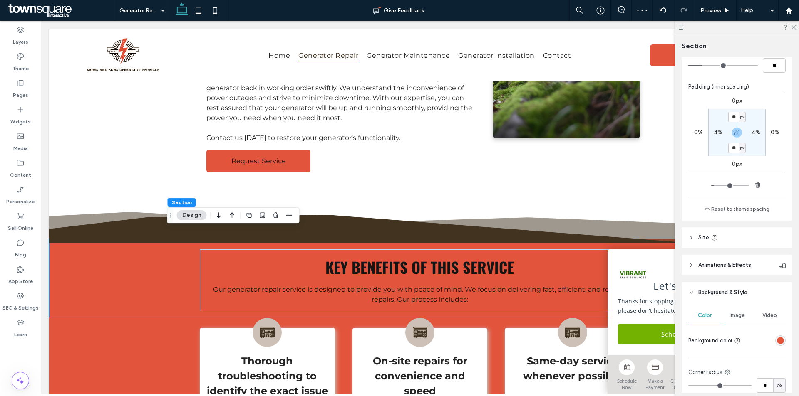
click at [777, 343] on div "rgba(226, 84, 60, 1)" at bounding box center [780, 340] width 7 height 7
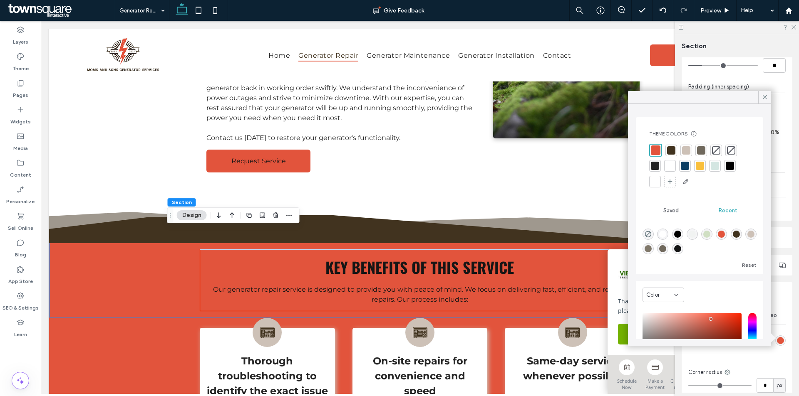
click at [670, 148] on div at bounding box center [671, 150] width 8 height 8
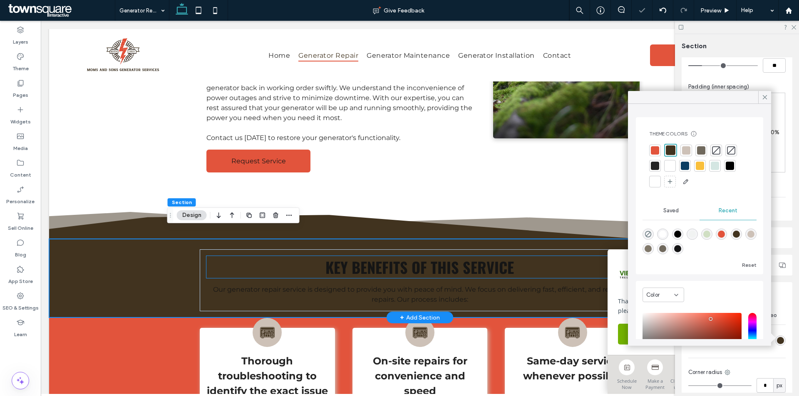
click at [293, 260] on h3 "Key Benefits of This Service" at bounding box center [419, 267] width 426 height 22
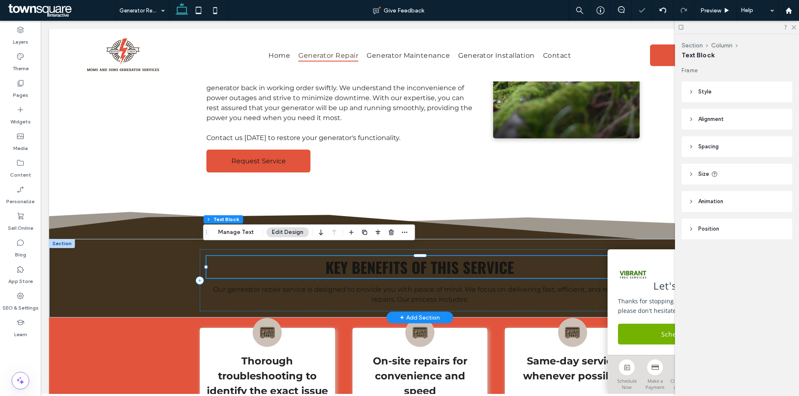
click at [293, 260] on h3 "Key Benefits of This Service" at bounding box center [419, 267] width 426 height 22
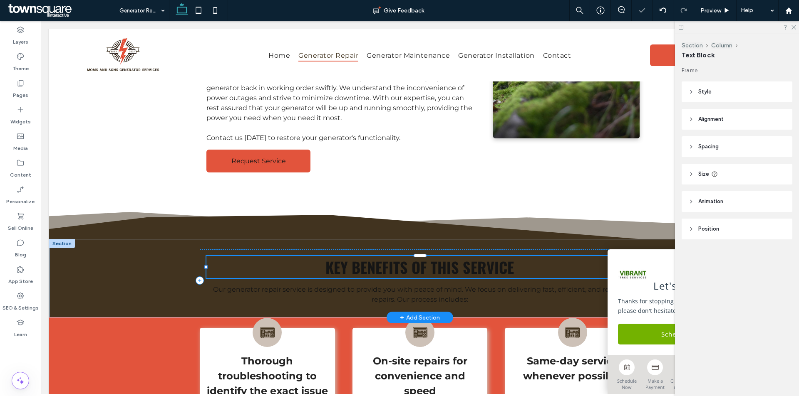
type input "******"
type input "**"
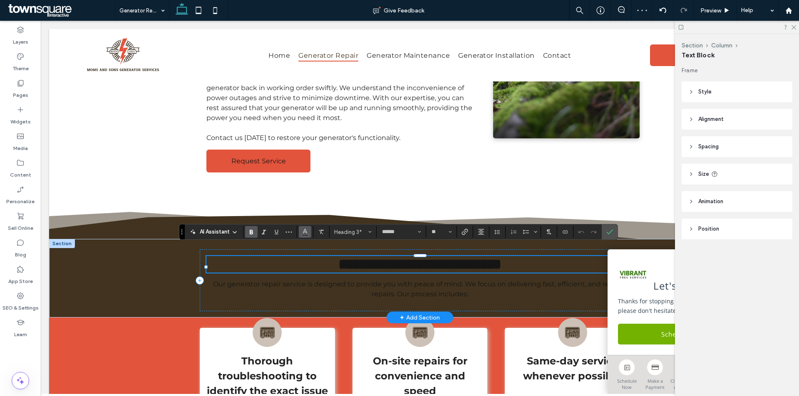
click at [306, 230] on icon "Color" at bounding box center [305, 231] width 7 height 7
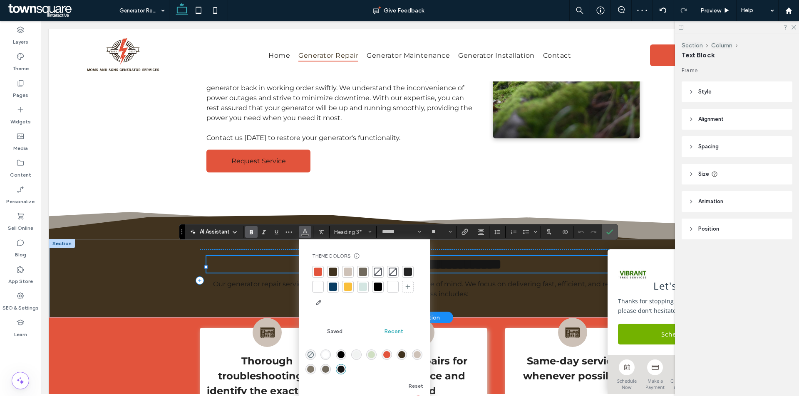
click at [322, 284] on div at bounding box center [318, 287] width 12 height 12
click at [282, 281] on span "Our generator repair service is designed to provide you with peace of mind. We …" at bounding box center [420, 289] width 414 height 18
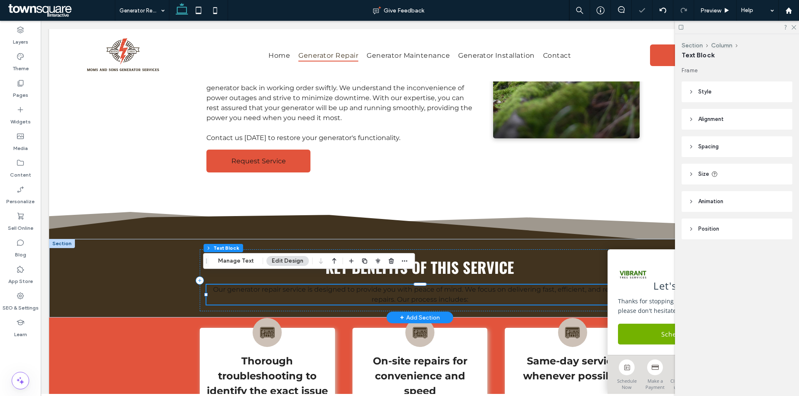
click at [282, 286] on span "Our generator repair service is designed to provide you with peace of mind. We …" at bounding box center [420, 295] width 414 height 18
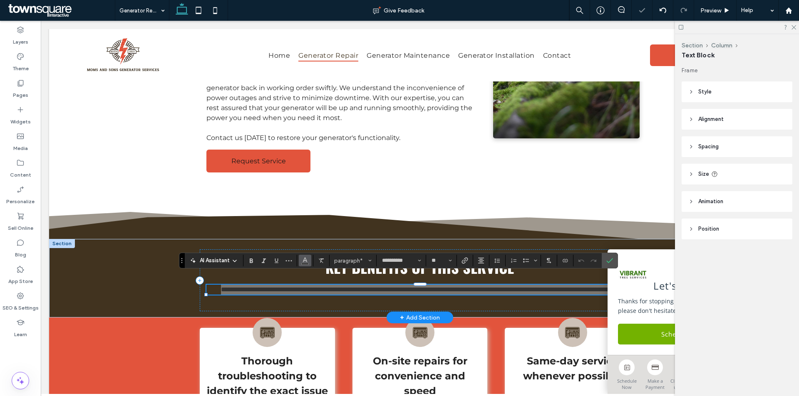
click at [303, 262] on use "Color" at bounding box center [304, 260] width 5 height 5
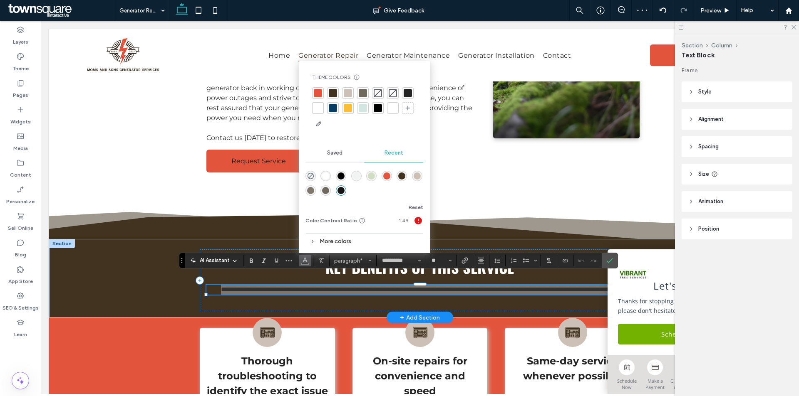
click at [318, 111] on div at bounding box center [318, 108] width 8 height 8
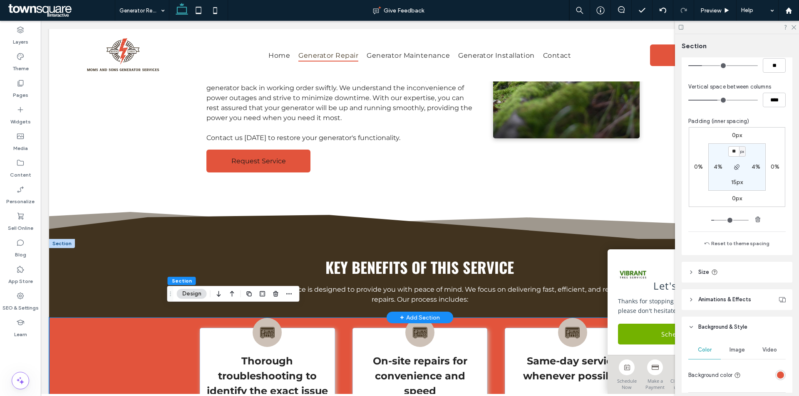
click at [777, 379] on div "rgba(226, 84, 60, 1)" at bounding box center [780, 375] width 10 height 10
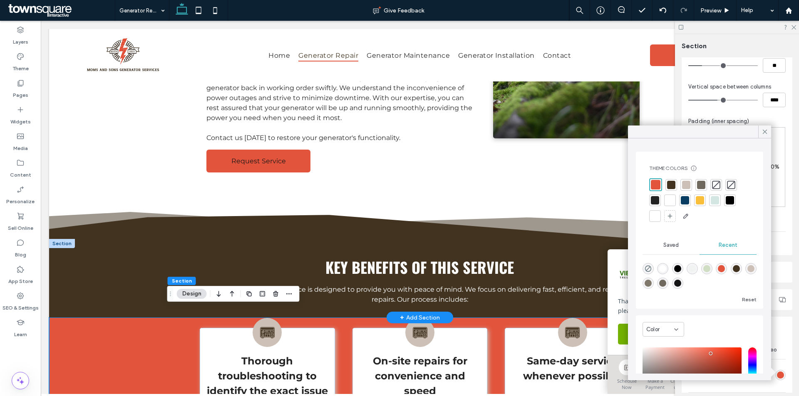
click at [672, 182] on div at bounding box center [671, 185] width 8 height 8
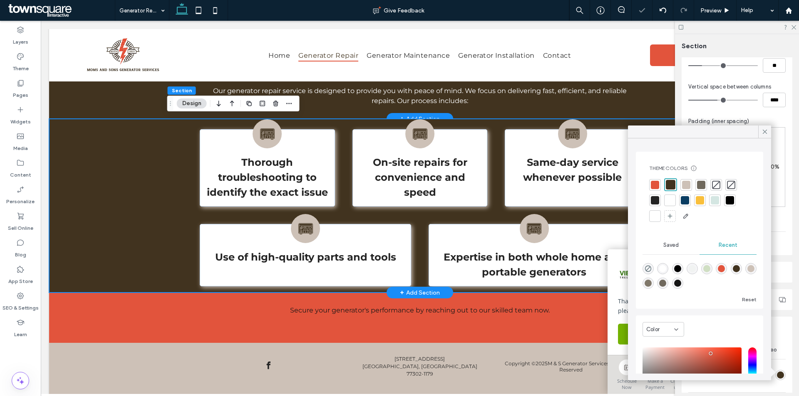
scroll to position [416, 0]
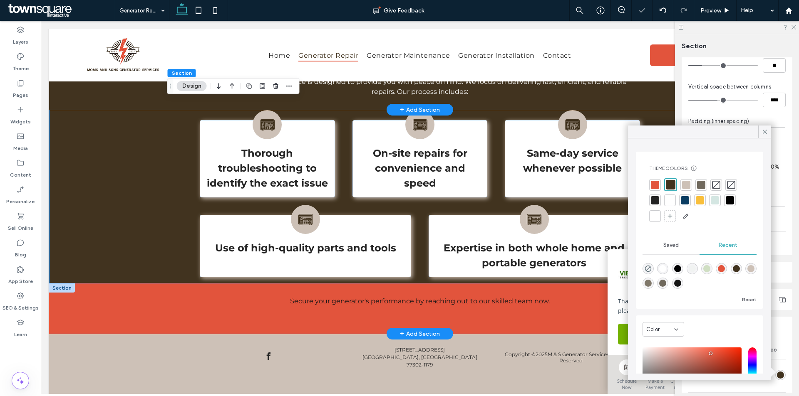
click at [131, 296] on div "Secure your generator's performance by reaching out to our skilled team now." at bounding box center [419, 309] width 741 height 50
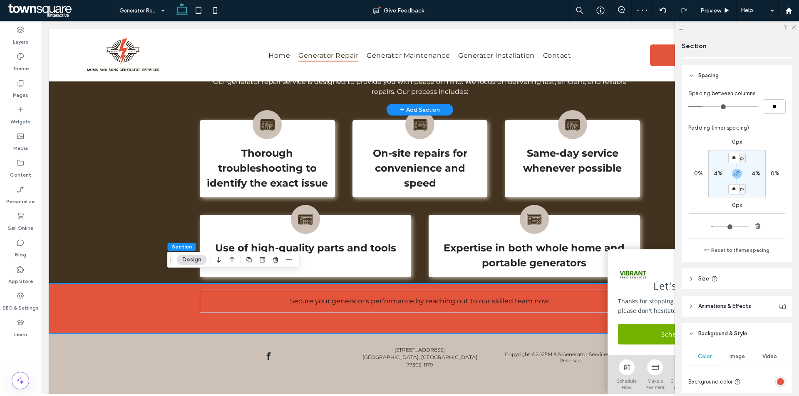
scroll to position [166, 0]
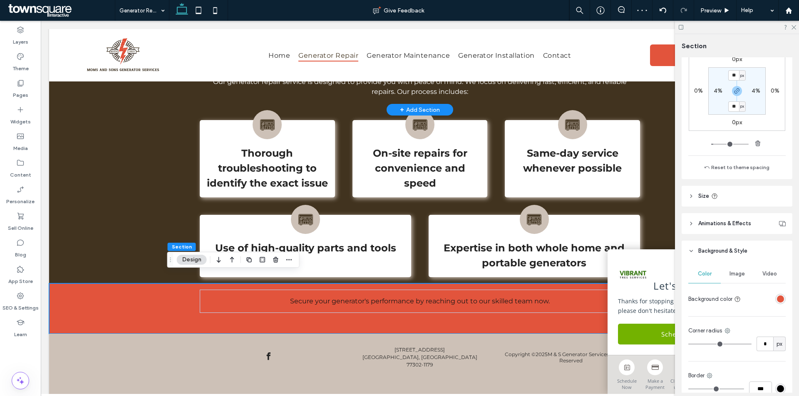
drag, startPoint x: 775, startPoint y: 299, endPoint x: 780, endPoint y: 290, distance: 9.9
click at [777, 298] on div "rgba(226, 84, 60, 1)" at bounding box center [780, 299] width 7 height 7
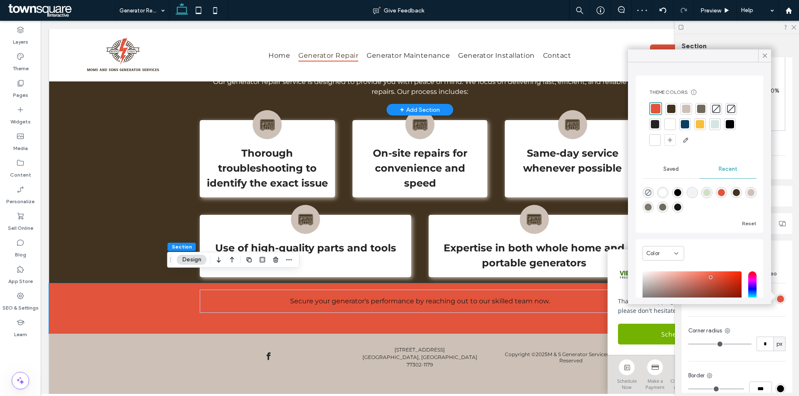
click at [668, 106] on div at bounding box center [671, 109] width 8 height 8
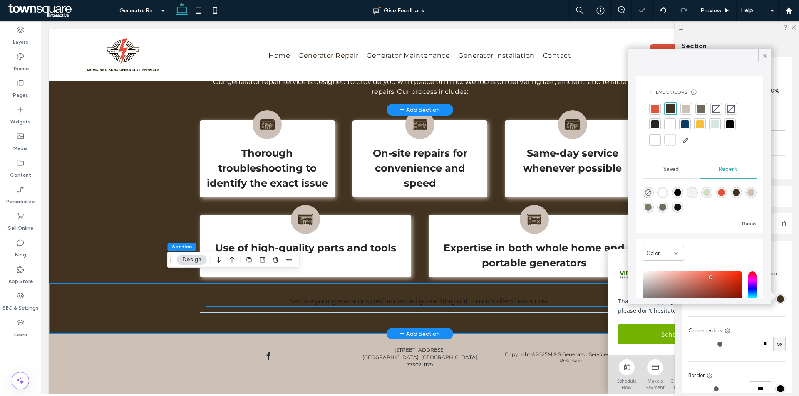
click at [436, 297] on span "Secure your generator's performance by reaching out to our skilled team now." at bounding box center [420, 301] width 260 height 8
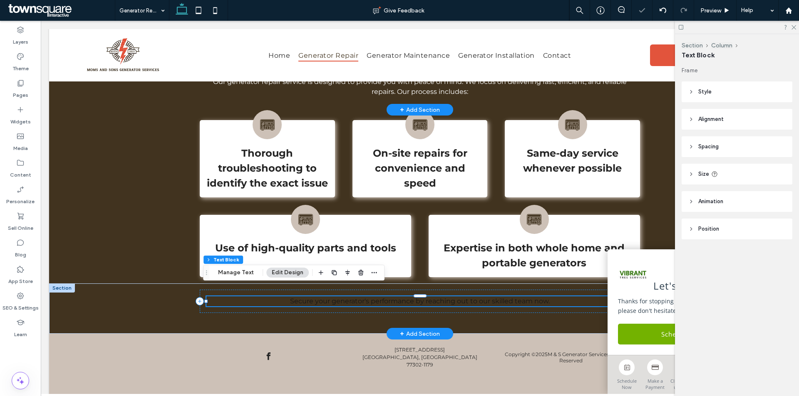
click at [436, 297] on span "Secure your generator's performance by reaching out to our skilled team now." at bounding box center [420, 301] width 260 height 8
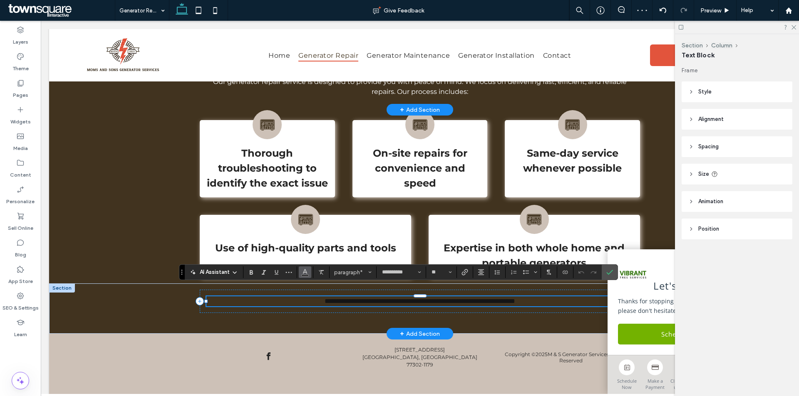
click at [307, 272] on icon "Color" at bounding box center [305, 271] width 7 height 7
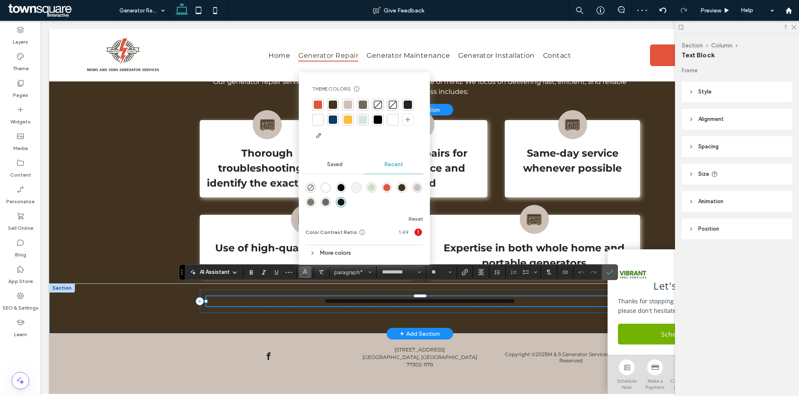
click at [322, 116] on div at bounding box center [318, 120] width 8 height 8
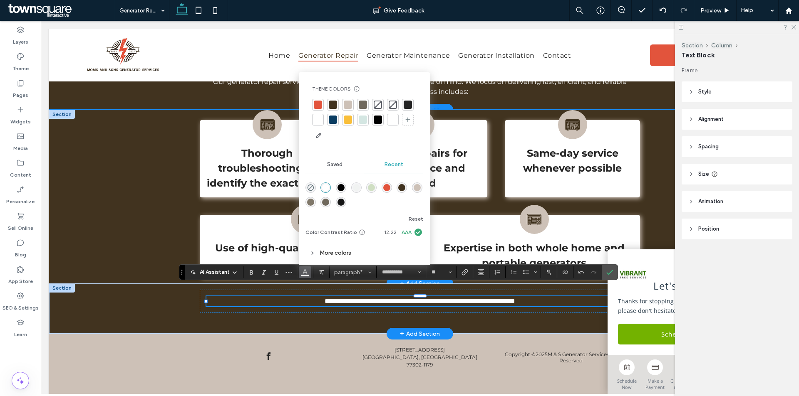
click at [121, 159] on div "Thorough troubleshooting to identify the exact issue On-site repairs for conven…" at bounding box center [419, 197] width 741 height 174
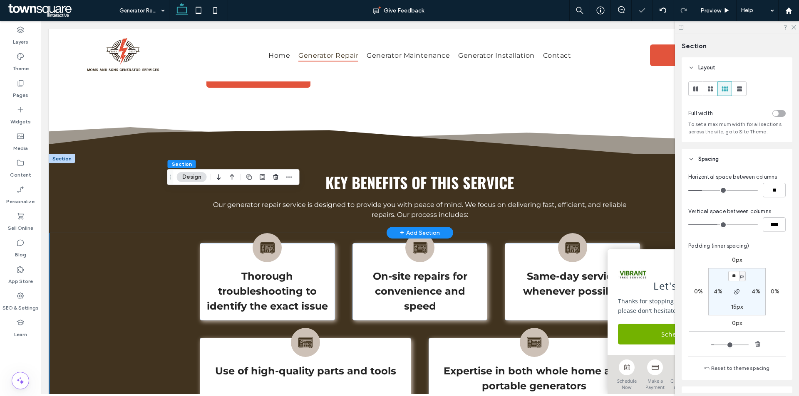
scroll to position [291, 0]
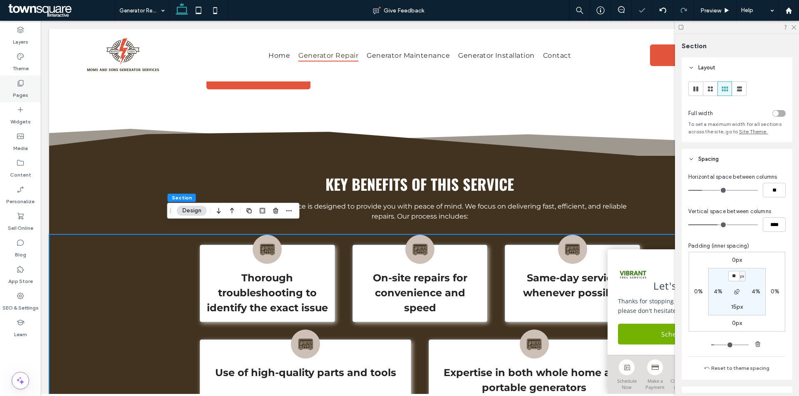
click at [29, 85] on div "Pages" at bounding box center [20, 89] width 41 height 27
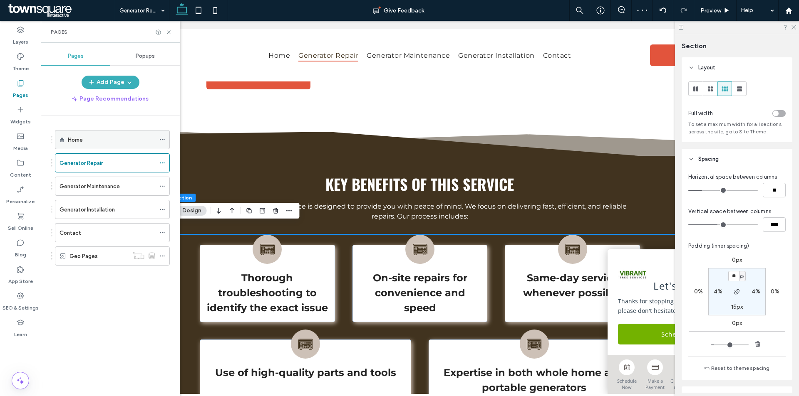
click at [116, 145] on div "Home" at bounding box center [111, 140] width 87 height 18
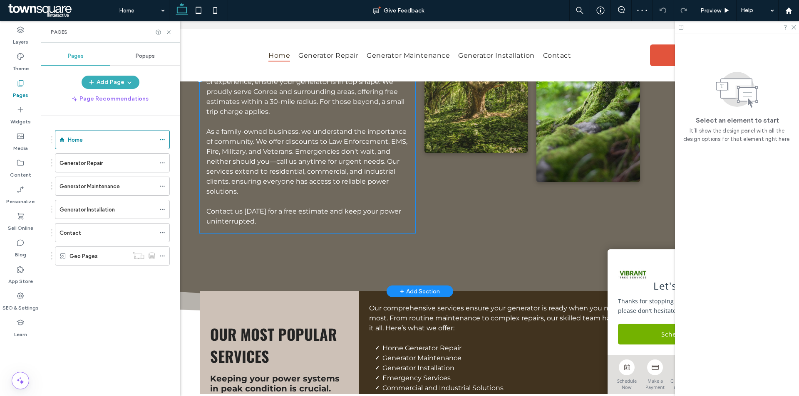
scroll to position [707, 0]
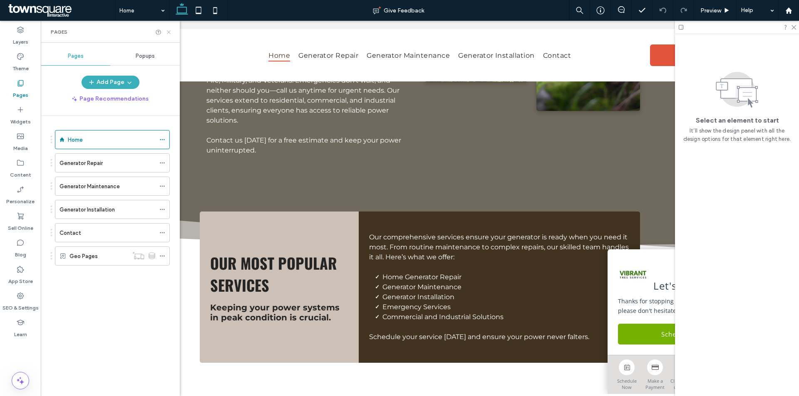
drag, startPoint x: 170, startPoint y: 33, endPoint x: 135, endPoint y: 34, distance: 35.0
click at [170, 33] on use at bounding box center [168, 31] width 3 height 3
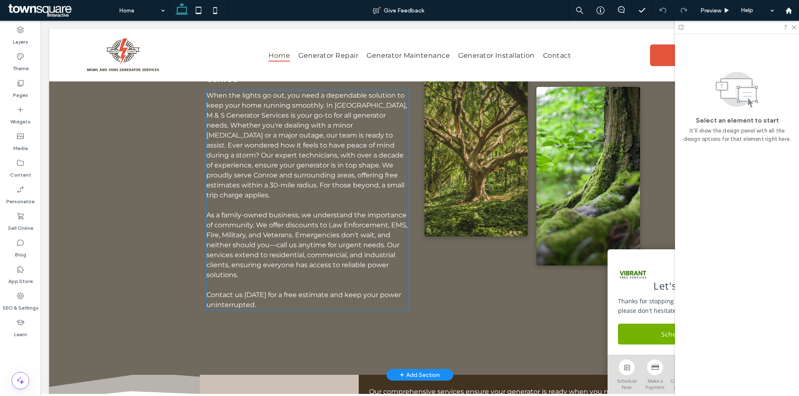
scroll to position [458, 0]
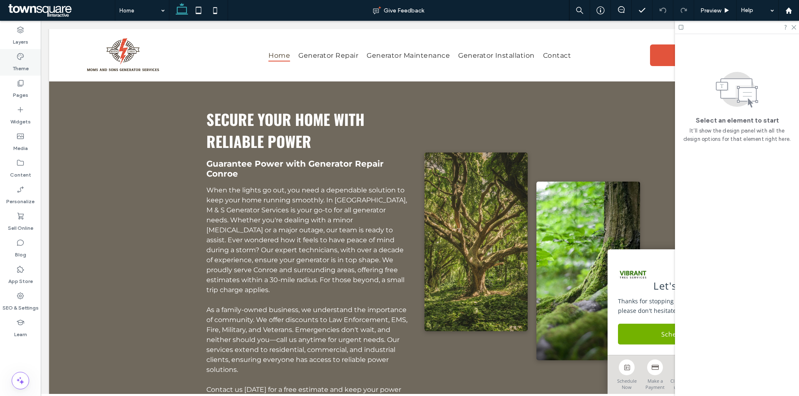
click at [26, 51] on div "Theme" at bounding box center [20, 62] width 41 height 27
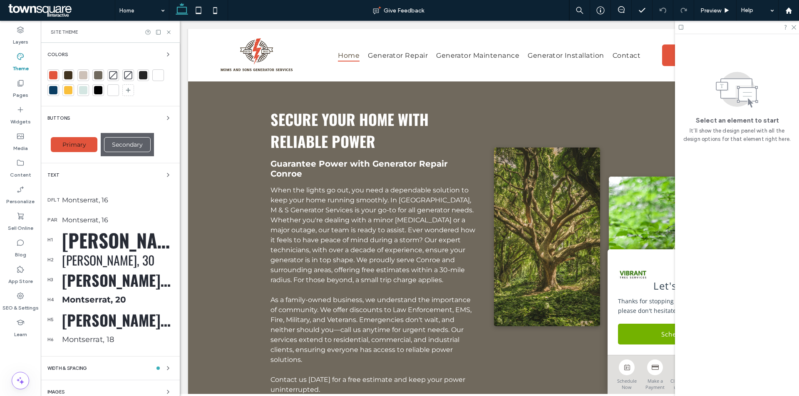
click at [97, 275] on div "Oswald, 36" at bounding box center [117, 280] width 111 height 22
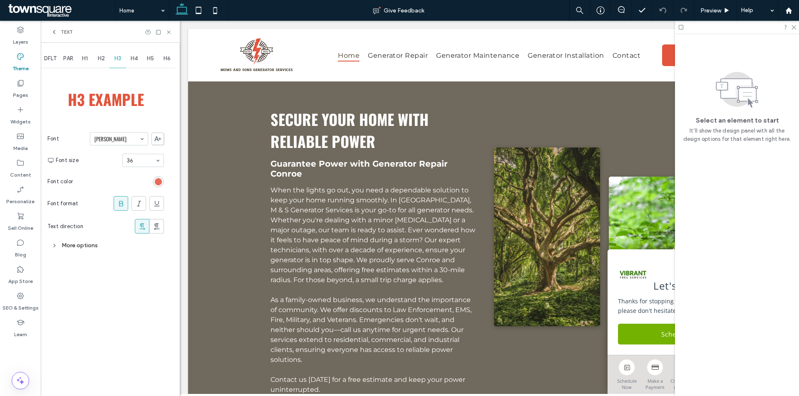
click at [158, 179] on div "rgb(226, 84, 60)" at bounding box center [158, 181] width 7 height 7
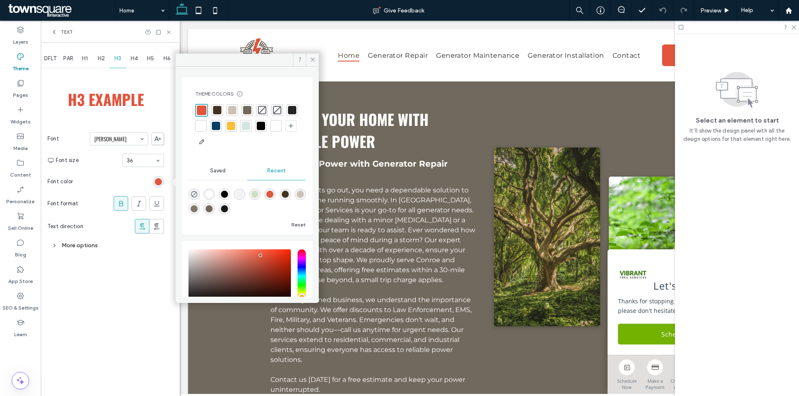
click at [218, 108] on div at bounding box center [217, 110] width 8 height 8
click at [167, 33] on use at bounding box center [168, 31] width 3 height 3
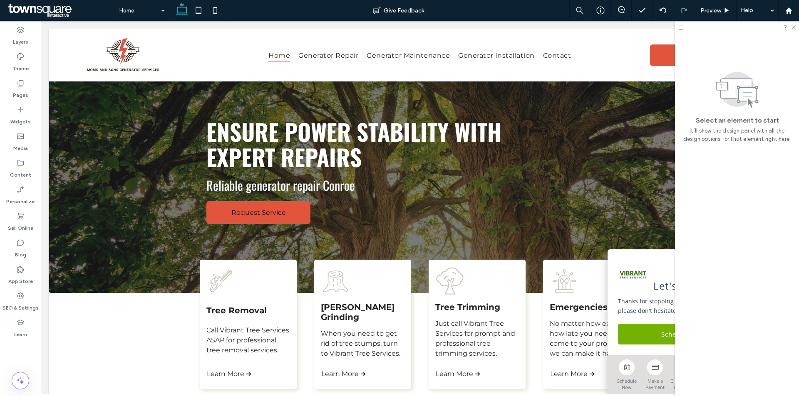
scroll to position [0, 0]
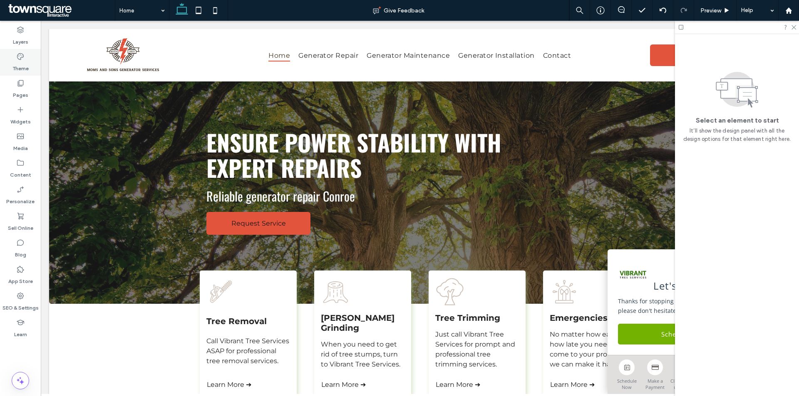
click at [24, 56] on use at bounding box center [20, 56] width 7 height 7
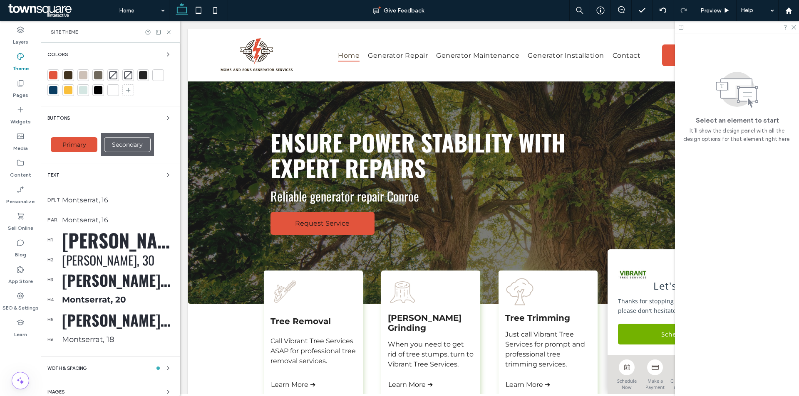
click at [57, 75] on div at bounding box center [53, 75] width 12 height 12
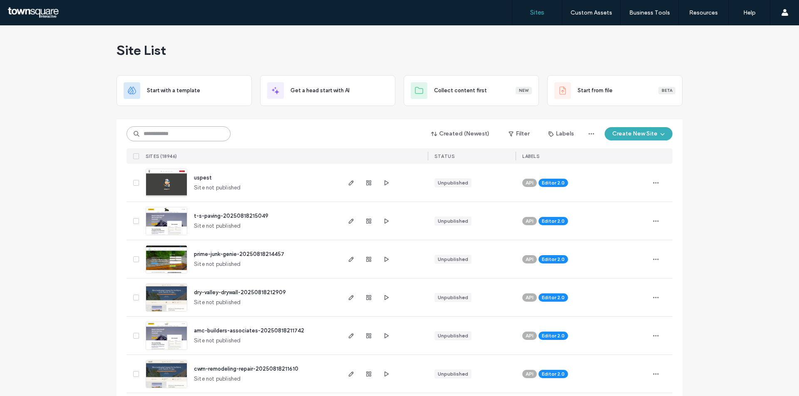
click at [209, 133] on input at bounding box center [178, 133] width 104 height 15
paste input "********"
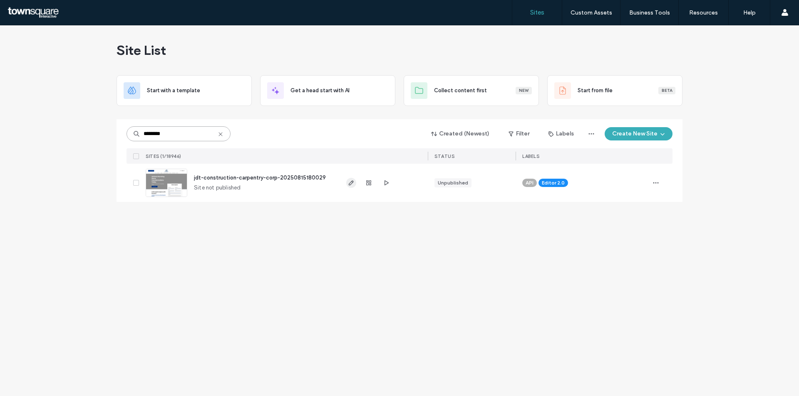
type input "********"
click at [349, 183] on use "button" at bounding box center [351, 183] width 5 height 5
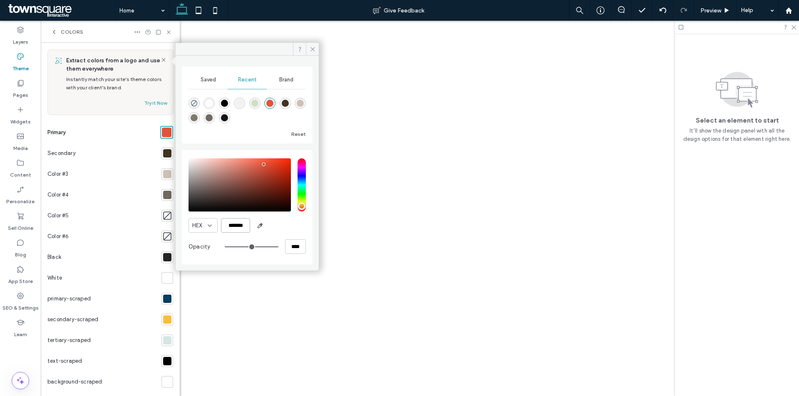
click at [243, 222] on input "*******" at bounding box center [235, 225] width 29 height 15
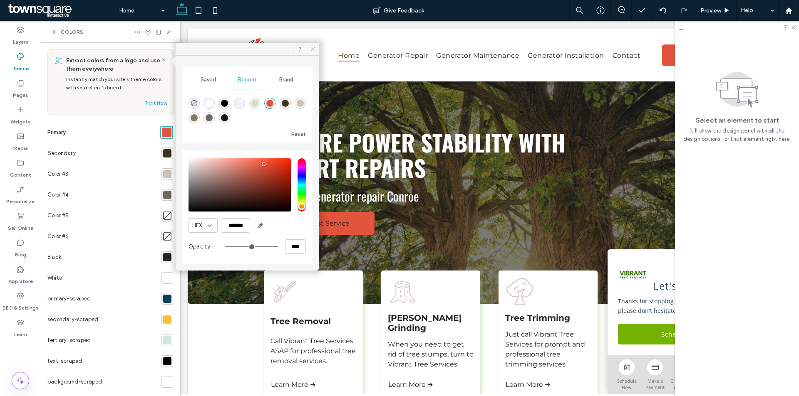
drag, startPoint x: 306, startPoint y: 48, endPoint x: 127, endPoint y: 27, distance: 180.1
click at [306, 48] on span at bounding box center [312, 49] width 13 height 12
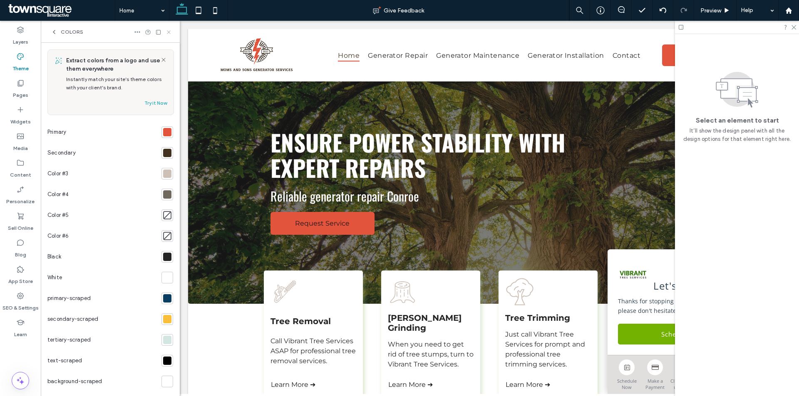
click at [170, 32] on icon at bounding box center [169, 32] width 6 height 6
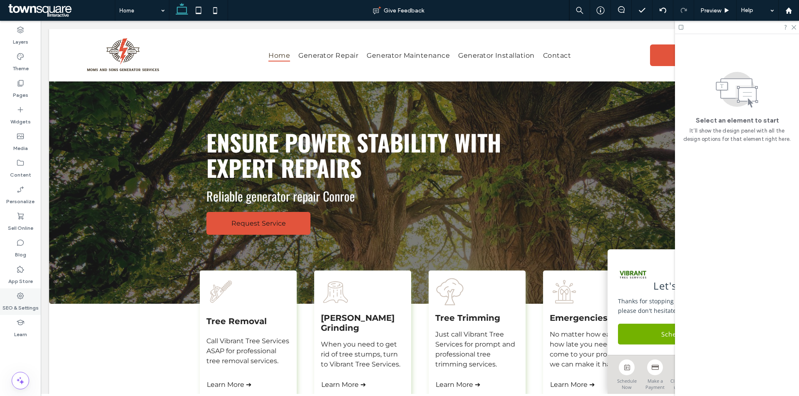
click at [18, 297] on use at bounding box center [20, 296] width 7 height 7
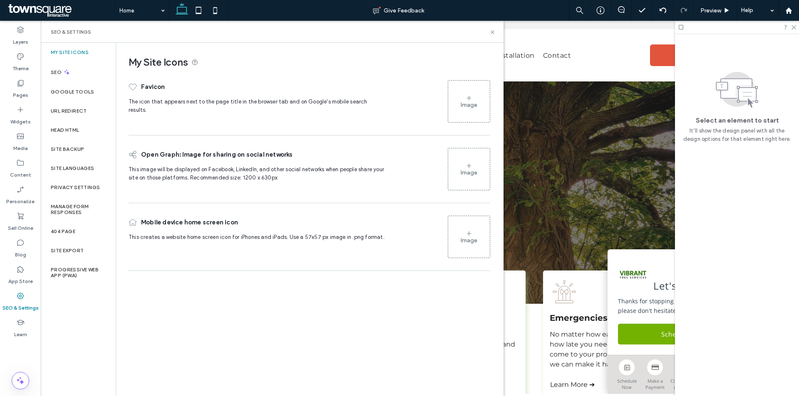
click at [472, 98] on div "Image" at bounding box center [469, 102] width 42 height 40
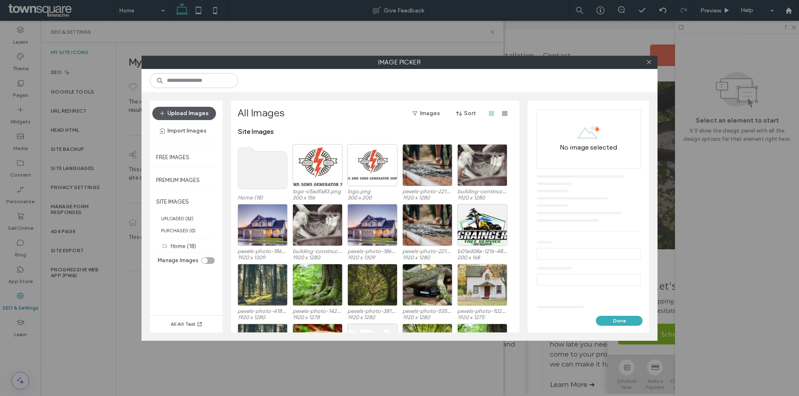
click at [208, 110] on button "Upload Images" at bounding box center [184, 113] width 64 height 13
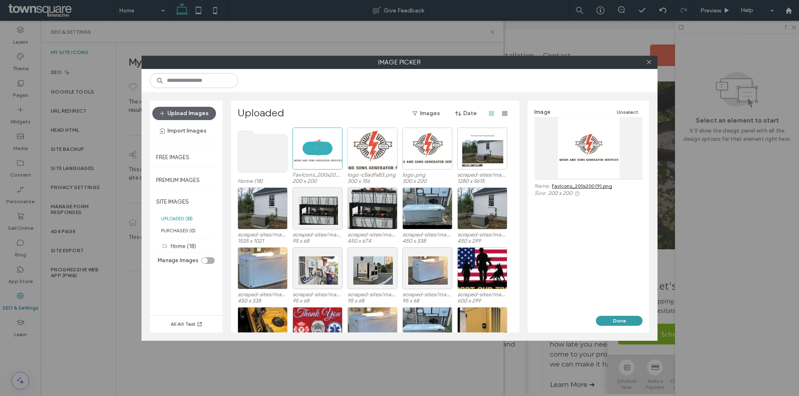
click at [627, 324] on button "Done" at bounding box center [619, 321] width 47 height 10
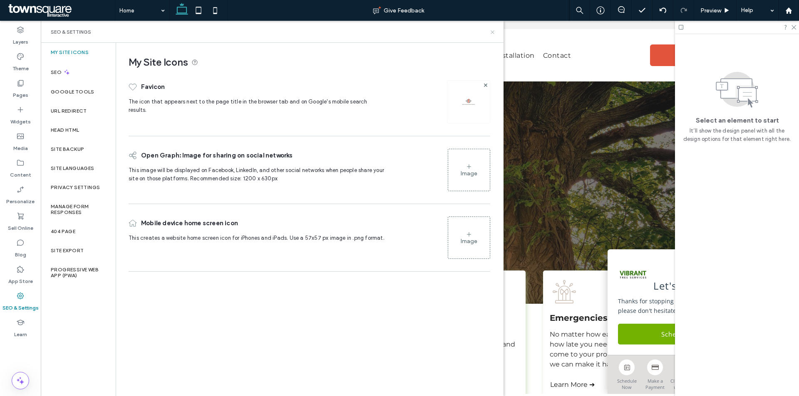
click at [494, 29] on icon at bounding box center [492, 32] width 6 height 6
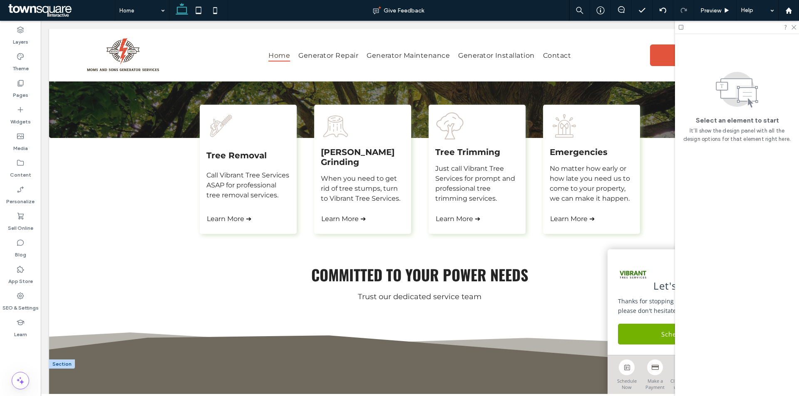
scroll to position [105, 0]
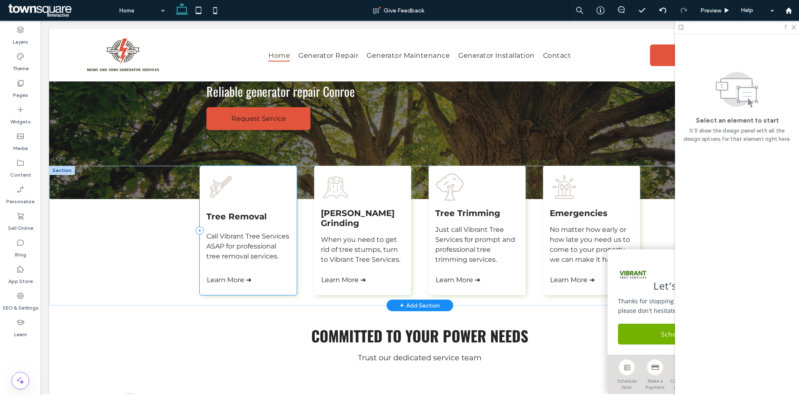
click at [285, 209] on div "Tree Removal Call Vibrant Tree Services ASAP for professional tree removal serv…" at bounding box center [248, 230] width 97 height 129
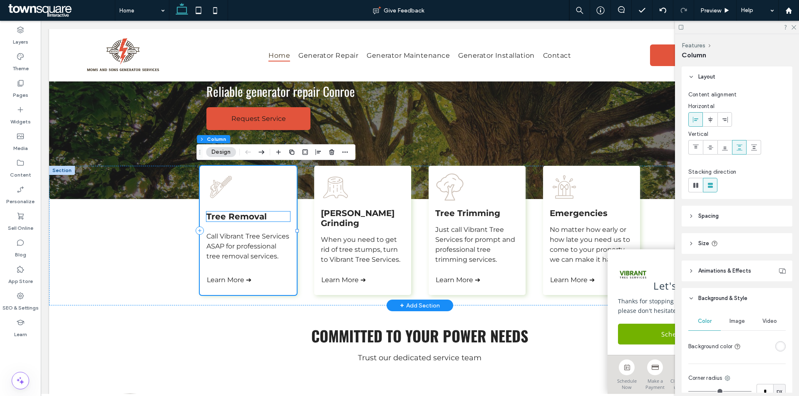
click at [254, 217] on span "Tree Removal" at bounding box center [236, 217] width 60 height 10
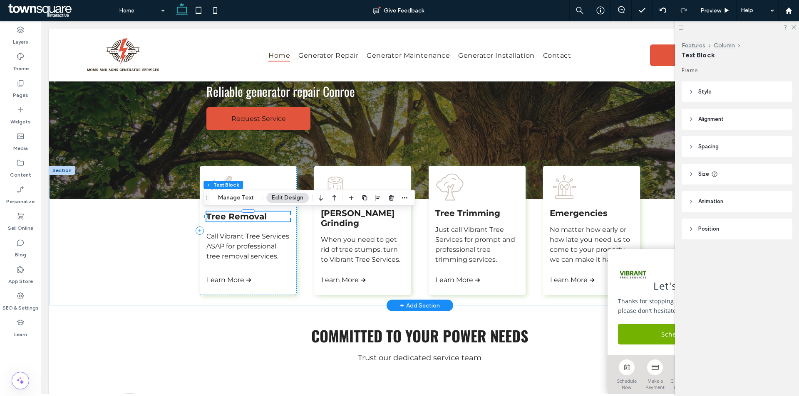
click at [254, 217] on div "Tree Removal" at bounding box center [248, 217] width 84 height 10
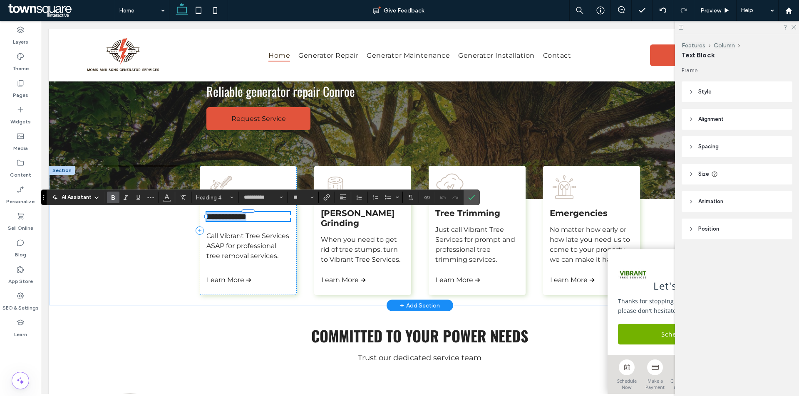
paste div
type input "**"
click at [472, 197] on icon "Confirm" at bounding box center [471, 197] width 7 height 7
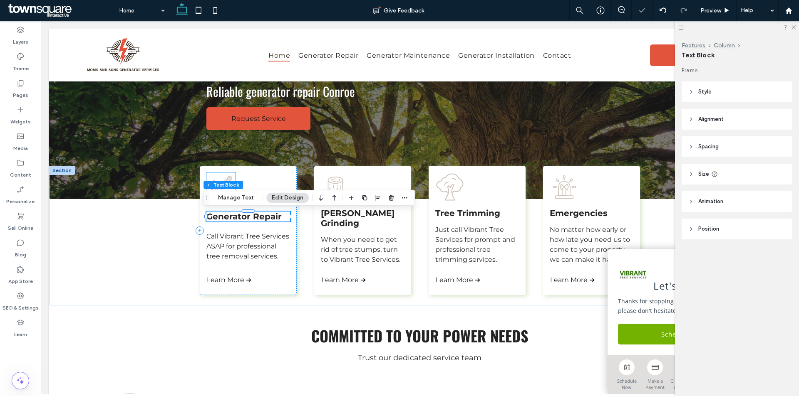
click at [226, 174] on icon at bounding box center [220, 187] width 29 height 29
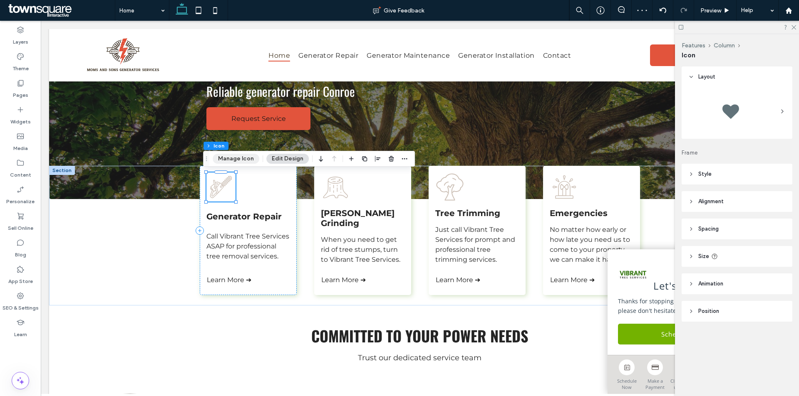
click at [243, 158] on button "Manage Icon" at bounding box center [236, 159] width 47 height 10
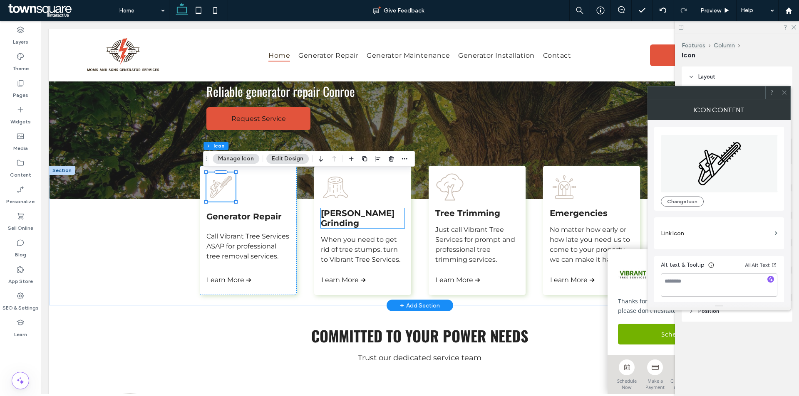
click at [327, 216] on span "Stump Grinding" at bounding box center [358, 218] width 74 height 20
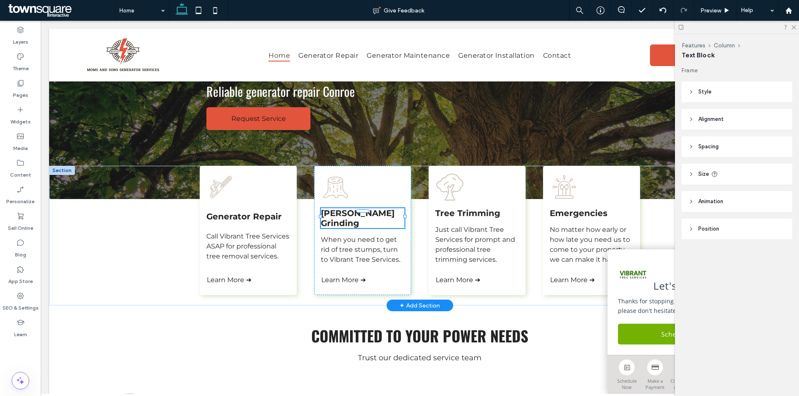
click at [327, 216] on div "Stump Grinding" at bounding box center [363, 218] width 84 height 20
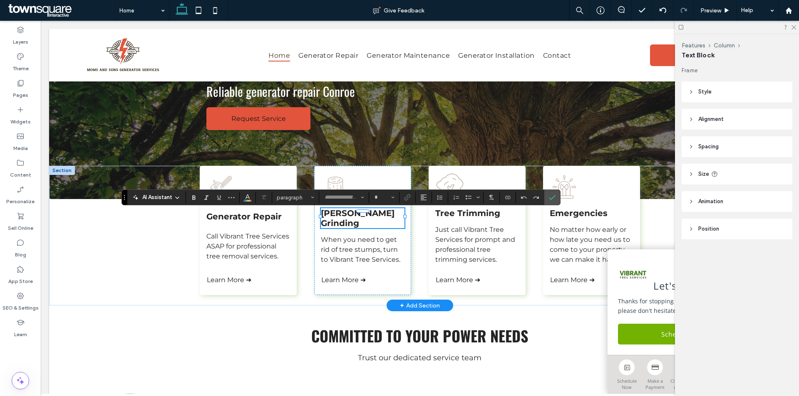
type input "**********"
type input "**"
paste div
type input "**"
click at [551, 195] on icon "Confirm" at bounding box center [552, 197] width 7 height 7
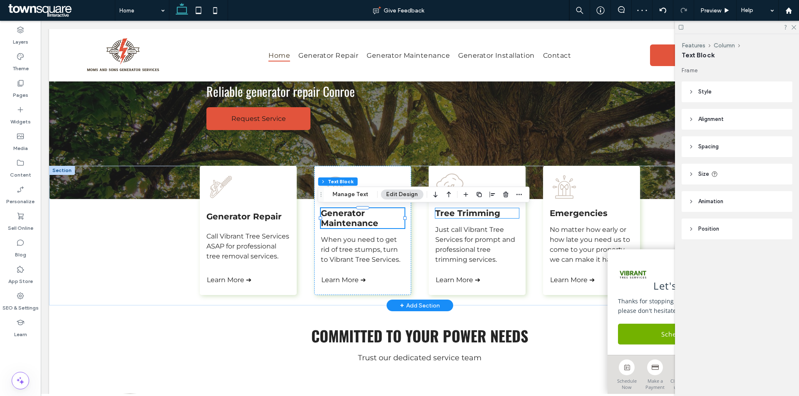
click at [470, 210] on span "Tree Trimming" at bounding box center [467, 213] width 65 height 10
click at [470, 210] on div "Tree Trimming" at bounding box center [477, 213] width 84 height 10
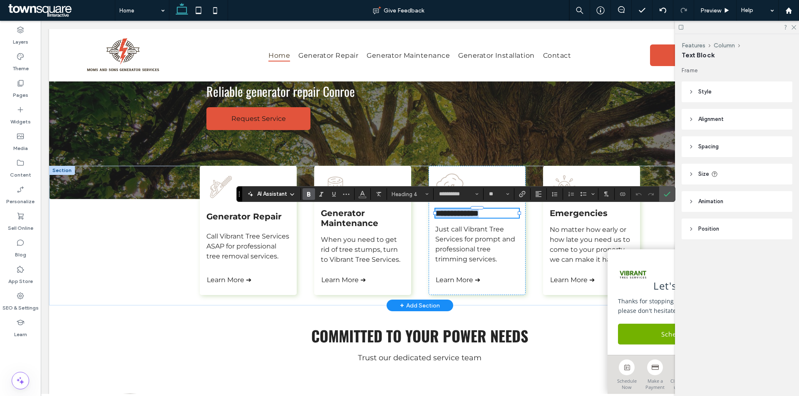
paste div
type input "**"
click at [669, 192] on icon "Confirm" at bounding box center [667, 194] width 7 height 7
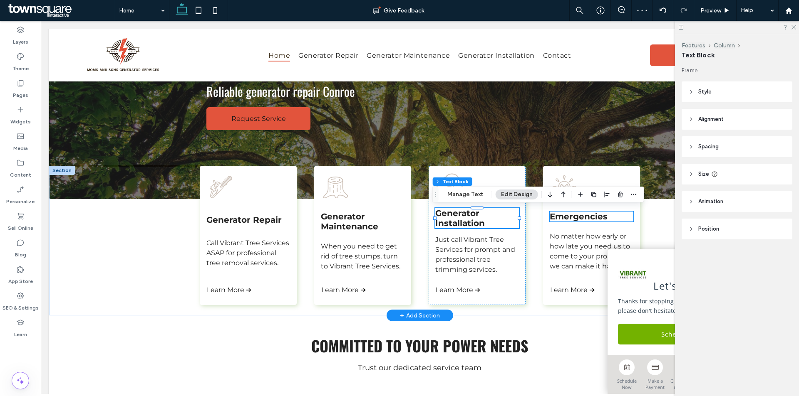
click at [598, 217] on span "Emergencies" at bounding box center [579, 217] width 58 height 10
click at [598, 217] on div "Emergencies" at bounding box center [592, 217] width 84 height 10
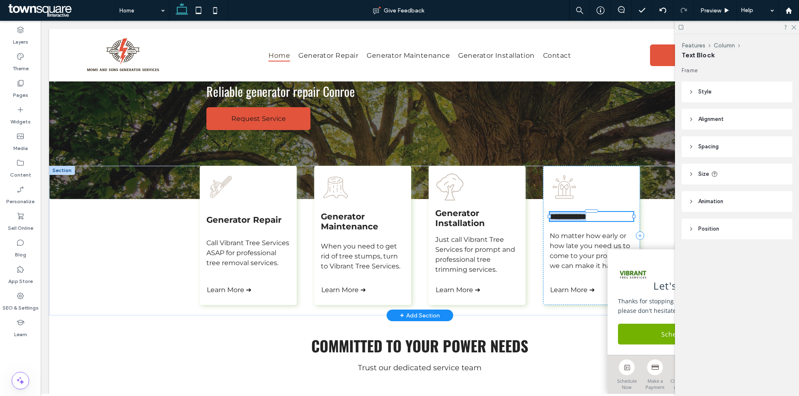
type input "**********"
type input "**"
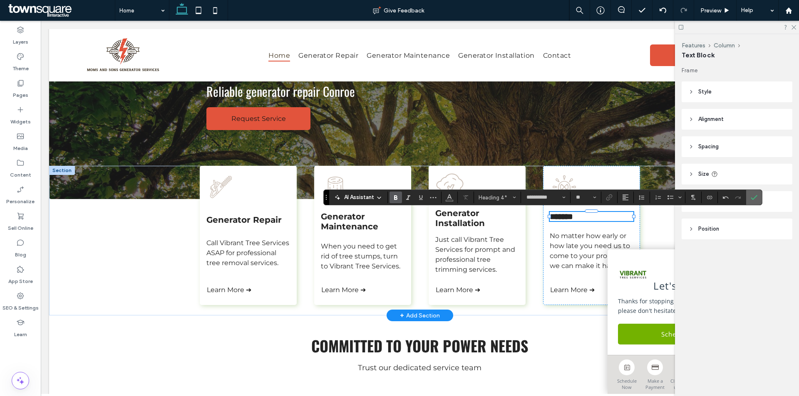
click at [755, 197] on use "Confirm" at bounding box center [753, 197] width 7 height 5
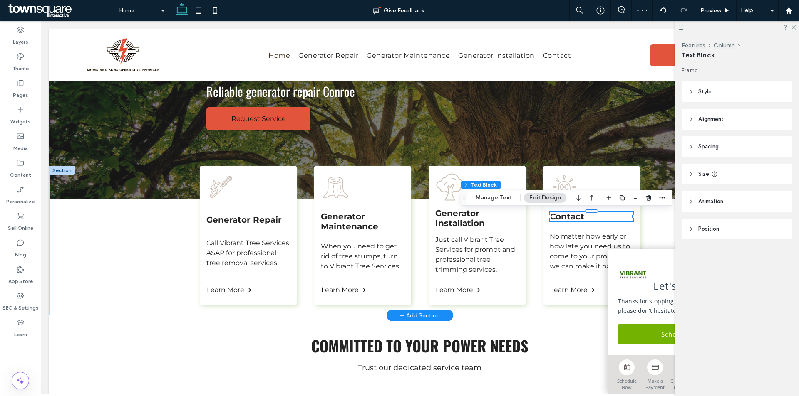
click at [206, 191] on icon at bounding box center [220, 187] width 29 height 29
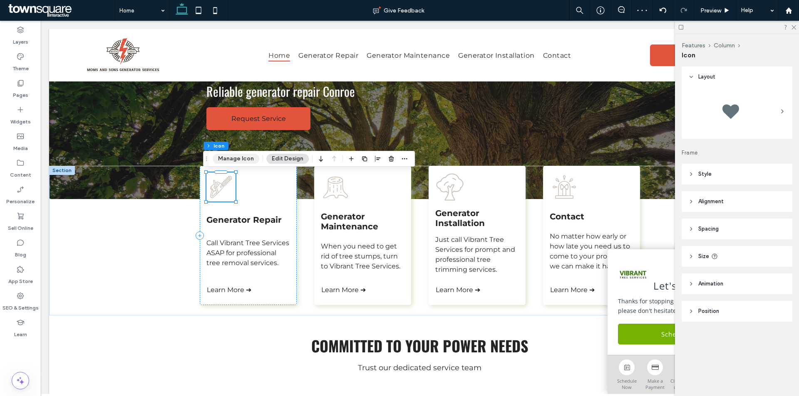
click at [250, 157] on button "Manage Icon" at bounding box center [236, 159] width 47 height 10
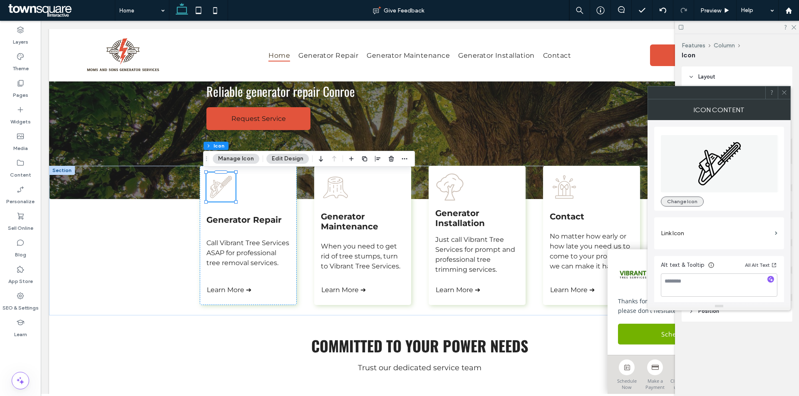
click at [689, 204] on button "Change Icon" at bounding box center [682, 202] width 43 height 10
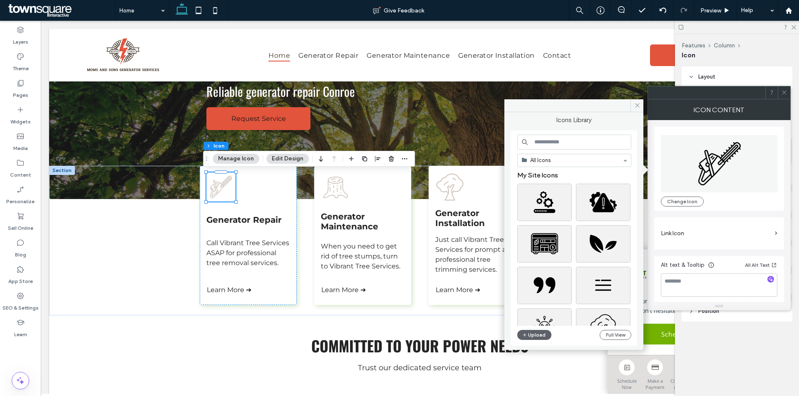
click at [568, 135] on input at bounding box center [574, 142] width 114 height 15
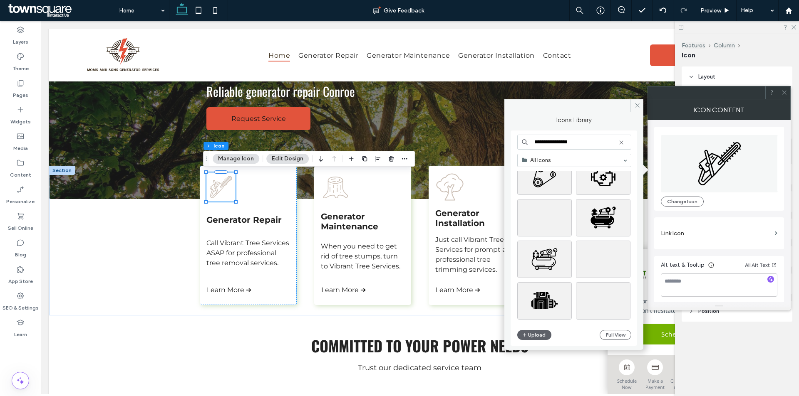
scroll to position [39, 0]
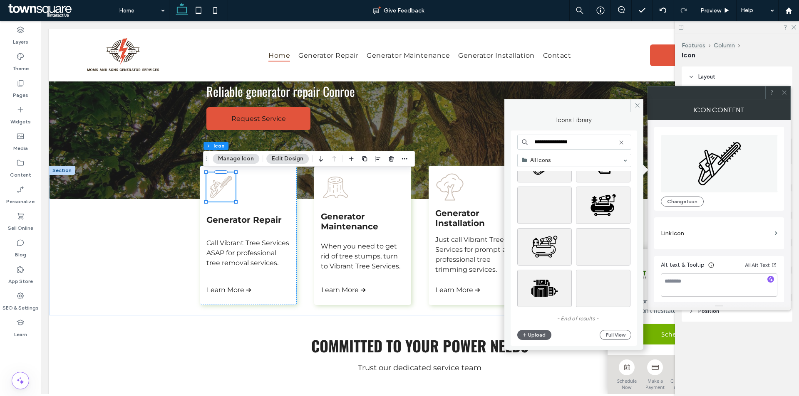
click at [580, 141] on input "**********" at bounding box center [574, 142] width 114 height 15
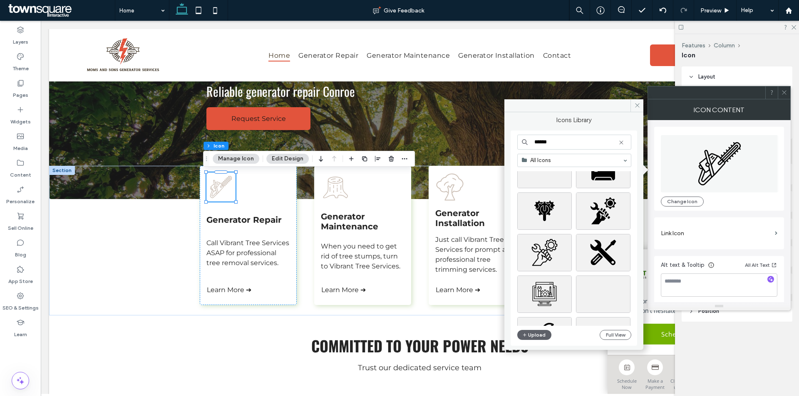
scroll to position [374, 0]
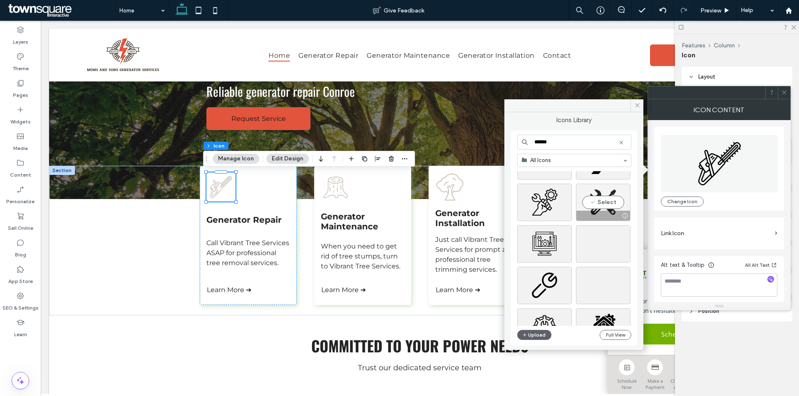
type input "******"
click at [608, 211] on div at bounding box center [603, 216] width 54 height 10
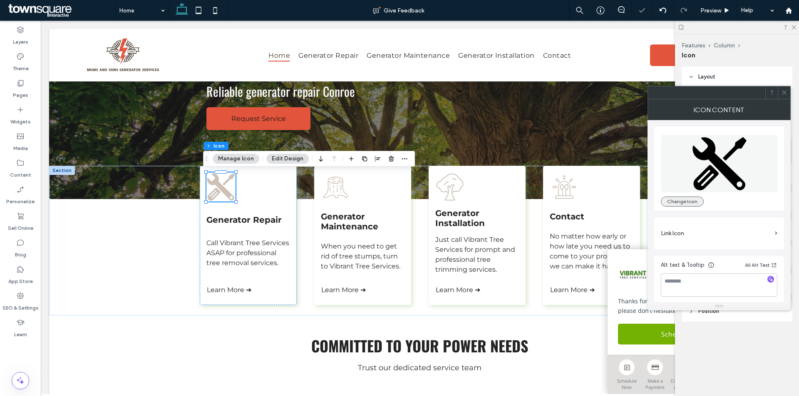
click at [676, 197] on button "Change Icon" at bounding box center [682, 202] width 43 height 10
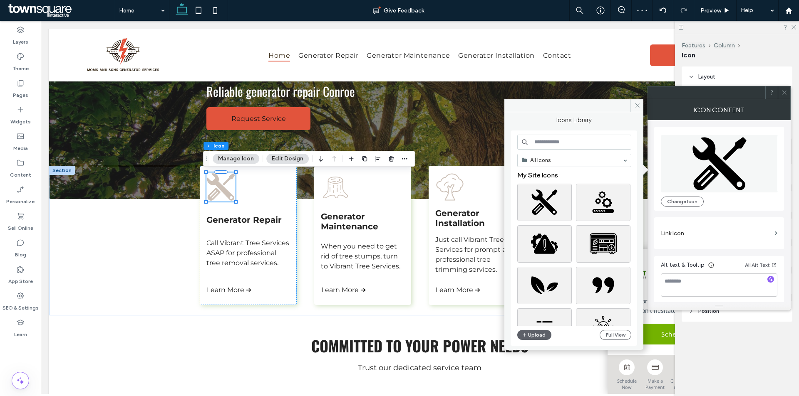
click at [582, 139] on input at bounding box center [574, 142] width 114 height 15
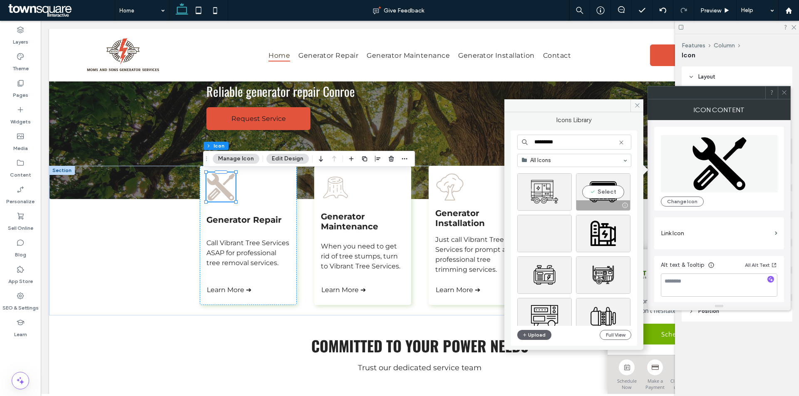
scroll to position [83, 0]
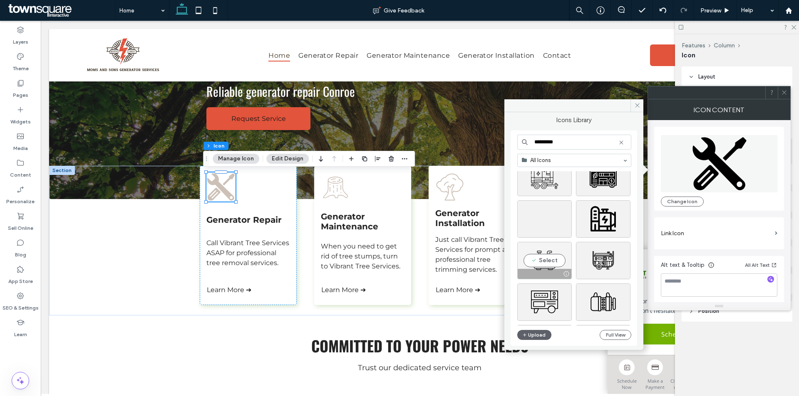
type input "*********"
click at [552, 258] on div "Select" at bounding box center [544, 260] width 54 height 37
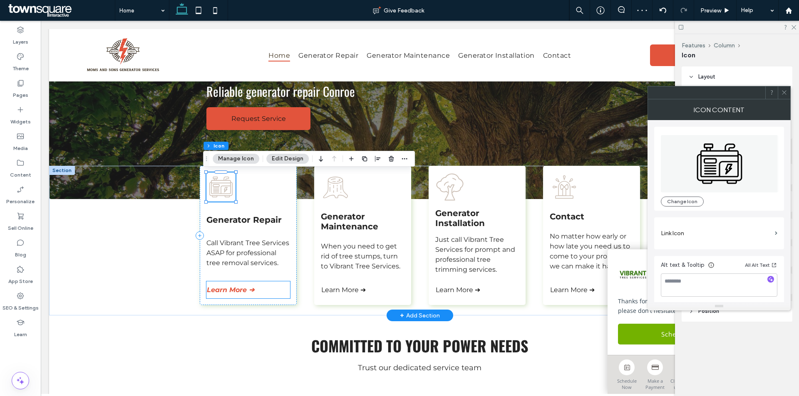
click at [250, 287] on span "Learn More ➔" at bounding box center [230, 290] width 47 height 8
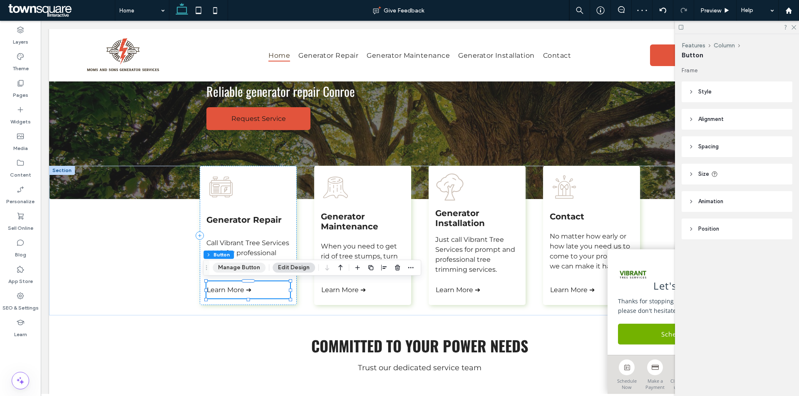
click at [248, 271] on button "Manage Button" at bounding box center [239, 268] width 53 height 10
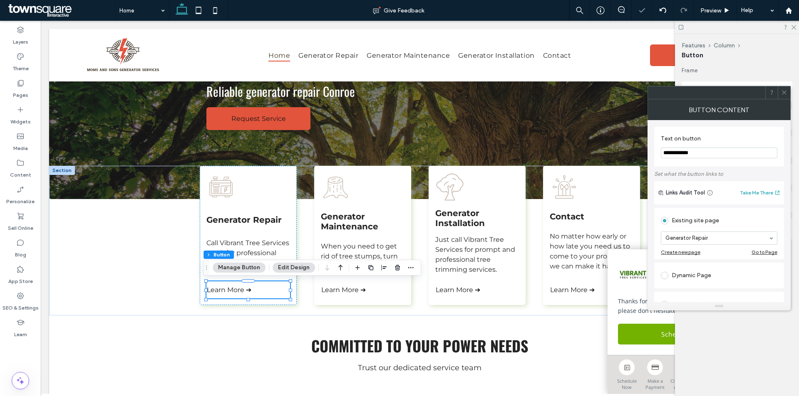
click at [785, 97] on span at bounding box center [784, 93] width 6 height 12
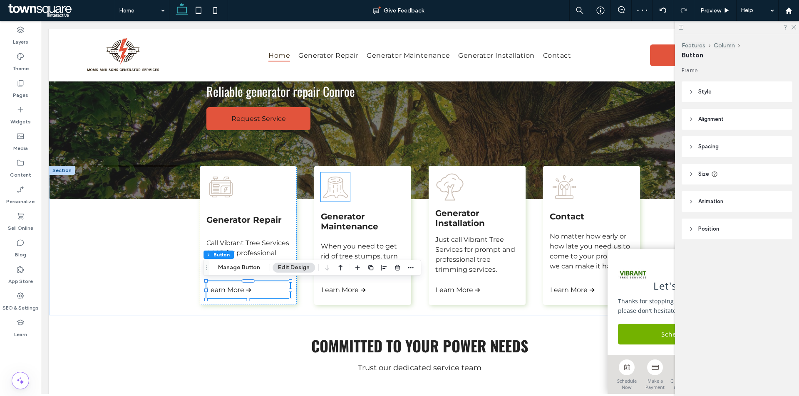
click at [329, 185] on icon at bounding box center [335, 187] width 29 height 29
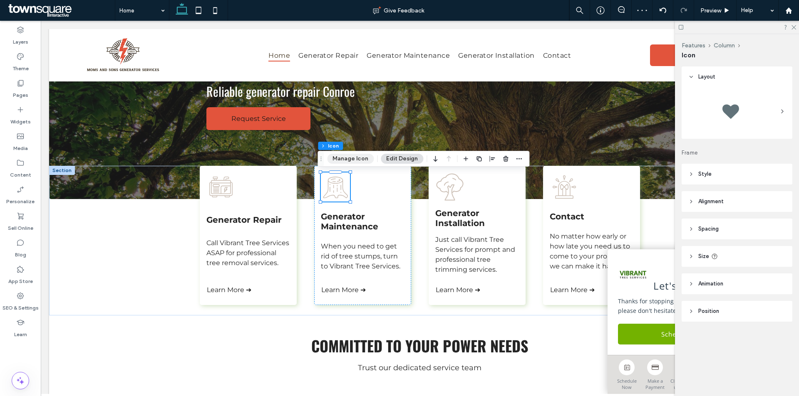
click at [348, 156] on button "Manage Icon" at bounding box center [350, 159] width 47 height 10
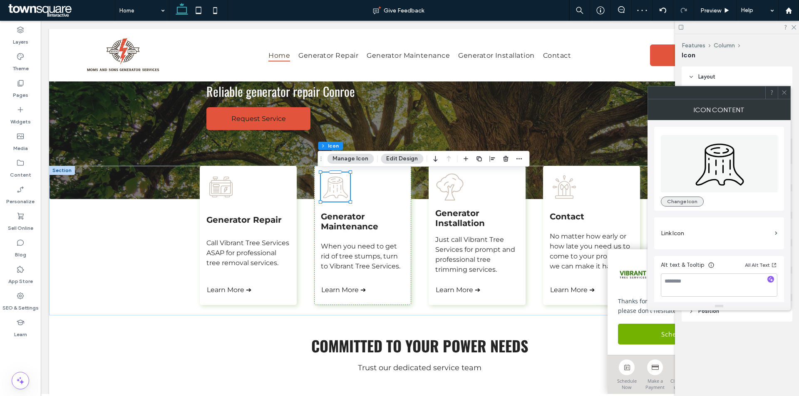
drag, startPoint x: 676, startPoint y: 202, endPoint x: 681, endPoint y: 200, distance: 5.3
click at [677, 202] on button "Change Icon" at bounding box center [682, 202] width 43 height 10
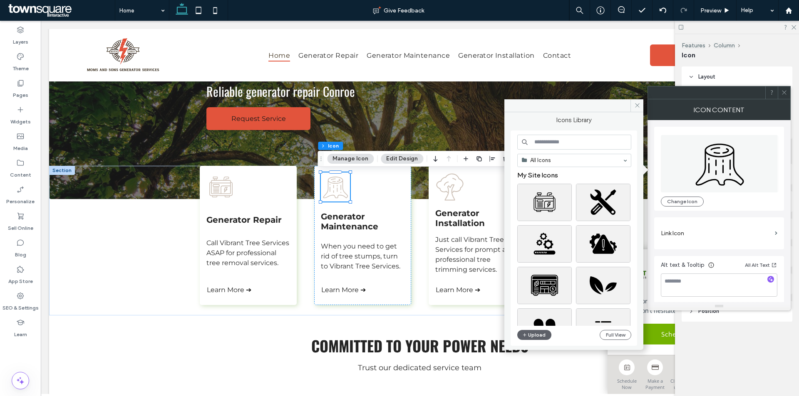
click at [547, 145] on input at bounding box center [574, 142] width 114 height 15
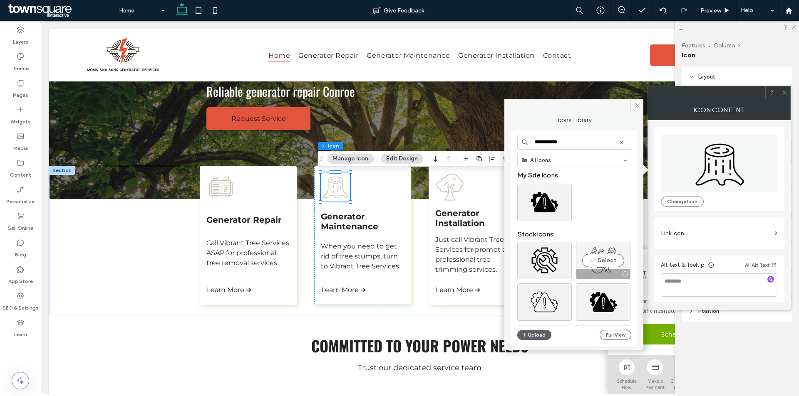
scroll to position [42, 0]
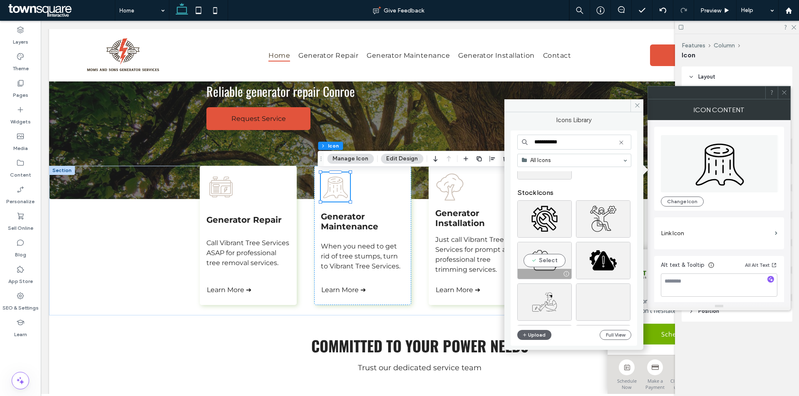
type input "**********"
click at [547, 253] on div "Select" at bounding box center [544, 260] width 54 height 37
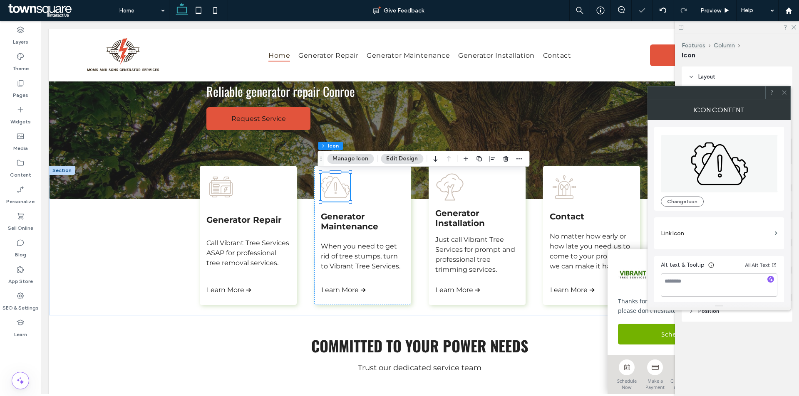
scroll to position [2, 0]
click at [348, 288] on span "Learn More ➔" at bounding box center [344, 290] width 47 height 8
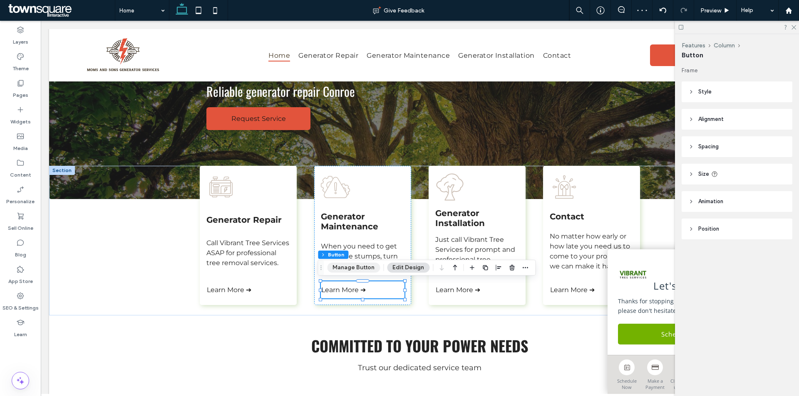
click at [358, 267] on button "Manage Button" at bounding box center [353, 268] width 53 height 10
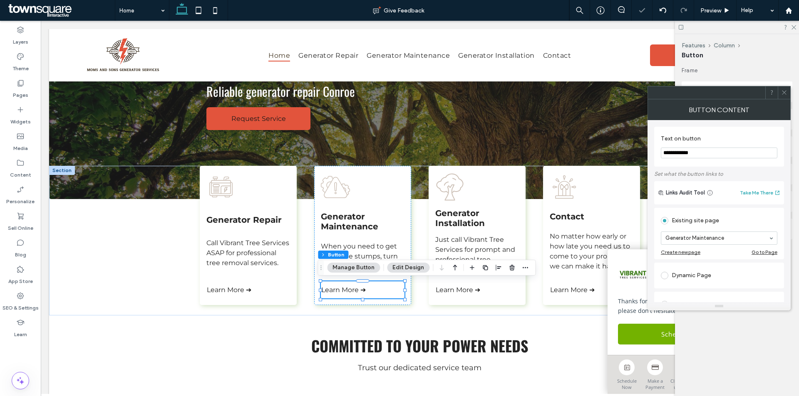
click at [784, 96] on span at bounding box center [784, 93] width 6 height 12
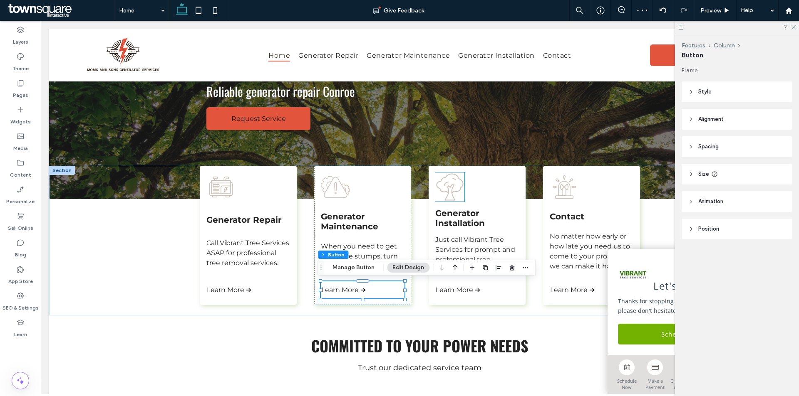
click at [442, 194] on icon at bounding box center [449, 187] width 29 height 29
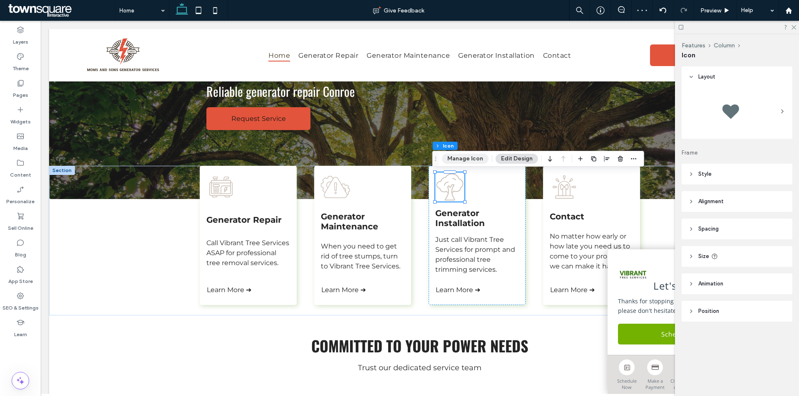
click at [467, 160] on button "Manage Icon" at bounding box center [465, 159] width 47 height 10
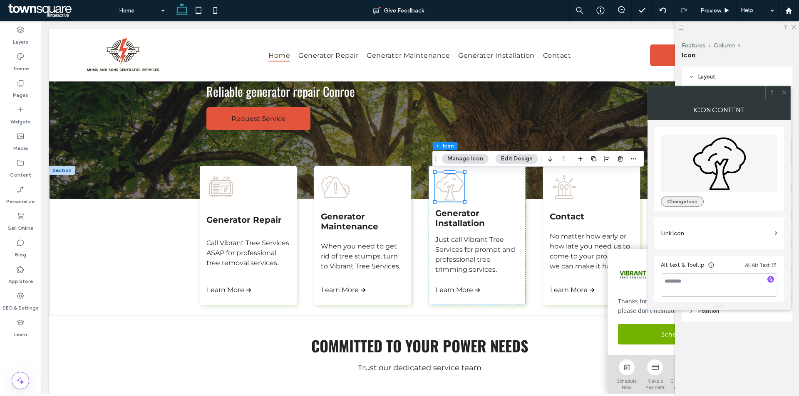
click at [667, 203] on button "Change Icon" at bounding box center [682, 202] width 43 height 10
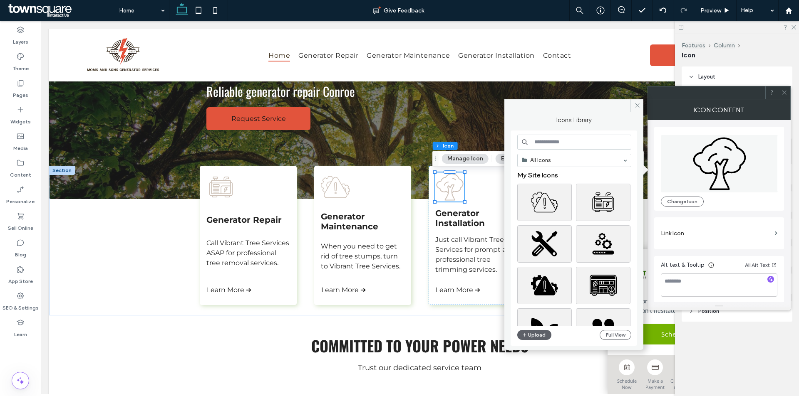
click at [575, 141] on input at bounding box center [574, 142] width 114 height 15
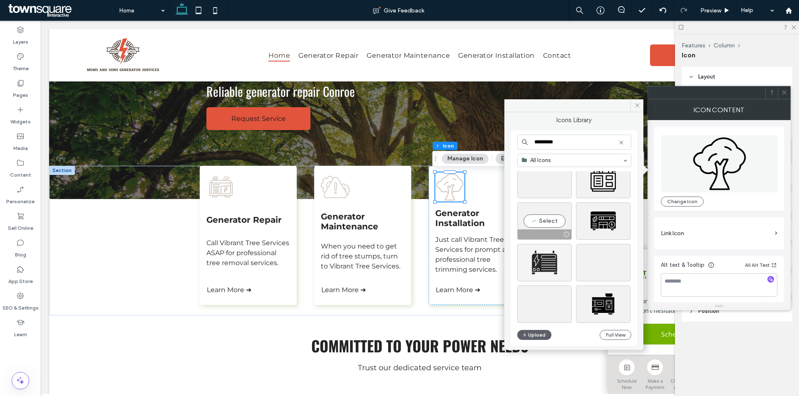
scroll to position [291, 0]
type input "*********"
click at [555, 221] on div "Select" at bounding box center [544, 219] width 54 height 37
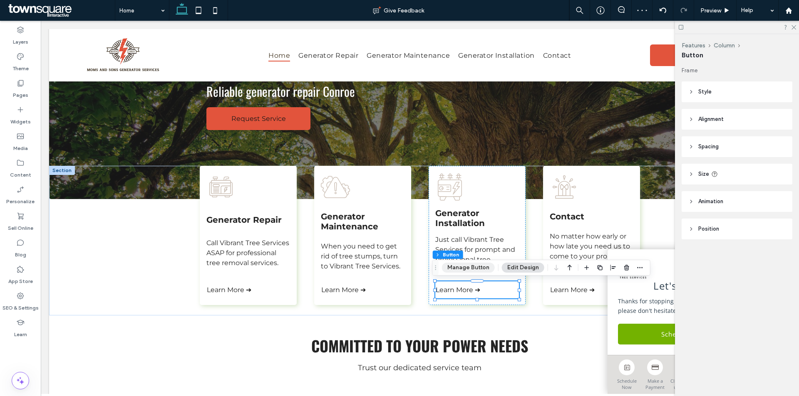
click at [469, 268] on button "Manage Button" at bounding box center [468, 268] width 53 height 10
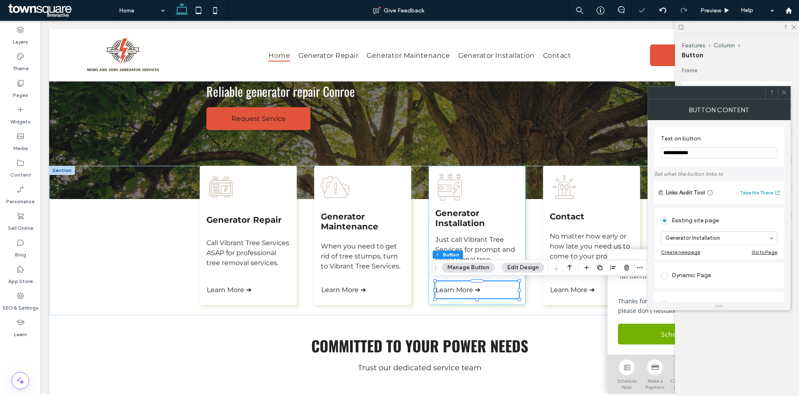
click at [786, 87] on span at bounding box center [784, 93] width 6 height 12
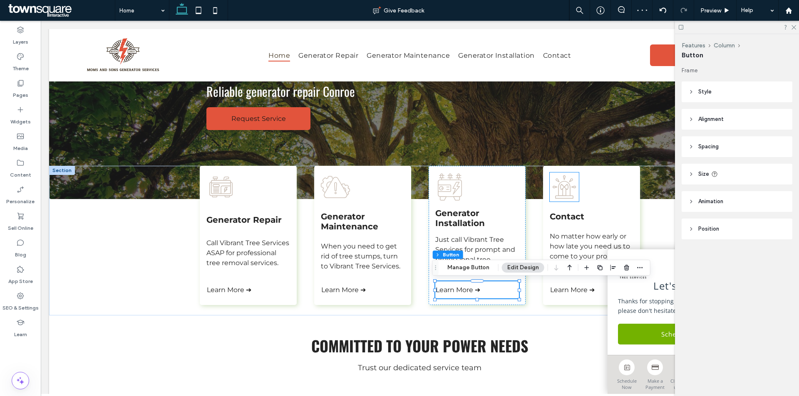
click at [566, 193] on icon at bounding box center [564, 187] width 29 height 29
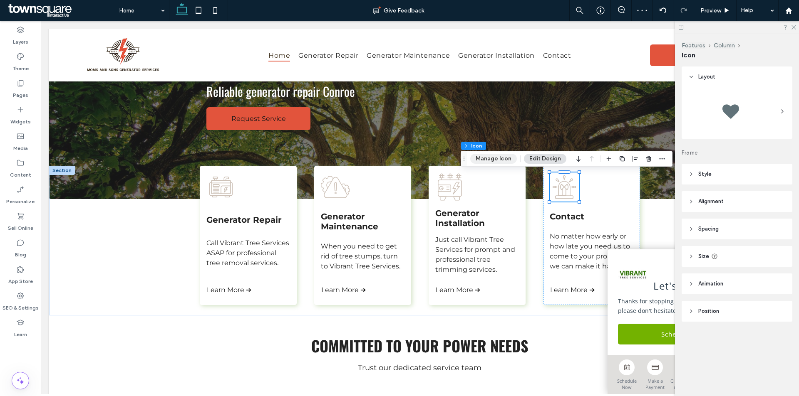
click at [498, 157] on button "Manage Icon" at bounding box center [493, 159] width 47 height 10
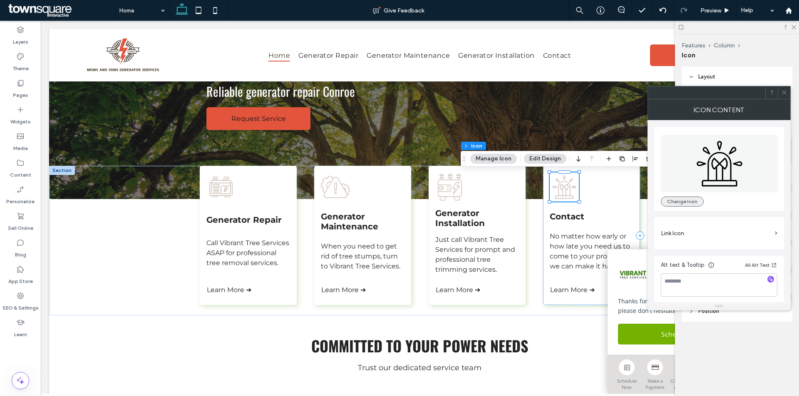
click at [684, 202] on button "Change Icon" at bounding box center [682, 202] width 43 height 10
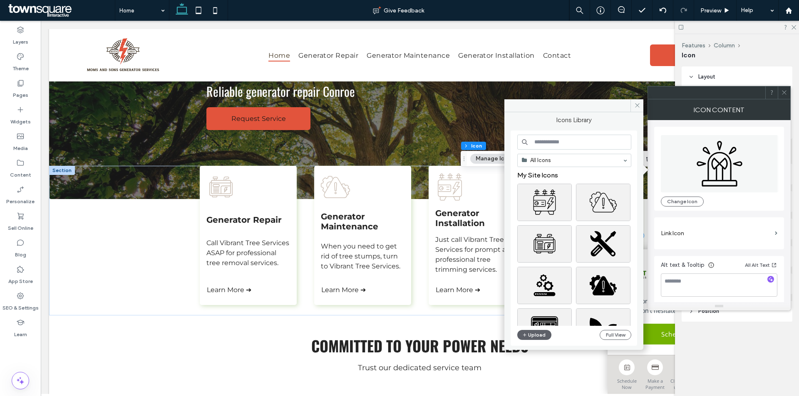
click at [590, 141] on input at bounding box center [574, 142] width 114 height 15
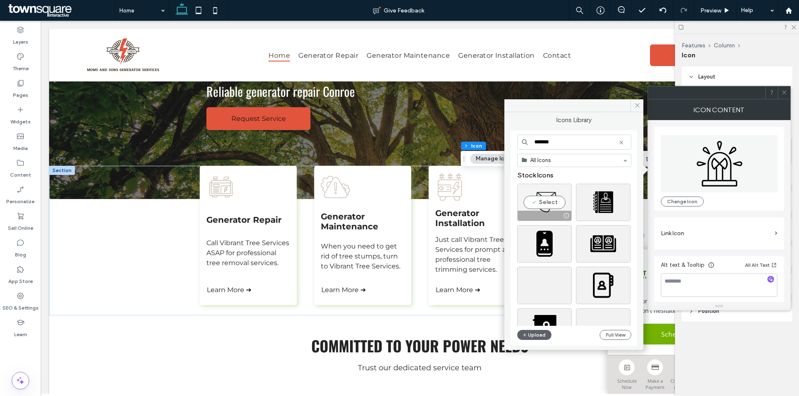
type input "*******"
click at [556, 201] on div "Select" at bounding box center [544, 202] width 54 height 37
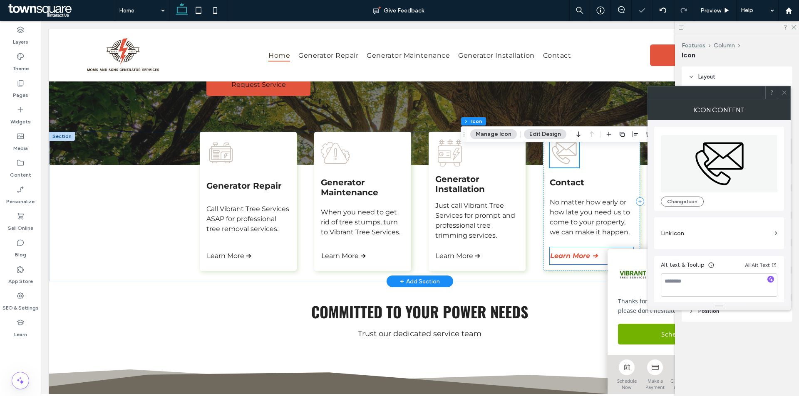
scroll to position [188, 0]
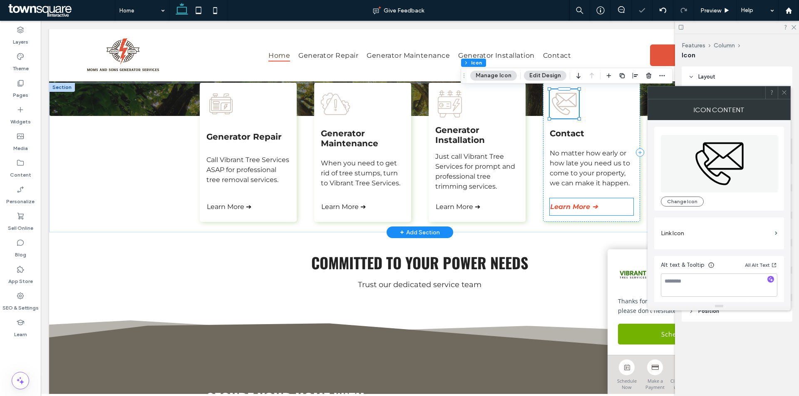
click at [566, 211] on span "Learn More ➔" at bounding box center [573, 207] width 47 height 8
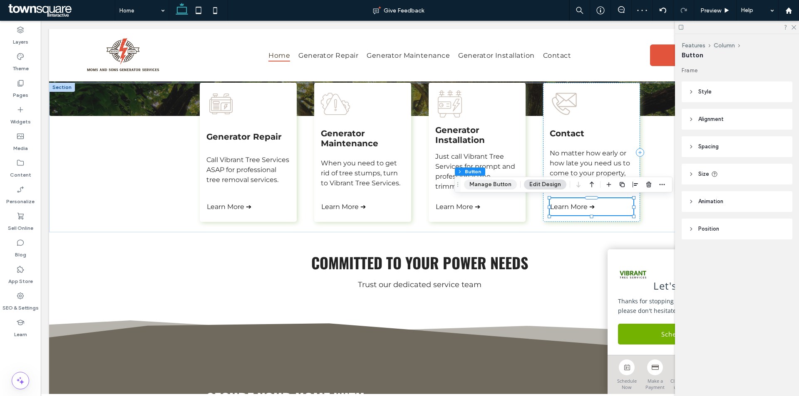
click at [484, 183] on button "Manage Button" at bounding box center [490, 185] width 53 height 10
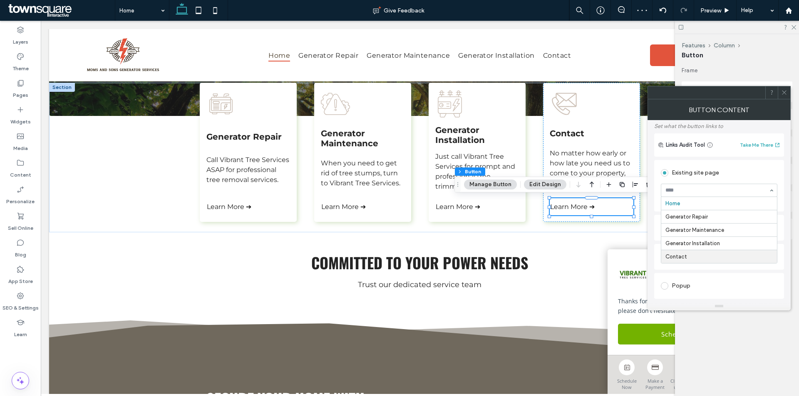
scroll to position [125, 0]
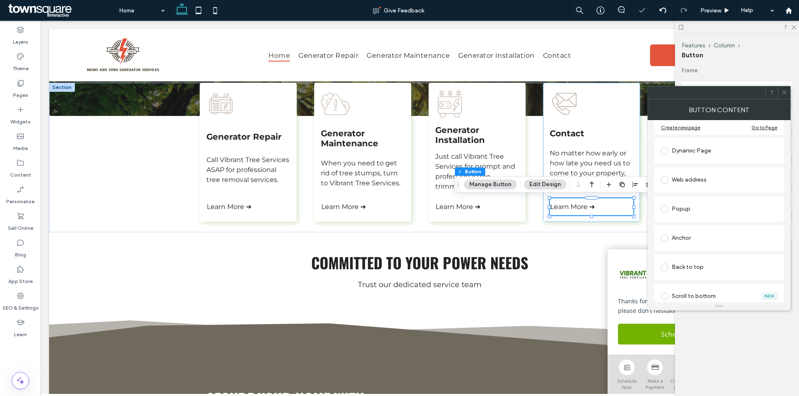
click at [785, 94] on icon at bounding box center [784, 92] width 6 height 6
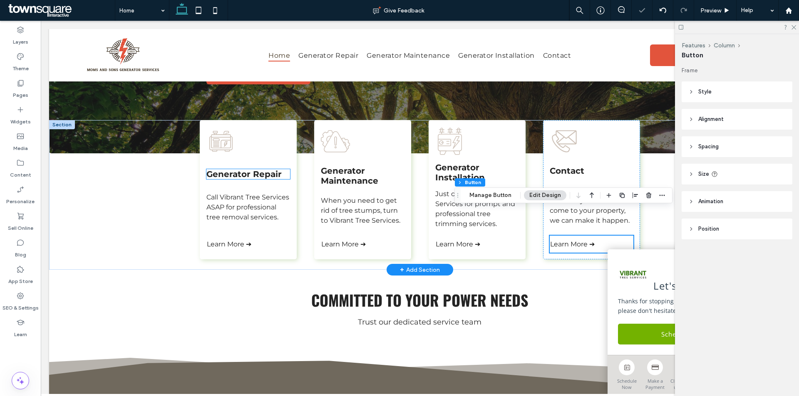
scroll to position [105, 0]
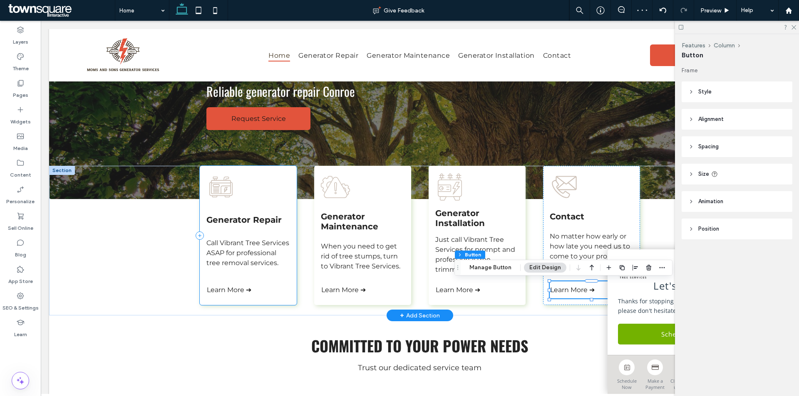
click at [280, 210] on div "Generator Repair Call Vibrant Tree Services ASAP for professional tree removal …" at bounding box center [248, 235] width 97 height 139
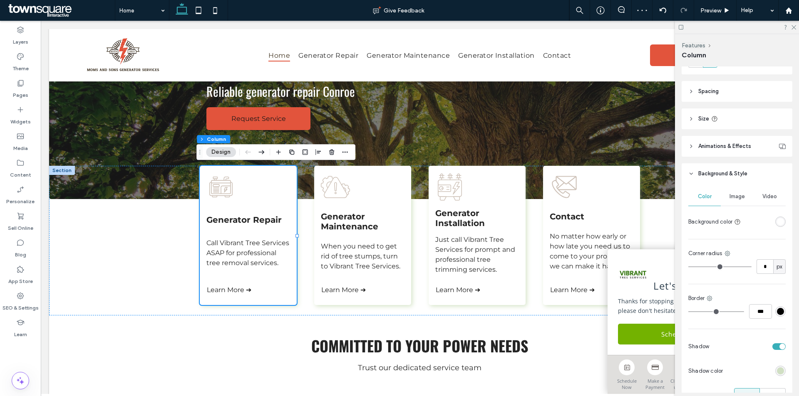
scroll to position [201, 0]
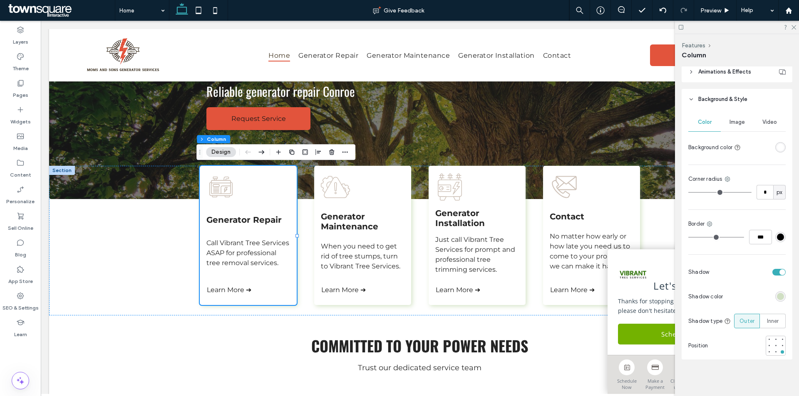
click at [777, 294] on div "rgba(163, 197, 134, 0.46)" at bounding box center [780, 296] width 7 height 7
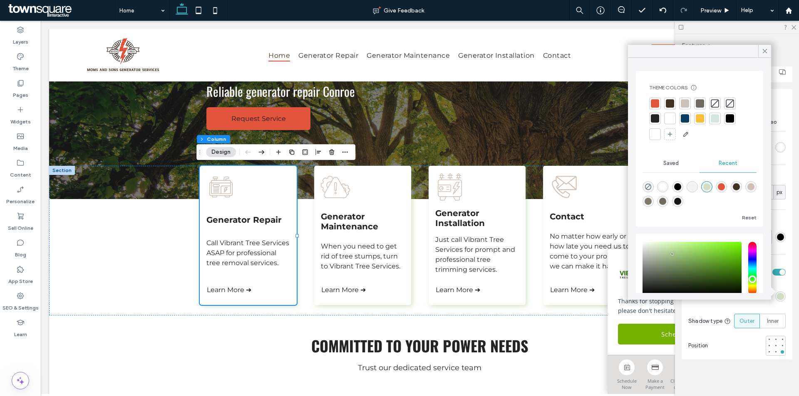
click at [686, 102] on div at bounding box center [685, 103] width 8 height 8
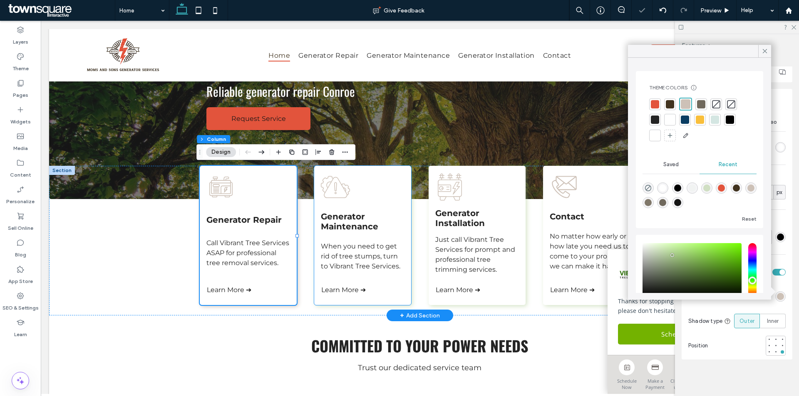
click at [402, 277] on div "Generator Maintenance When you need to get rid of tree stumps, turn to Vibrant …" at bounding box center [362, 235] width 97 height 139
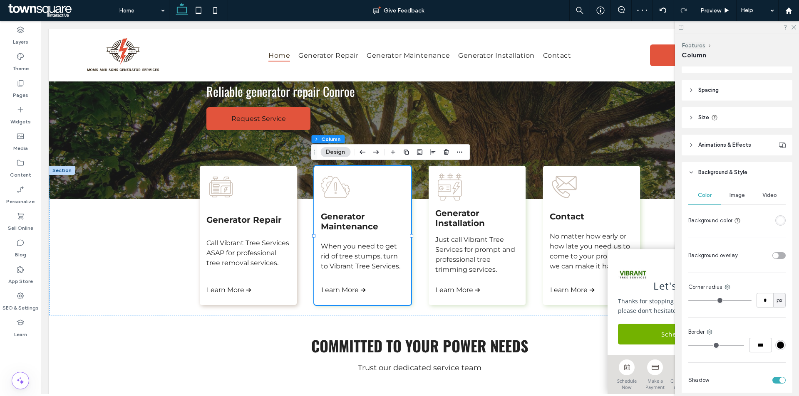
scroll to position [166, 0]
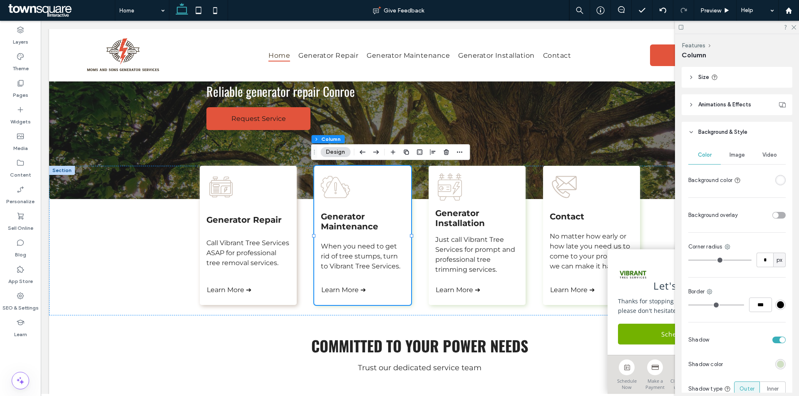
click at [775, 371] on div at bounding box center [755, 364] width 59 height 15
click at [777, 363] on div "rgba(163, 197, 134, 0.46)" at bounding box center [780, 364] width 7 height 7
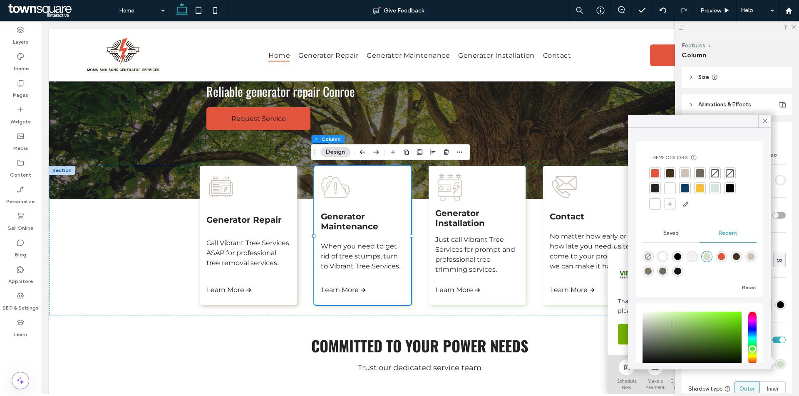
click at [687, 173] on div at bounding box center [685, 173] width 8 height 8
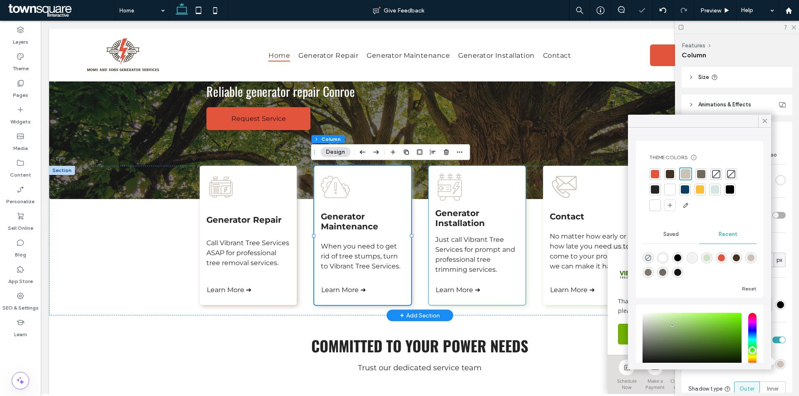
click at [515, 277] on div "Generator Installation Just call Vibrant Tree Services for prompt and professio…" at bounding box center [476, 235] width 97 height 139
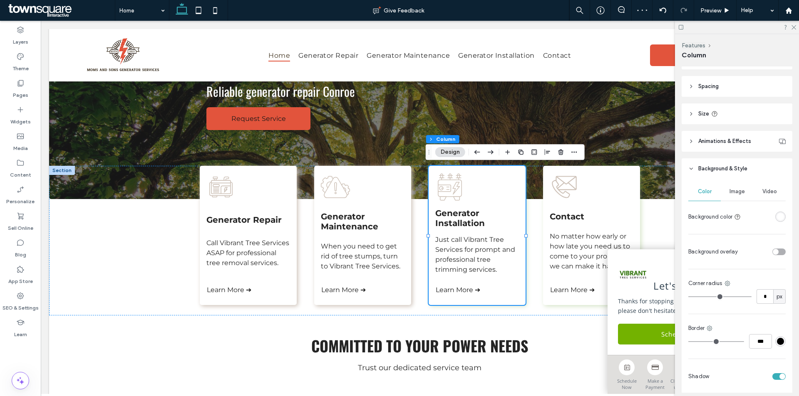
scroll to position [208, 0]
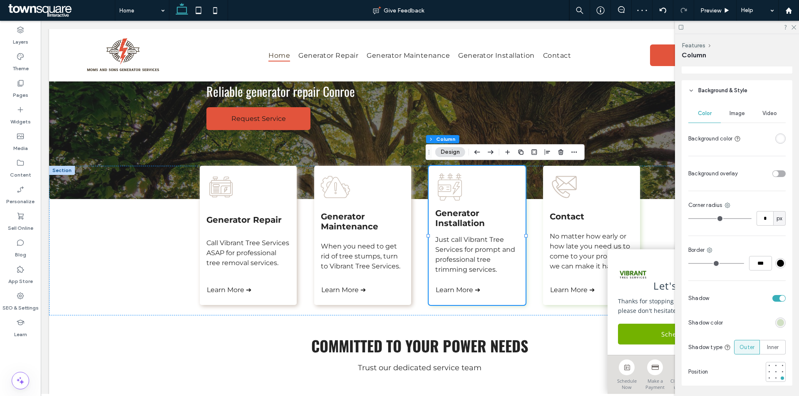
click at [777, 322] on div "rgba(163, 197, 134, 0.46)" at bounding box center [780, 323] width 7 height 7
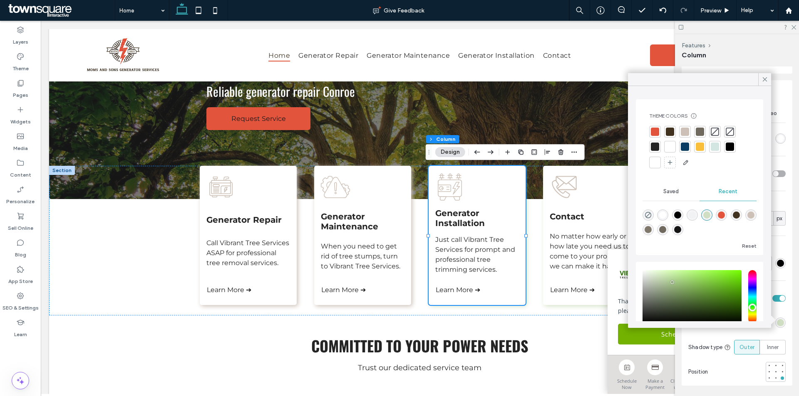
click at [686, 128] on div at bounding box center [685, 132] width 8 height 8
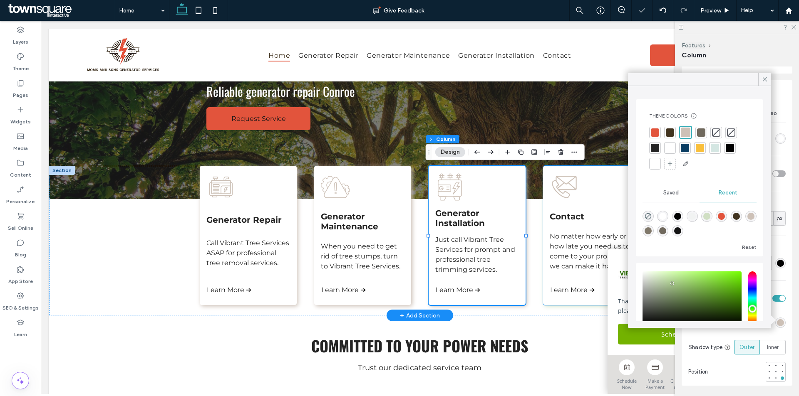
click at [552, 280] on div "Contact No matter how early or how late you need us to come to your property, w…" at bounding box center [591, 235] width 97 height 139
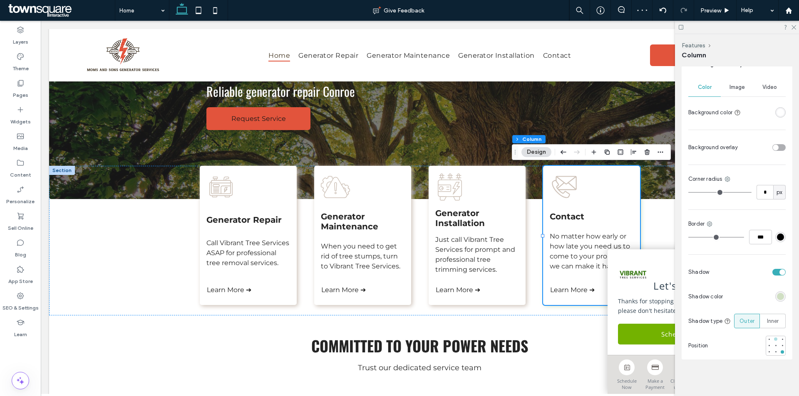
scroll to position [236, 0]
click at [777, 293] on div "rgba(163, 197, 134, 0.46)" at bounding box center [780, 296] width 7 height 7
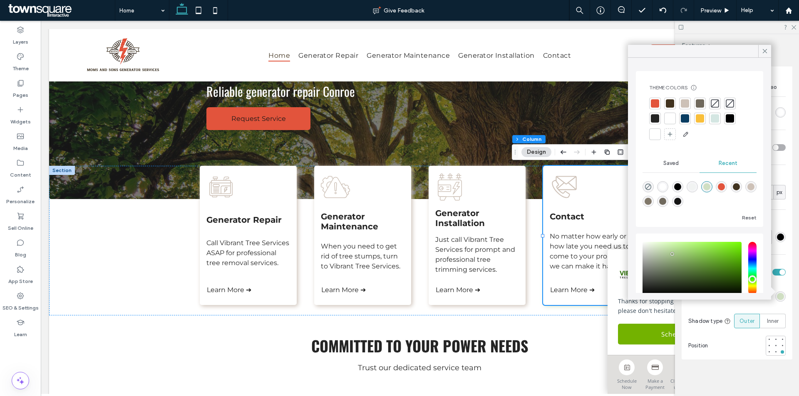
click at [688, 104] on div at bounding box center [685, 103] width 8 height 8
click at [763, 52] on icon at bounding box center [764, 50] width 7 height 7
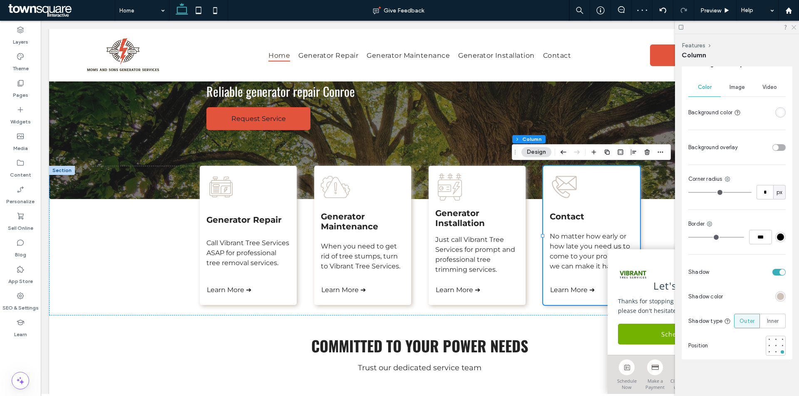
click at [795, 28] on use at bounding box center [793, 27] width 5 height 5
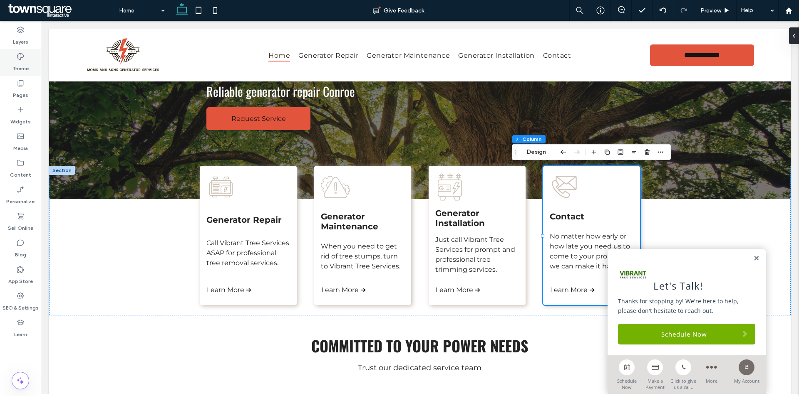
click at [27, 67] on label "Theme" at bounding box center [20, 67] width 16 height 12
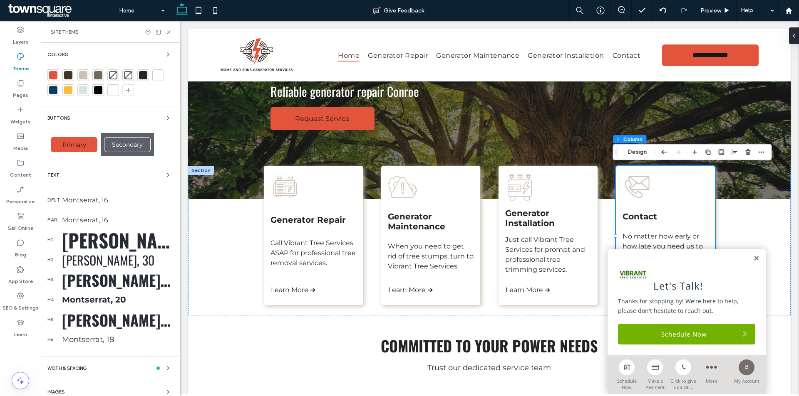
click at [58, 72] on div at bounding box center [53, 75] width 12 height 12
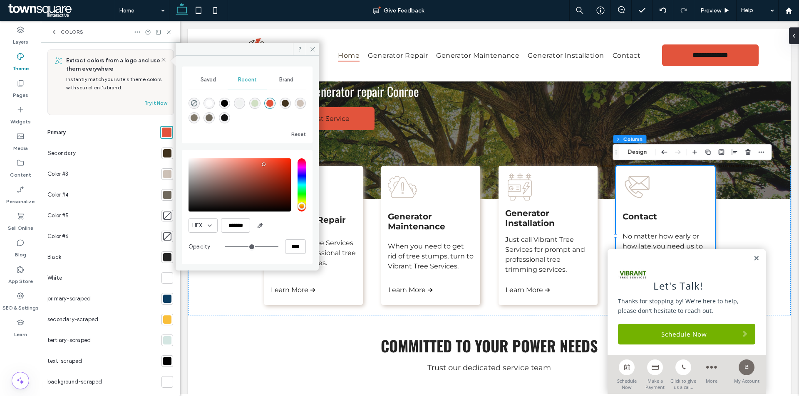
click at [57, 73] on div "Extract colors from a logo and use them everywhere Instantly match your site’s …" at bounding box center [110, 220] width 139 height 354
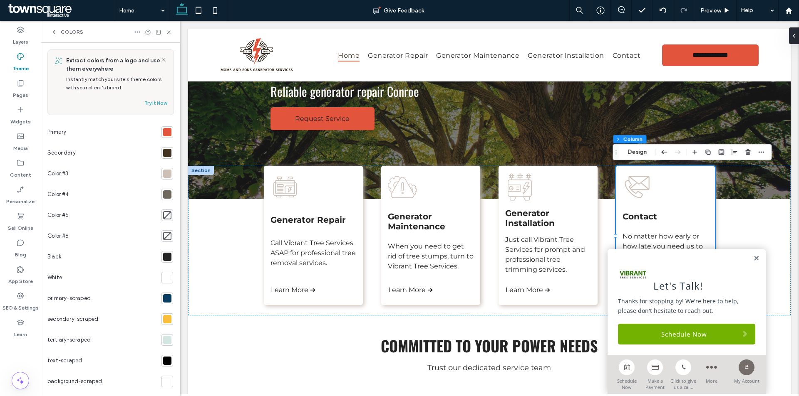
click at [163, 134] on div at bounding box center [167, 132] width 8 height 8
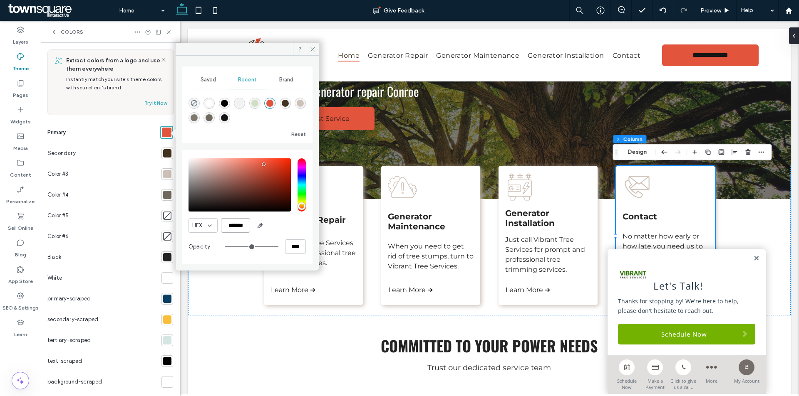
click at [237, 225] on input "*******" at bounding box center [235, 225] width 29 height 15
click at [19, 295] on icon at bounding box center [20, 296] width 8 height 8
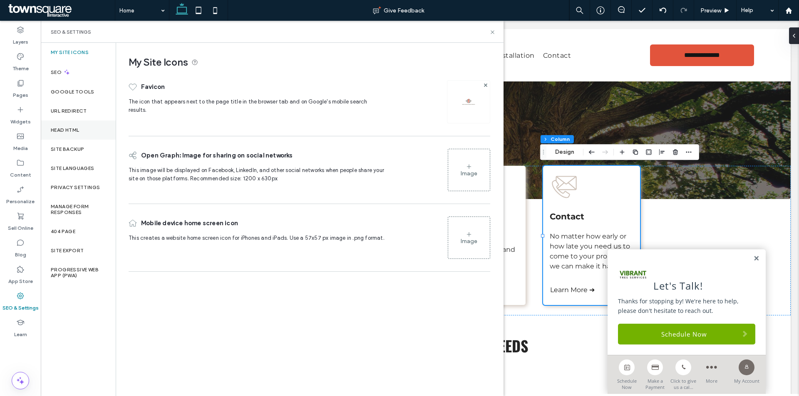
click at [77, 132] on label "Head HTML" at bounding box center [65, 130] width 29 height 6
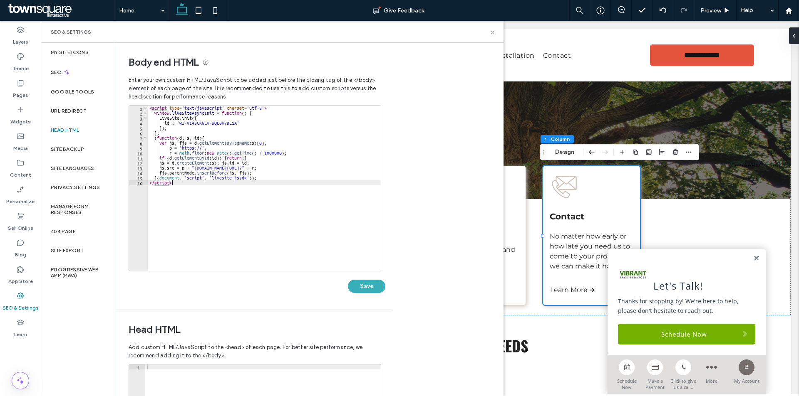
click at [246, 193] on div "< script type = 'text/javascript' charset = 'utf-8' > window . liveSiteAsyncIni…" at bounding box center [264, 194] width 233 height 176
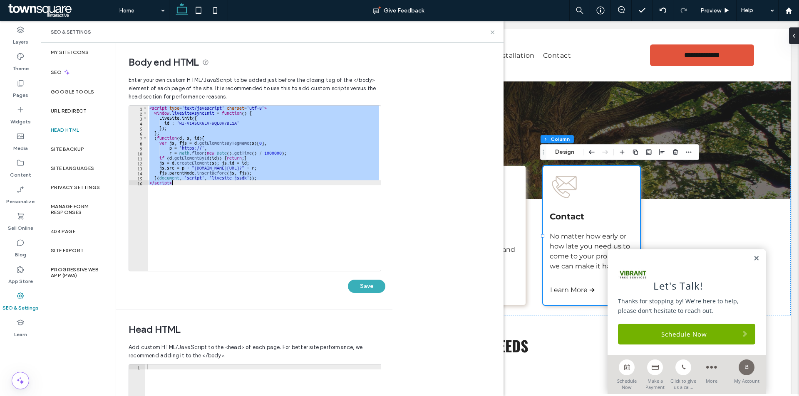
paste textarea "Cursor at row 16"
type textarea "*********"
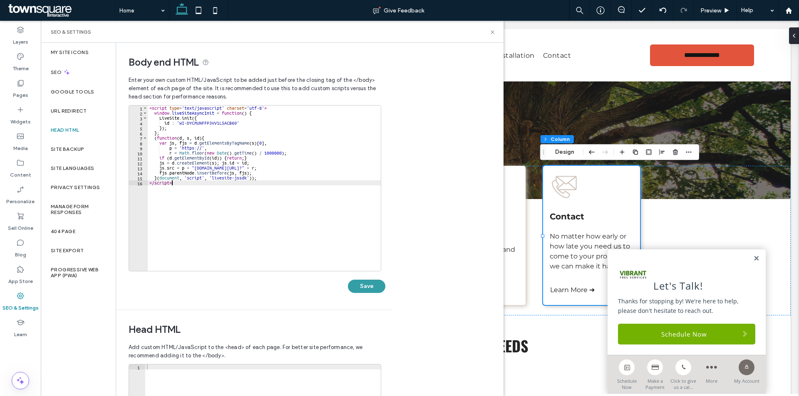
click at [355, 286] on button "Save" at bounding box center [366, 286] width 37 height 13
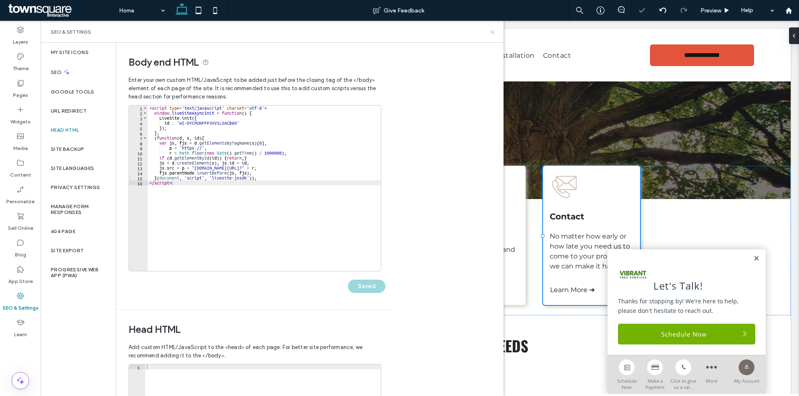
click at [492, 32] on icon at bounding box center [492, 32] width 6 height 6
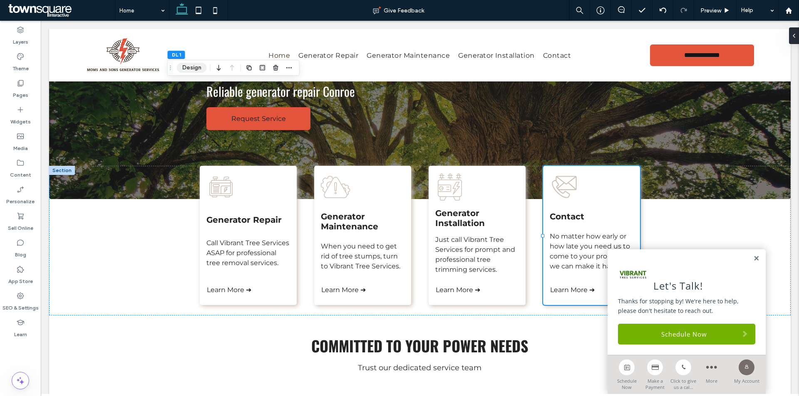
click at [188, 68] on button "Design" at bounding box center [192, 68] width 30 height 10
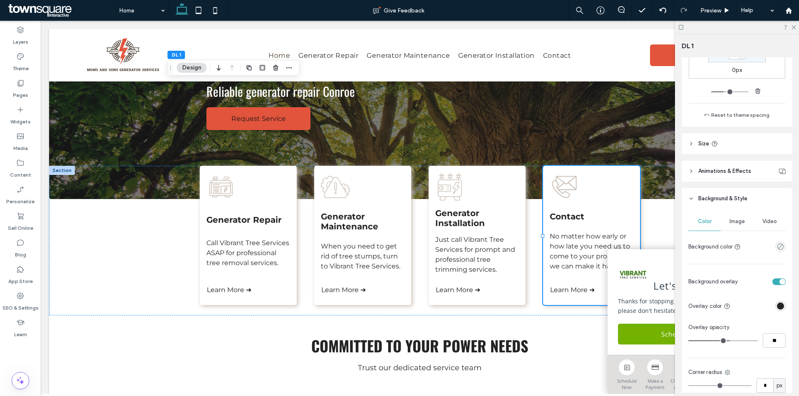
scroll to position [250, 0]
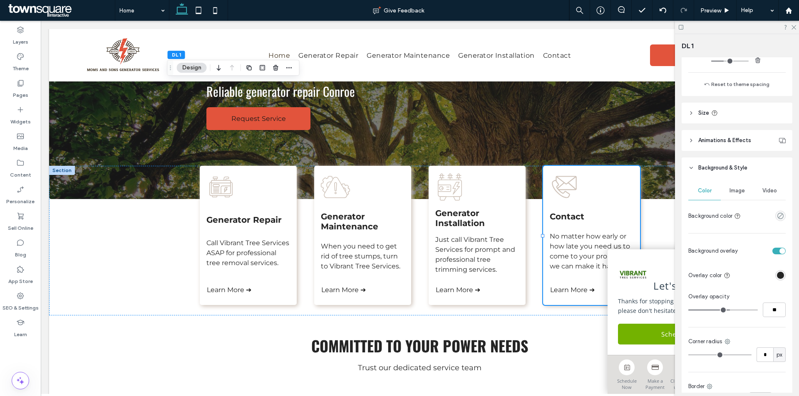
click at [734, 188] on span "Image" at bounding box center [736, 191] width 15 height 7
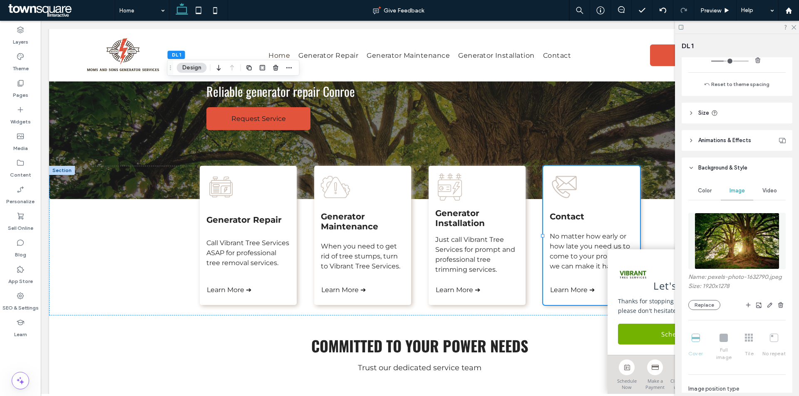
click at [734, 243] on img at bounding box center [736, 241] width 84 height 57
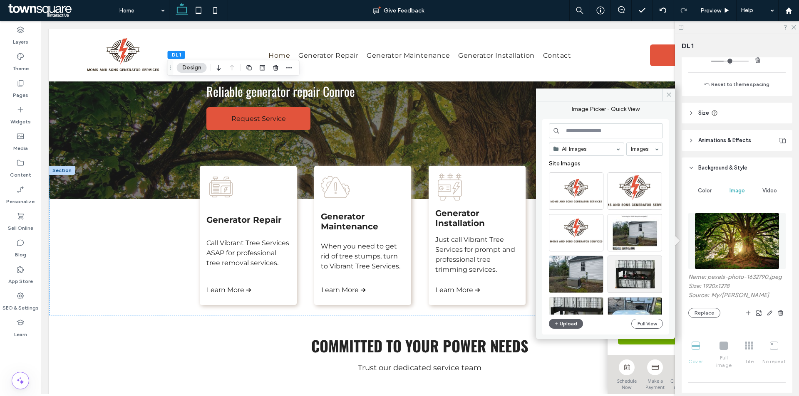
click at [634, 126] on input at bounding box center [606, 131] width 114 height 15
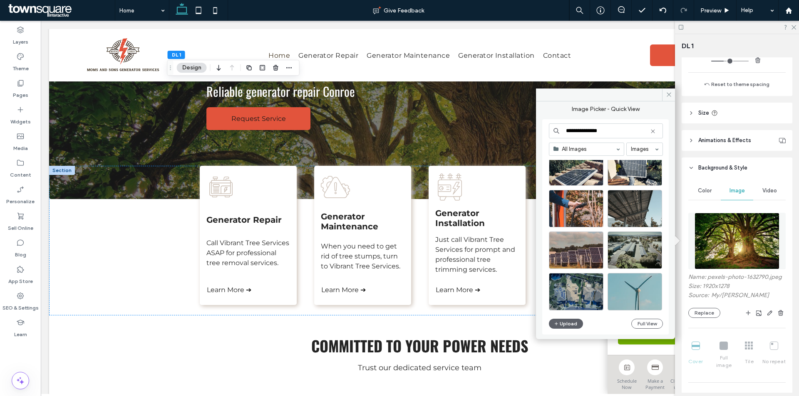
scroll to position [1064, 0]
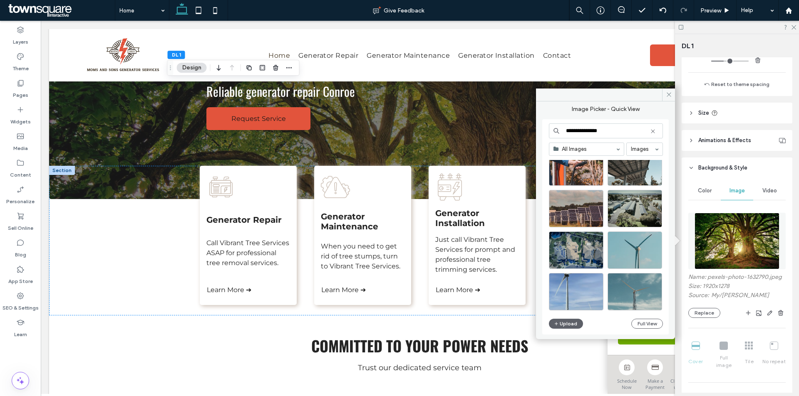
type input "**********"
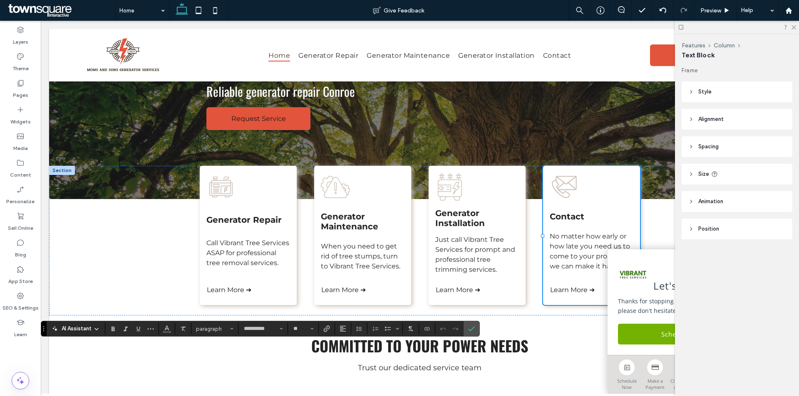
type input "**"
click at [470, 322] on span "Confirm" at bounding box center [470, 329] width 4 height 15
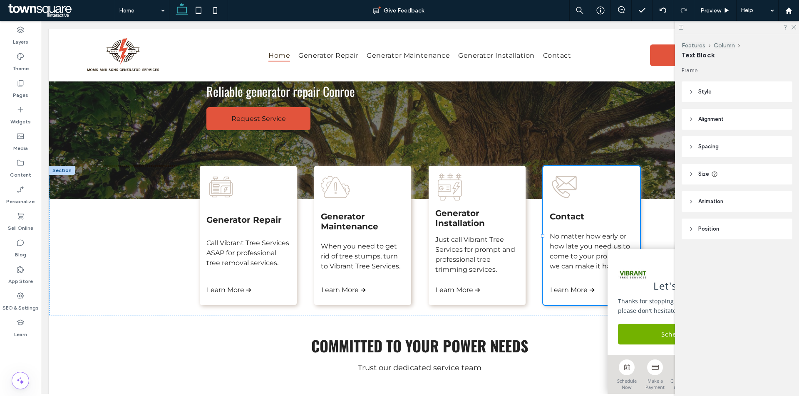
type input "**********"
type input "**"
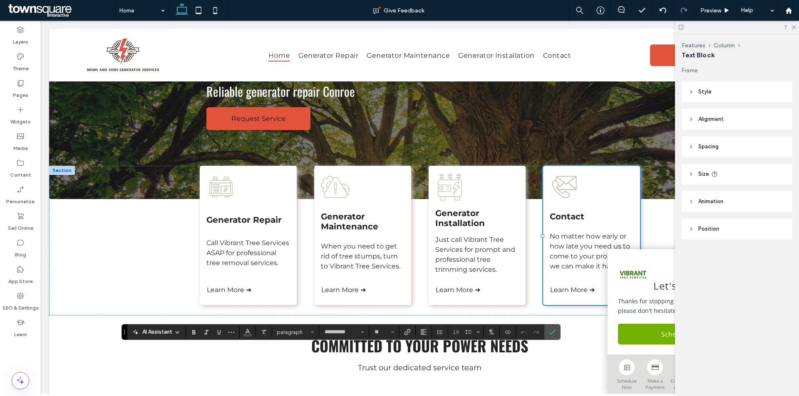
type input "**"
click at [552, 339] on span "Confirm" at bounding box center [551, 332] width 4 height 15
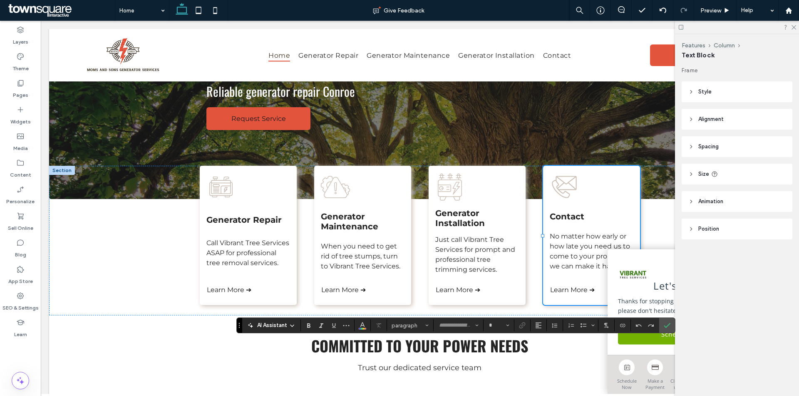
type input "**********"
type input "**"
click at [667, 320] on span "Confirm" at bounding box center [667, 326] width 7 height 14
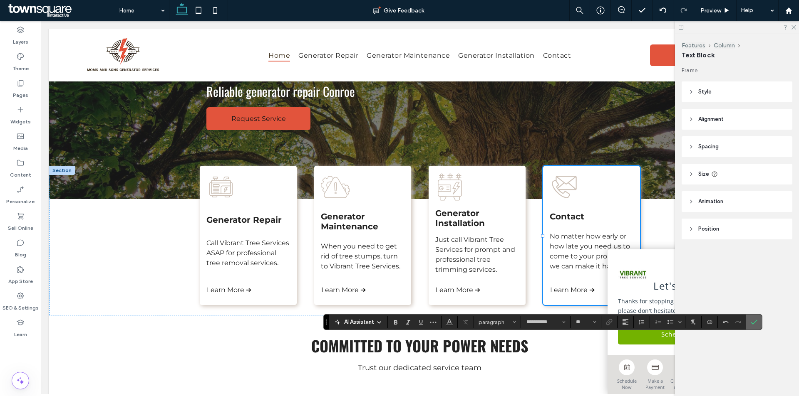
click at [753, 325] on icon "Confirm" at bounding box center [753, 322] width 7 height 7
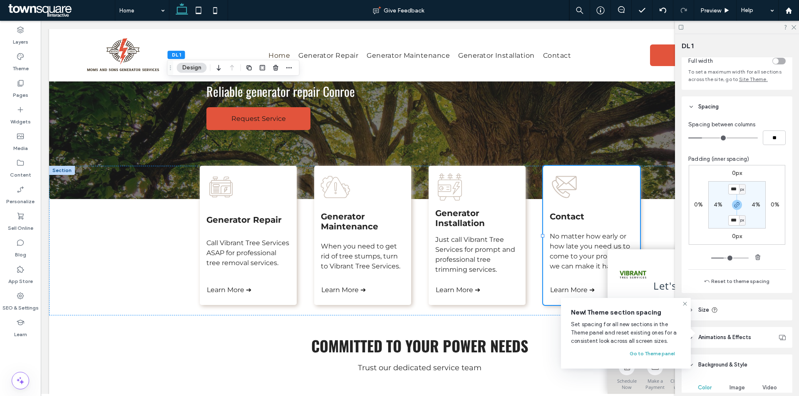
scroll to position [125, 0]
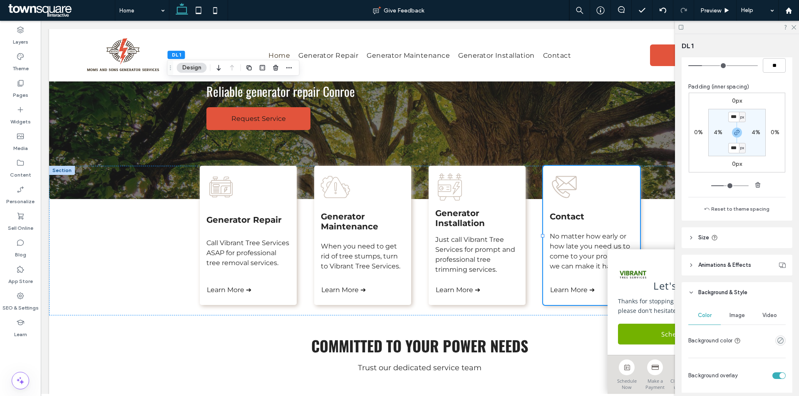
click at [741, 319] on span "Image" at bounding box center [736, 315] width 15 height 7
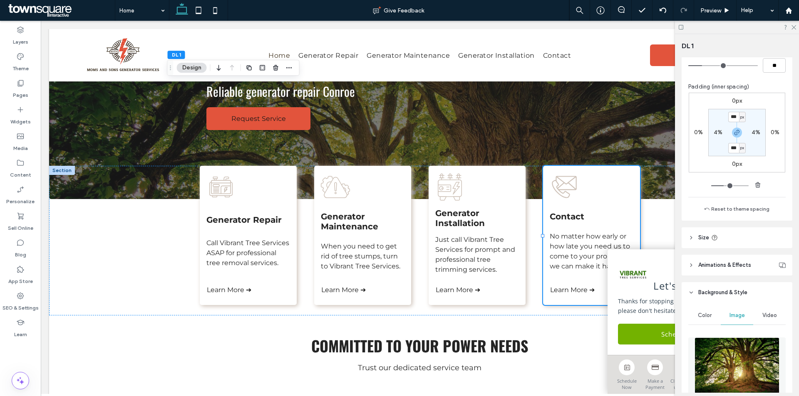
click at [743, 373] on img at bounding box center [736, 366] width 84 height 57
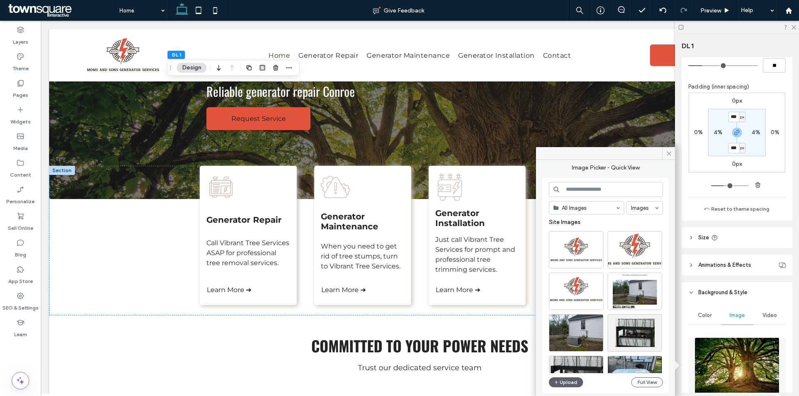
click at [615, 185] on input at bounding box center [606, 189] width 114 height 15
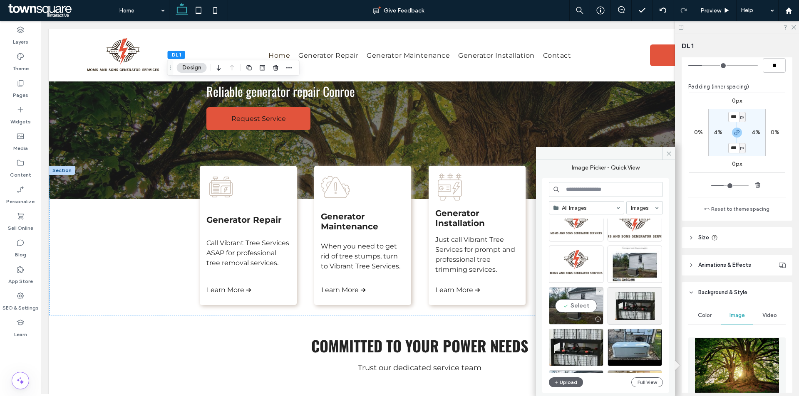
scroll to position [42, 0]
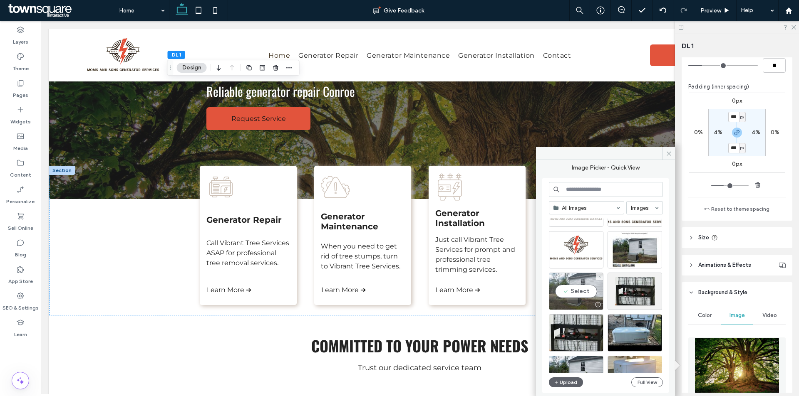
click at [576, 288] on div "Select" at bounding box center [576, 291] width 54 height 37
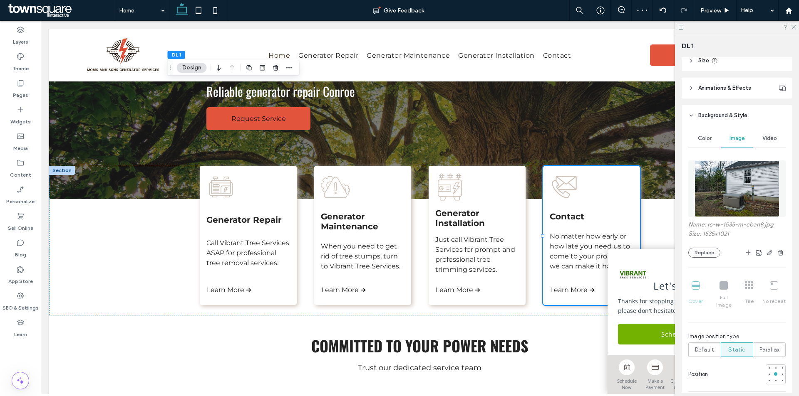
scroll to position [333, 0]
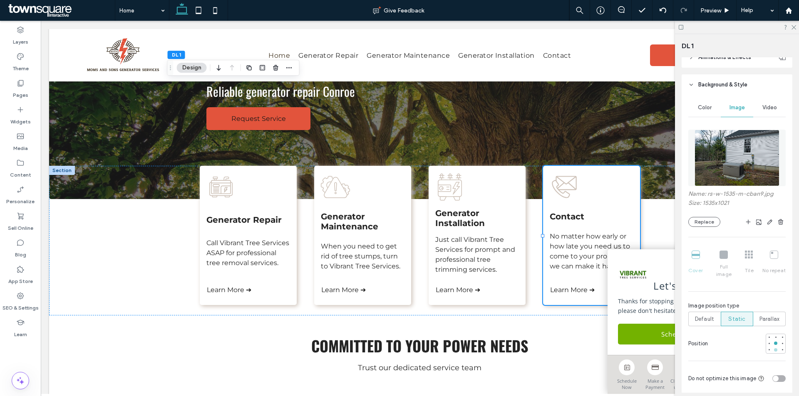
click at [774, 349] on div at bounding box center [775, 350] width 3 height 3
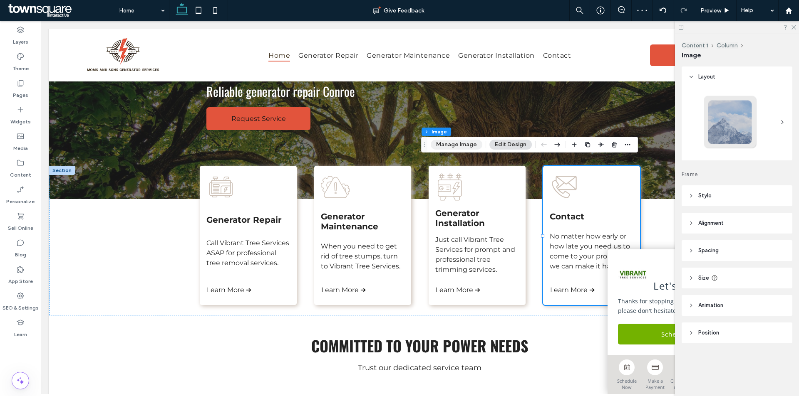
click at [463, 143] on button "Manage Image" at bounding box center [457, 145] width 52 height 10
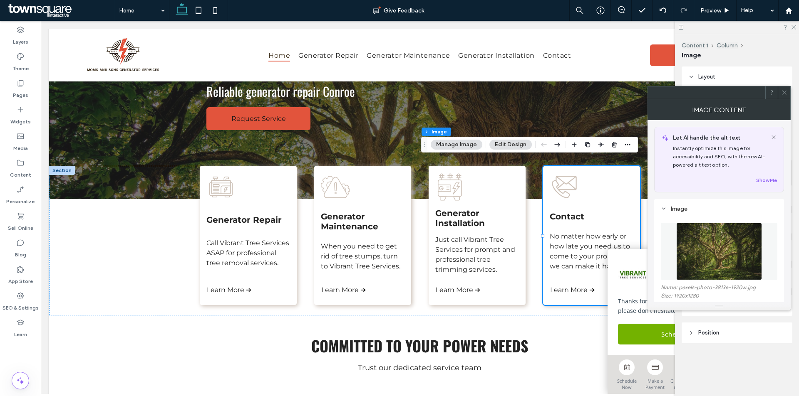
click at [726, 235] on figure at bounding box center [719, 251] width 116 height 57
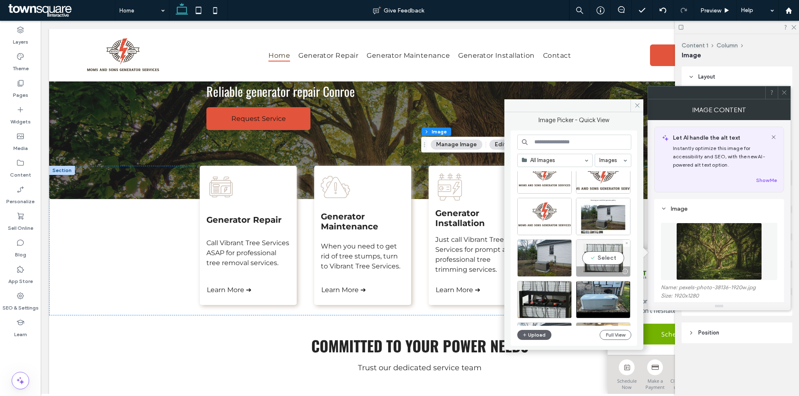
scroll to position [42, 0]
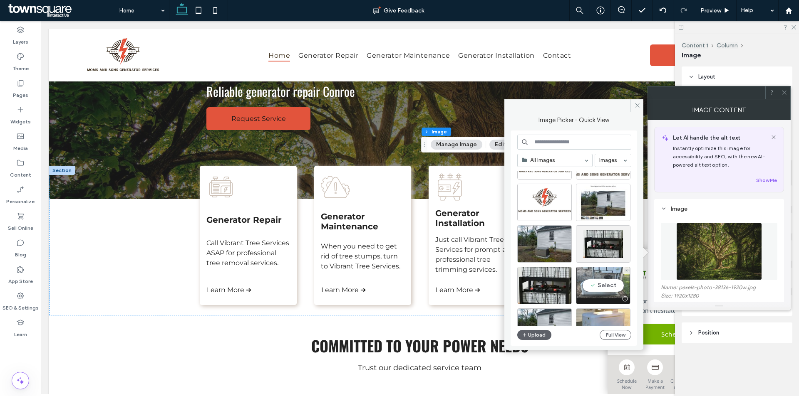
click at [614, 284] on div "Select" at bounding box center [603, 285] width 54 height 37
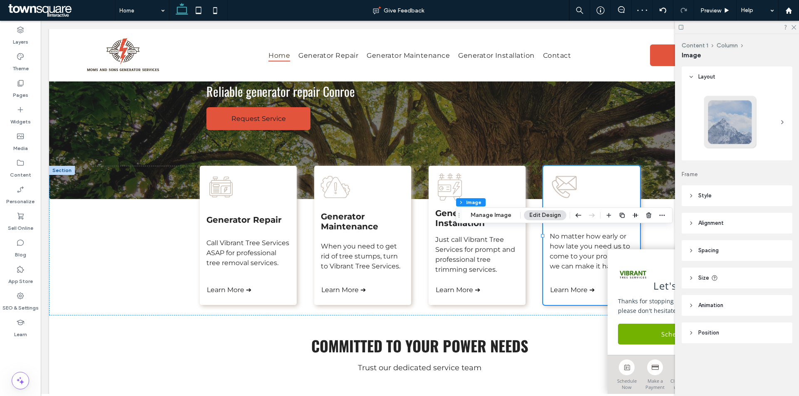
type input "*"
click at [487, 220] on button "Manage Image" at bounding box center [491, 216] width 52 height 10
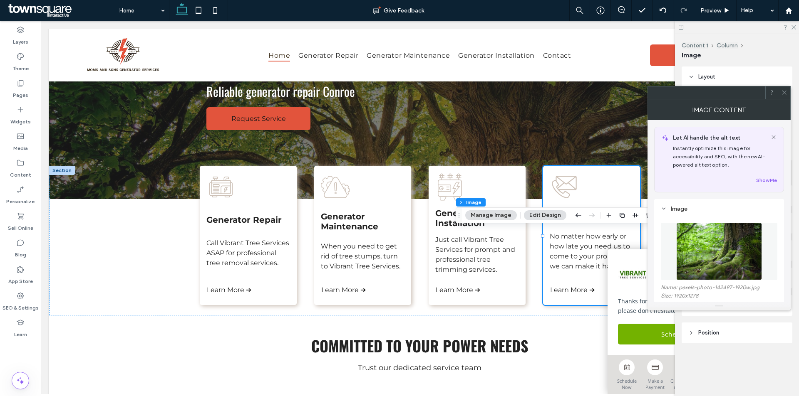
click at [699, 263] on figure at bounding box center [719, 251] width 116 height 57
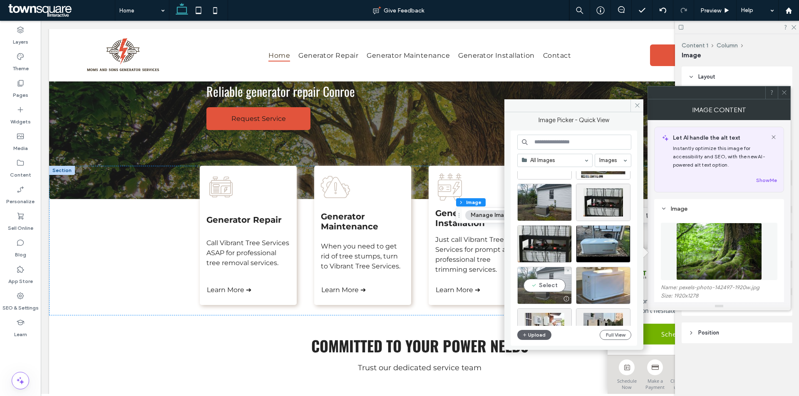
scroll to position [125, 0]
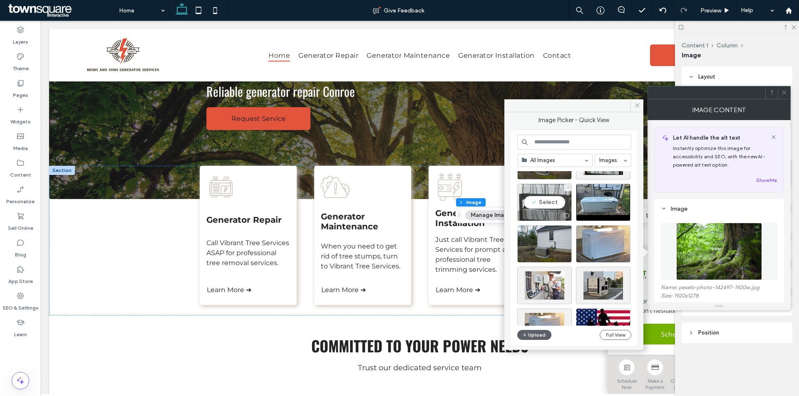
click at [547, 199] on div "Select" at bounding box center [544, 202] width 54 height 37
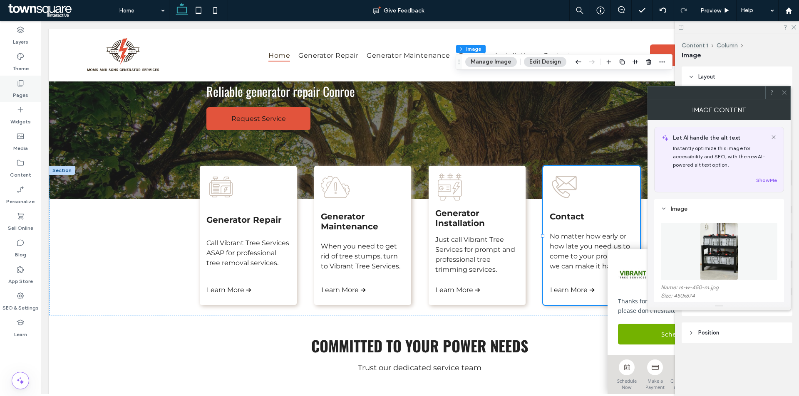
click at [25, 86] on div "Pages" at bounding box center [20, 89] width 41 height 27
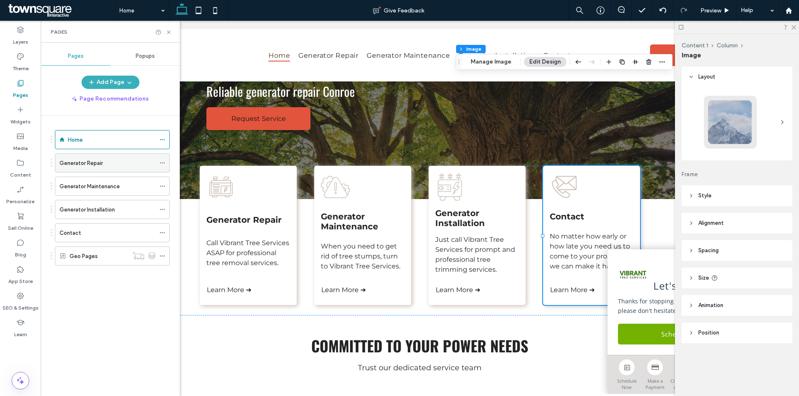
click at [126, 168] on div "Generator Repair" at bounding box center [107, 163] width 96 height 18
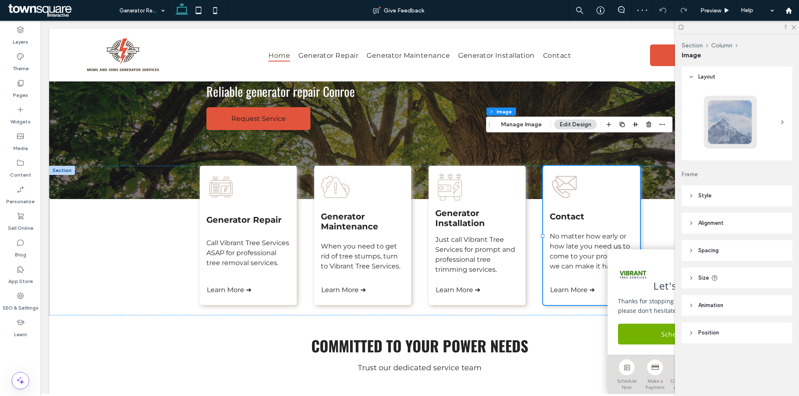
type input "*"
click at [528, 124] on button "Manage Image" at bounding box center [521, 125] width 52 height 10
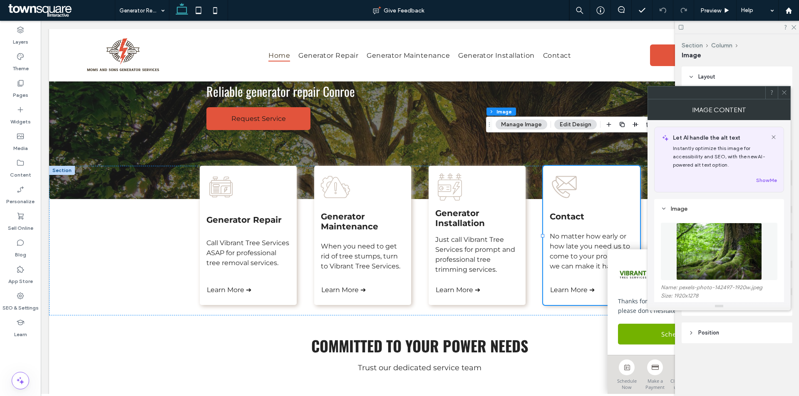
click at [698, 244] on figure at bounding box center [719, 251] width 116 height 57
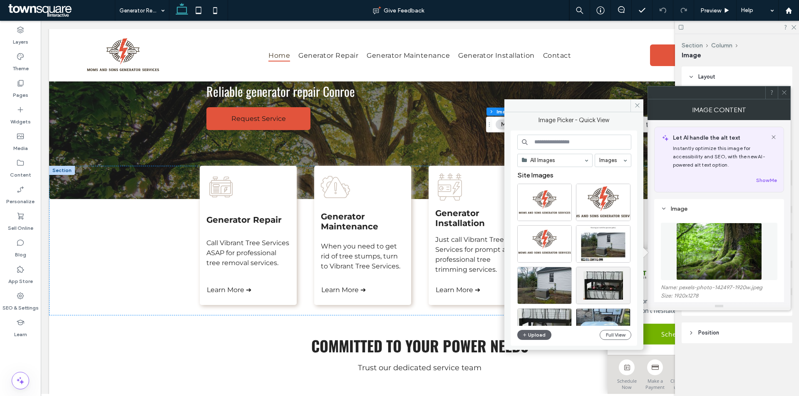
click at [581, 141] on input at bounding box center [574, 142] width 114 height 15
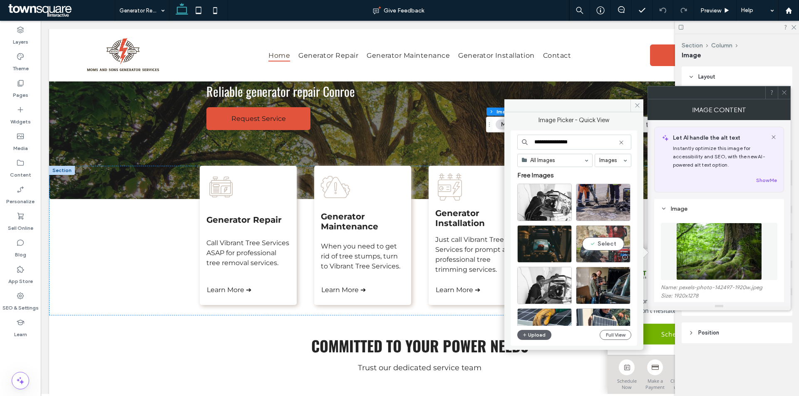
type input "**********"
click at [610, 241] on div "Select" at bounding box center [603, 243] width 54 height 37
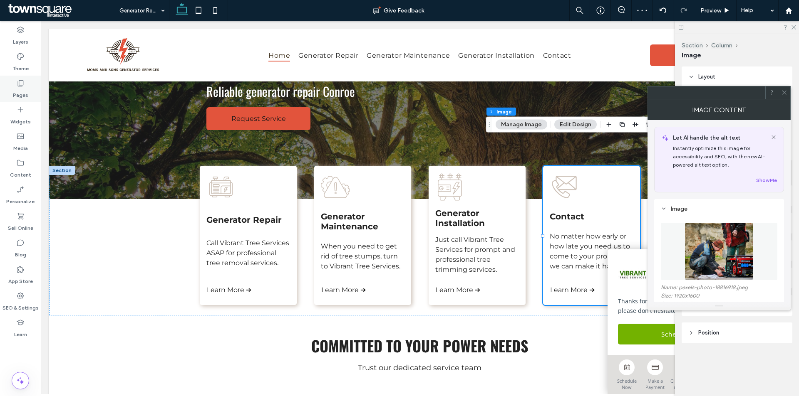
click at [25, 91] on label "Pages" at bounding box center [20, 93] width 15 height 12
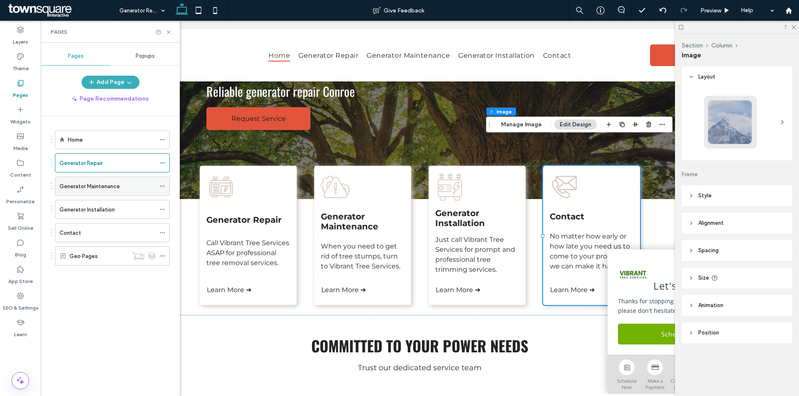
click at [94, 186] on label "Generator Maintenance" at bounding box center [89, 186] width 60 height 15
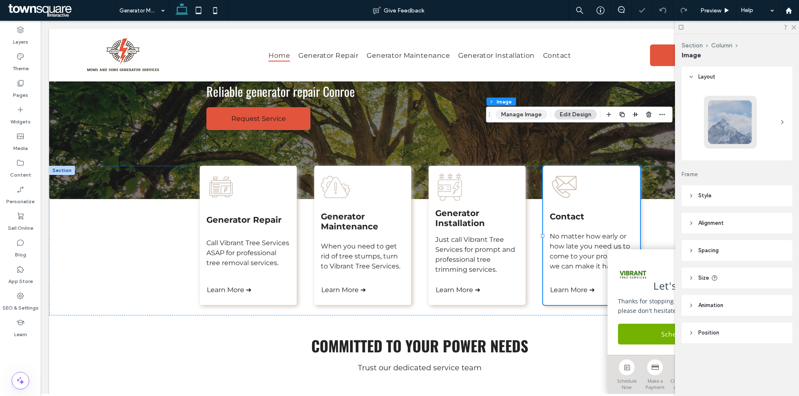
click at [525, 119] on button "Manage Image" at bounding box center [521, 115] width 52 height 10
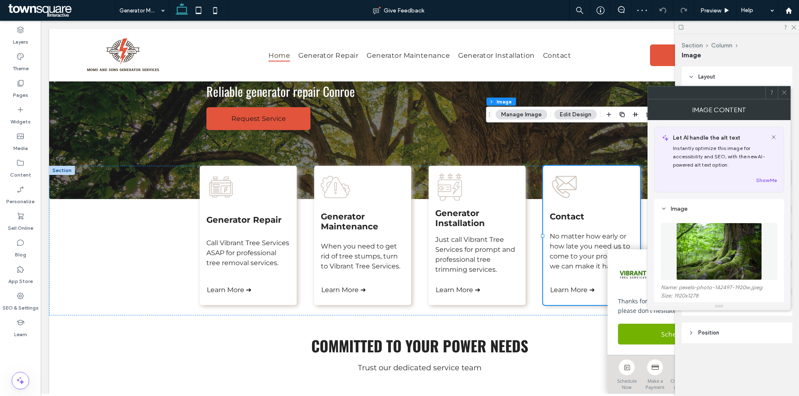
click at [699, 235] on img at bounding box center [719, 251] width 86 height 57
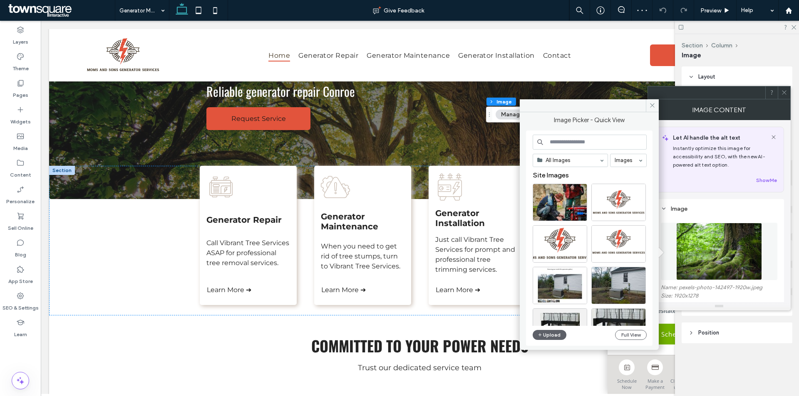
click at [597, 139] on input at bounding box center [590, 142] width 114 height 15
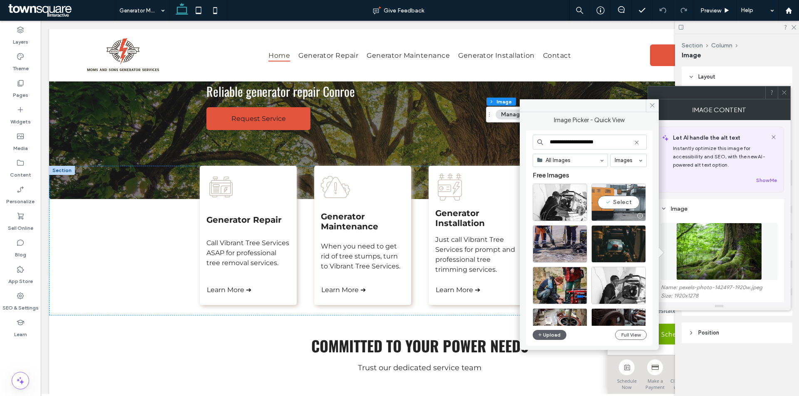
type input "**********"
click at [614, 199] on div "Select" at bounding box center [618, 202] width 54 height 37
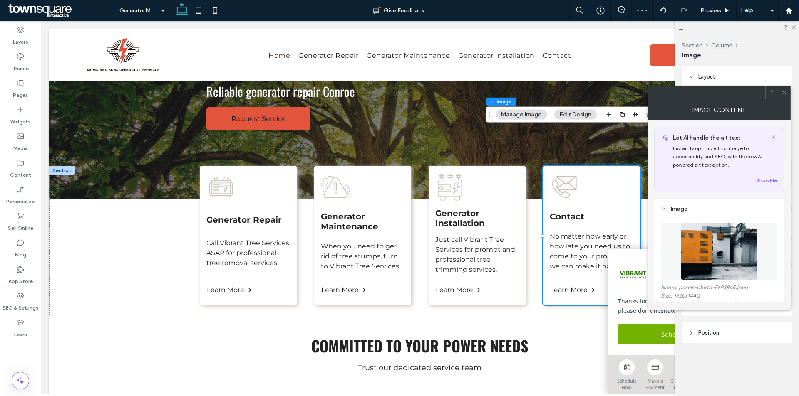
scroll to position [125, 0]
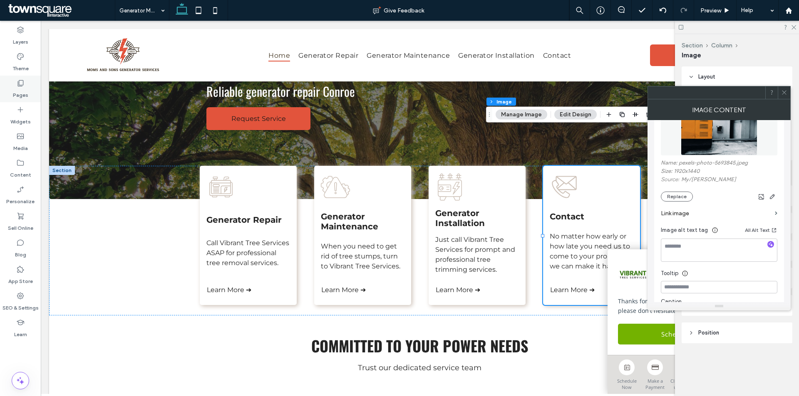
click at [12, 89] on div "Pages" at bounding box center [20, 89] width 41 height 27
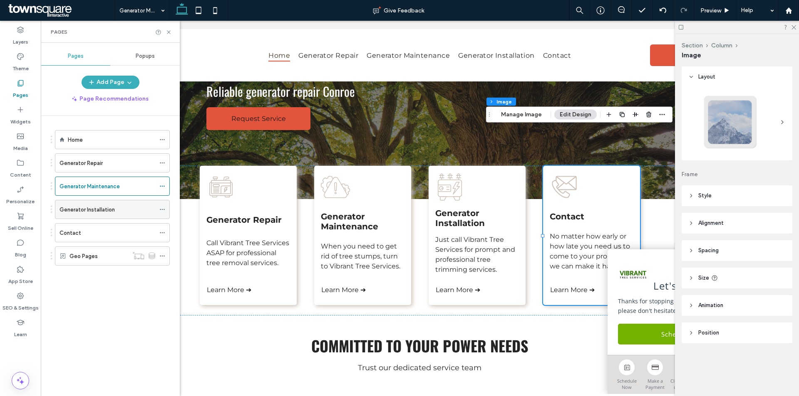
click at [119, 203] on div "Generator Installation" at bounding box center [107, 210] width 96 height 18
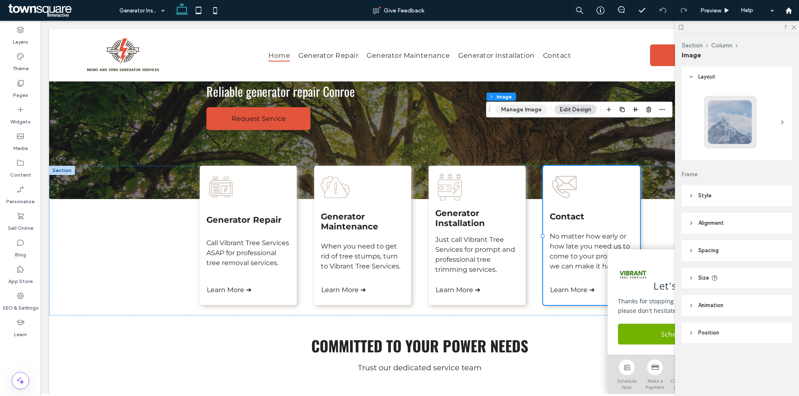
click at [523, 110] on button "Manage Image" at bounding box center [521, 110] width 52 height 10
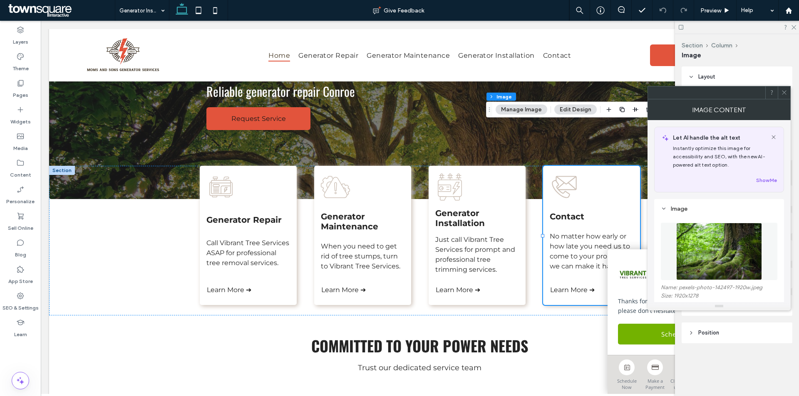
click at [740, 266] on img at bounding box center [719, 251] width 86 height 57
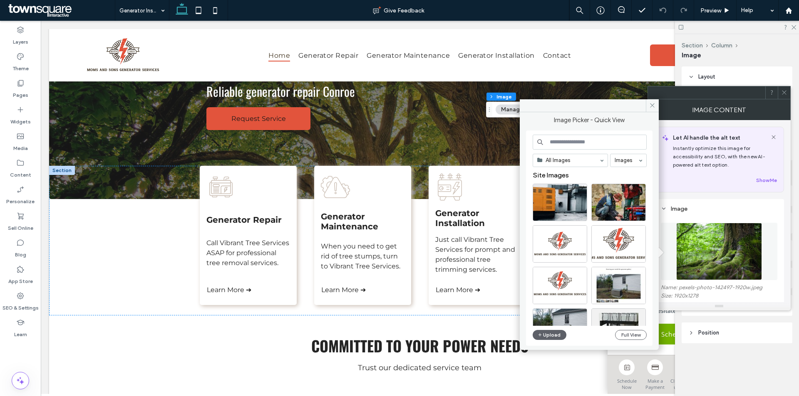
click at [592, 139] on input at bounding box center [590, 142] width 114 height 15
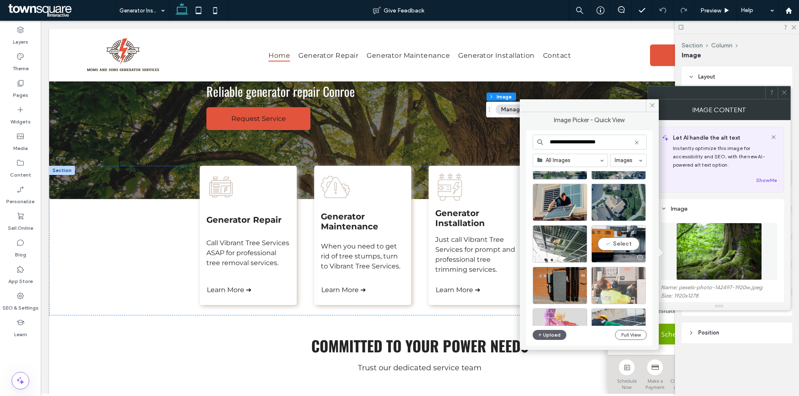
scroll to position [333, 0]
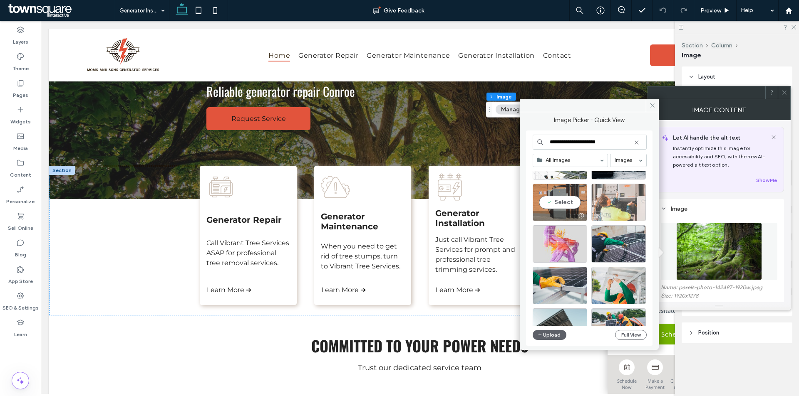
type input "**********"
click at [570, 201] on div "Select" at bounding box center [560, 202] width 54 height 37
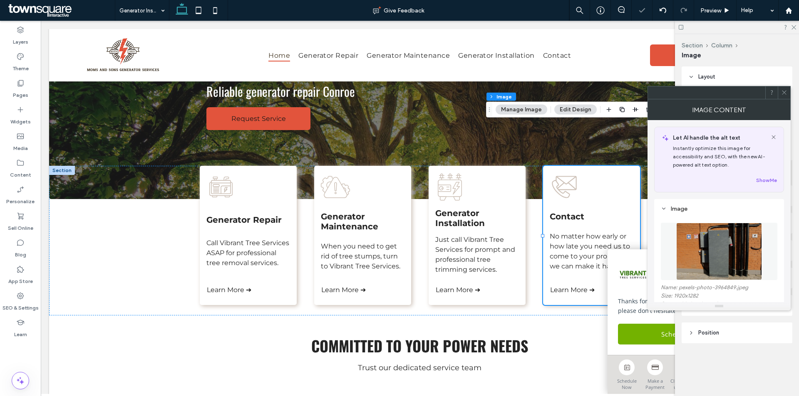
click at [781, 91] on icon at bounding box center [784, 92] width 6 height 6
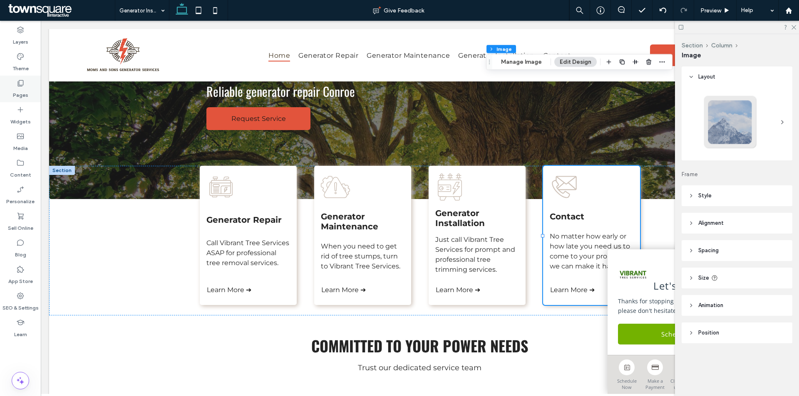
click at [17, 84] on icon at bounding box center [20, 83] width 8 height 8
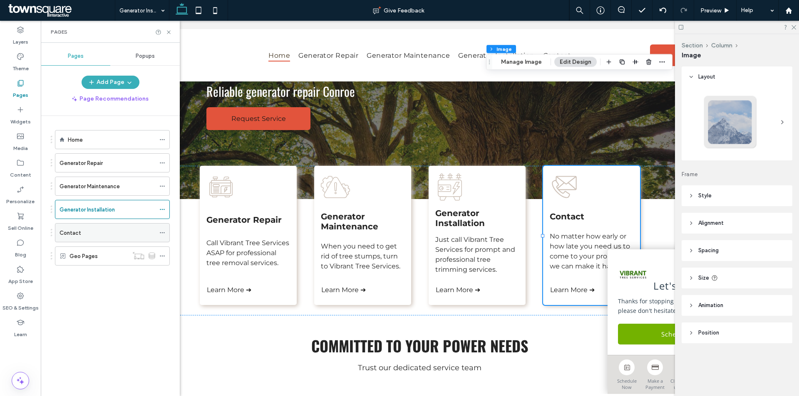
click at [95, 225] on div "Contact" at bounding box center [107, 233] width 96 height 18
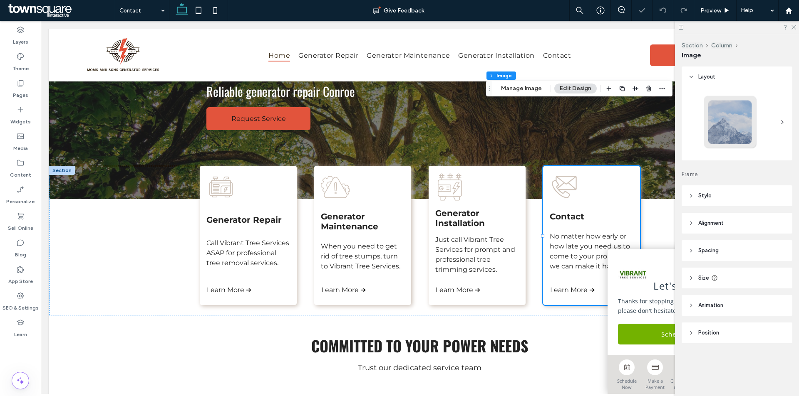
type input "*"
click at [521, 89] on button "Manage Image" at bounding box center [521, 89] width 52 height 10
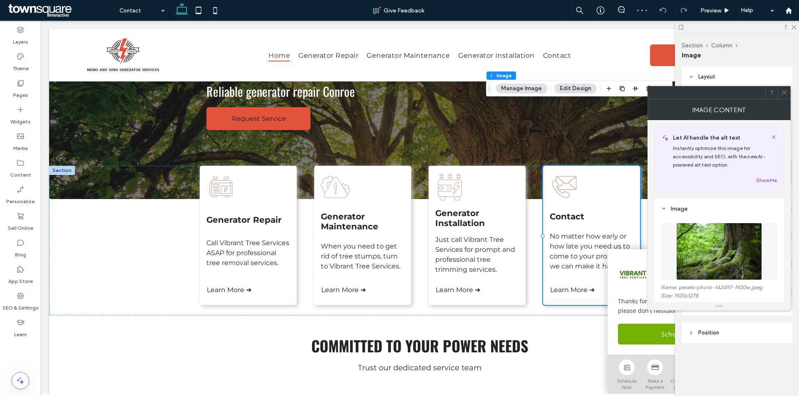
click at [697, 241] on img at bounding box center [719, 251] width 86 height 57
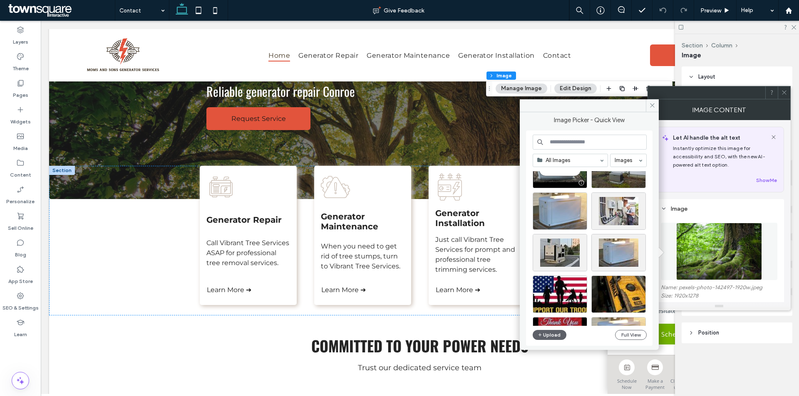
scroll to position [250, 0]
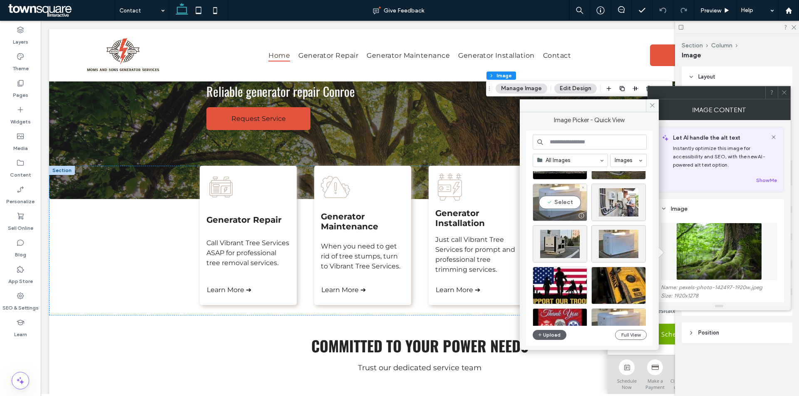
click at [557, 198] on div "Select" at bounding box center [560, 202] width 54 height 37
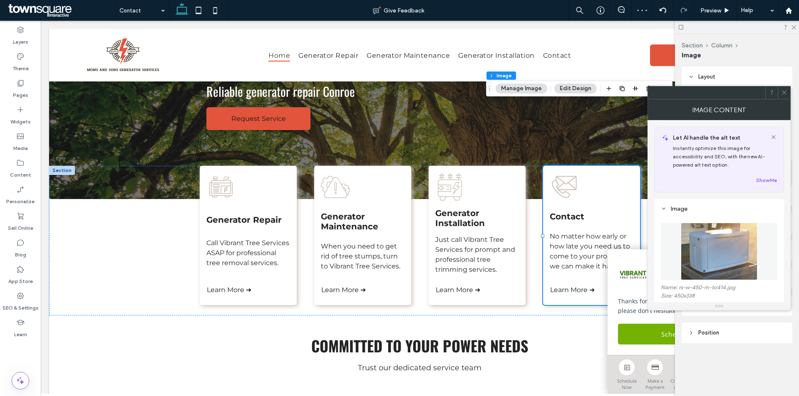
click at [721, 263] on img at bounding box center [719, 251] width 76 height 57
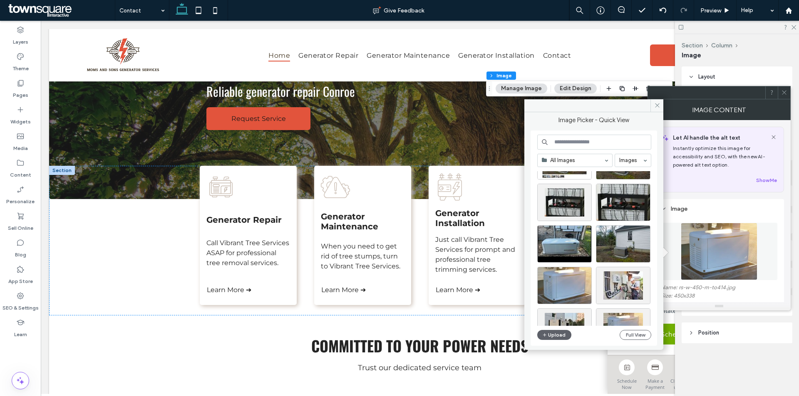
scroll to position [208, 0]
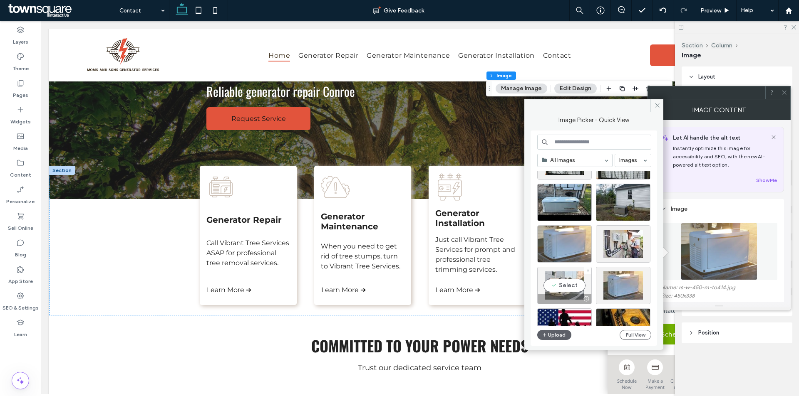
click at [566, 289] on div "Select" at bounding box center [564, 285] width 54 height 37
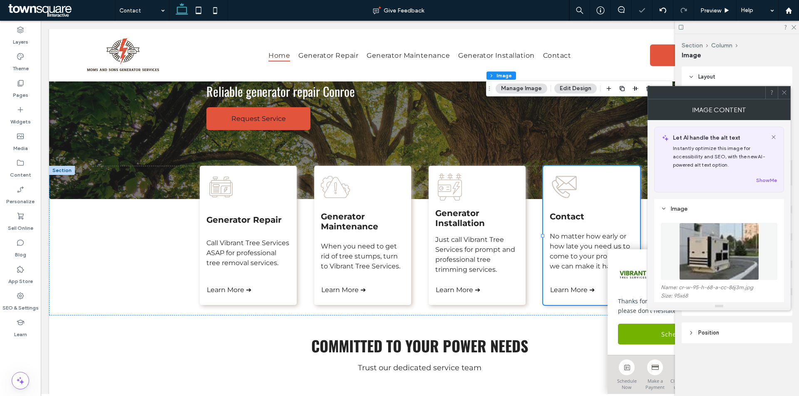
click at [713, 250] on img at bounding box center [719, 251] width 80 height 57
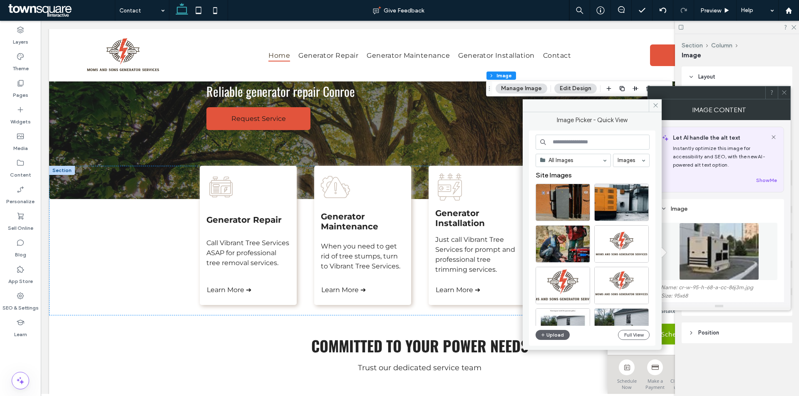
click at [594, 142] on input at bounding box center [592, 142] width 114 height 15
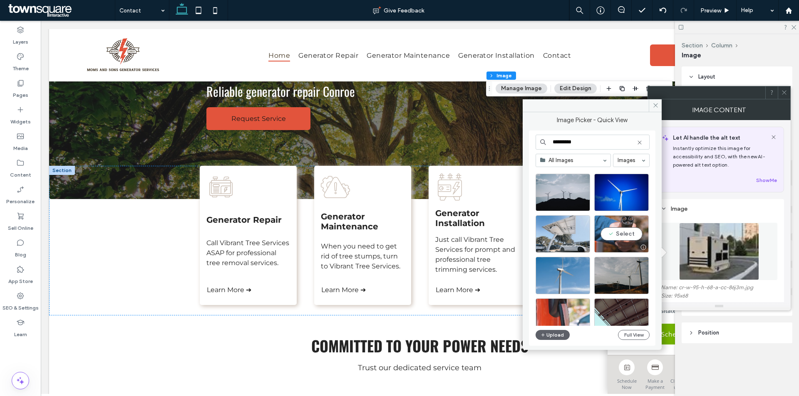
scroll to position [374, 0]
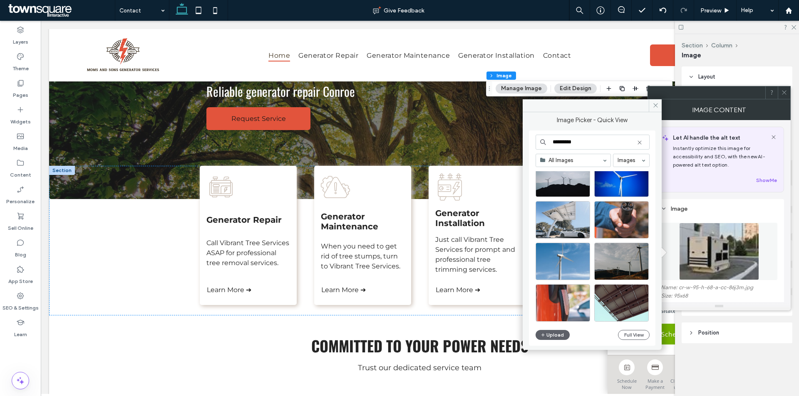
click at [604, 143] on input "*********" at bounding box center [592, 142] width 114 height 15
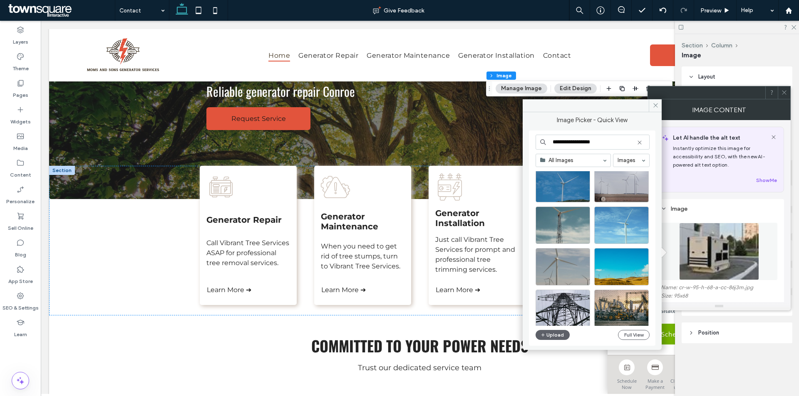
scroll to position [0, 0]
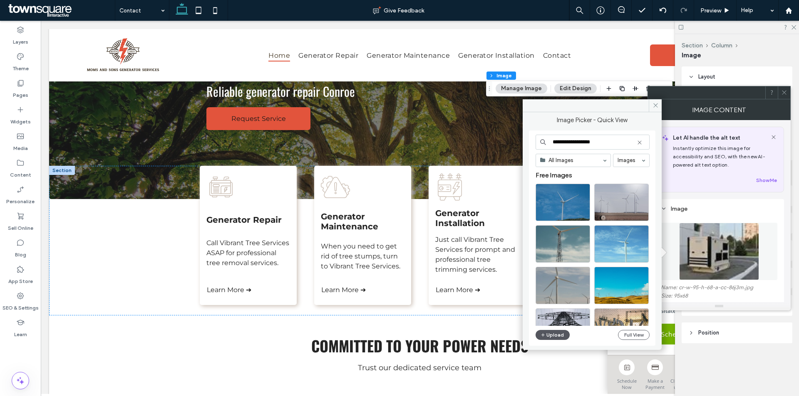
type input "**********"
click at [556, 335] on button "Upload" at bounding box center [552, 335] width 34 height 10
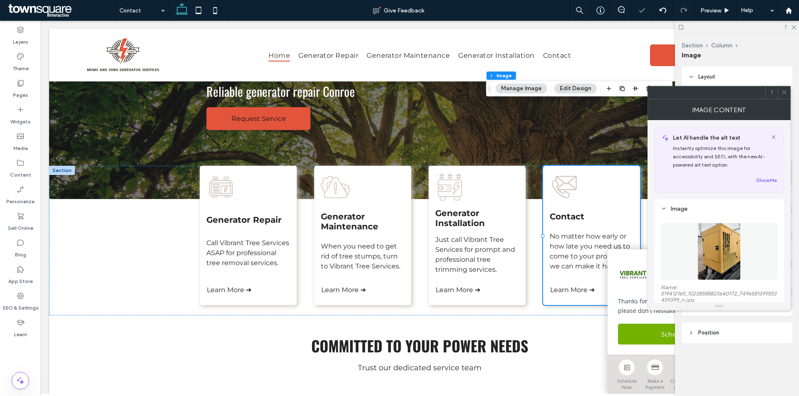
click at [781, 89] on icon at bounding box center [784, 92] width 6 height 6
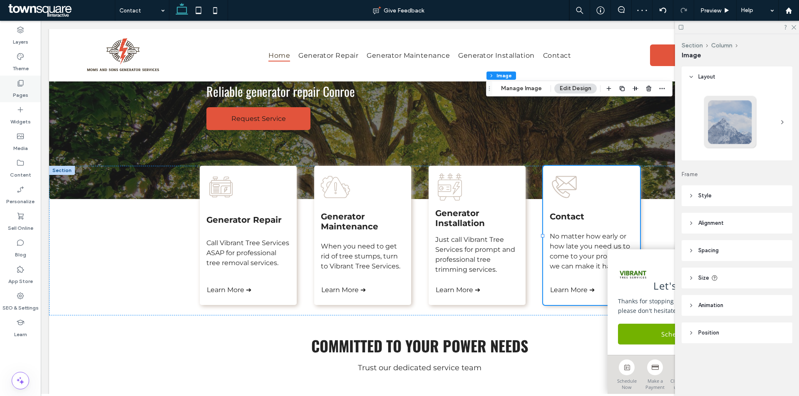
click at [8, 86] on div "Pages" at bounding box center [20, 89] width 41 height 27
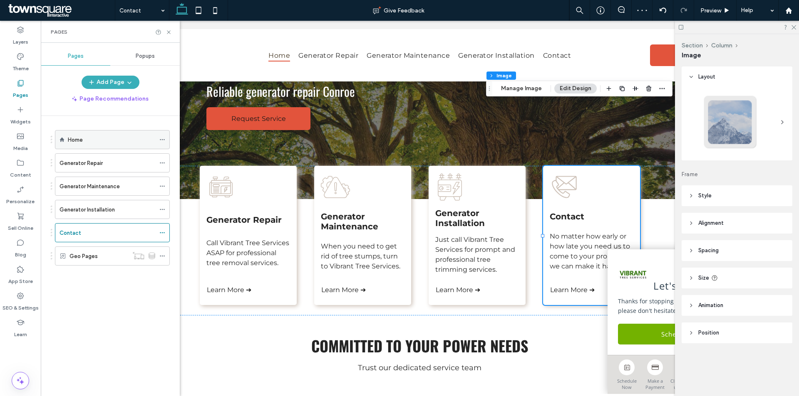
click at [88, 141] on div "Home" at bounding box center [111, 140] width 87 height 9
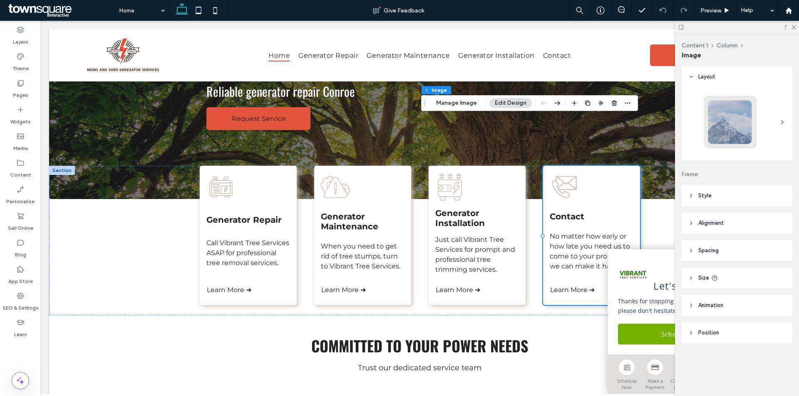
type input "*"
click at [457, 104] on button "Manage Image" at bounding box center [457, 103] width 52 height 10
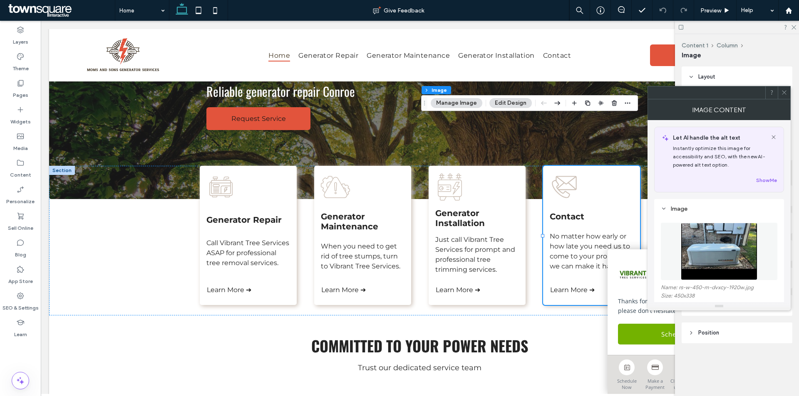
click at [693, 233] on figure at bounding box center [719, 251] width 116 height 57
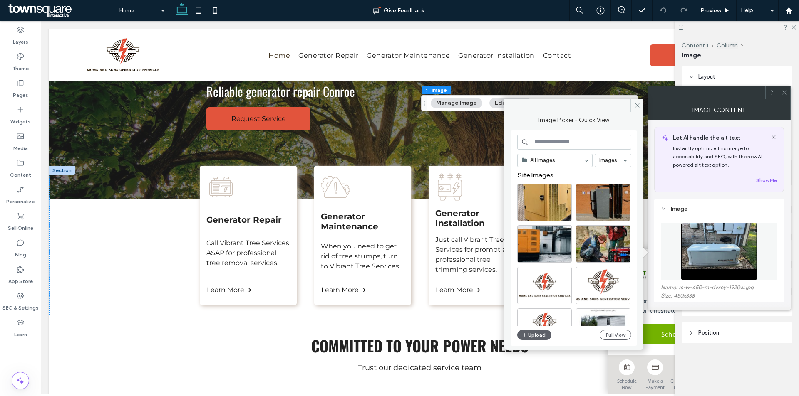
click at [570, 143] on input at bounding box center [574, 142] width 114 height 15
type input "*"
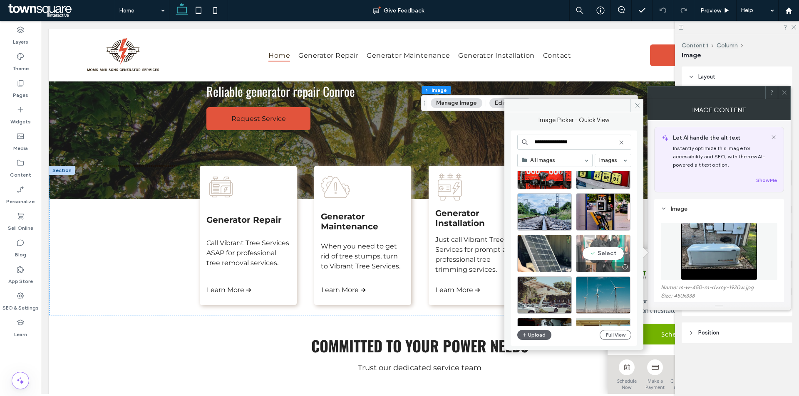
scroll to position [1355, 0]
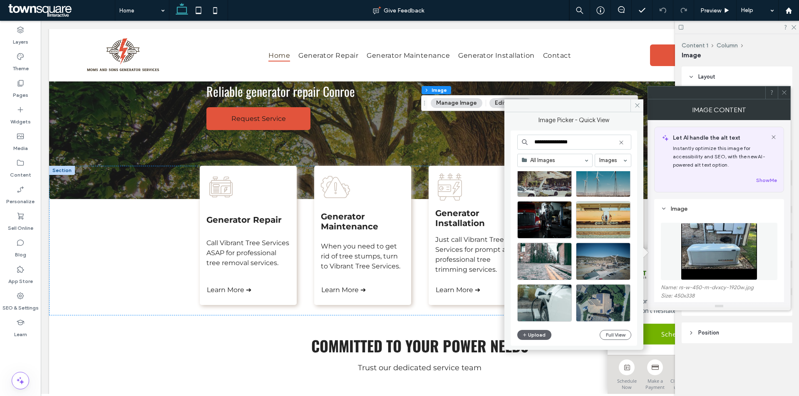
click at [580, 145] on input "**********" at bounding box center [574, 142] width 114 height 15
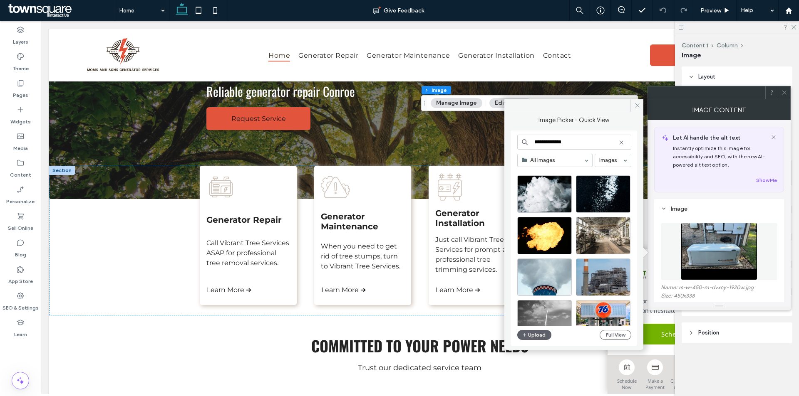
scroll to position [0, 0]
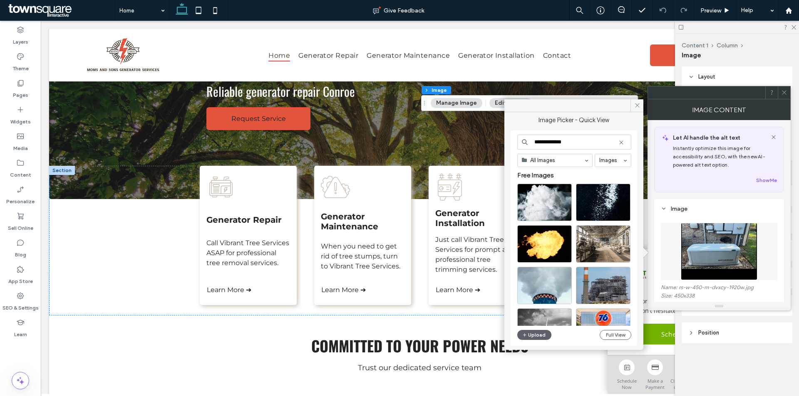
click at [579, 145] on input "**********" at bounding box center [574, 142] width 114 height 15
click at [592, 139] on input "**********" at bounding box center [574, 142] width 114 height 15
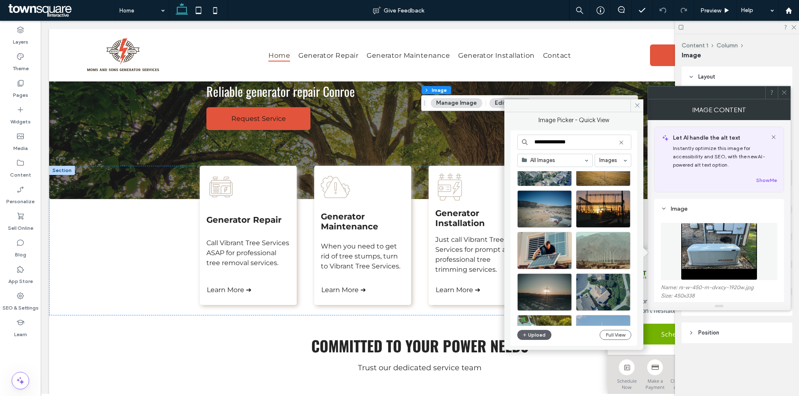
scroll to position [1446, 0]
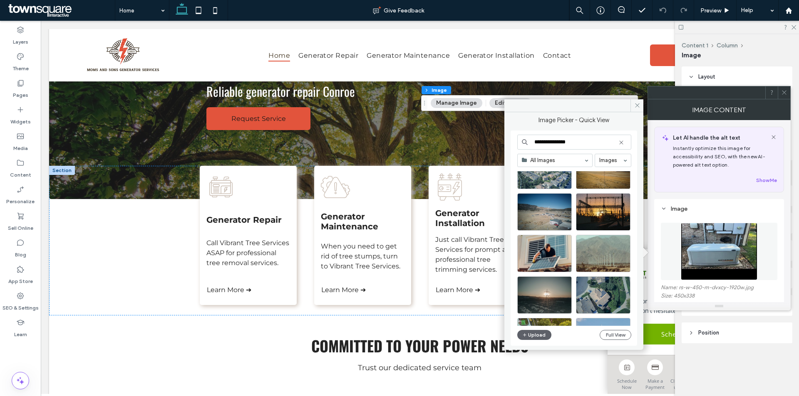
click at [579, 141] on input "**********" at bounding box center [574, 142] width 114 height 15
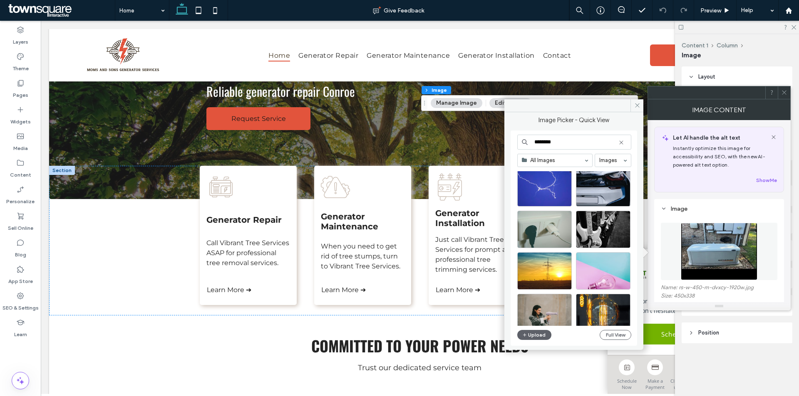
scroll to position [1522, 0]
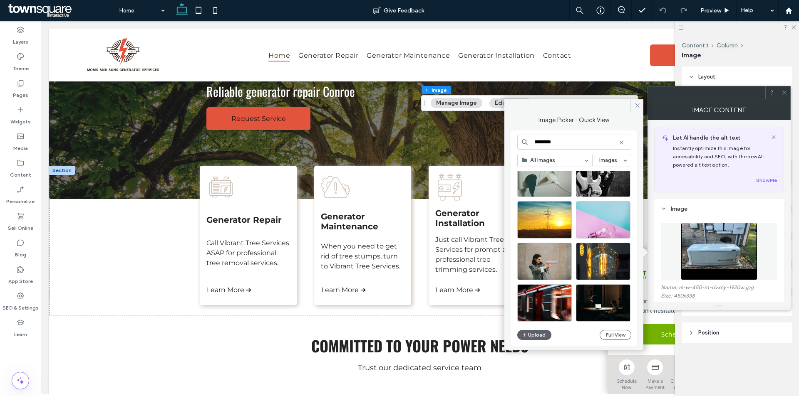
click at [566, 147] on input "********" at bounding box center [574, 142] width 114 height 15
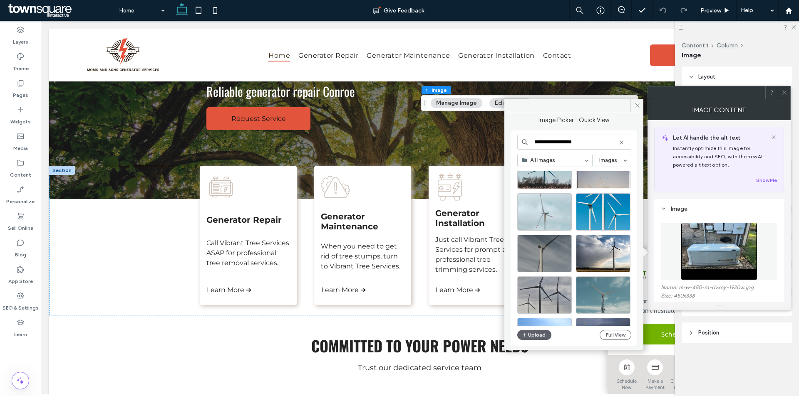
scroll to position [523, 0]
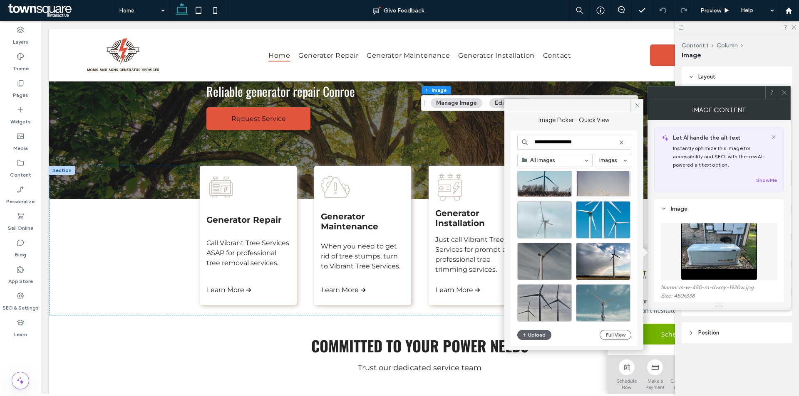
click at [599, 139] on input "**********" at bounding box center [574, 142] width 114 height 15
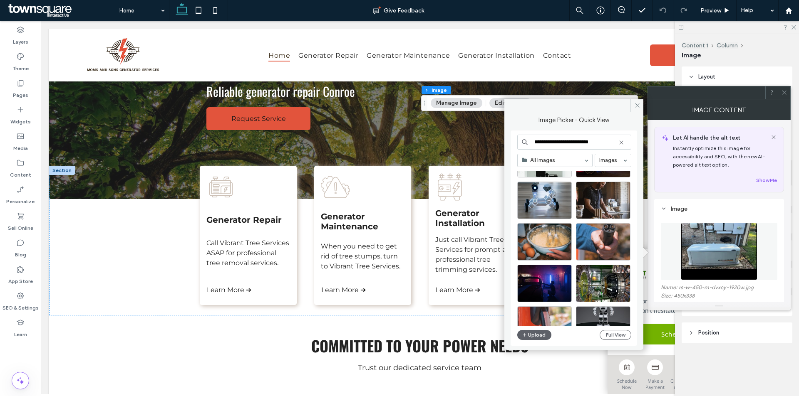
scroll to position [250, 0]
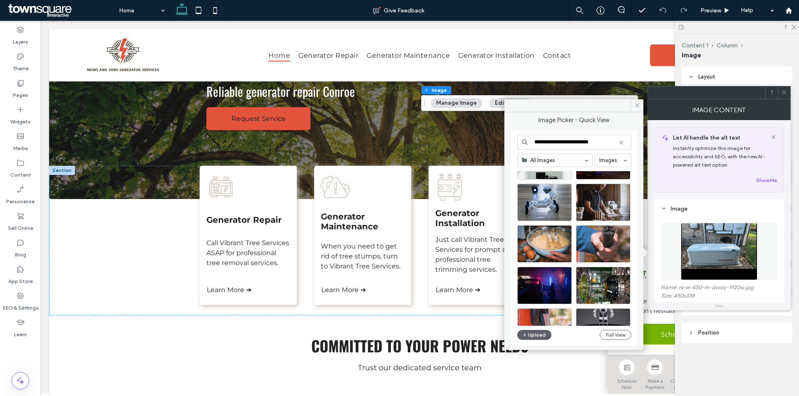
drag, startPoint x: 580, startPoint y: 142, endPoint x: 615, endPoint y: 147, distance: 35.3
click at [615, 147] on input "**********" at bounding box center [574, 142] width 114 height 15
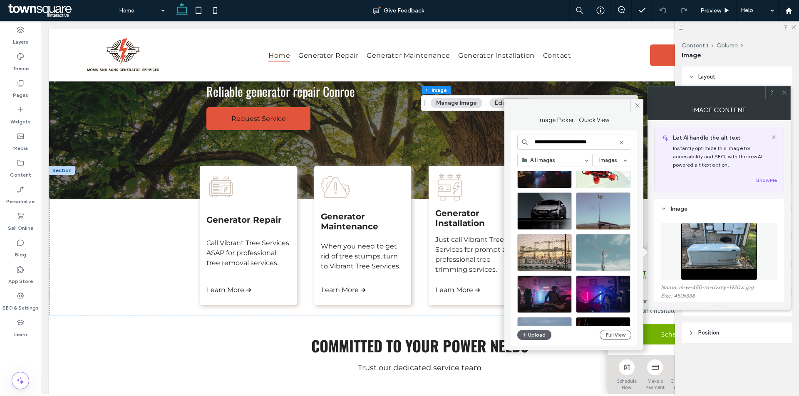
scroll to position [531, 0]
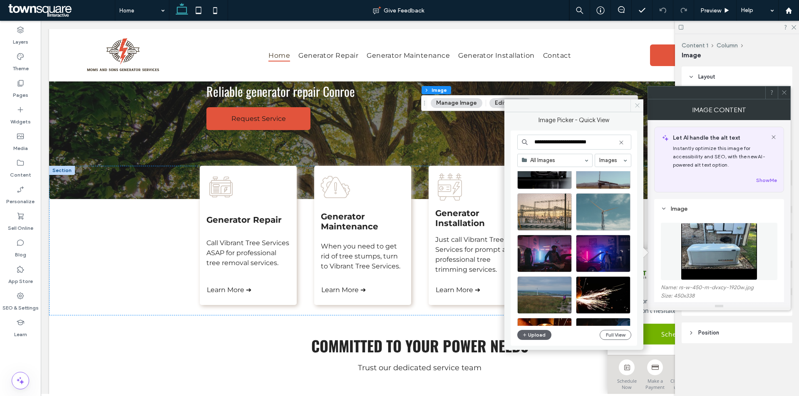
type input "**********"
click at [637, 107] on icon at bounding box center [637, 105] width 6 height 6
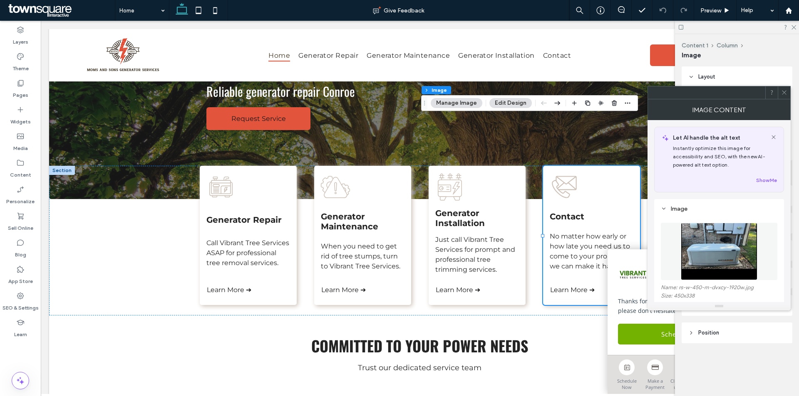
click at [784, 92] on icon at bounding box center [784, 92] width 6 height 6
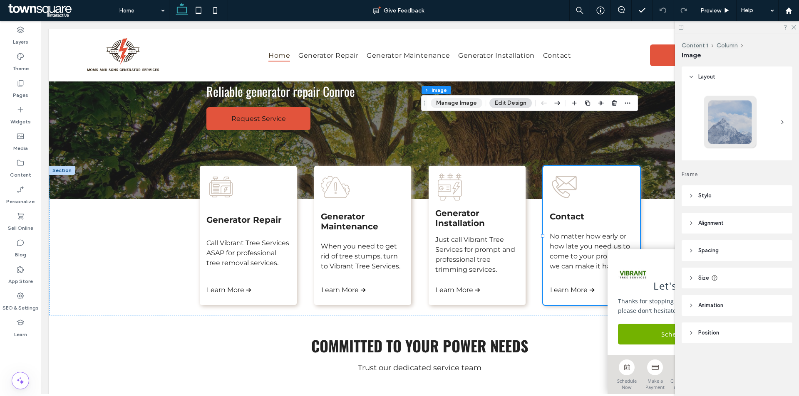
click at [467, 103] on button "Manage Image" at bounding box center [457, 103] width 52 height 10
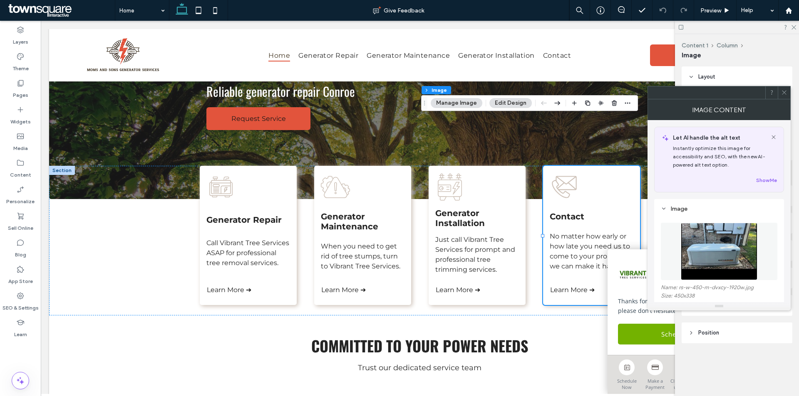
click at [704, 255] on img at bounding box center [719, 251] width 76 height 57
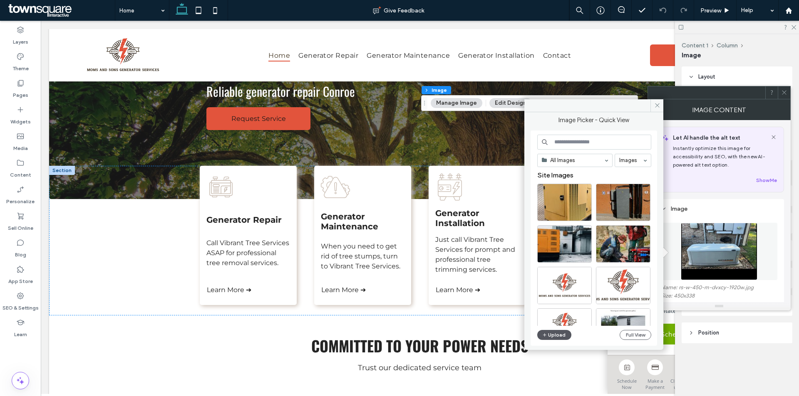
click at [561, 335] on button "Upload" at bounding box center [554, 335] width 34 height 10
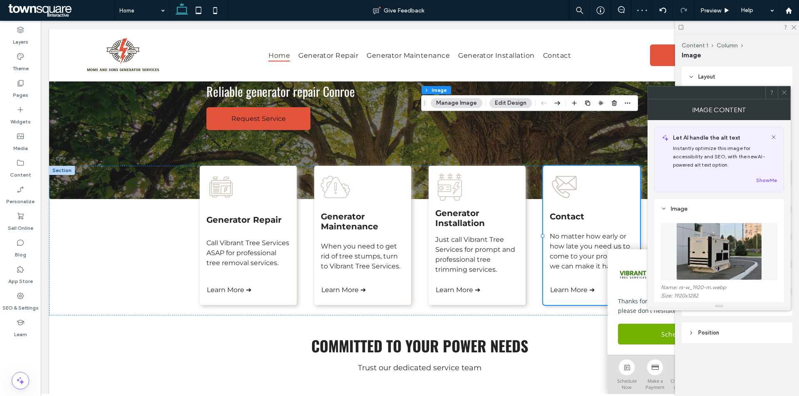
click at [783, 89] on span at bounding box center [784, 93] width 6 height 12
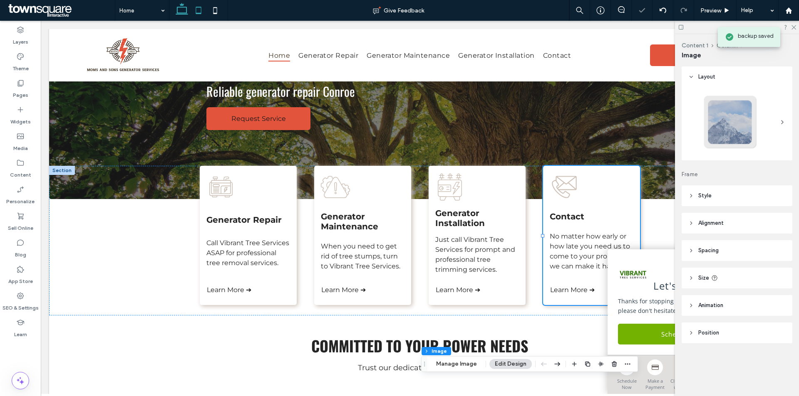
click at [206, 8] on icon at bounding box center [198, 10] width 17 height 17
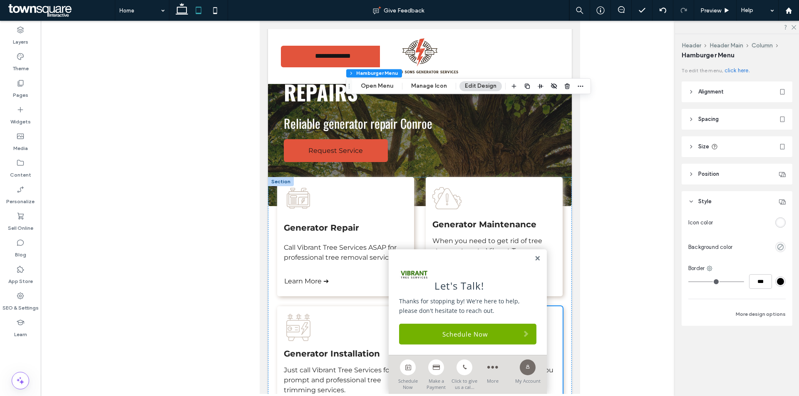
click at [780, 220] on div "rgba(255, 255, 255, 1)" at bounding box center [780, 222] width 7 height 7
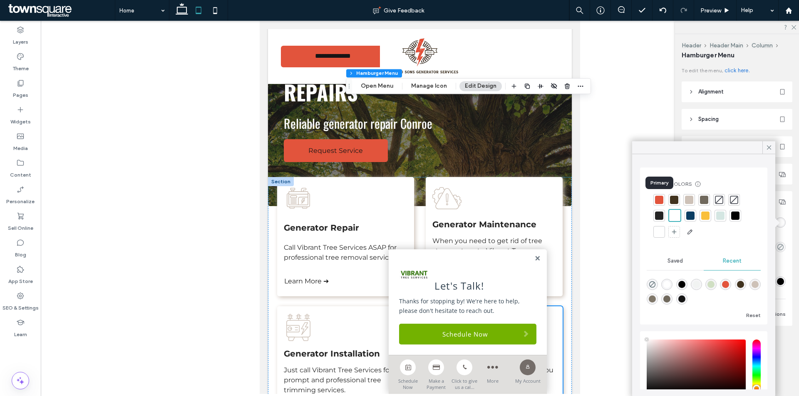
click at [664, 198] on div at bounding box center [659, 200] width 12 height 12
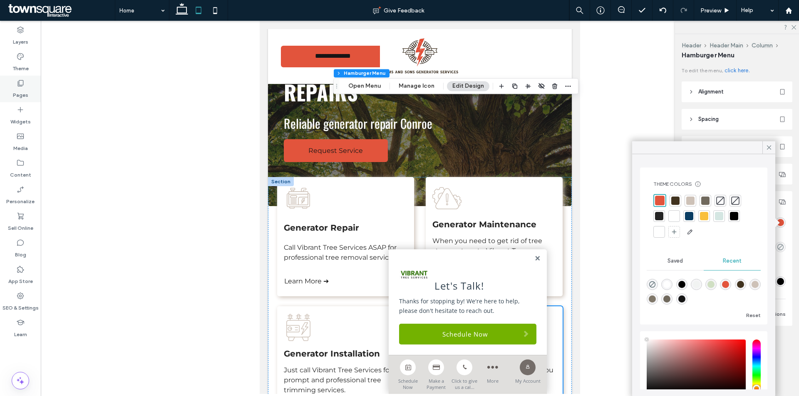
click at [28, 86] on div "Pages" at bounding box center [20, 89] width 41 height 27
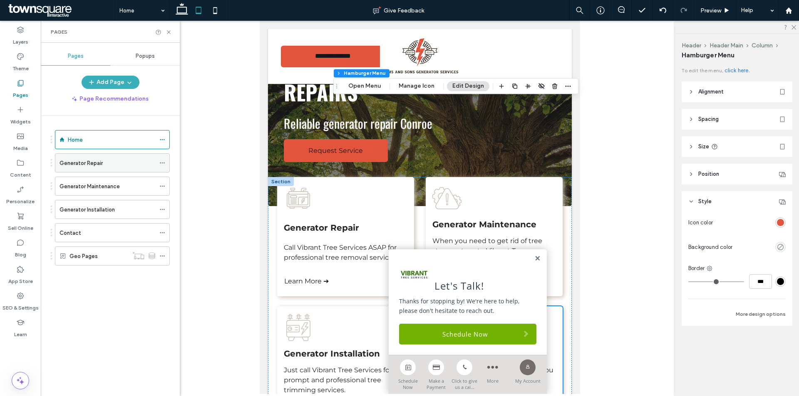
click at [87, 166] on label "Generator Repair" at bounding box center [80, 163] width 43 height 15
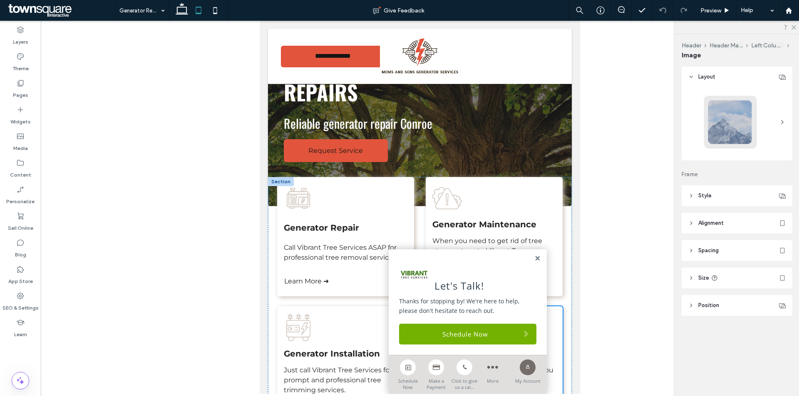
type input "***"
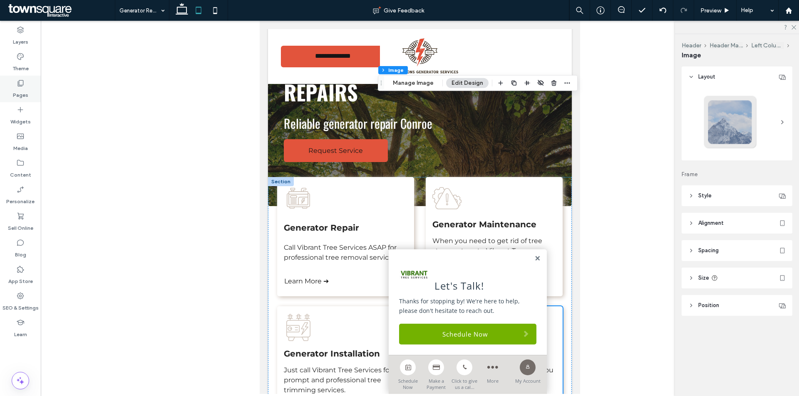
click at [32, 89] on div "Pages" at bounding box center [20, 89] width 41 height 27
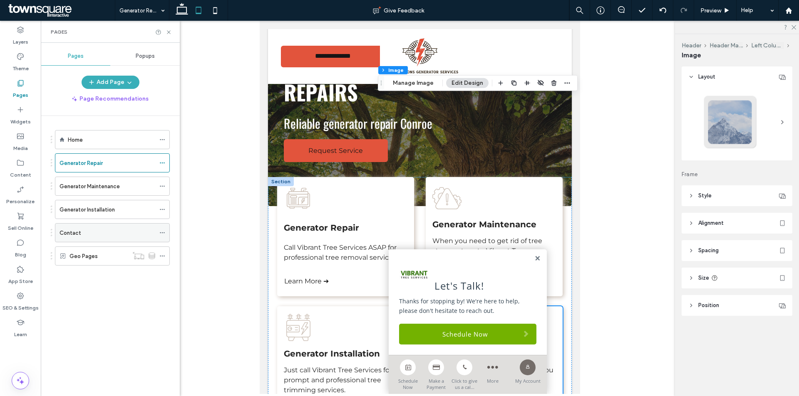
click at [94, 235] on div "Contact" at bounding box center [107, 233] width 96 height 9
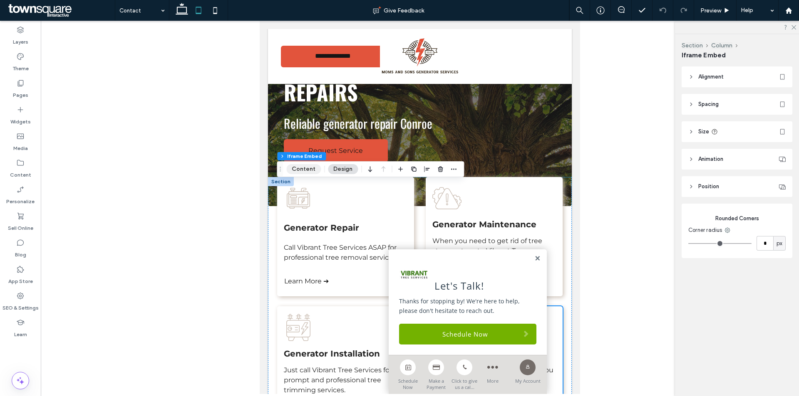
click at [309, 173] on button "Content" at bounding box center [303, 169] width 35 height 10
click at [292, 169] on button "Content" at bounding box center [303, 169] width 35 height 10
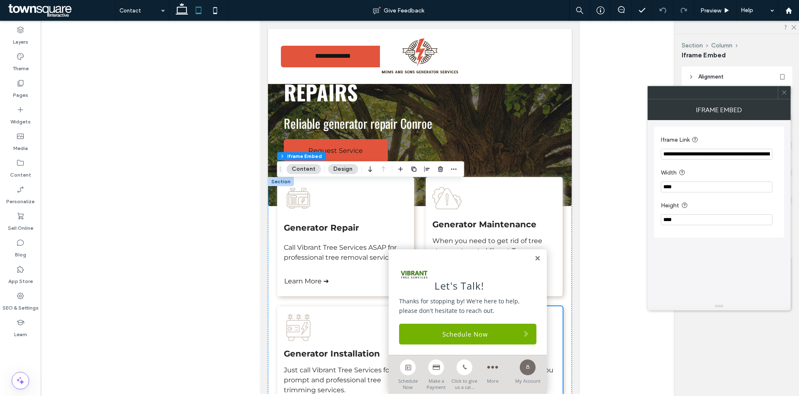
click at [703, 153] on input "**********" at bounding box center [716, 154] width 111 height 11
paste input "*******"
type input "**********"
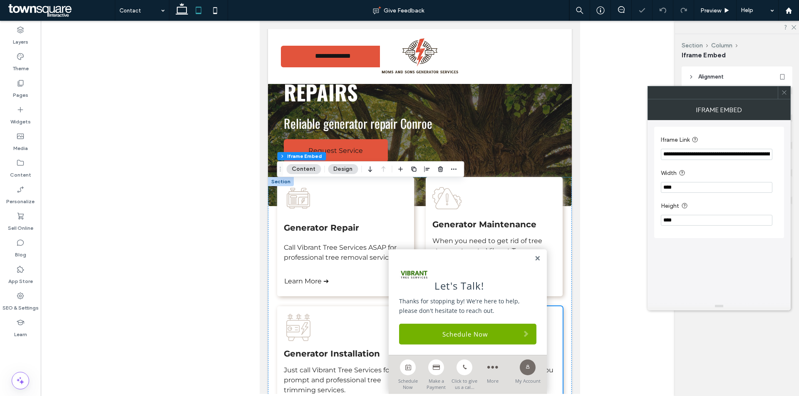
click at [706, 175] on label "Width" at bounding box center [717, 173] width 113 height 10
click at [786, 91] on use at bounding box center [784, 93] width 4 height 4
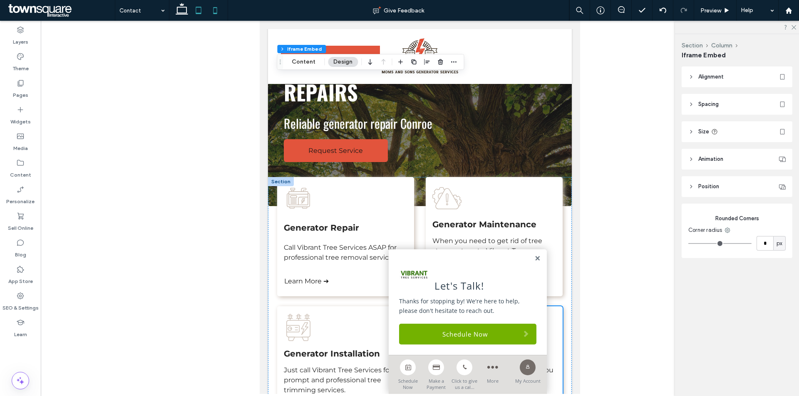
click at [214, 7] on use at bounding box center [215, 10] width 4 height 7
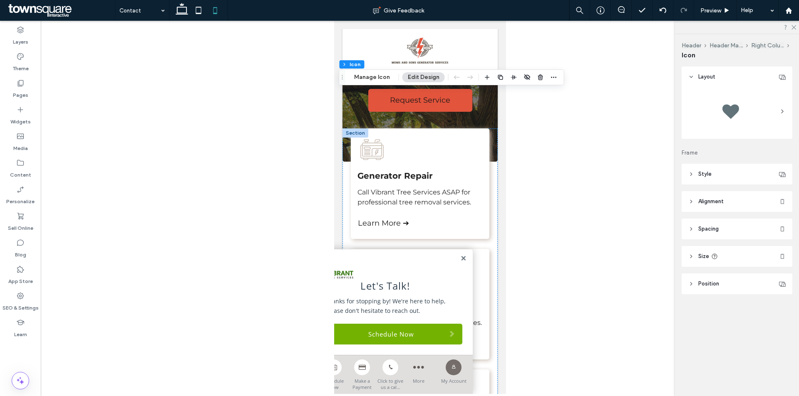
click at [741, 168] on header "Style" at bounding box center [736, 174] width 111 height 21
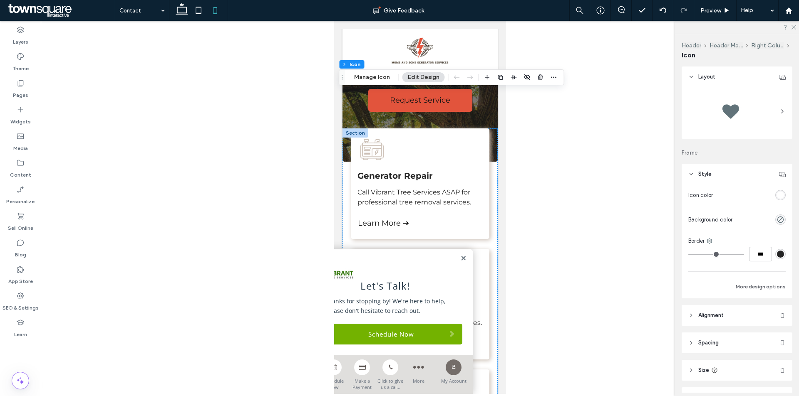
click at [775, 196] on div "rgb(255, 255, 255)" at bounding box center [780, 195] width 10 height 10
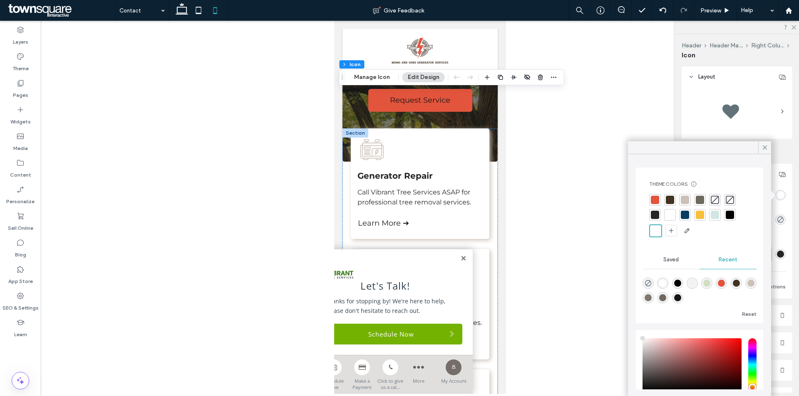
click at [654, 197] on div at bounding box center [655, 200] width 8 height 8
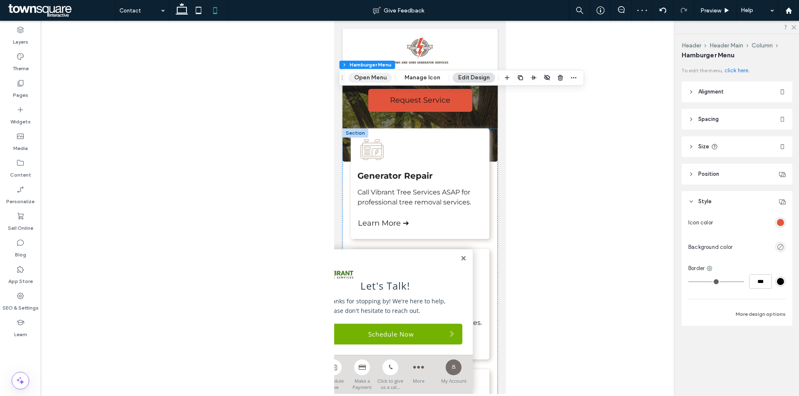
click at [373, 74] on button "Open Menu" at bounding box center [370, 78] width 43 height 10
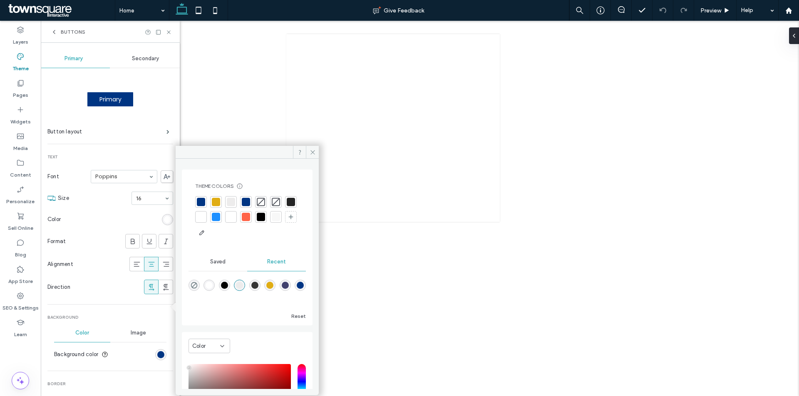
click at [218, 198] on div at bounding box center [216, 202] width 8 height 8
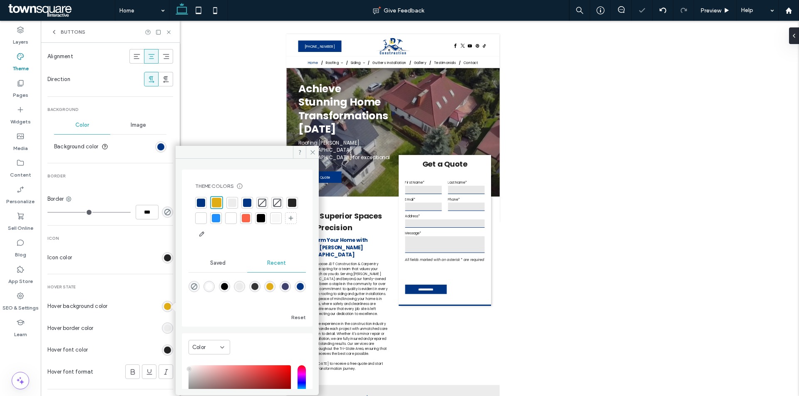
click at [164, 329] on div "rgb(237, 236, 236)" at bounding box center [167, 328] width 7 height 7
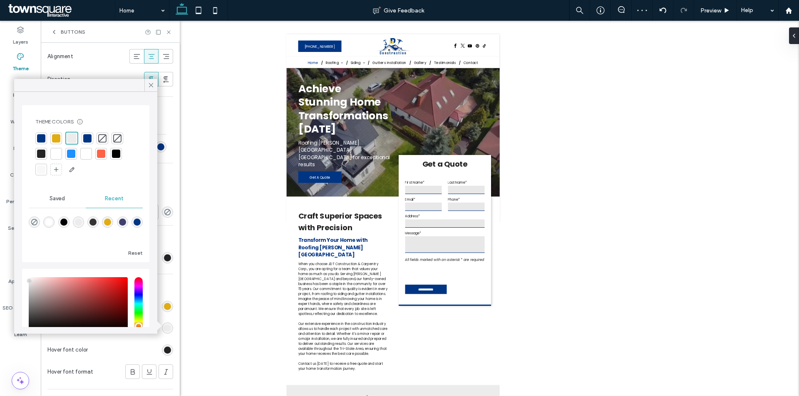
click at [54, 139] on div at bounding box center [56, 138] width 8 height 8
click at [149, 83] on icon at bounding box center [150, 85] width 7 height 7
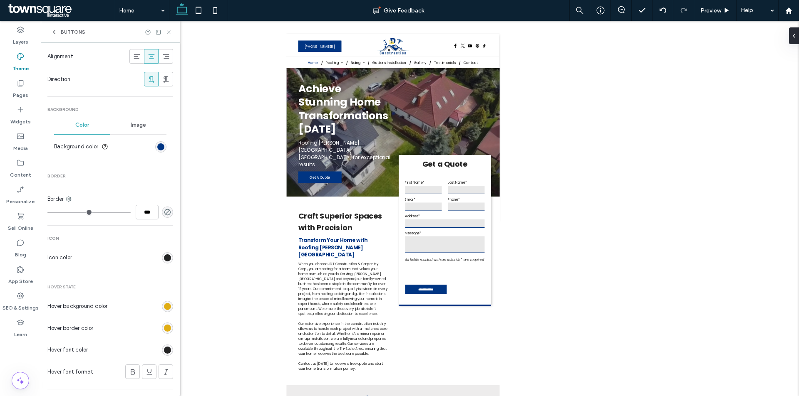
click at [170, 32] on icon at bounding box center [169, 32] width 6 height 6
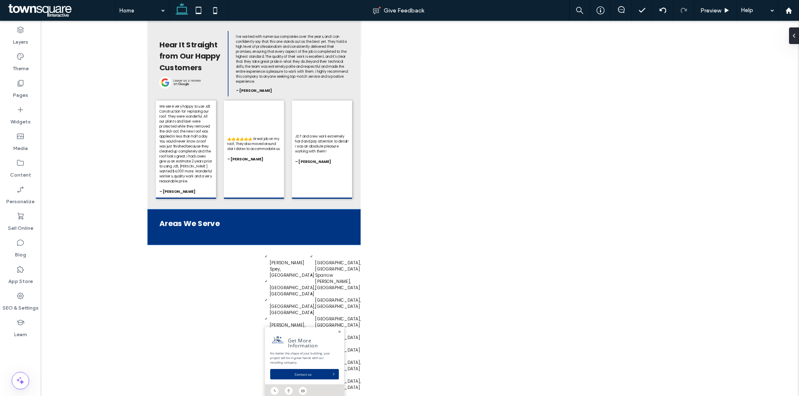
scroll to position [1281, 0]
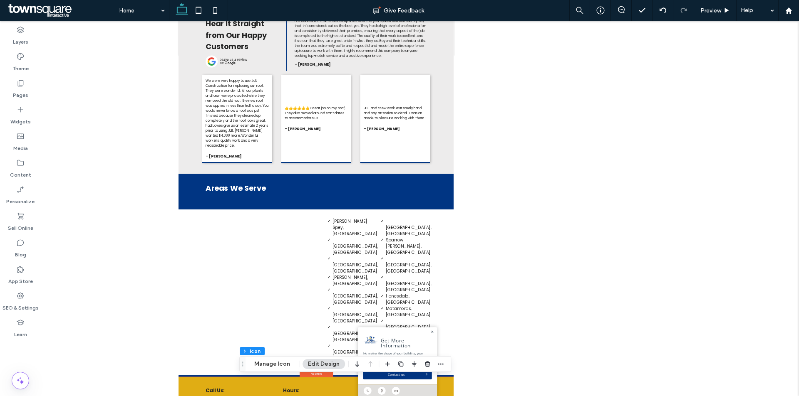
scroll to position [1069, 0]
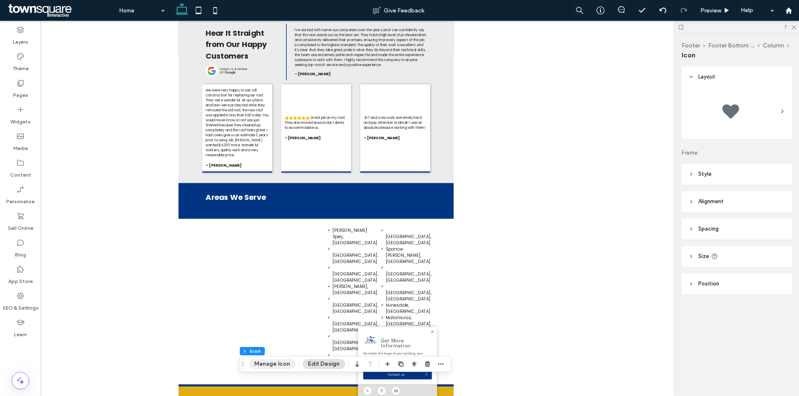
drag, startPoint x: 275, startPoint y: 363, endPoint x: 319, endPoint y: 321, distance: 60.3
click at [275, 363] on button "Manage Icon" at bounding box center [272, 364] width 47 height 10
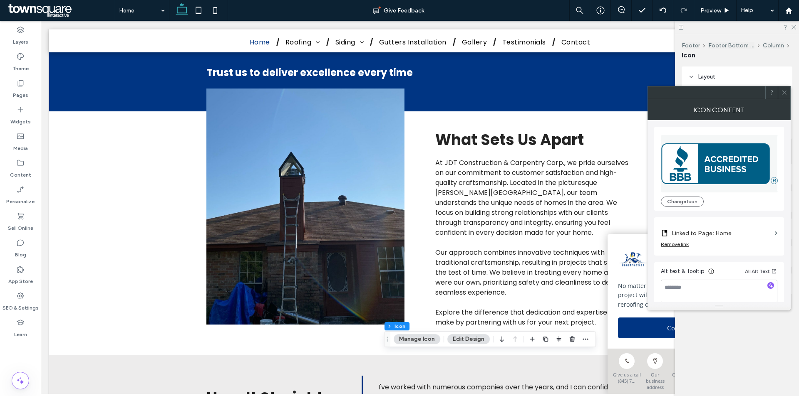
scroll to position [1853, 0]
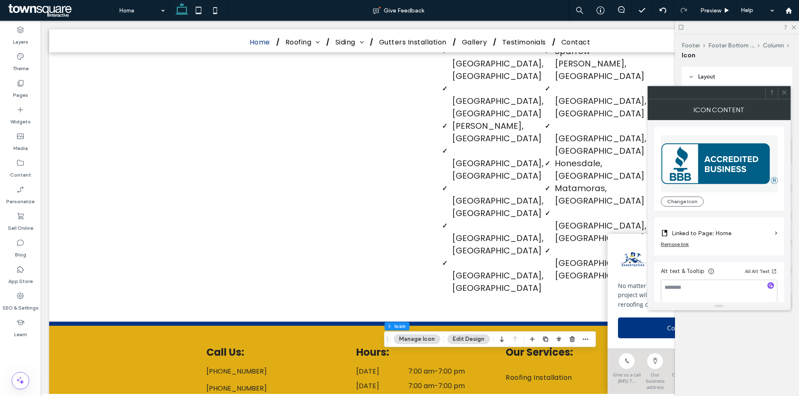
click at [717, 235] on label "Linked to Page: Home" at bounding box center [721, 233] width 100 height 15
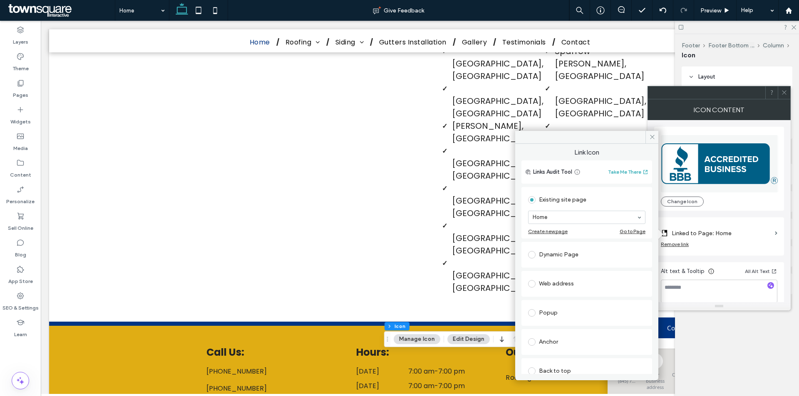
click at [549, 283] on div "Web address" at bounding box center [586, 283] width 117 height 13
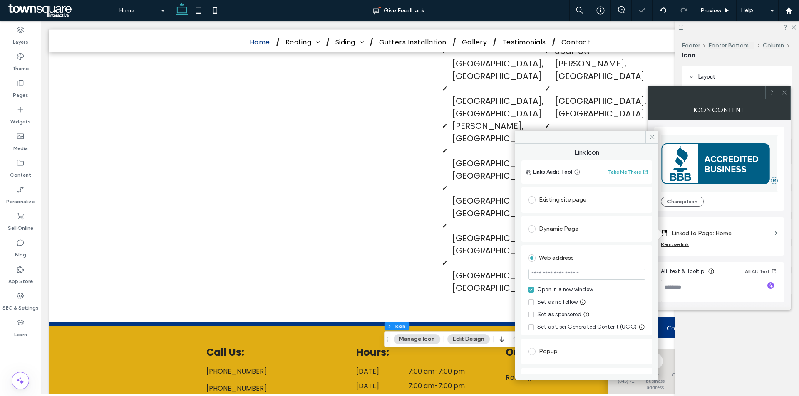
click at [579, 272] on input "url" at bounding box center [586, 274] width 117 height 11
paste input "**********"
type input "**********"
click at [557, 298] on div "Set as no follow" at bounding box center [557, 302] width 40 height 8
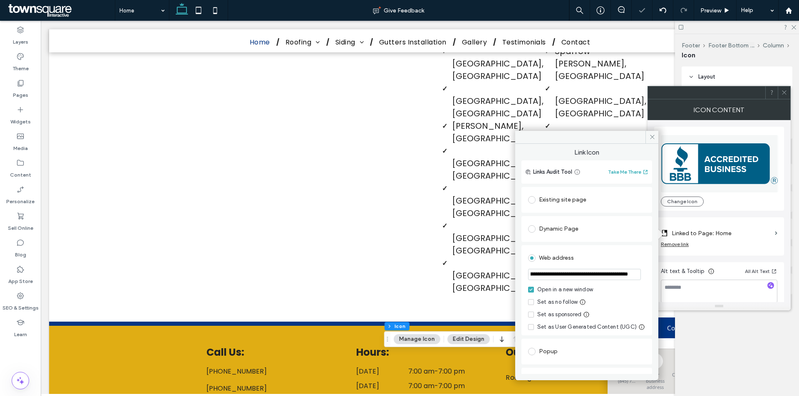
scroll to position [0, 0]
click at [649, 140] on icon at bounding box center [652, 137] width 6 height 6
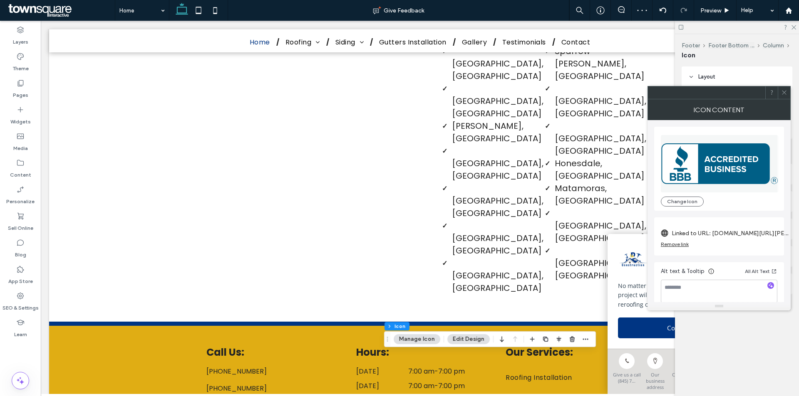
click at [787, 87] on div at bounding box center [784, 93] width 12 height 12
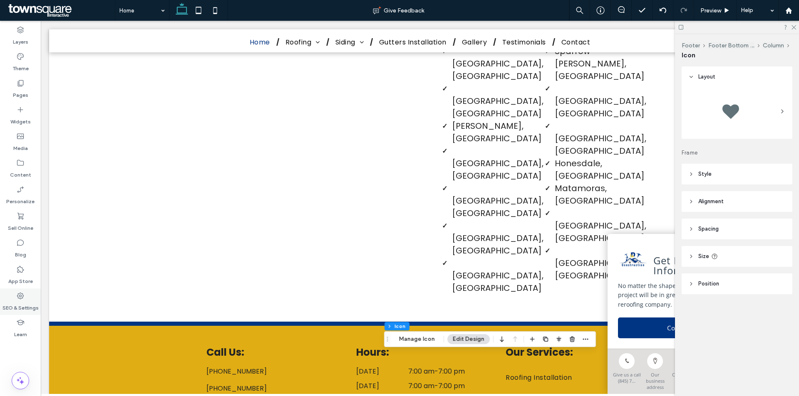
click at [21, 303] on label "SEO & Settings" at bounding box center [20, 306] width 36 height 12
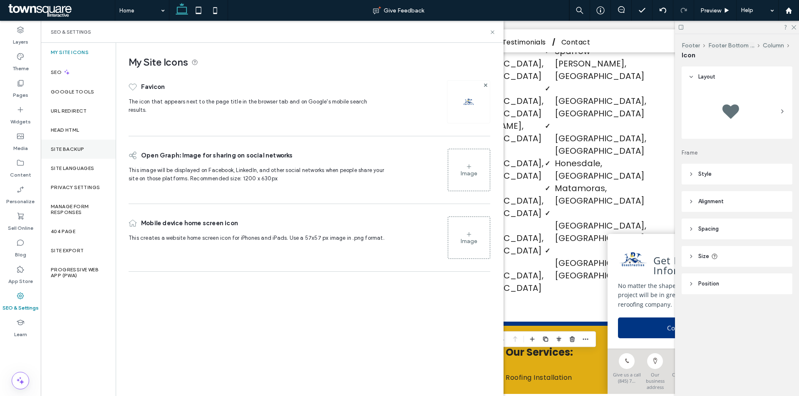
click at [79, 152] on div "Site Backup" at bounding box center [78, 149] width 75 height 19
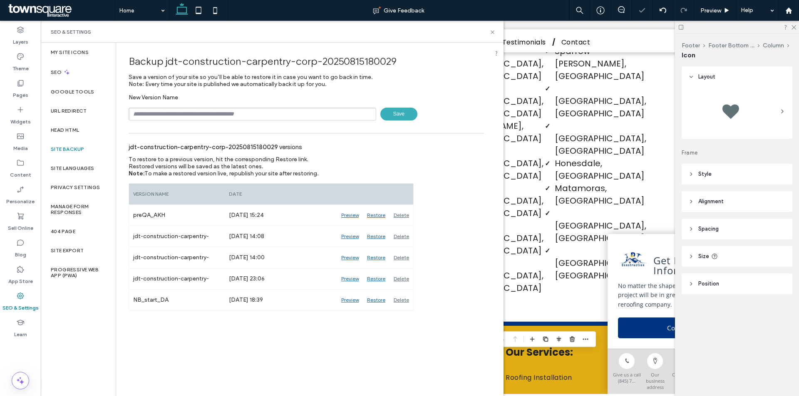
click at [217, 110] on input "text" at bounding box center [253, 114] width 248 height 13
type input "**********"
click at [393, 116] on span "Save" at bounding box center [398, 114] width 37 height 13
click at [492, 32] on use at bounding box center [491, 31] width 3 height 3
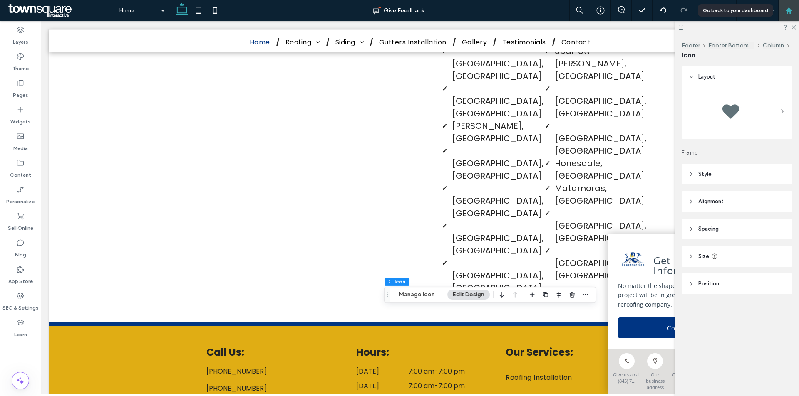
click at [790, 15] on div at bounding box center [788, 10] width 21 height 21
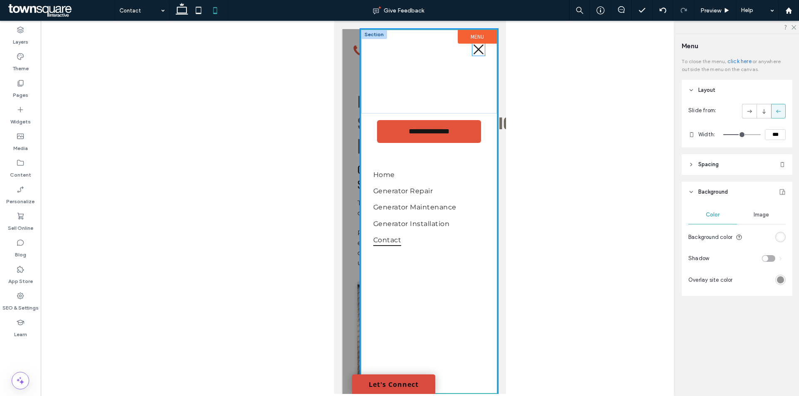
click at [480, 51] on icon at bounding box center [478, 49] width 12 height 12
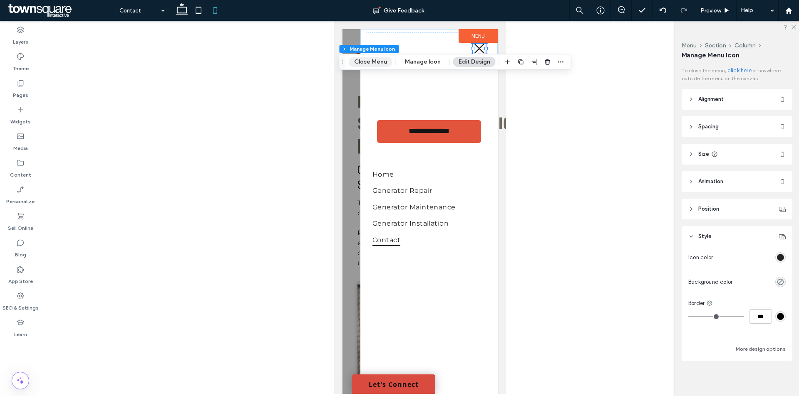
drag, startPoint x: 384, startPoint y: 61, endPoint x: 22, endPoint y: 49, distance: 363.0
click at [384, 61] on button "Close Menu" at bounding box center [371, 62] width 44 height 10
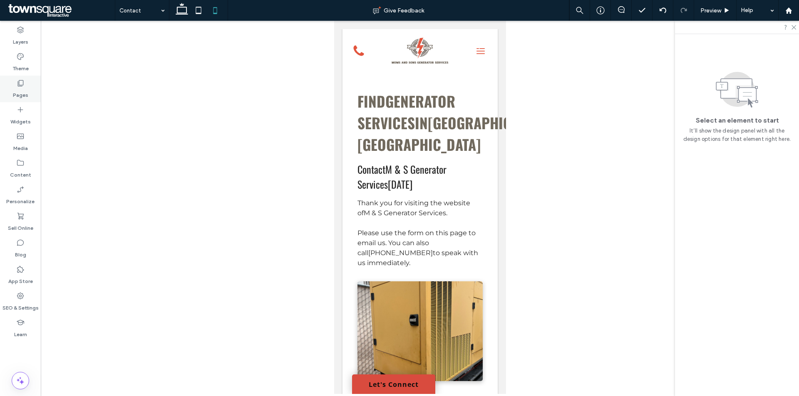
click at [30, 84] on div "Pages" at bounding box center [20, 89] width 41 height 27
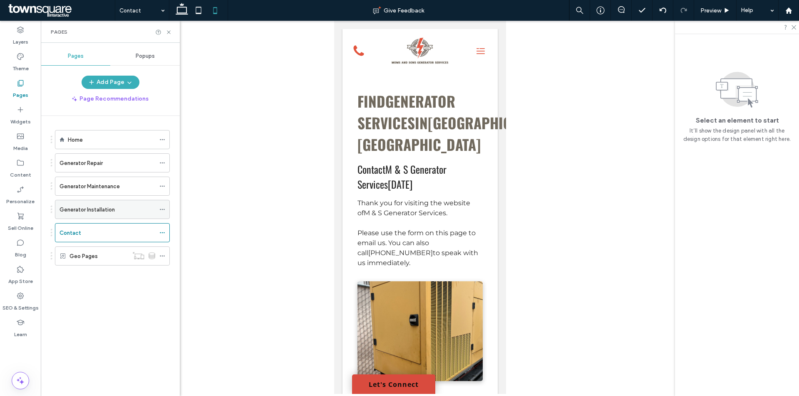
click at [105, 204] on div "Generator Installation" at bounding box center [107, 210] width 96 height 18
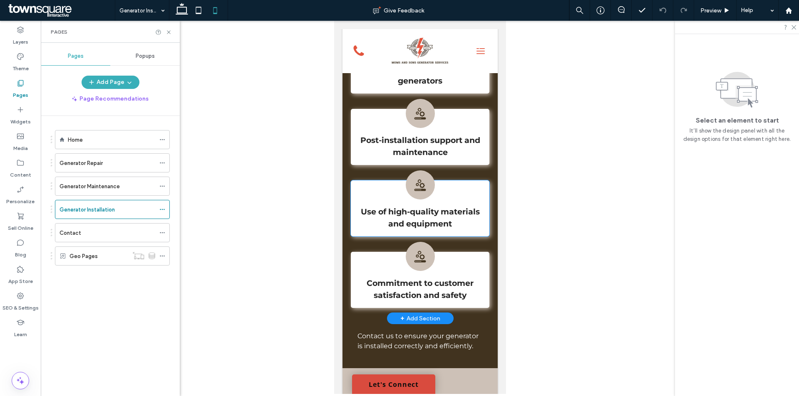
scroll to position [915, 0]
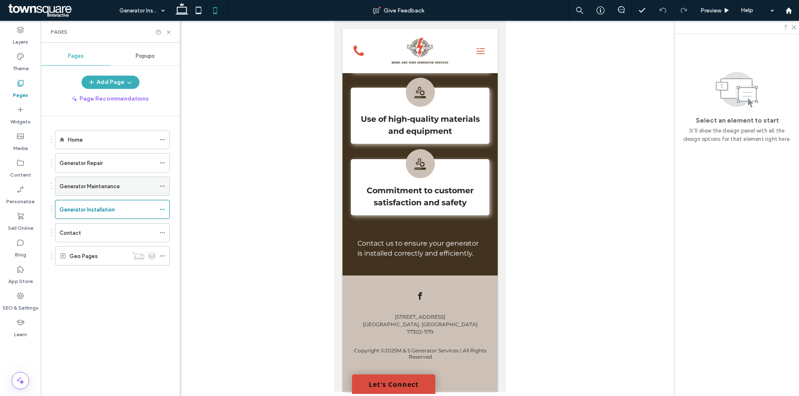
click at [89, 183] on label "Generator Maintenance" at bounding box center [89, 186] width 60 height 15
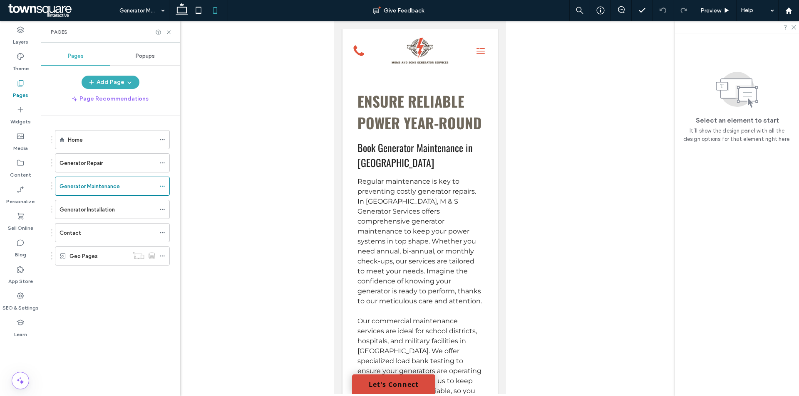
scroll to position [582, 0]
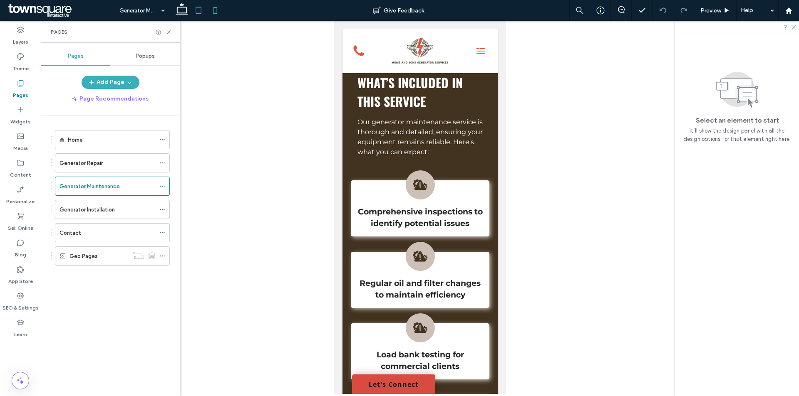
click at [200, 13] on use at bounding box center [198, 10] width 5 height 7
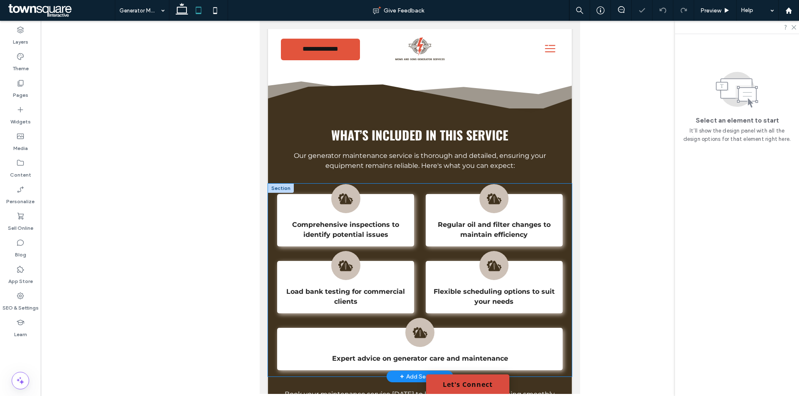
scroll to position [452, 0]
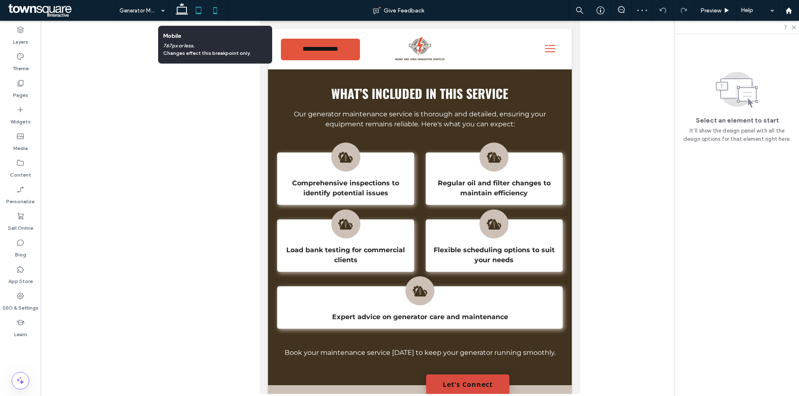
click at [217, 10] on use at bounding box center [215, 10] width 4 height 7
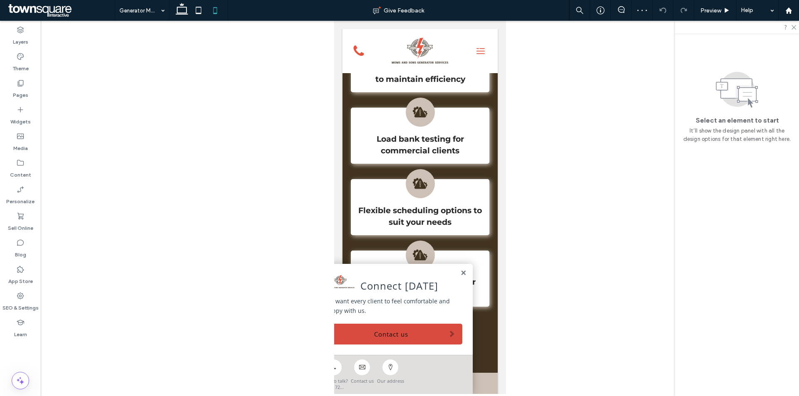
scroll to position [849, 0]
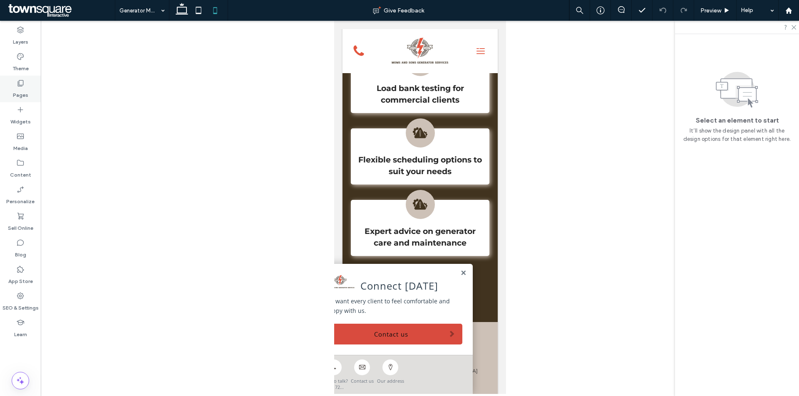
click at [24, 84] on icon at bounding box center [20, 83] width 8 height 8
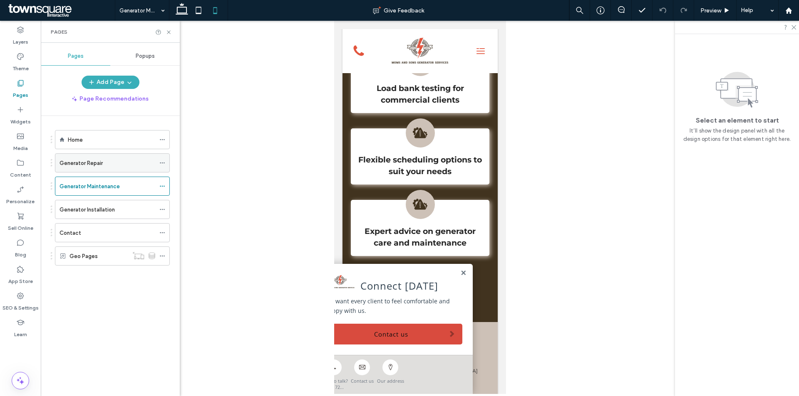
click at [91, 172] on div "Generator Repair" at bounding box center [112, 163] width 115 height 19
click at [77, 163] on label "Generator Repair" at bounding box center [80, 163] width 43 height 15
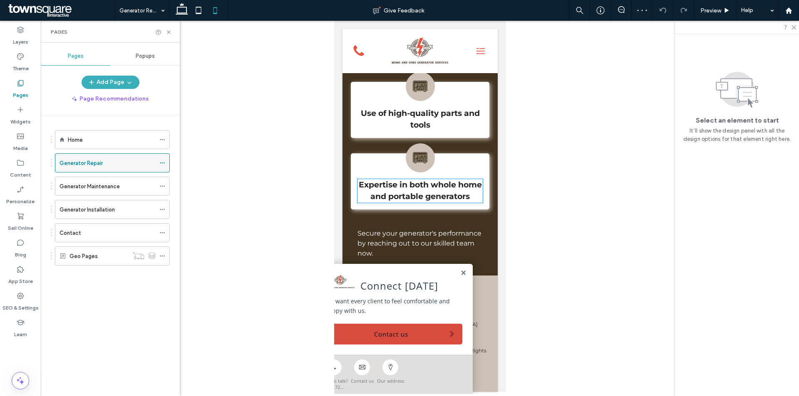
scroll to position [987, 0]
click at [100, 140] on div "Home" at bounding box center [111, 140] width 87 height 9
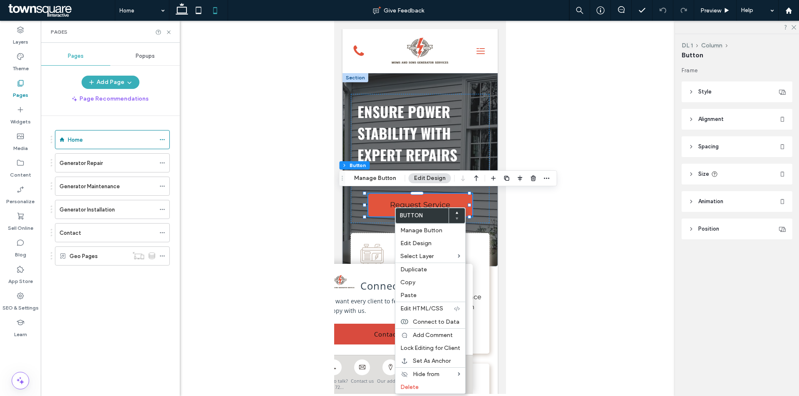
click at [733, 122] on header "Alignment" at bounding box center [736, 119] width 111 height 21
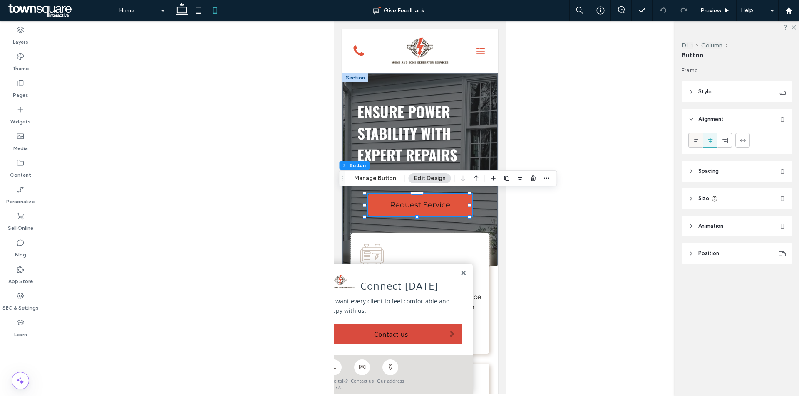
click at [698, 142] on icon at bounding box center [695, 140] width 7 height 7
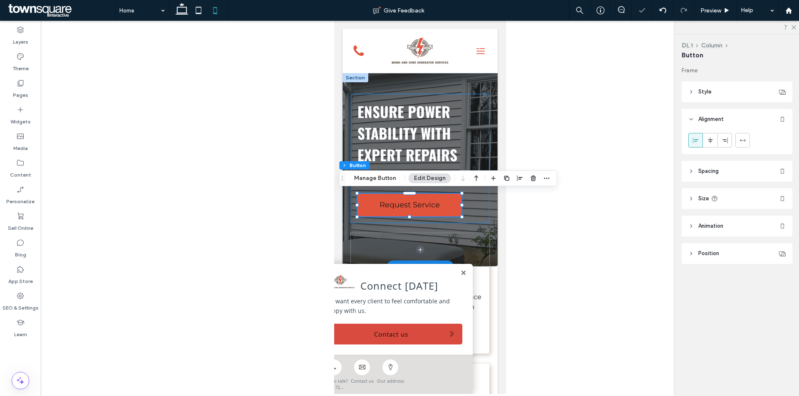
click at [477, 210] on div "Ensure Power Stability with Expert Repairs Reliable generator repair Conroe Req…" at bounding box center [419, 158] width 139 height 129
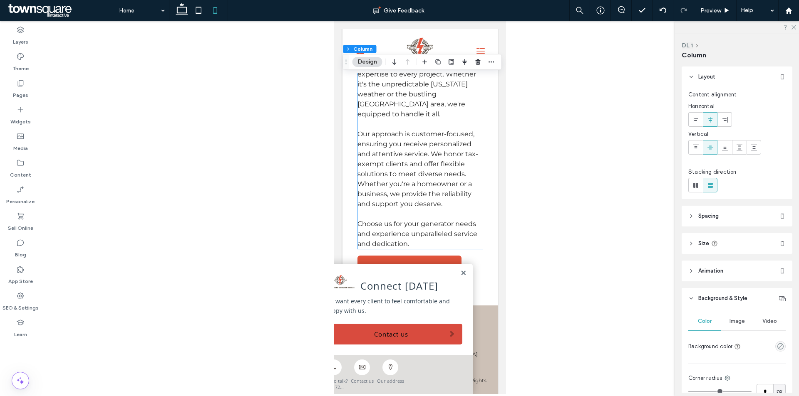
scroll to position [1823, 0]
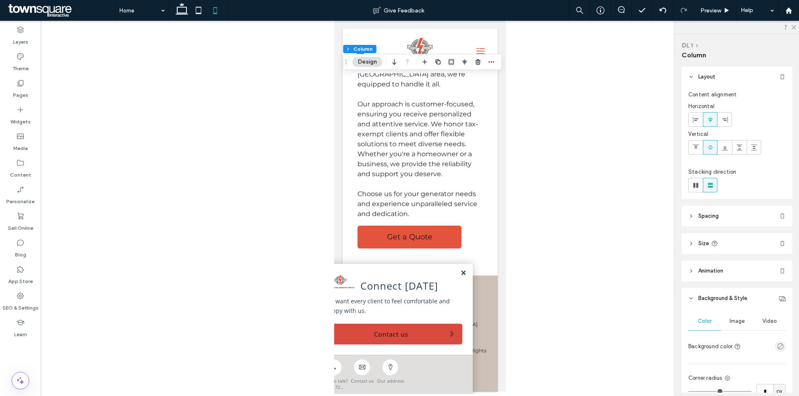
click at [460, 276] on link at bounding box center [463, 273] width 6 height 7
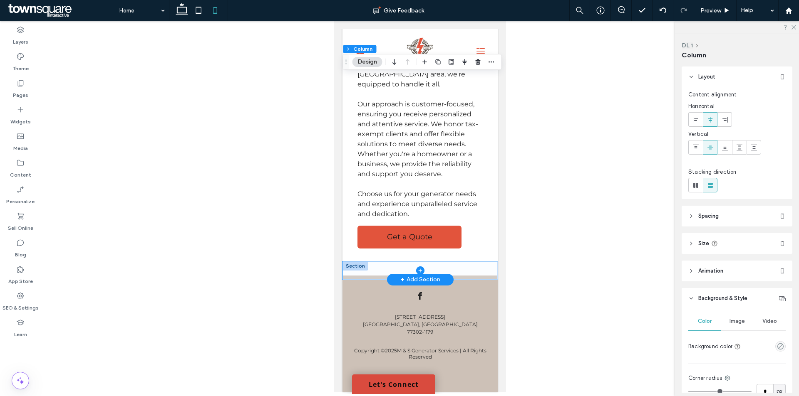
click at [463, 266] on span at bounding box center [419, 271] width 155 height 18
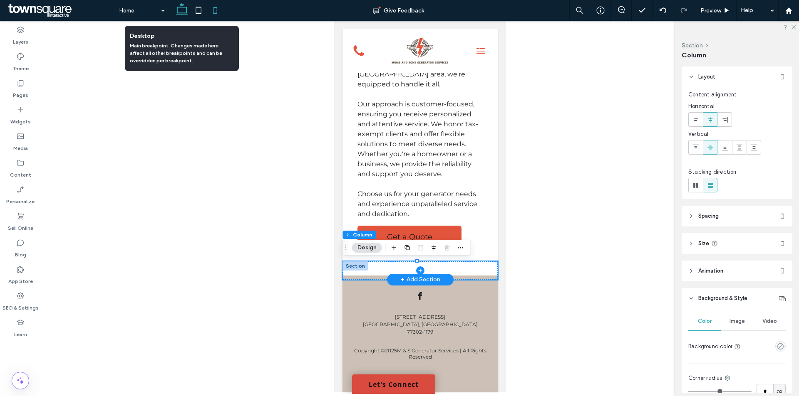
click at [184, 12] on icon at bounding box center [181, 10] width 17 height 17
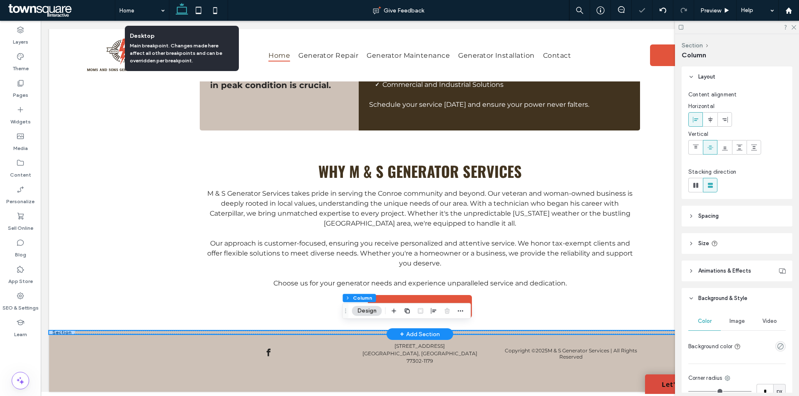
type input "***"
type input "****"
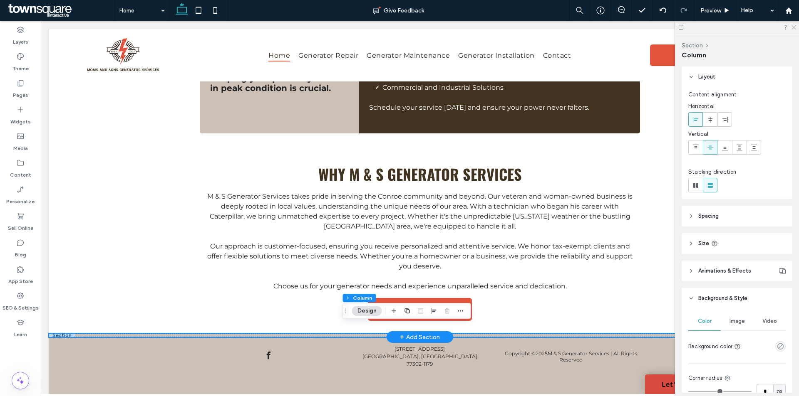
click at [793, 27] on use at bounding box center [793, 27] width 5 height 5
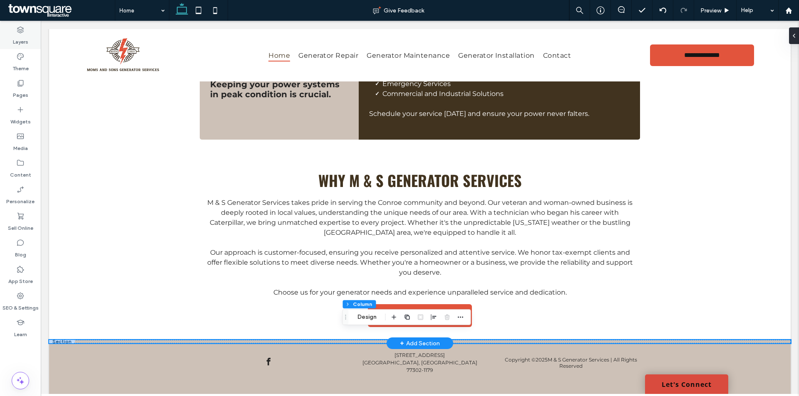
click at [17, 23] on div "Layers" at bounding box center [20, 35] width 41 height 27
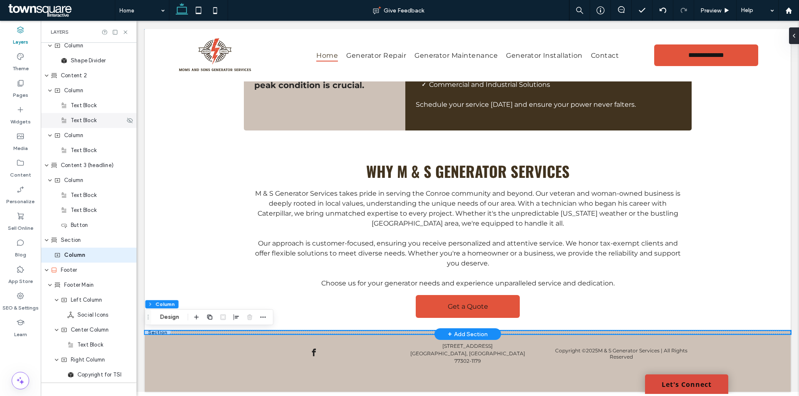
scroll to position [833, 0]
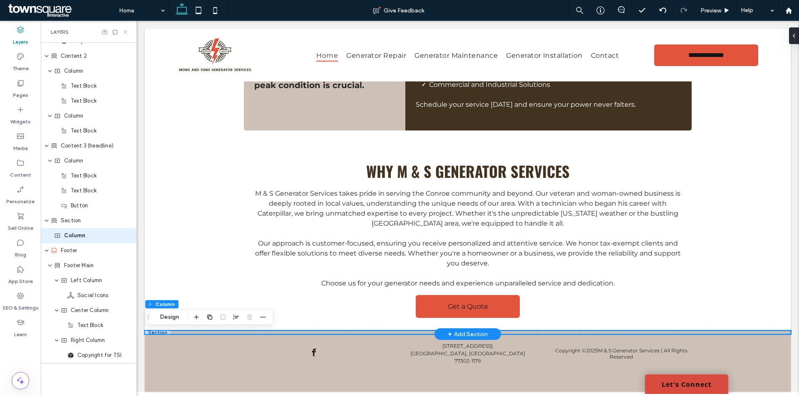
click at [126, 33] on icon at bounding box center [125, 32] width 6 height 6
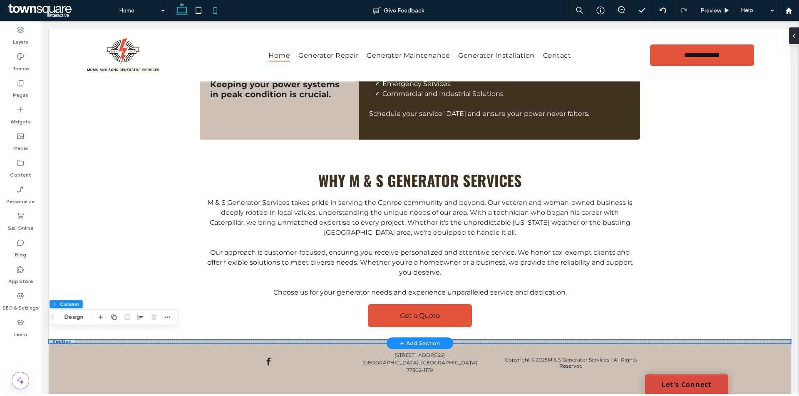
click at [215, 13] on use at bounding box center [215, 10] width 4 height 7
type input "**"
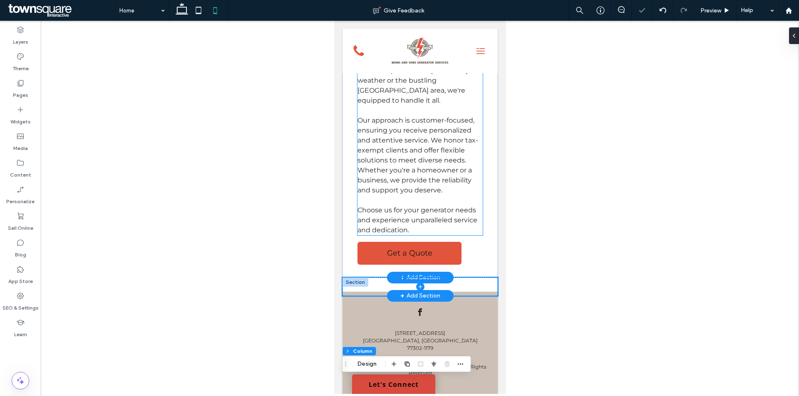
scroll to position [1698, 0]
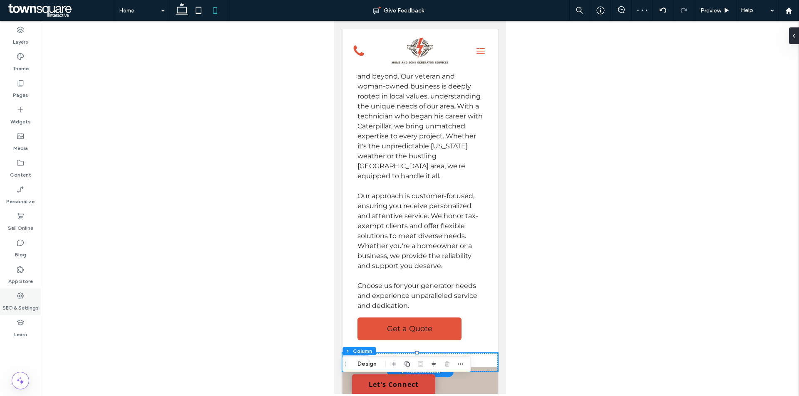
click at [20, 307] on label "SEO & Settings" at bounding box center [20, 306] width 36 height 12
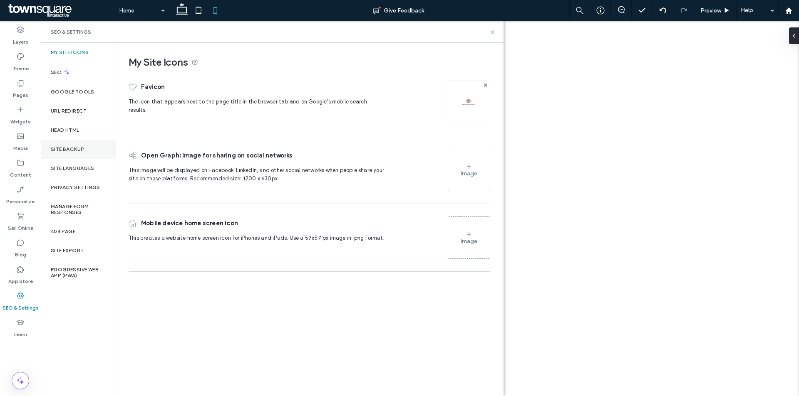
click at [79, 150] on label "Site Backup" at bounding box center [67, 149] width 33 height 6
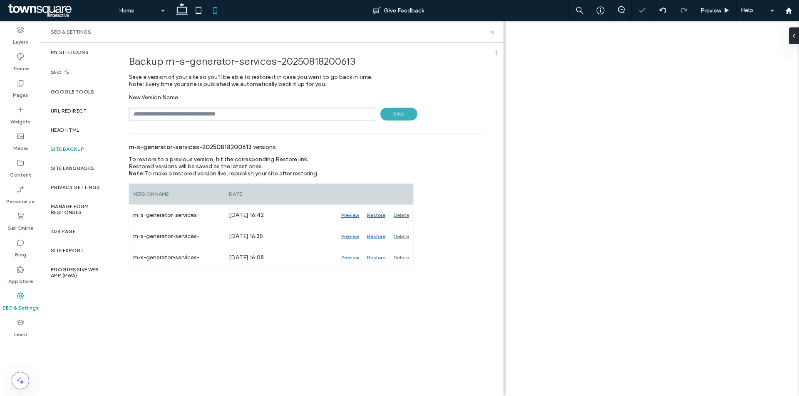
click at [232, 117] on input "text" at bounding box center [253, 114] width 248 height 13
type input "**********"
click at [401, 109] on span "Save" at bounding box center [398, 114] width 37 height 13
click at [495, 30] on icon at bounding box center [492, 32] width 6 height 6
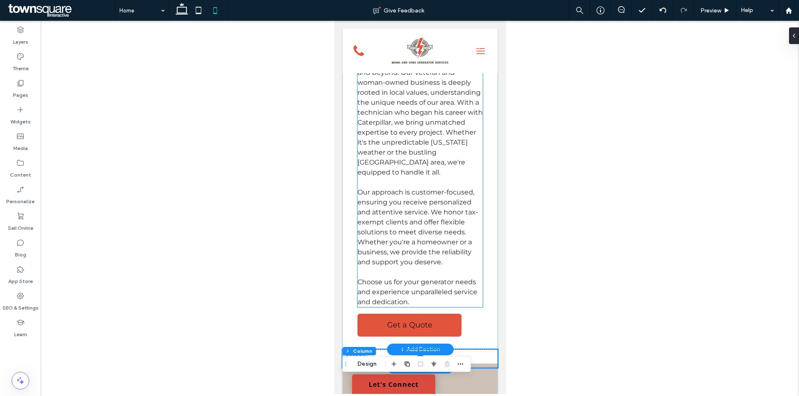
scroll to position [1615, 0]
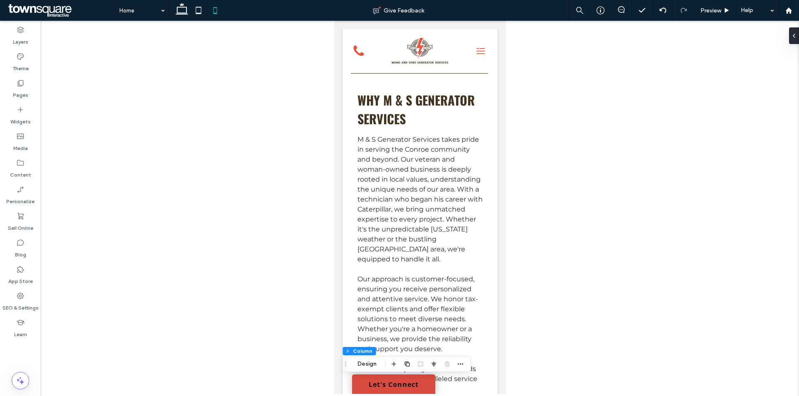
click at [647, 155] on div at bounding box center [420, 208] width 758 height 374
click at [795, 11] on div at bounding box center [788, 10] width 20 height 7
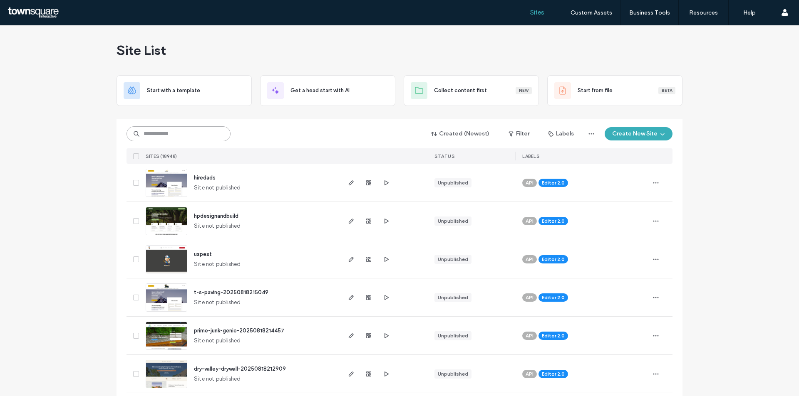
click at [191, 127] on input at bounding box center [178, 133] width 104 height 15
paste input "********"
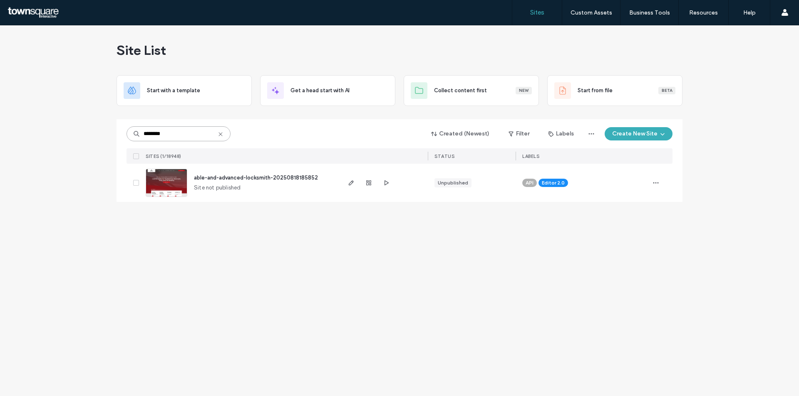
type input "********"
click at [349, 183] on icon "button" at bounding box center [351, 183] width 7 height 7
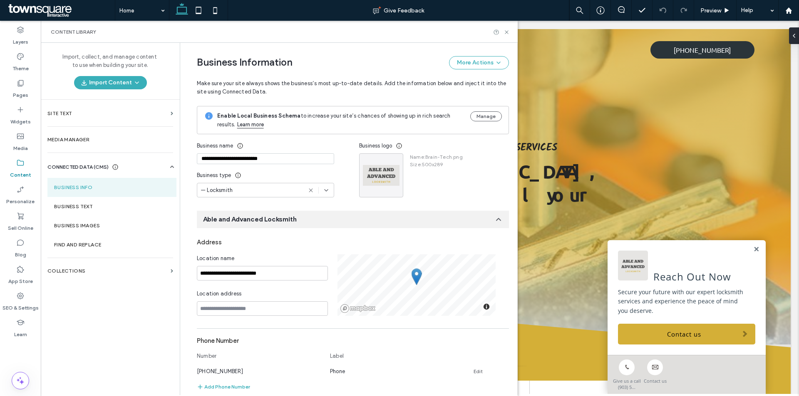
scroll to position [68, 0]
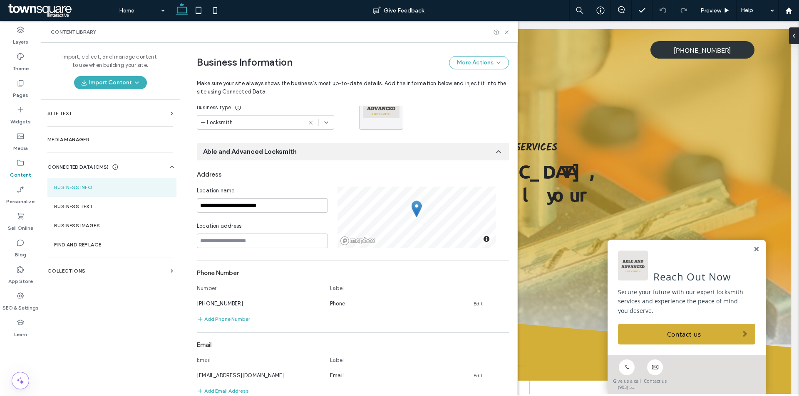
click at [285, 172] on div "Address" at bounding box center [353, 175] width 312 height 16
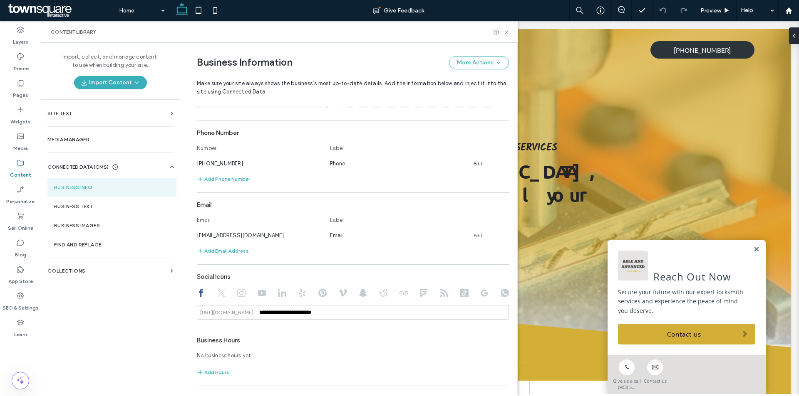
scroll to position [272, 0]
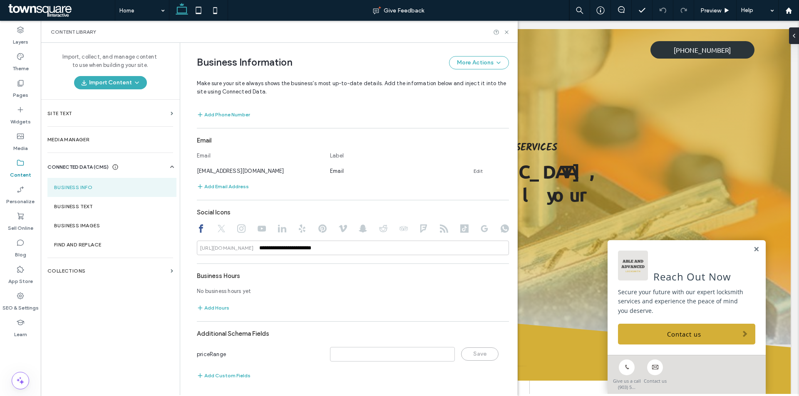
click at [218, 231] on use at bounding box center [221, 228] width 7 height 7
click at [237, 231] on icon at bounding box center [241, 229] width 8 height 8
click at [92, 206] on label "Business Text" at bounding box center [112, 207] width 116 height 6
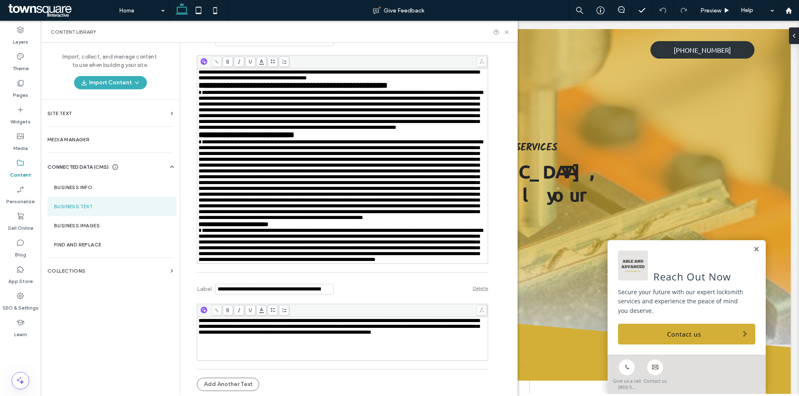
scroll to position [5866, 0]
click at [508, 32] on icon at bounding box center [506, 32] width 6 height 6
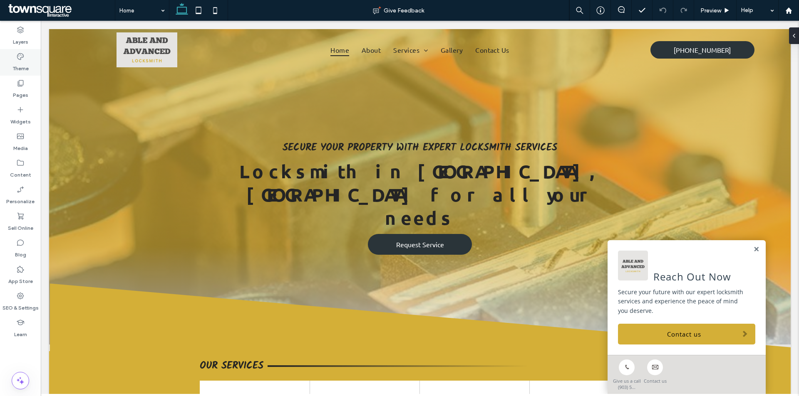
click at [20, 57] on icon at bounding box center [20, 56] width 8 height 8
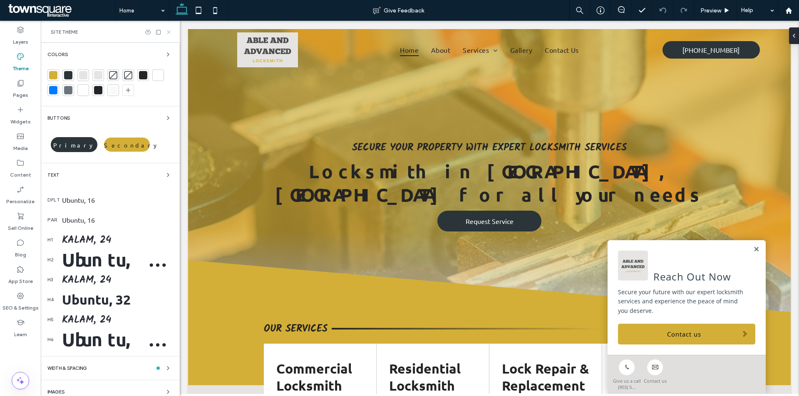
click at [169, 32] on use at bounding box center [168, 31] width 3 height 3
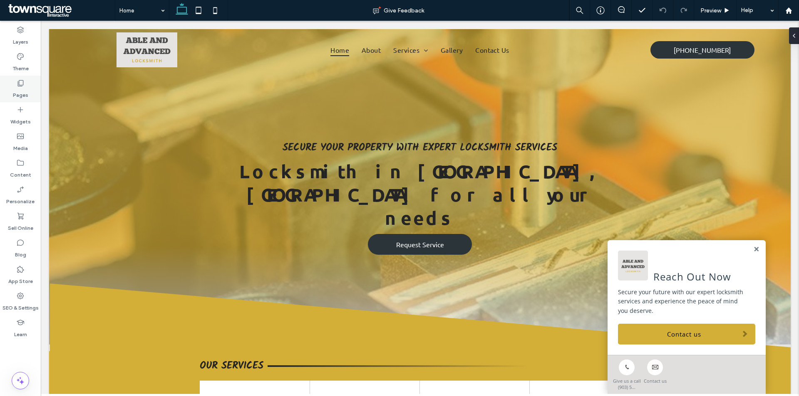
click at [21, 88] on label "Pages" at bounding box center [20, 93] width 15 height 12
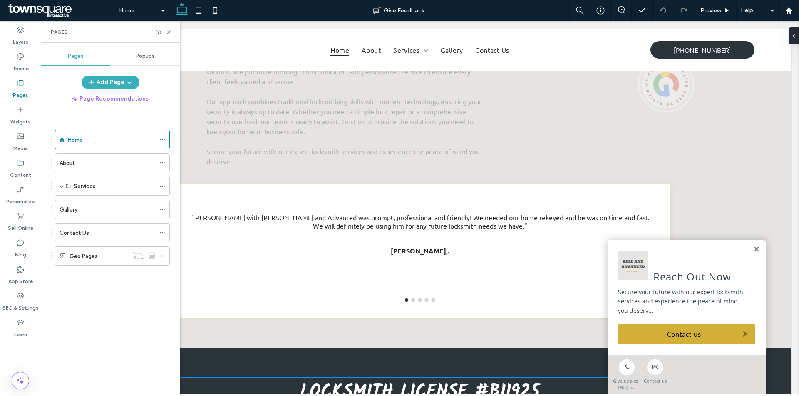
scroll to position [1463, 0]
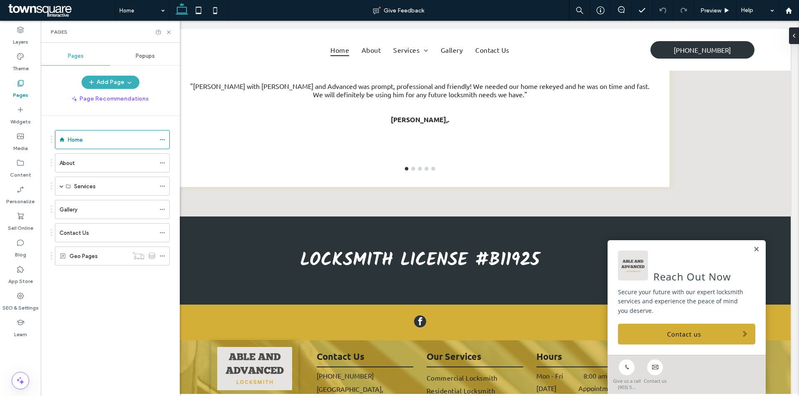
click at [94, 225] on div "Contact Us" at bounding box center [107, 233] width 96 height 18
click at [168, 32] on use at bounding box center [168, 31] width 3 height 3
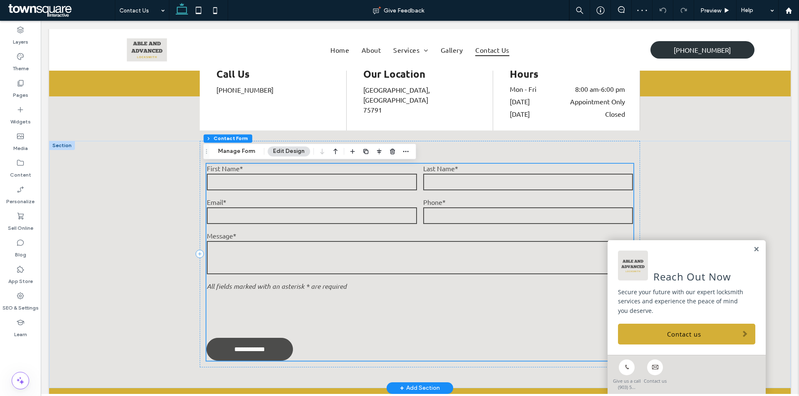
scroll to position [259, 0]
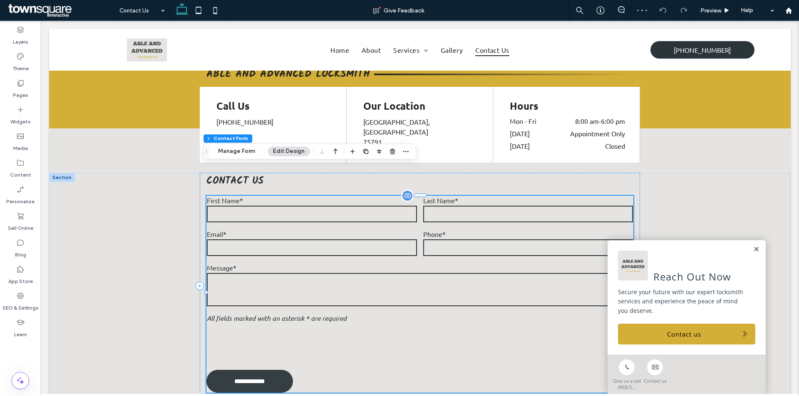
type input "*"
type input "***"
type input "*"
type input "***"
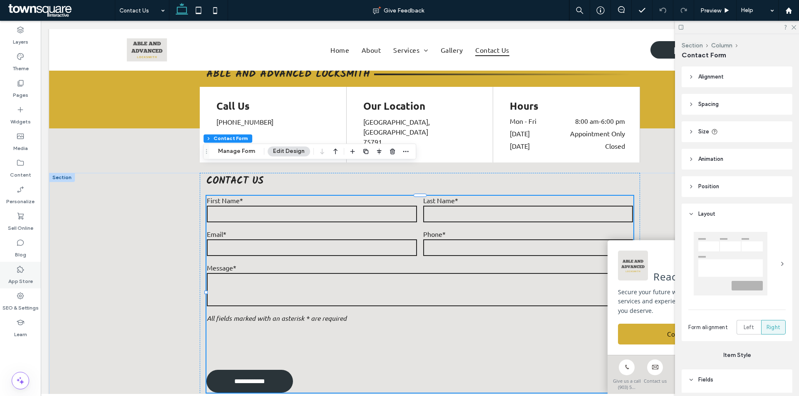
click at [12, 287] on div "App Store" at bounding box center [20, 275] width 41 height 27
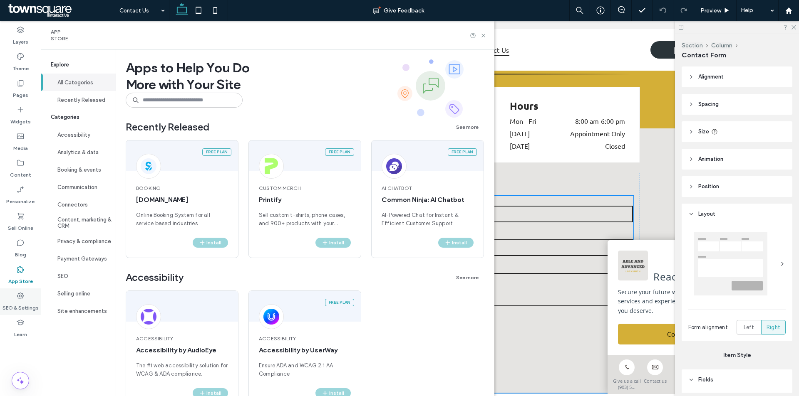
click at [16, 300] on div "SEO & Settings" at bounding box center [20, 302] width 41 height 27
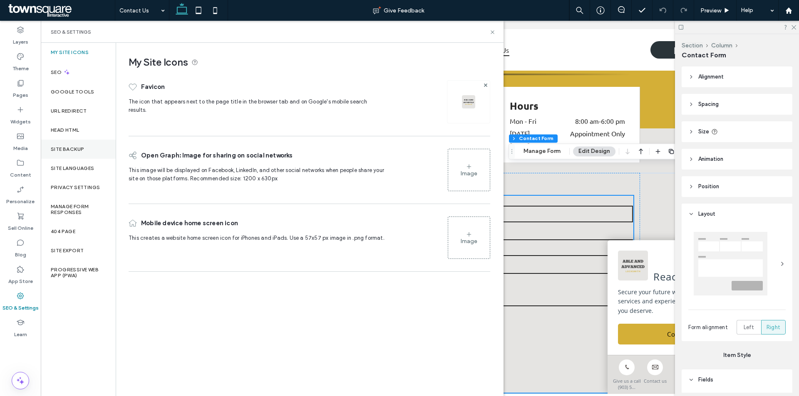
click at [78, 151] on label "Site Backup" at bounding box center [67, 149] width 33 height 6
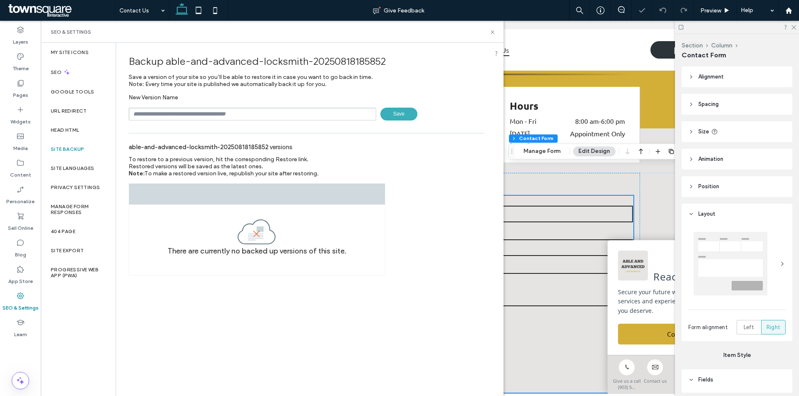
click at [198, 115] on input "text" at bounding box center [253, 114] width 248 height 13
type input "**********"
click at [400, 114] on span "Save" at bounding box center [398, 114] width 37 height 13
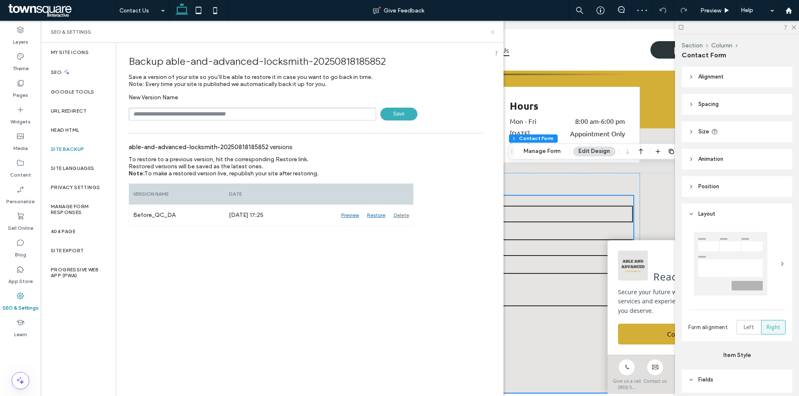
drag, startPoint x: 495, startPoint y: 30, endPoint x: 466, endPoint y: 10, distance: 34.9
click at [495, 30] on icon at bounding box center [492, 32] width 6 height 6
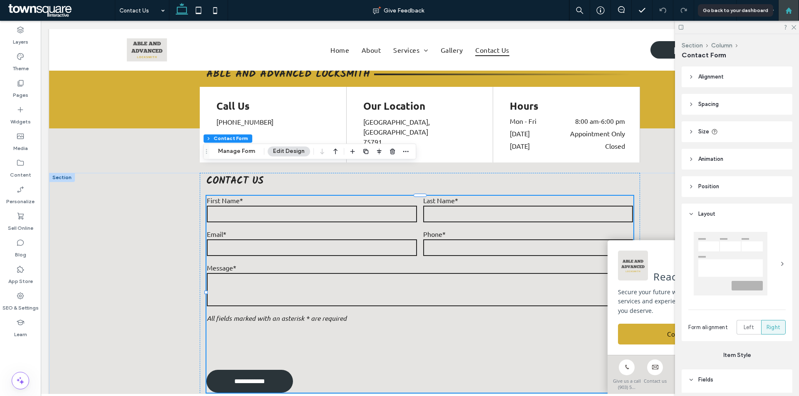
click at [788, 9] on use at bounding box center [788, 10] width 6 height 6
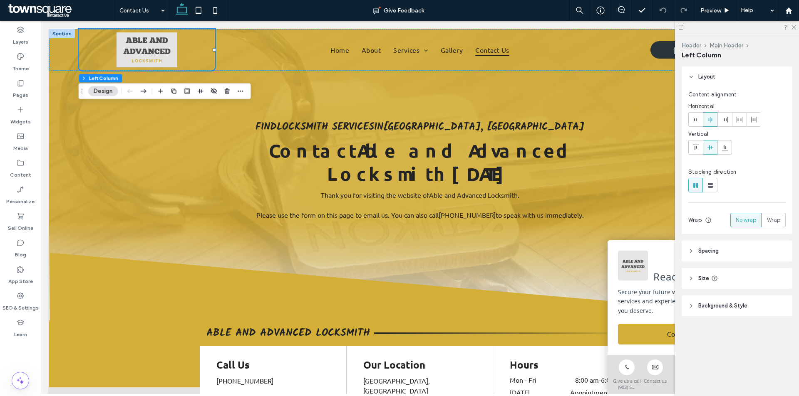
click at [732, 300] on header "Background & Style" at bounding box center [736, 306] width 111 height 21
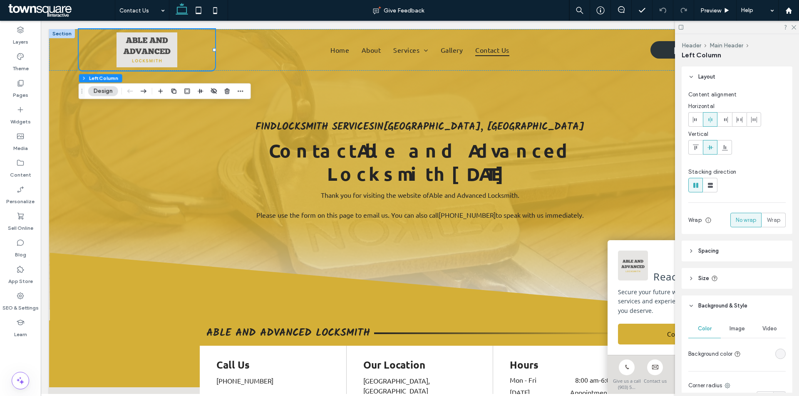
click at [776, 358] on div "rgba(0, 0, 0, 0)" at bounding box center [780, 354] width 10 height 10
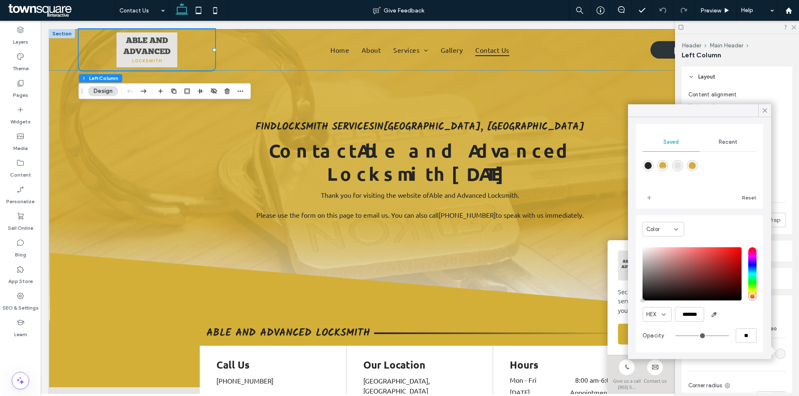
scroll to position [83, 0]
click at [714, 314] on icon "button" at bounding box center [714, 314] width 7 height 7
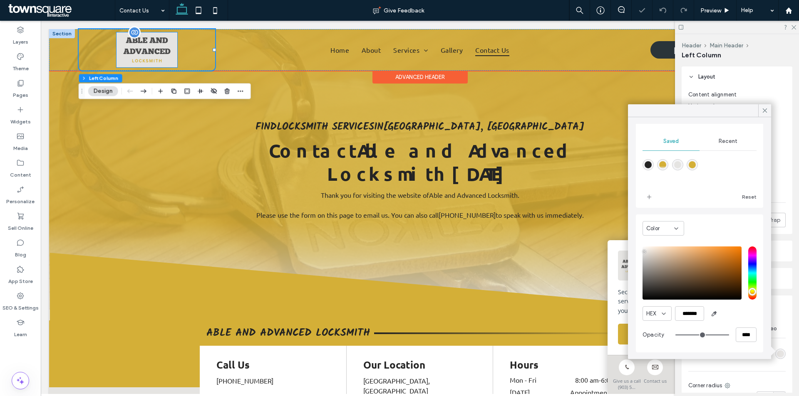
type input "*******"
type input "***"
type input "****"
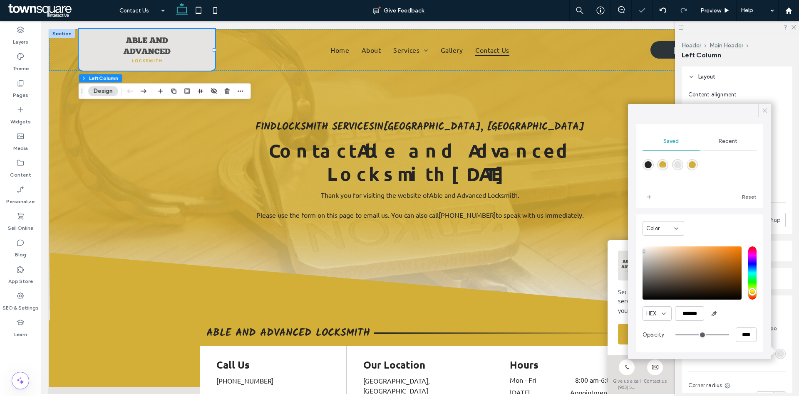
drag, startPoint x: 762, startPoint y: 111, endPoint x: 417, endPoint y: 132, distance: 345.5
click at [762, 111] on icon at bounding box center [764, 110] width 7 height 7
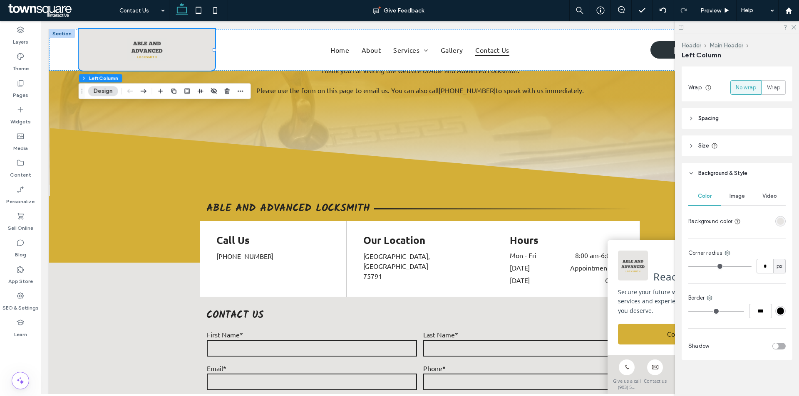
scroll to position [133, 0]
click at [431, 74] on div "Advanced Header" at bounding box center [419, 77] width 95 height 13
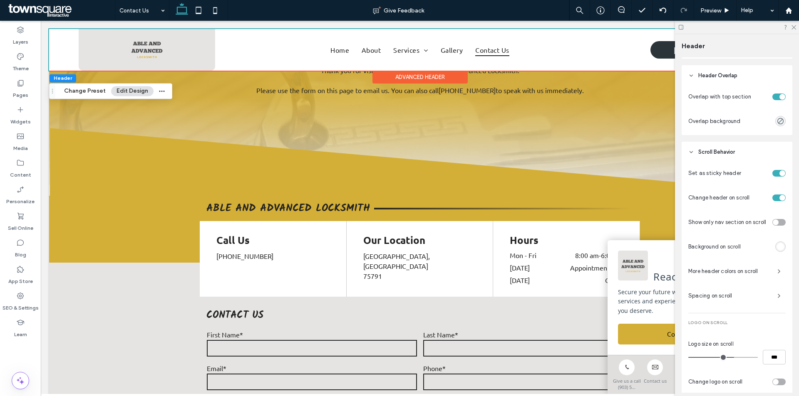
scroll to position [342, 0]
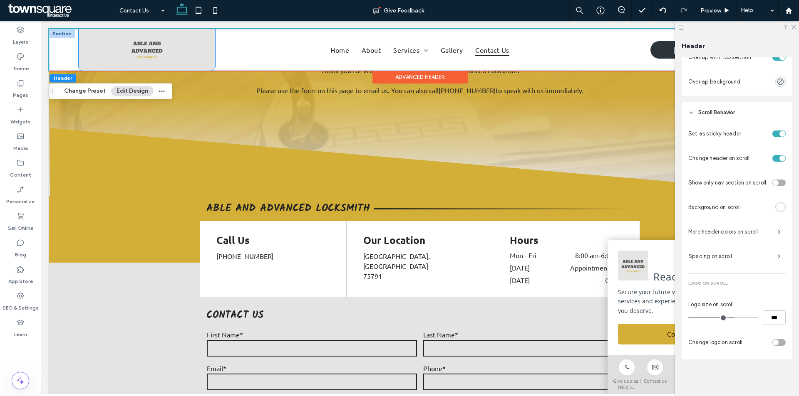
click at [196, 42] on div at bounding box center [147, 50] width 136 height 42
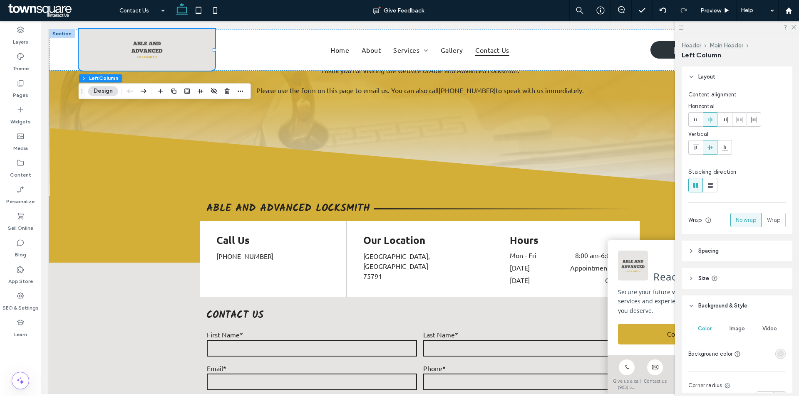
click at [777, 353] on div "rgba(230, 228, 226, 1)" at bounding box center [780, 354] width 7 height 7
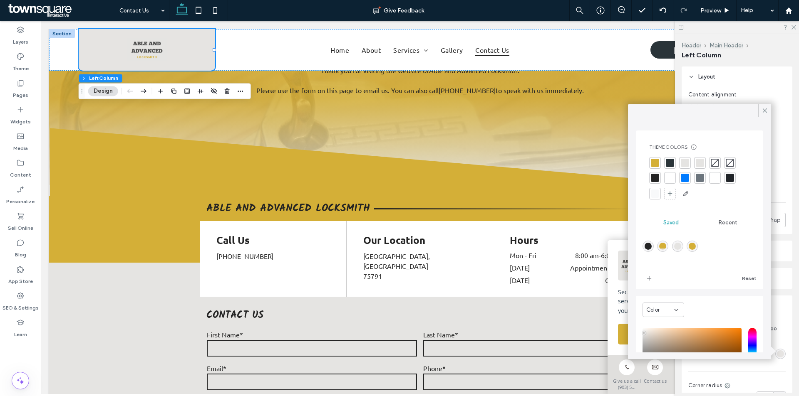
click at [715, 164] on div at bounding box center [715, 163] width 8 height 8
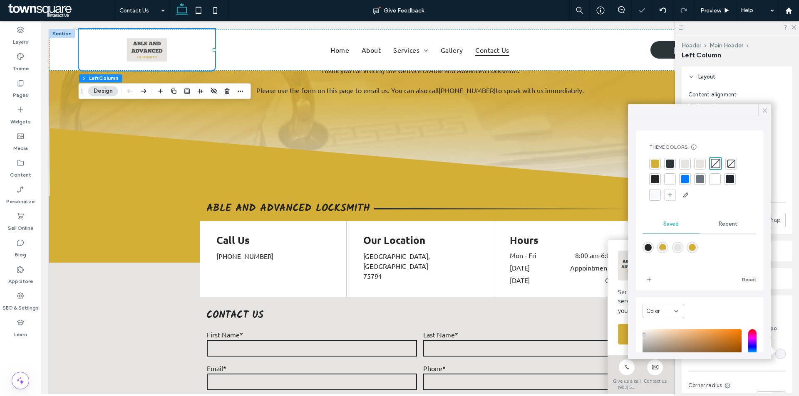
click at [758, 111] on div at bounding box center [764, 110] width 13 height 12
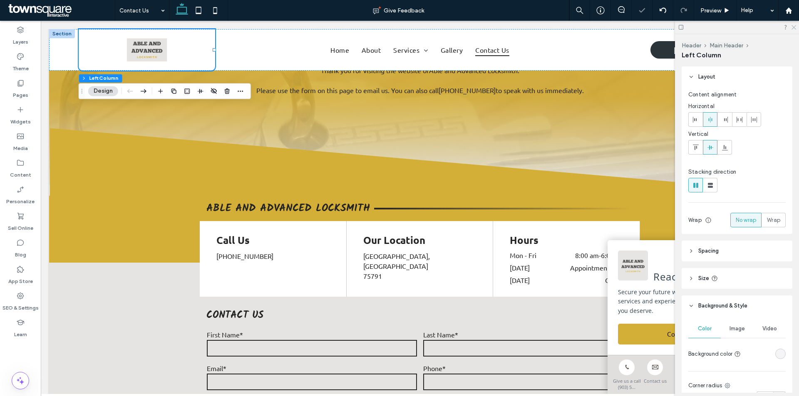
drag, startPoint x: 791, startPoint y: 26, endPoint x: 593, endPoint y: 91, distance: 208.4
click at [791, 26] on icon at bounding box center [792, 26] width 5 height 5
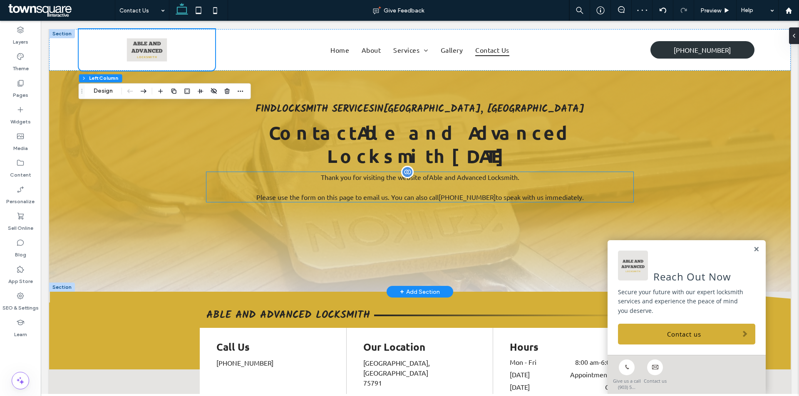
scroll to position [0, 0]
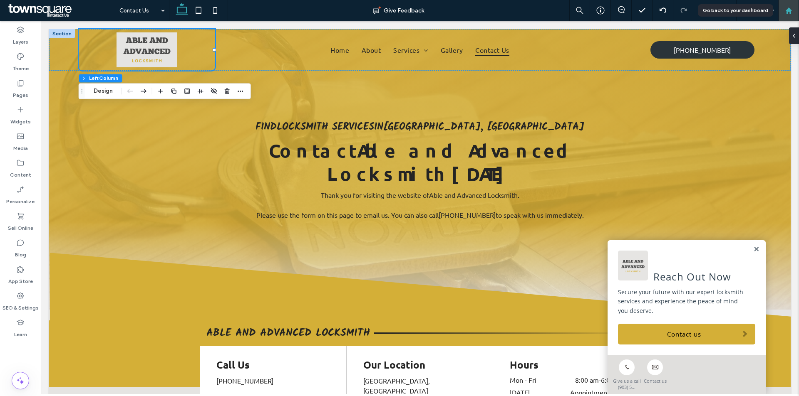
click at [783, 12] on div at bounding box center [788, 10] width 20 height 7
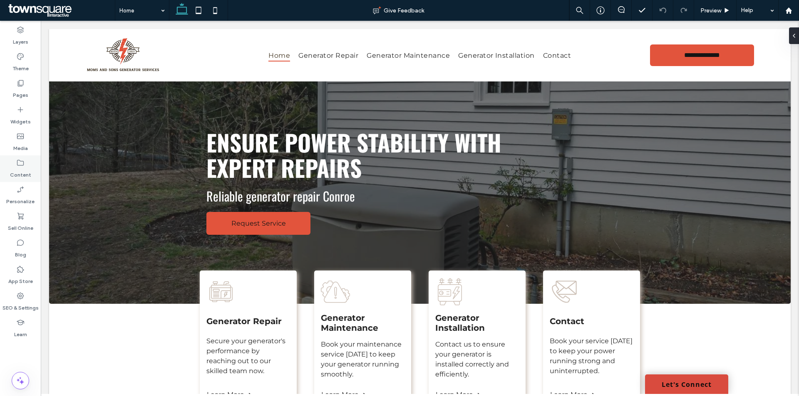
click at [28, 171] on label "Content" at bounding box center [20, 173] width 21 height 12
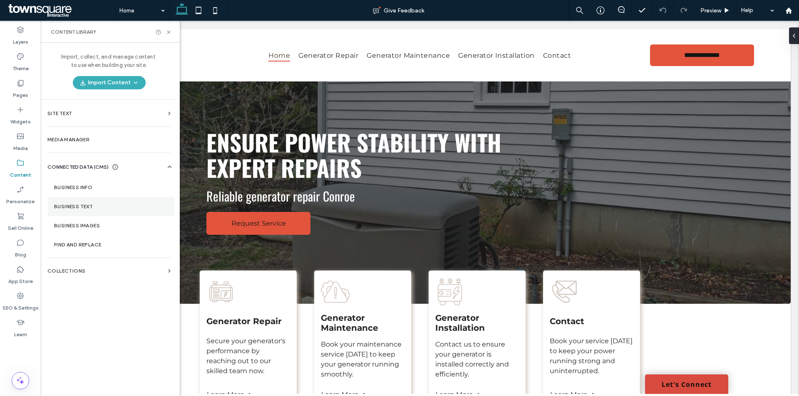
click at [98, 206] on label "Business Text" at bounding box center [110, 207] width 113 height 6
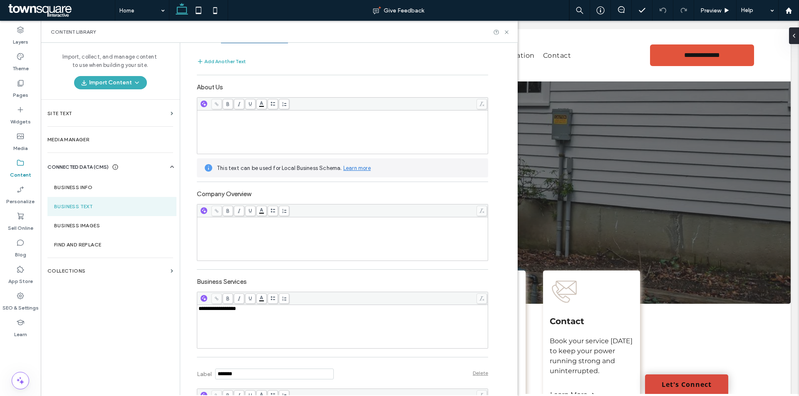
scroll to position [166, 0]
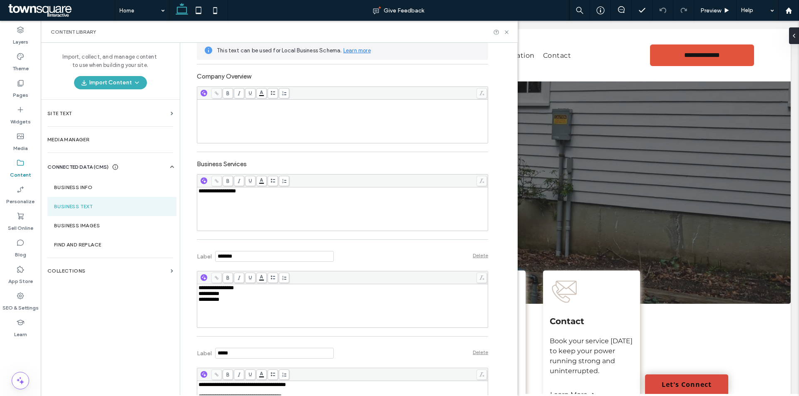
click at [265, 305] on div "**********" at bounding box center [342, 306] width 288 height 42
click at [394, 243] on div "**********" at bounding box center [342, 103] width 291 height 282
click at [22, 93] on label "Pages" at bounding box center [20, 93] width 15 height 12
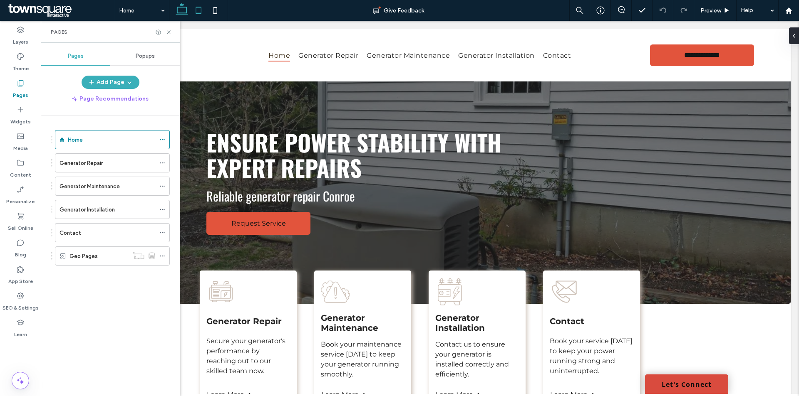
click at [193, 8] on icon at bounding box center [198, 10] width 17 height 17
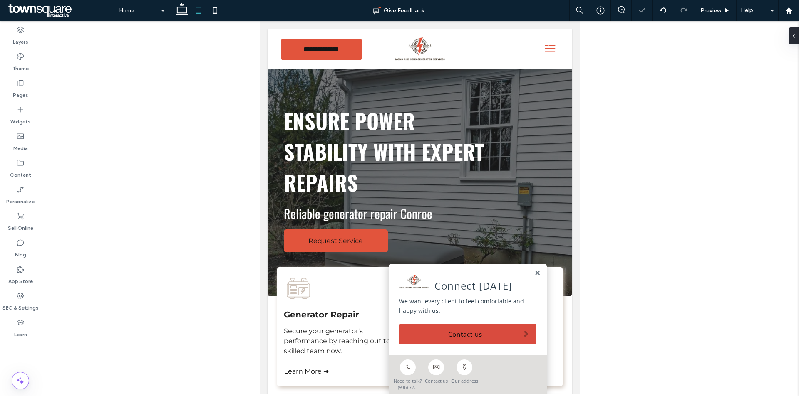
scroll to position [291, 0]
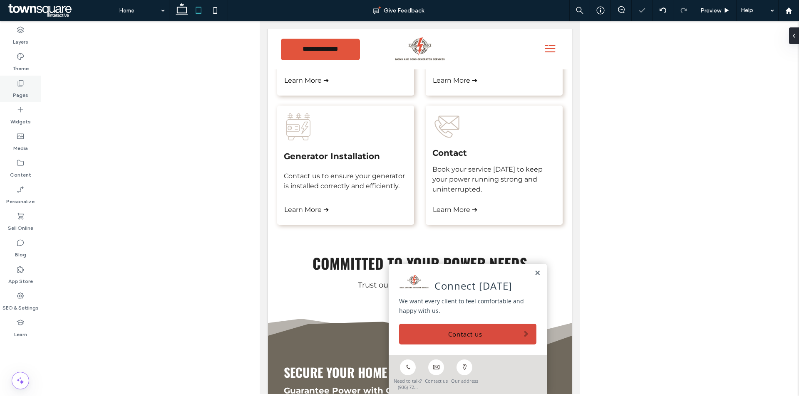
click at [17, 85] on icon at bounding box center [20, 83] width 8 height 8
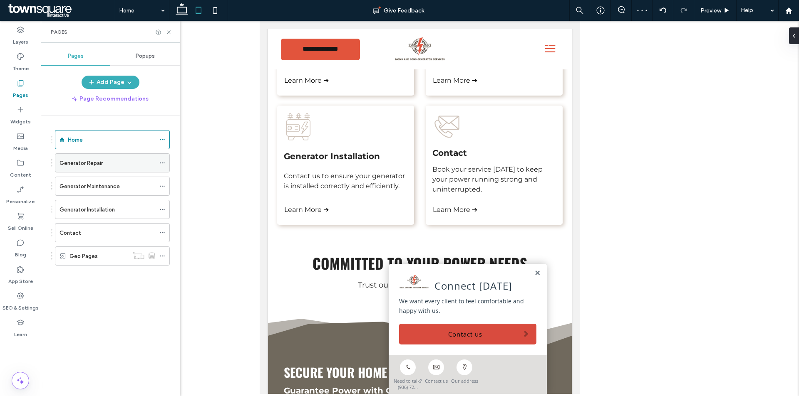
click at [89, 164] on label "Generator Repair" at bounding box center [80, 163] width 43 height 15
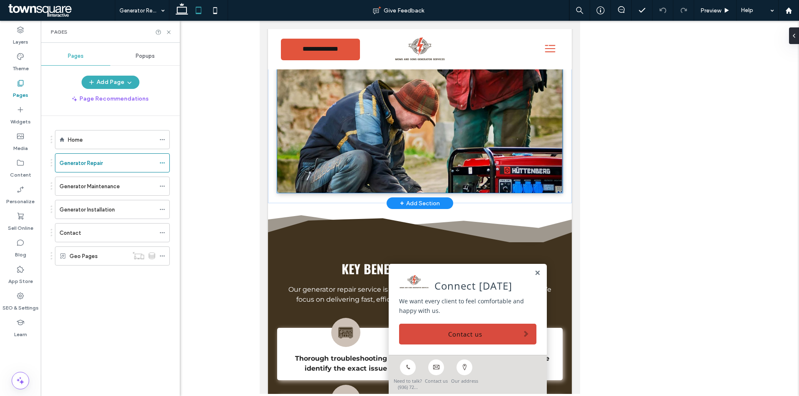
scroll to position [291, 0]
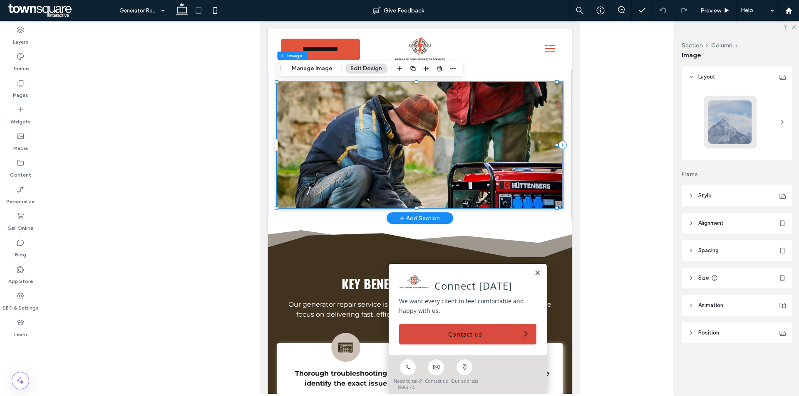
click at [733, 334] on header "Position" at bounding box center [736, 333] width 111 height 21
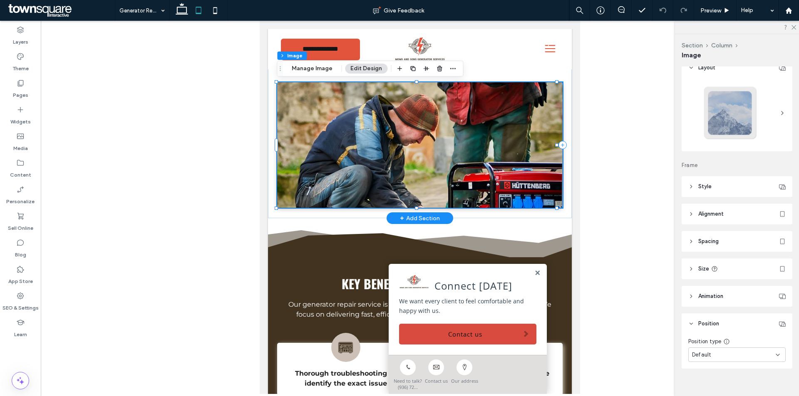
scroll to position [18, 0]
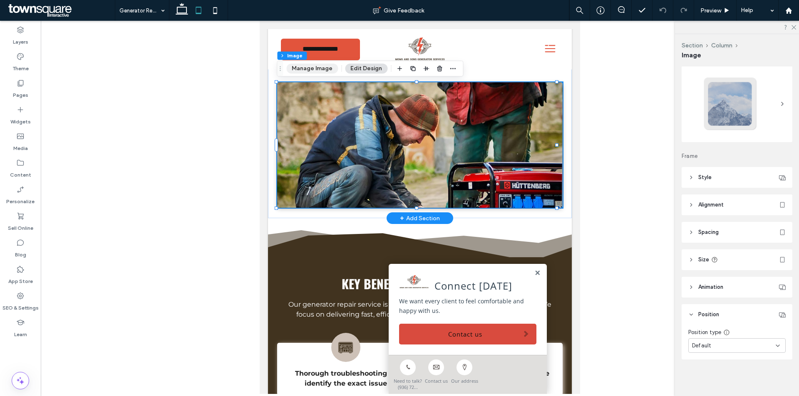
click at [315, 65] on button "Manage Image" at bounding box center [312, 69] width 52 height 10
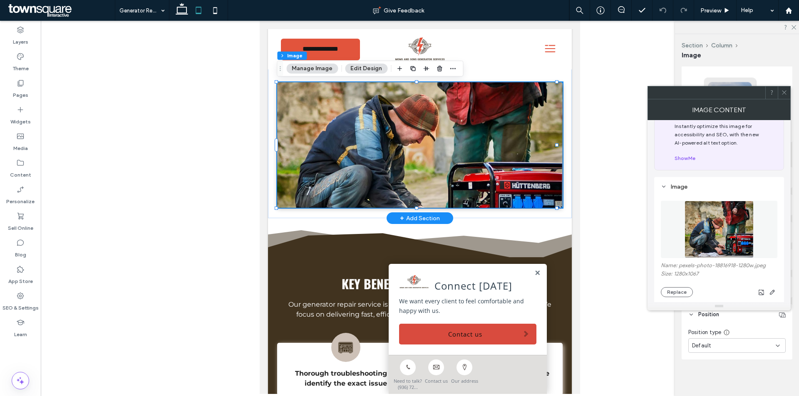
scroll to position [21, 0]
click at [782, 92] on icon at bounding box center [784, 92] width 6 height 6
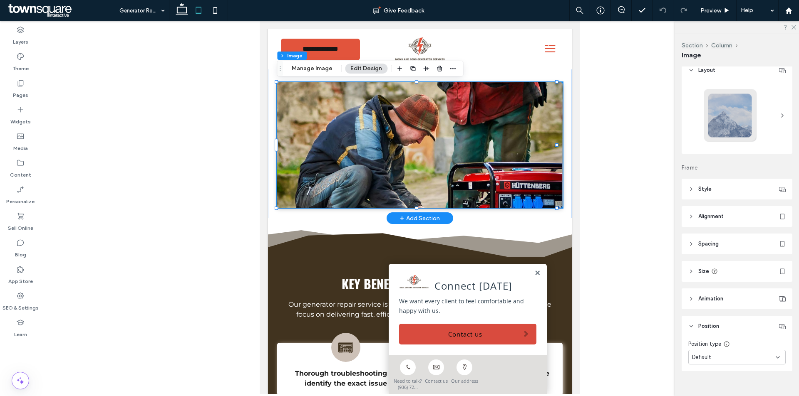
scroll to position [0, 0]
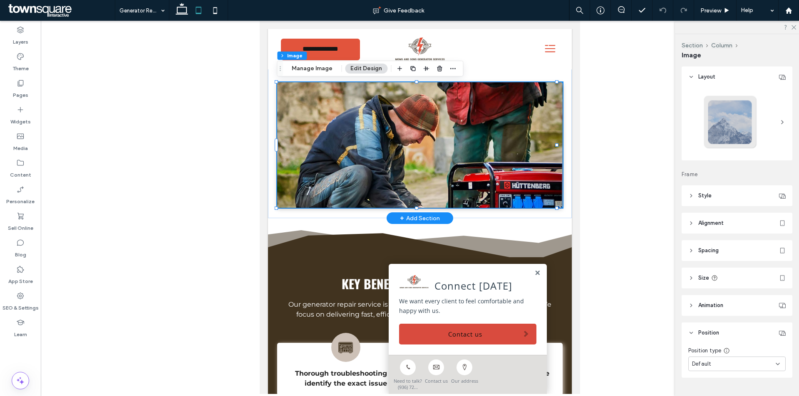
click at [726, 200] on header "Style" at bounding box center [736, 196] width 111 height 21
click at [774, 276] on div at bounding box center [775, 277] width 3 height 3
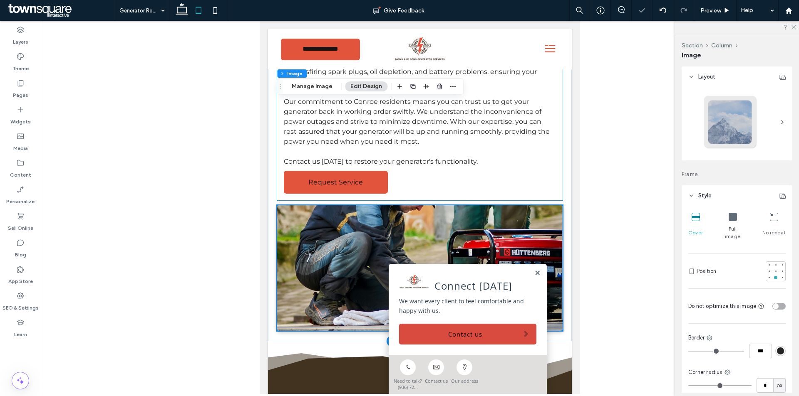
scroll to position [166, 0]
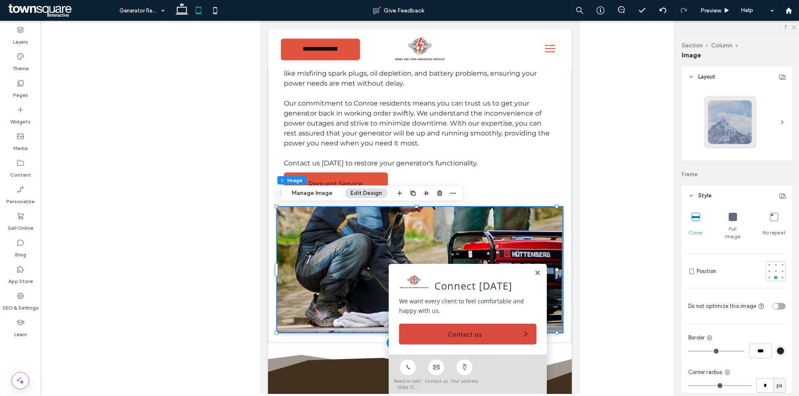
click at [793, 27] on use at bounding box center [793, 27] width 5 height 5
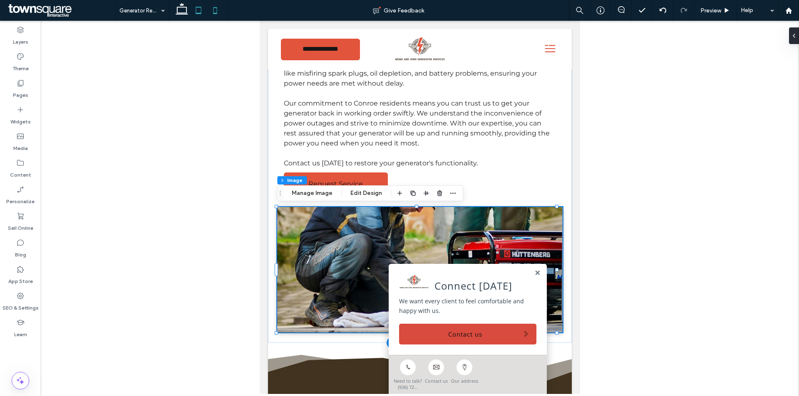
click at [217, 4] on icon at bounding box center [215, 10] width 17 height 17
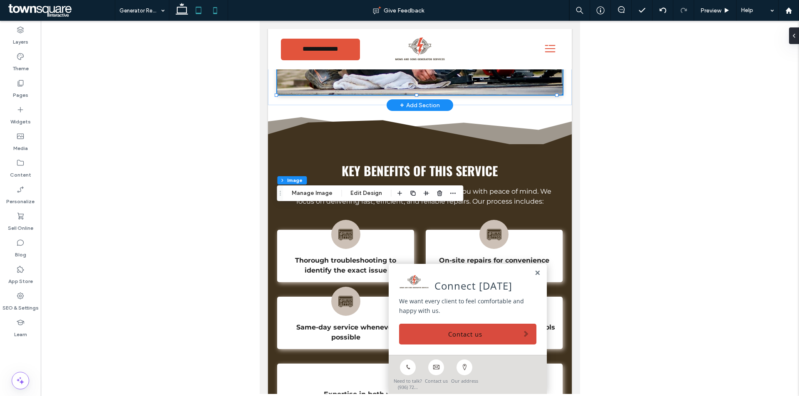
type input "***"
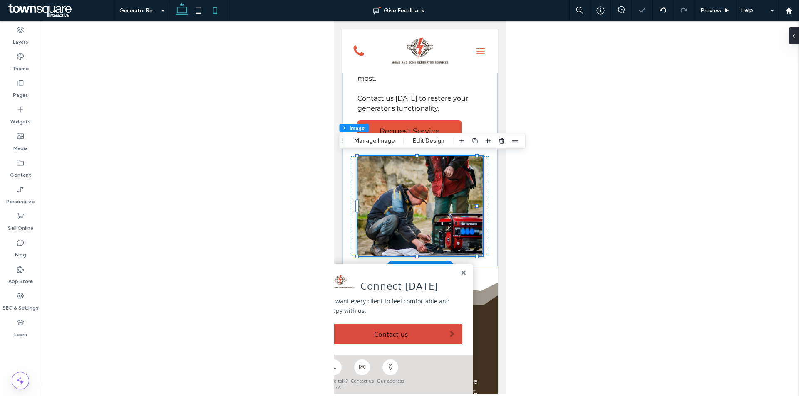
click at [188, 6] on icon at bounding box center [181, 10] width 17 height 17
type input "***"
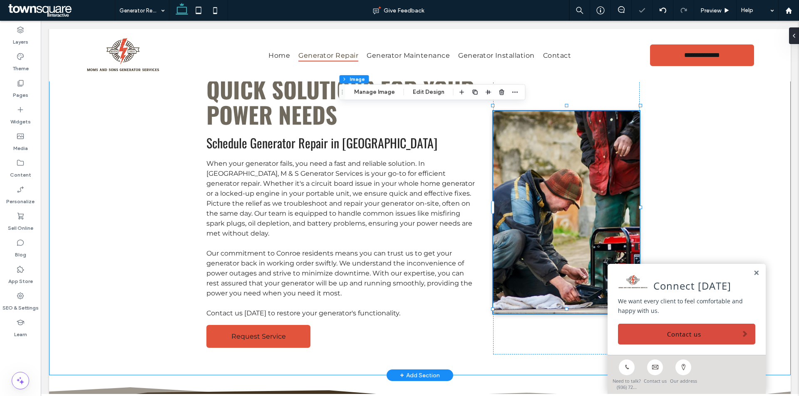
click at [716, 168] on div "Quick Solutions for Your Power Needs Schedule Generator Repair in Conroe When y…" at bounding box center [419, 212] width 741 height 327
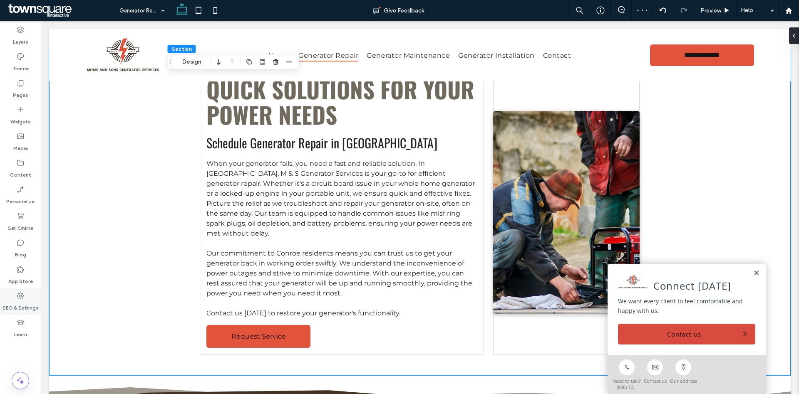
click at [13, 309] on label "SEO & Settings" at bounding box center [20, 306] width 36 height 12
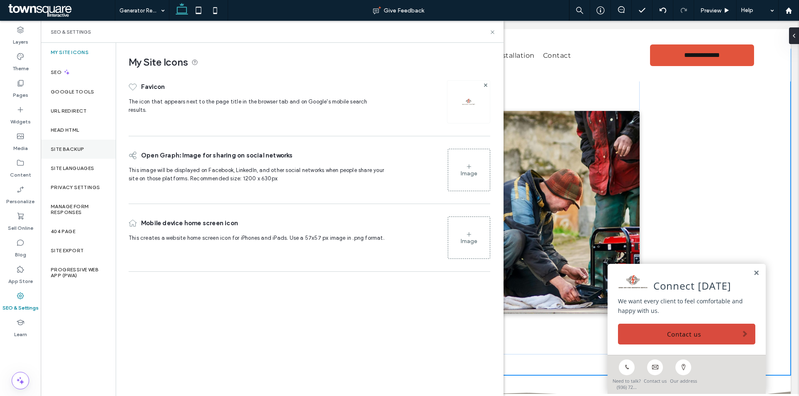
click at [74, 150] on label "Site Backup" at bounding box center [67, 149] width 33 height 6
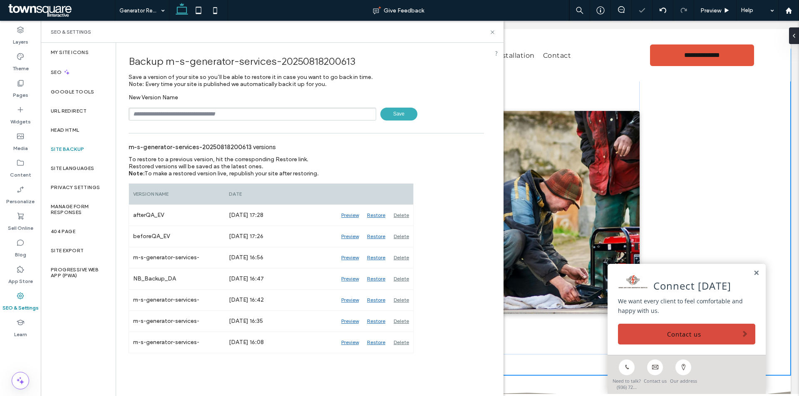
click at [181, 115] on input "text" at bounding box center [253, 114] width 248 height 13
type input "**********"
click at [395, 114] on span "Save" at bounding box center [398, 114] width 37 height 13
click at [491, 31] on use at bounding box center [491, 31] width 3 height 3
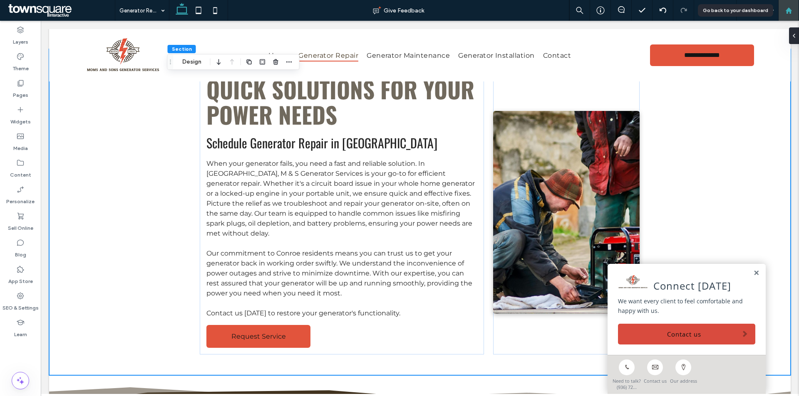
click at [786, 8] on icon at bounding box center [788, 10] width 7 height 7
